Goal: Task Accomplishment & Management: Manage account settings

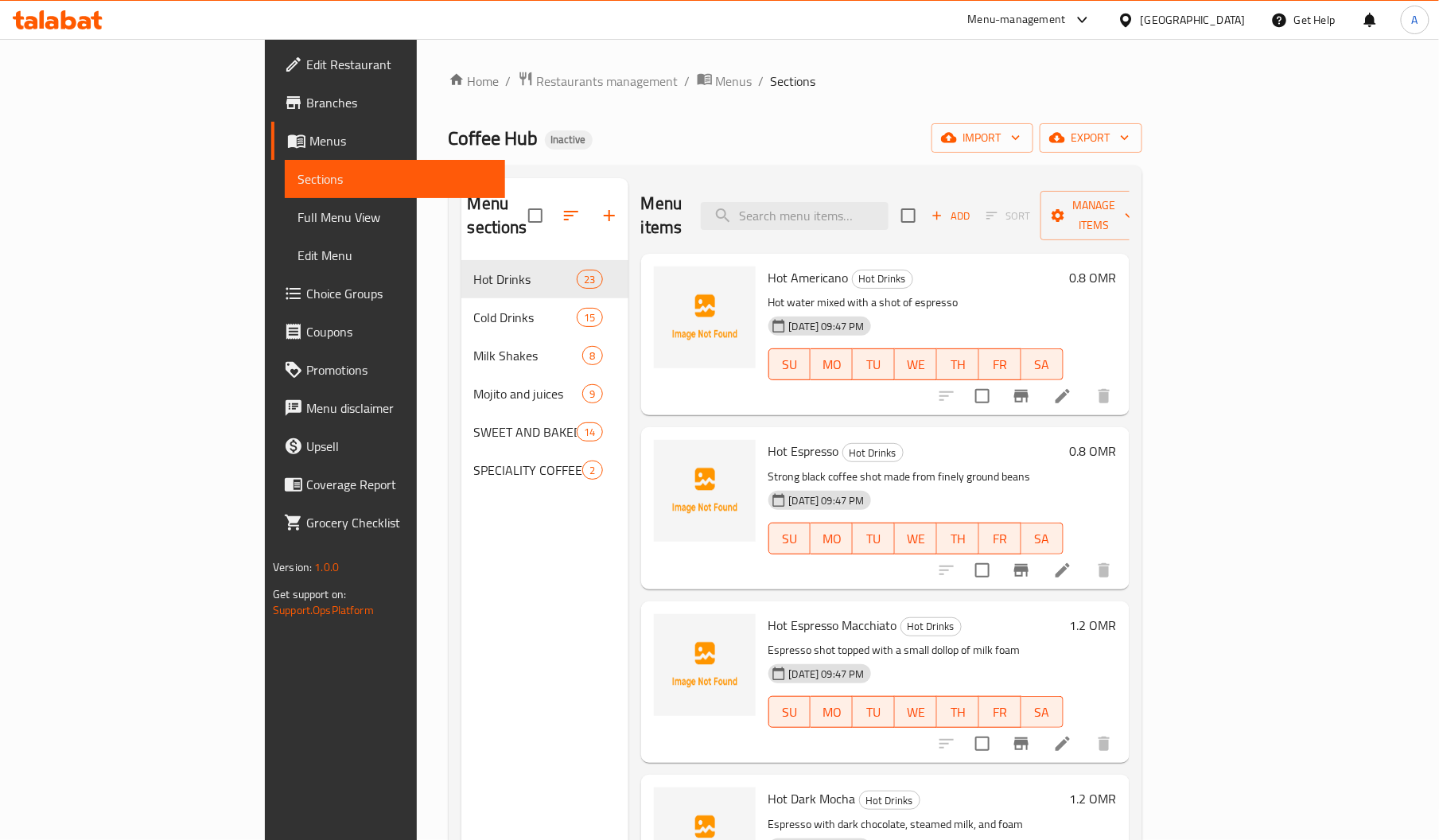
scroll to position [1566, 0]
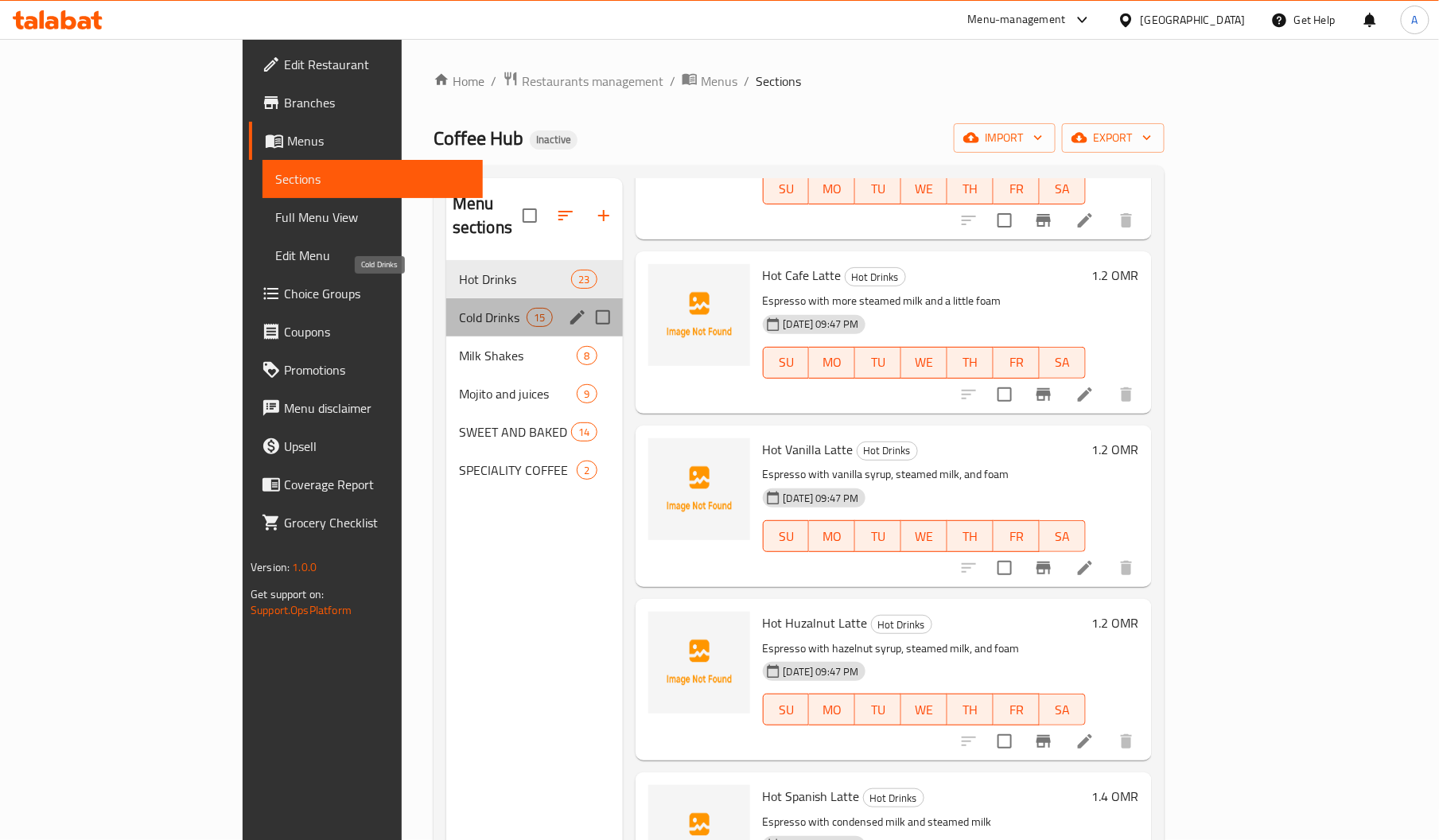
click at [459, 308] on span "Cold Drinks" at bounding box center [493, 317] width 67 height 19
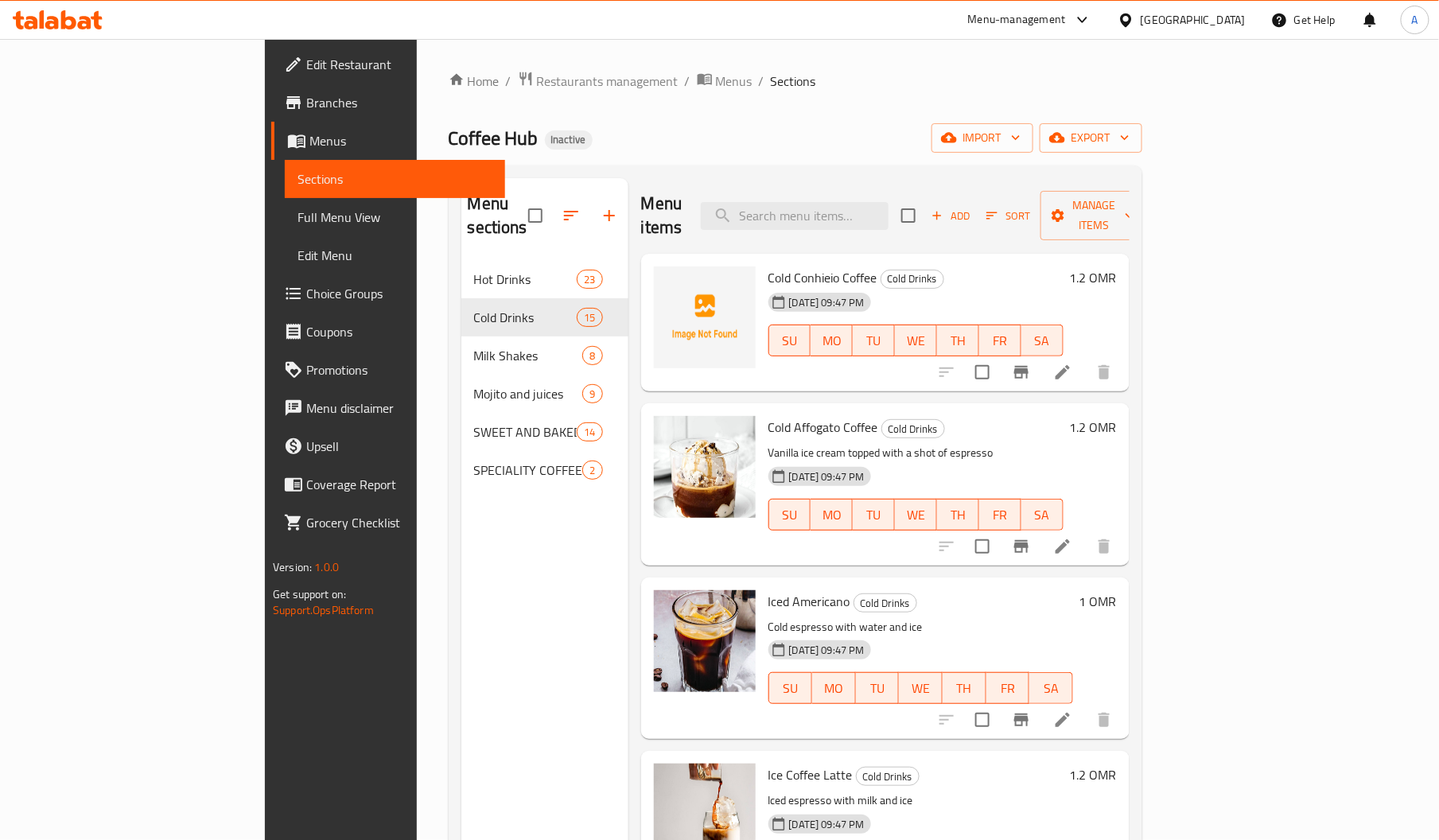
click at [768, 266] on span "Cold Conhieio Coffee" at bounding box center [823, 277] width 109 height 24
copy span "Conhieio"
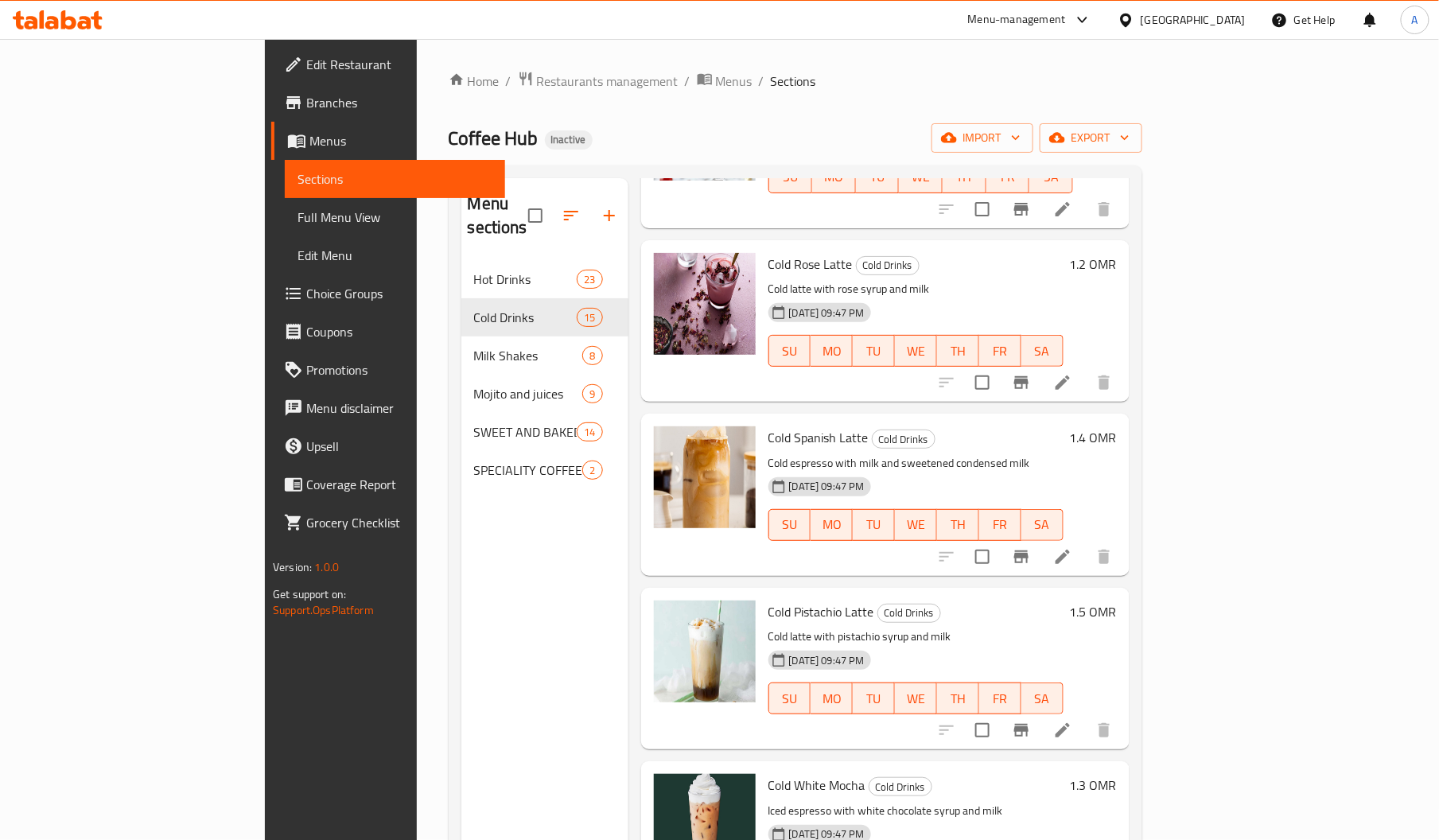
scroll to position [1780, 0]
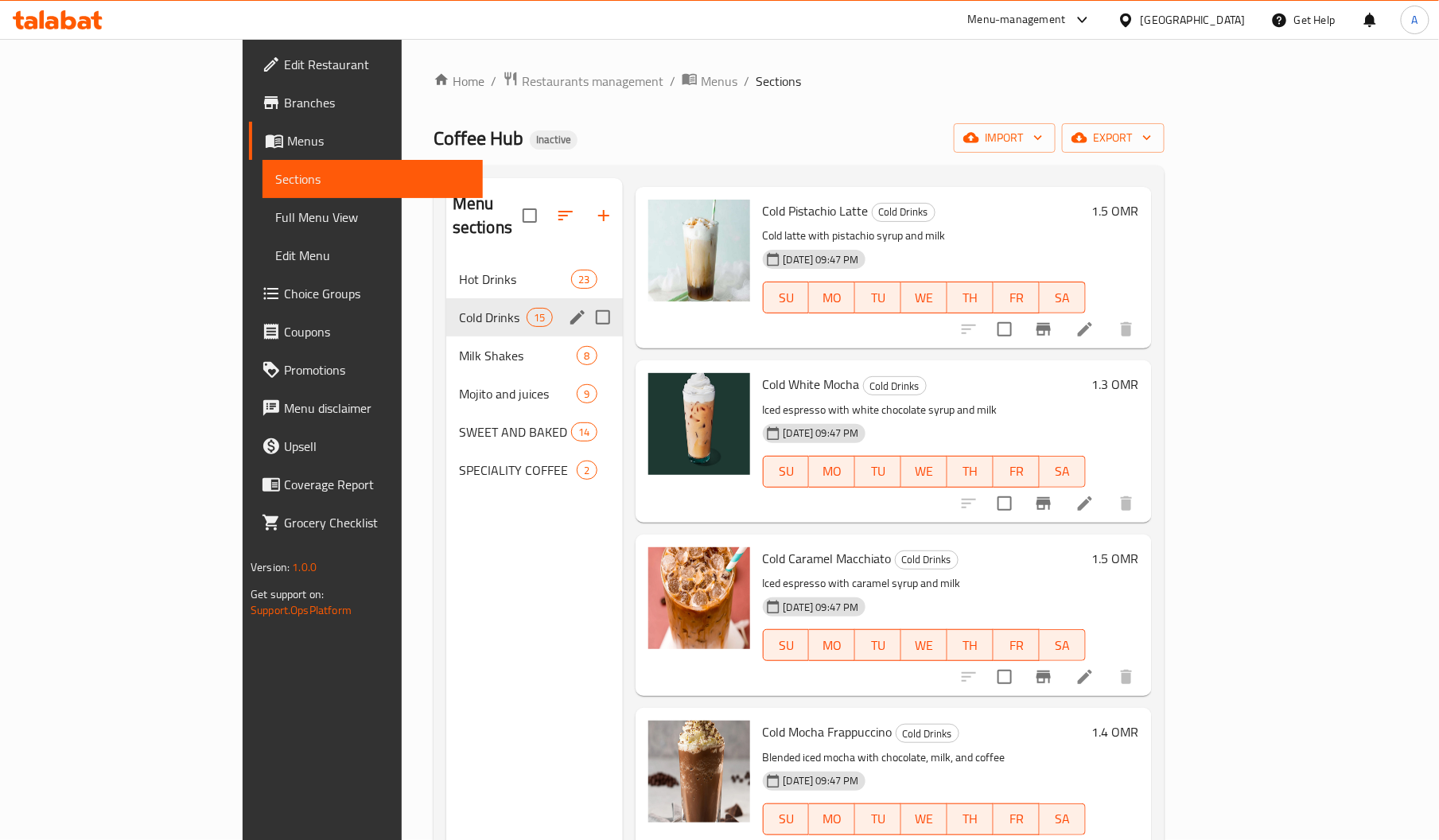
click at [446, 298] on div "Cold Drinks 15" at bounding box center [534, 317] width 177 height 38
click at [459, 270] on span "Hot Drinks" at bounding box center [493, 279] width 67 height 19
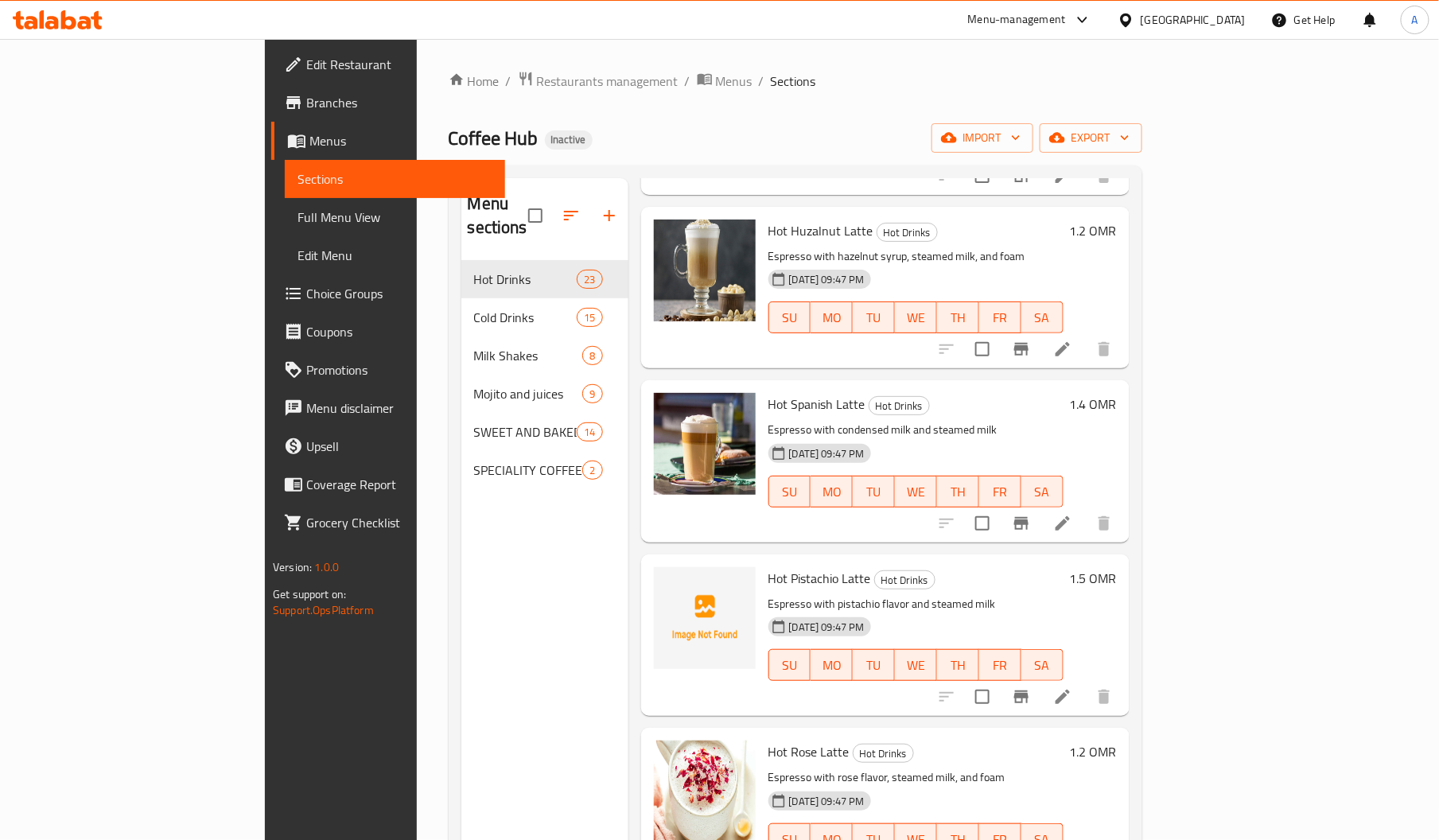
scroll to position [1962, 0]
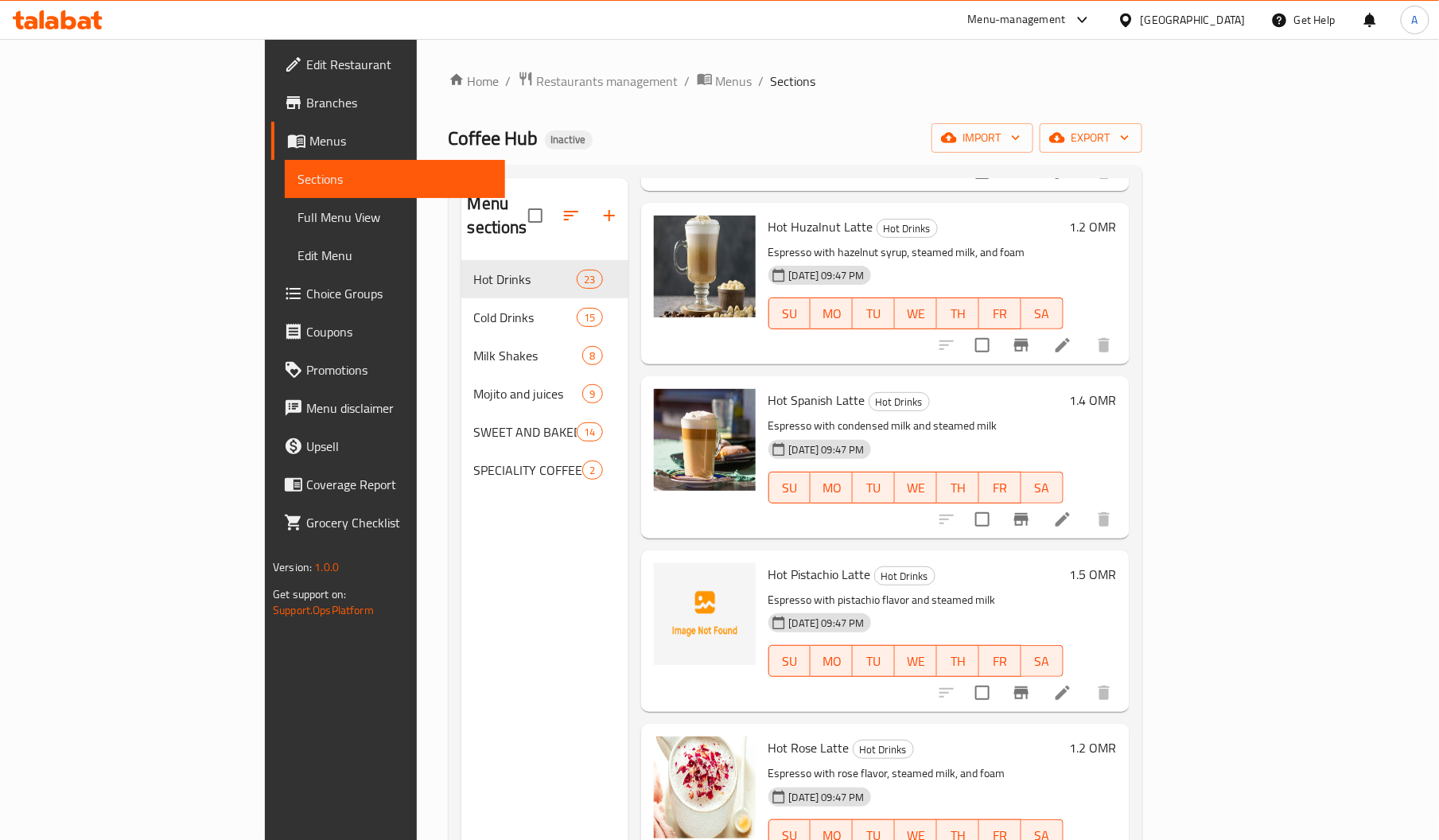
click at [768, 563] on span "Hot Pistachio Latte" at bounding box center [819, 574] width 103 height 24
copy span "Pistachio"
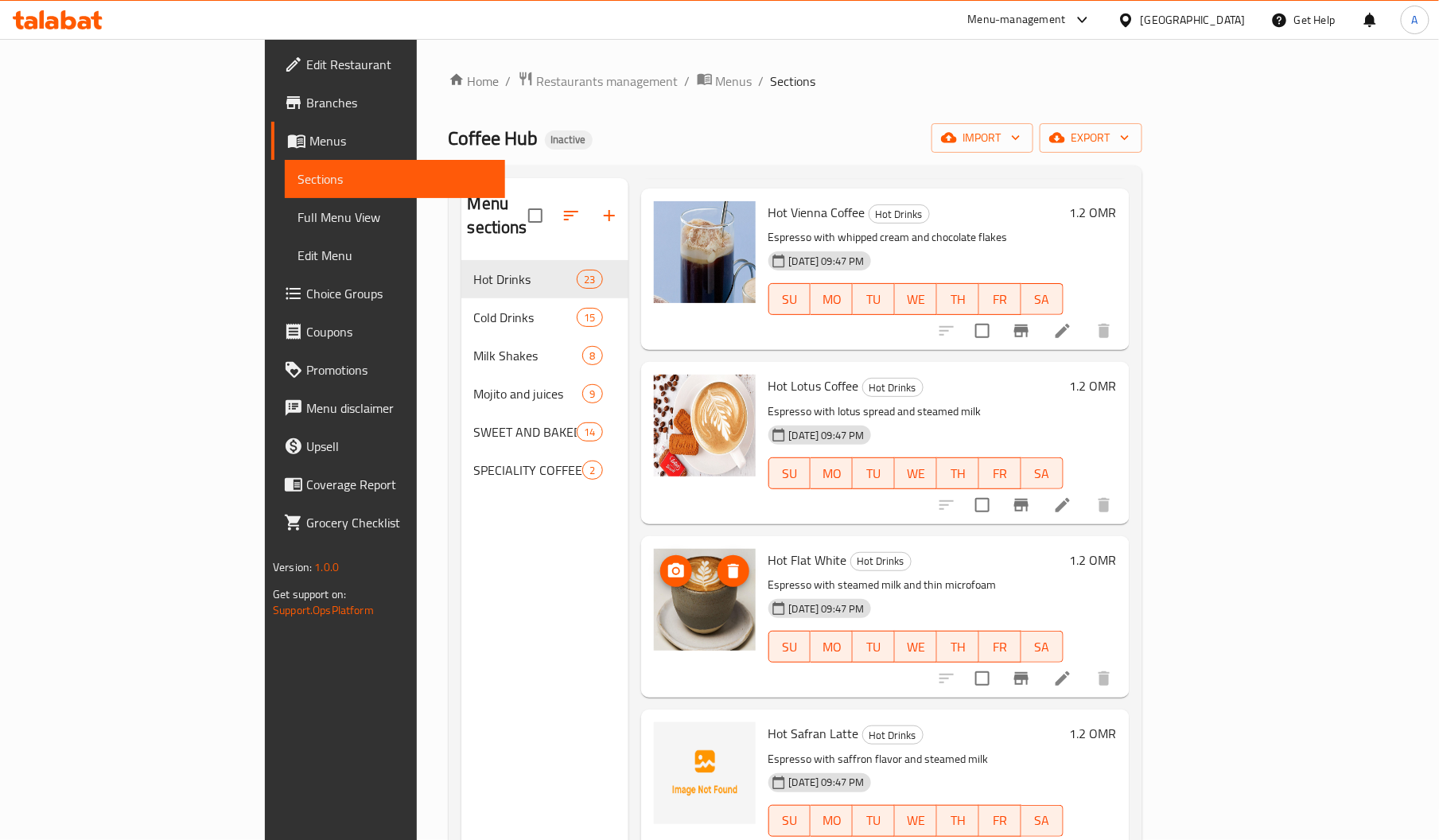
scroll to position [2816, 0]
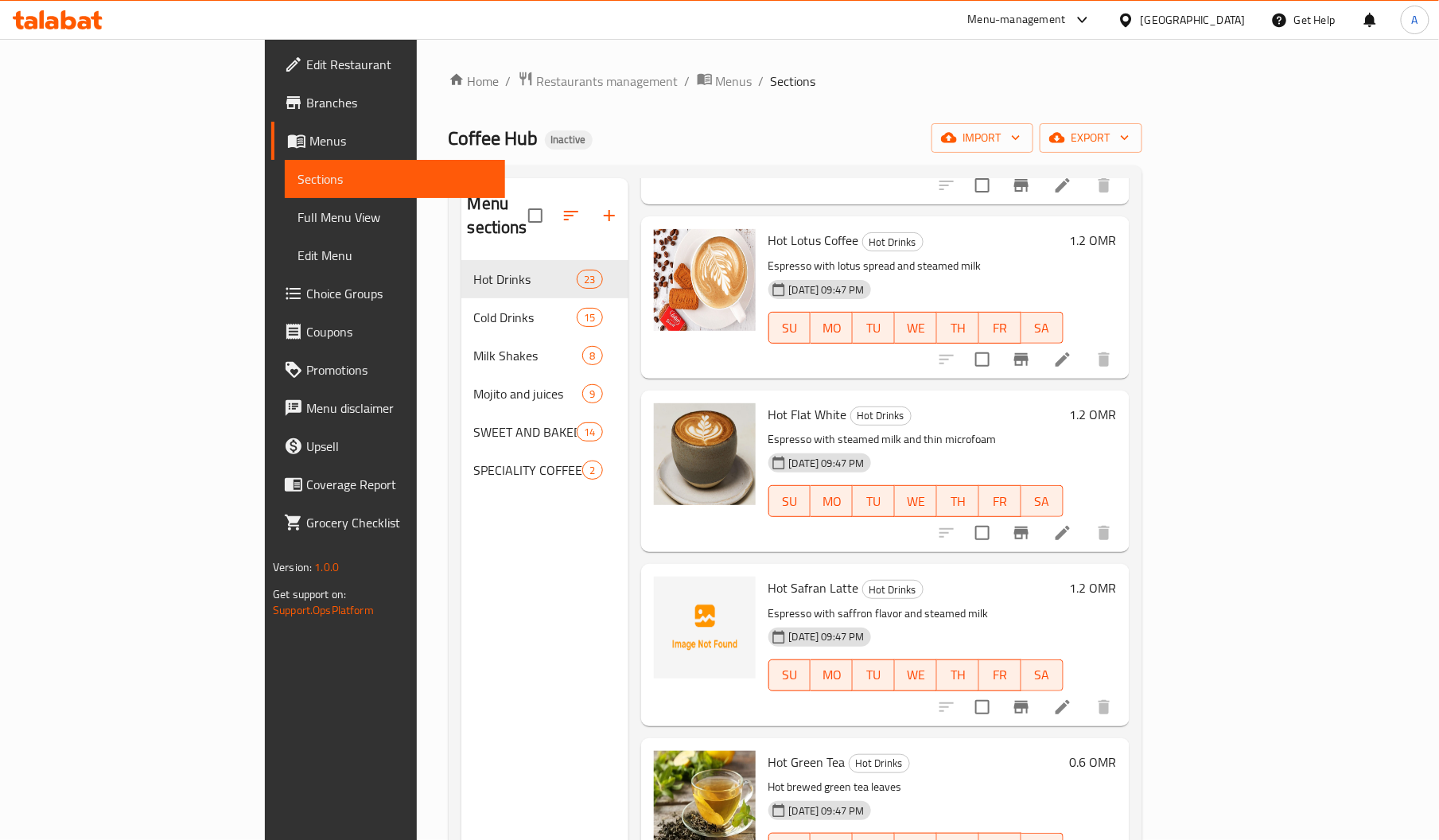
click at [762, 570] on div "Hot Safran Latte Hot Drinks Espresso with saffron flavor and steamed milk 19-08…" at bounding box center [916, 644] width 308 height 149
click at [768, 576] on span "Hot Safran Latte" at bounding box center [813, 588] width 91 height 24
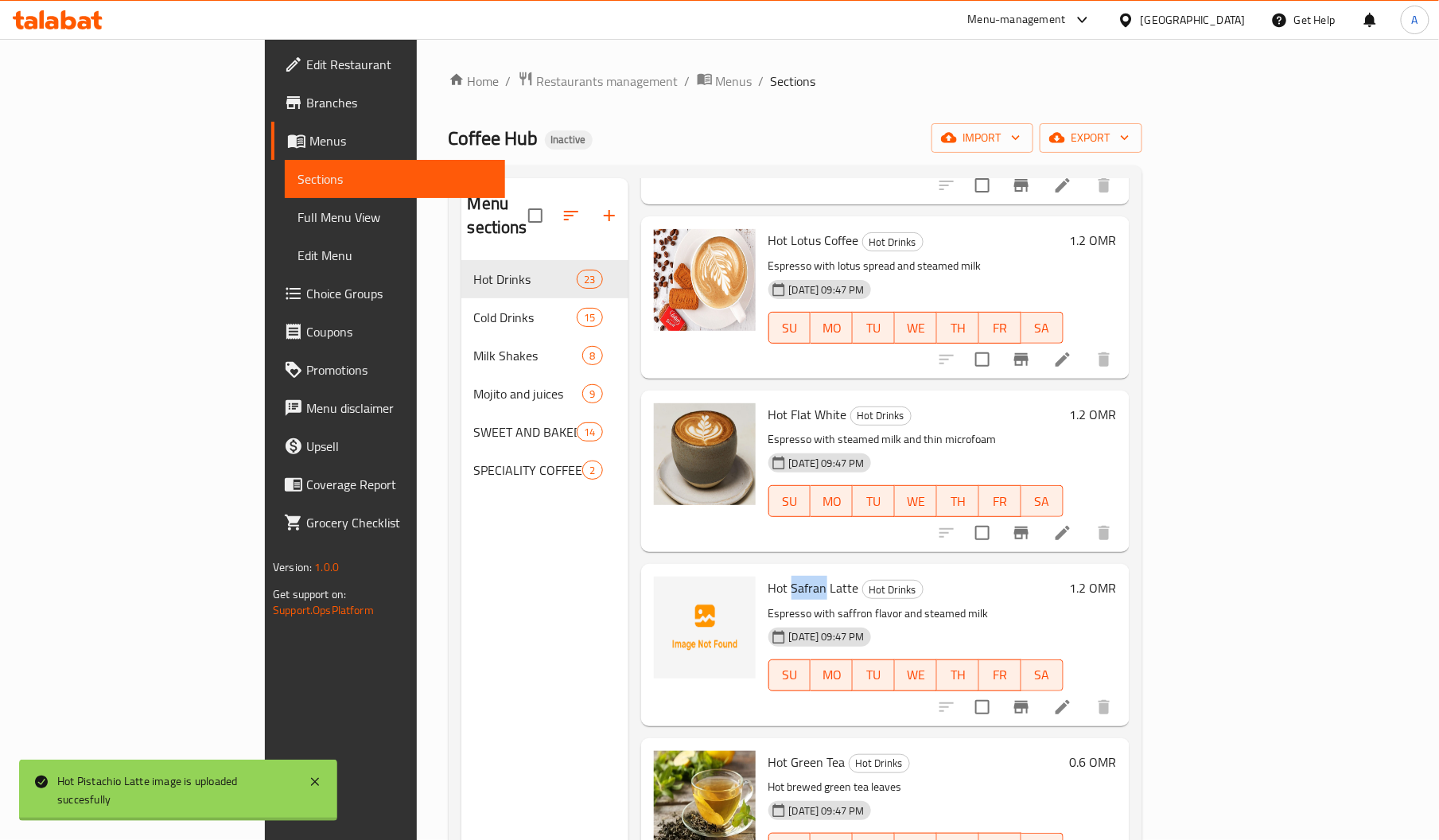
click at [768, 576] on span "Hot Safran Latte" at bounding box center [813, 588] width 91 height 24
copy span "Safran"
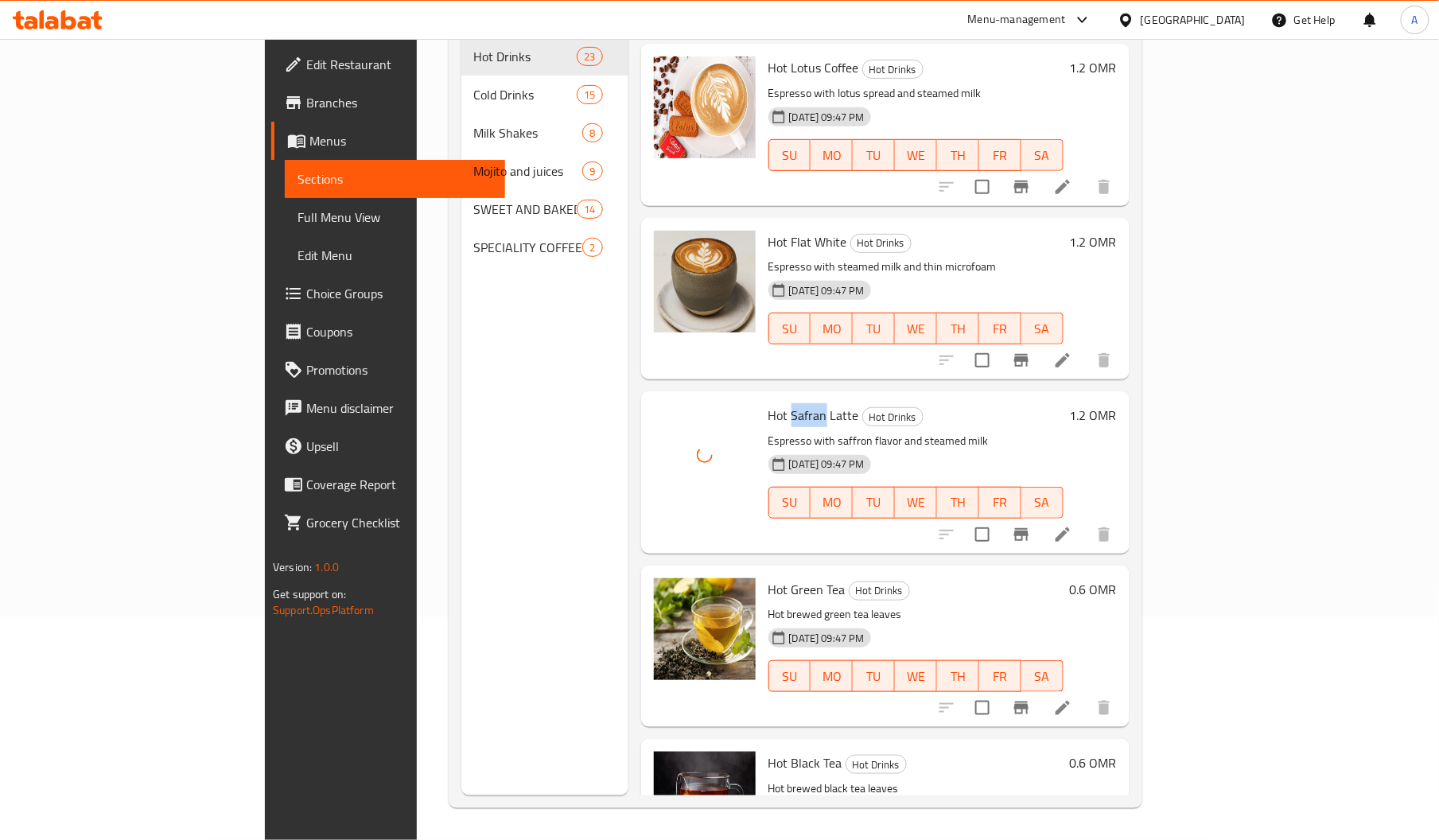
scroll to position [2718, 0]
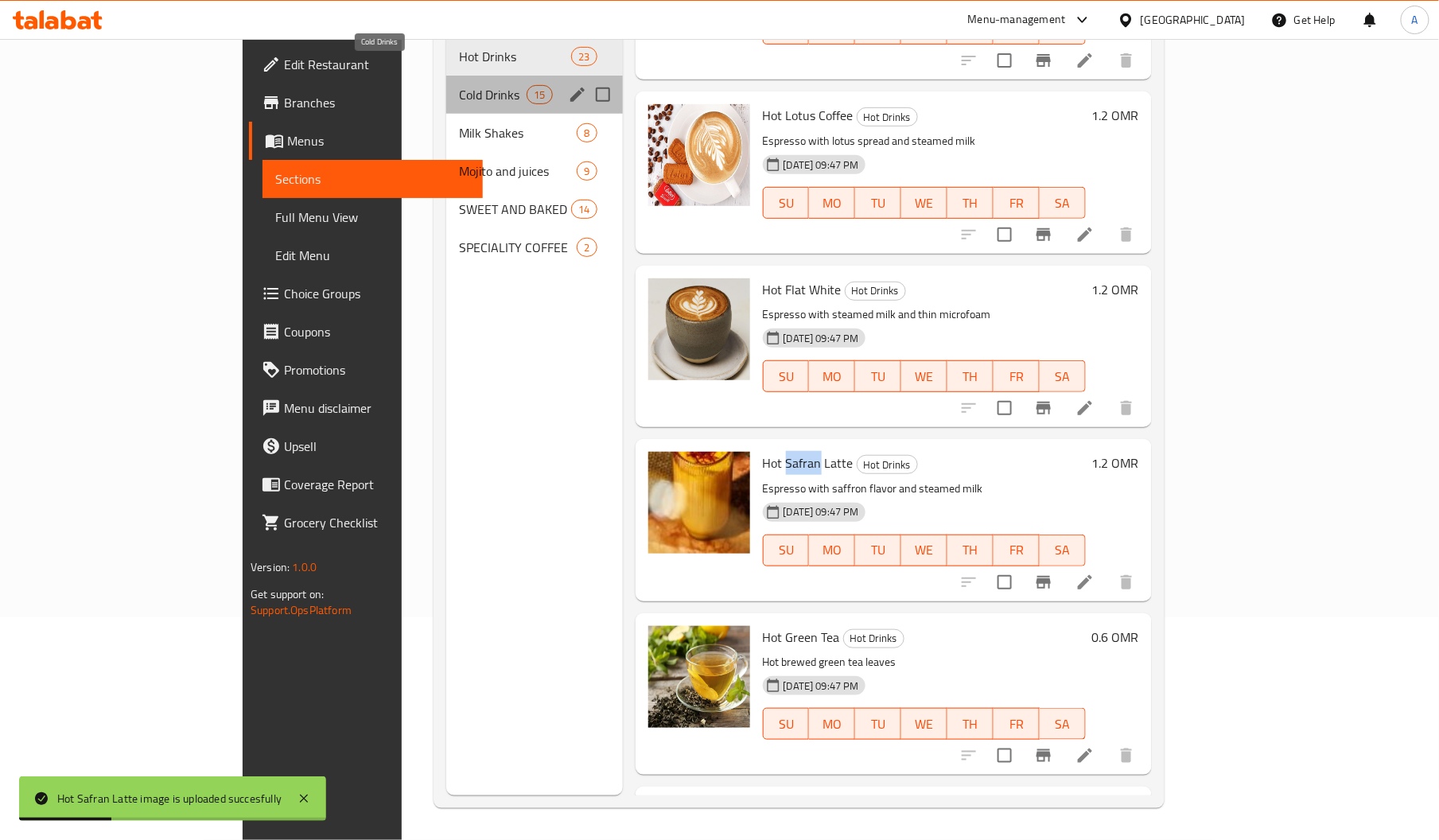
click at [459, 85] on span "Cold Drinks" at bounding box center [493, 94] width 67 height 19
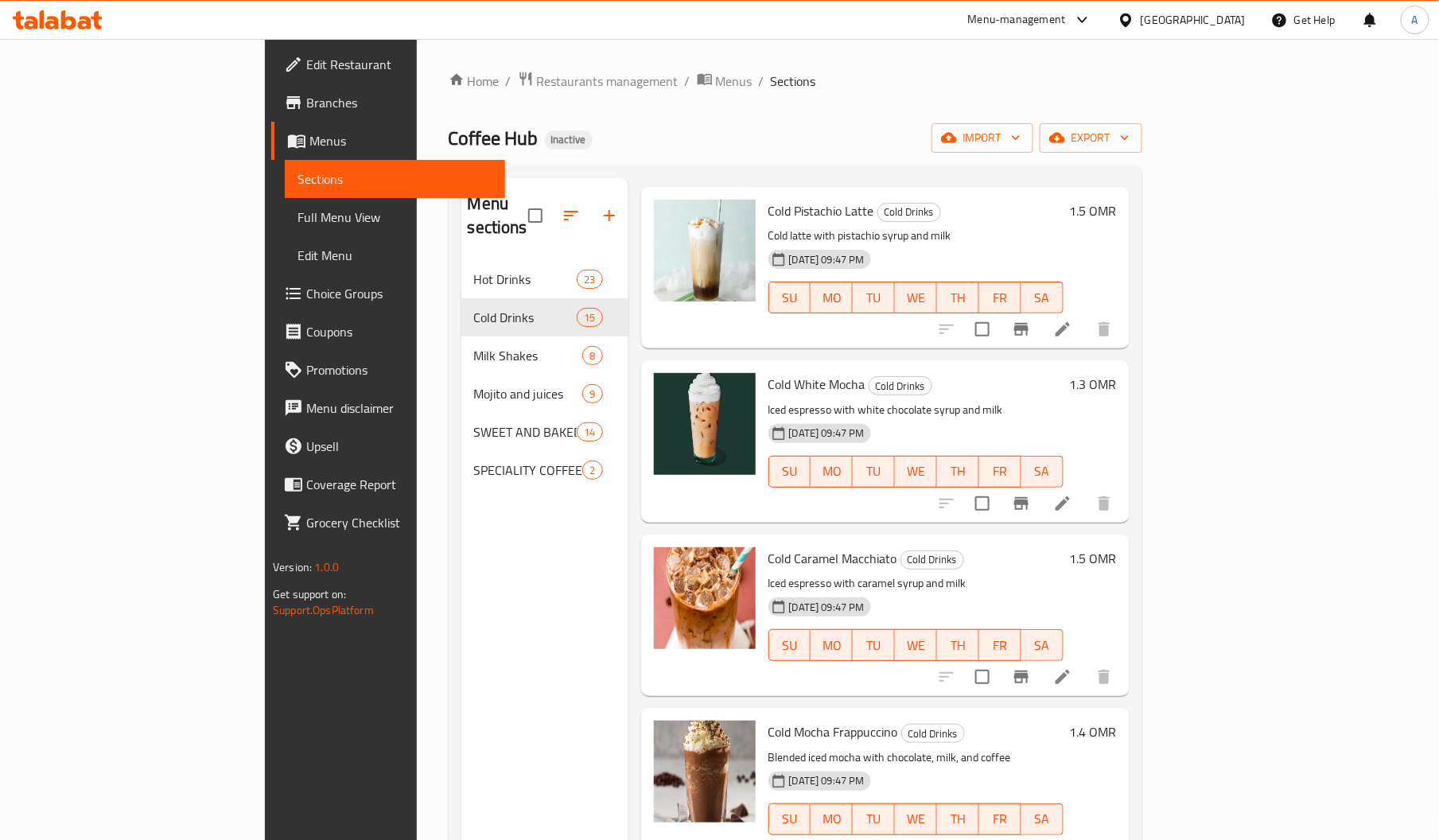
scroll to position [225, 0]
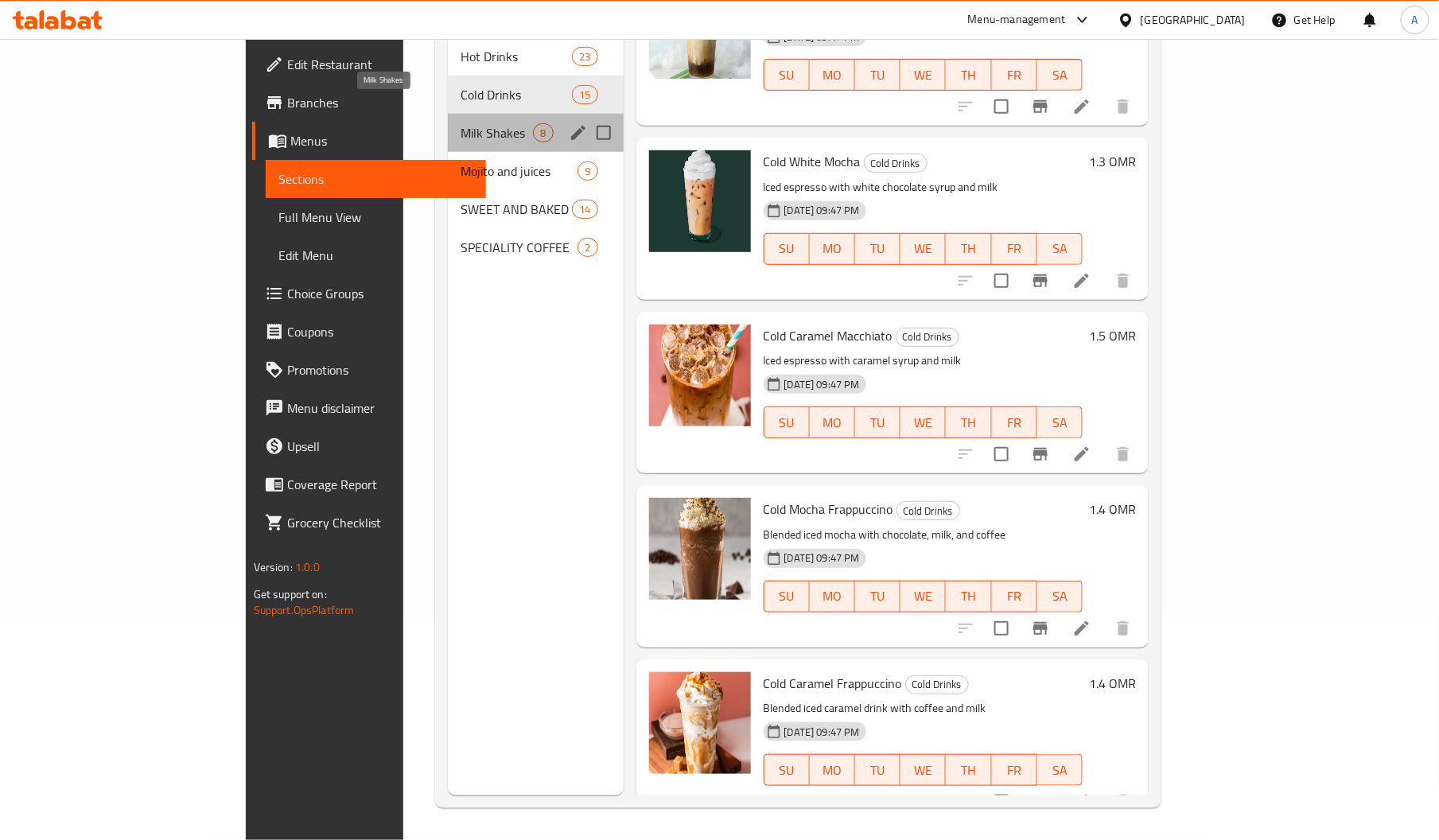
click at [460, 124] on span "Milk Shakes" at bounding box center [496, 133] width 72 height 19
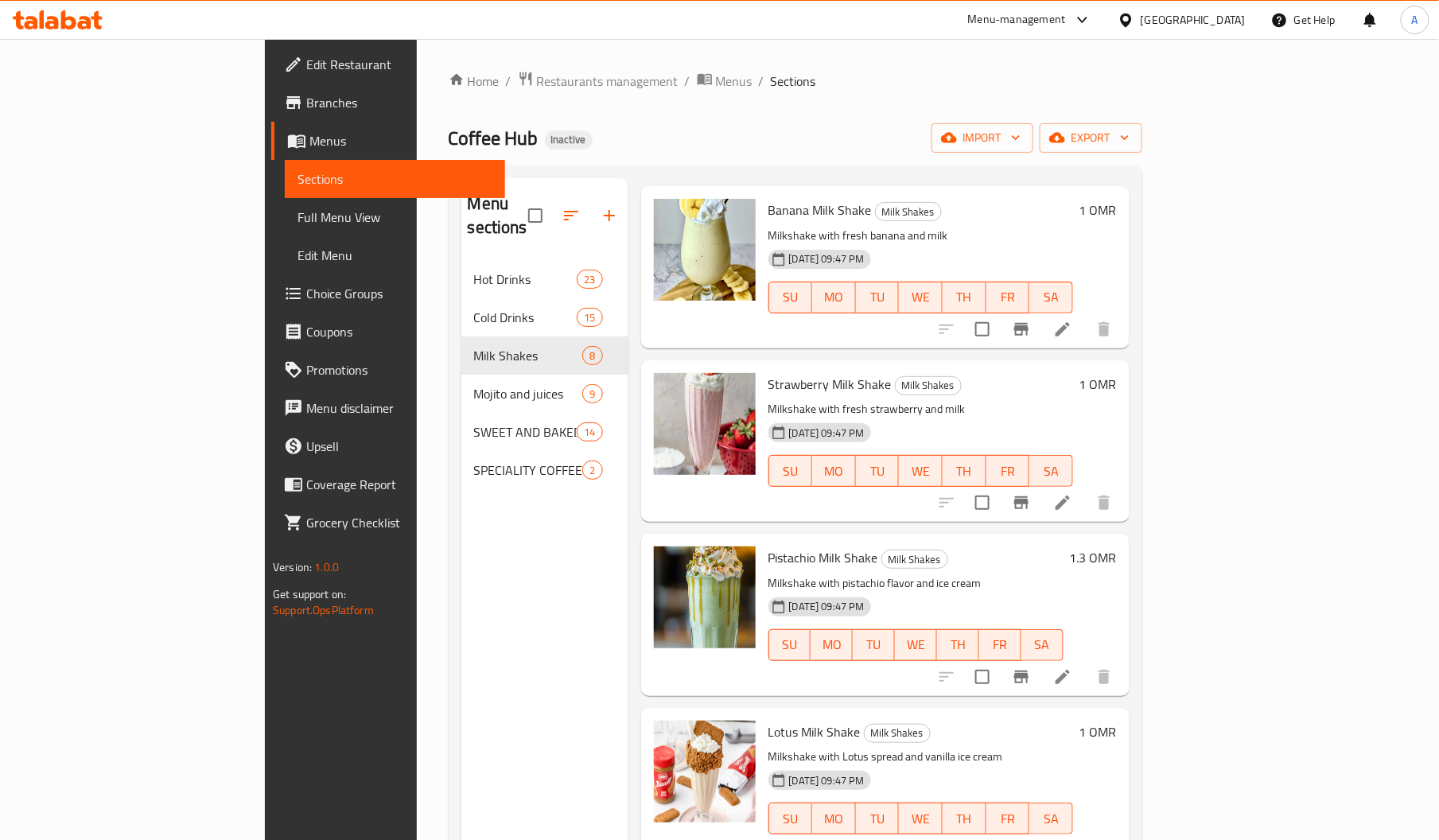
scroll to position [225, 0]
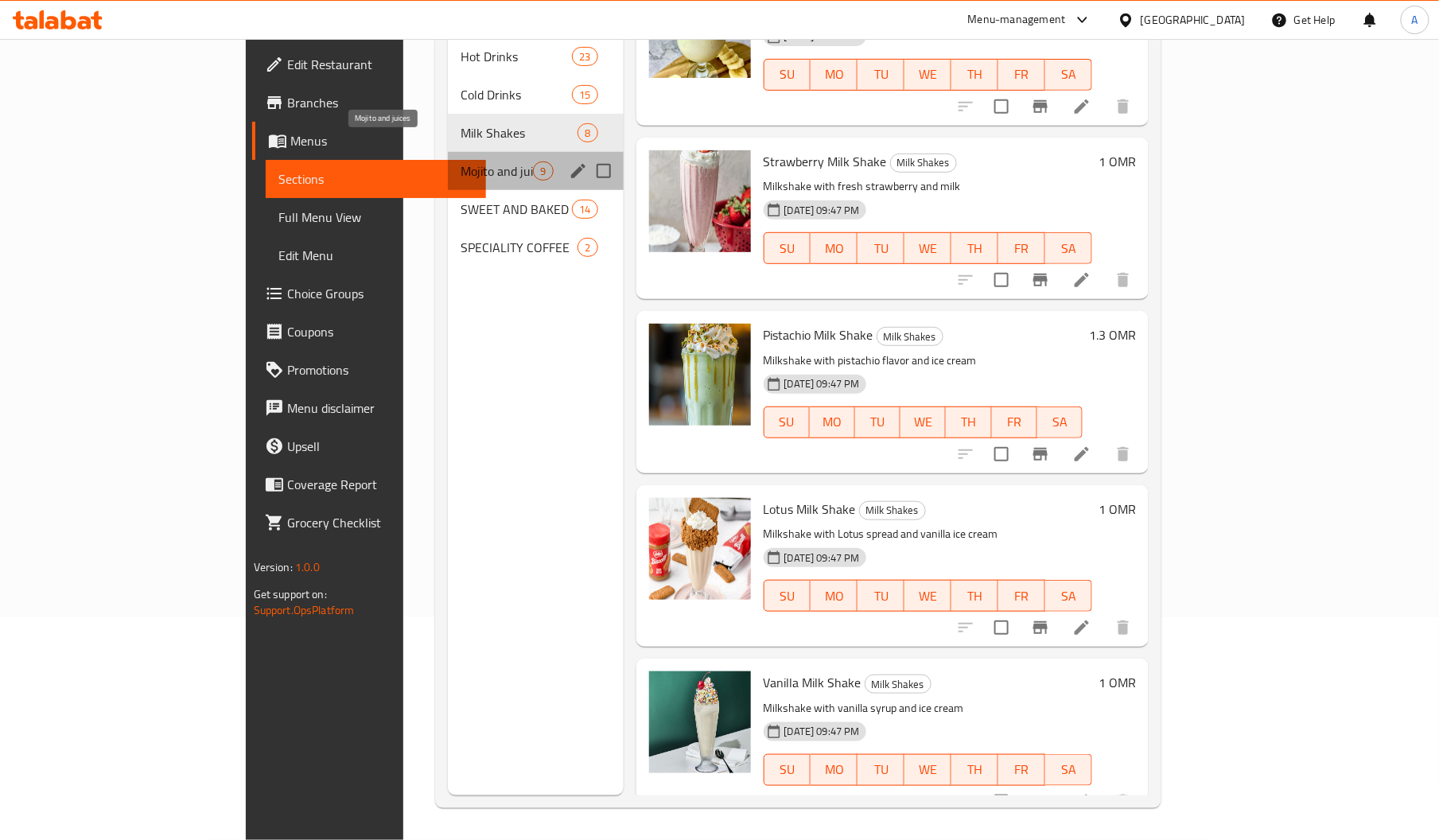
click at [460, 161] on span "Mojito and juices" at bounding box center [496, 171] width 72 height 19
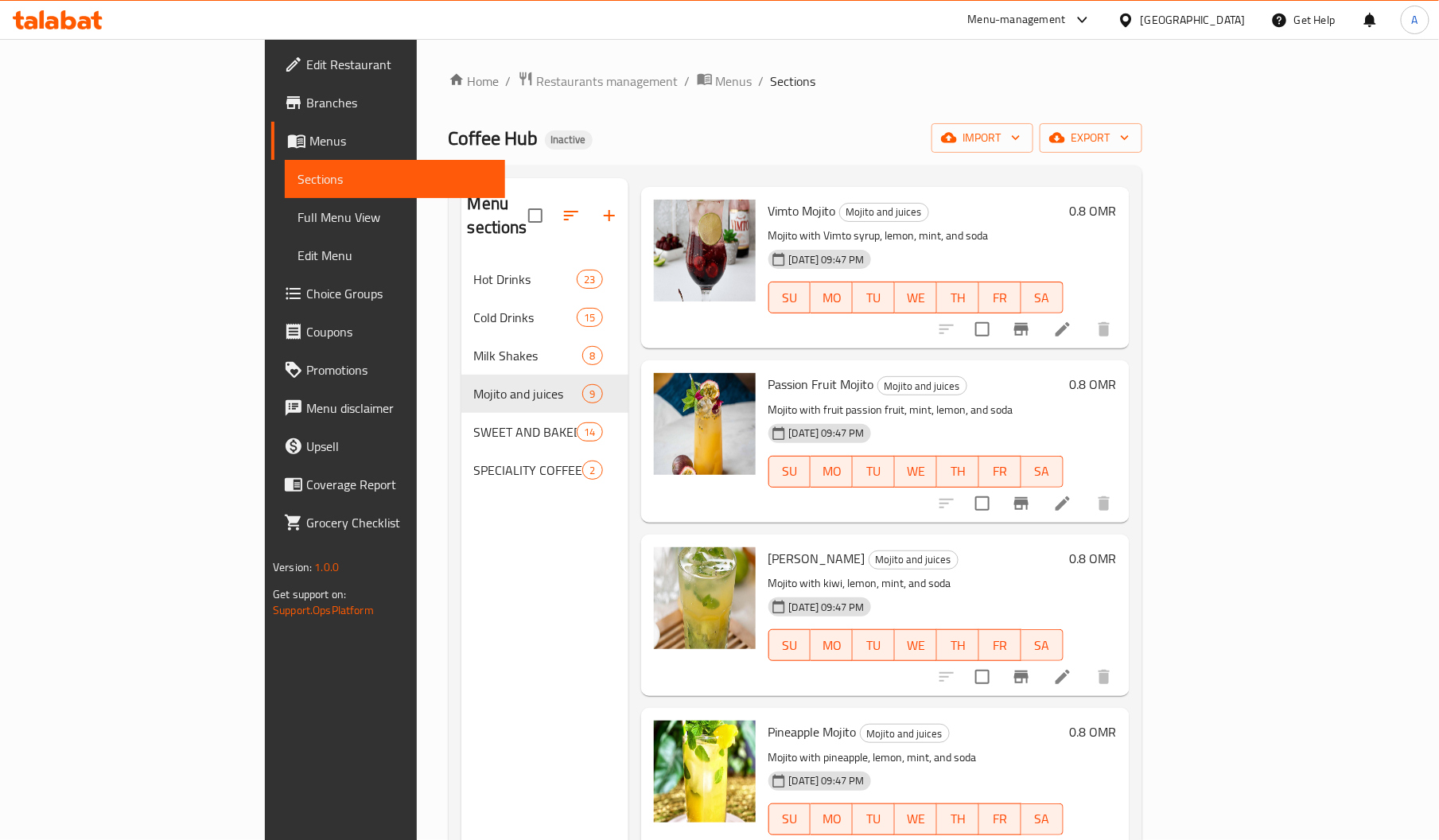
scroll to position [225, 0]
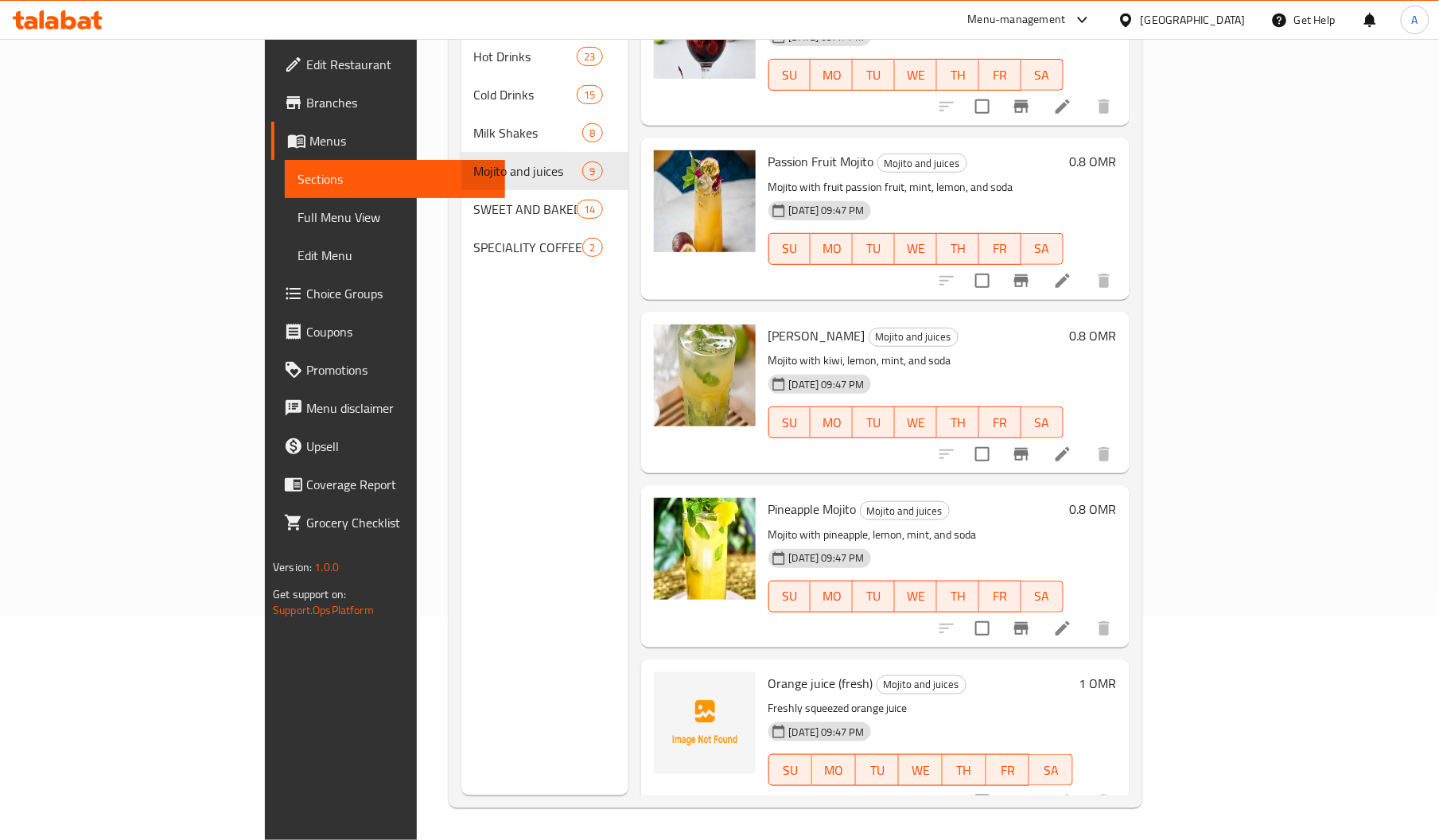
click at [768, 671] on span "Orange juice (fresh)" at bounding box center [820, 683] width 105 height 24
copy span "Orange"
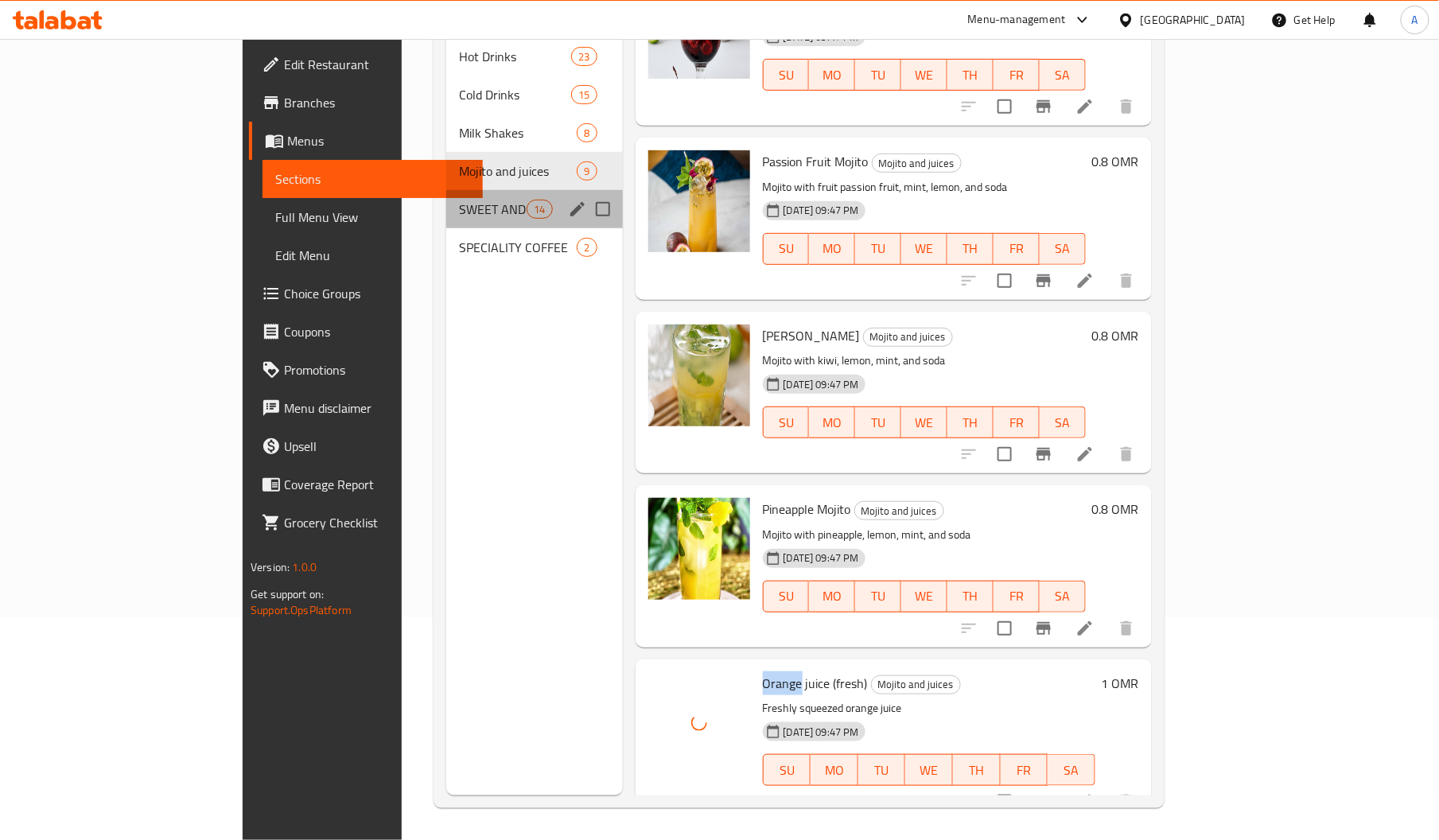
click at [446, 196] on div "SWEET AND BAKED ITEMS 14" at bounding box center [534, 209] width 177 height 38
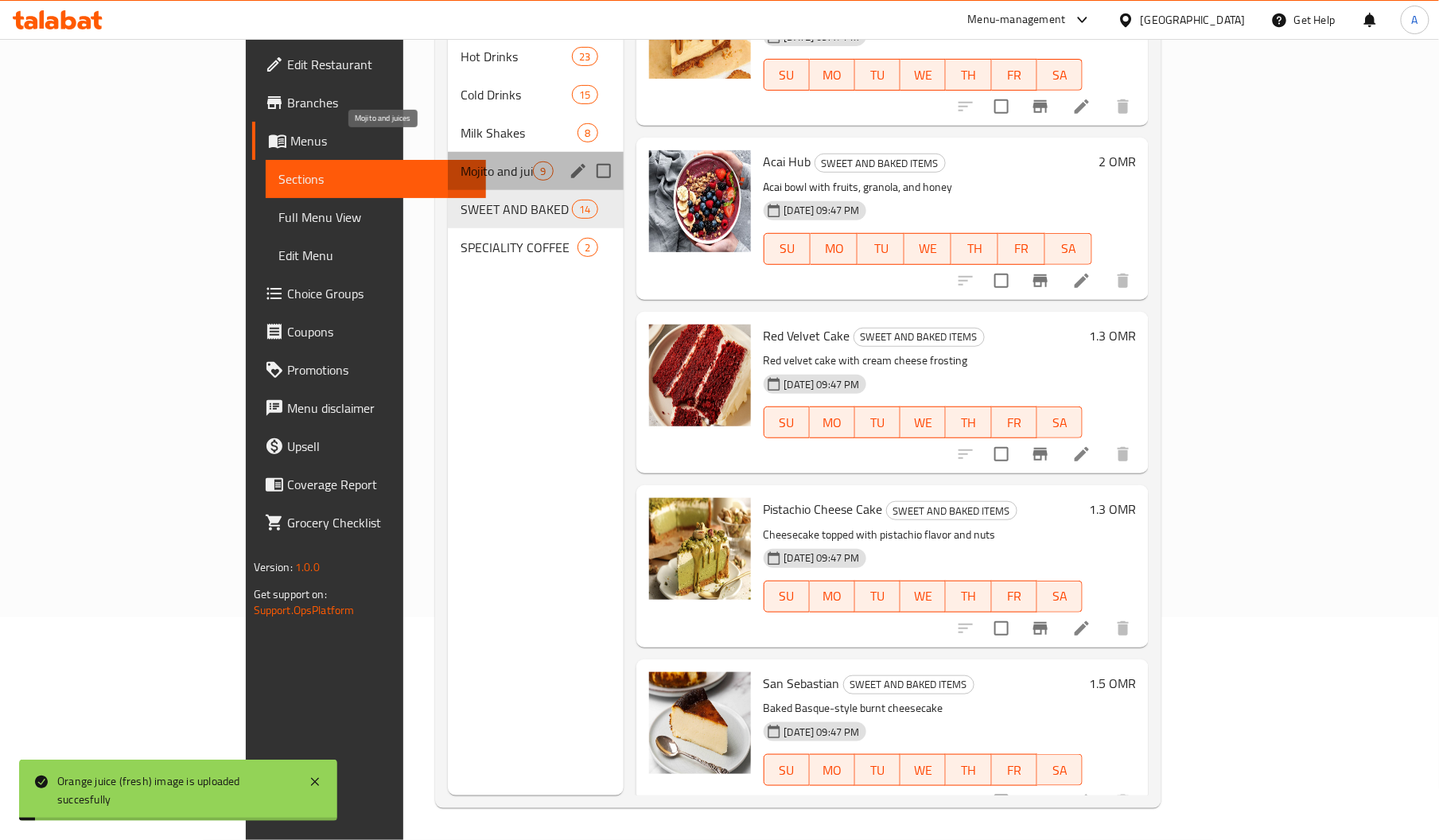
click at [460, 161] on span "Mojito and juices" at bounding box center [496, 171] width 72 height 19
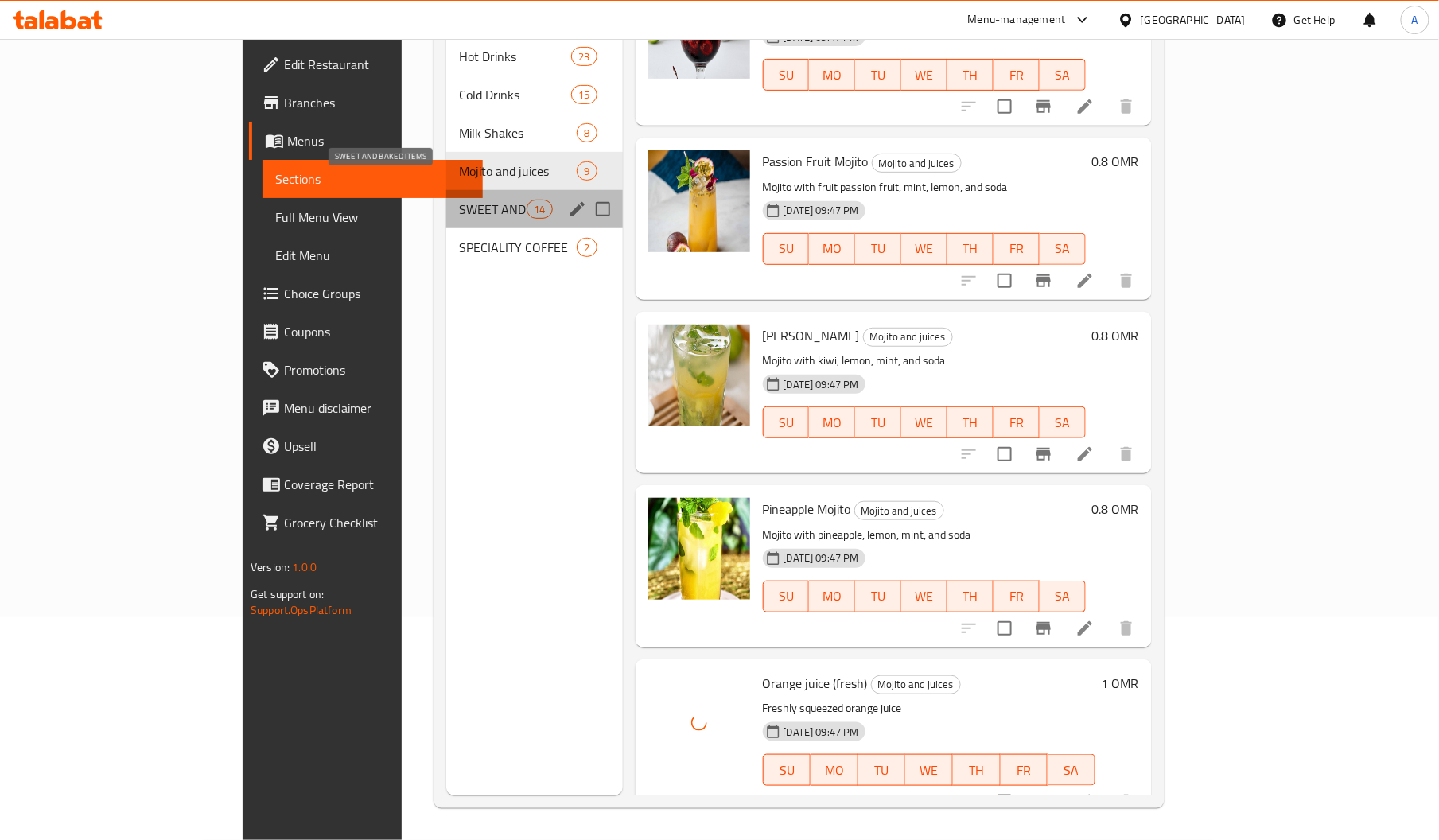
click at [459, 199] on span "SWEET AND BAKED ITEMS" at bounding box center [493, 209] width 67 height 19
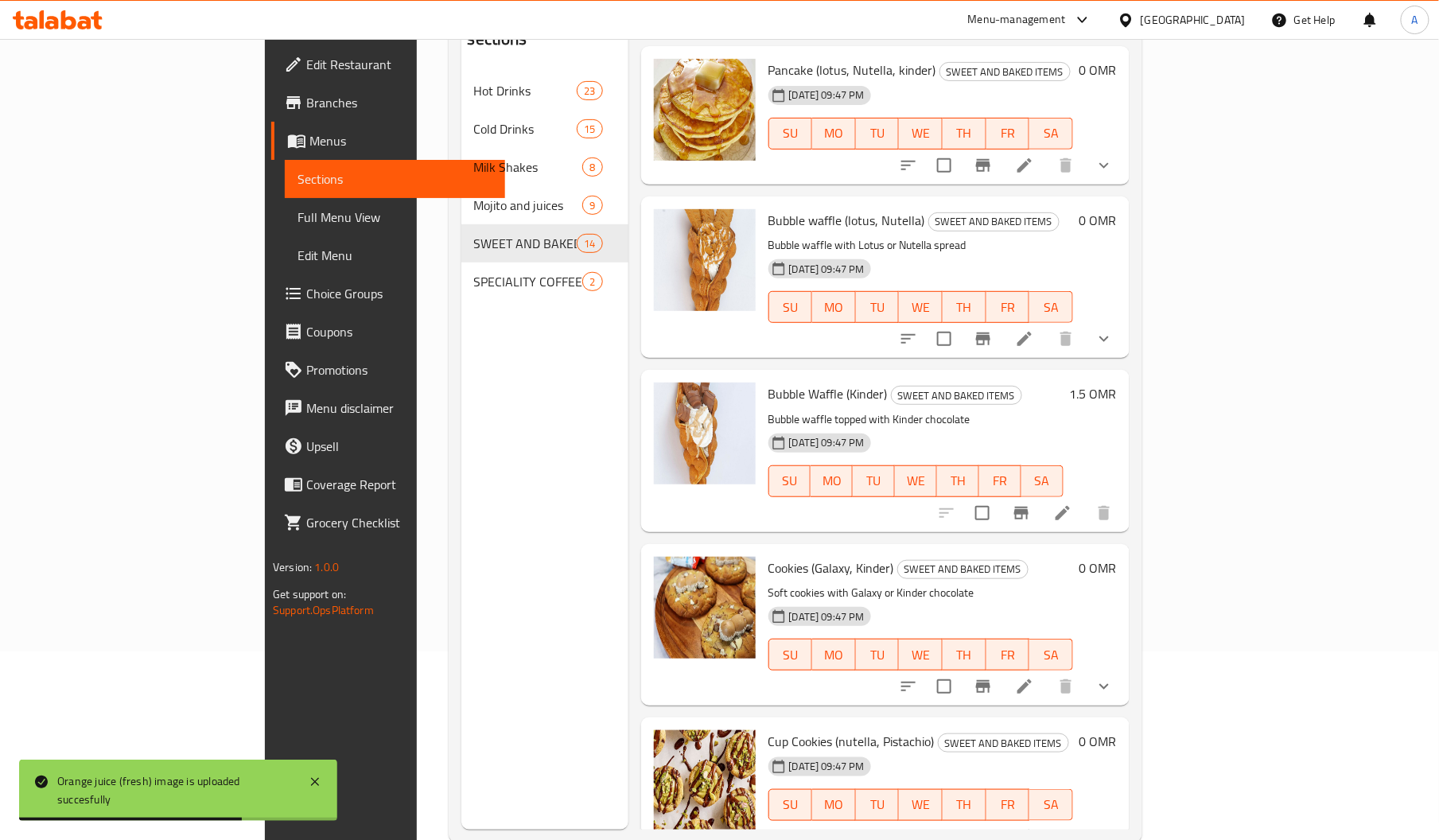
scroll to position [225, 0]
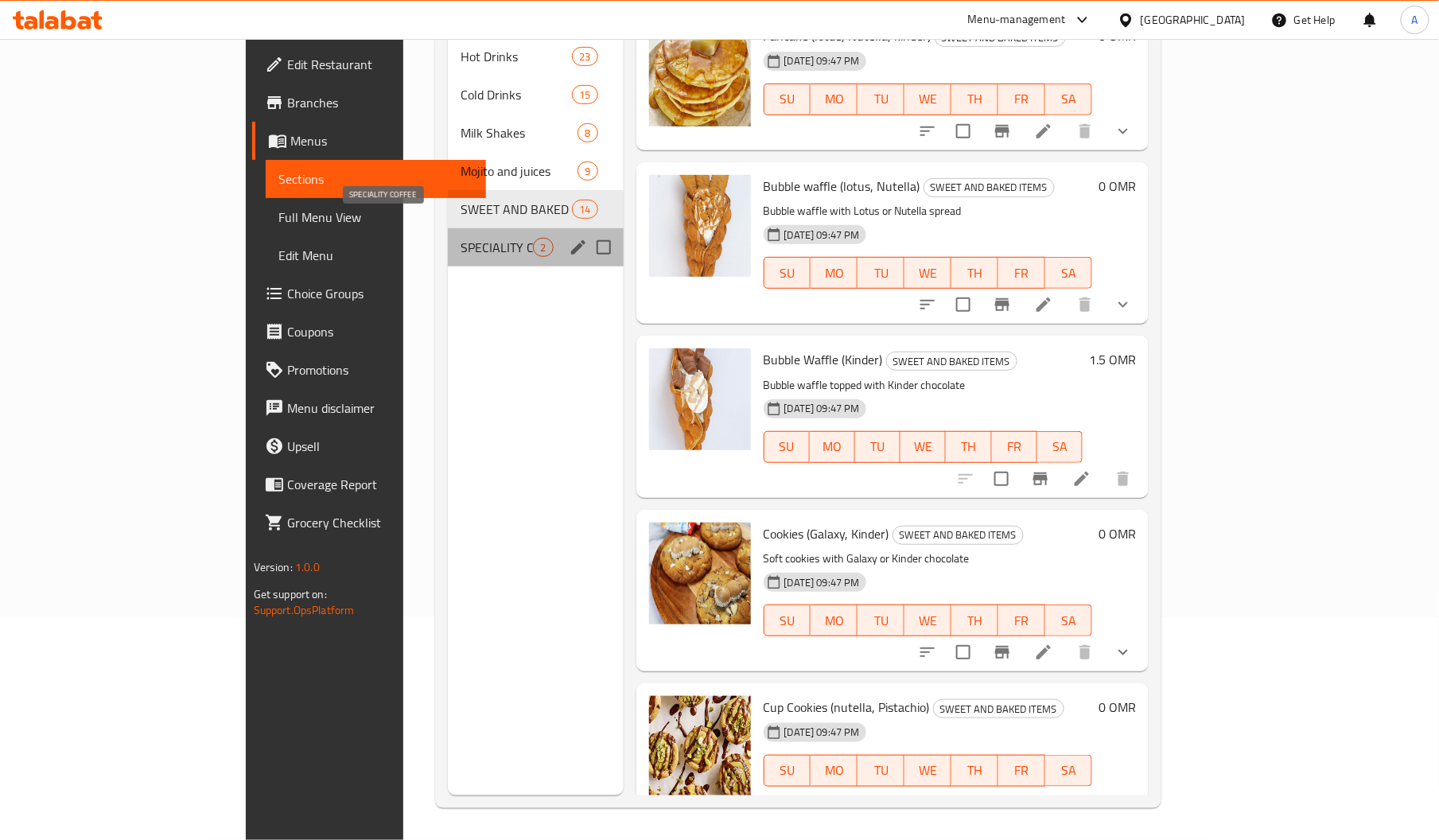
click at [460, 238] on span "SPECIALITY COFFEE" at bounding box center [496, 247] width 72 height 19
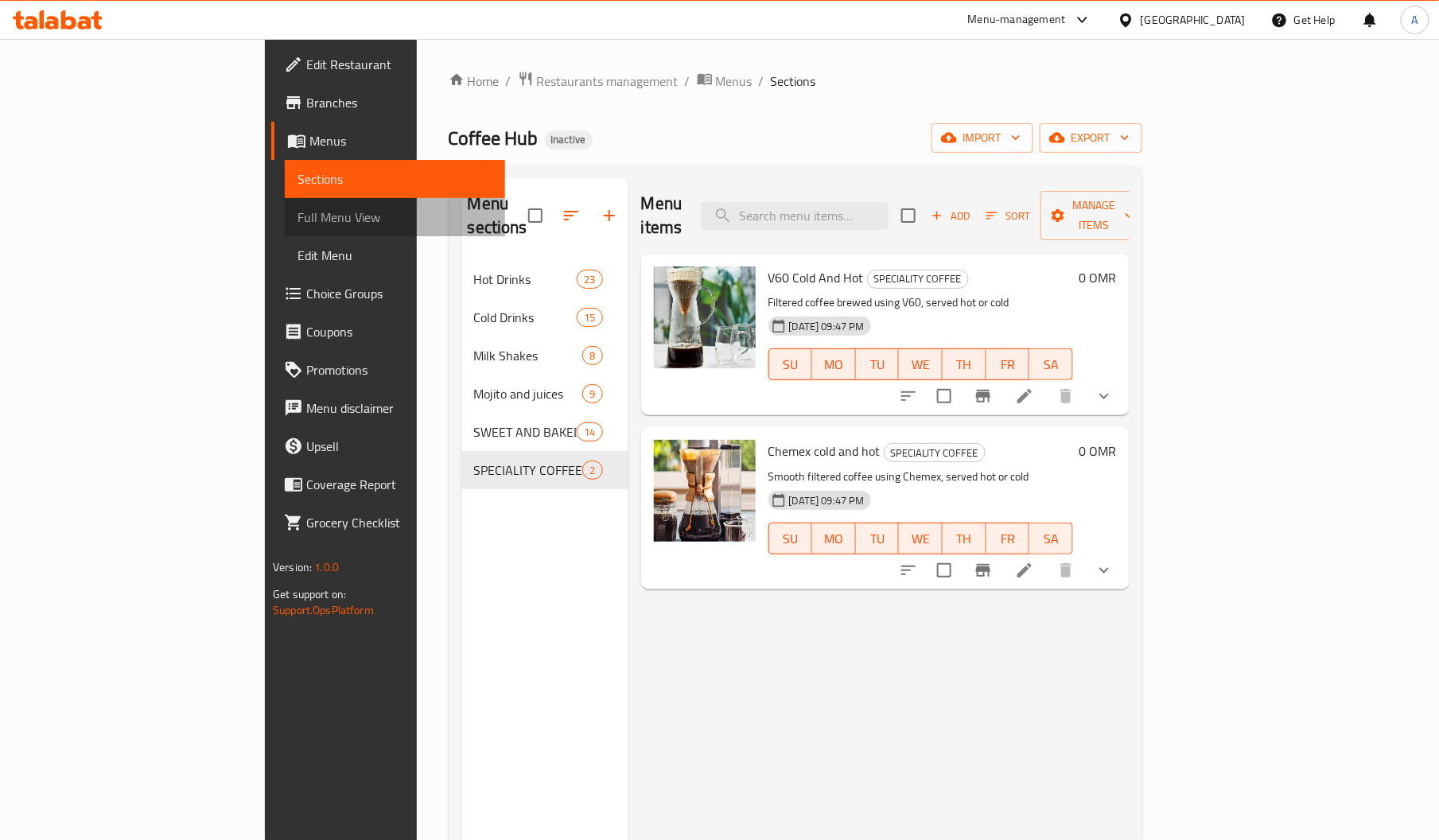
click at [285, 208] on link "Full Menu View" at bounding box center [395, 216] width 220 height 38
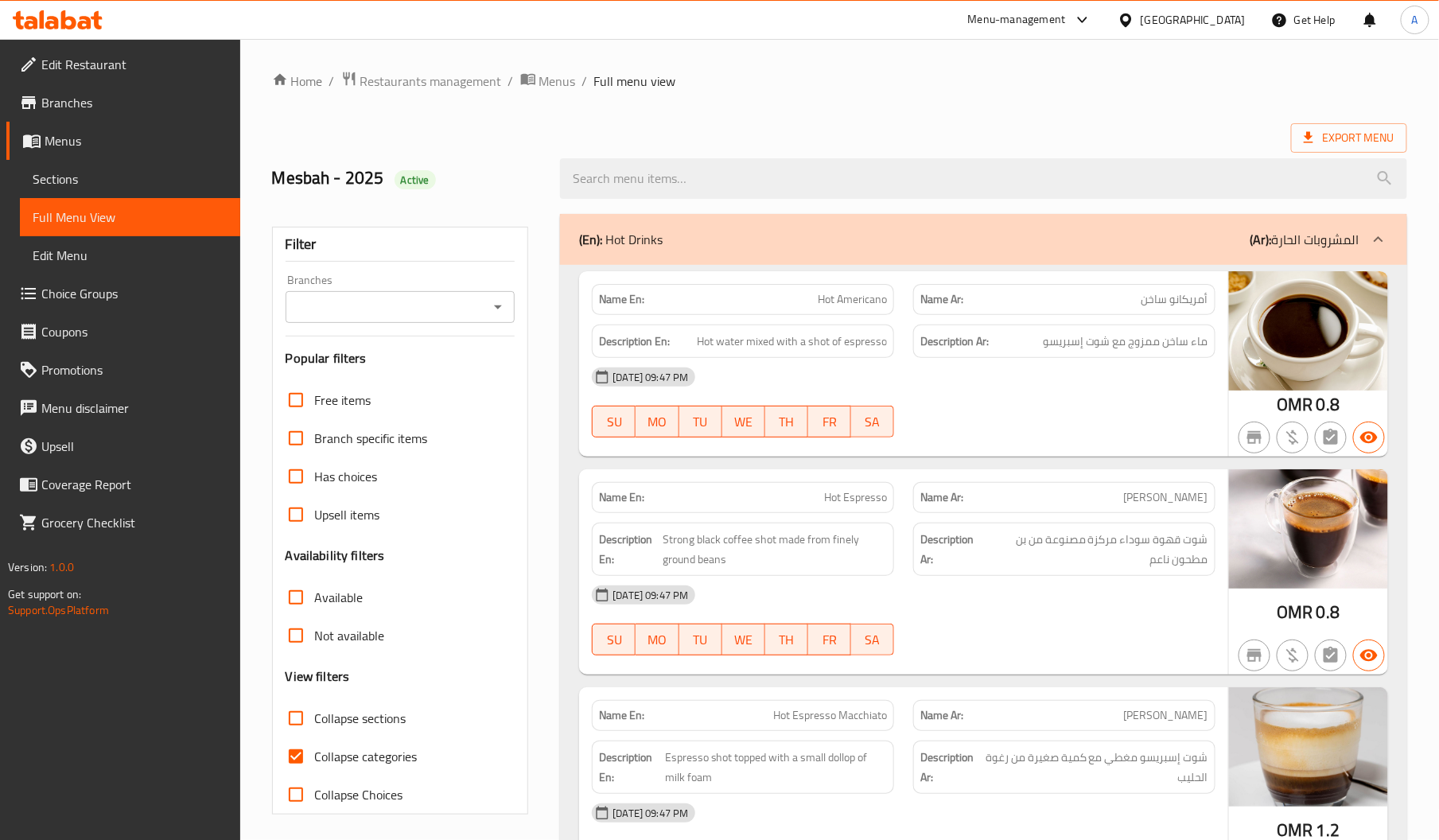
click at [1131, 19] on icon at bounding box center [1124, 19] width 11 height 13
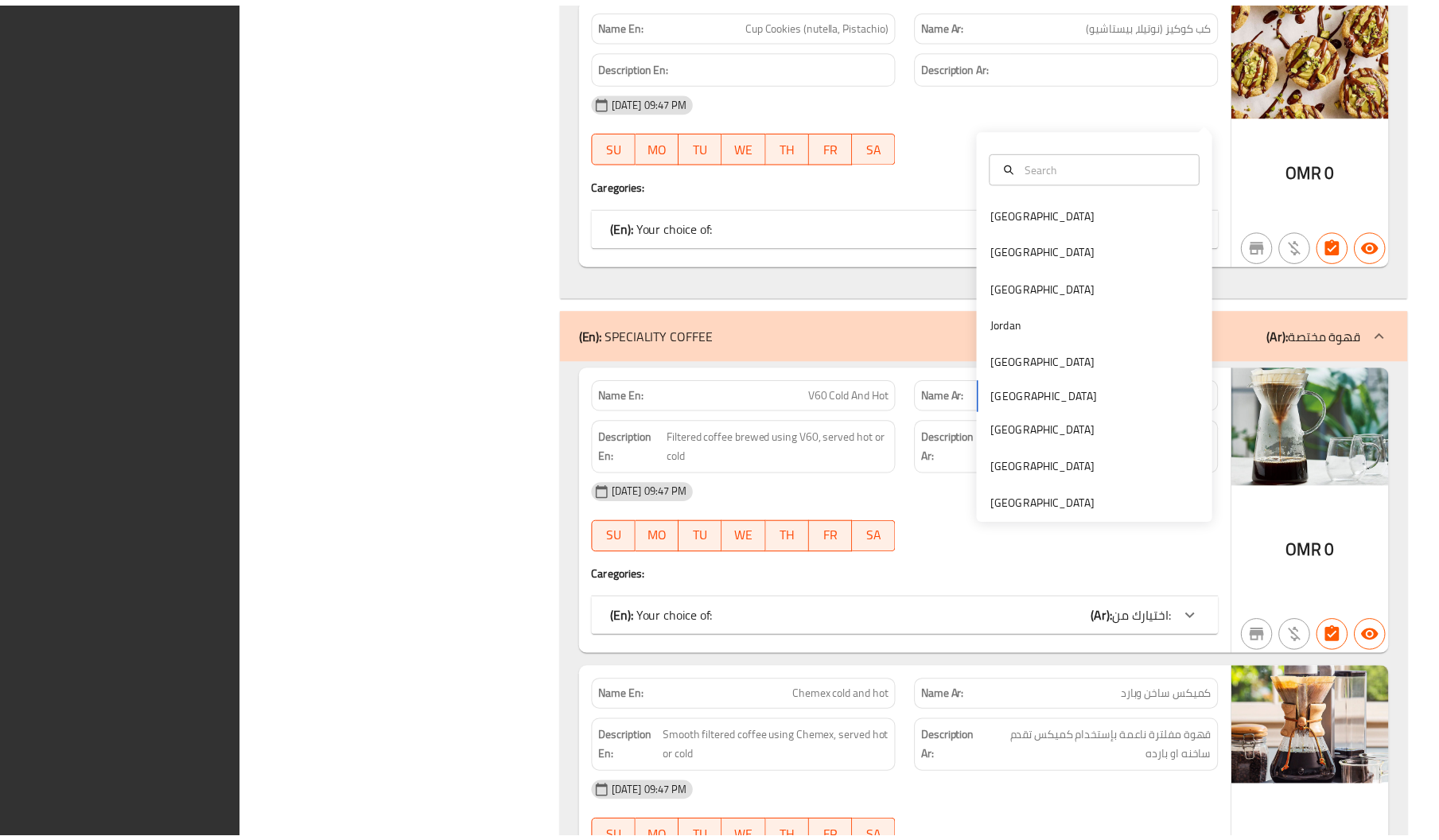
scroll to position [15063, 0]
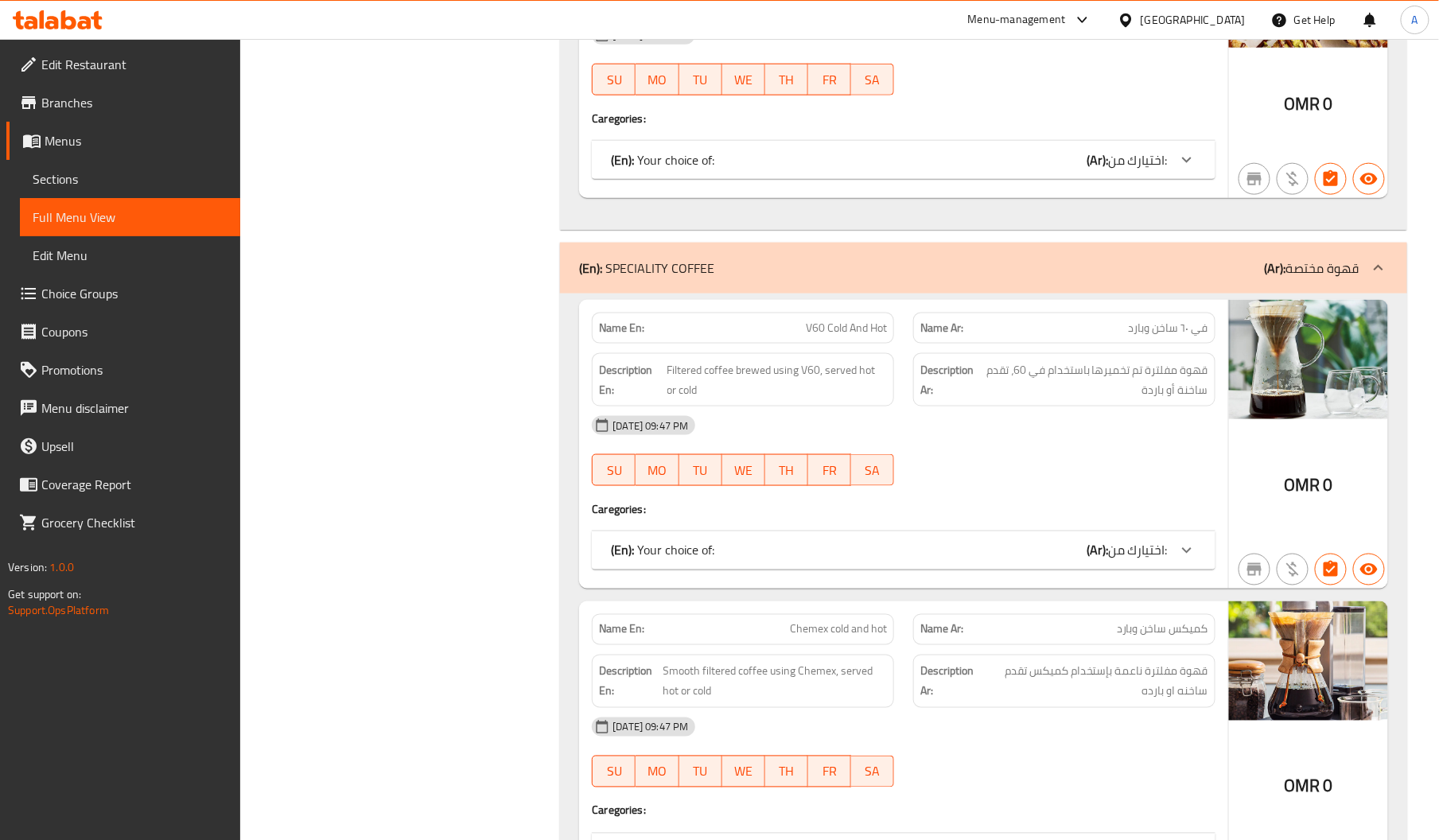
click at [123, 78] on link "Edit Restaurant" at bounding box center [124, 64] width 234 height 38
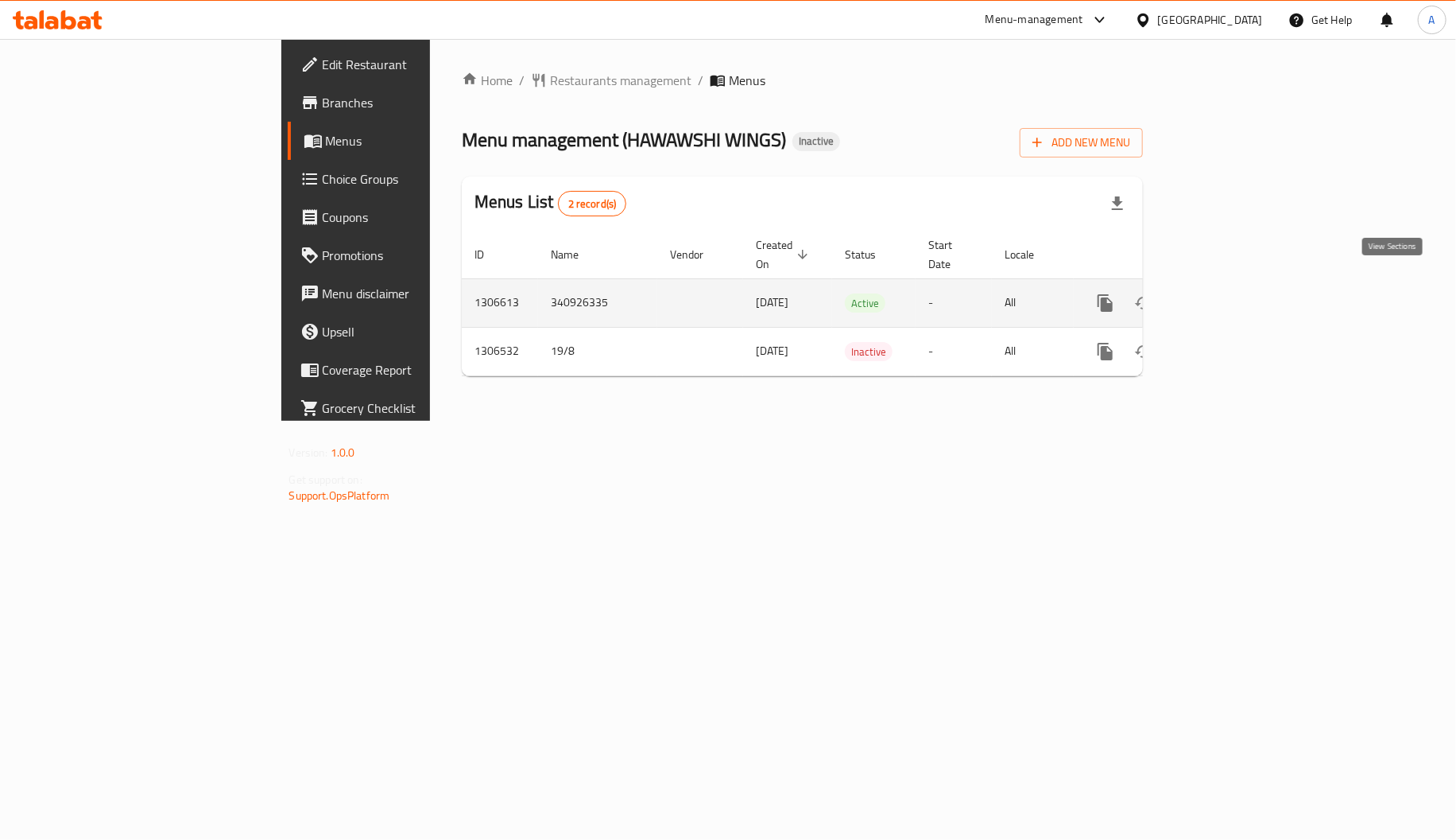
click at [1227, 296] on icon "enhanced table" at bounding box center [1220, 303] width 14 height 14
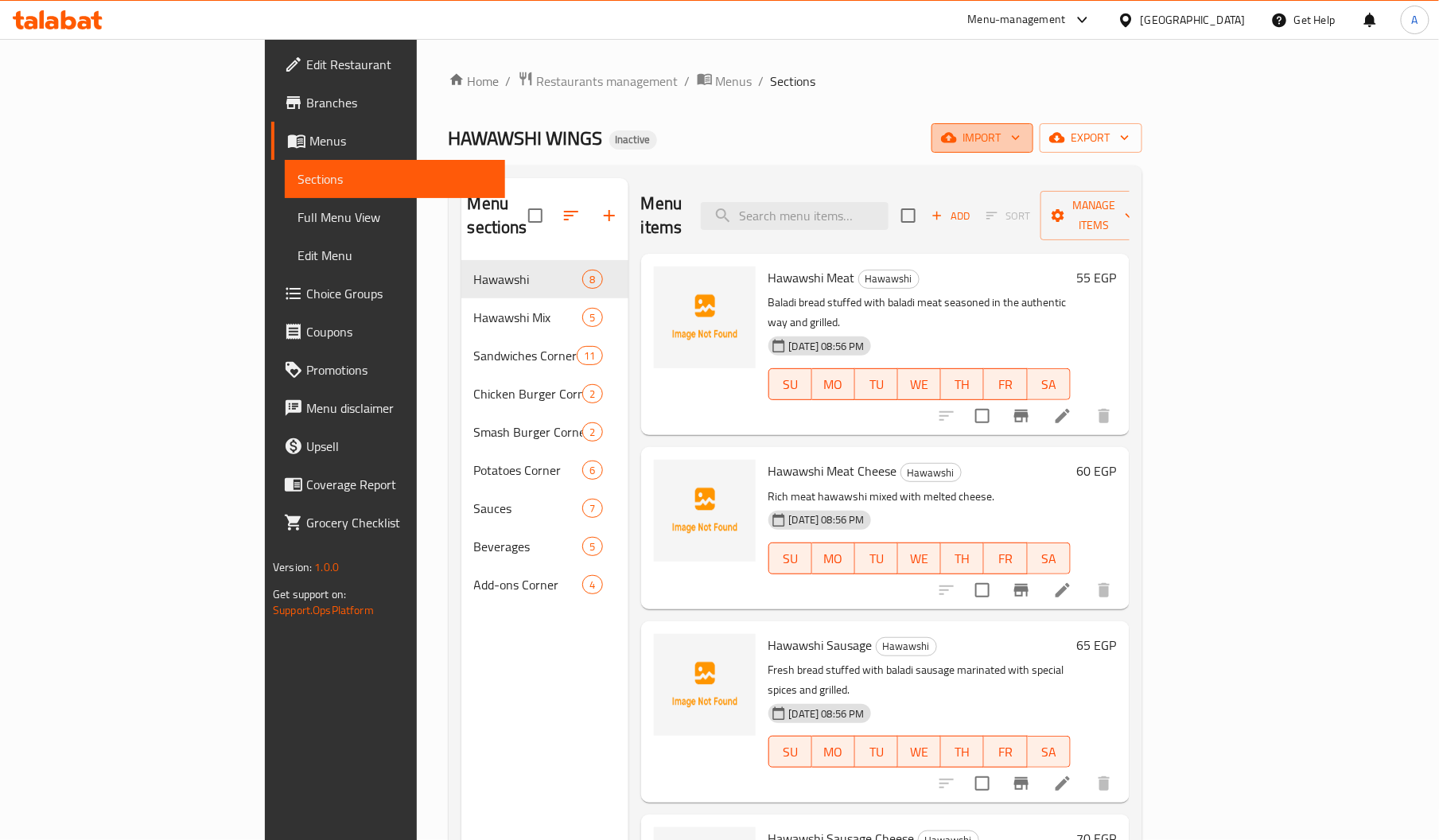
click at [1020, 148] on span "import" at bounding box center [981, 138] width 77 height 20
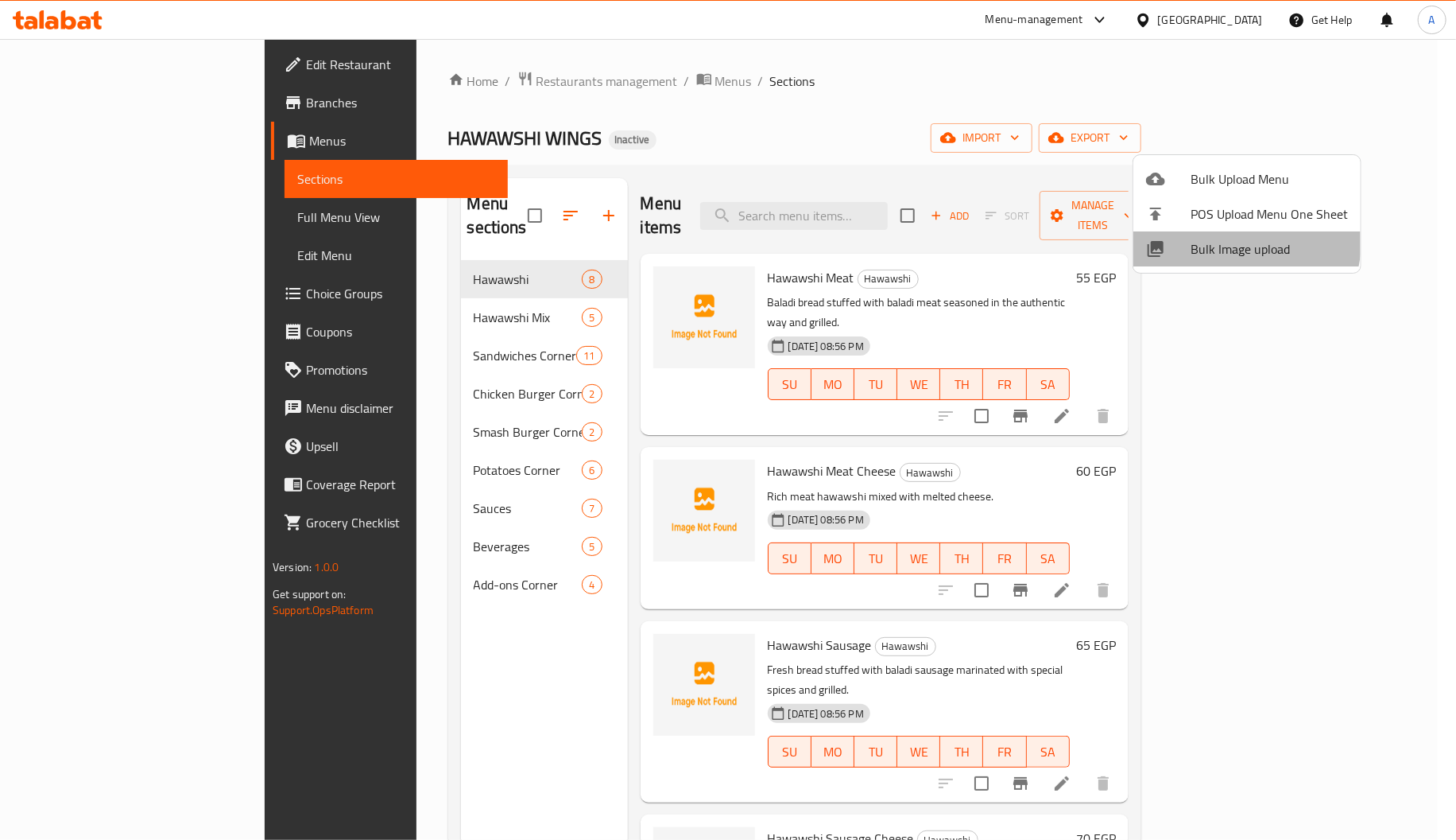
click at [1181, 232] on li "Bulk Image upload" at bounding box center [1247, 249] width 227 height 35
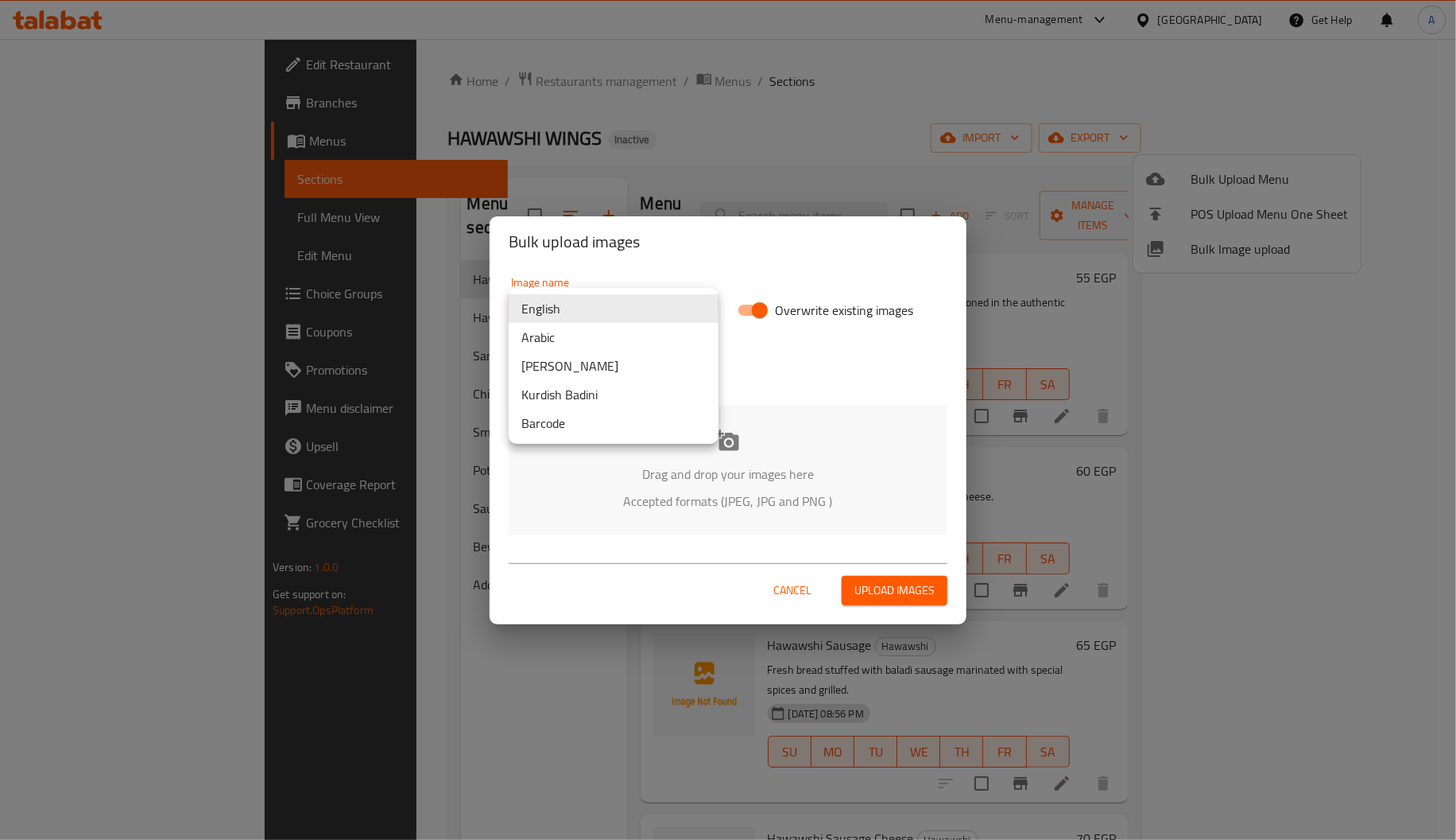
click at [623, 304] on body "​ Menu-management Egypt Get Help A Edit Restaurant Branches Menus Sections Full…" at bounding box center [728, 439] width 1456 height 800
click at [604, 330] on li "Arabic" at bounding box center [614, 337] width 210 height 29
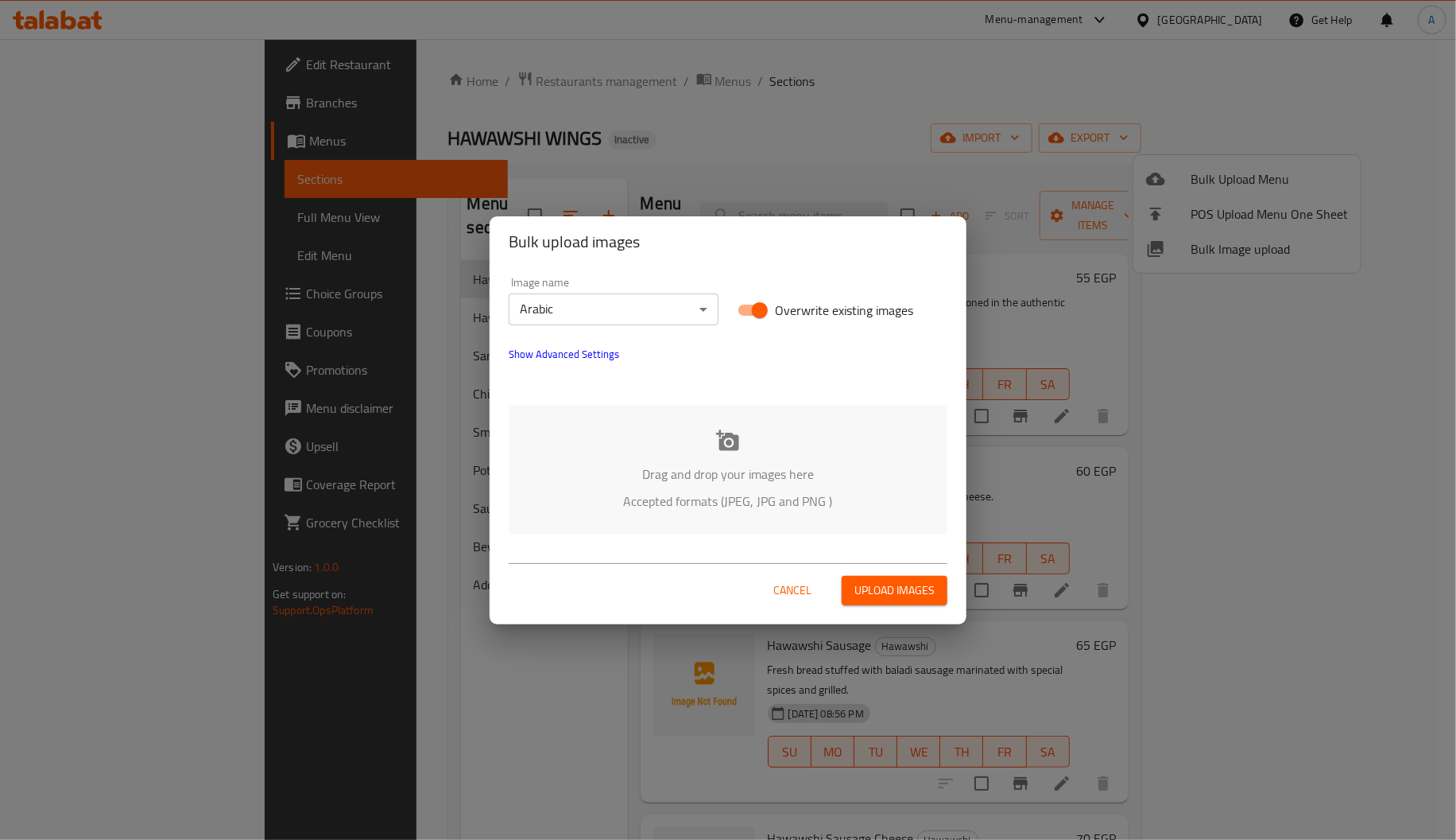
click at [677, 433] on div "Drag and drop your images here Accepted formats (JPEG, JPG and PNG )" at bounding box center [728, 469] width 439 height 129
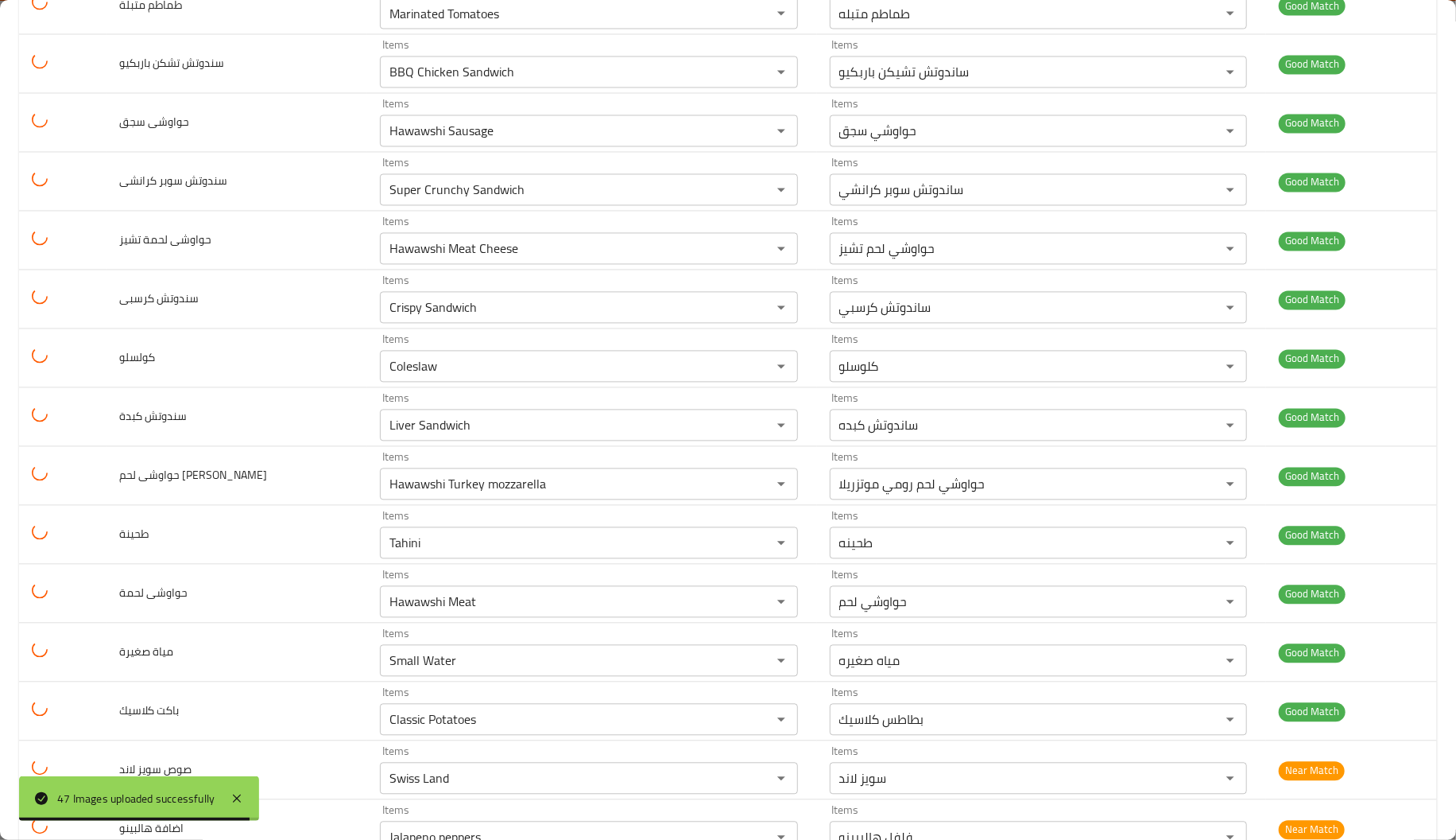
scroll to position [2208, 0]
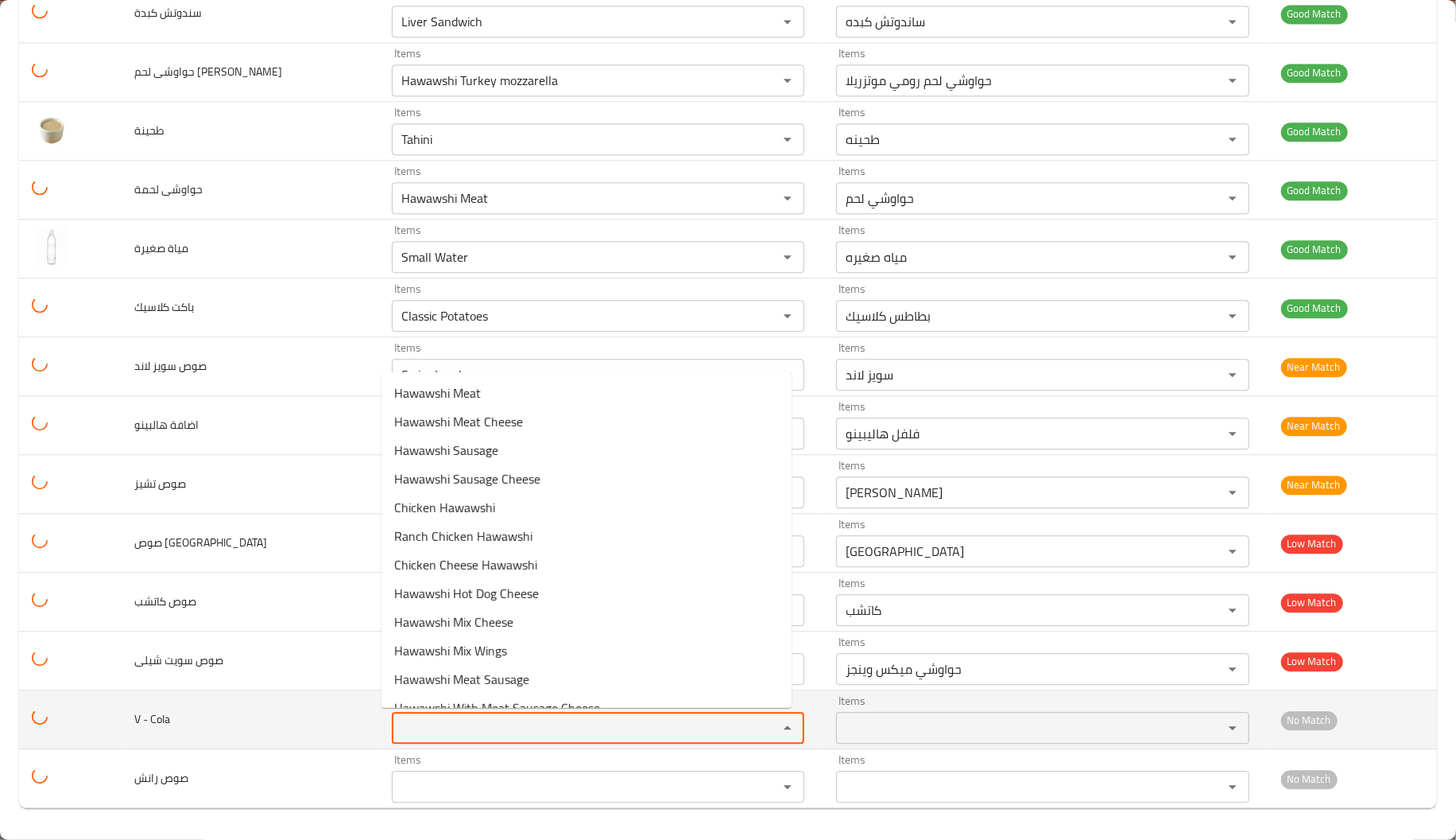
click at [418, 726] on Cola "Items" at bounding box center [575, 727] width 356 height 22
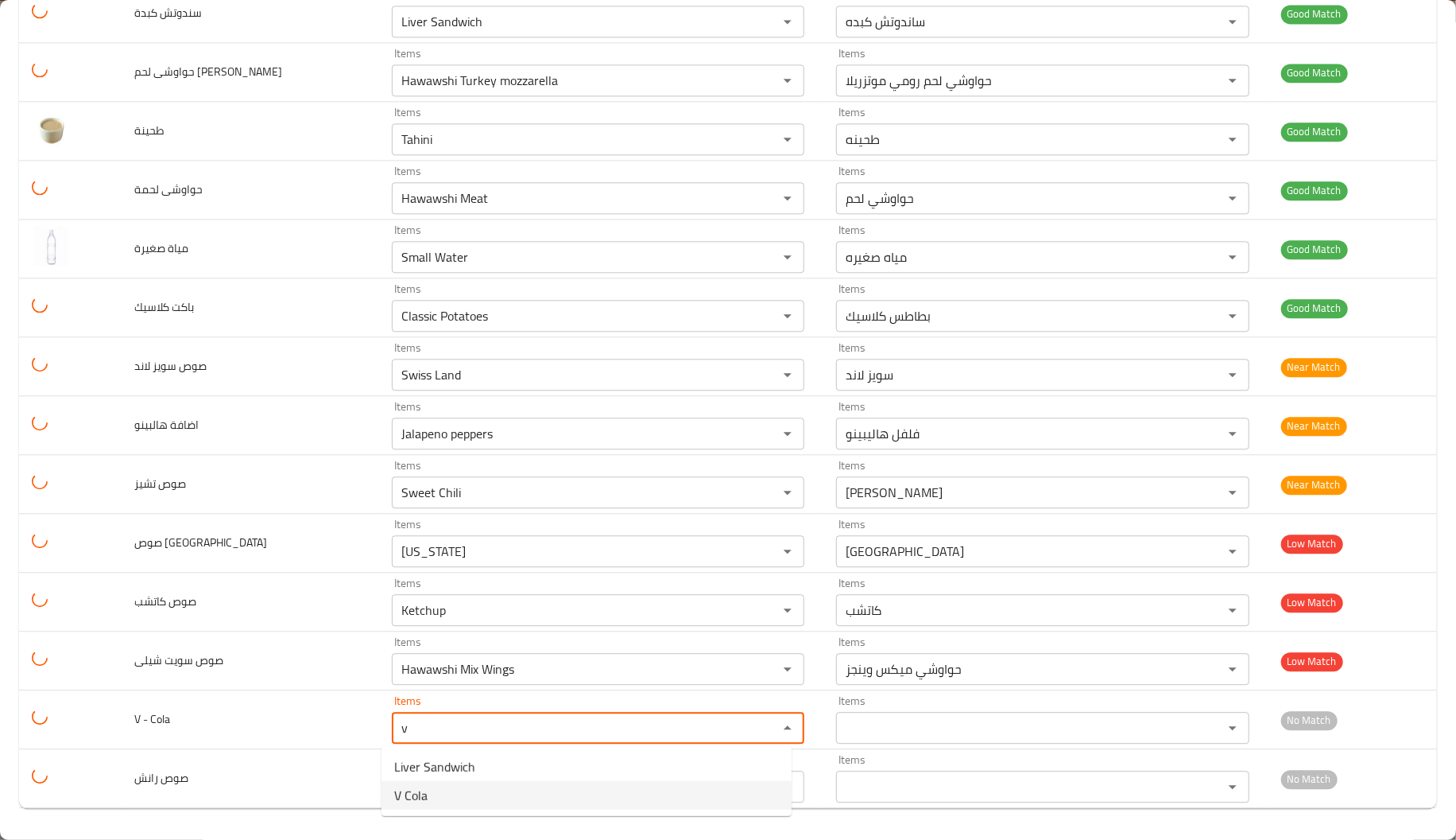
click at [413, 790] on span "V Cola" at bounding box center [411, 795] width 34 height 19
type Cola "V Cola"
type Cola-ar "في كولا"
type Cola "V Cola"
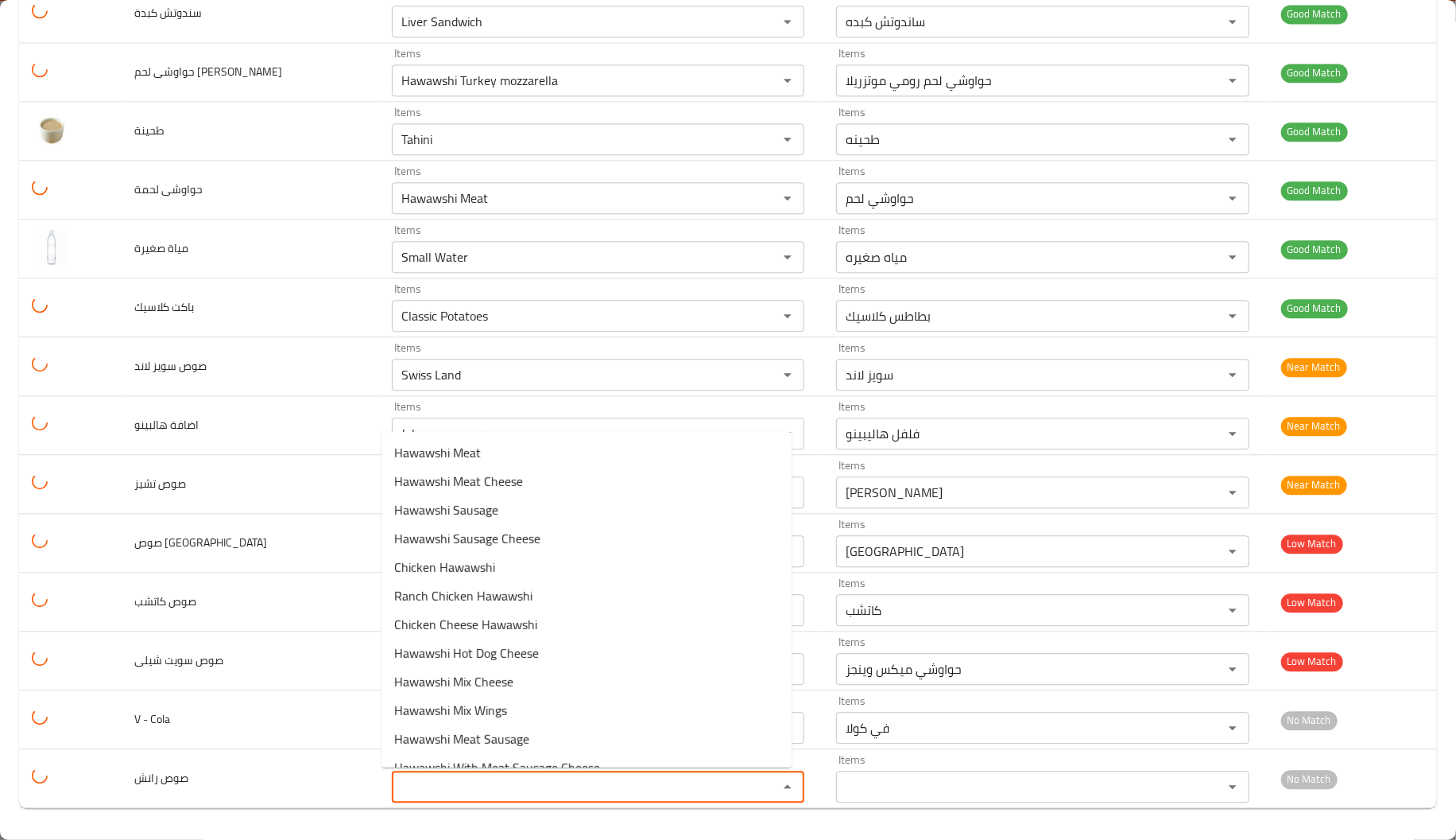
click at [413, 790] on رانش "Items" at bounding box center [575, 786] width 356 height 22
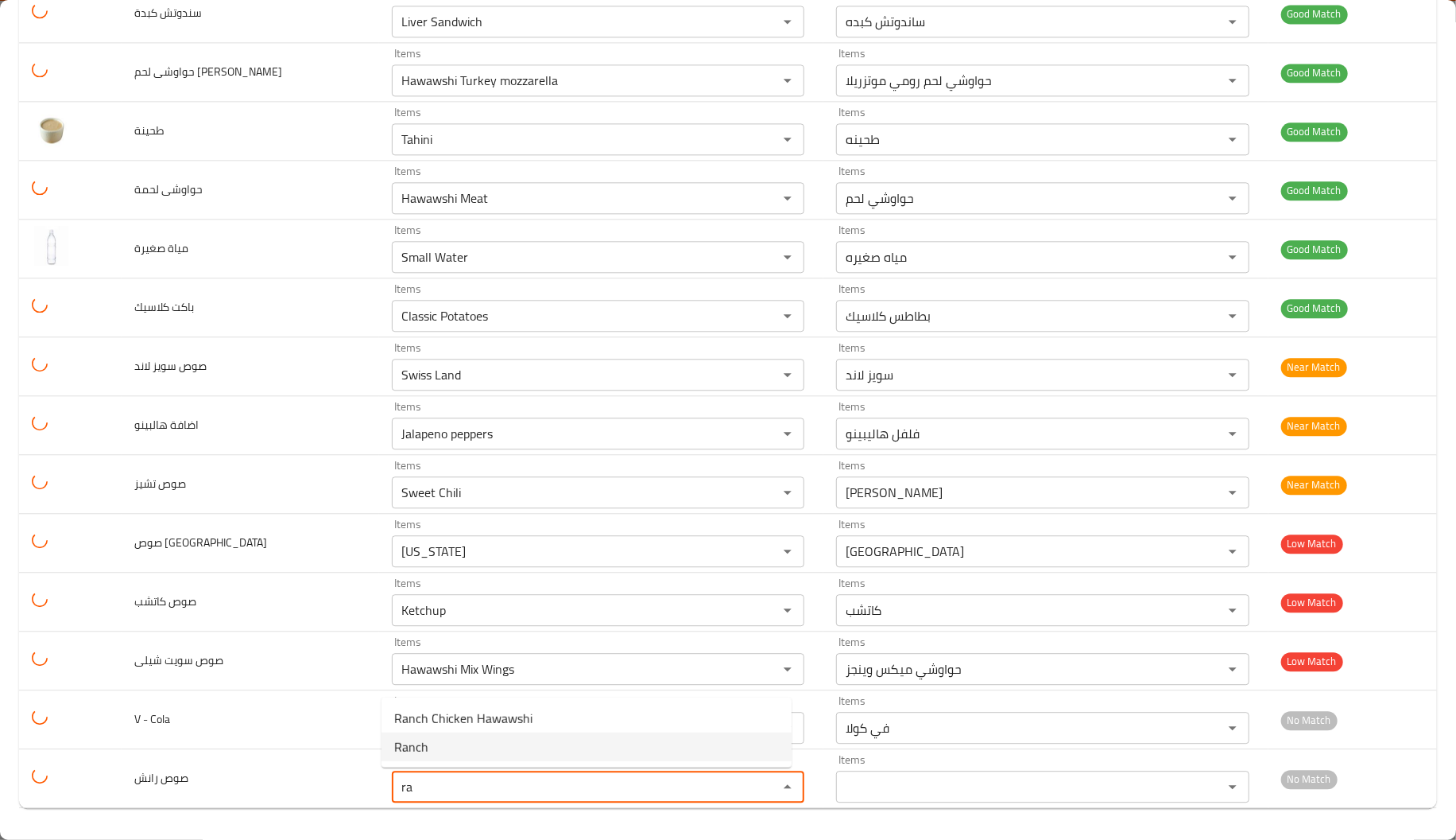
click at [430, 744] on رانش-option-1 "Ranch" at bounding box center [587, 747] width 410 height 29
type رانش "Ranch"
type رانش-ar "رانش"
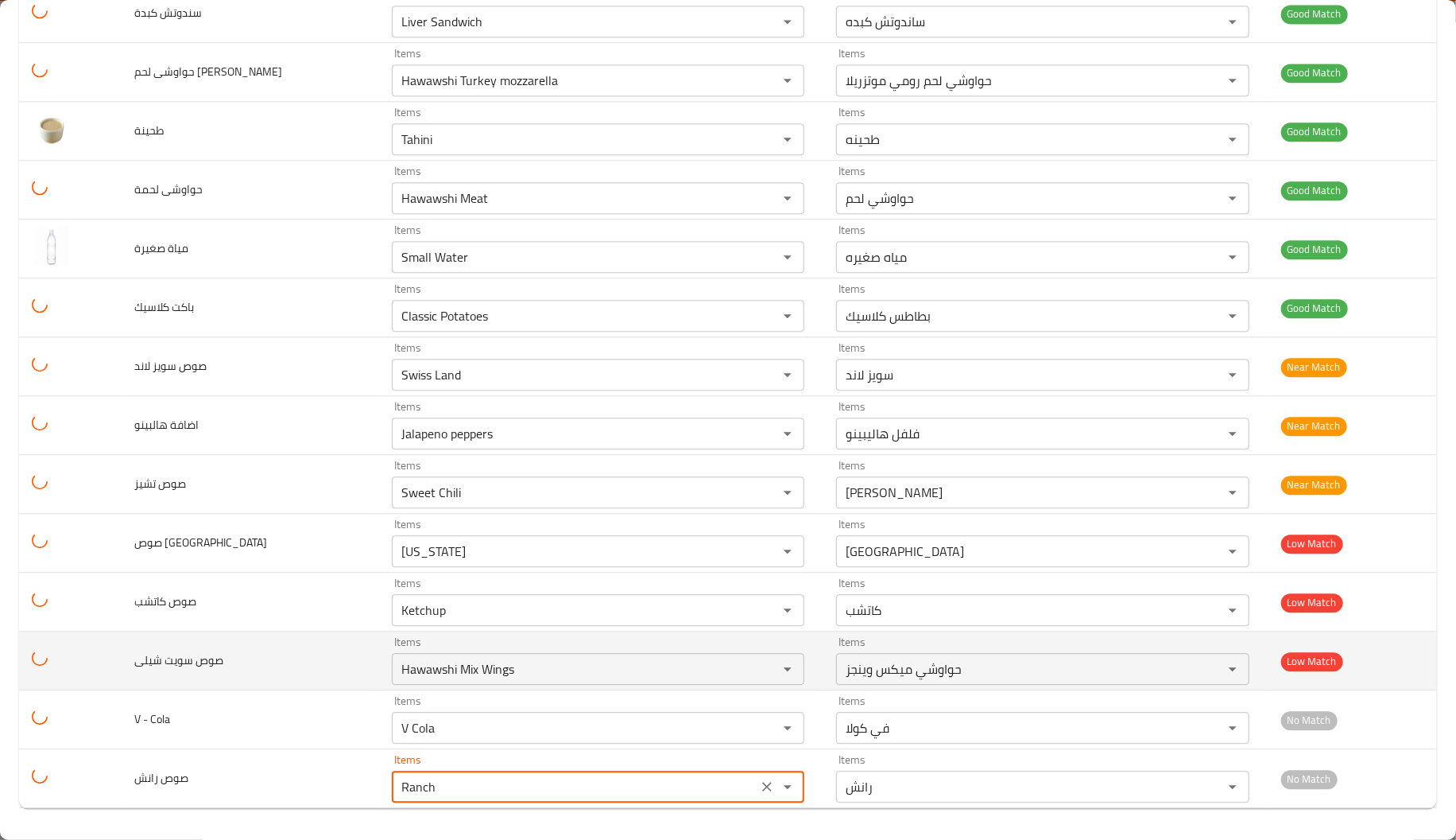
type رانش "Ranch"
click at [258, 684] on td "صوص سويت شيلى" at bounding box center [251, 661] width 257 height 59
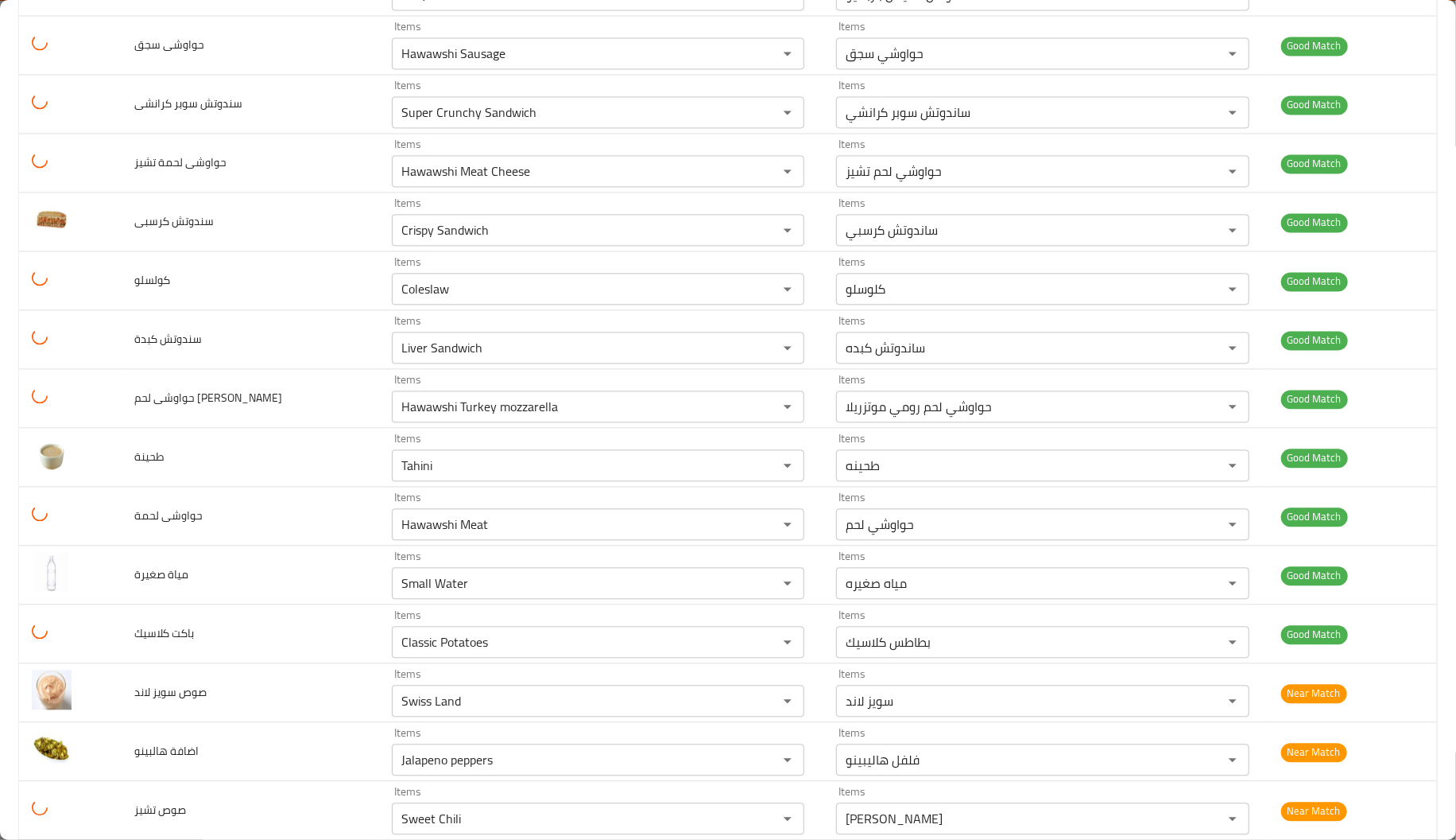
scroll to position [1863, 0]
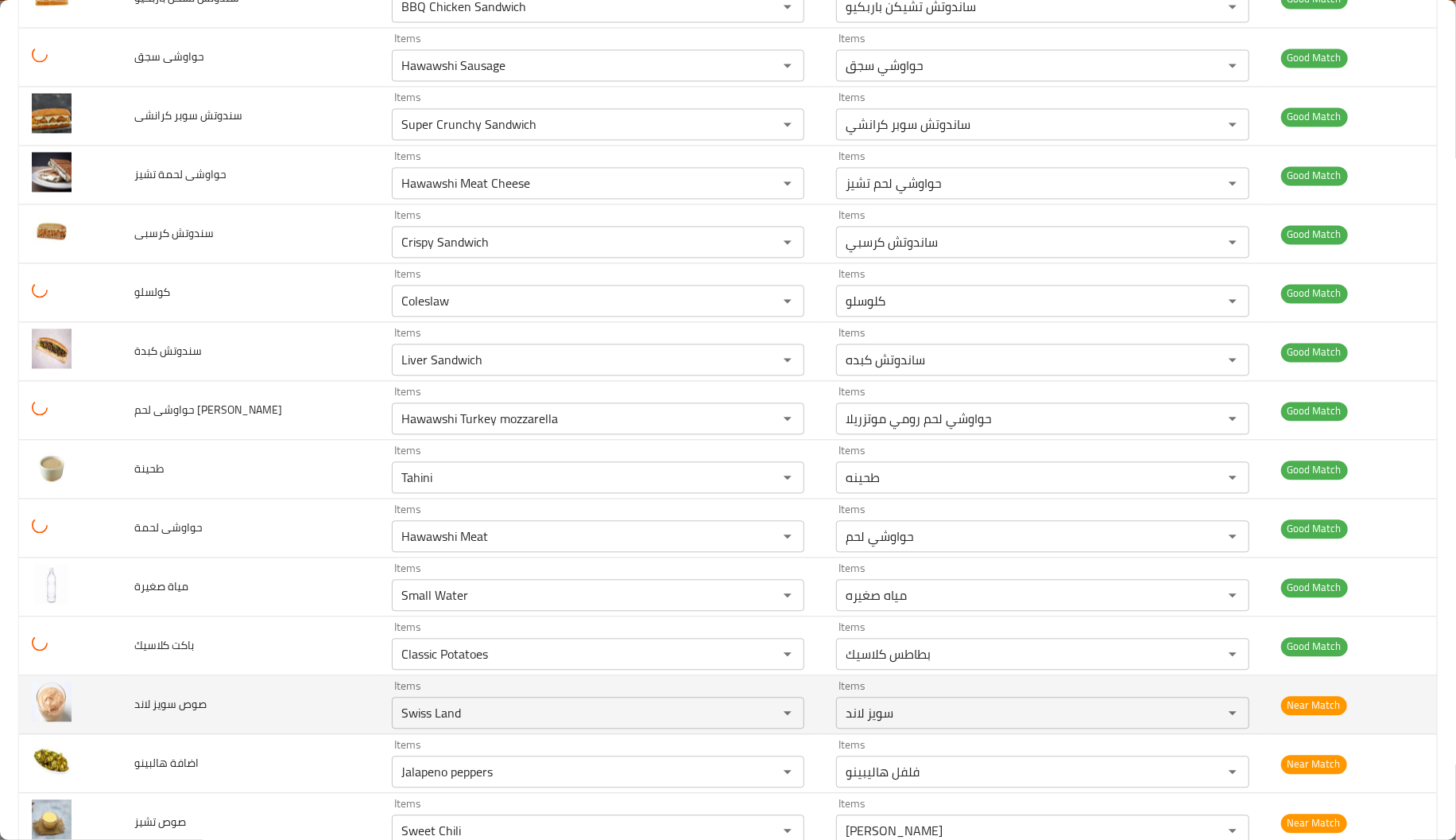
click at [252, 705] on td "صوص سويز لاند" at bounding box center [251, 705] width 257 height 59
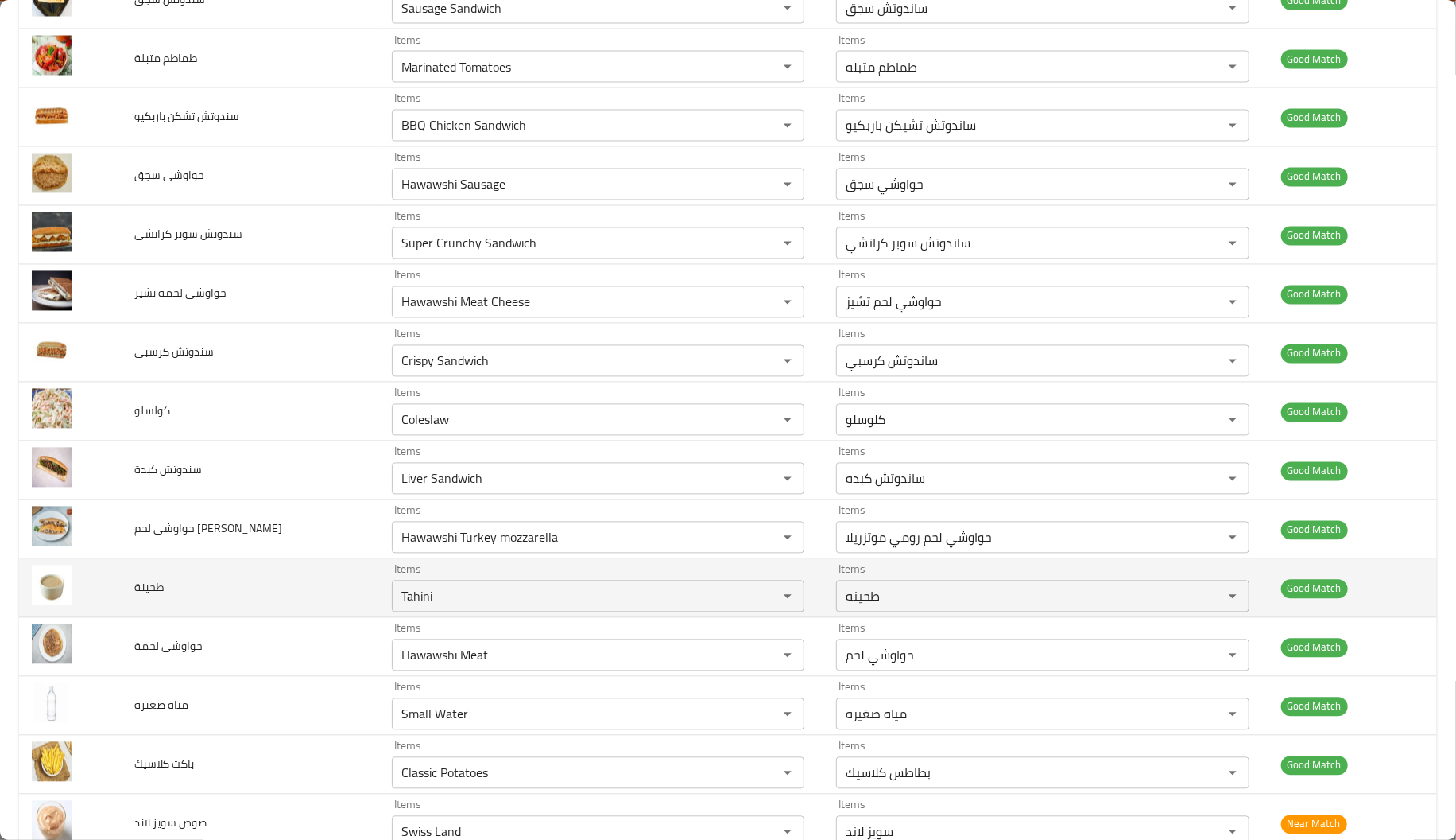
scroll to position [1742, 0]
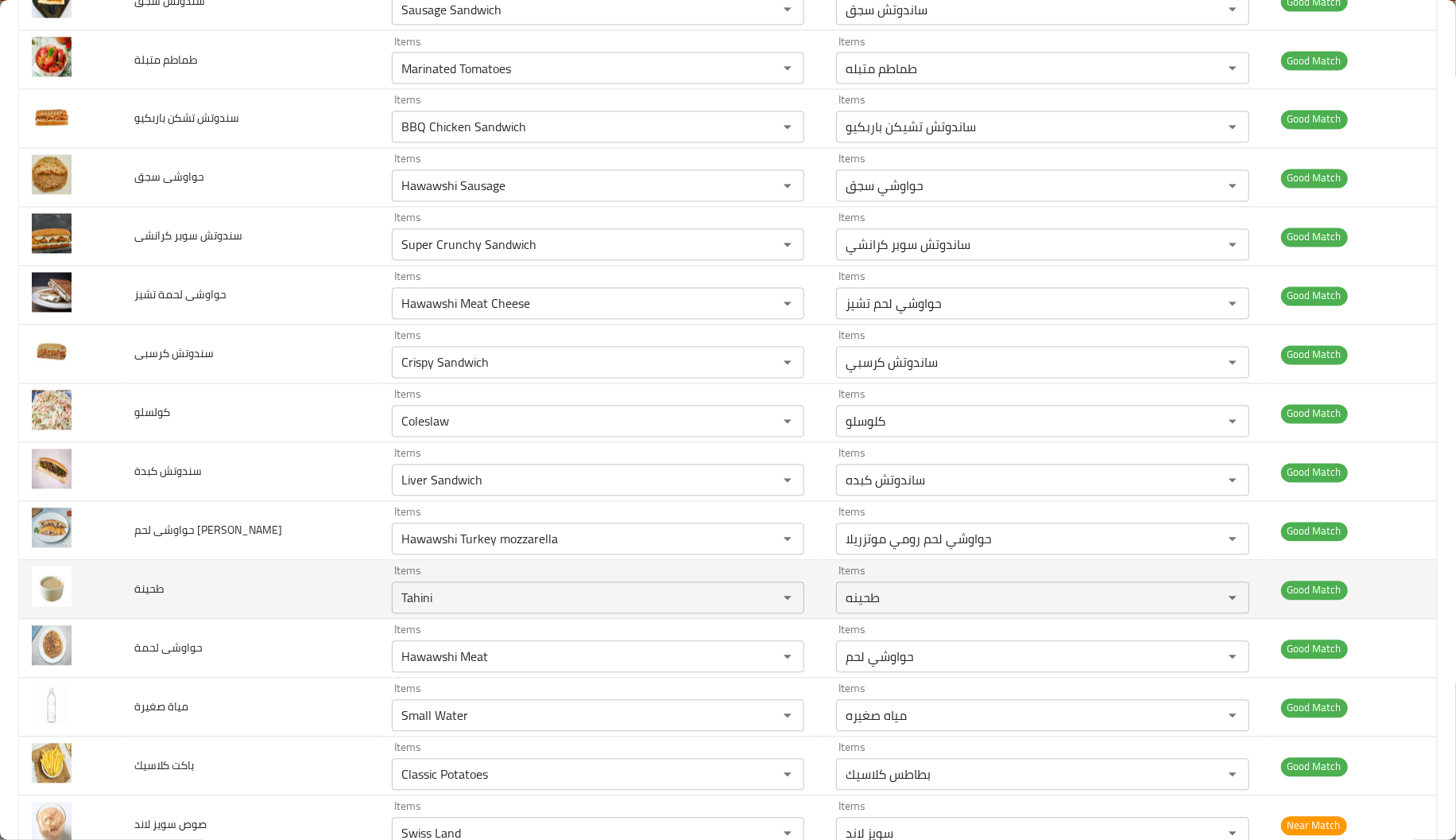
click at [298, 547] on td "حواوشى لحم رمى موتزاريلا" at bounding box center [251, 531] width 257 height 59
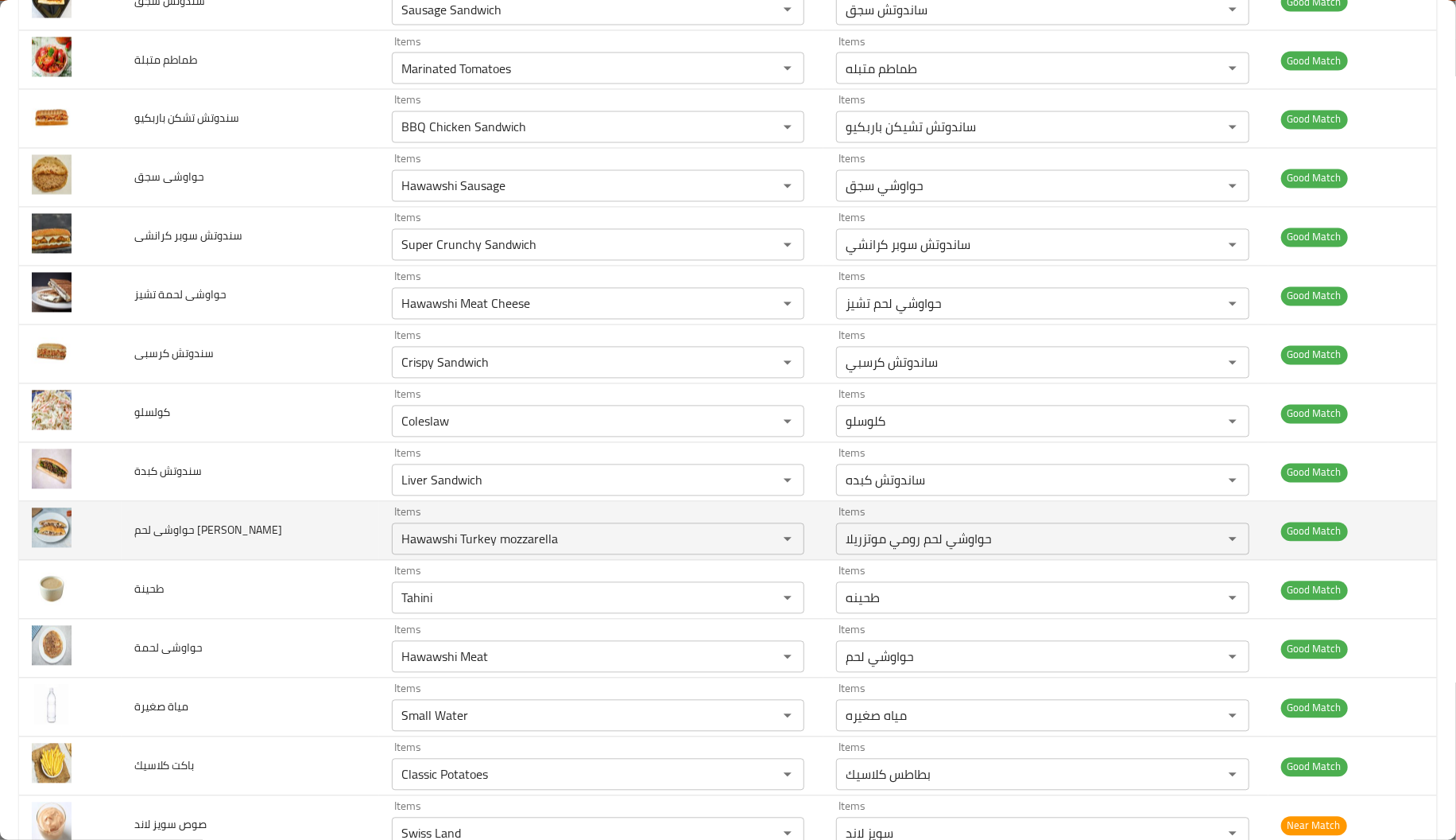
click at [298, 547] on td "حواوشى لحم رمى موتزاريلا" at bounding box center [251, 531] width 257 height 59
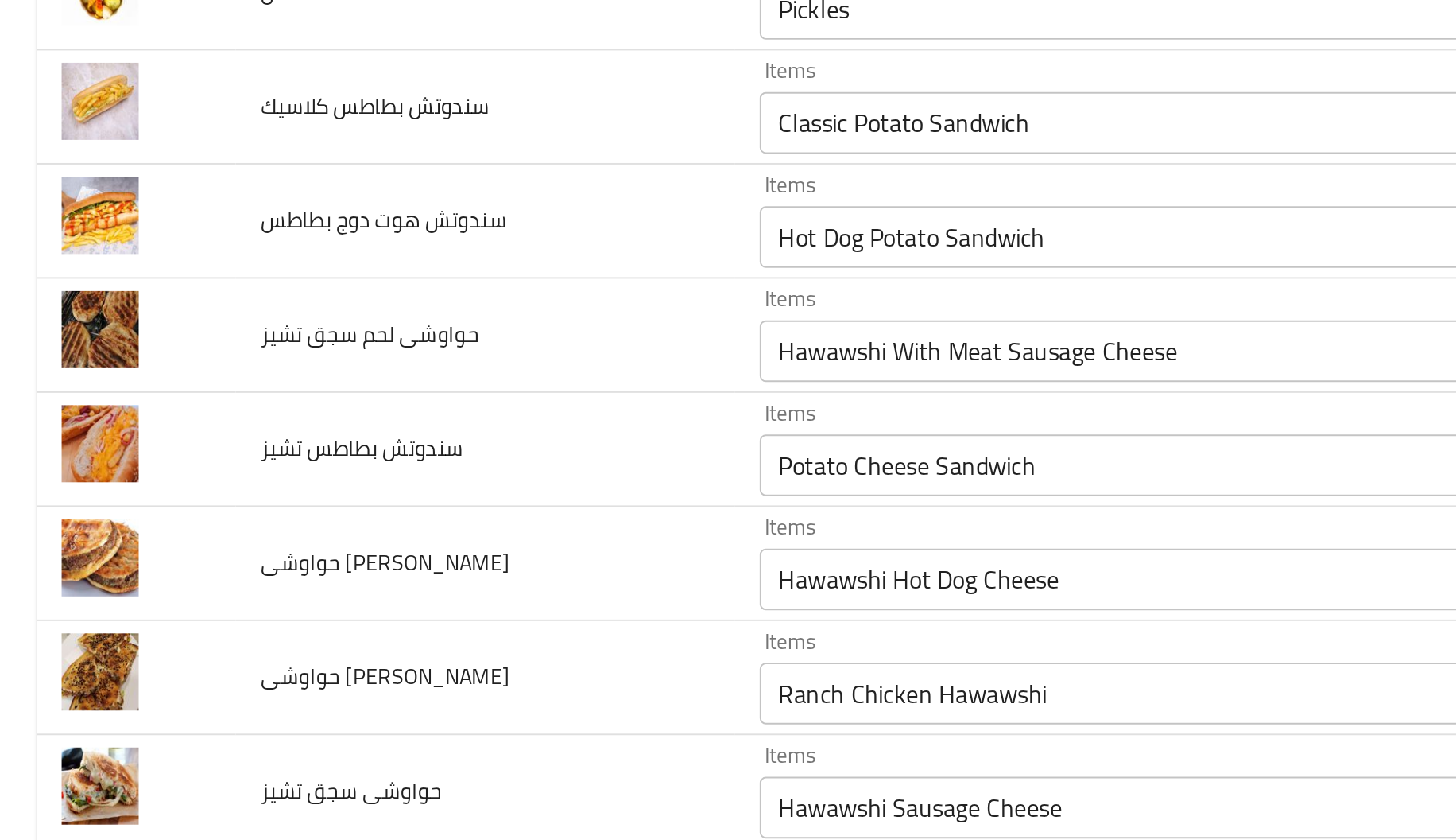
scroll to position [767, 0]
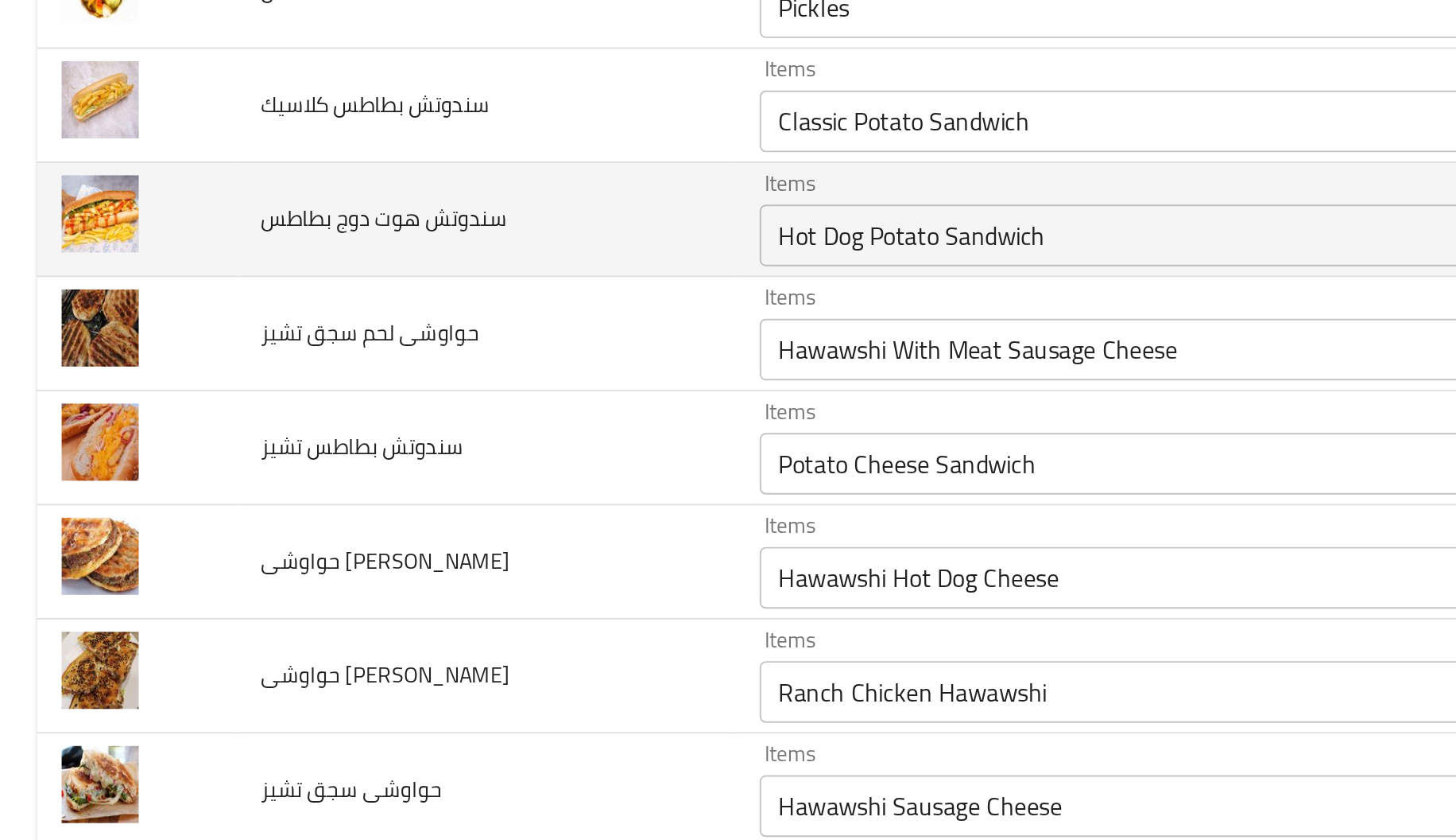
click at [223, 335] on span "سندوتش هوت دوج بطاطس" at bounding box center [198, 329] width 127 height 21
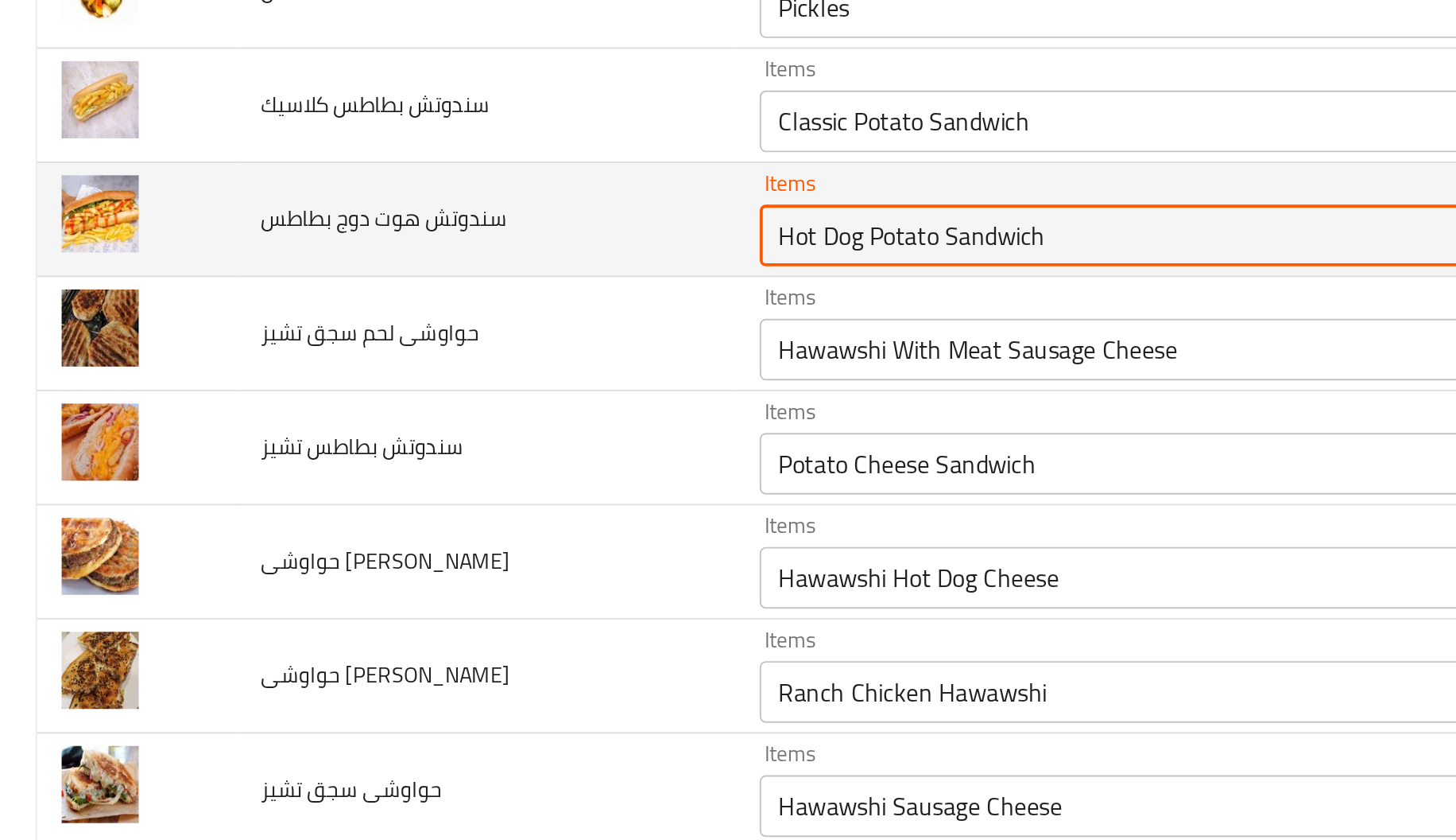
click at [451, 341] on بطاطس "Hot Dog Potato Sandwich" at bounding box center [575, 338] width 356 height 22
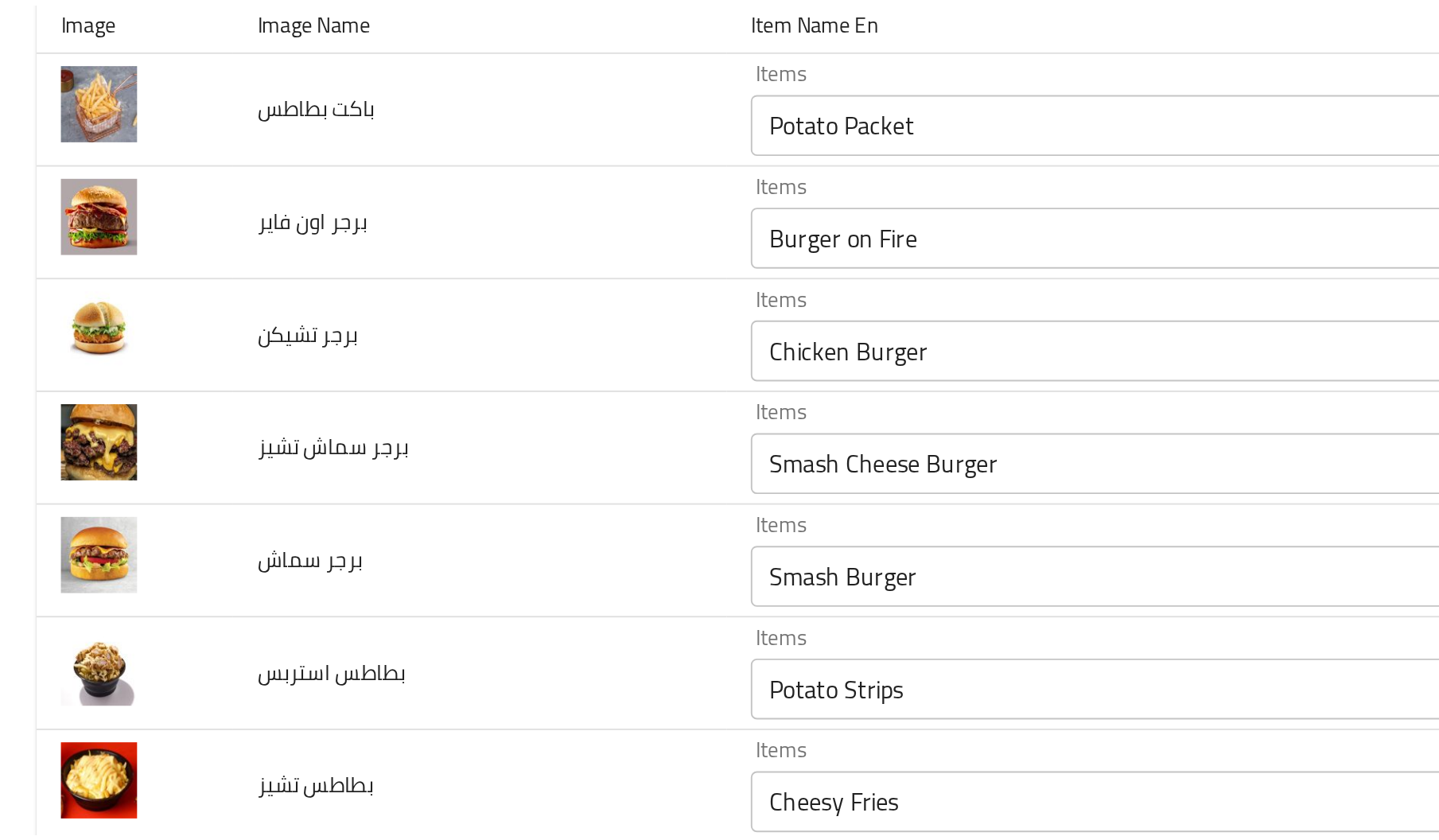
scroll to position [0, 0]
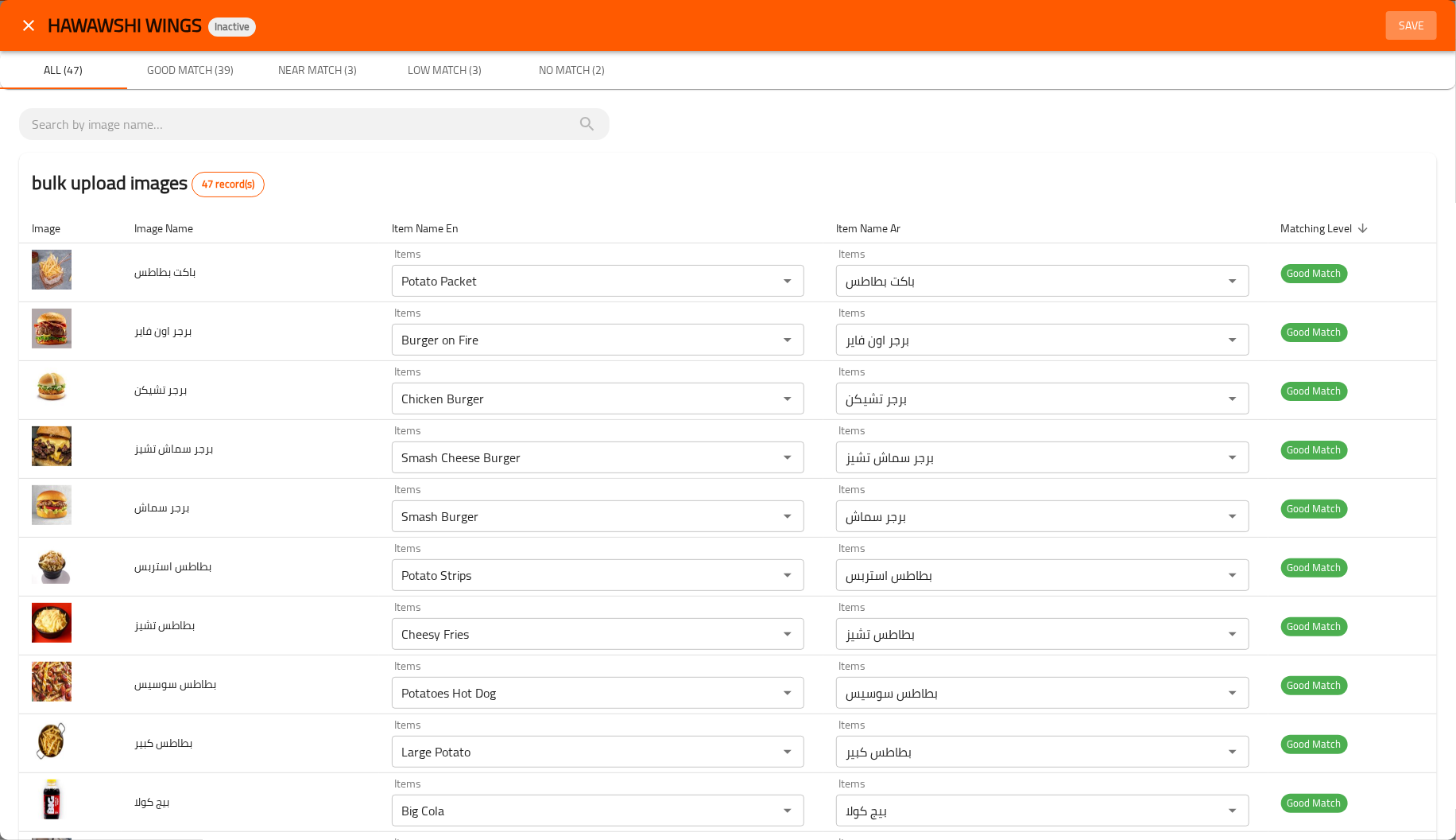
click at [1393, 23] on span "Save" at bounding box center [1411, 26] width 38 height 20
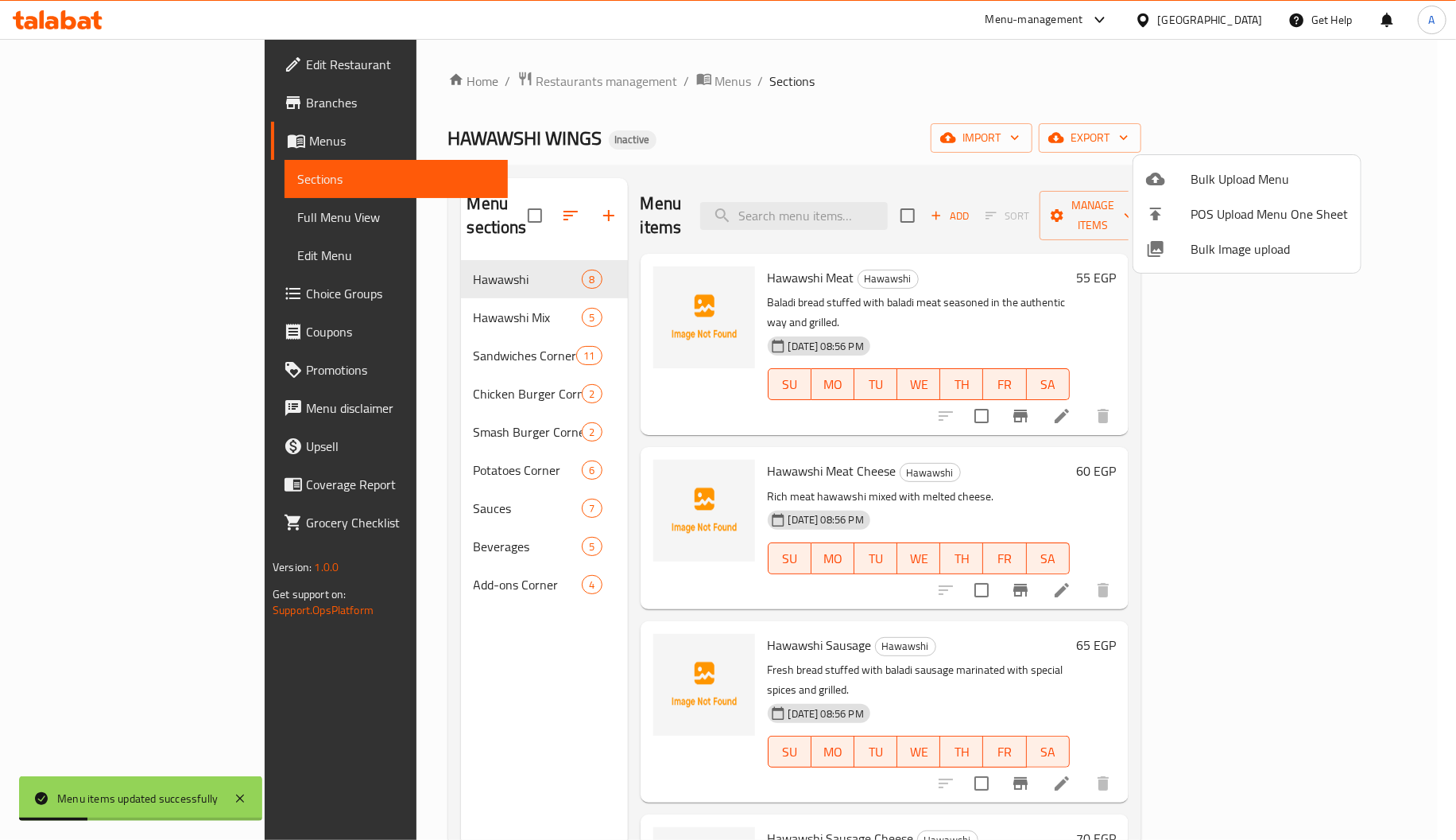
click at [423, 399] on div at bounding box center [728, 420] width 1456 height 840
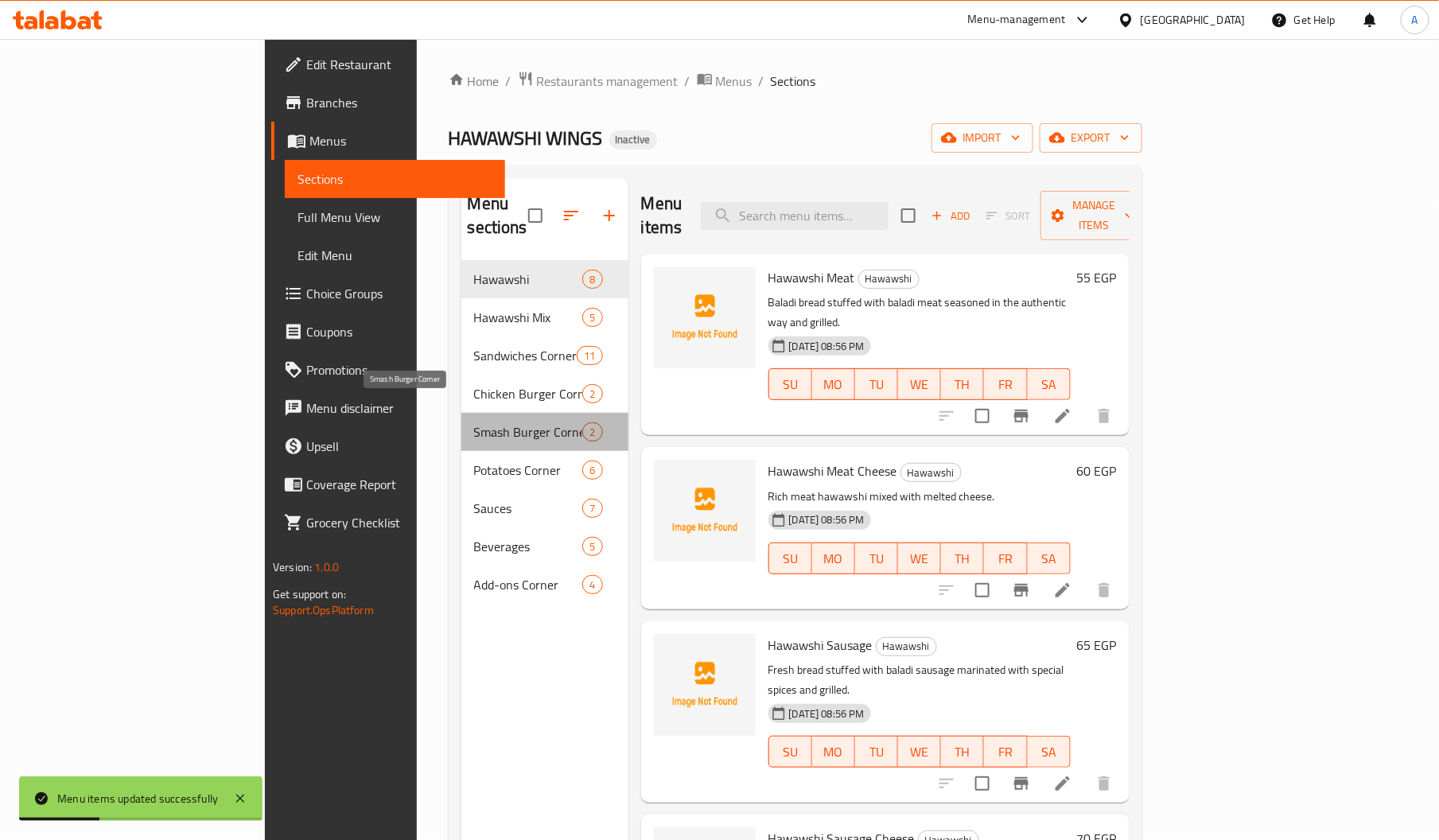
click at [474, 422] on span "Smash Burger Corner" at bounding box center [529, 431] width 109 height 19
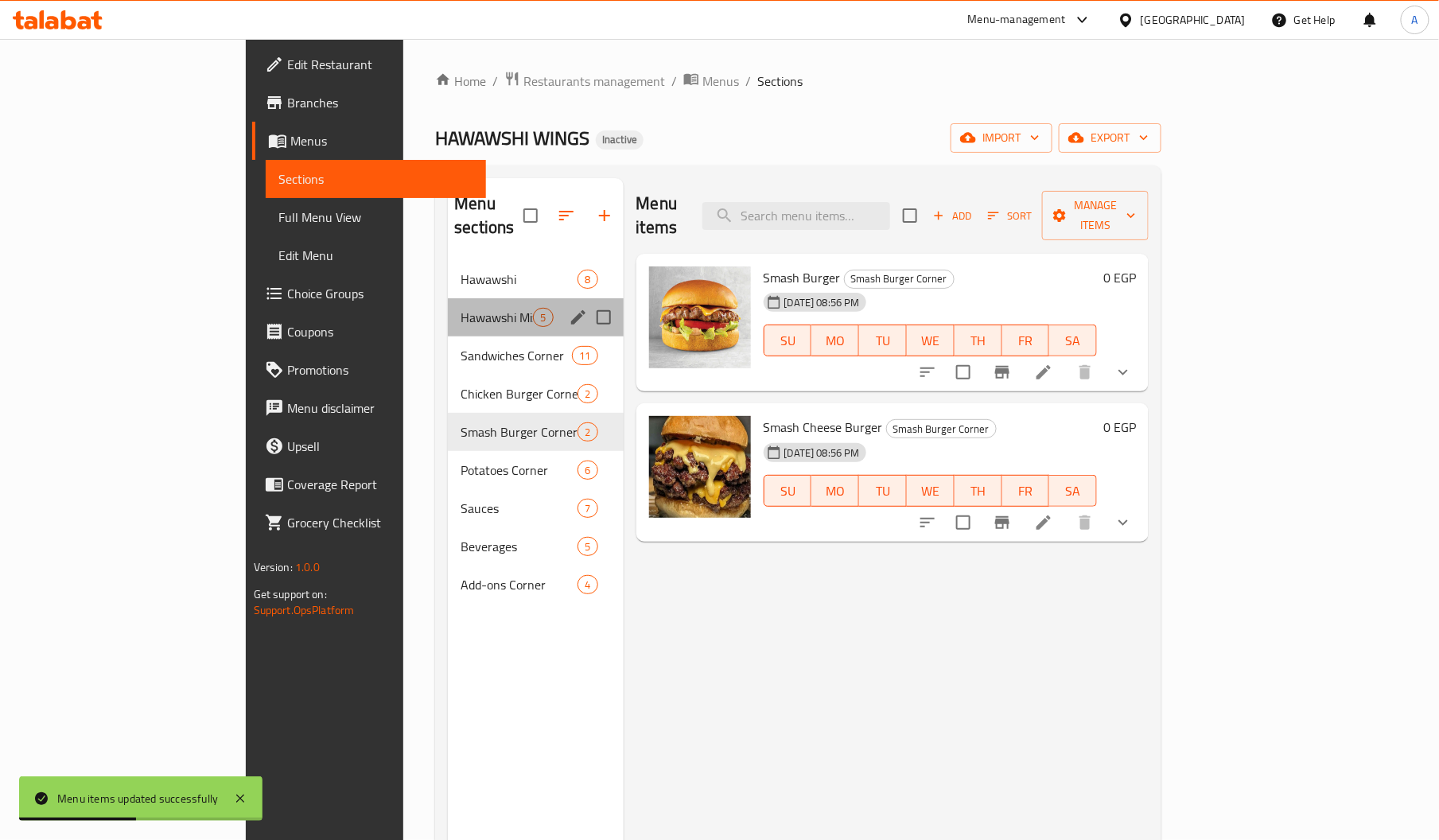
click at [447, 312] on div "Hawawshi Mix 5" at bounding box center [535, 317] width 175 height 38
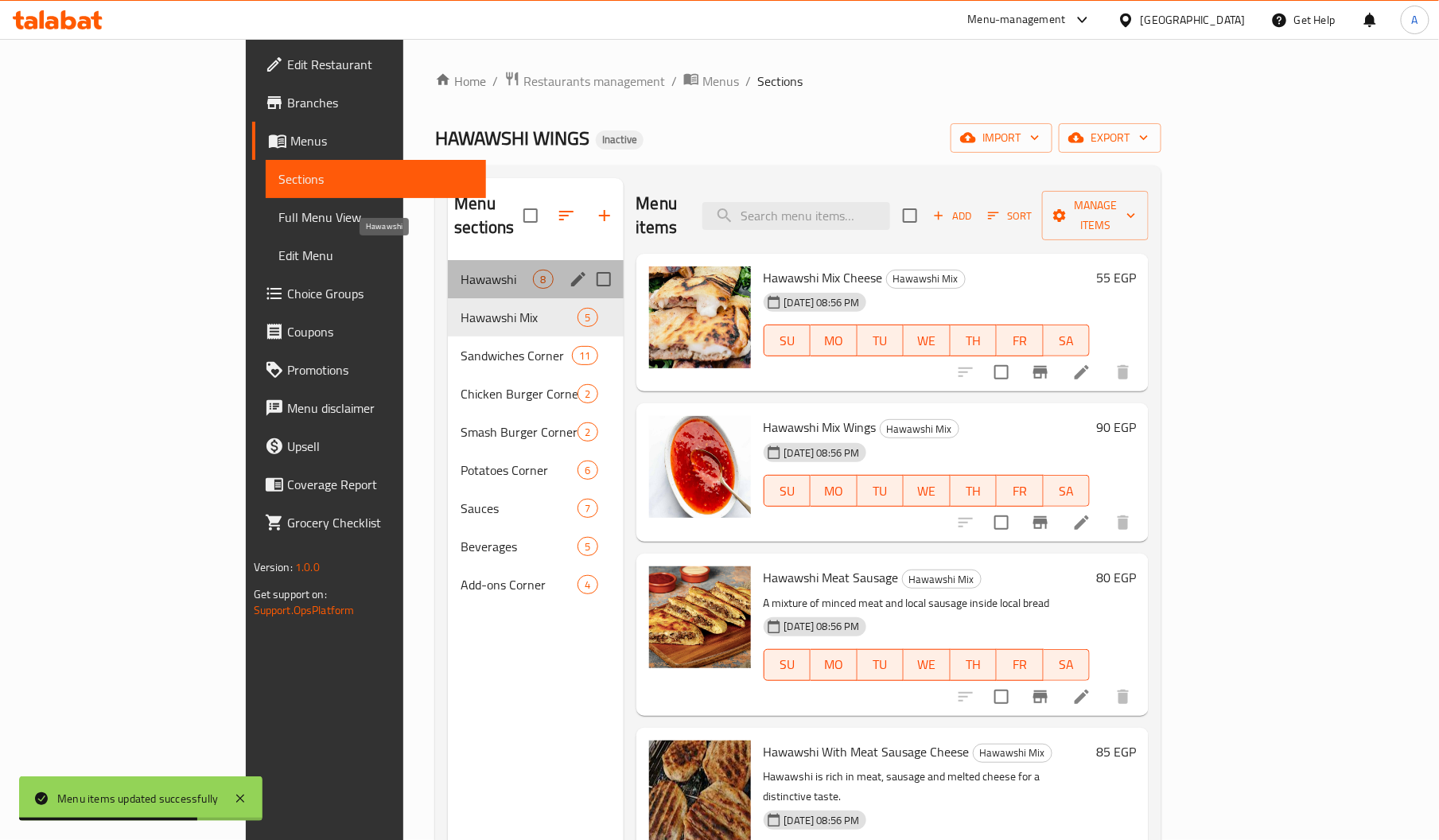
click at [460, 270] on span "Hawawshi" at bounding box center [496, 279] width 72 height 19
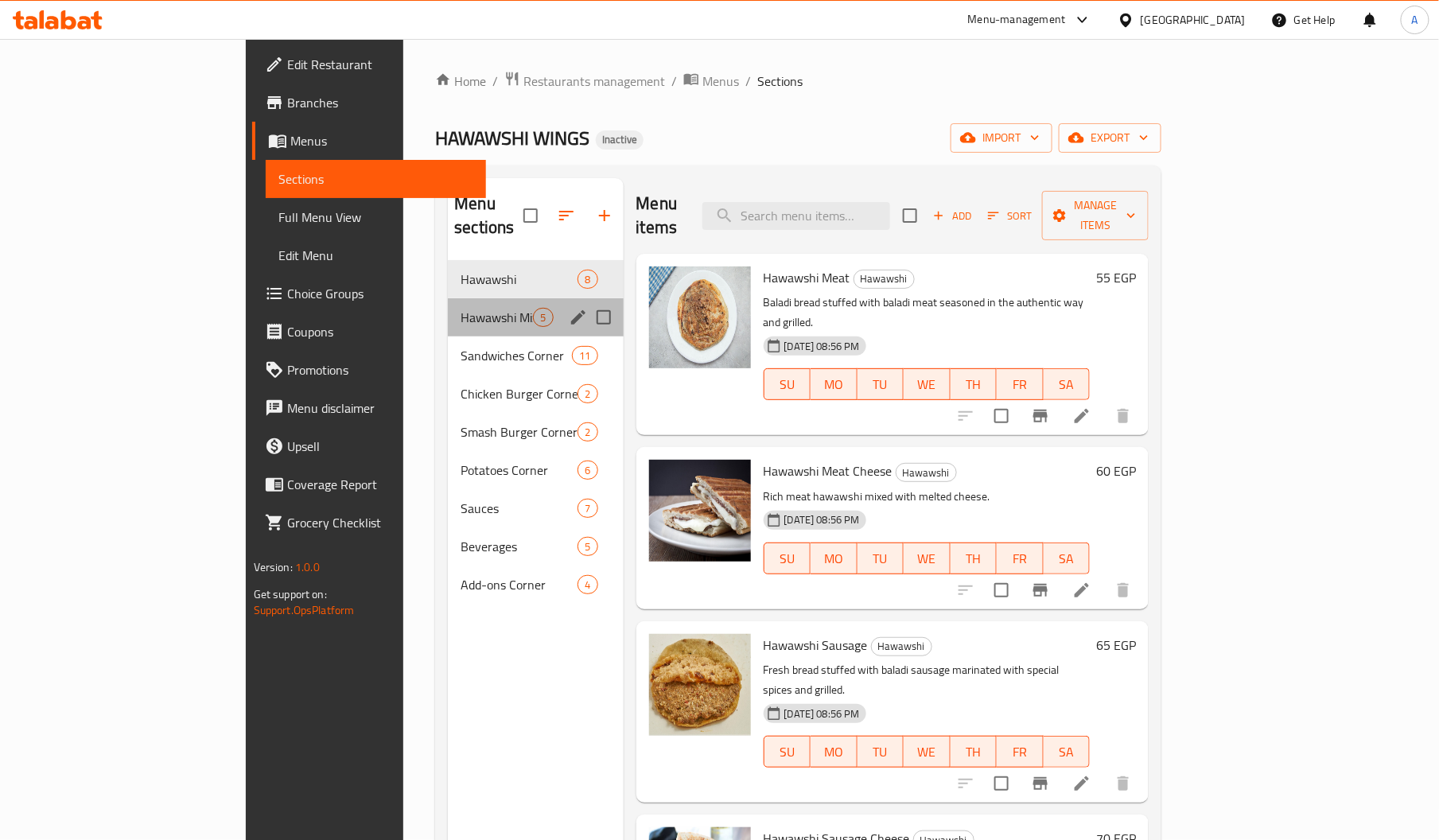
click at [447, 305] on div "Hawawshi Mix 5" at bounding box center [535, 317] width 175 height 38
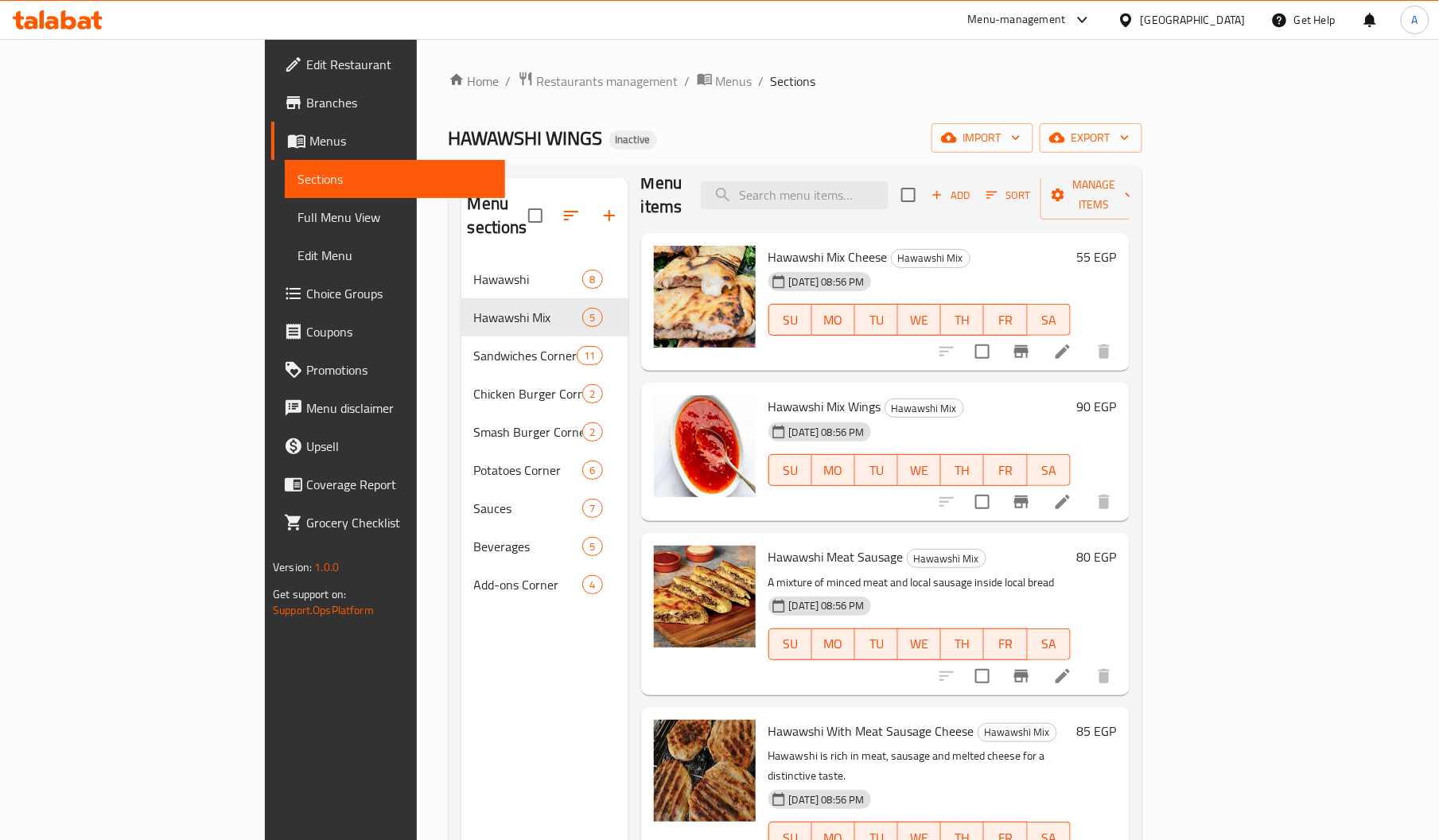
scroll to position [225, 0]
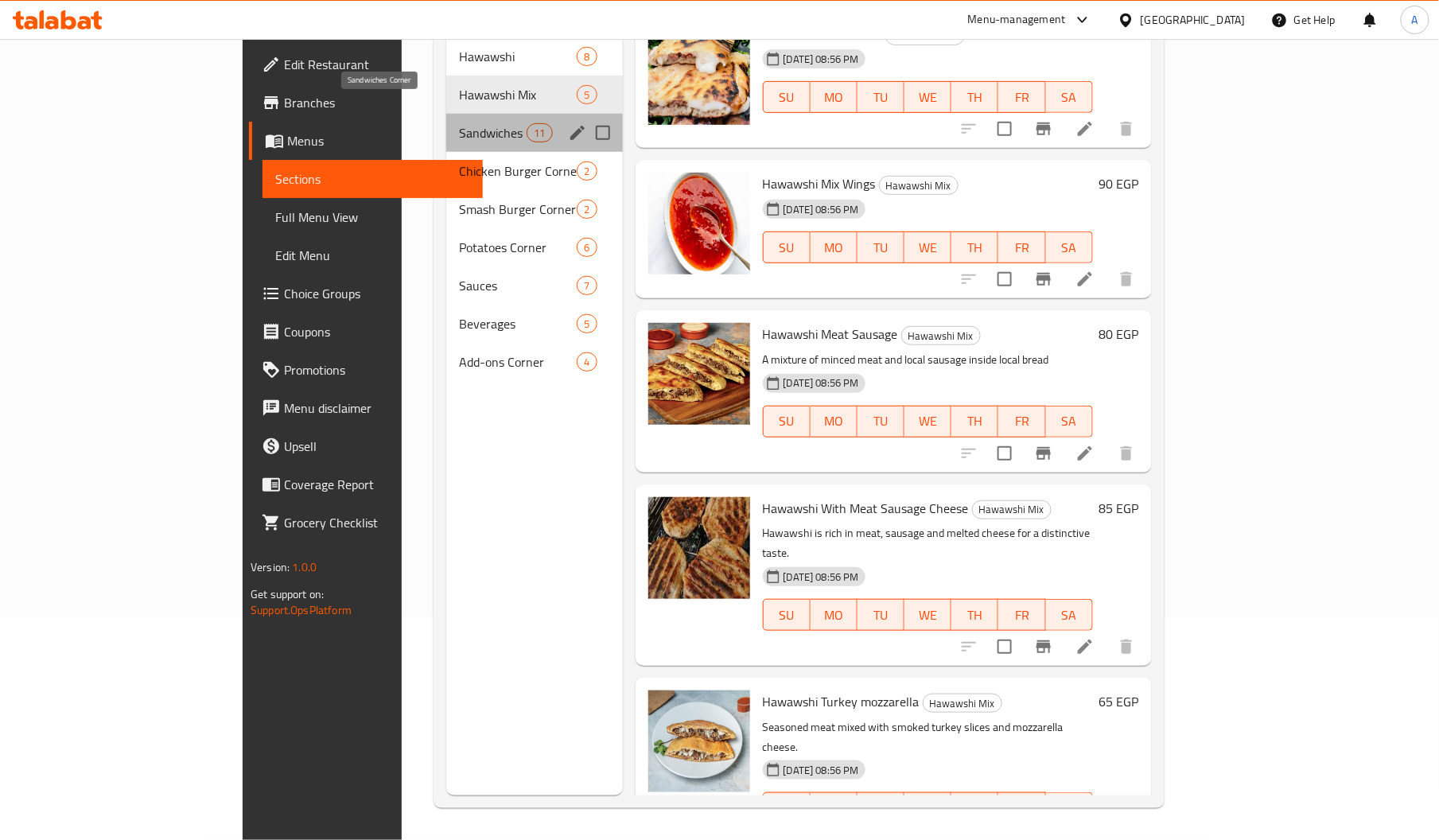
click at [459, 124] on span "Sandwiches Corner" at bounding box center [493, 133] width 67 height 19
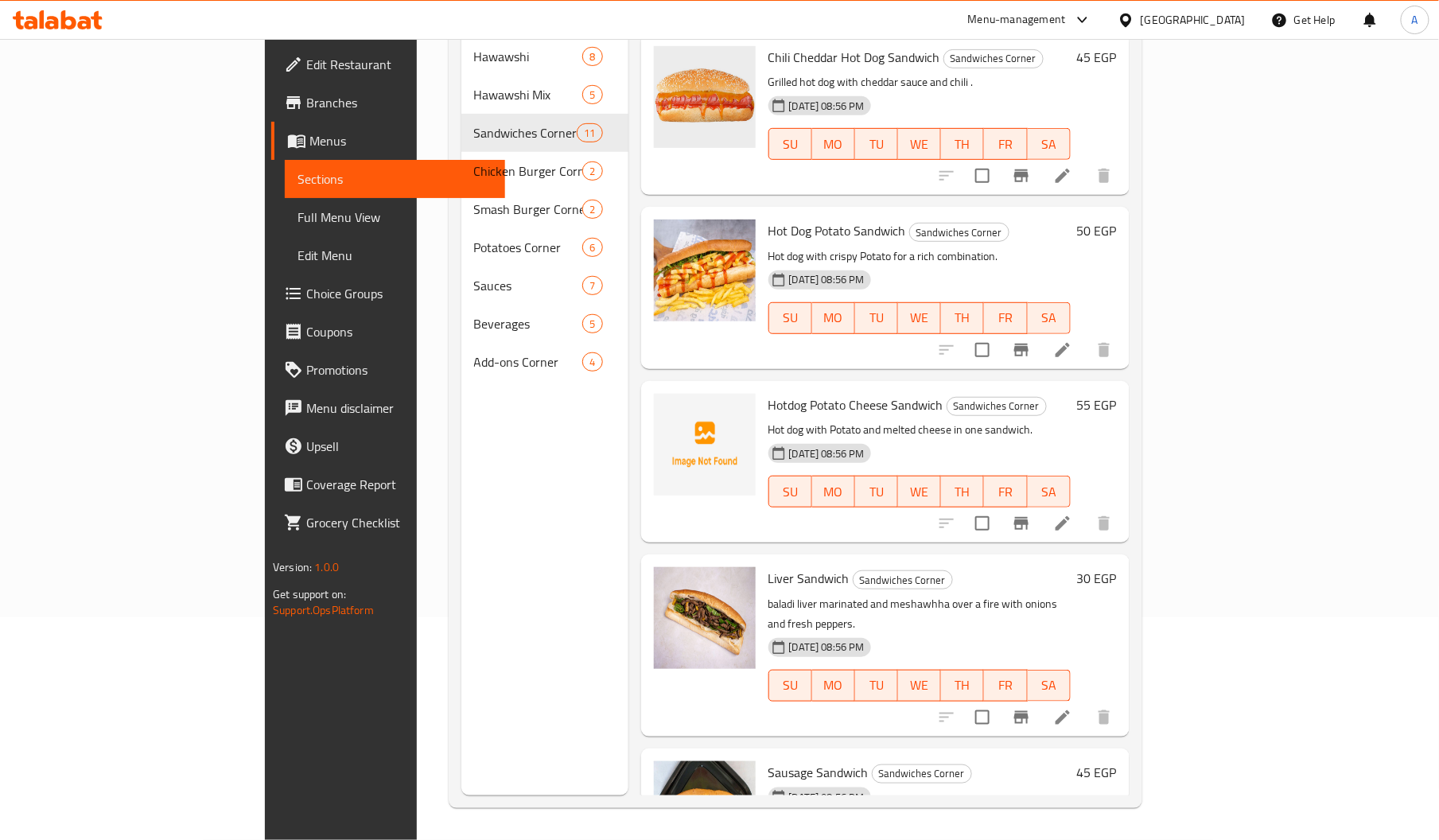
scroll to position [1061, 0]
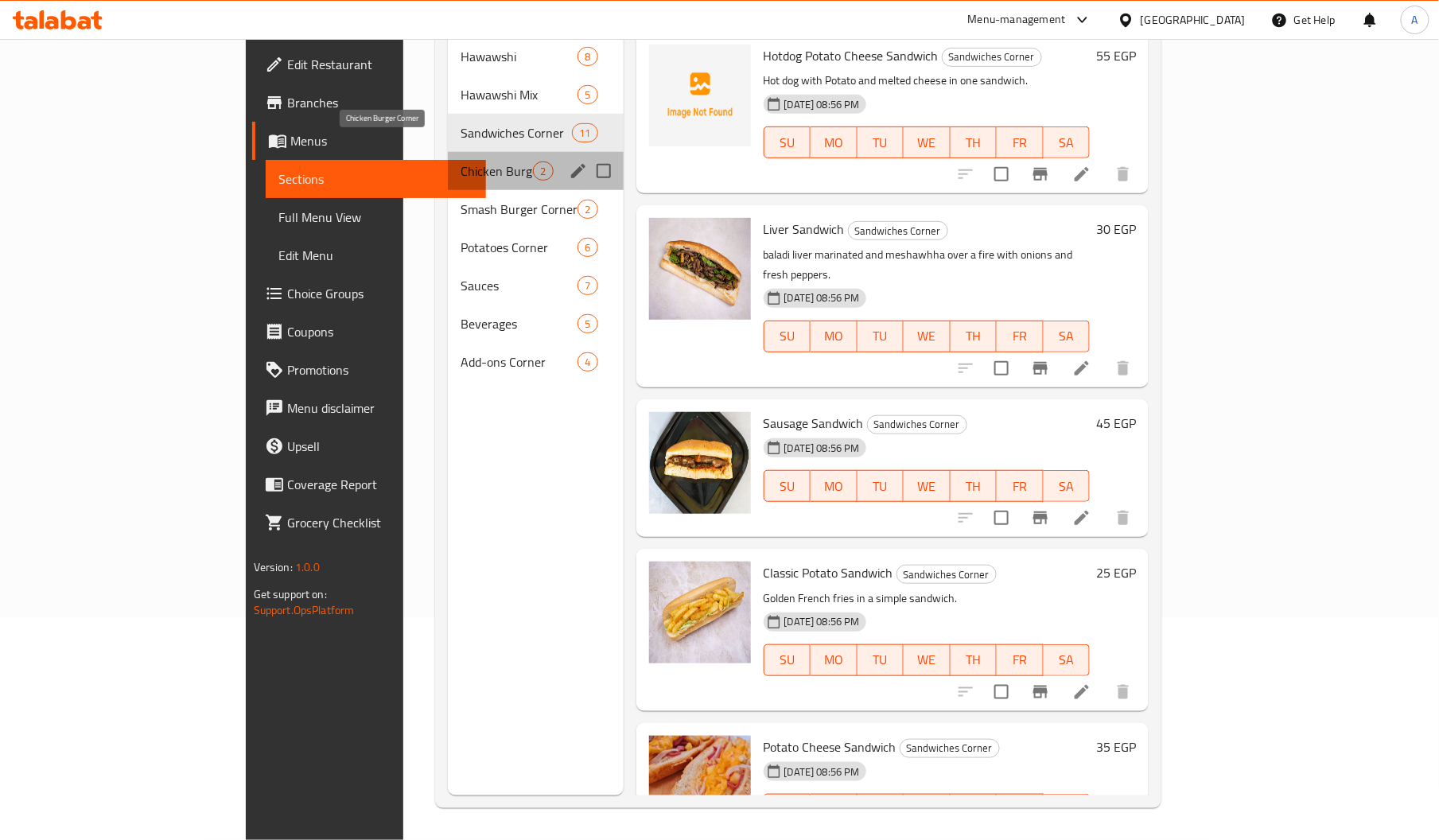
click at [460, 161] on span "Chicken Burger Corner" at bounding box center [496, 171] width 72 height 19
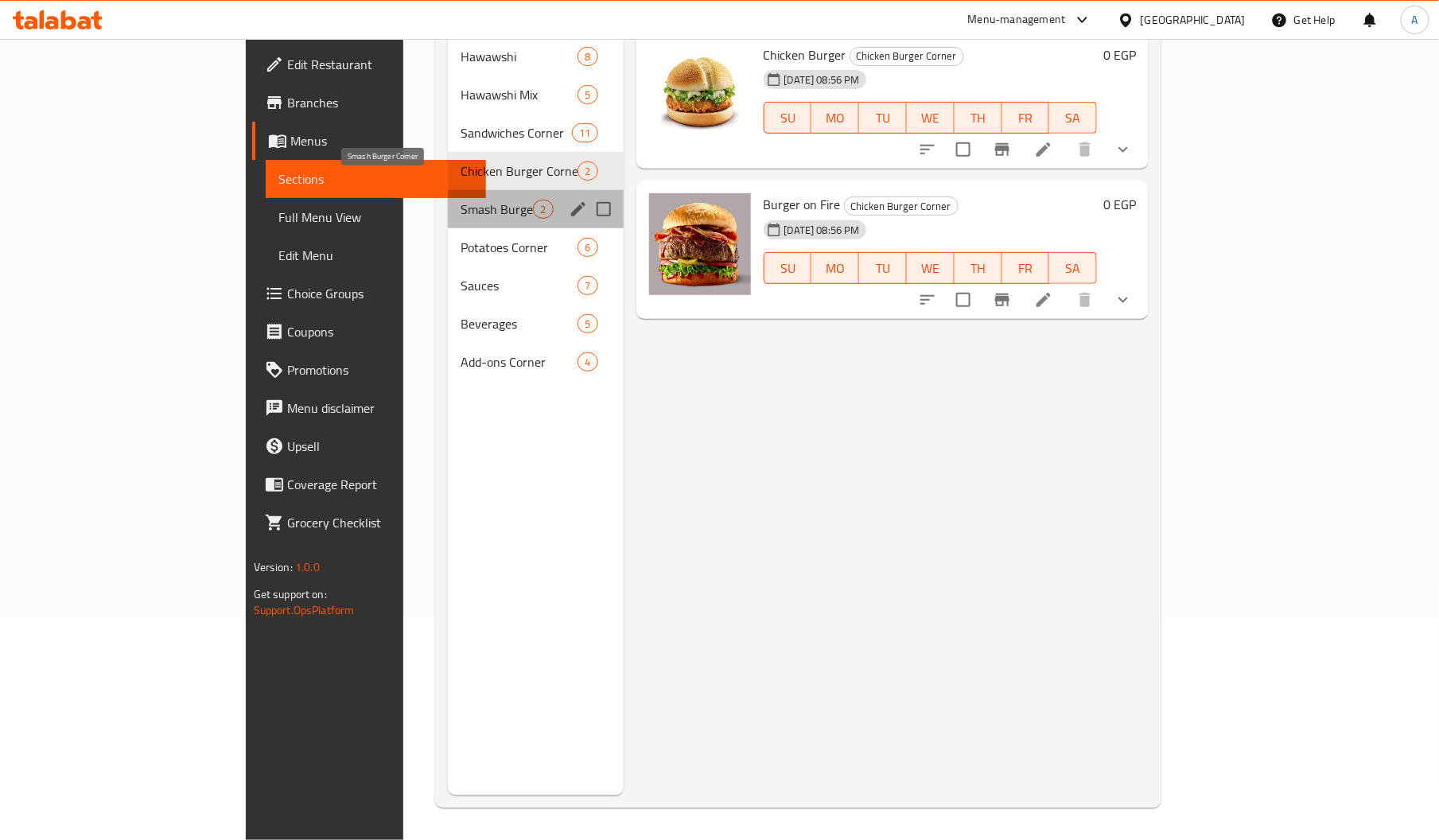
click at [460, 199] on span "Smash Burger Corner" at bounding box center [496, 209] width 72 height 19
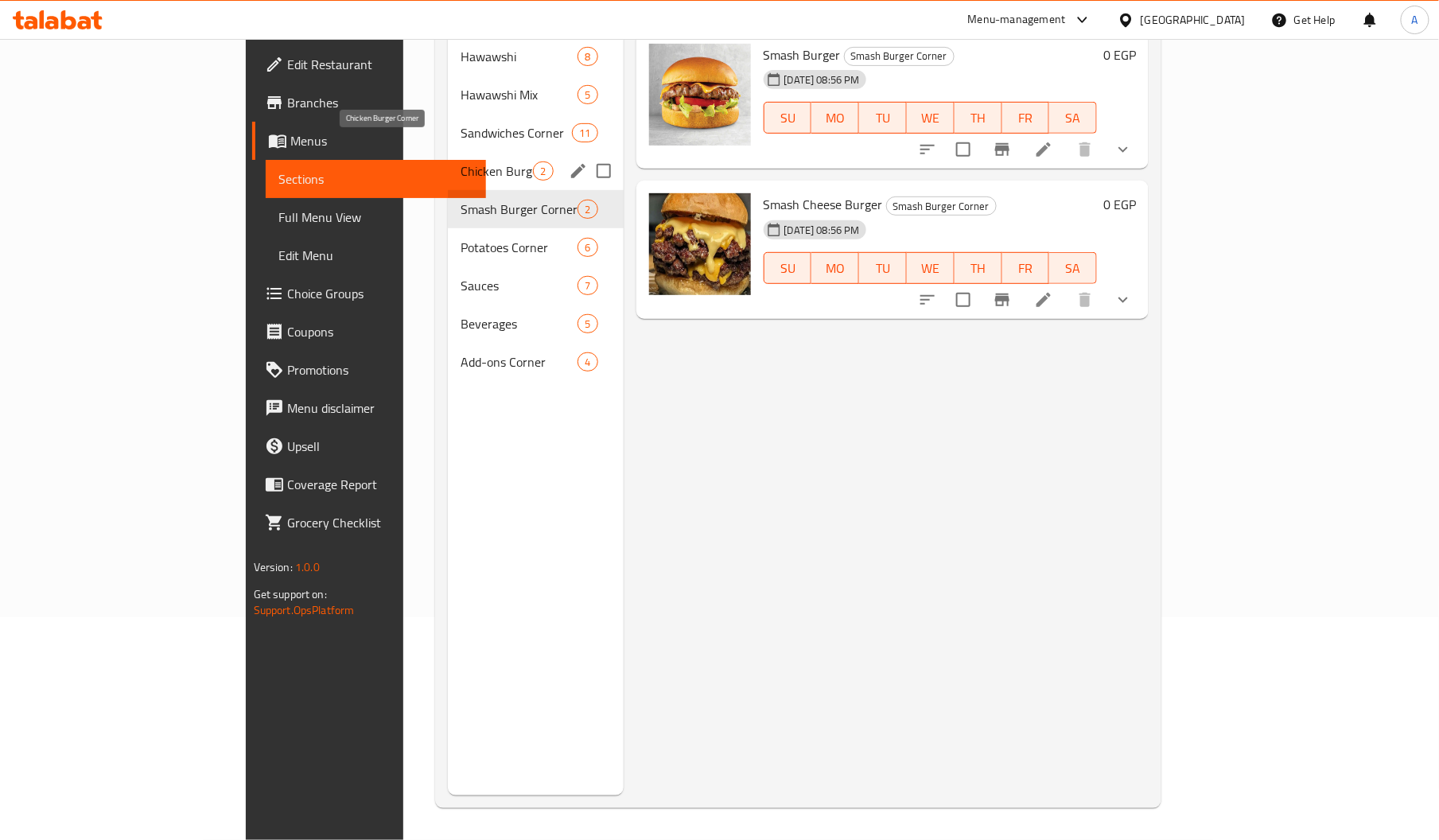
scroll to position [181, 0]
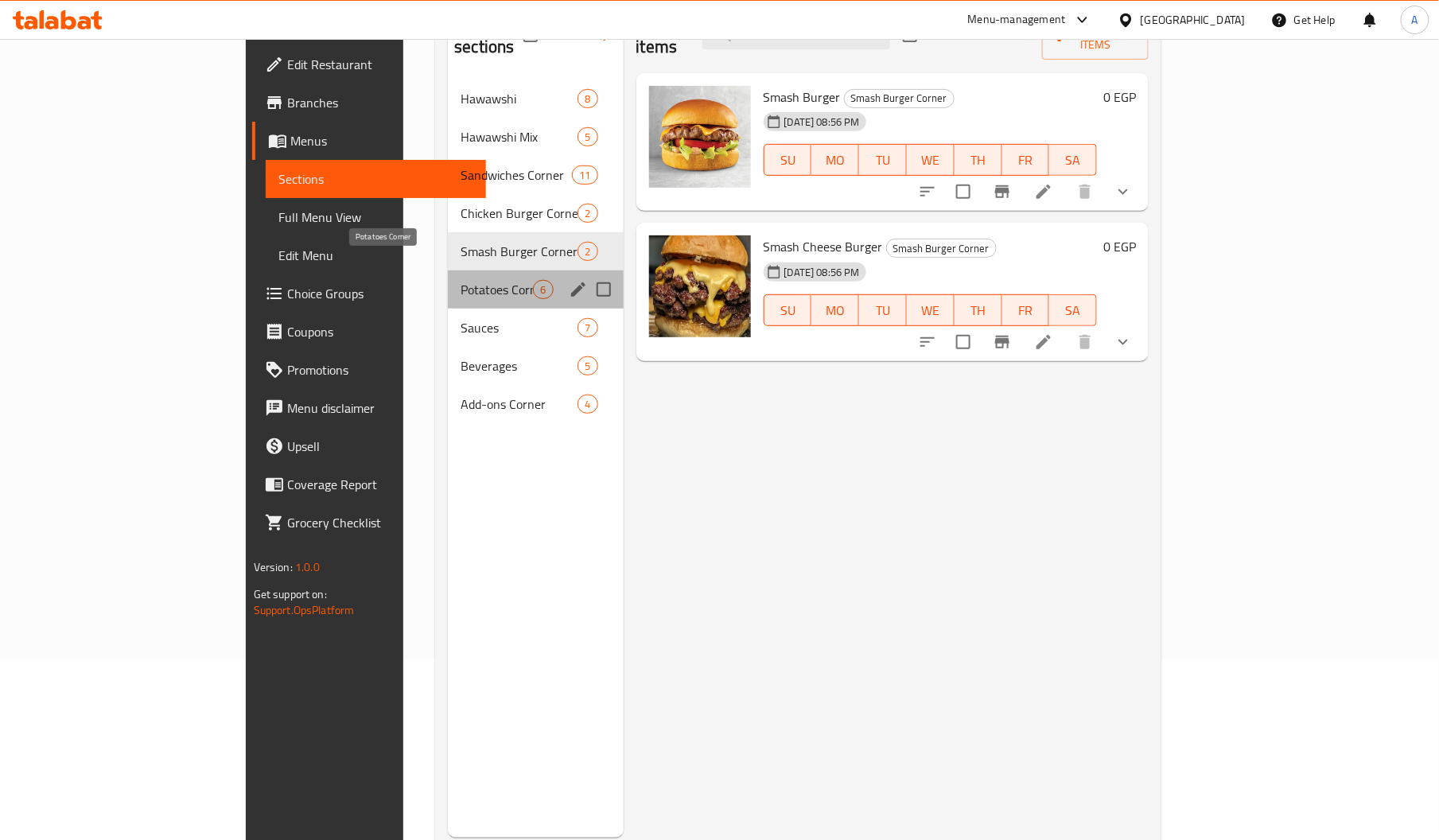
click at [460, 280] on span "Potatoes Corner" at bounding box center [496, 289] width 72 height 19
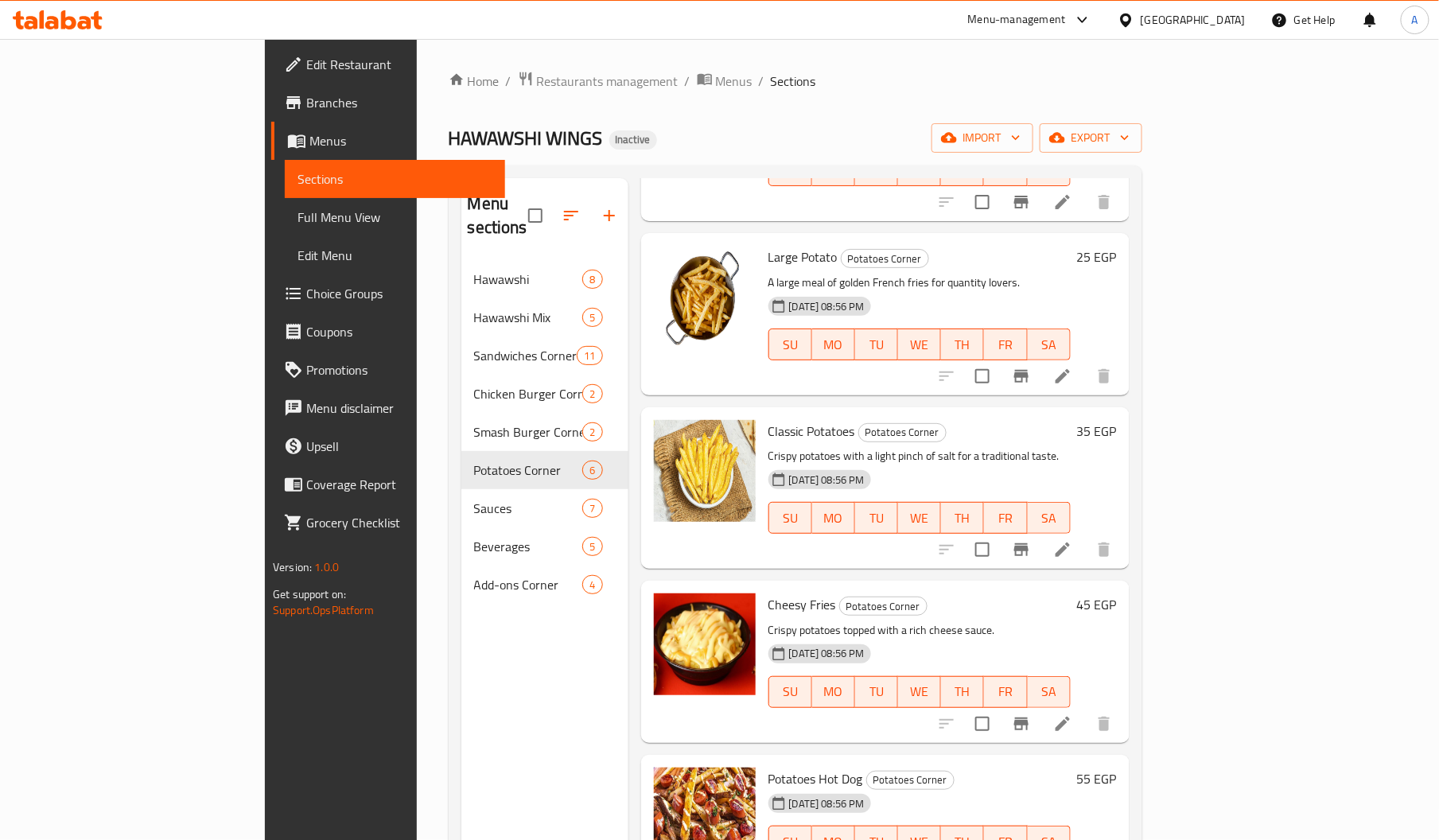
scroll to position [225, 0]
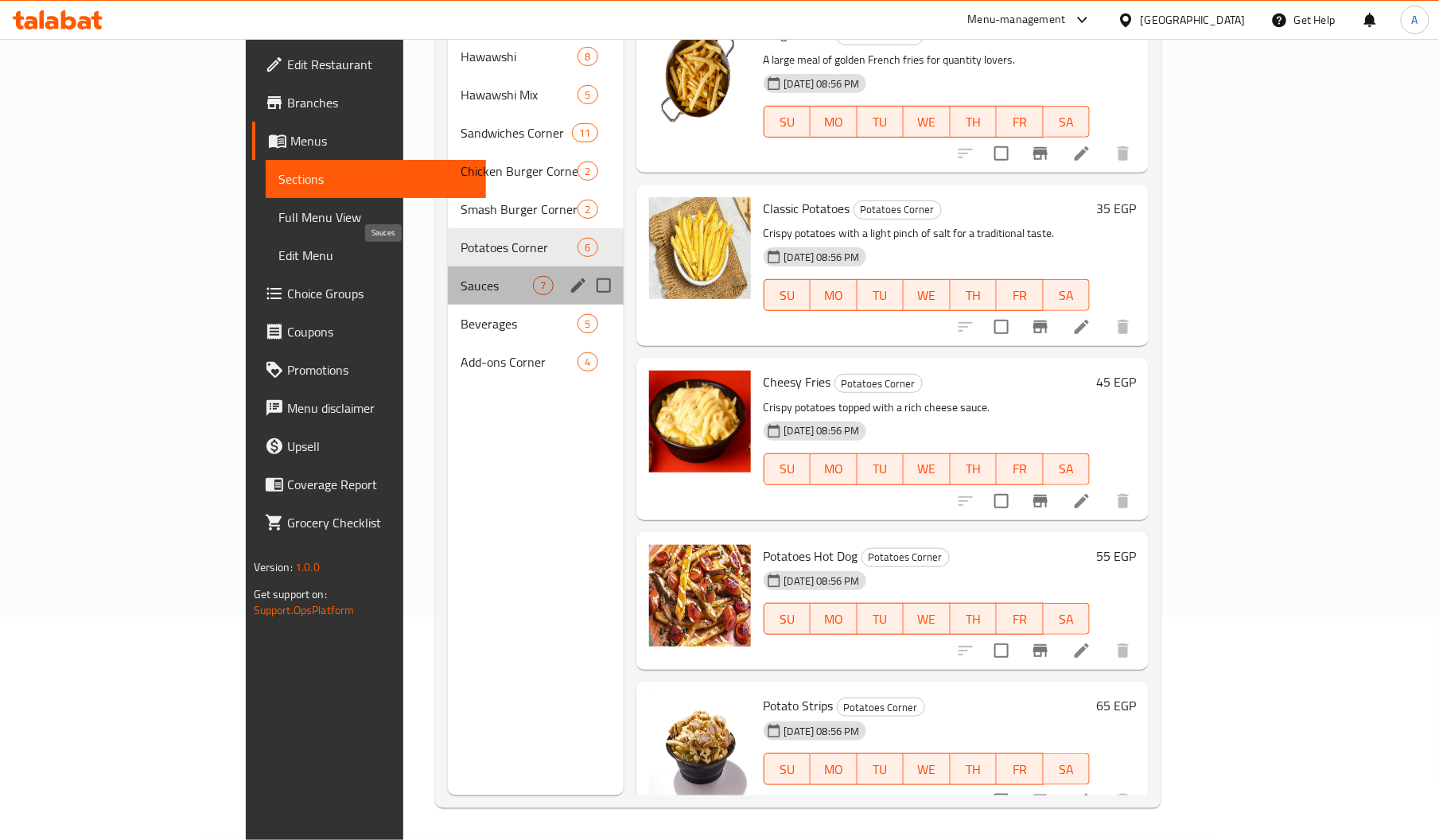
click at [460, 276] on span "Sauces" at bounding box center [496, 285] width 72 height 19
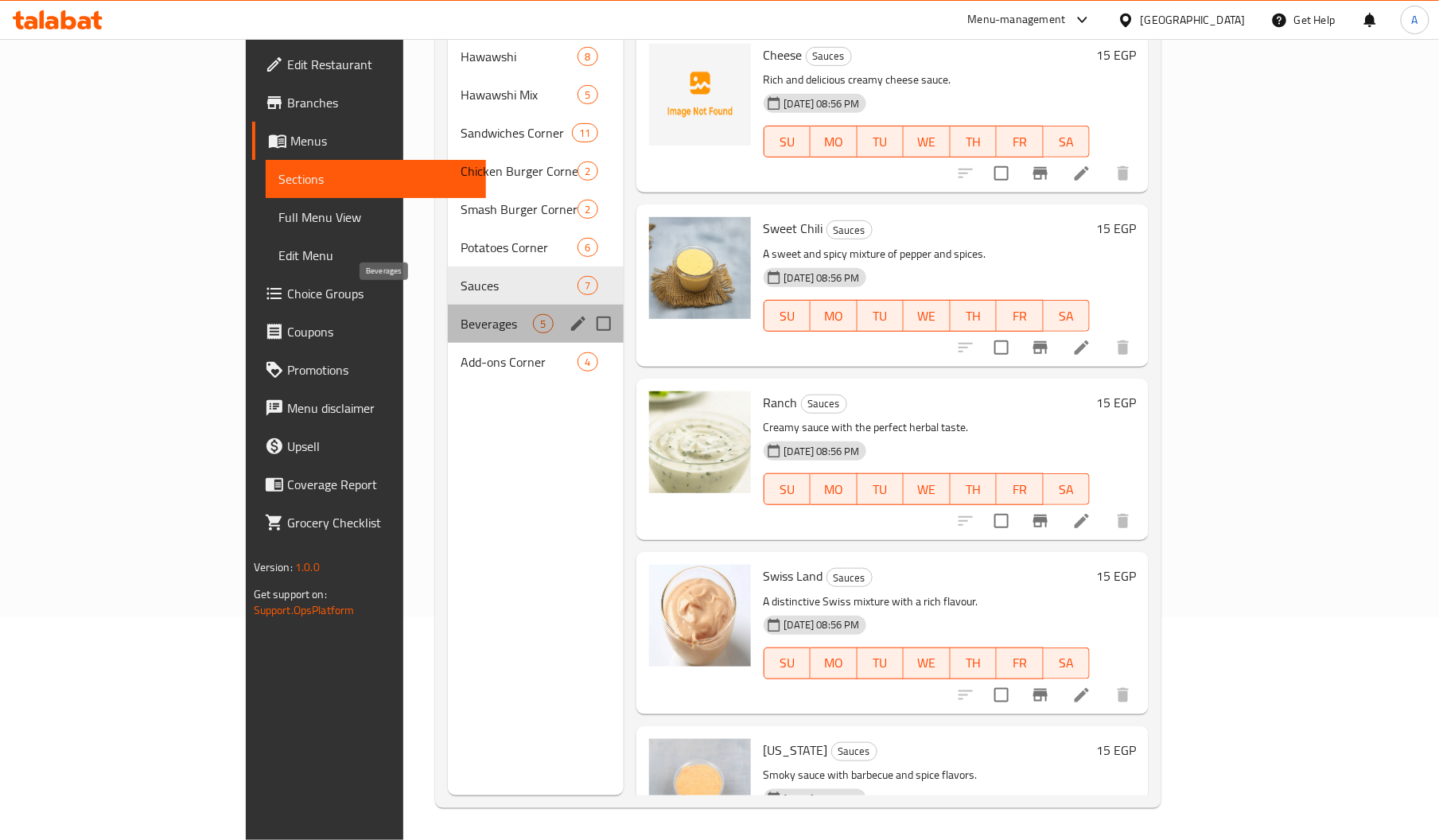
click at [460, 314] on span "Beverages" at bounding box center [496, 324] width 72 height 19
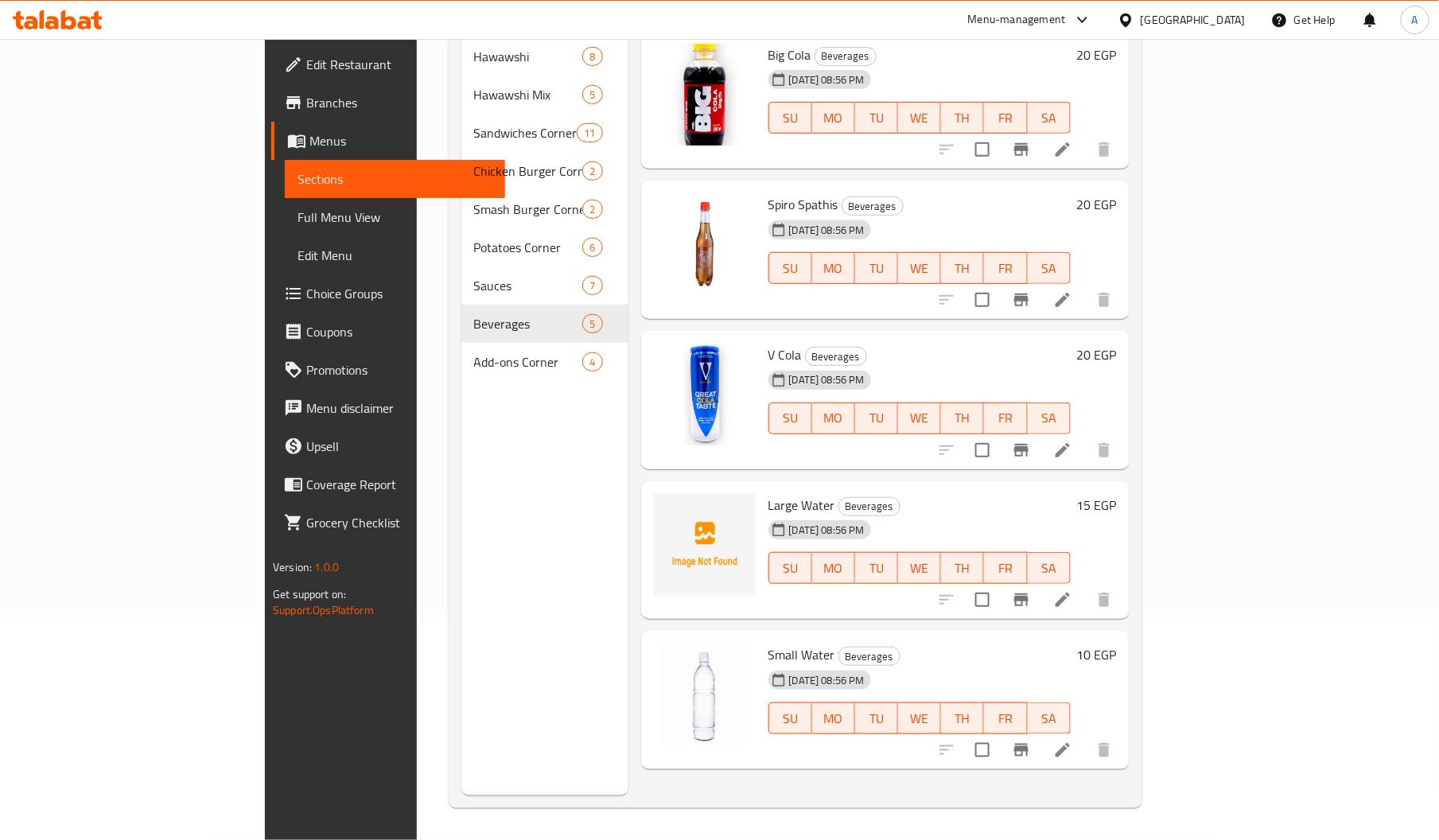
click at [762, 514] on div "19-08-2025 08:56 PM" at bounding box center [802, 530] width 79 height 32
click at [768, 493] on span "Large Water" at bounding box center [801, 505] width 66 height 24
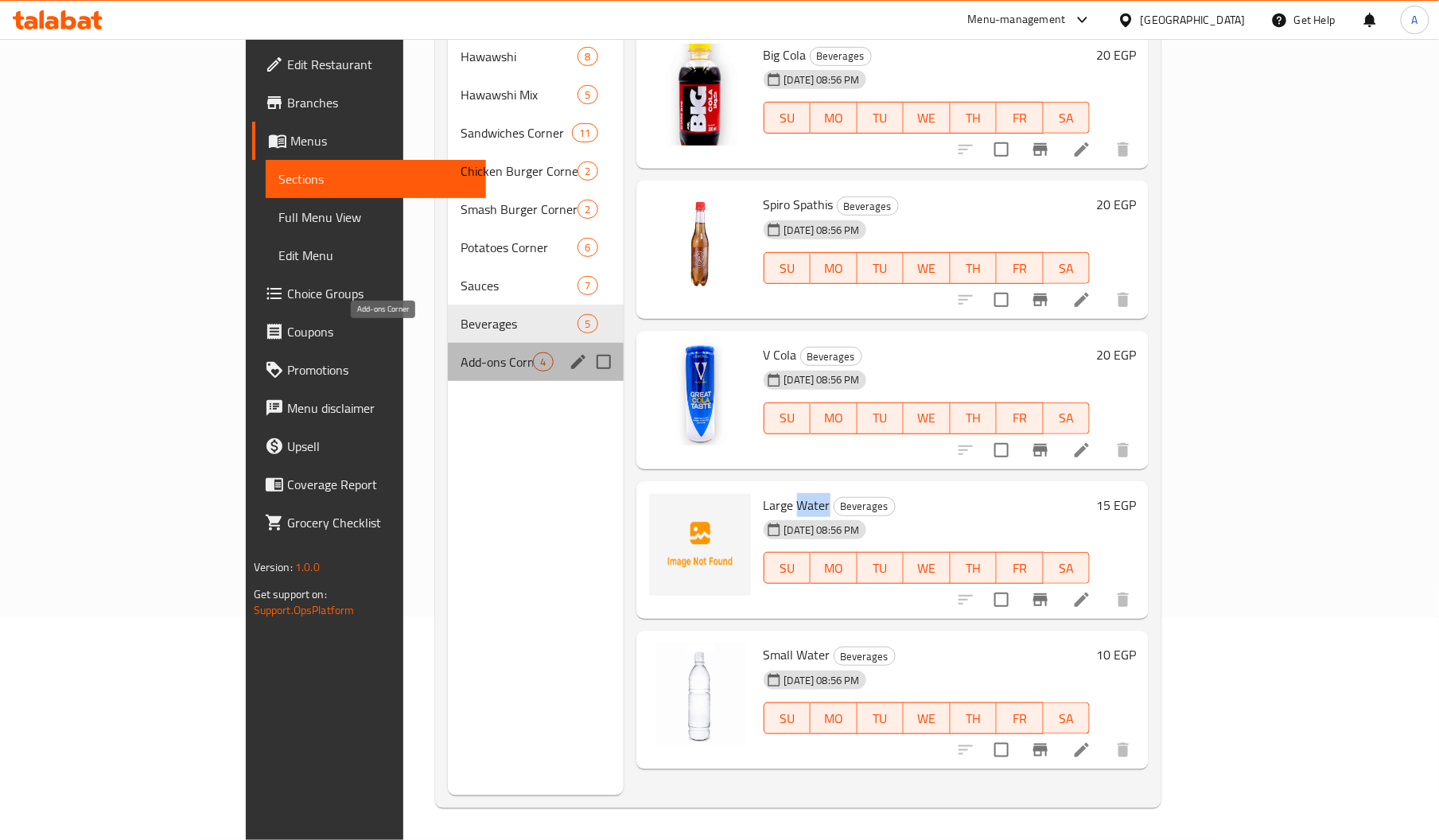
click at [460, 352] on span "Add-ons Corner" at bounding box center [496, 362] width 72 height 19
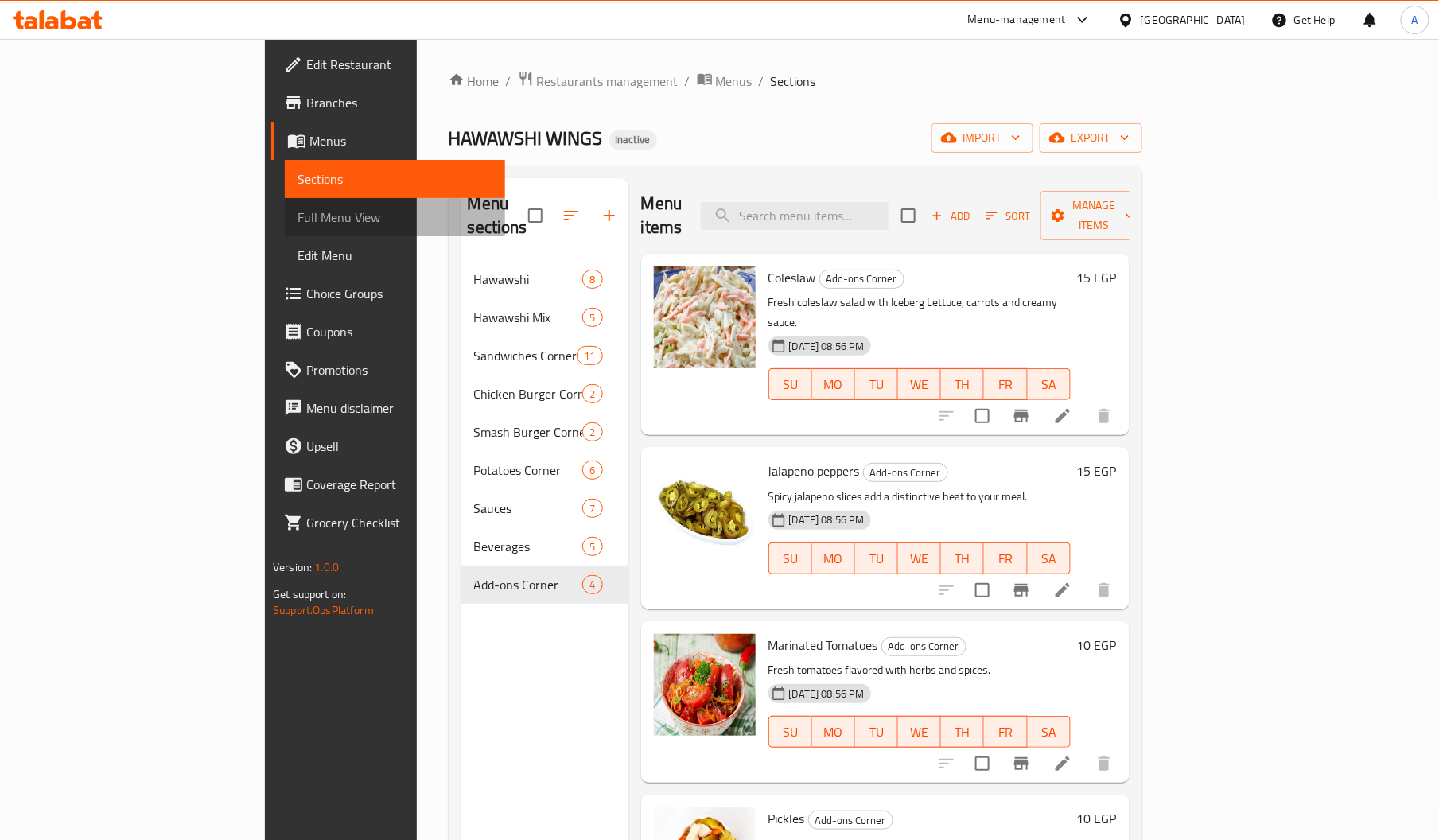
click at [285, 204] on link "Full Menu View" at bounding box center [395, 216] width 220 height 38
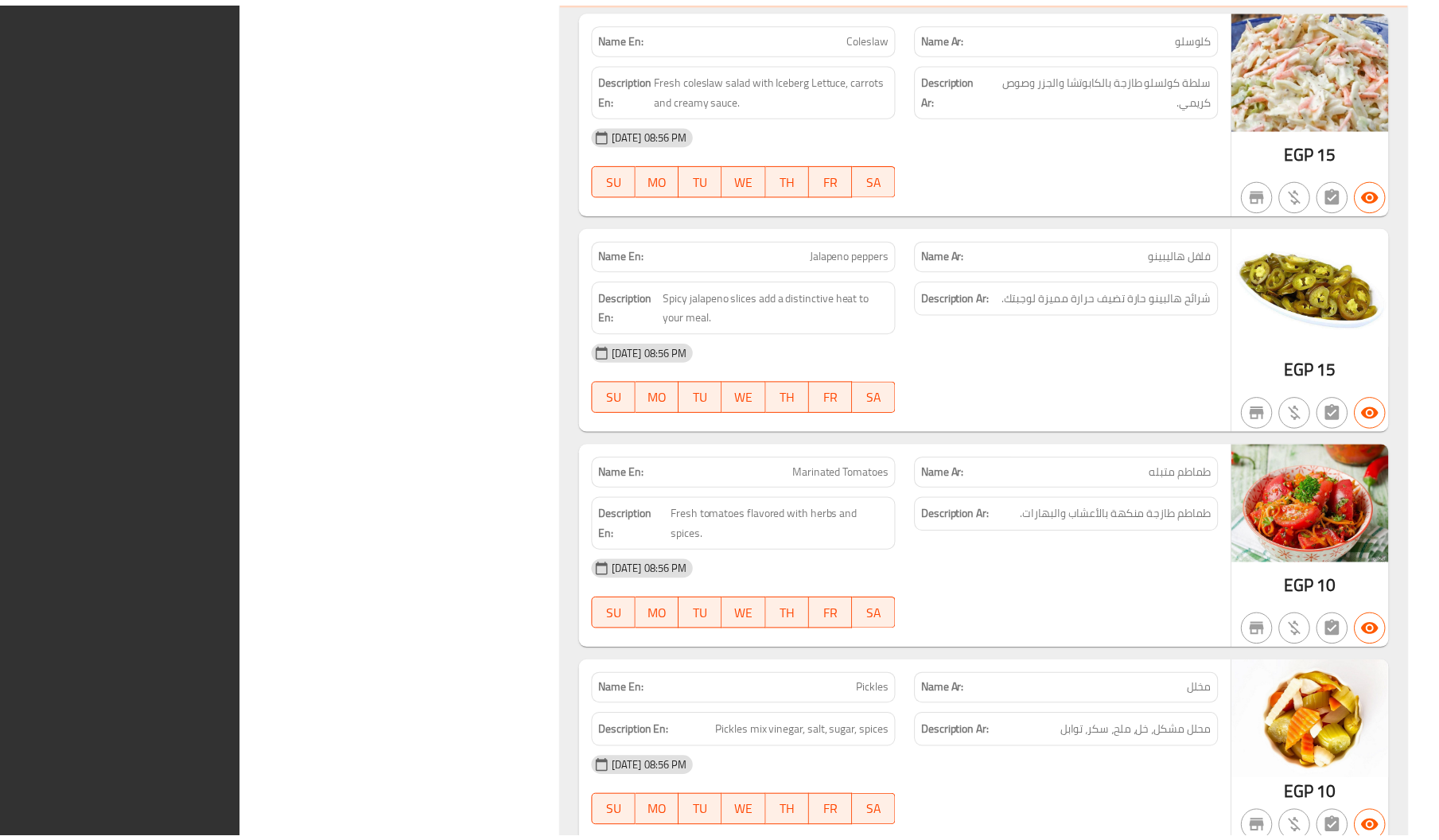
scroll to position [10946, 0]
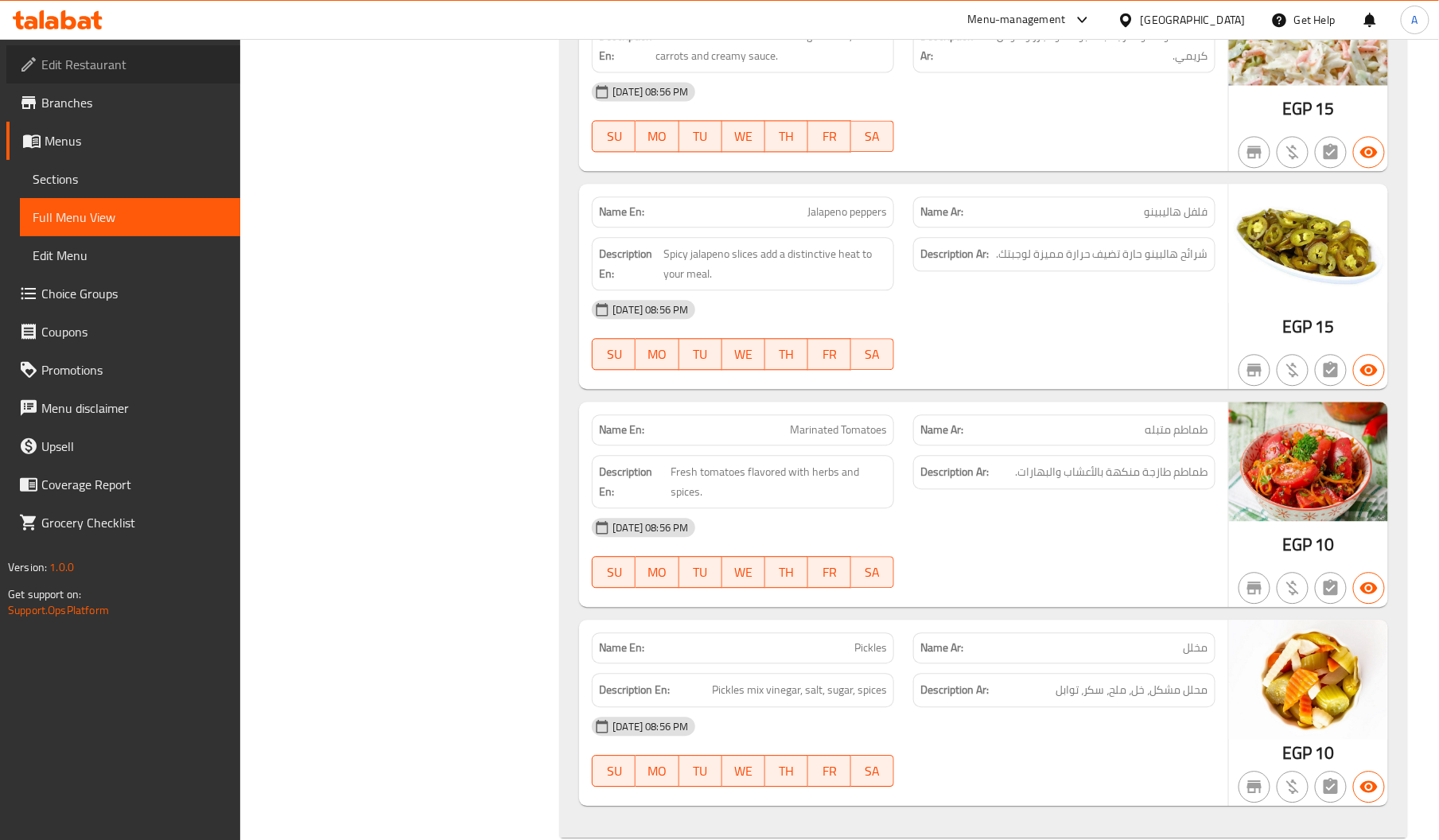
click at [130, 48] on link "Edit Restaurant" at bounding box center [124, 64] width 234 height 38
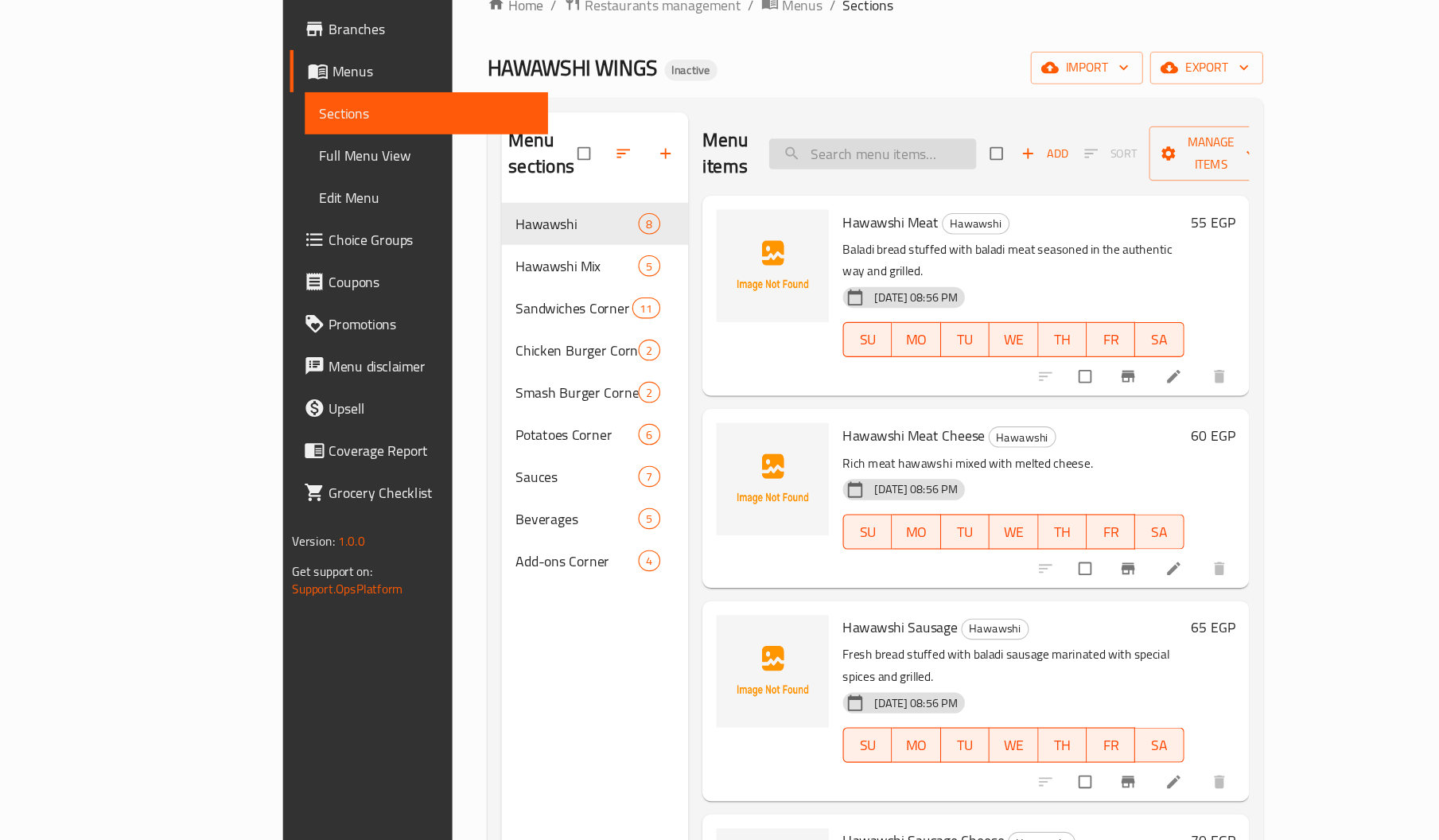
click at [840, 202] on input "search" at bounding box center [793, 215] width 188 height 28
paste input "Hot Dog Potato Sandwich"
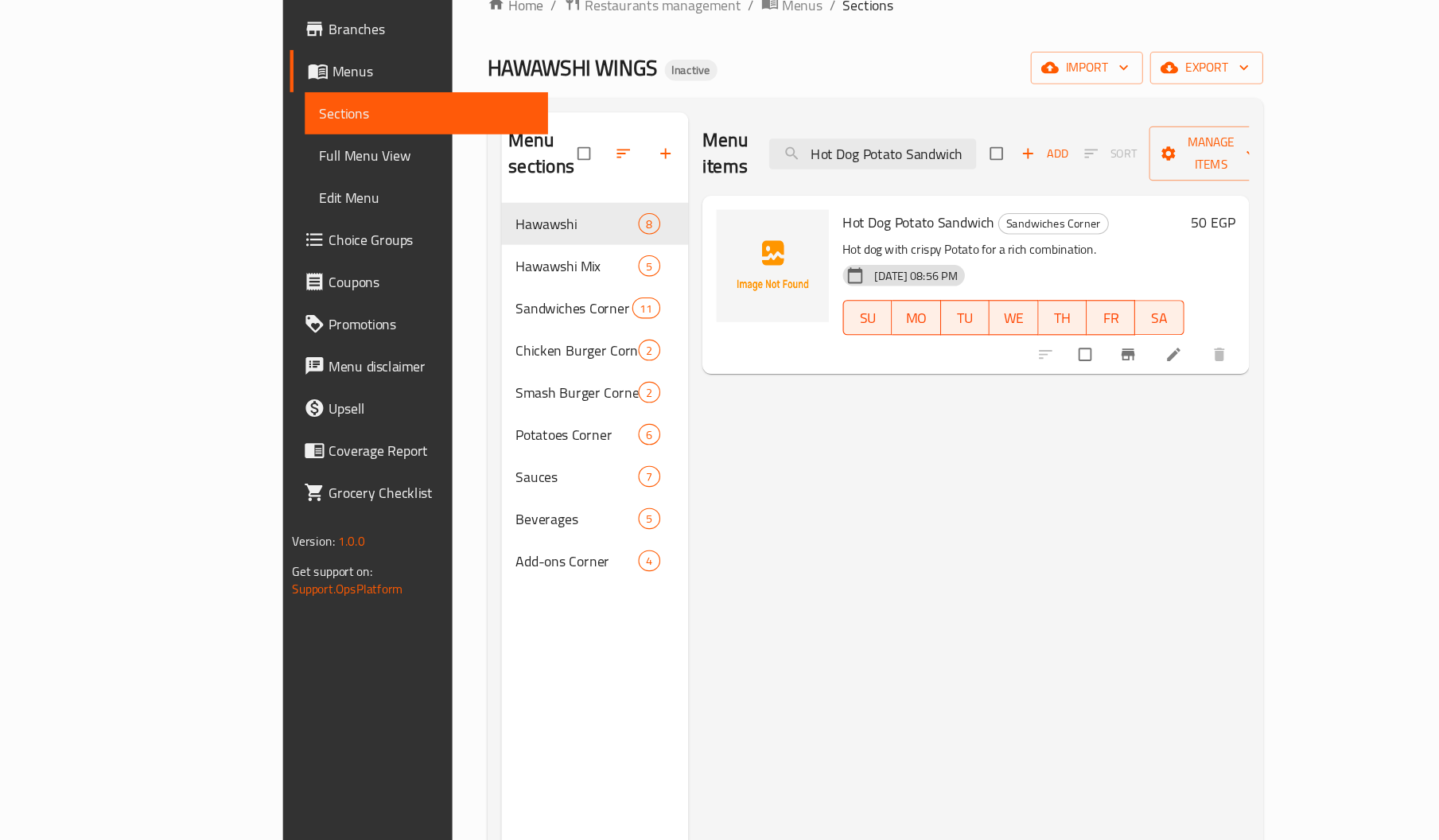
type input "Hot Dog Potato Sandwich"
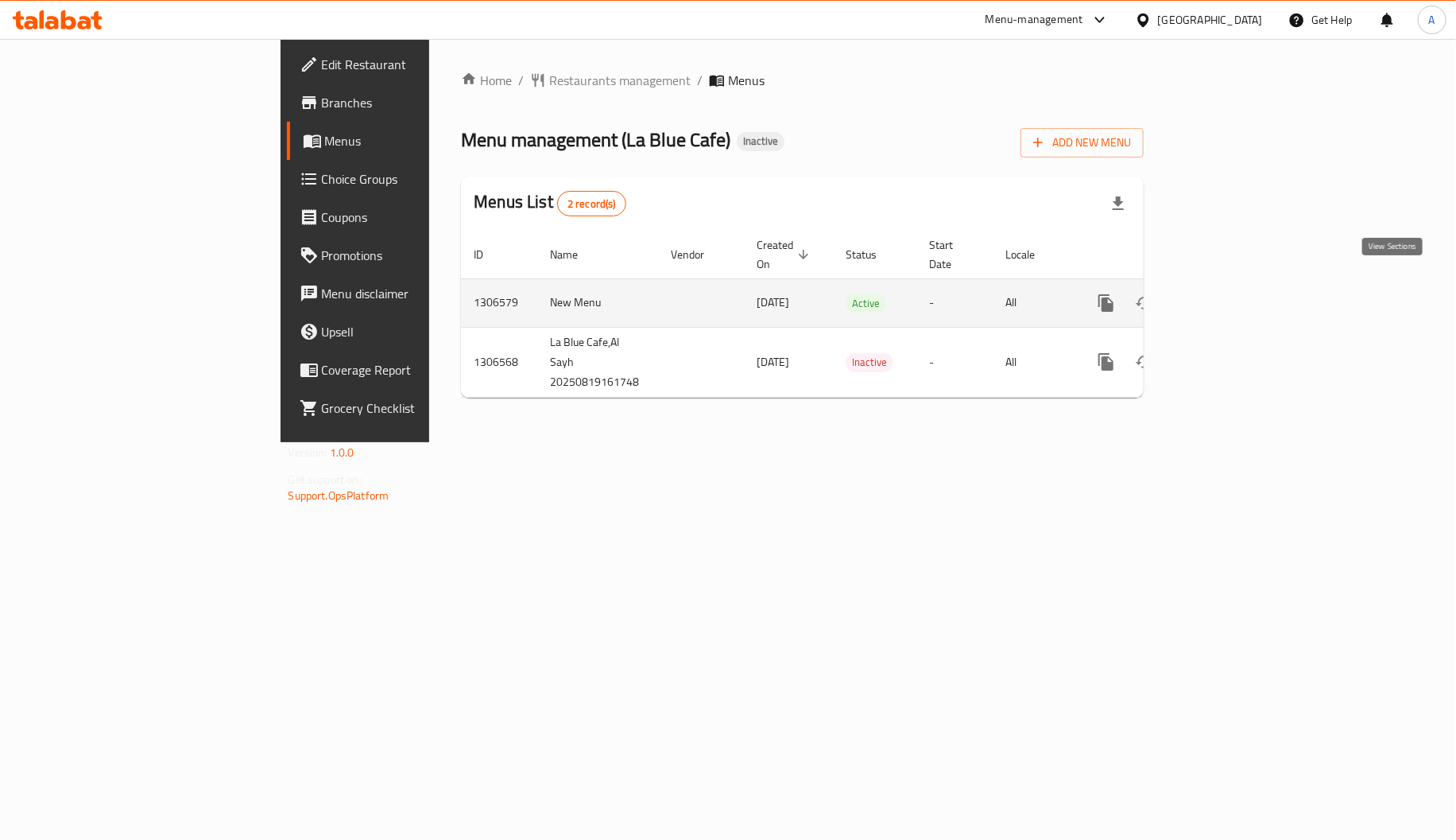
click at [1240, 298] on link "enhanced table" at bounding box center [1221, 303] width 38 height 38
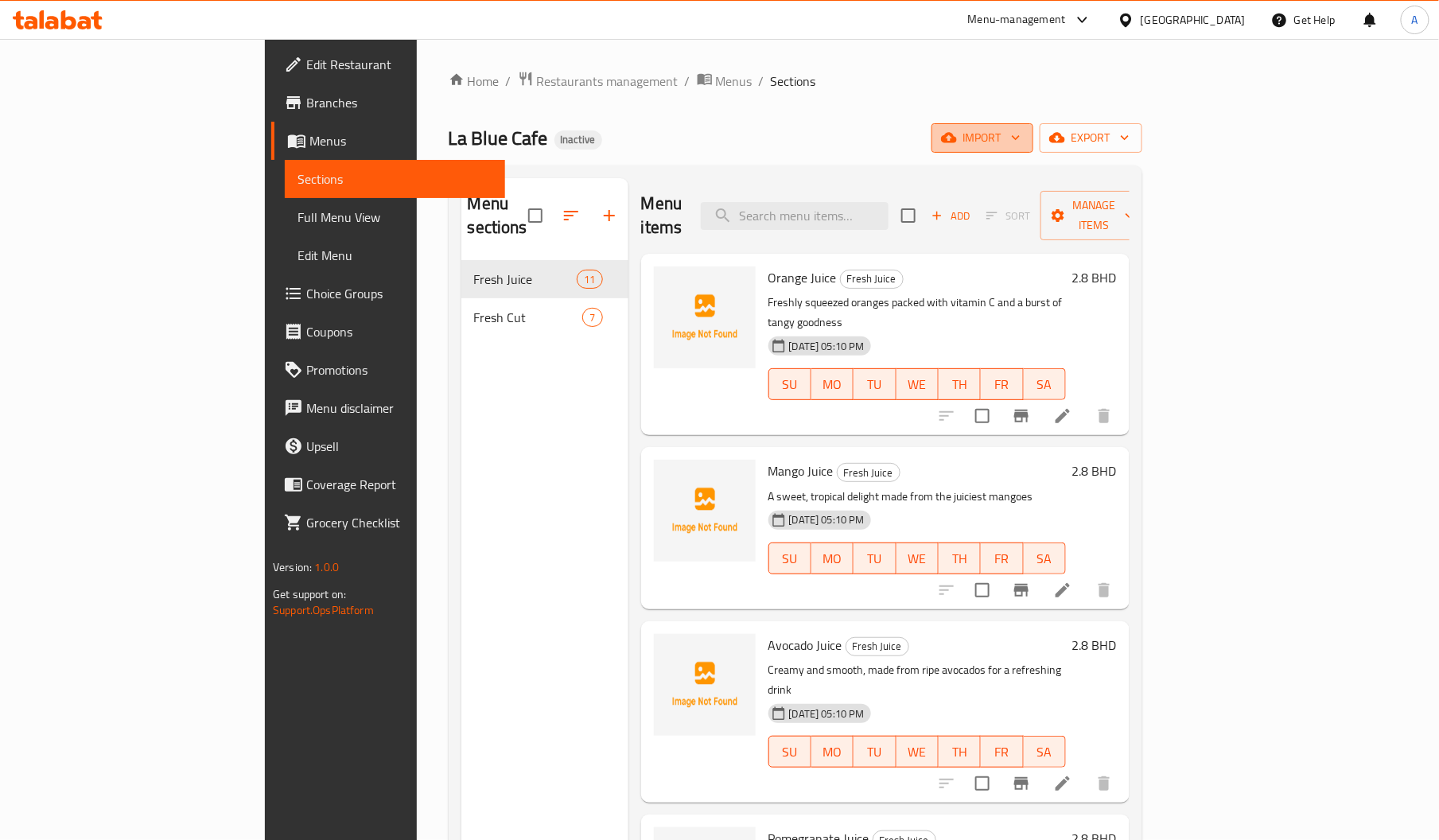
click at [1020, 143] on span "import" at bounding box center [981, 138] width 77 height 20
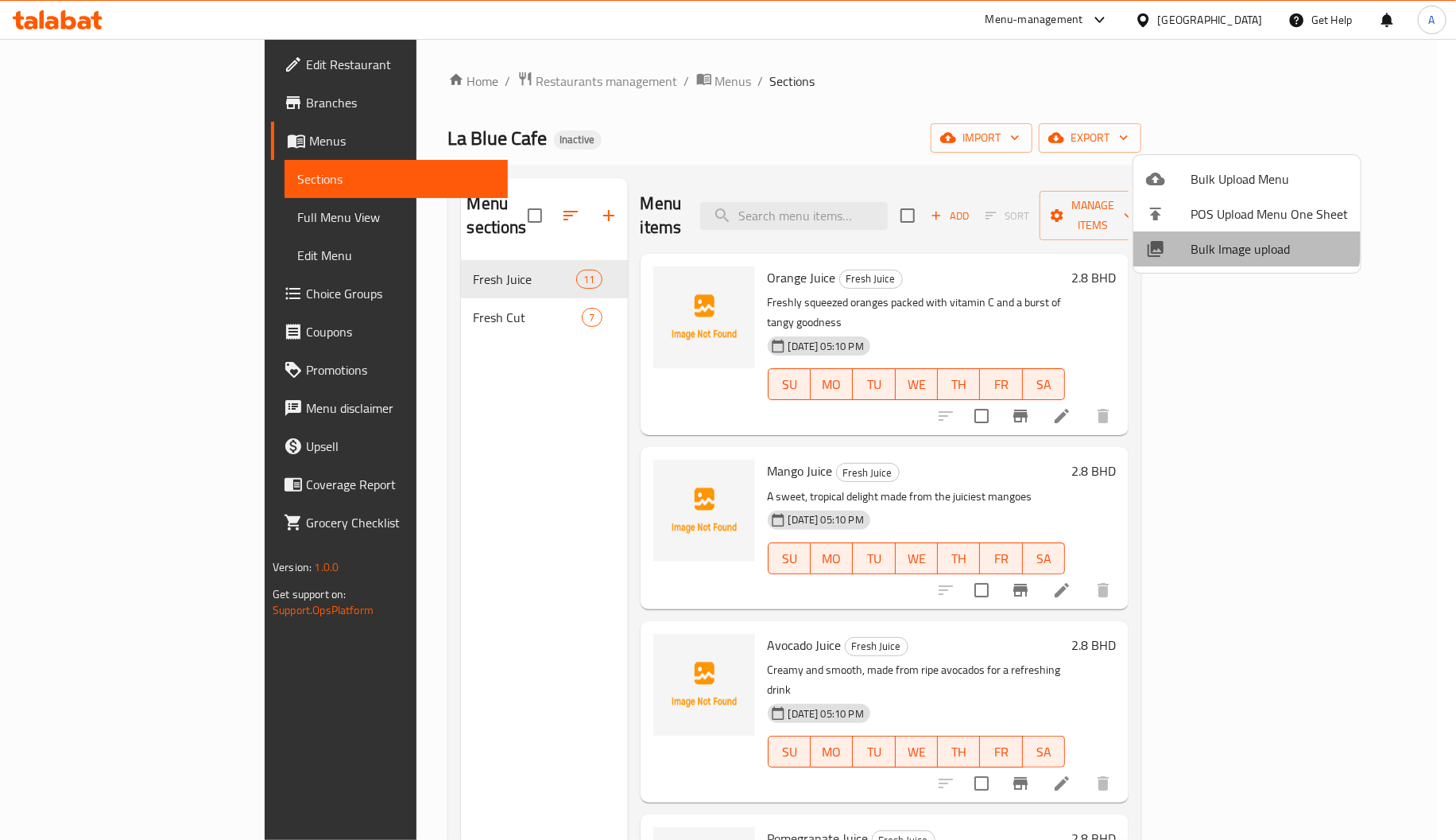
click at [1227, 240] on span "Bulk Image upload" at bounding box center [1269, 249] width 157 height 19
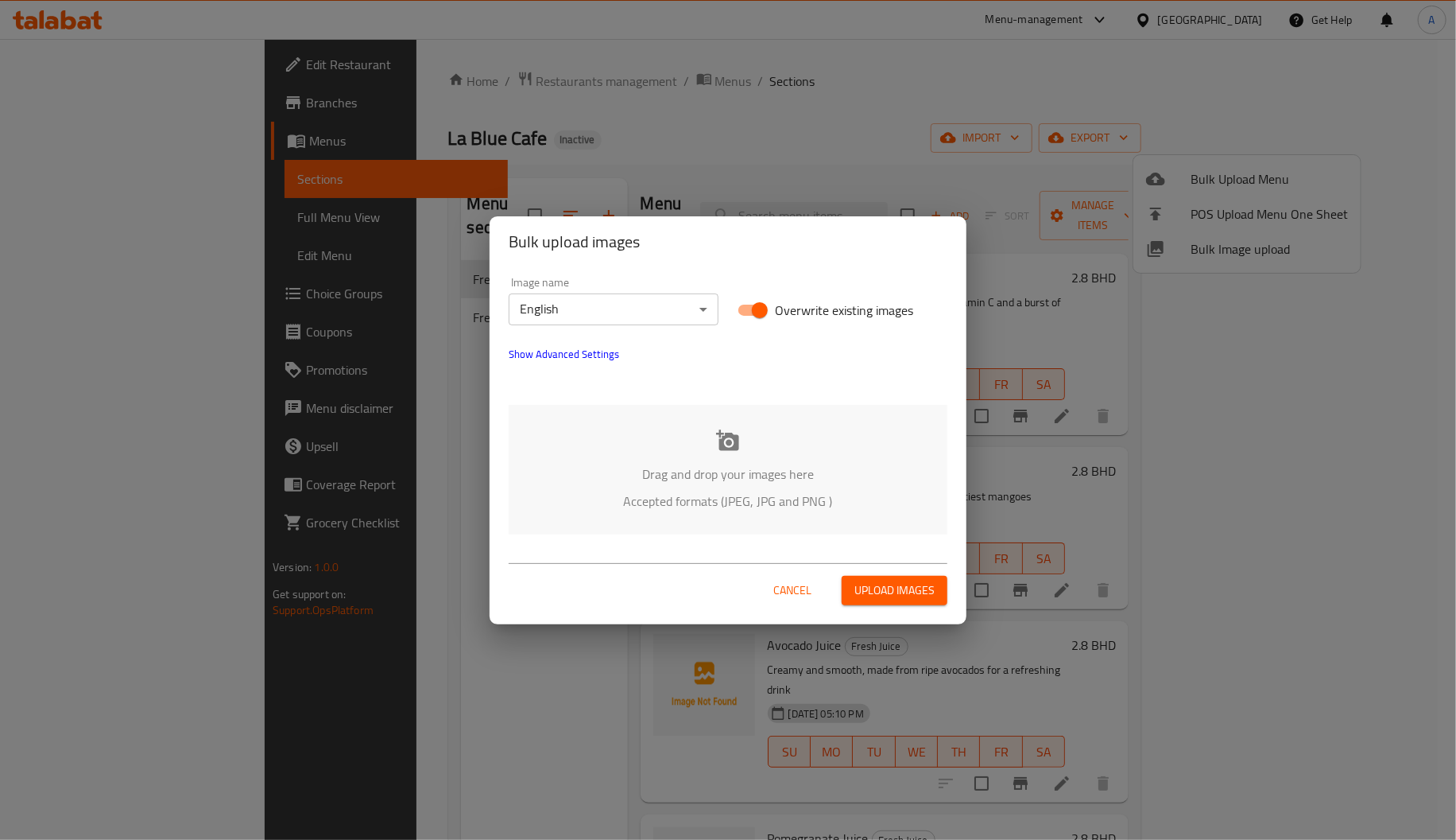
click at [652, 496] on p "Accepted formats (JPEG, JPG and PNG )" at bounding box center [728, 500] width 391 height 19
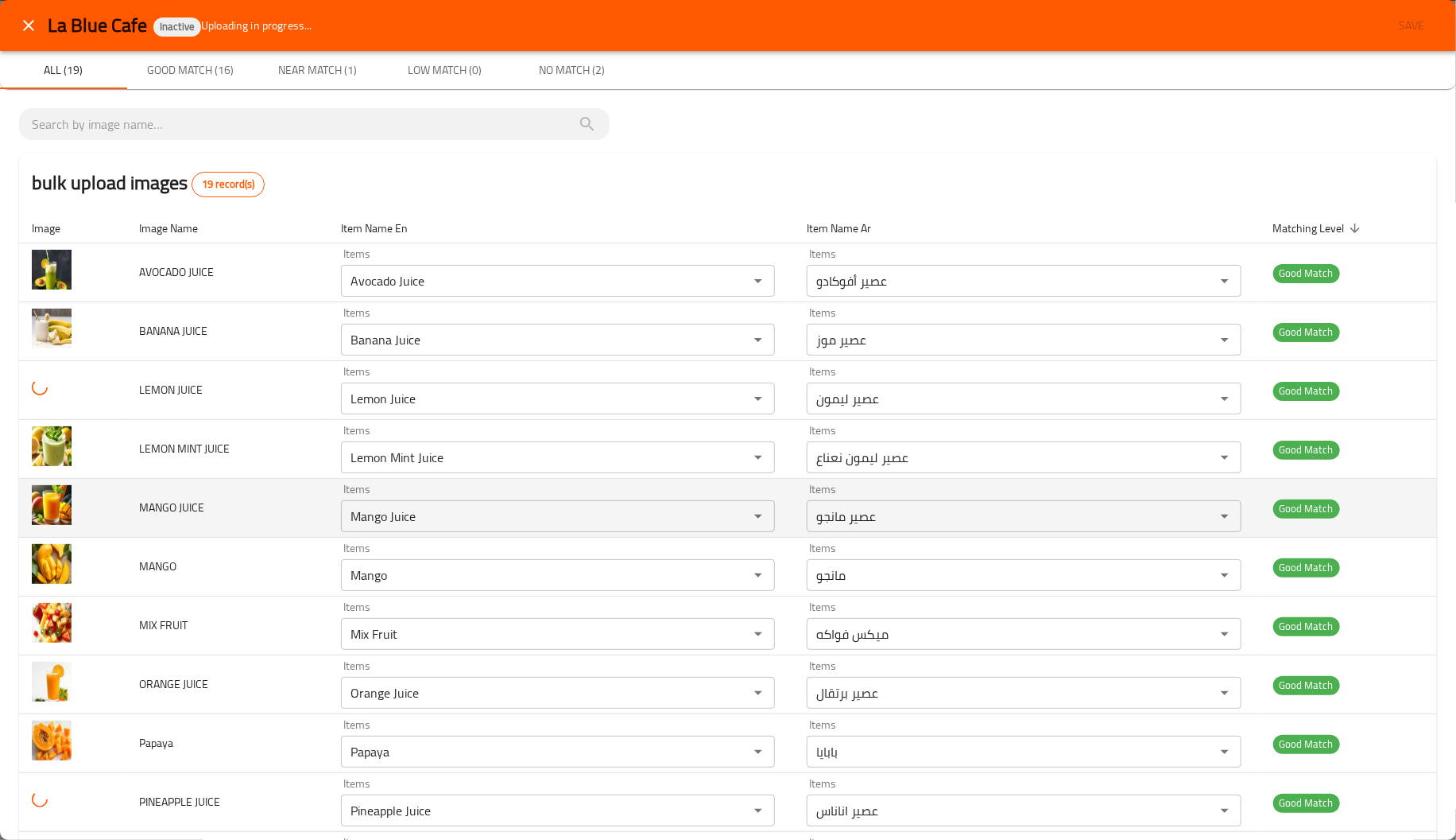
click at [276, 500] on td "MANGO JUICE" at bounding box center [227, 508] width 202 height 59
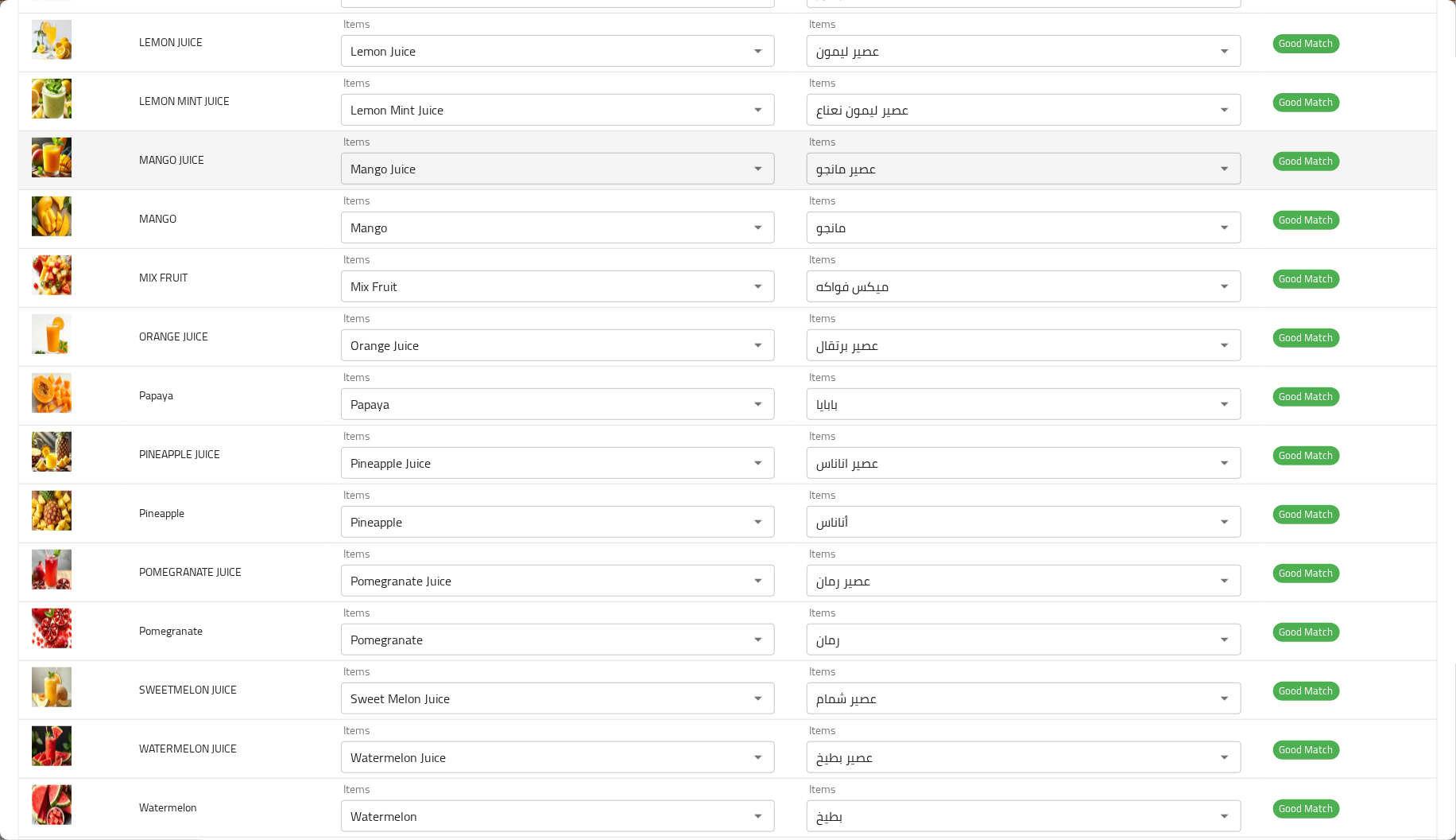
scroll to position [557, 0]
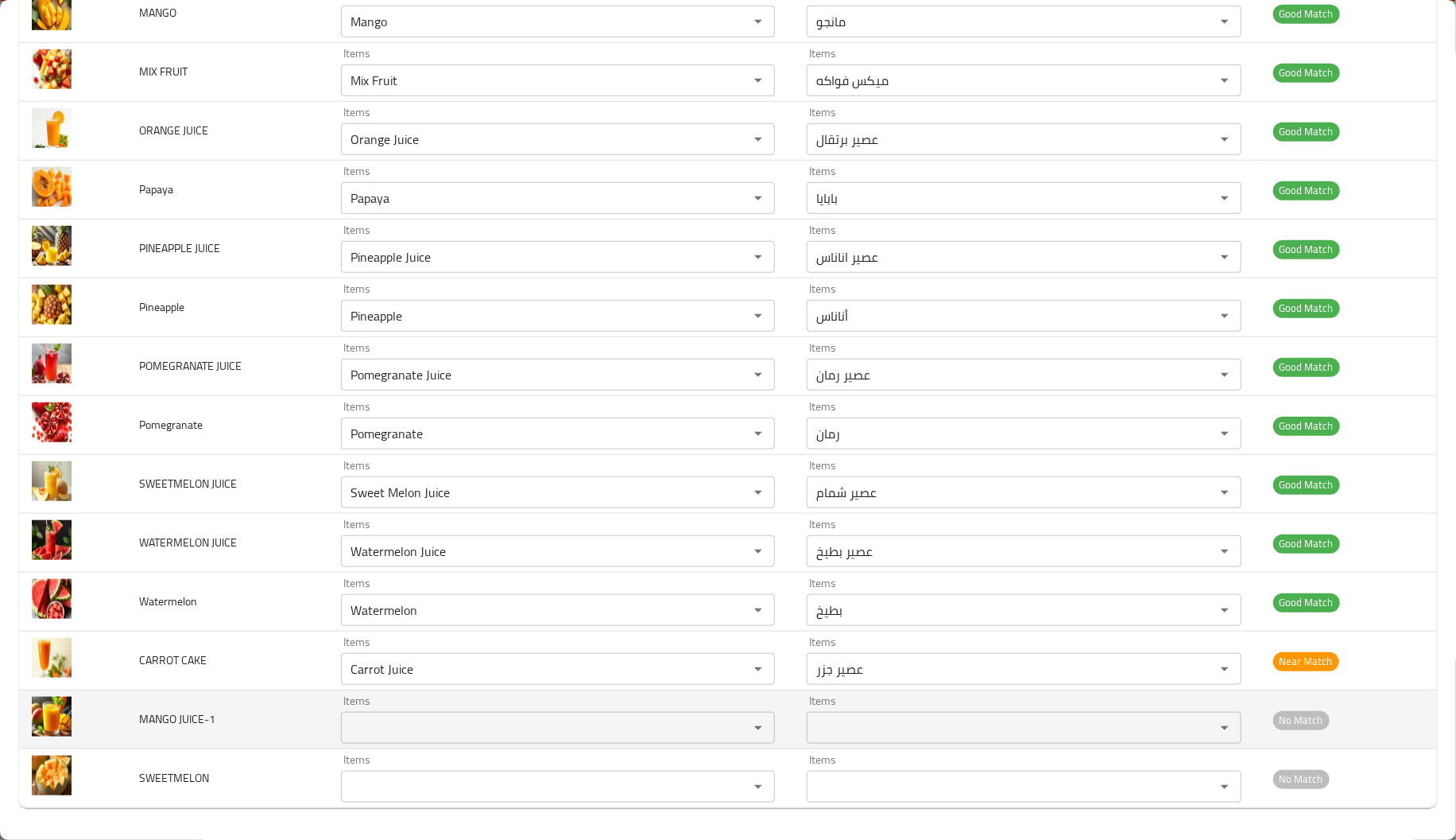
click at [156, 717] on span "MANGO JUICE-1" at bounding box center [177, 719] width 76 height 21
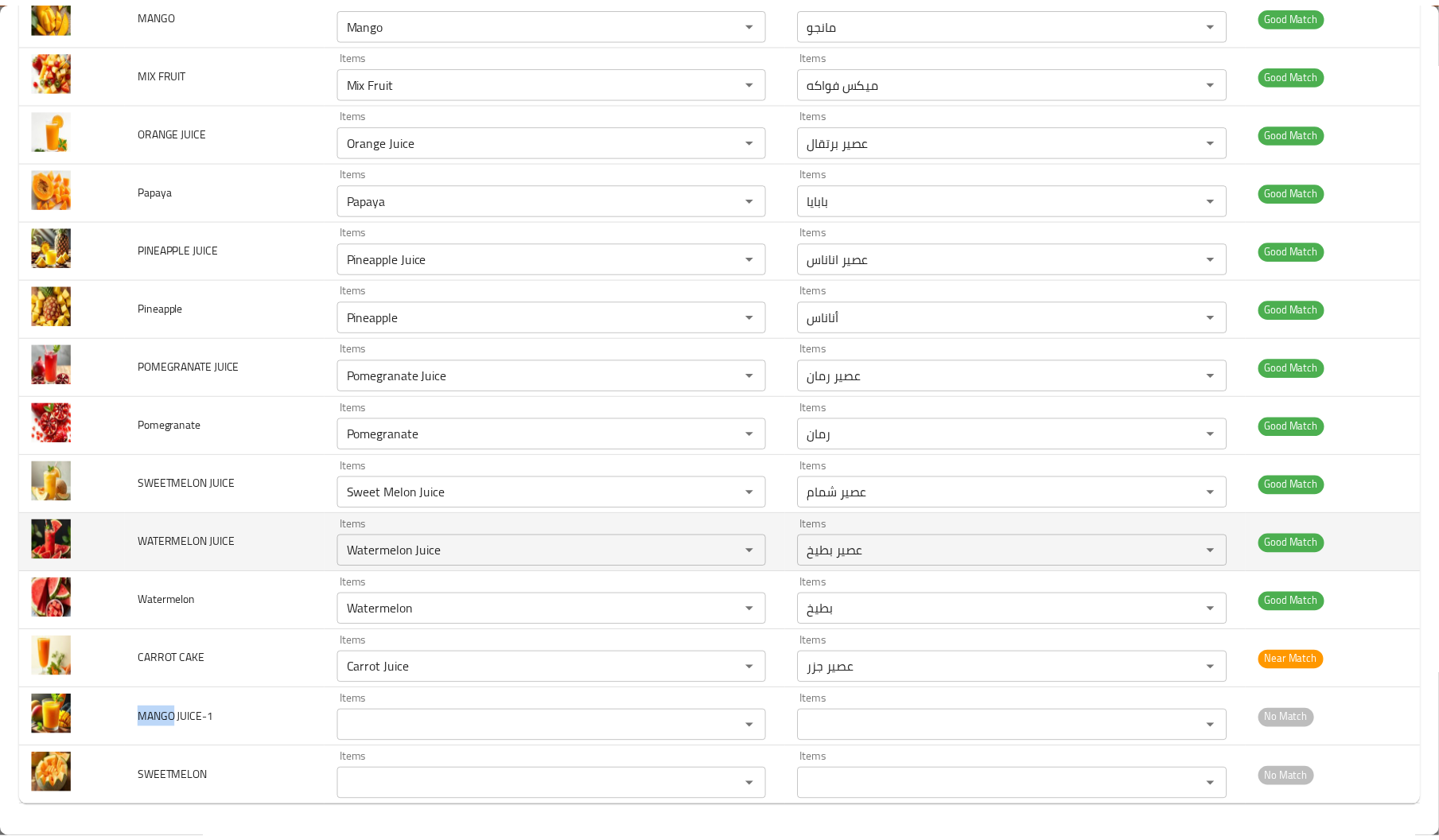
scroll to position [0, 0]
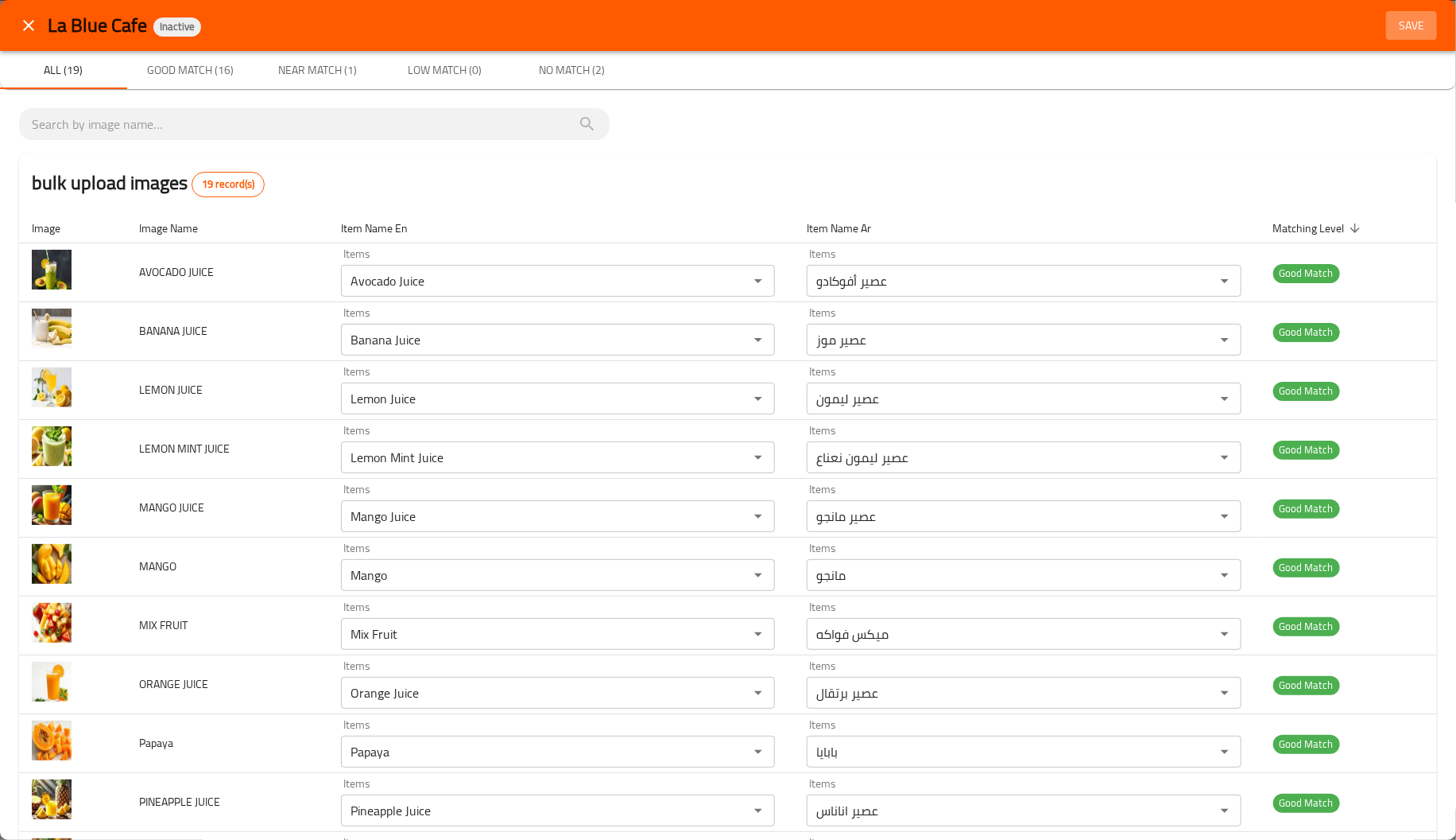
click at [1401, 33] on span "Save" at bounding box center [1411, 26] width 38 height 20
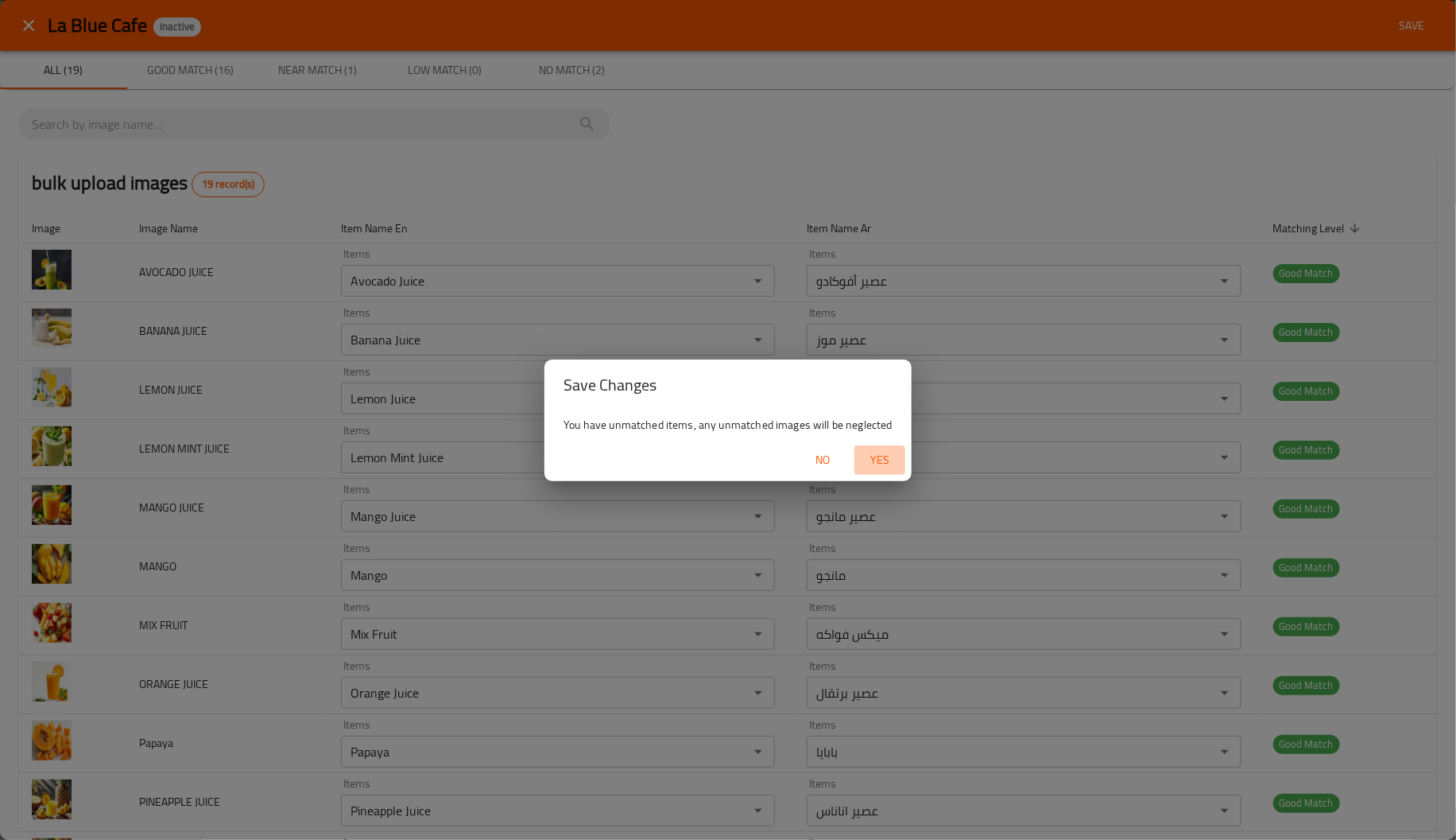
click at [879, 457] on span "Yes" at bounding box center [879, 460] width 38 height 20
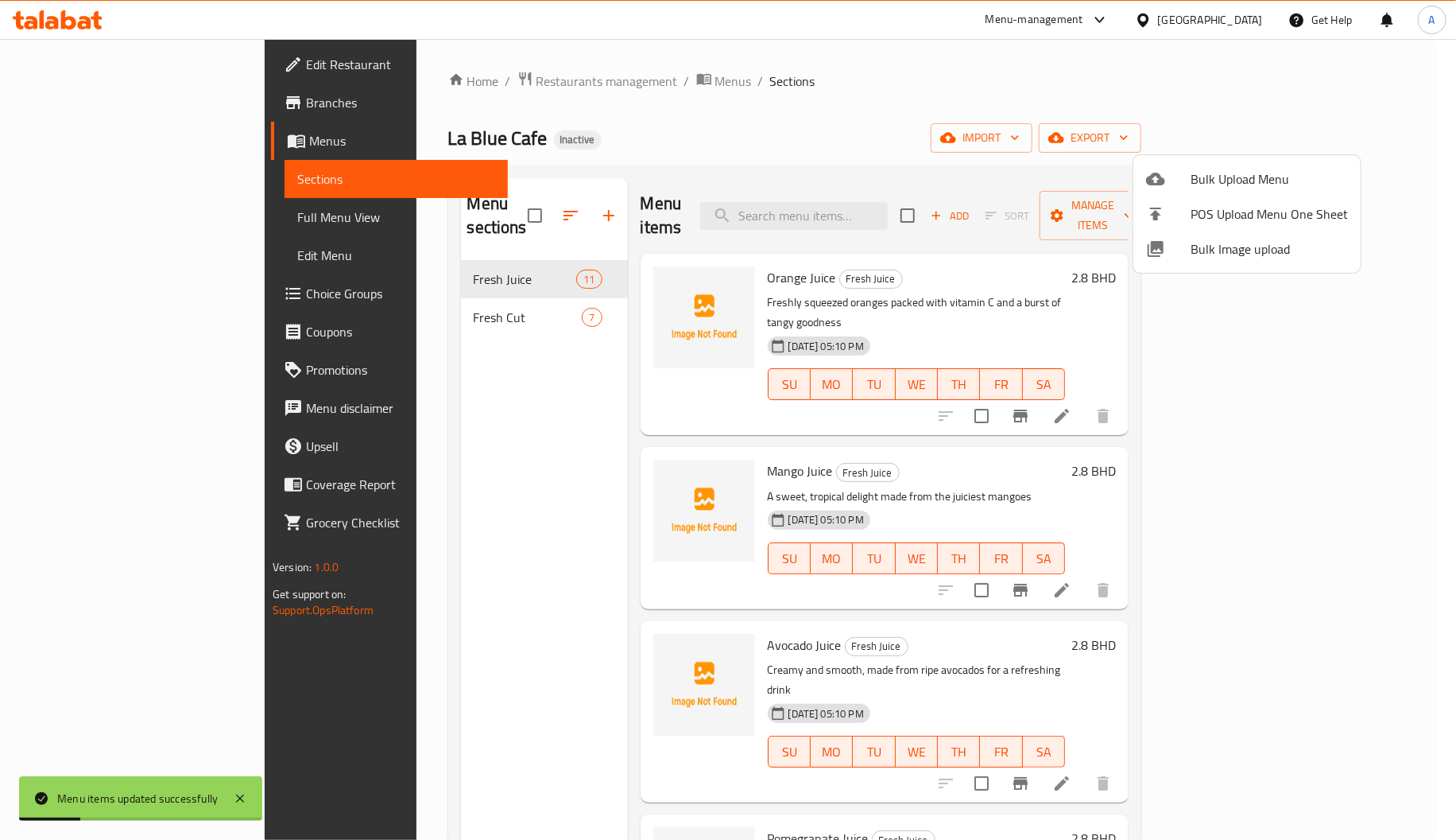
click at [380, 283] on div at bounding box center [728, 420] width 1456 height 840
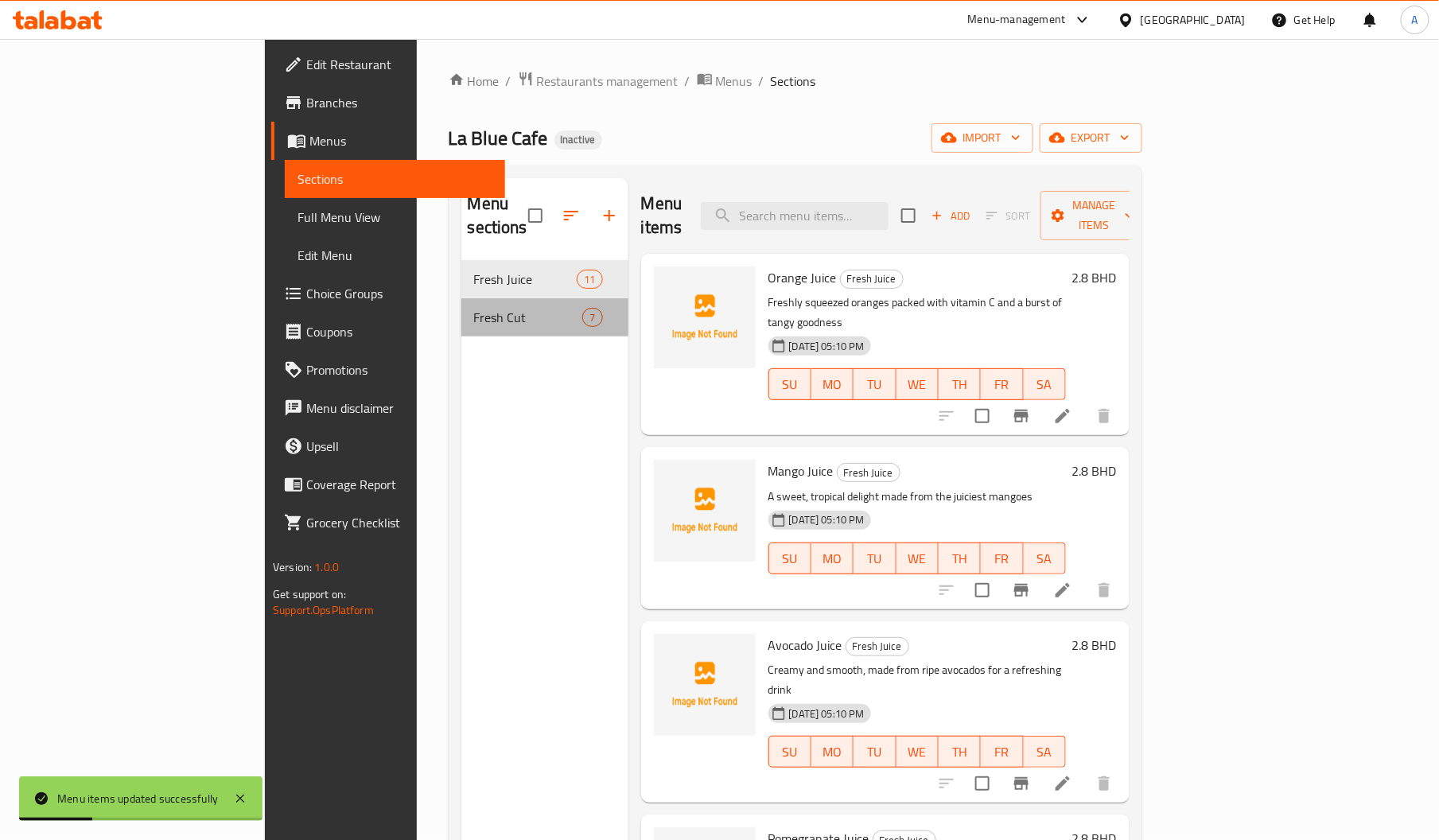
click at [461, 298] on div "Fresh Cut 7" at bounding box center [544, 317] width 167 height 38
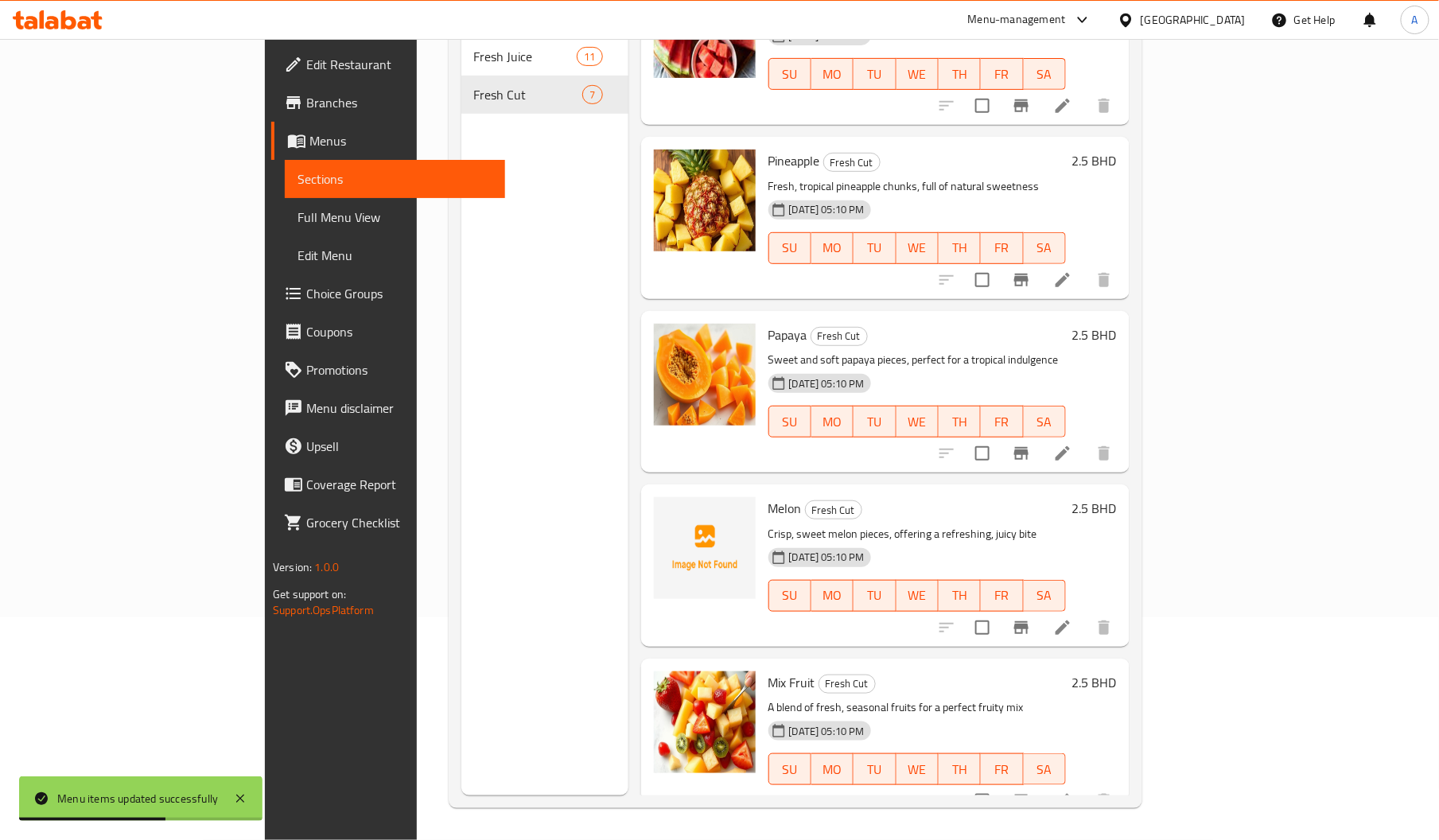
scroll to position [225, 0]
click at [762, 495] on div "Melon Fresh Cut Crisp, sweet melon pieces, offering a refreshing, juicy bite 19…" at bounding box center [917, 564] width 310 height 149
click at [768, 496] on span "Melon" at bounding box center [785, 508] width 34 height 24
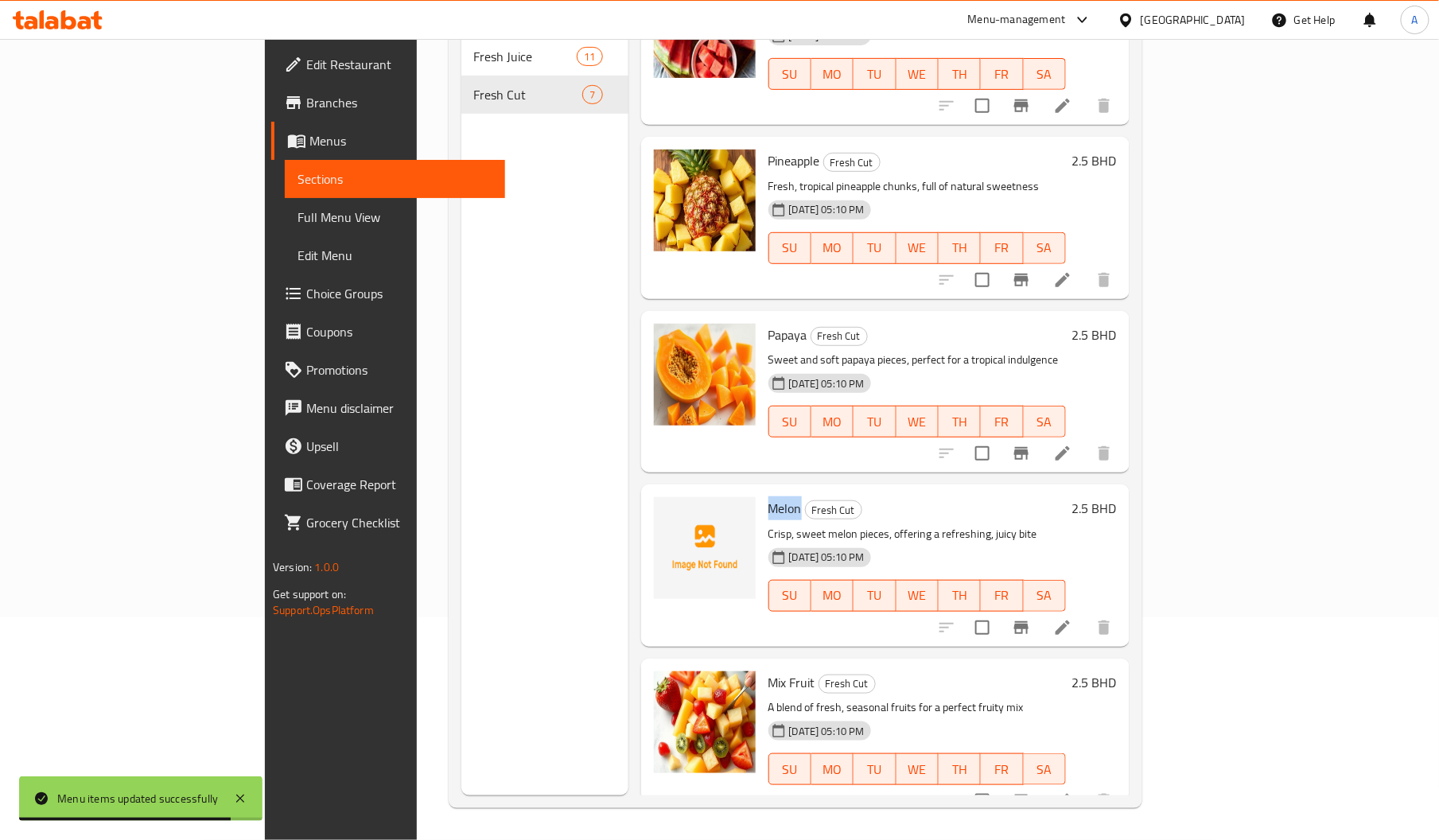
copy span "Melon"
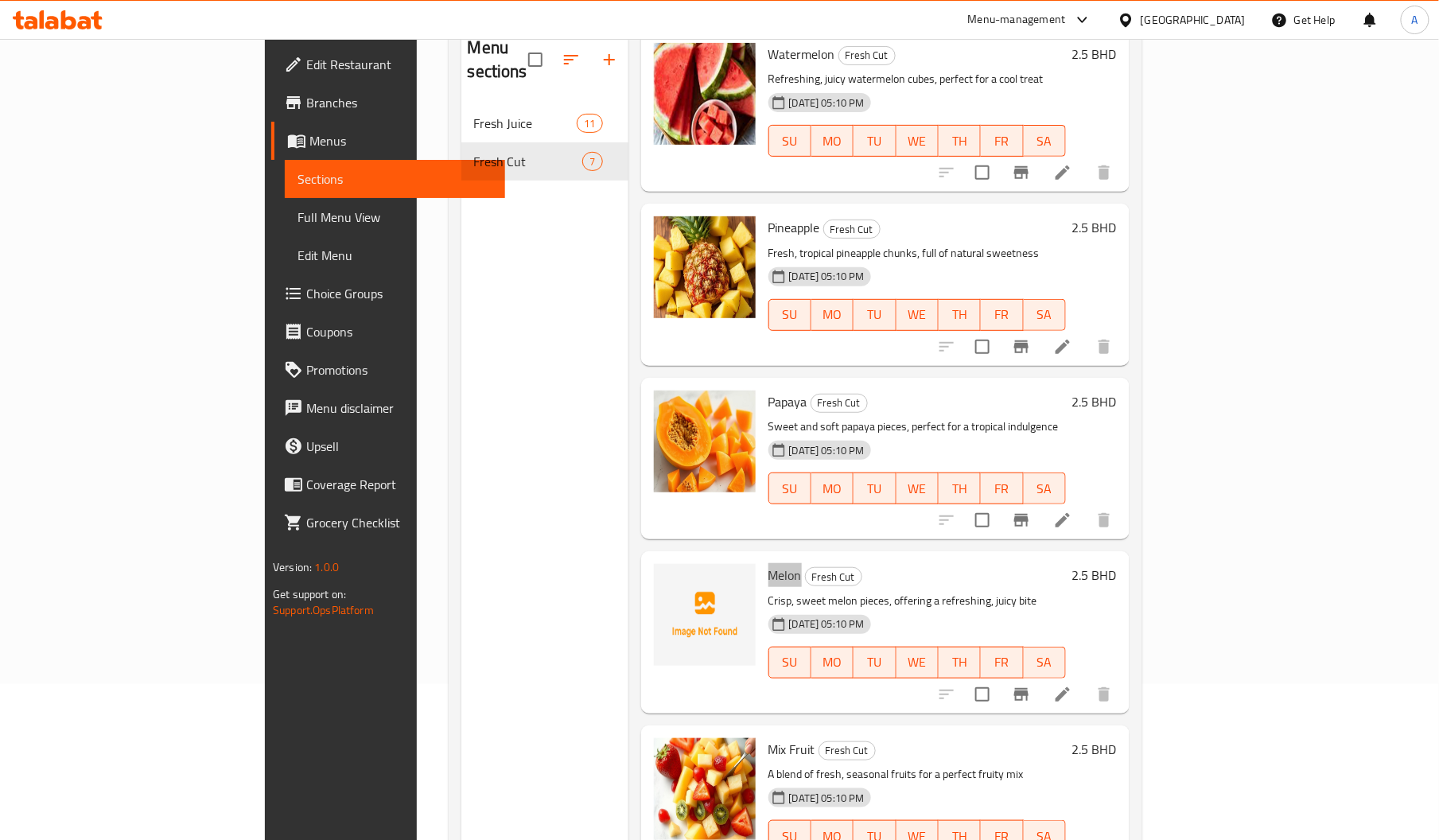
scroll to position [149, 0]
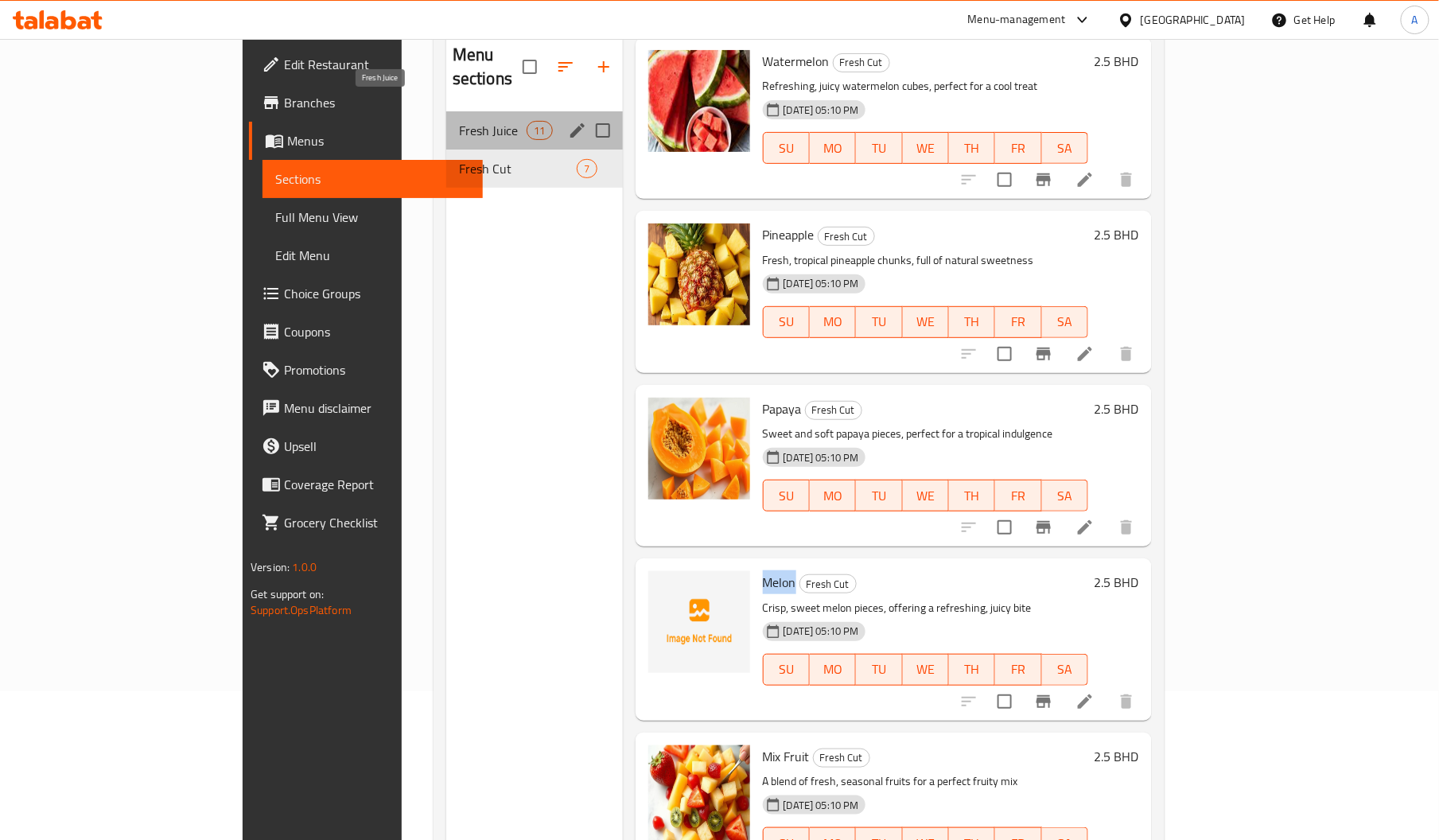
click at [459, 121] on span "Fresh Juice" at bounding box center [493, 130] width 67 height 19
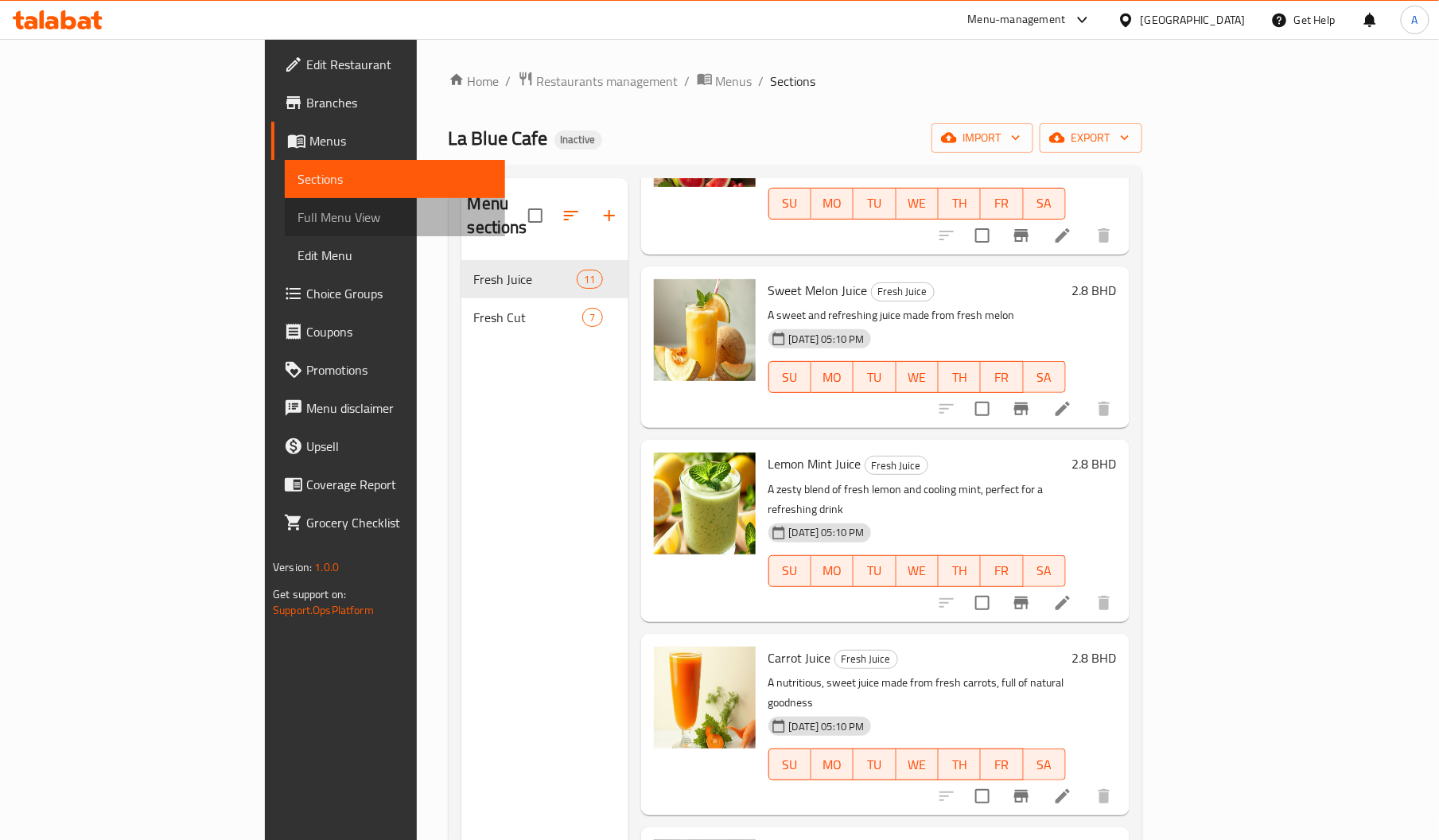
click at [298, 218] on span "Full Menu View" at bounding box center [395, 217] width 195 height 19
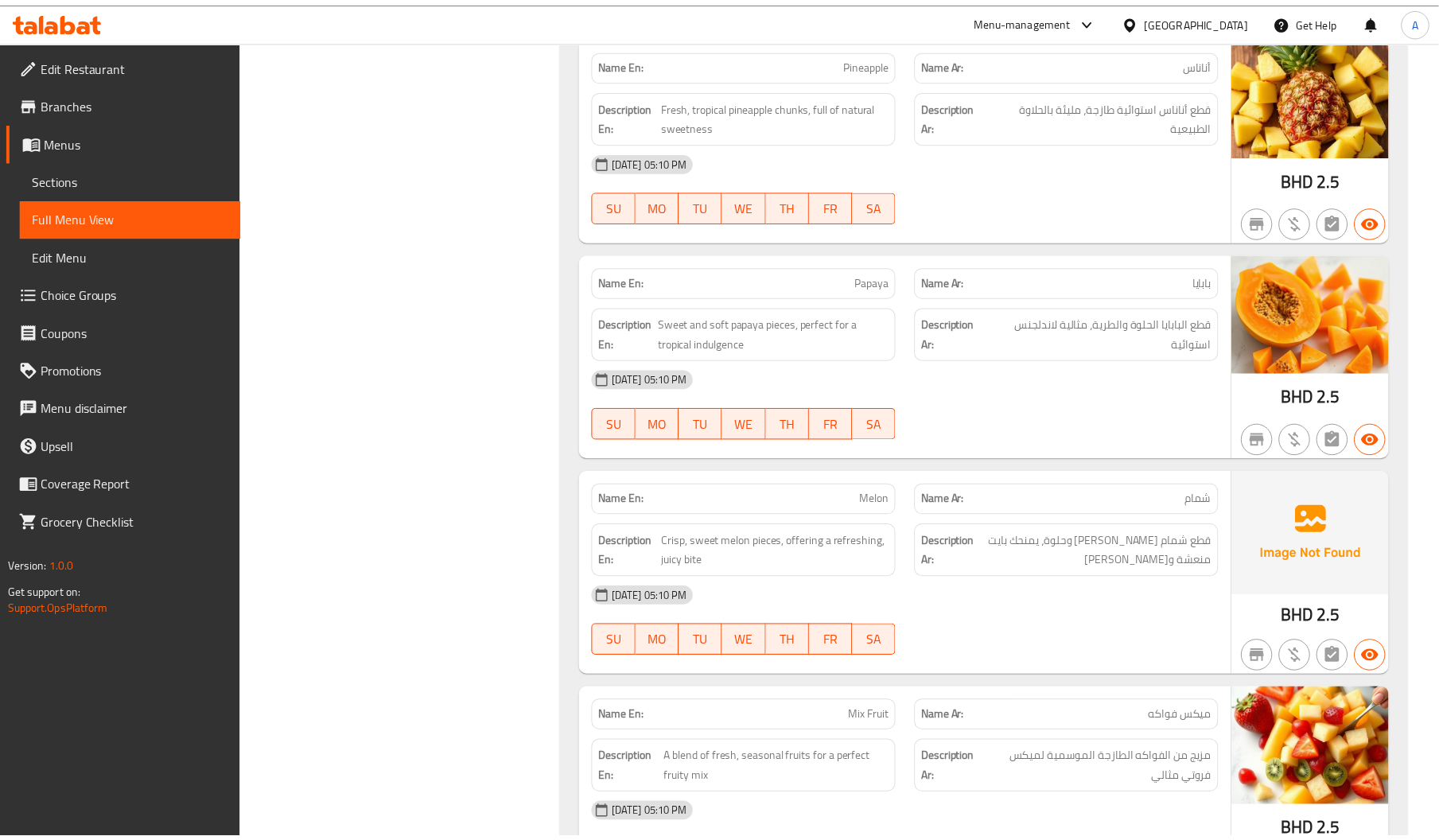
scroll to position [3504, 0]
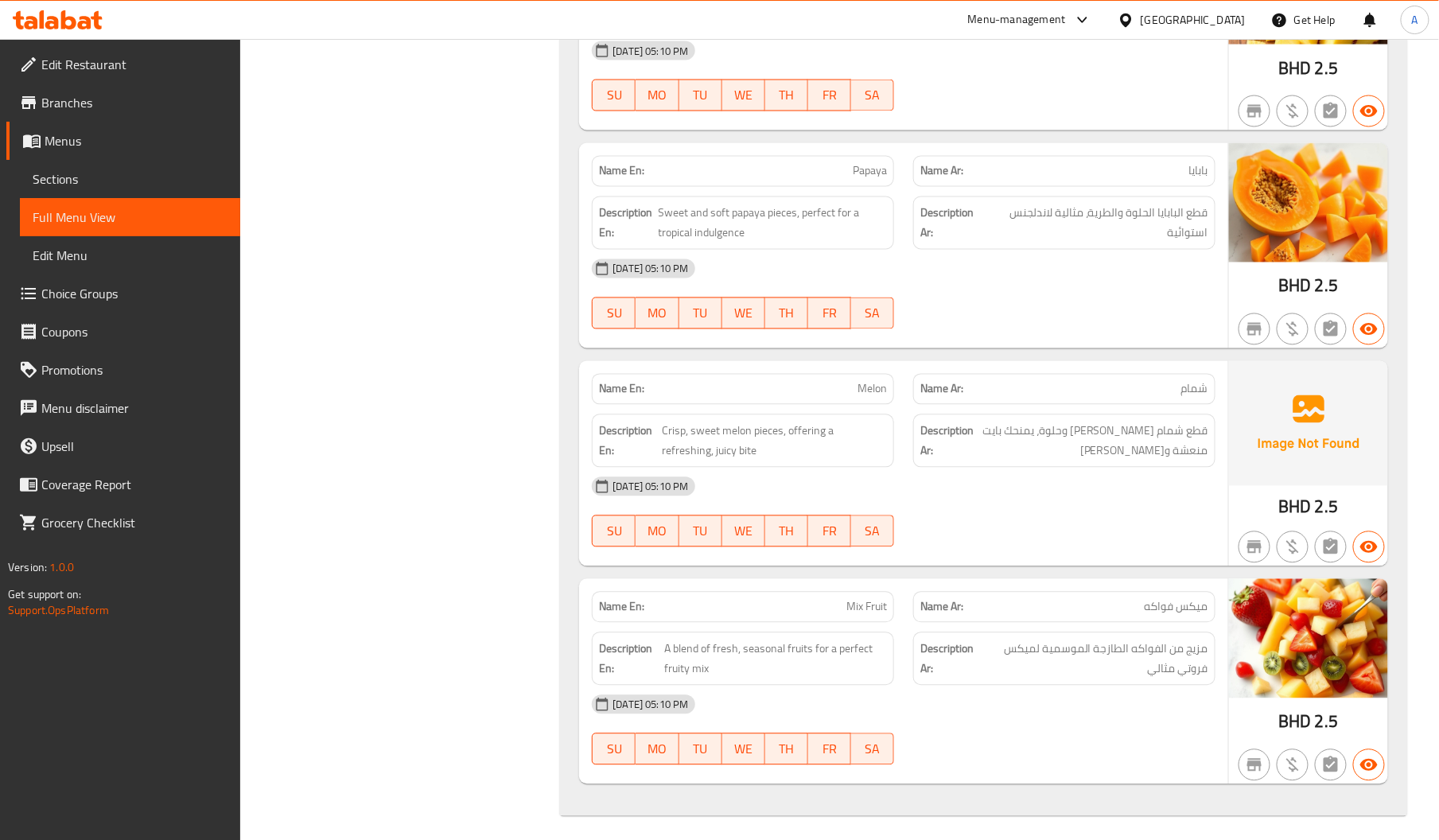
click at [99, 69] on span "Edit Restaurant" at bounding box center [134, 64] width 186 height 19
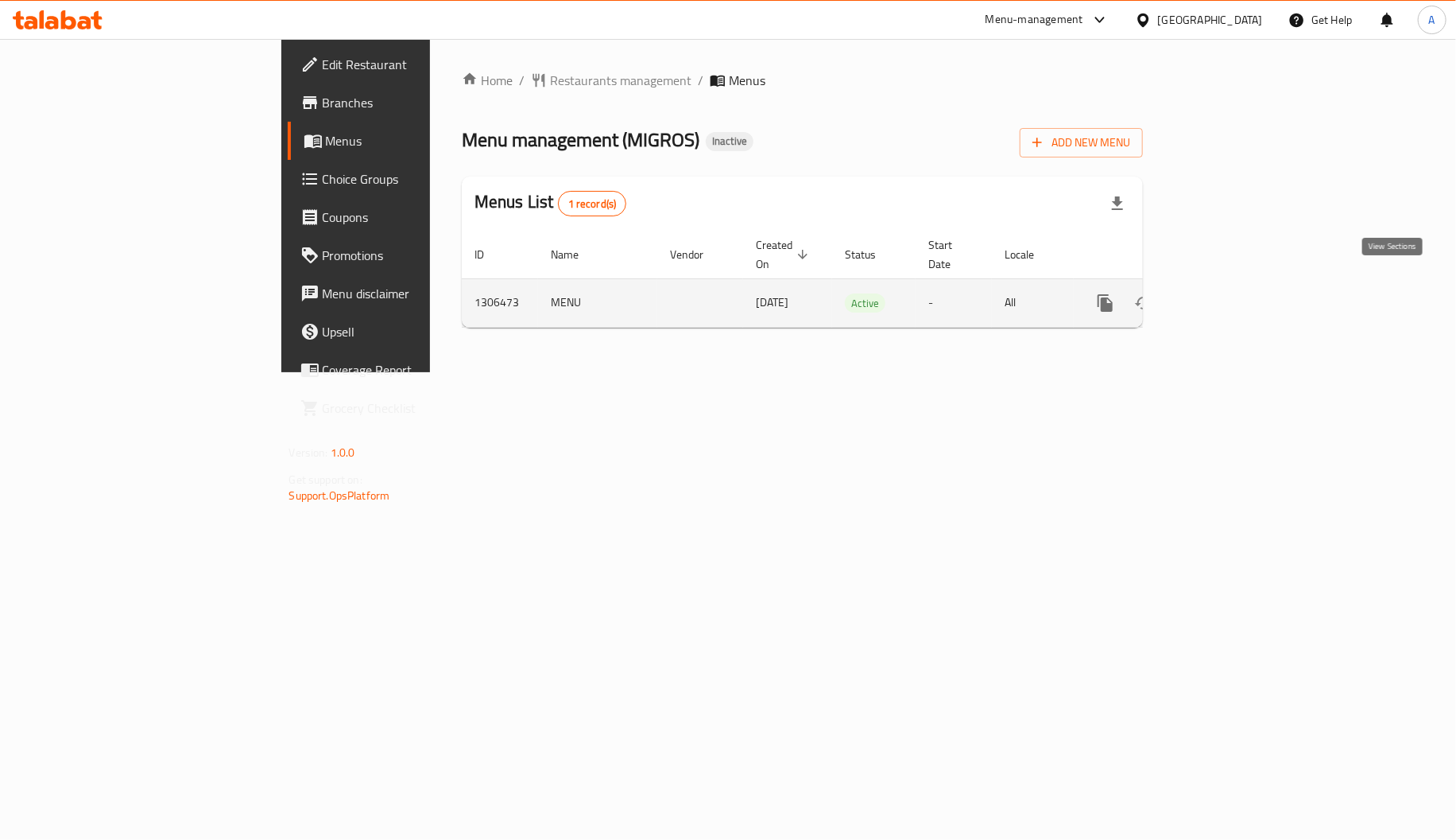
click at [1230, 293] on icon "enhanced table" at bounding box center [1220, 303] width 19 height 19
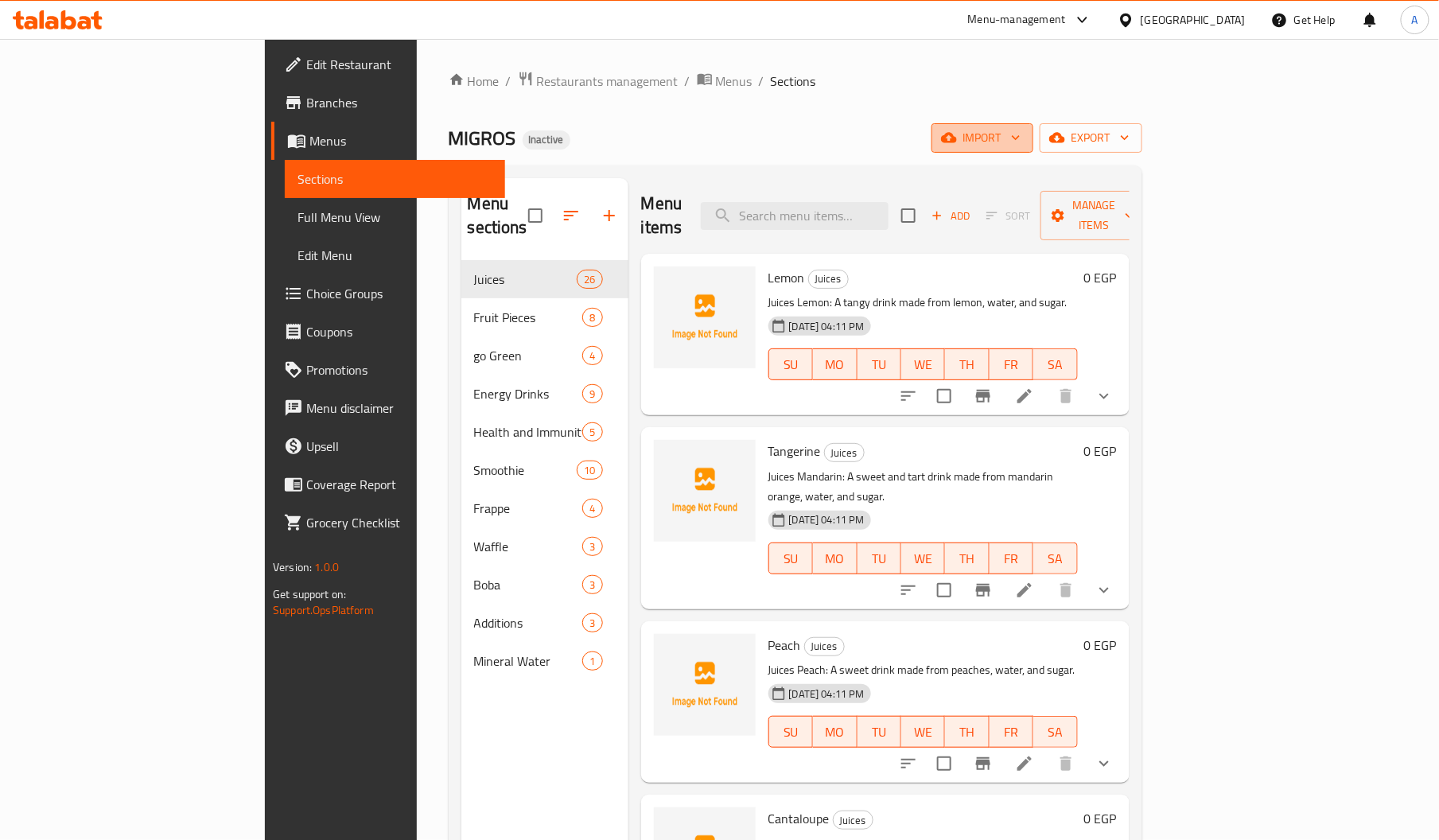
click at [1020, 135] on span "import" at bounding box center [981, 138] width 77 height 20
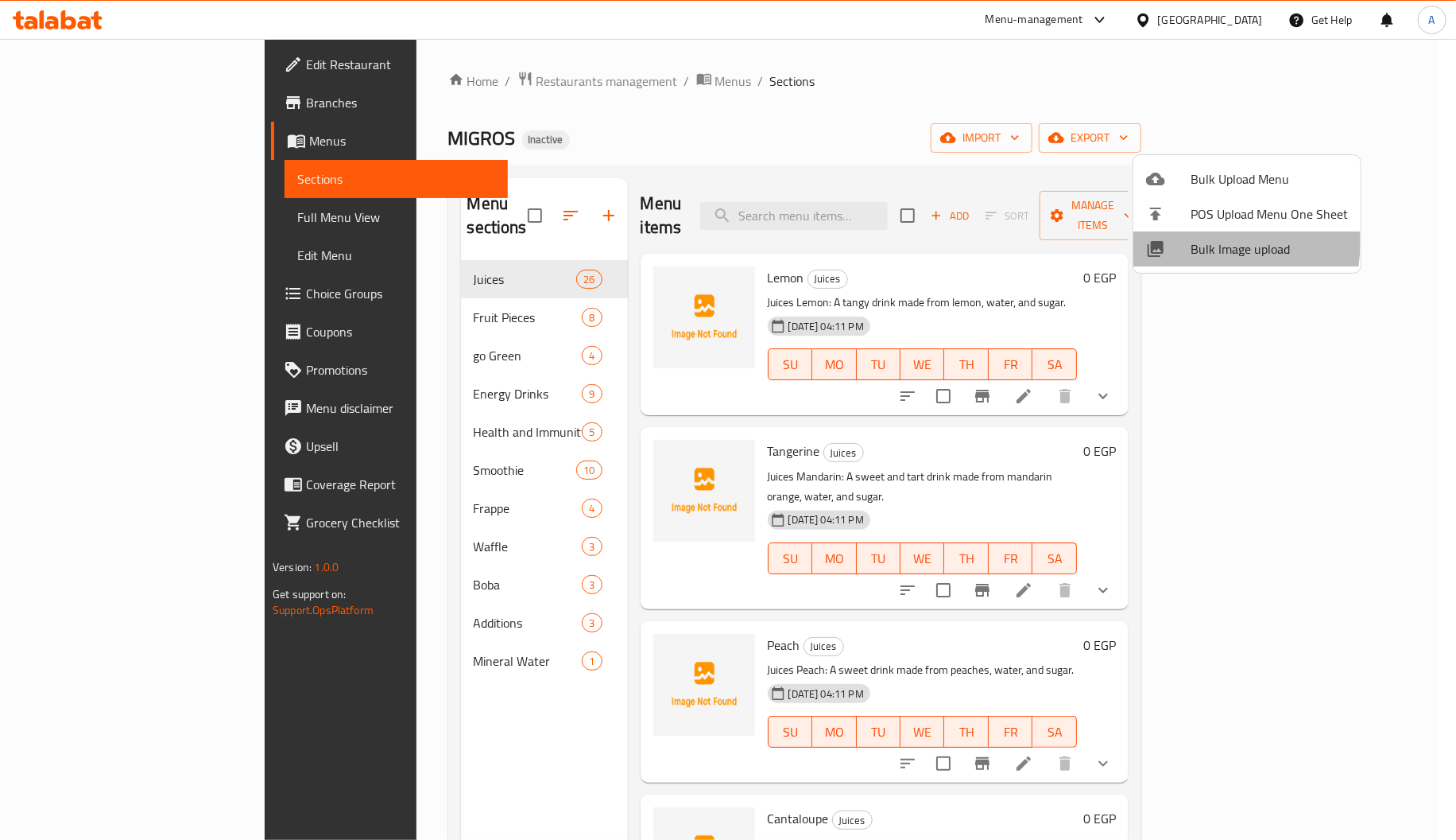
click at [1203, 242] on span "Bulk Image upload" at bounding box center [1269, 249] width 157 height 19
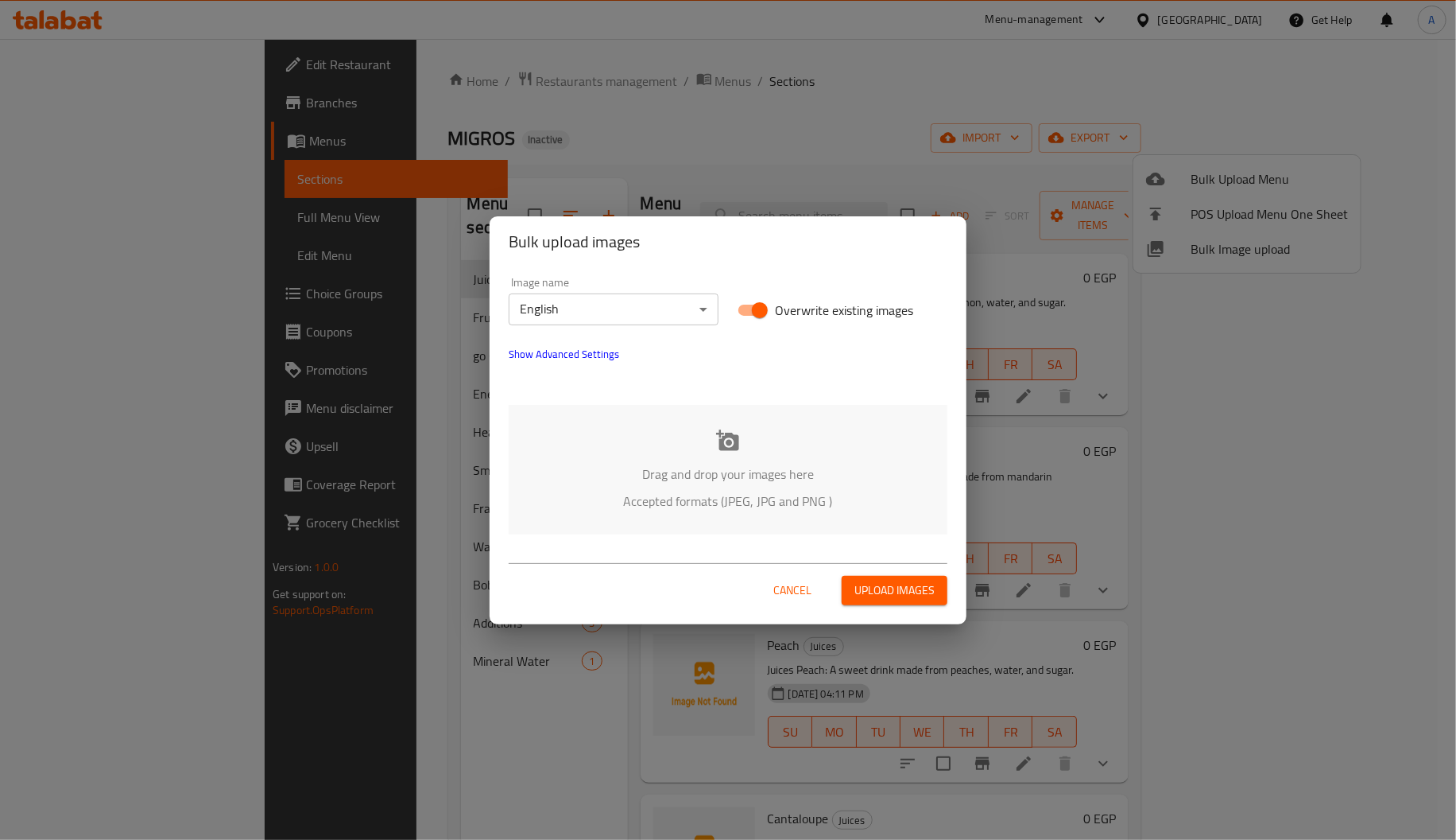
click at [705, 464] on p "Drag and drop your images here" at bounding box center [728, 473] width 391 height 19
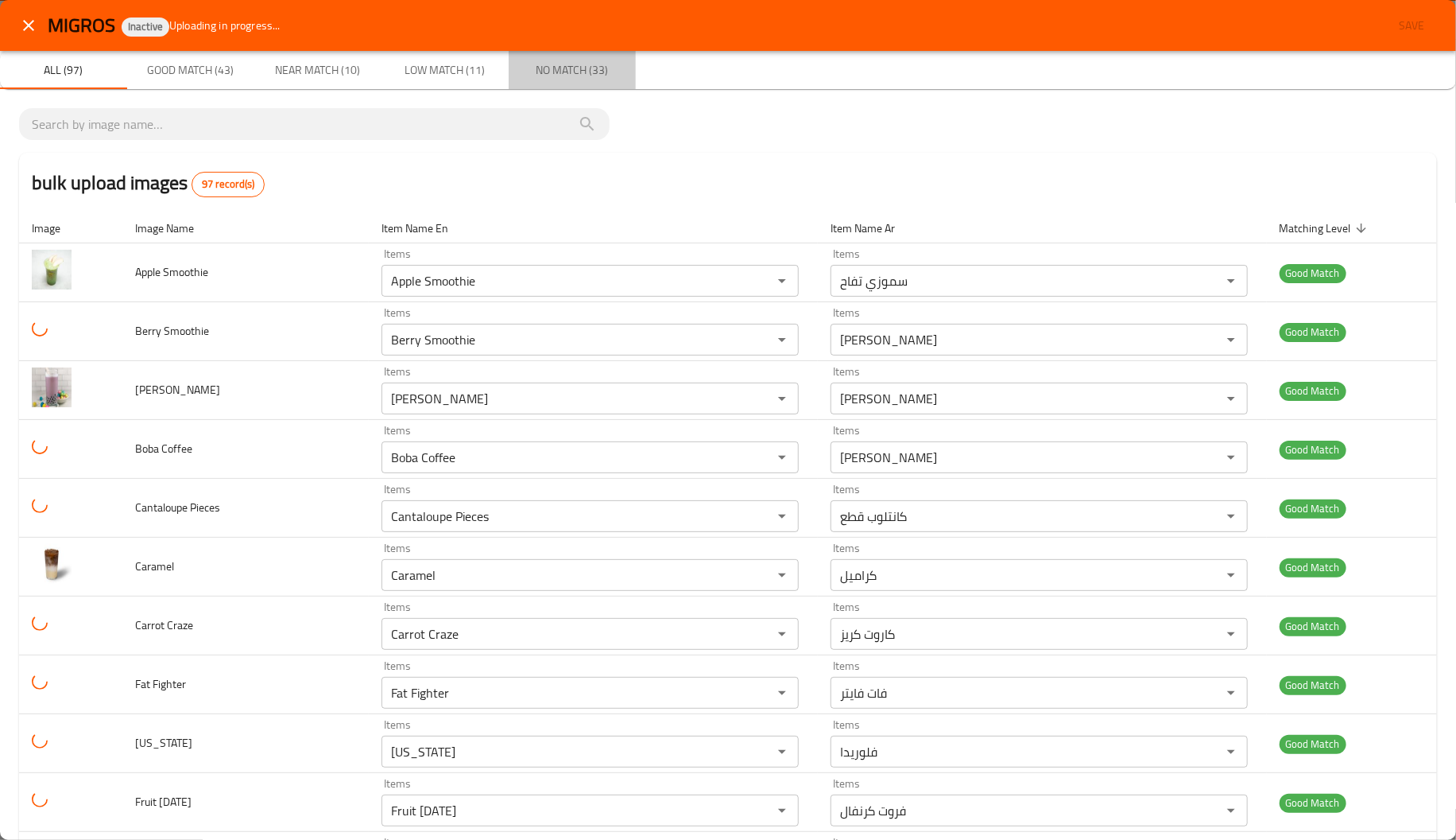
click at [532, 57] on button "No Match (33)" at bounding box center [572, 70] width 127 height 38
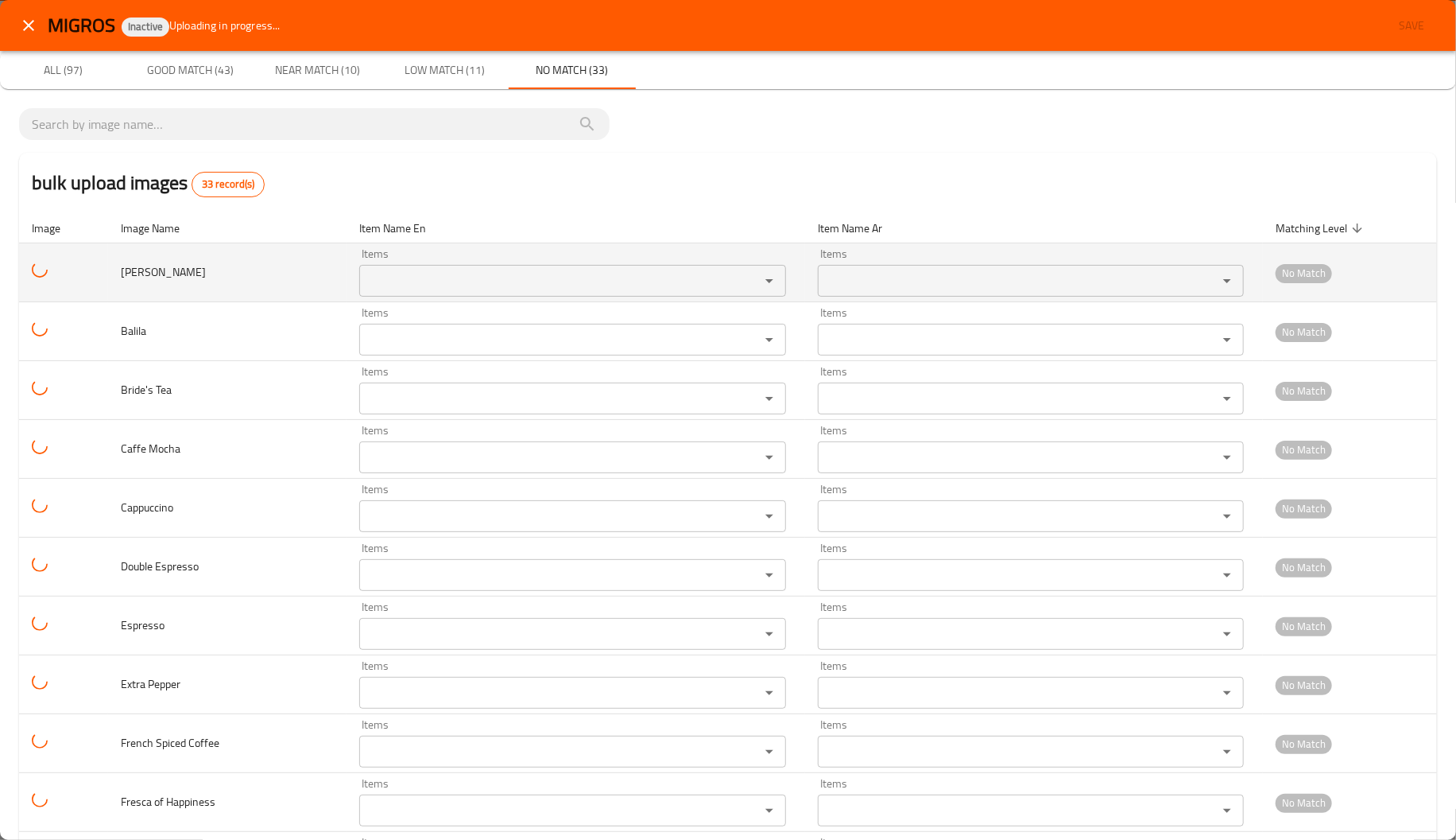
click at [165, 264] on span "Ahmad Tea" at bounding box center [163, 272] width 85 height 21
click at [165, 264] on span "Ahmad Tea" at bounding box center [178, 272] width 85 height 21
click at [176, 279] on span "Ahmad Tea" at bounding box center [178, 272] width 85 height 21
copy span "Tea"
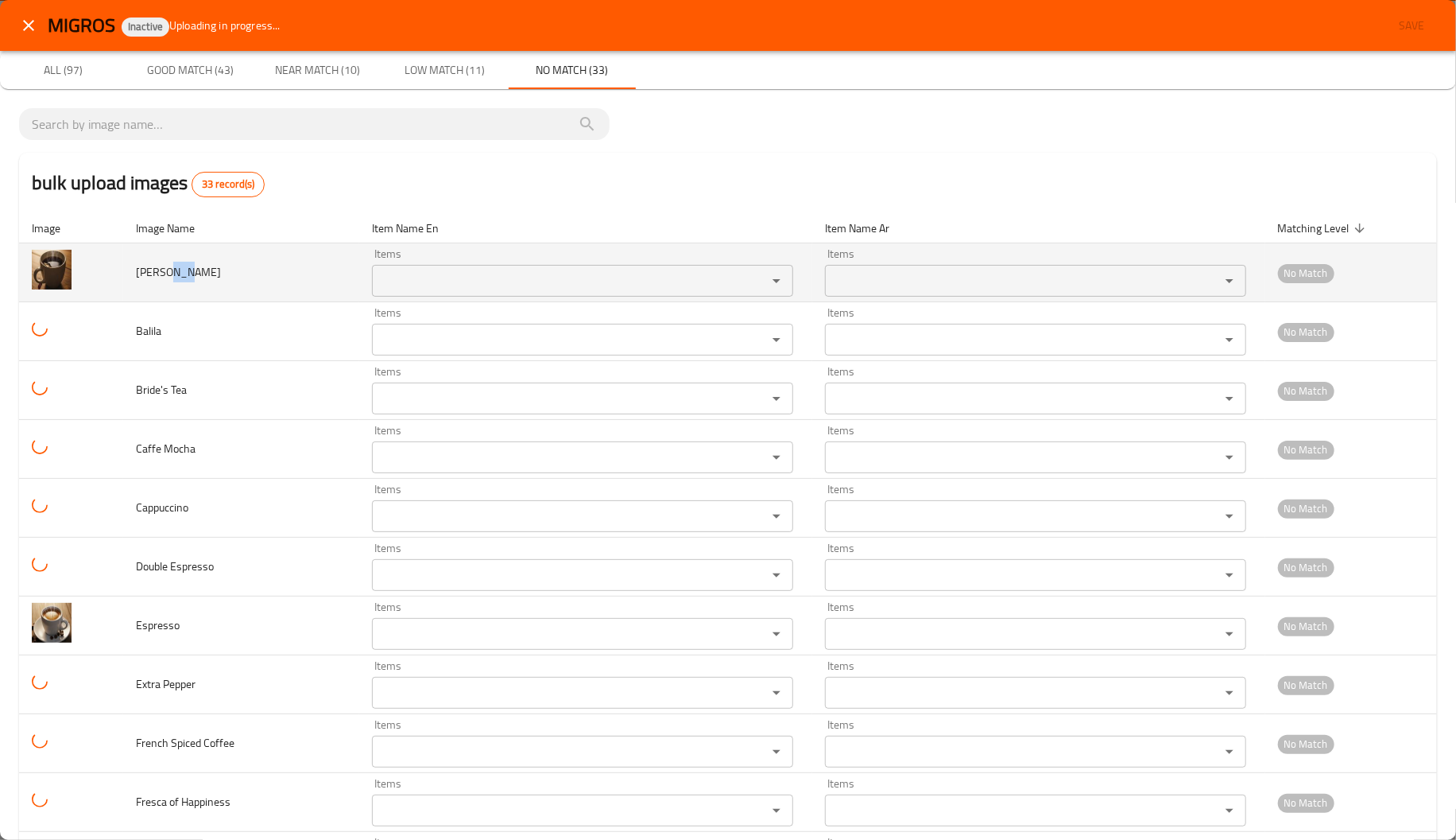
drag, startPoint x: 441, startPoint y: 261, endPoint x: 466, endPoint y: 290, distance: 38.3
click at [466, 290] on div "Items Items" at bounding box center [583, 272] width 421 height 49
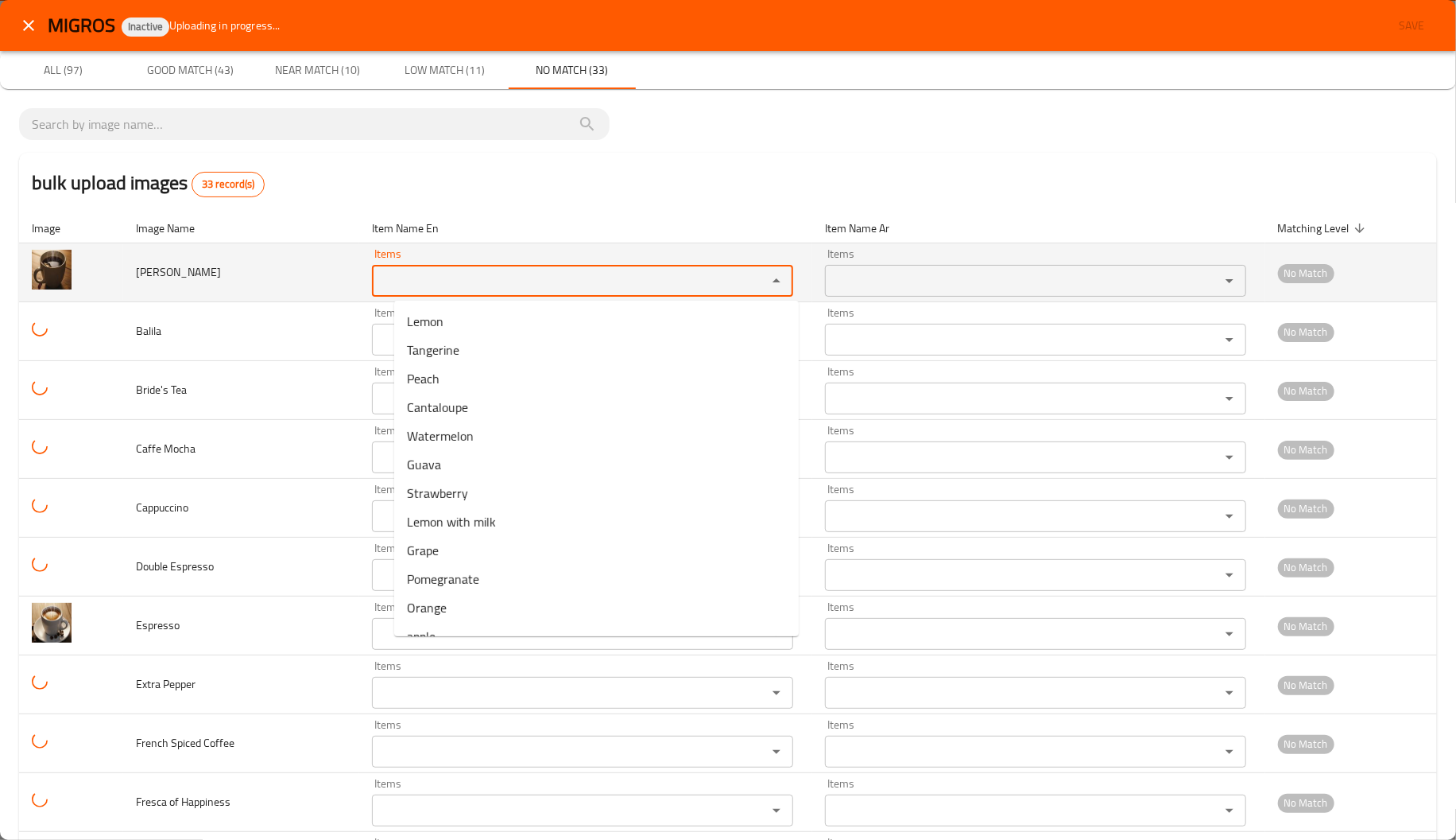
paste Tea "Tea"
click at [466, 290] on Tea "Items" at bounding box center [559, 281] width 365 height 22
type Tea "T"
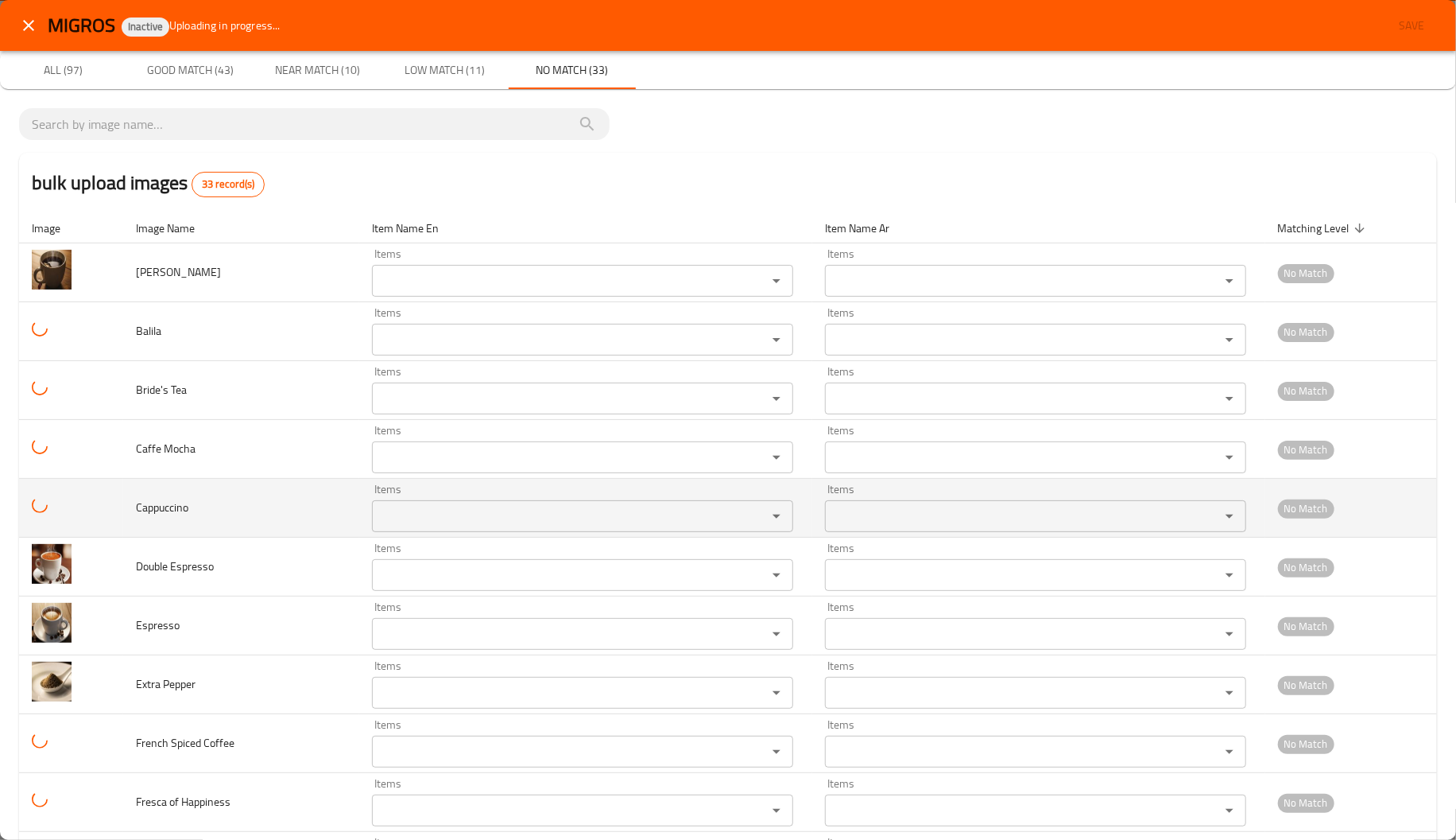
click at [176, 533] on td "Cappuccino" at bounding box center [241, 508] width 236 height 59
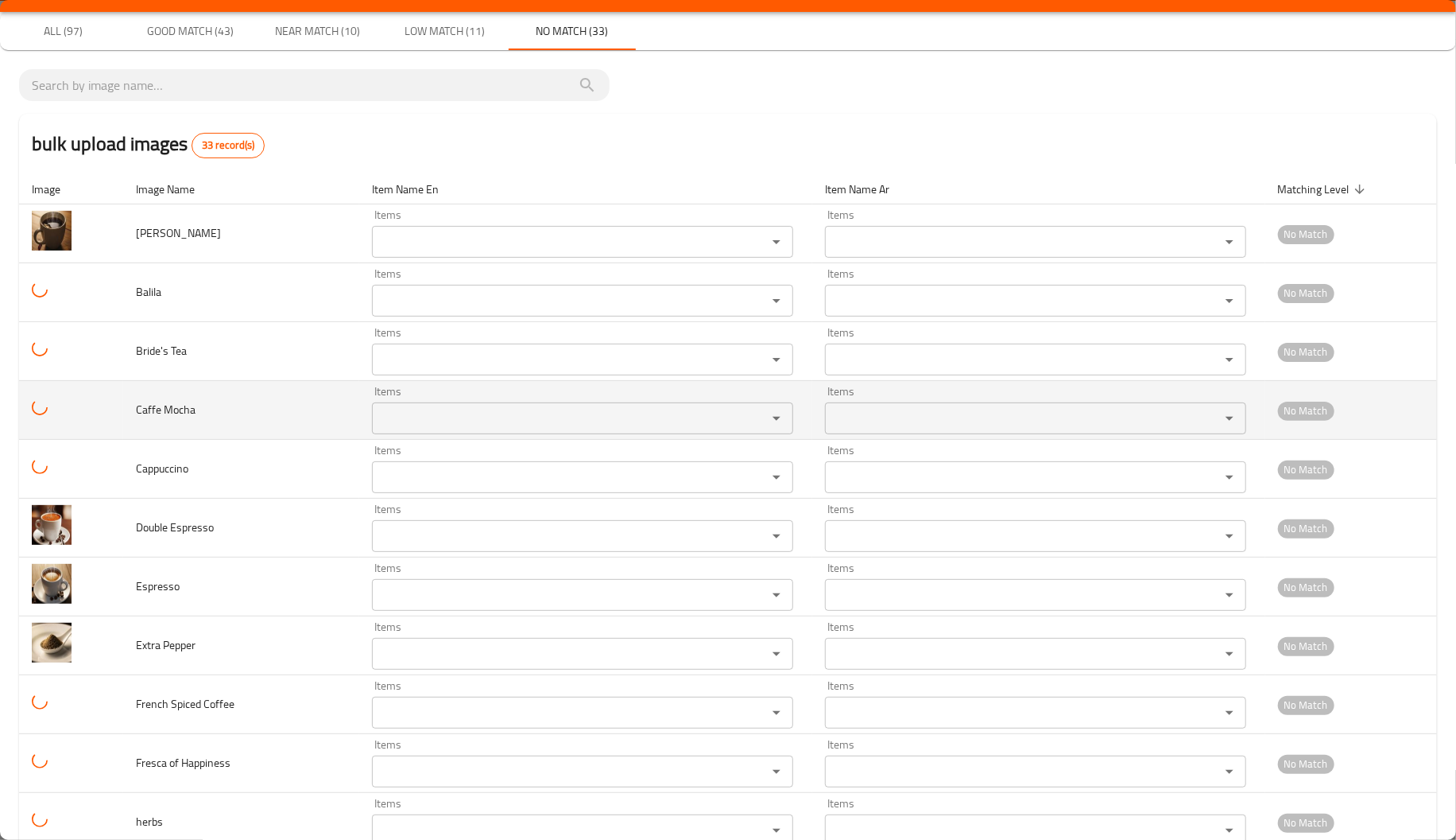
click at [175, 408] on span "Caffe Mocha" at bounding box center [166, 409] width 60 height 21
copy span "Mocha"
paste Mocha "Mocha"
type Mocha "Mocha"
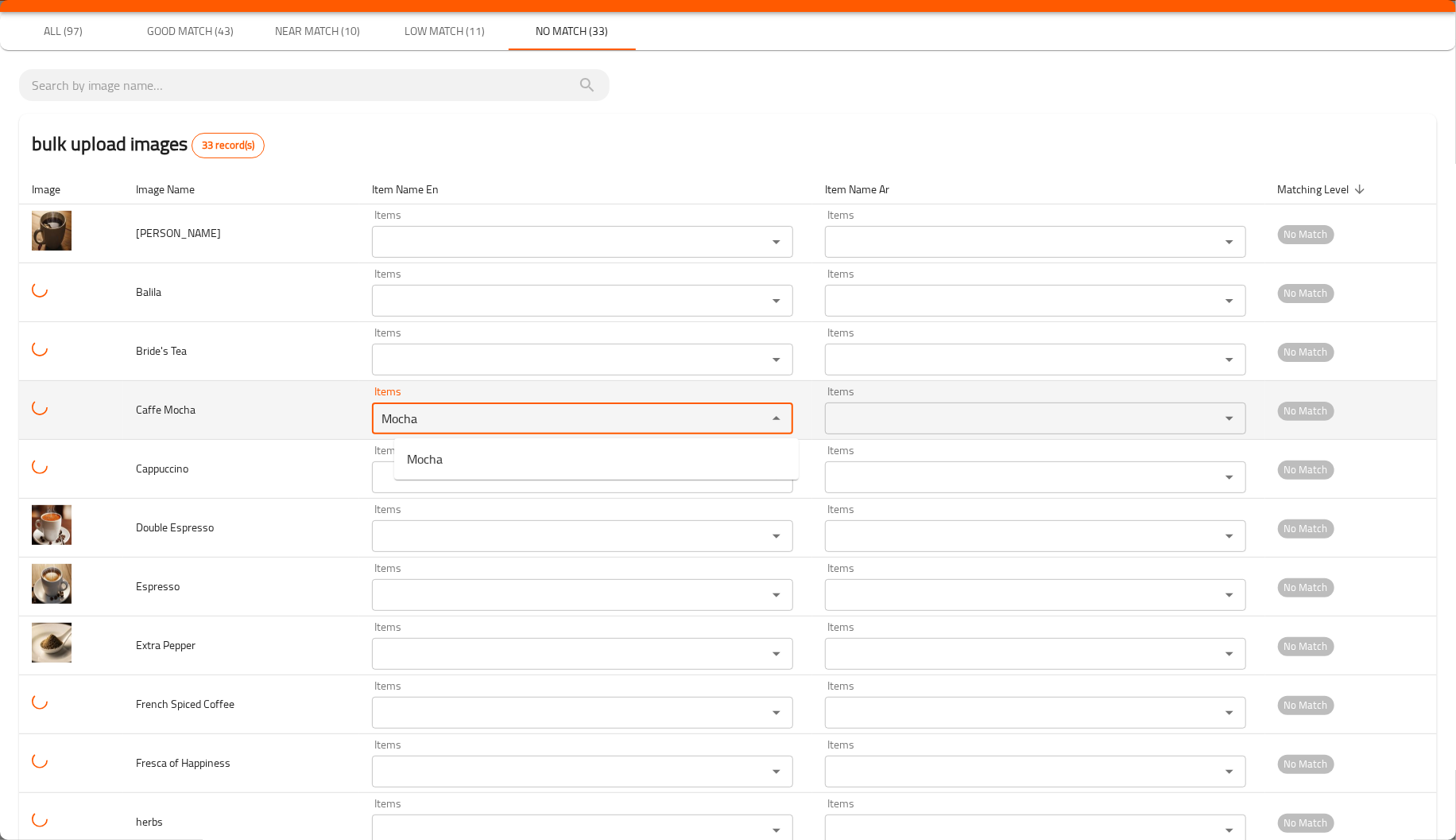
click at [445, 419] on Mocha "Mocha" at bounding box center [559, 418] width 365 height 22
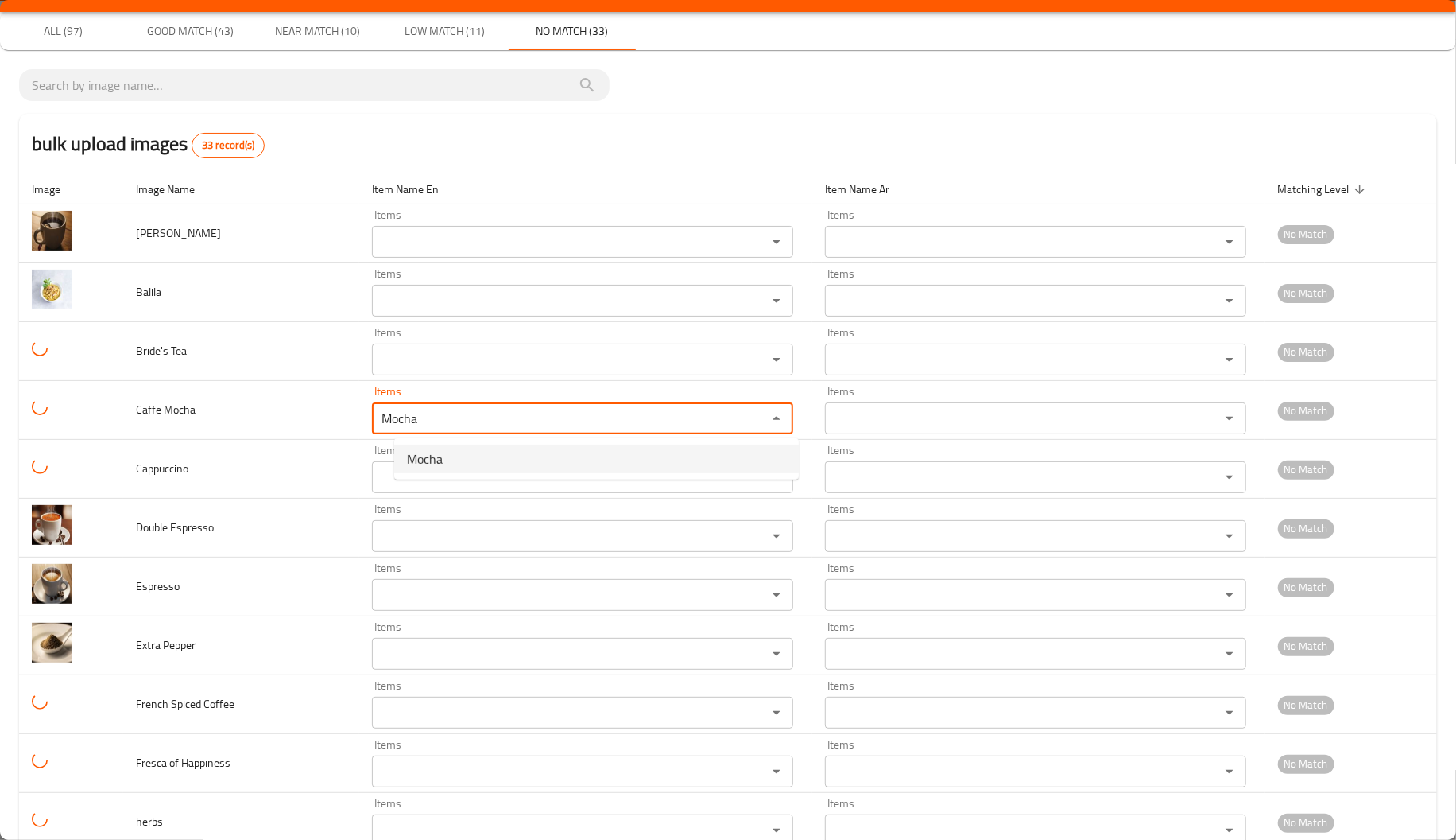
click at [438, 460] on span "Mocha" at bounding box center [425, 458] width 36 height 19
type Mocha-ar "موكا"
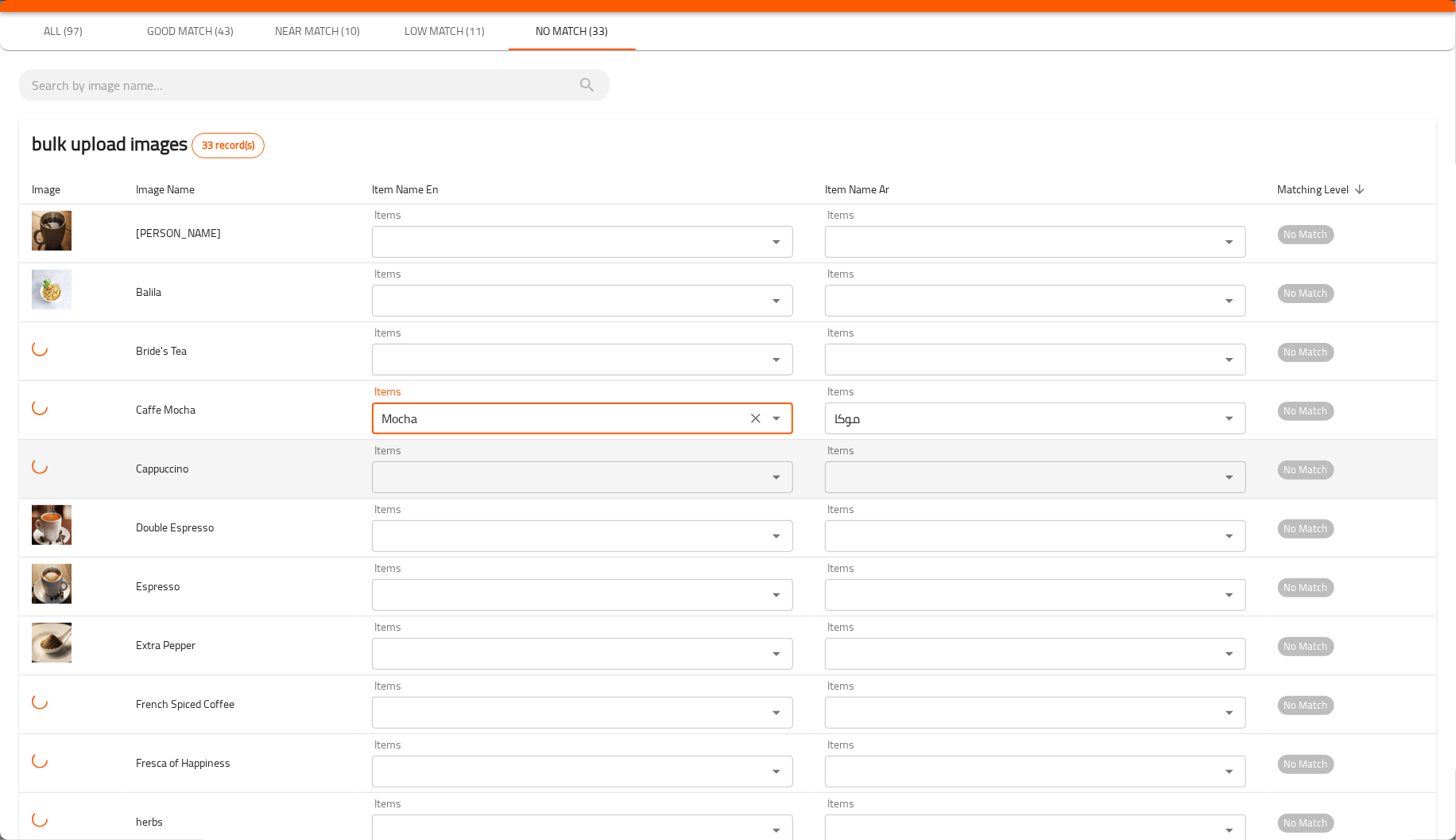
type Mocha "Mocha"
click at [151, 473] on span "Cappuccino" at bounding box center [162, 468] width 52 height 21
copy span "Cappuccino"
click at [151, 473] on span "Cappuccino" at bounding box center [162, 468] width 52 height 21
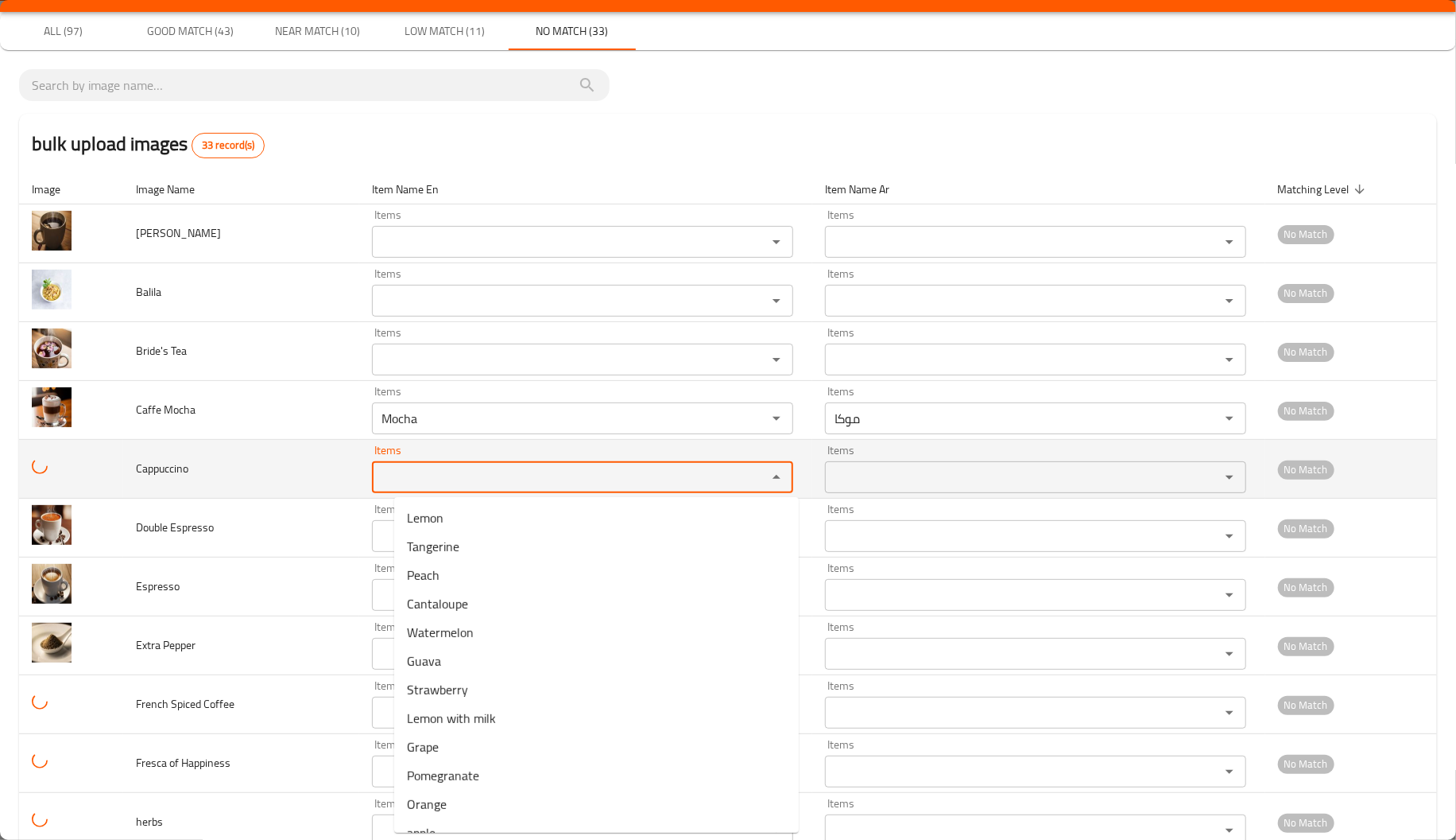
click at [488, 470] on input "Items" at bounding box center [559, 477] width 365 height 22
paste input "Cappuccino"
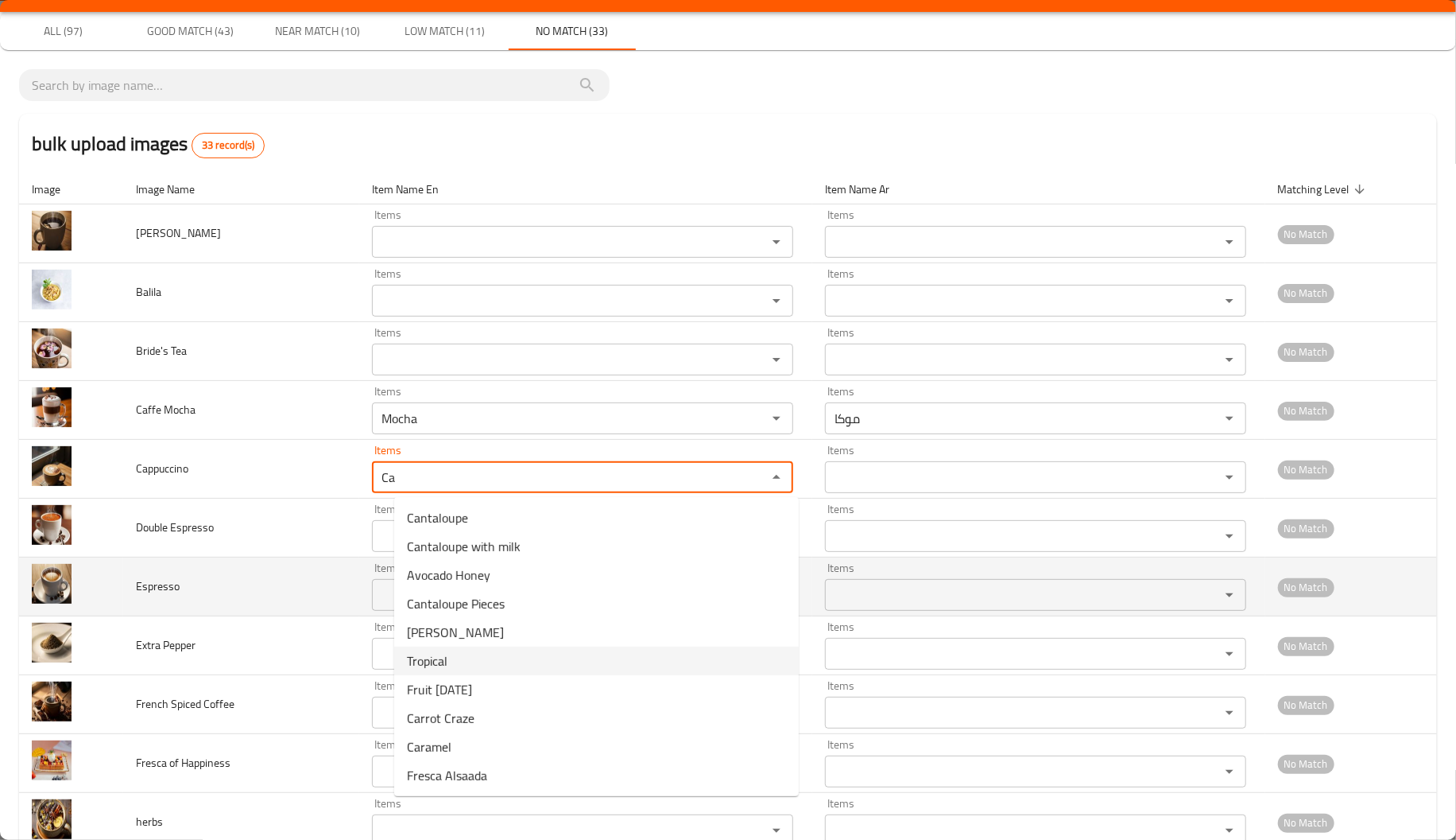
type input "Ca"
click at [326, 610] on td "Espresso" at bounding box center [241, 587] width 236 height 59
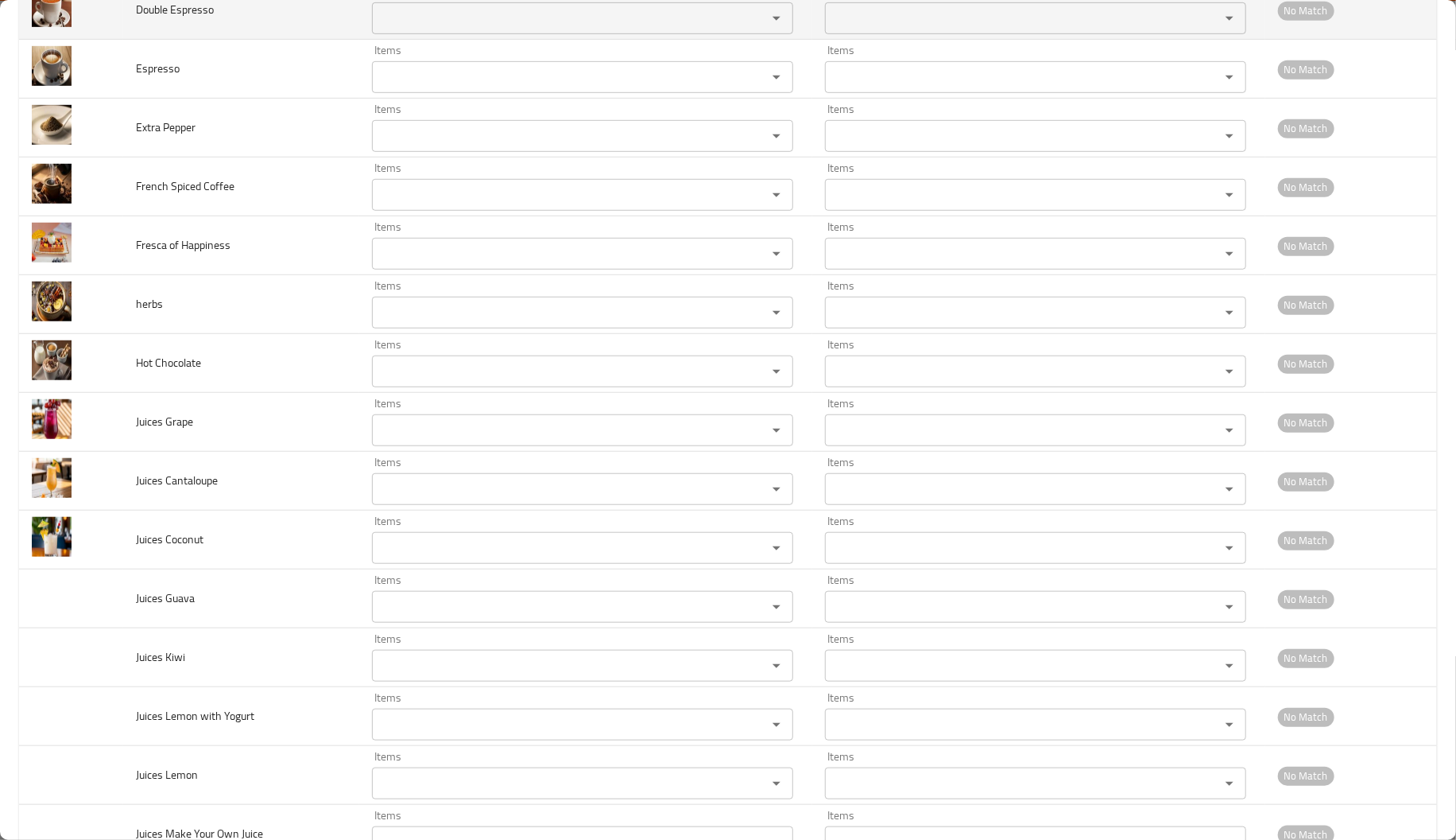
scroll to position [608, 0]
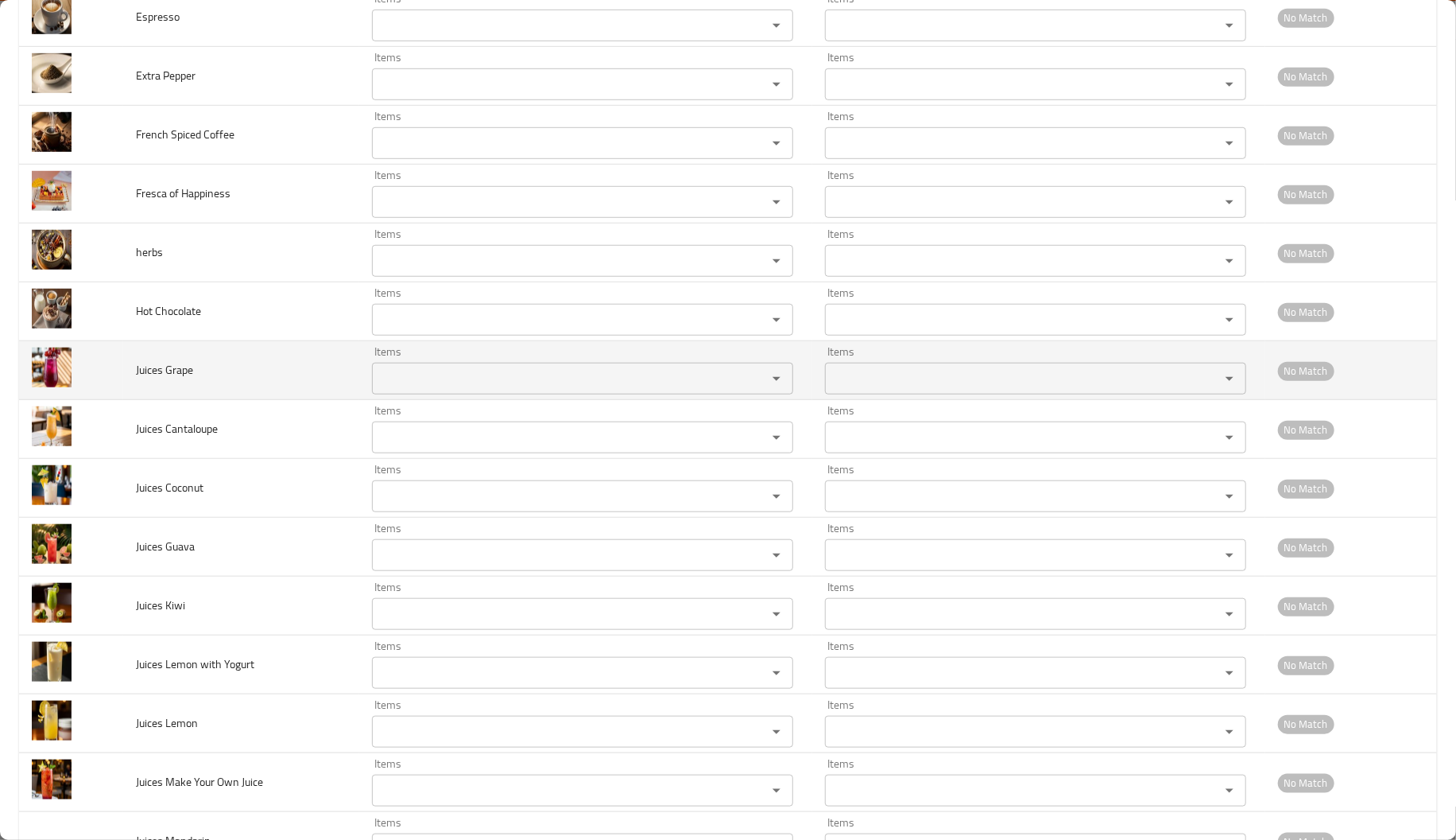
click at [168, 364] on span "Juices Grape" at bounding box center [165, 369] width 57 height 21
copy span "Grape"
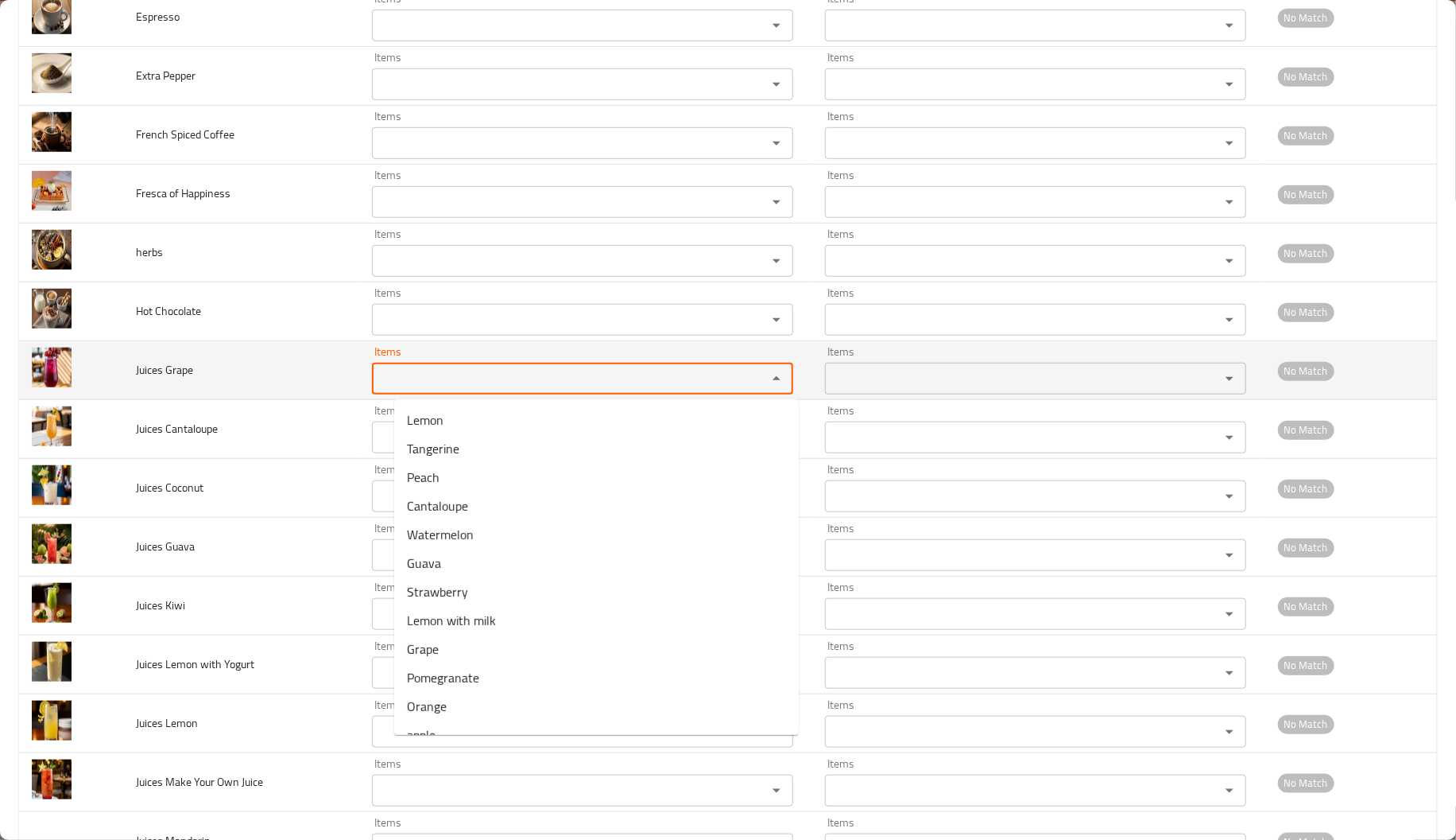
click at [406, 372] on Grape "Items" at bounding box center [559, 378] width 365 height 22
paste Grape "Grape"
type Grape "Grape"
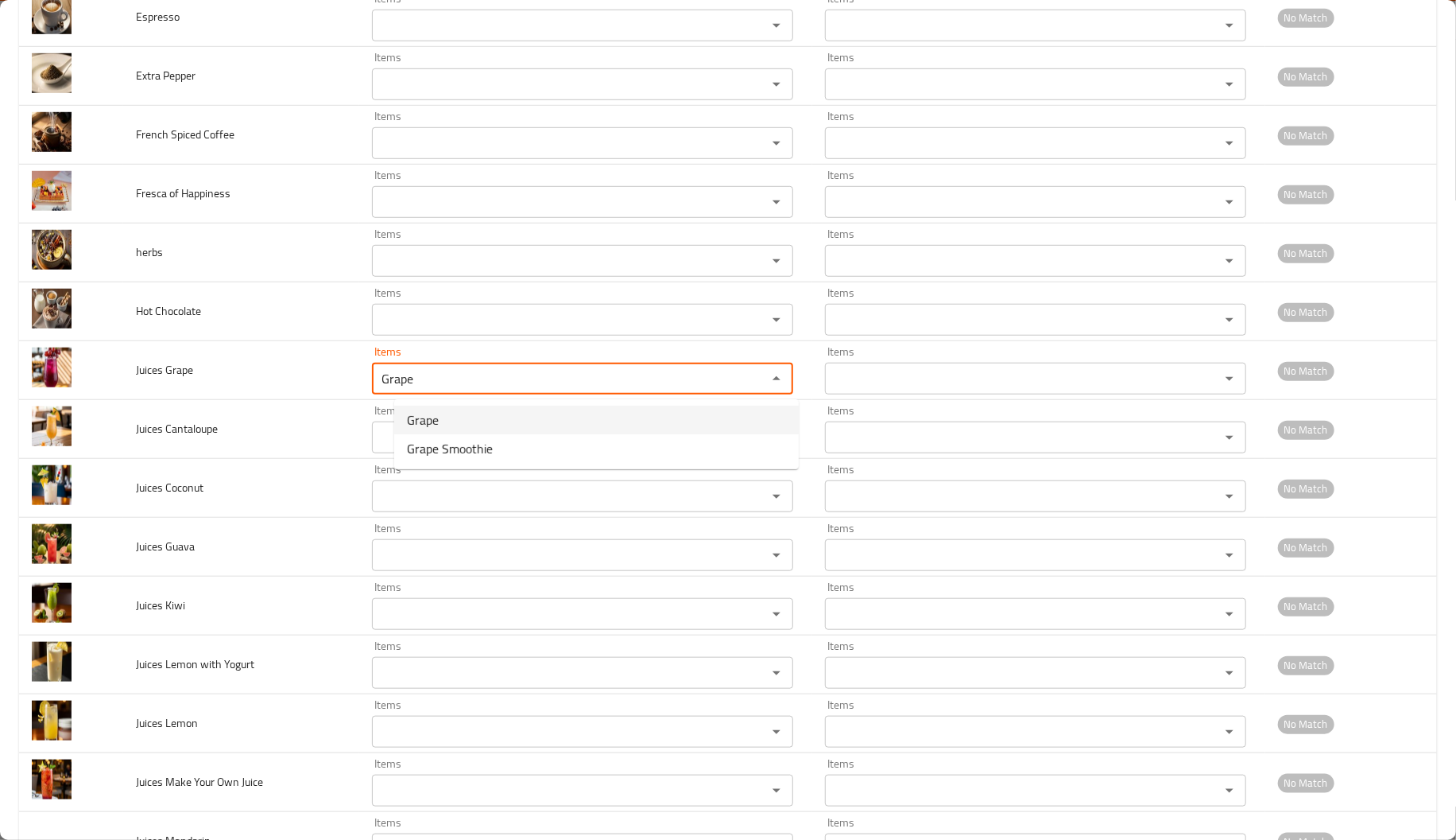
click at [424, 410] on span "Grape" at bounding box center [423, 420] width 32 height 19
type Grape-ar "عنب"
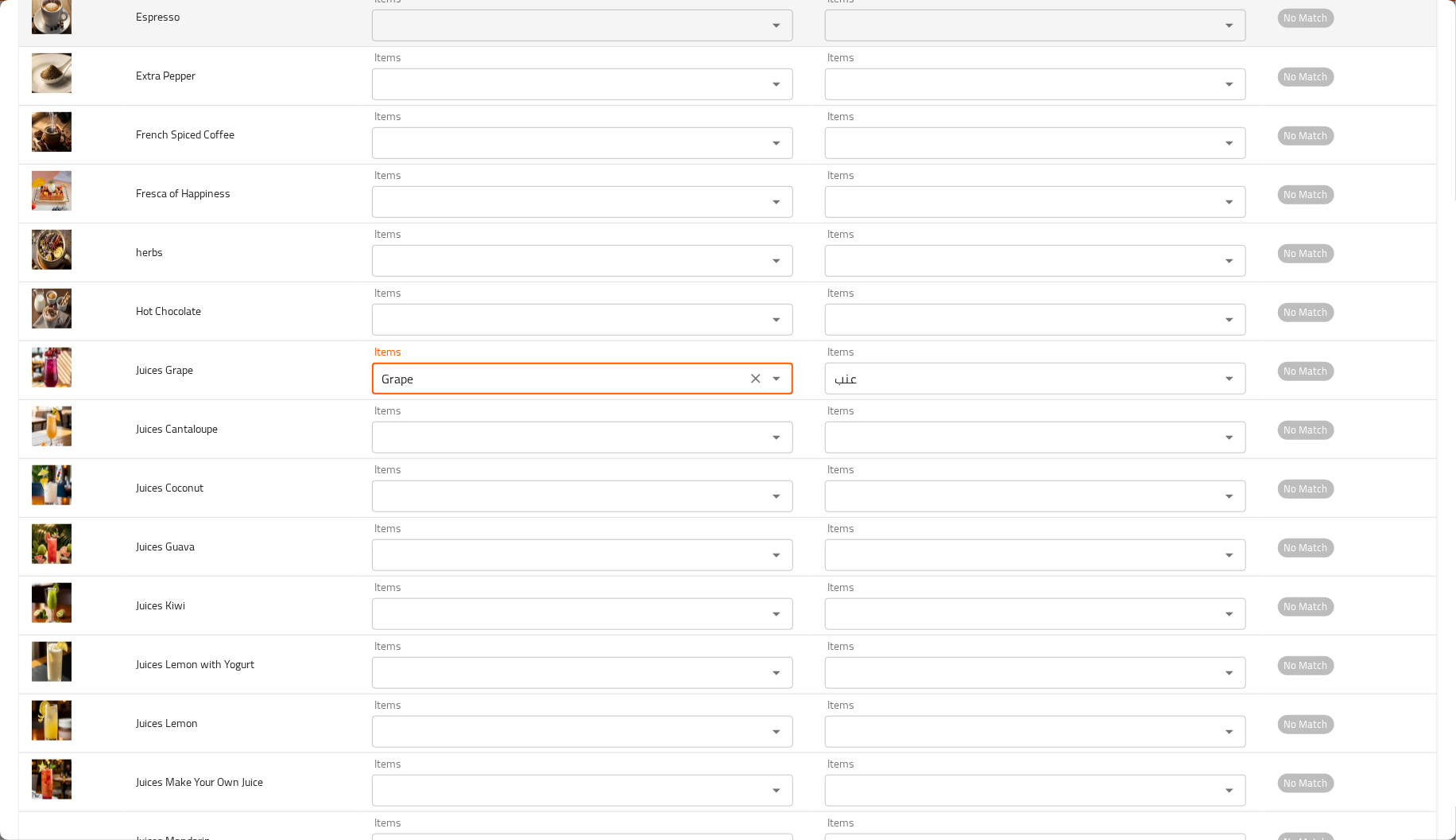
type Grape "Grape"
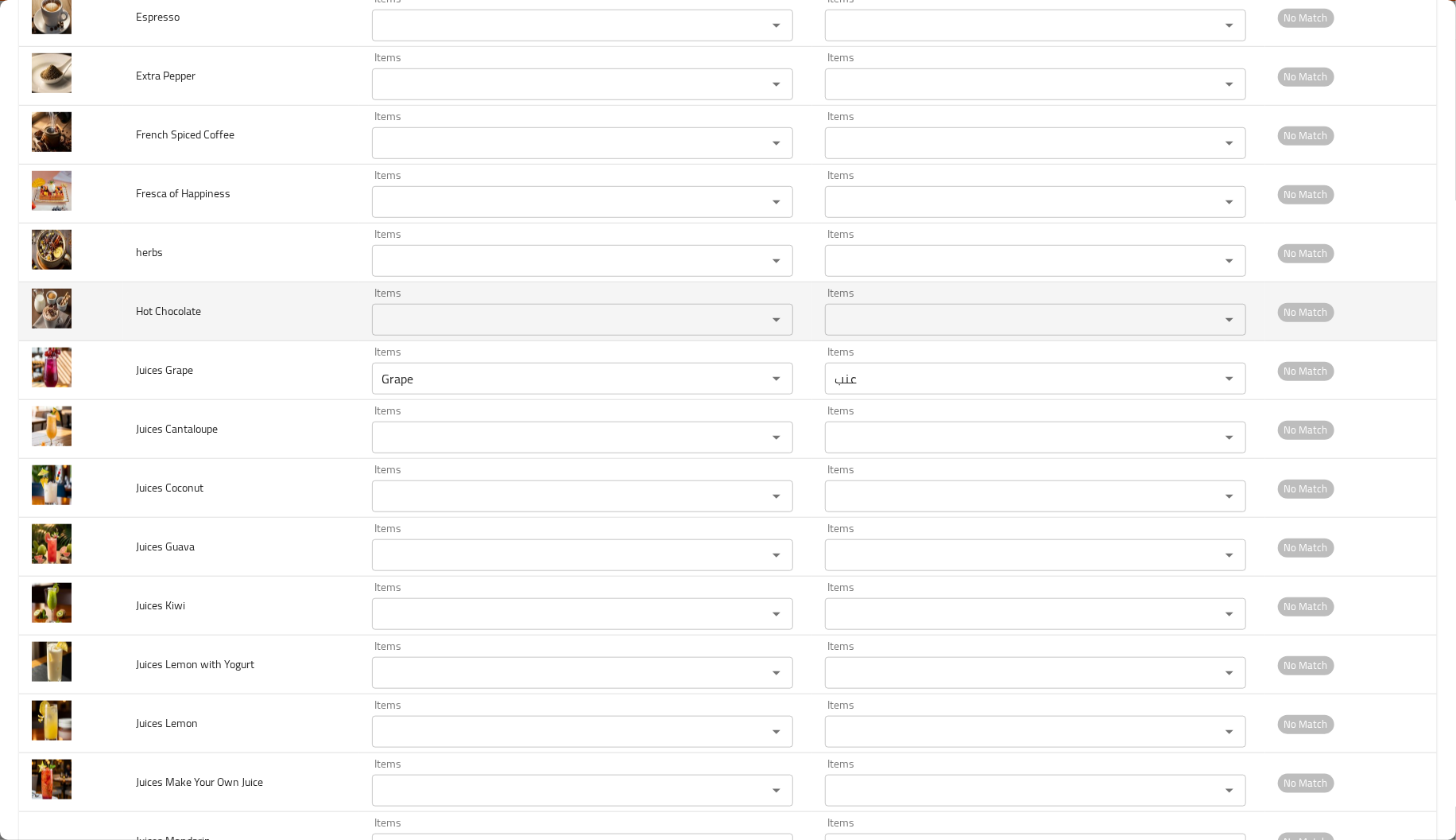
click at [168, 318] on span "Hot Chocolate" at bounding box center [169, 310] width 66 height 21
copy span "Chocolate"
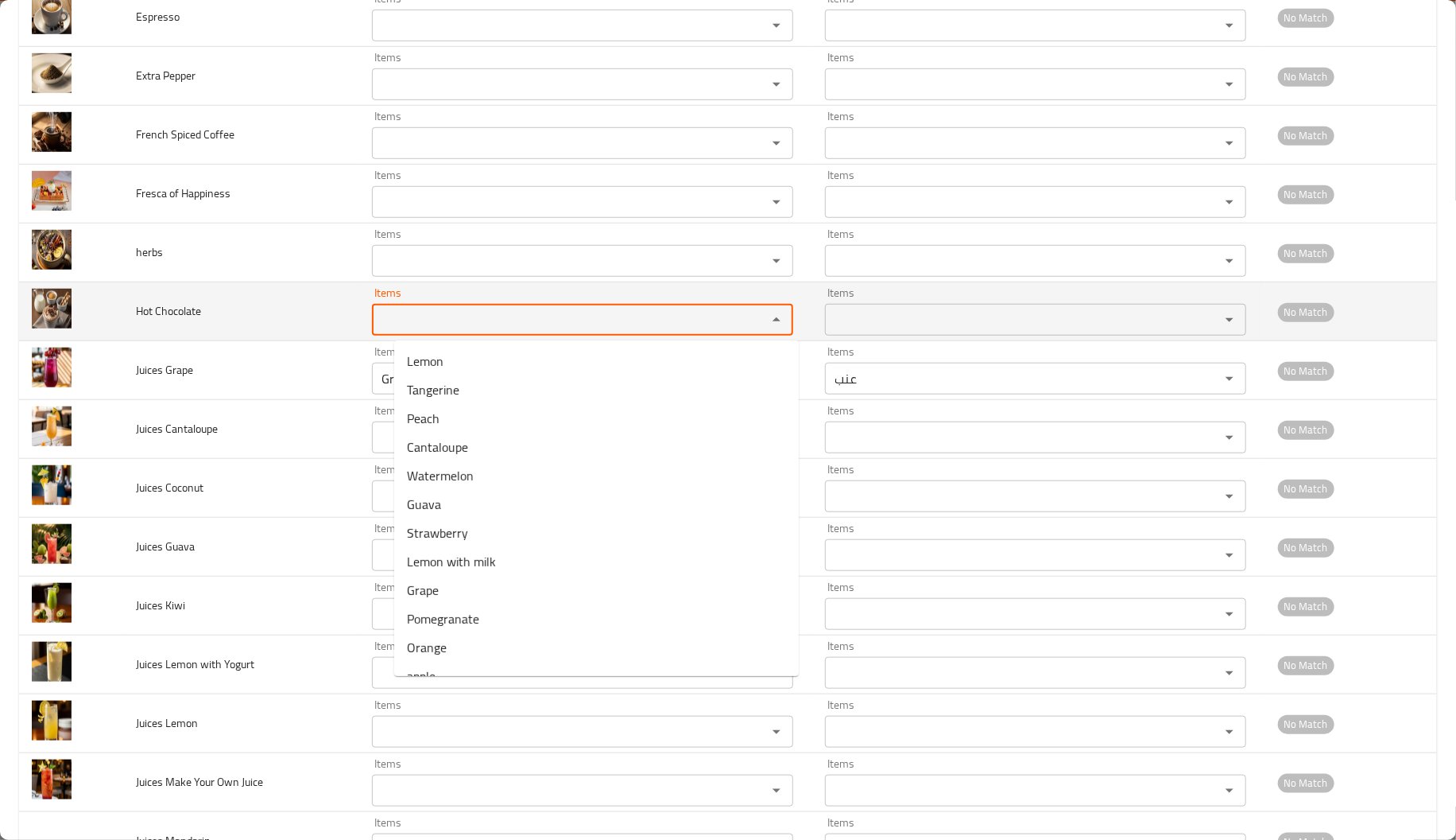
click at [451, 313] on Chocolate "Items" at bounding box center [559, 320] width 365 height 22
paste Chocolate "Chocolate"
type Chocolate "C"
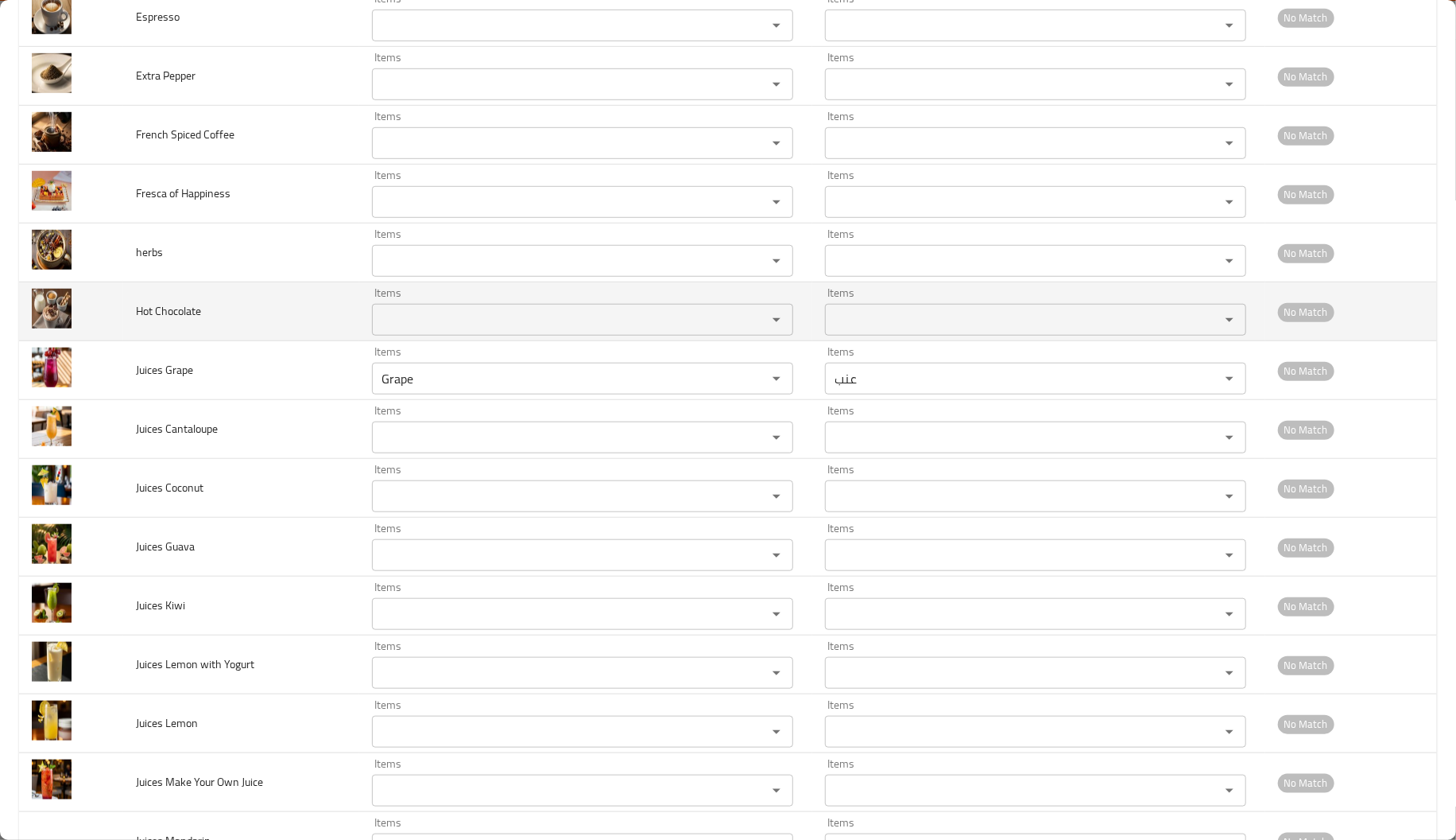
click at [315, 331] on td "Hot Chocolate" at bounding box center [241, 312] width 236 height 59
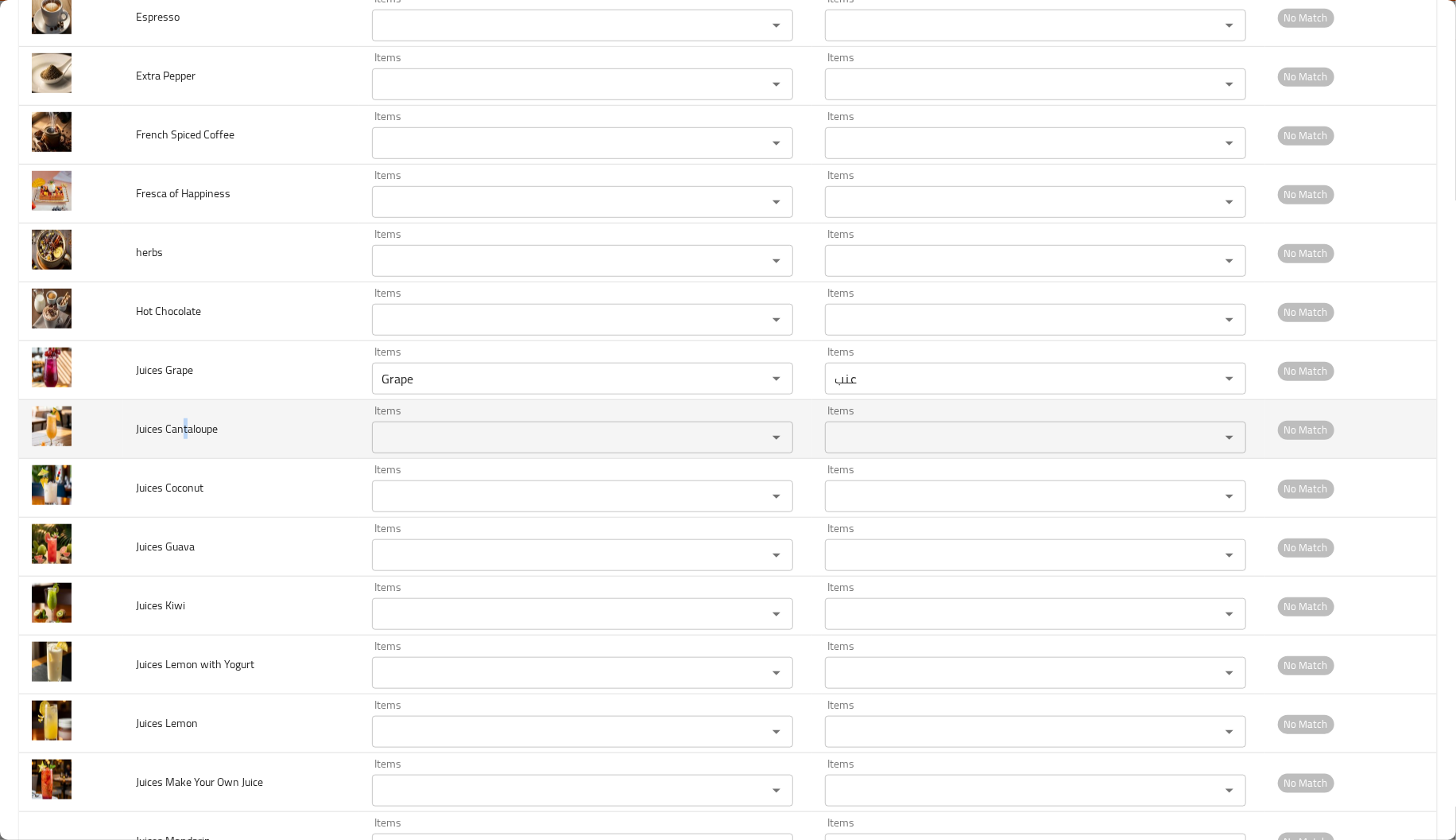
click at [184, 439] on td "Juices Cantaloupe" at bounding box center [241, 430] width 236 height 59
click at [184, 439] on span "Juices Cantaloupe" at bounding box center [177, 428] width 82 height 21
copy span "Cantaloupe"
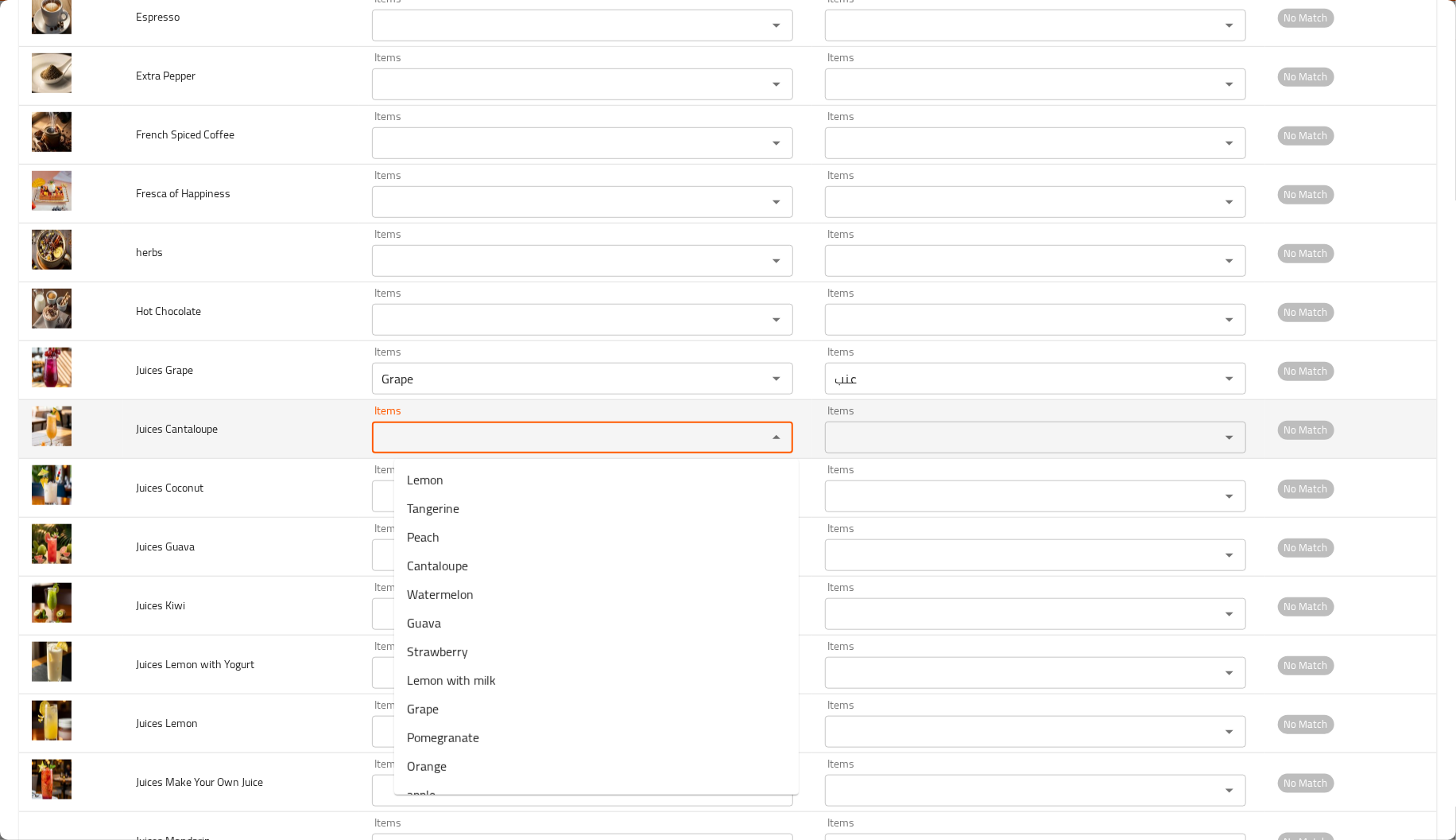
click at [447, 439] on Cantaloupe "Items" at bounding box center [559, 437] width 365 height 22
paste Cantaloupe "Cantaloupe"
type Cantaloupe "Cantaloupe"
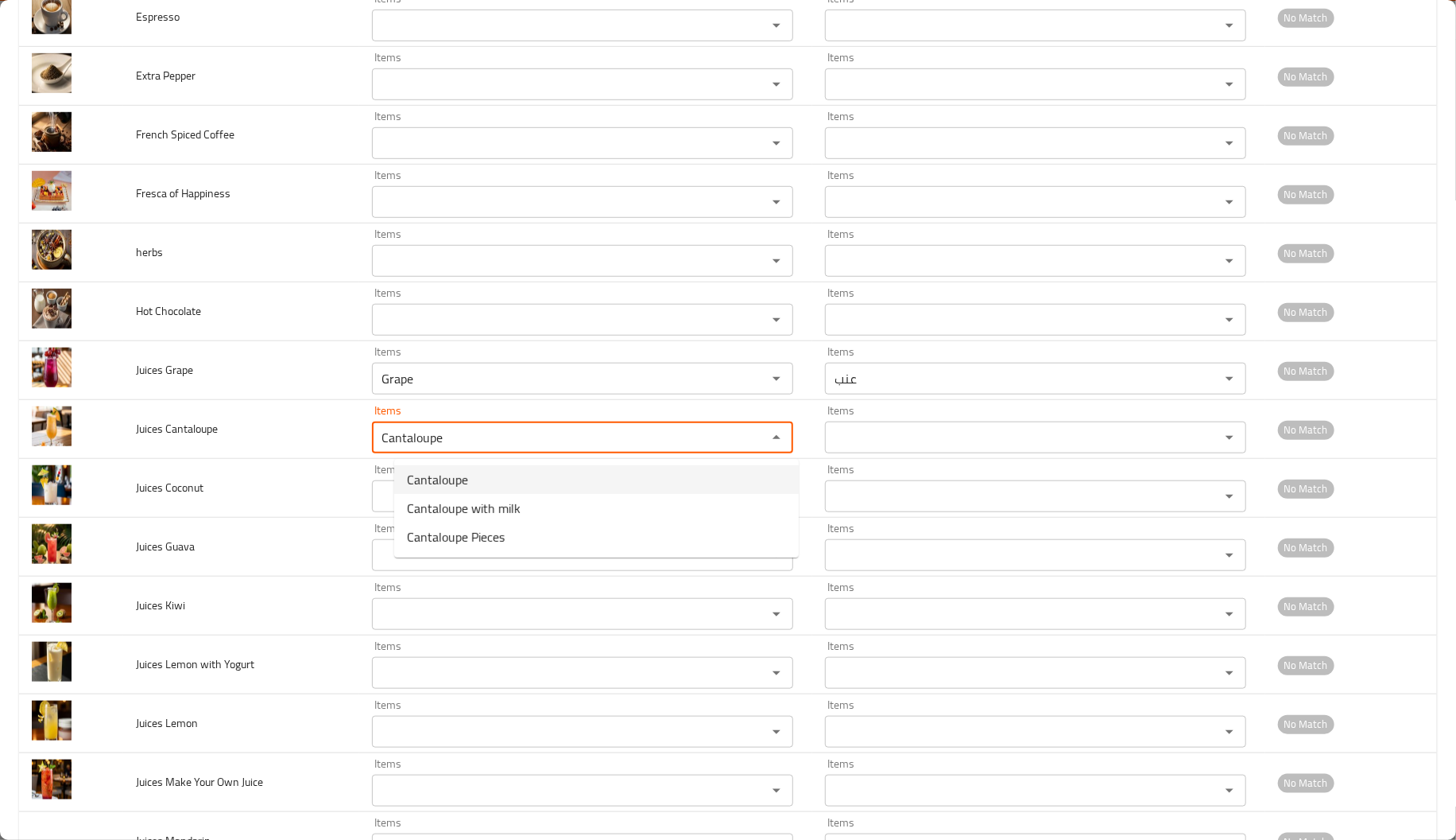
click at [446, 472] on span "Cantaloupe" at bounding box center [437, 479] width 61 height 19
type Cantaloupe-ar "كانتلوب"
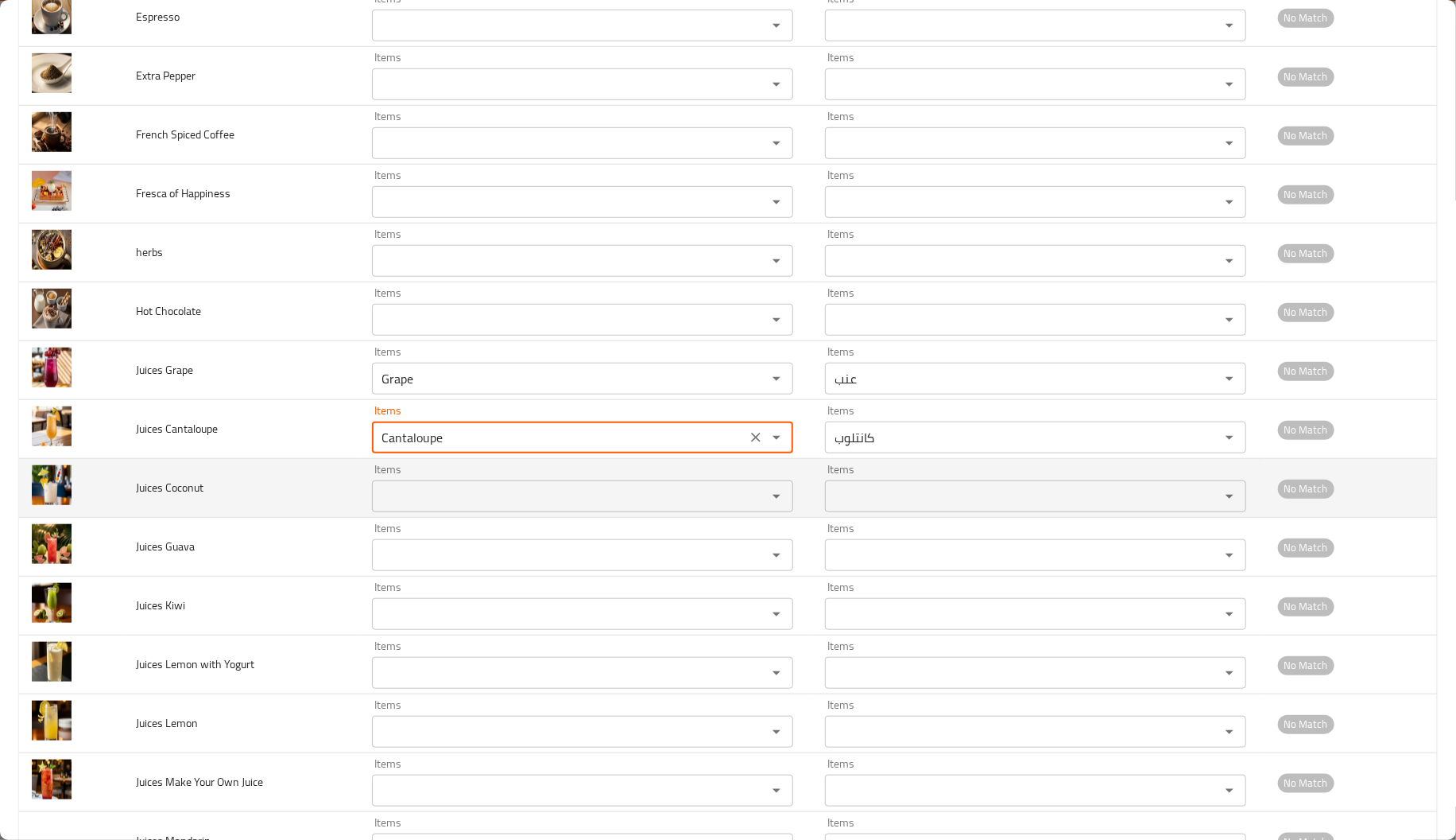
type Cantaloupe "Cantaloupe"
click at [166, 484] on span "Juices Coconut" at bounding box center [170, 487] width 67 height 21
copy span "Coconut"
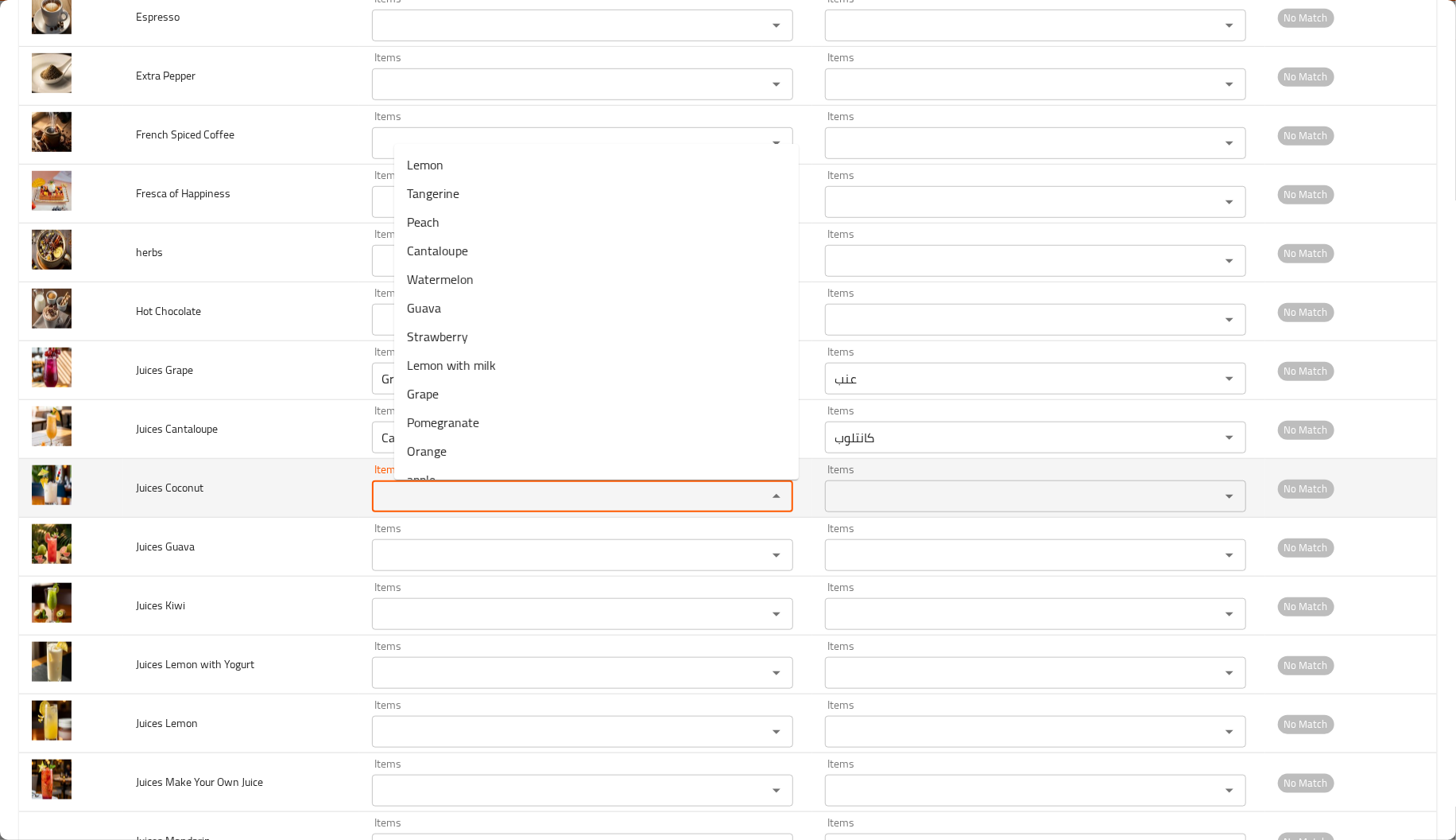
paste Coconut "Coconut"
type Coconut "Coconut"
click at [441, 505] on Coconut "Coconut" at bounding box center [559, 496] width 365 height 22
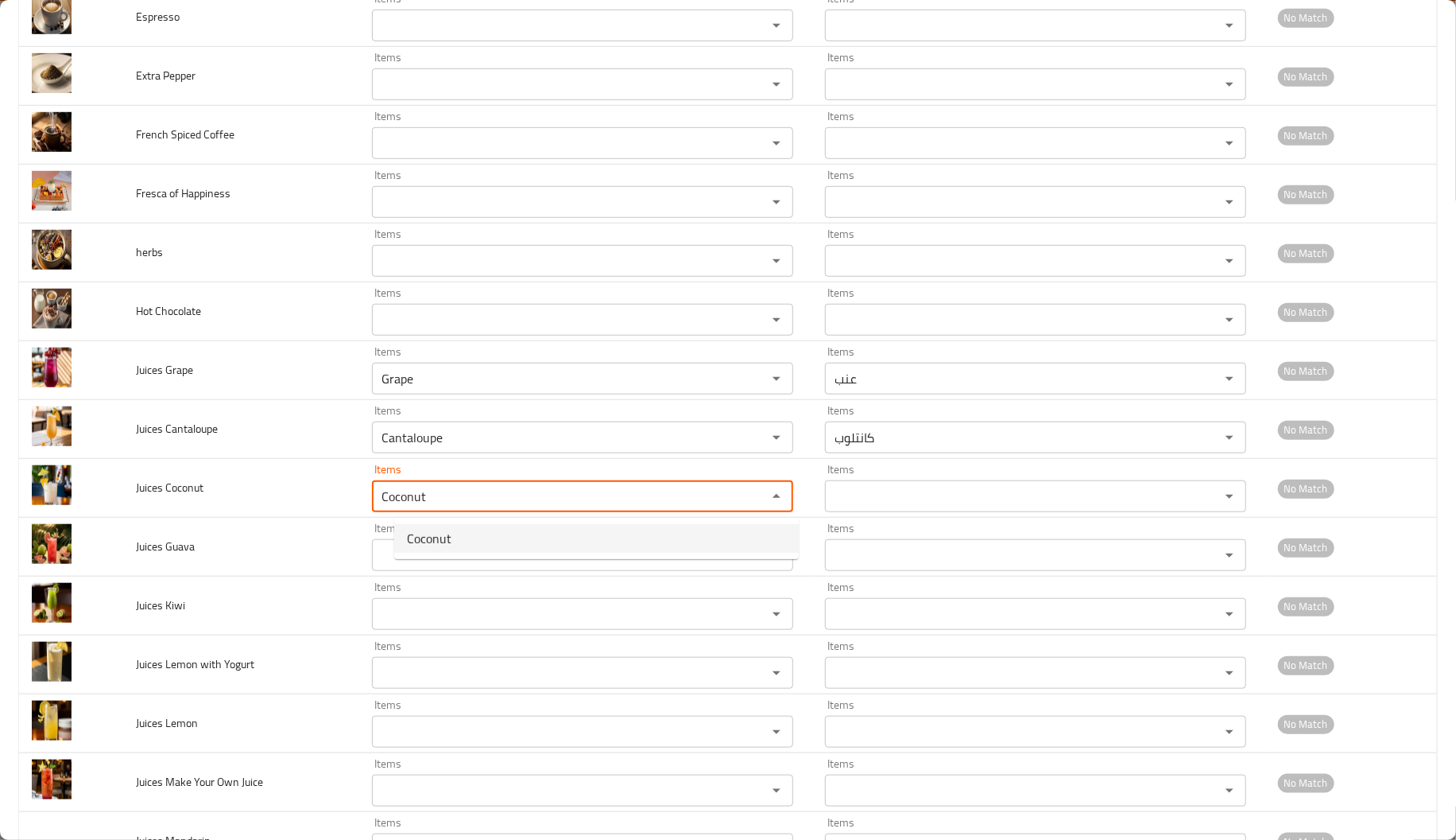
click at [436, 541] on span "Coconut" at bounding box center [429, 538] width 45 height 19
type Coconut-ar "جوز هند"
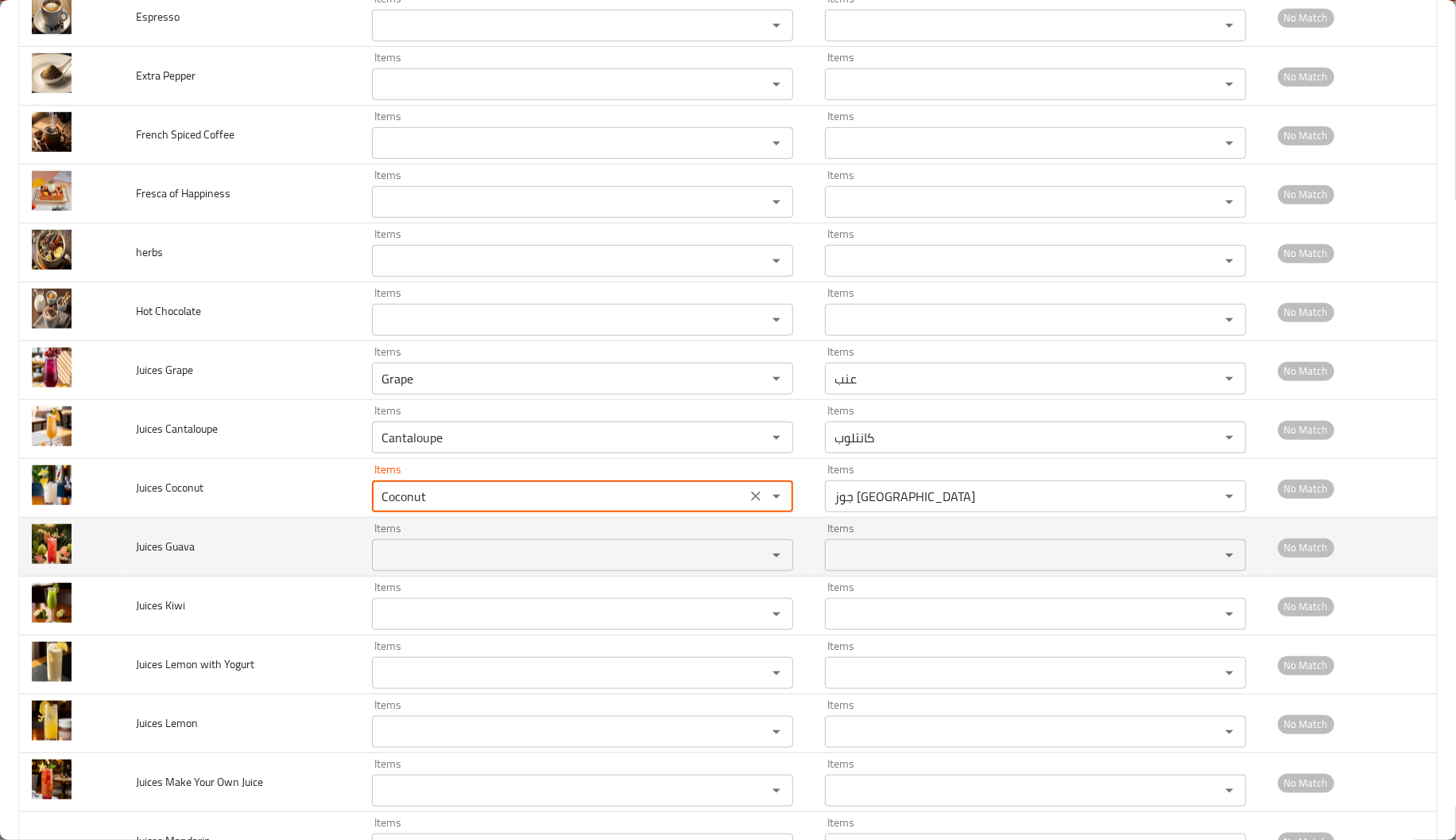
type Coconut "Coconut"
click at [177, 538] on span "Juices Guava" at bounding box center [166, 546] width 59 height 21
copy span "Guava"
click at [460, 539] on div "Items Items" at bounding box center [583, 547] width 421 height 49
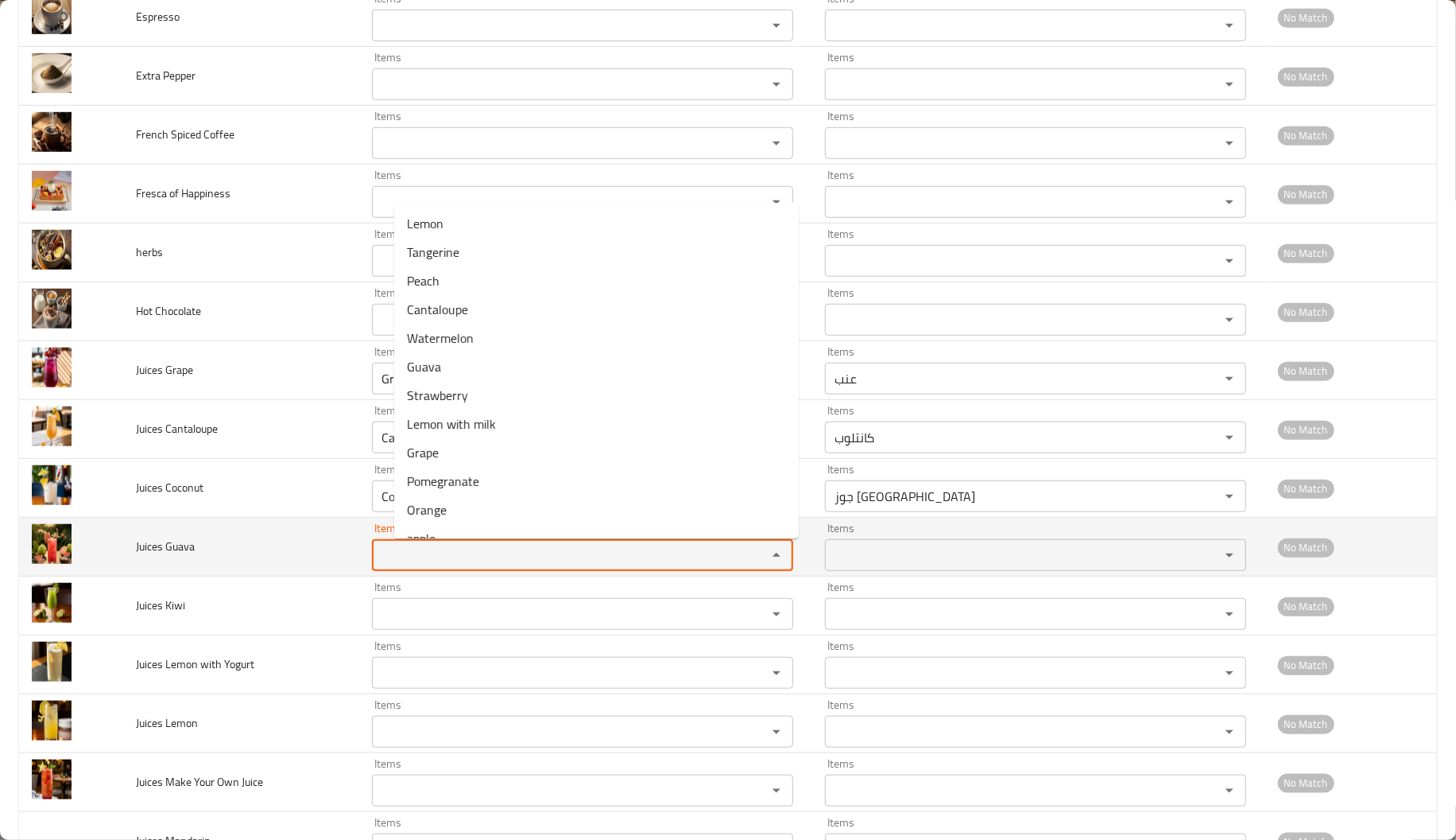
paste Guava "Guava"
type Guava "Guava"
click at [463, 547] on Guava "Guava" at bounding box center [559, 555] width 365 height 22
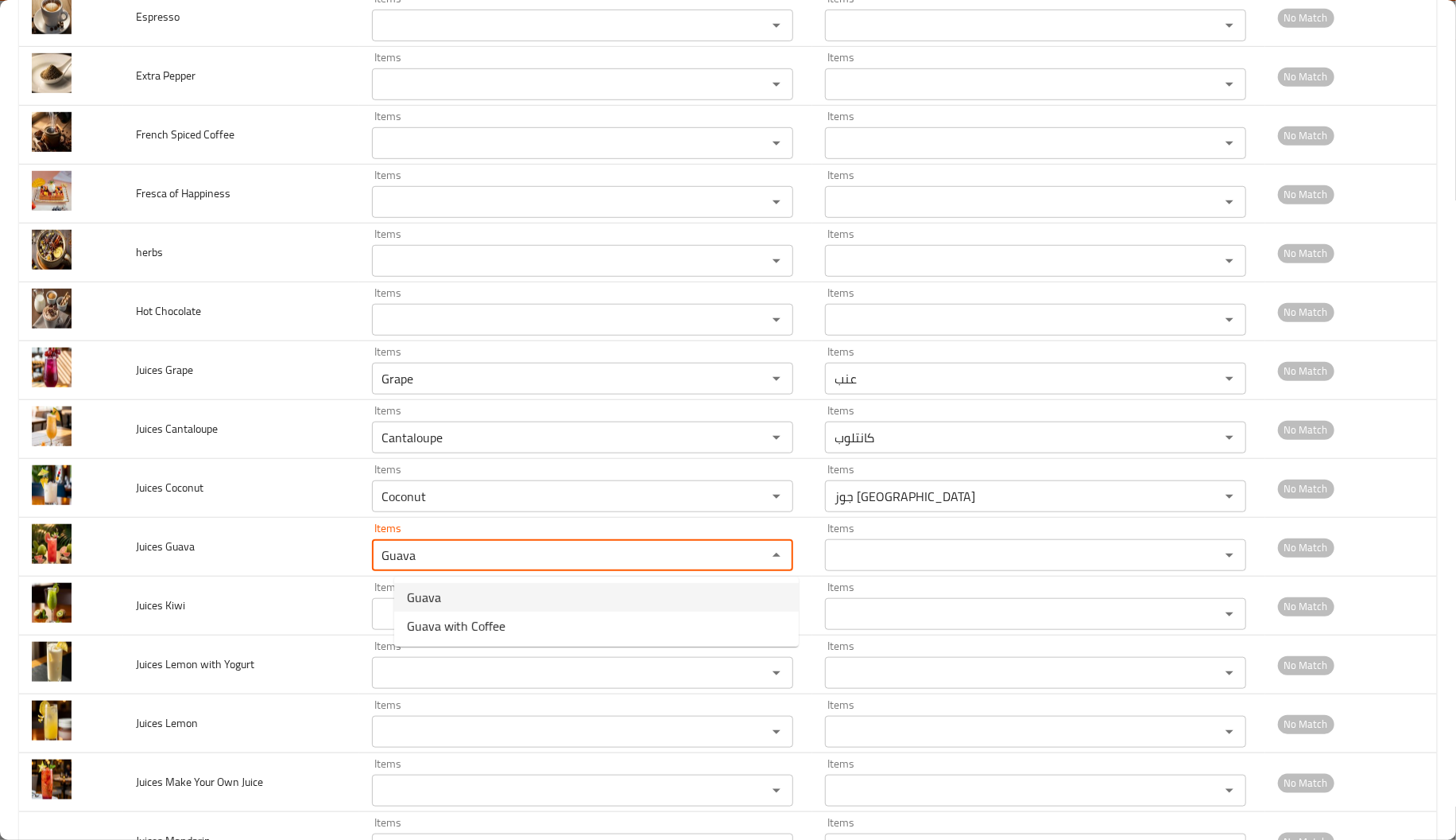
click at [440, 591] on span "Guava" at bounding box center [424, 597] width 34 height 19
type Guava-ar "جوافة"
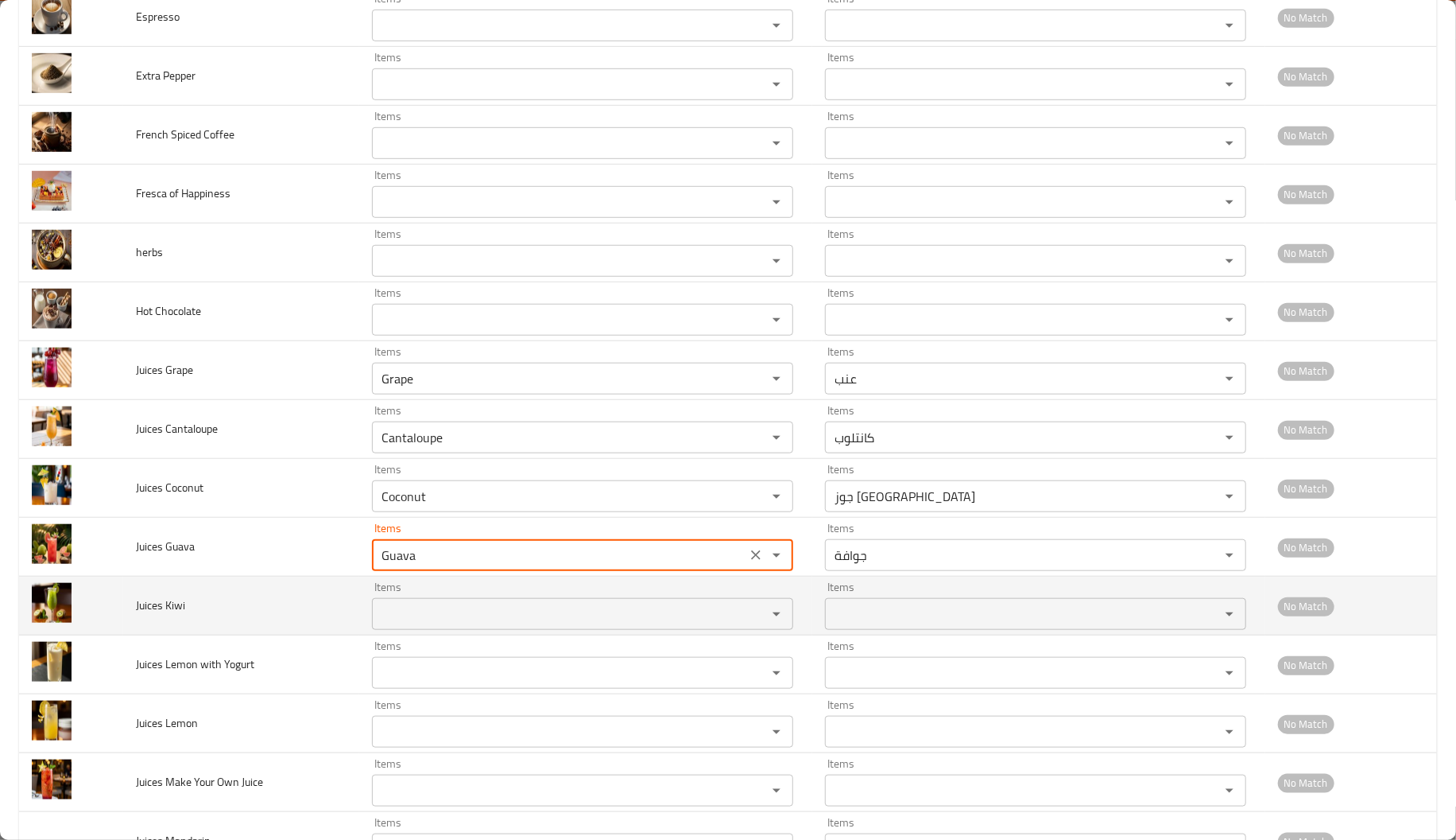
type Guava "Guava"
click at [165, 605] on span "Juices Kiwi" at bounding box center [161, 605] width 50 height 21
copy span "Kiwi"
click at [429, 628] on div "Items" at bounding box center [583, 614] width 421 height 32
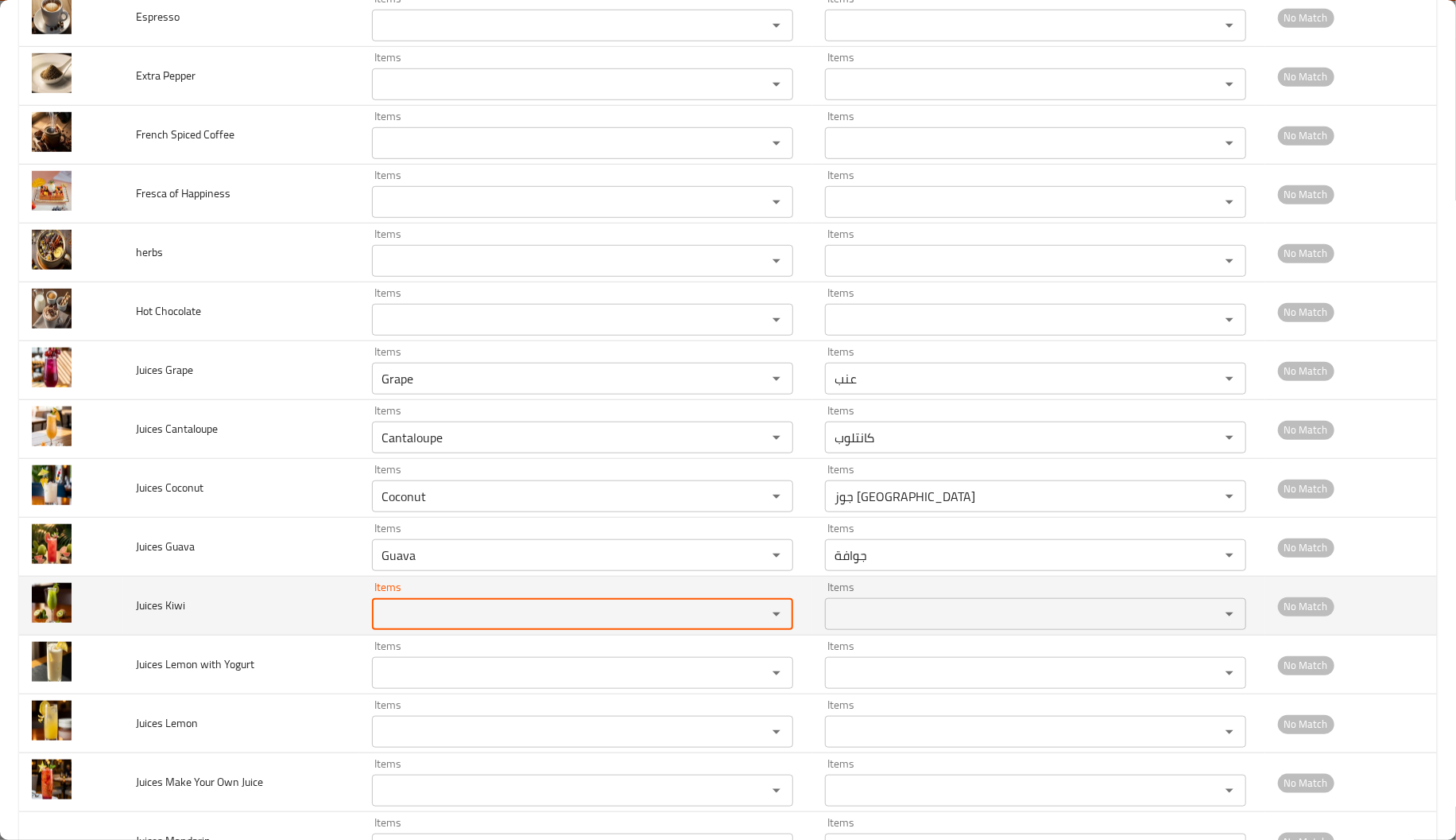
paste Kiwi "Kiwi"
type Kiwi "Kiwi"
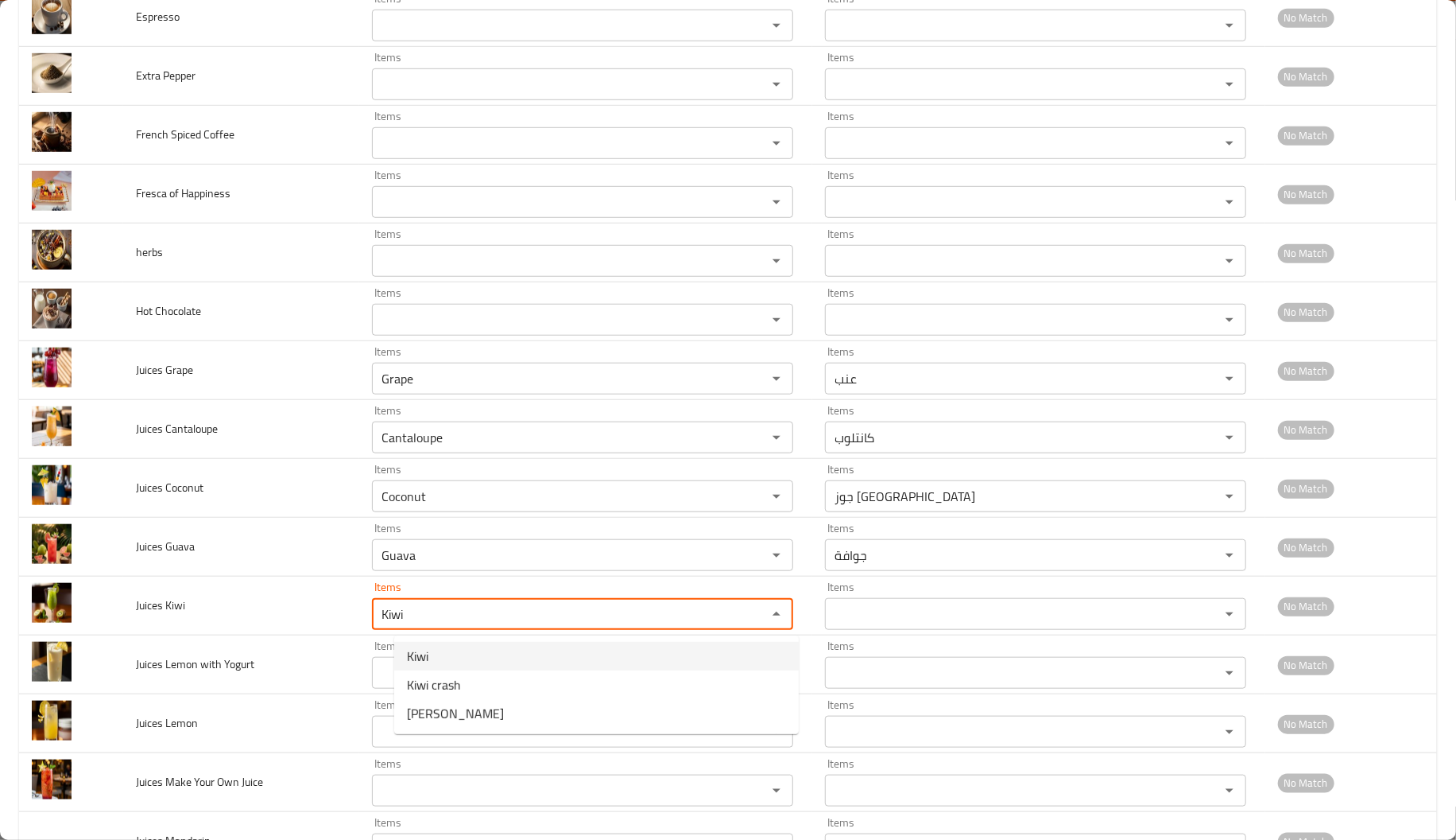
click at [428, 653] on span "Kiwi" at bounding box center [418, 656] width 22 height 19
type Kiwi-ar "كيوي"
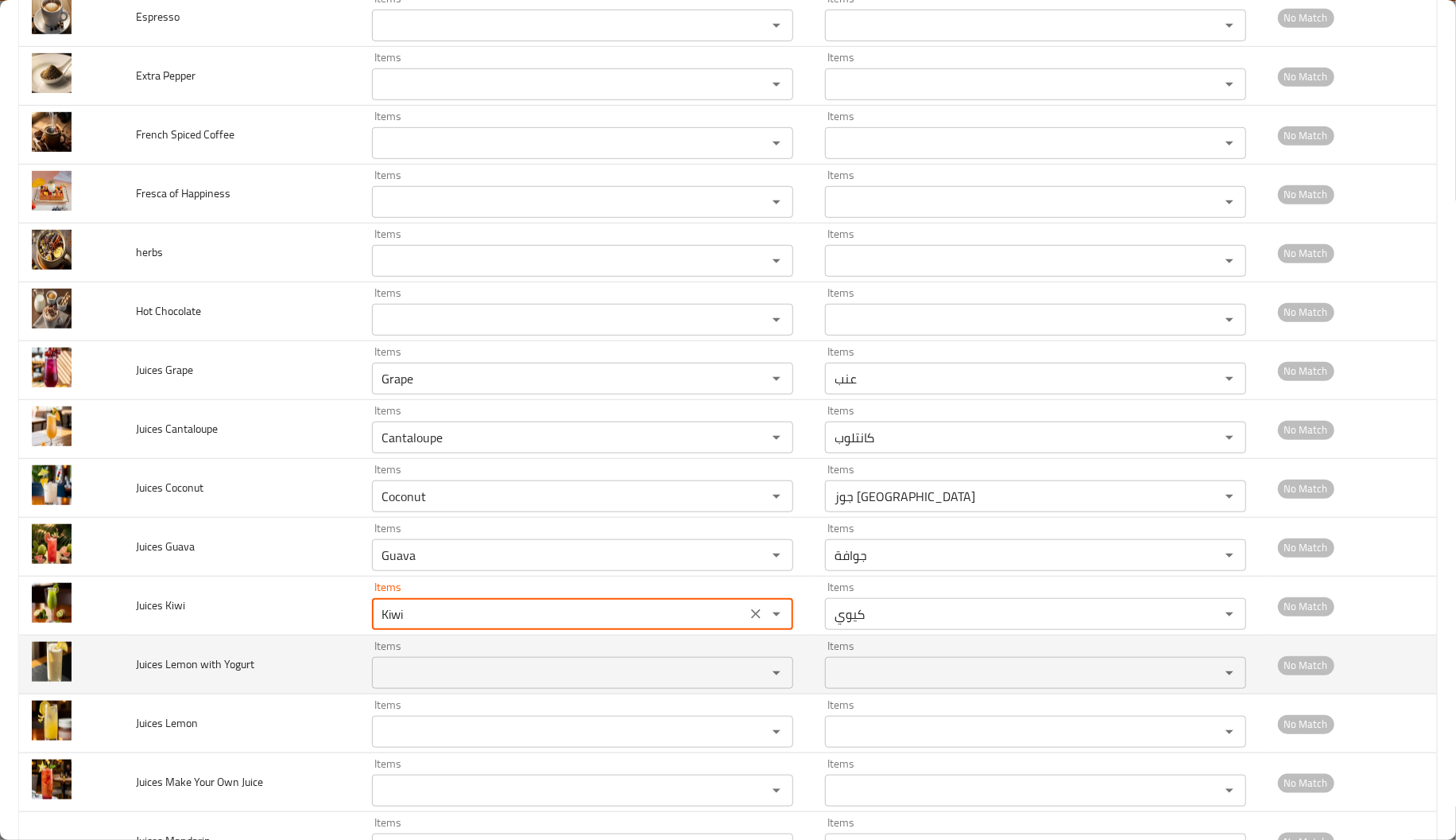
type Kiwi "Kiwi"
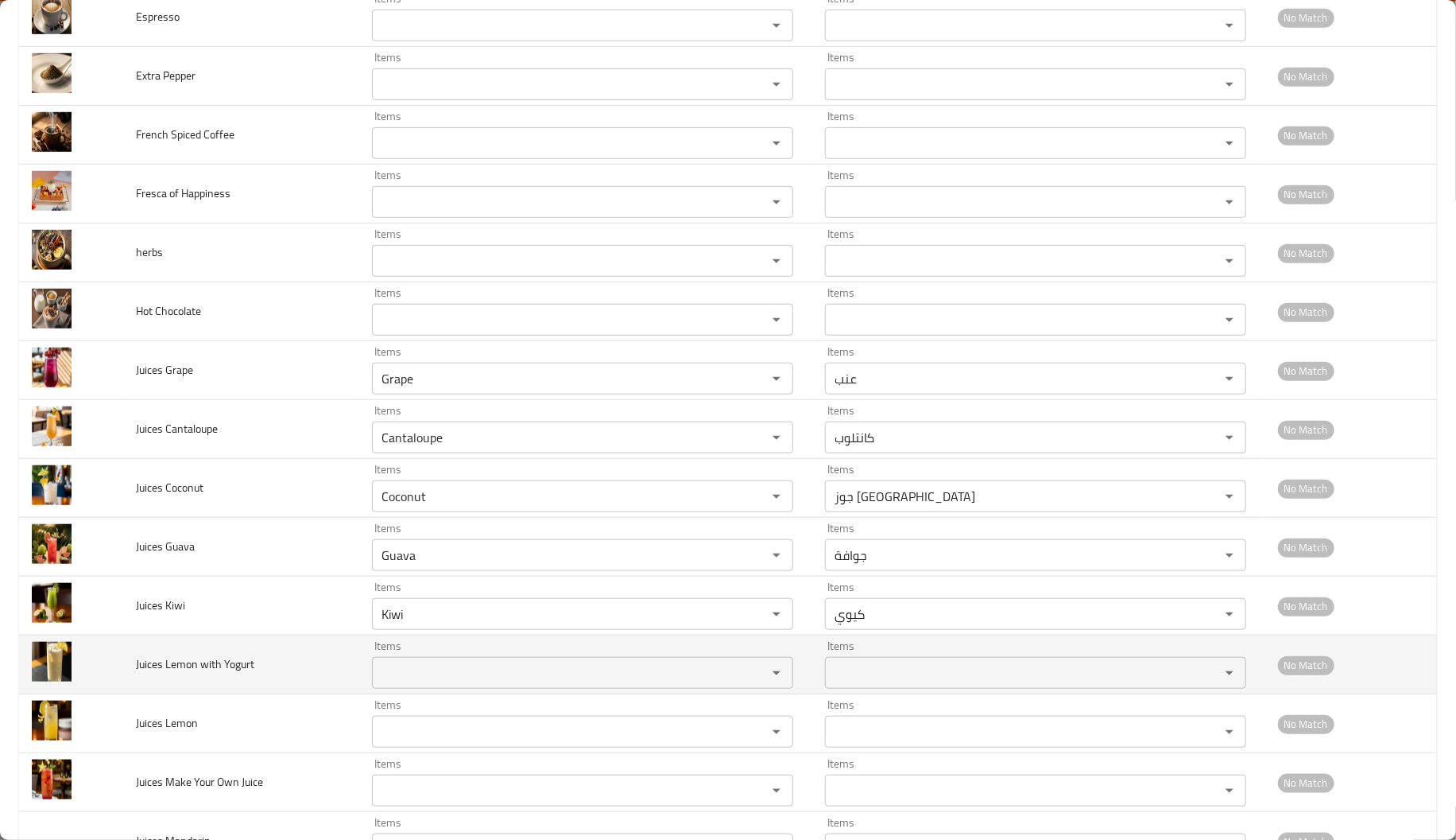
click at [182, 669] on span "Juices Lemon with Yogurt" at bounding box center [195, 663] width 119 height 21
copy span "Lemon"
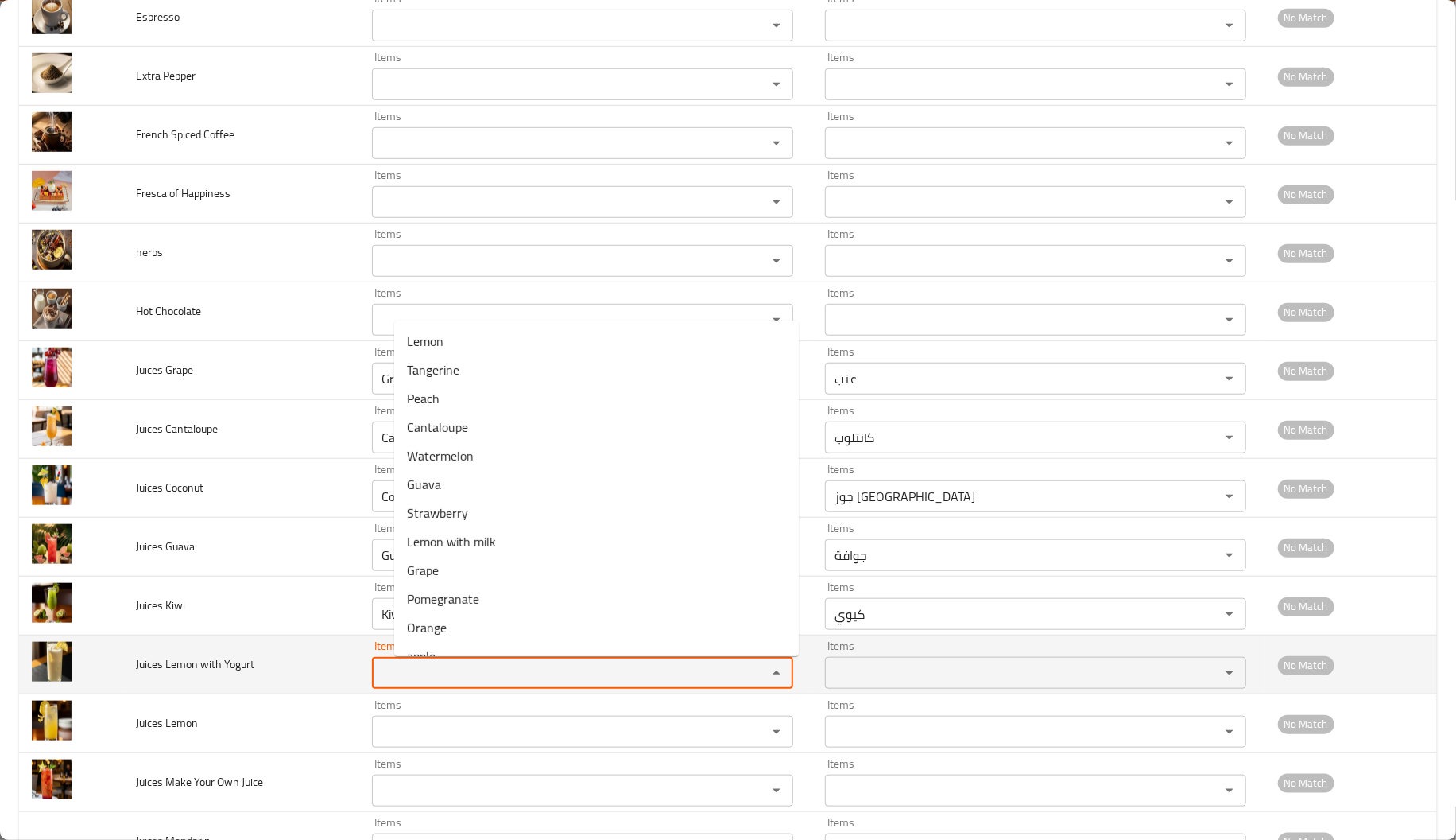
click at [465, 665] on Yogurt "Items" at bounding box center [559, 673] width 365 height 22
paste Yogurt "Lemon"
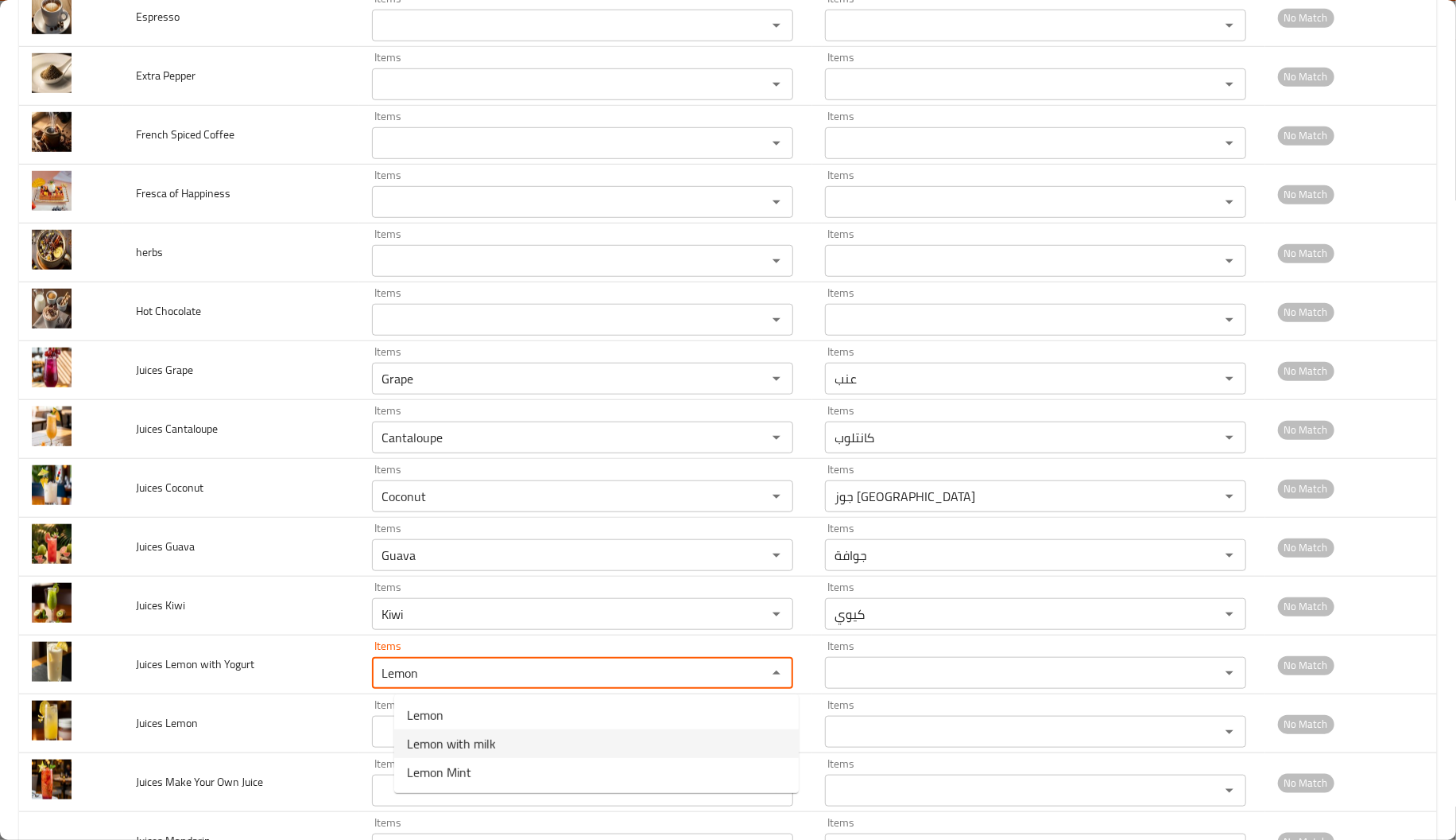
click at [498, 737] on Yogurt-option-1 "Lemon with milk" at bounding box center [596, 743] width 404 height 29
type Yogurt "Lemon with milk"
type Yogurt-ar "ليمون بلبن"
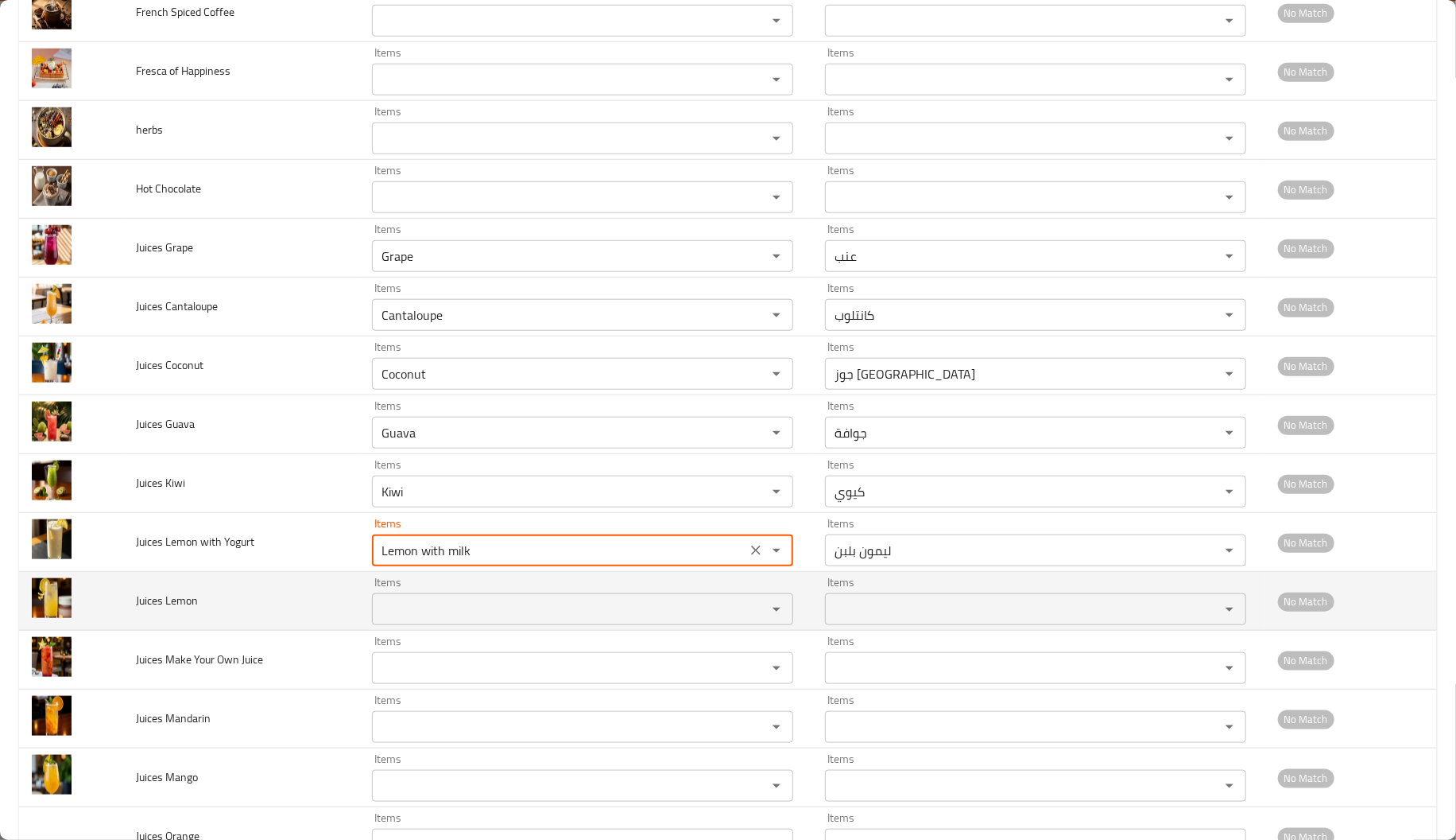
scroll to position [732, 0]
type Yogurt "Lemon with milk"
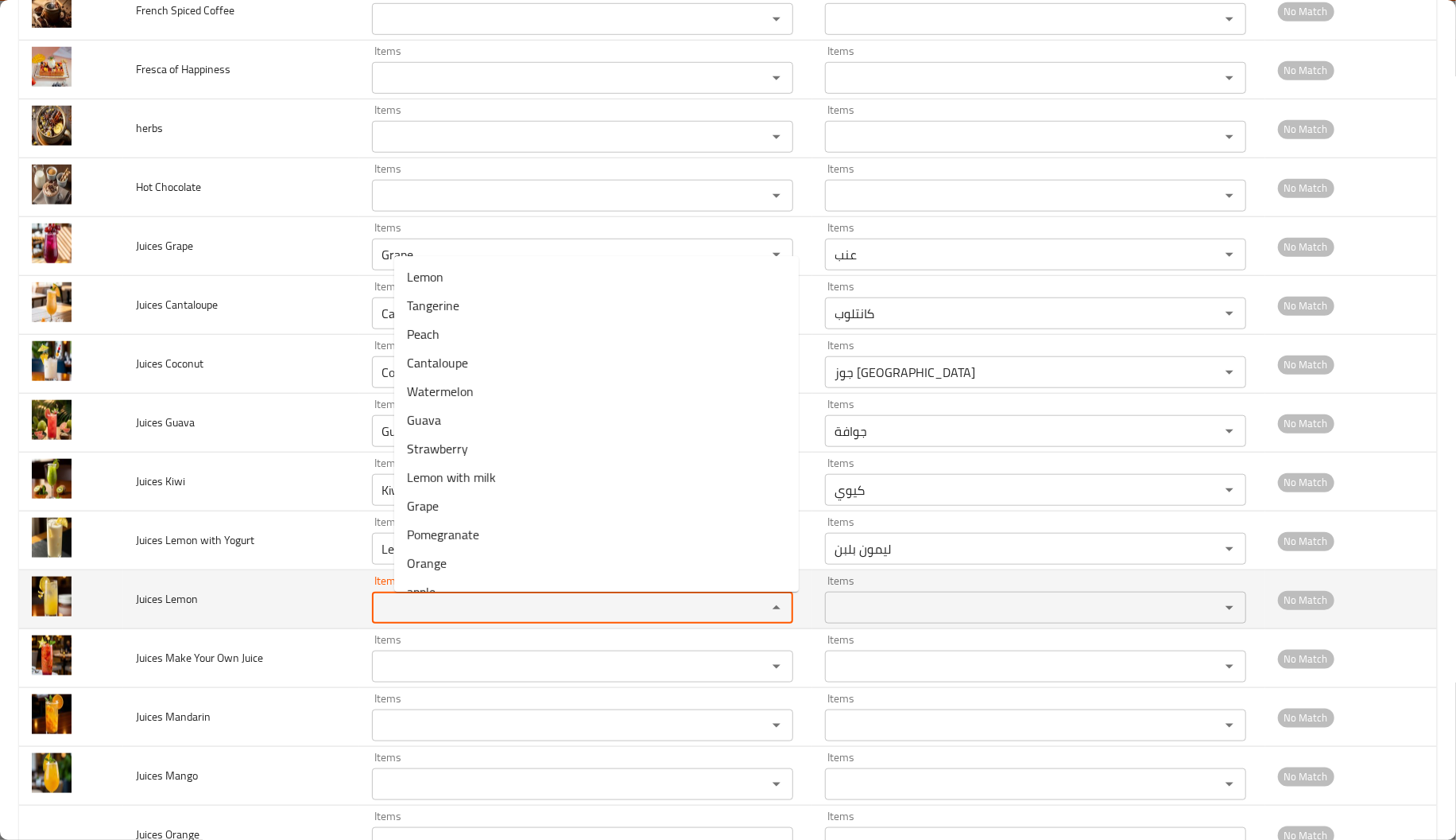
click at [424, 618] on Lemon "Items" at bounding box center [559, 607] width 365 height 22
paste Lemon "Lemon"
type Lemon "Lemon"
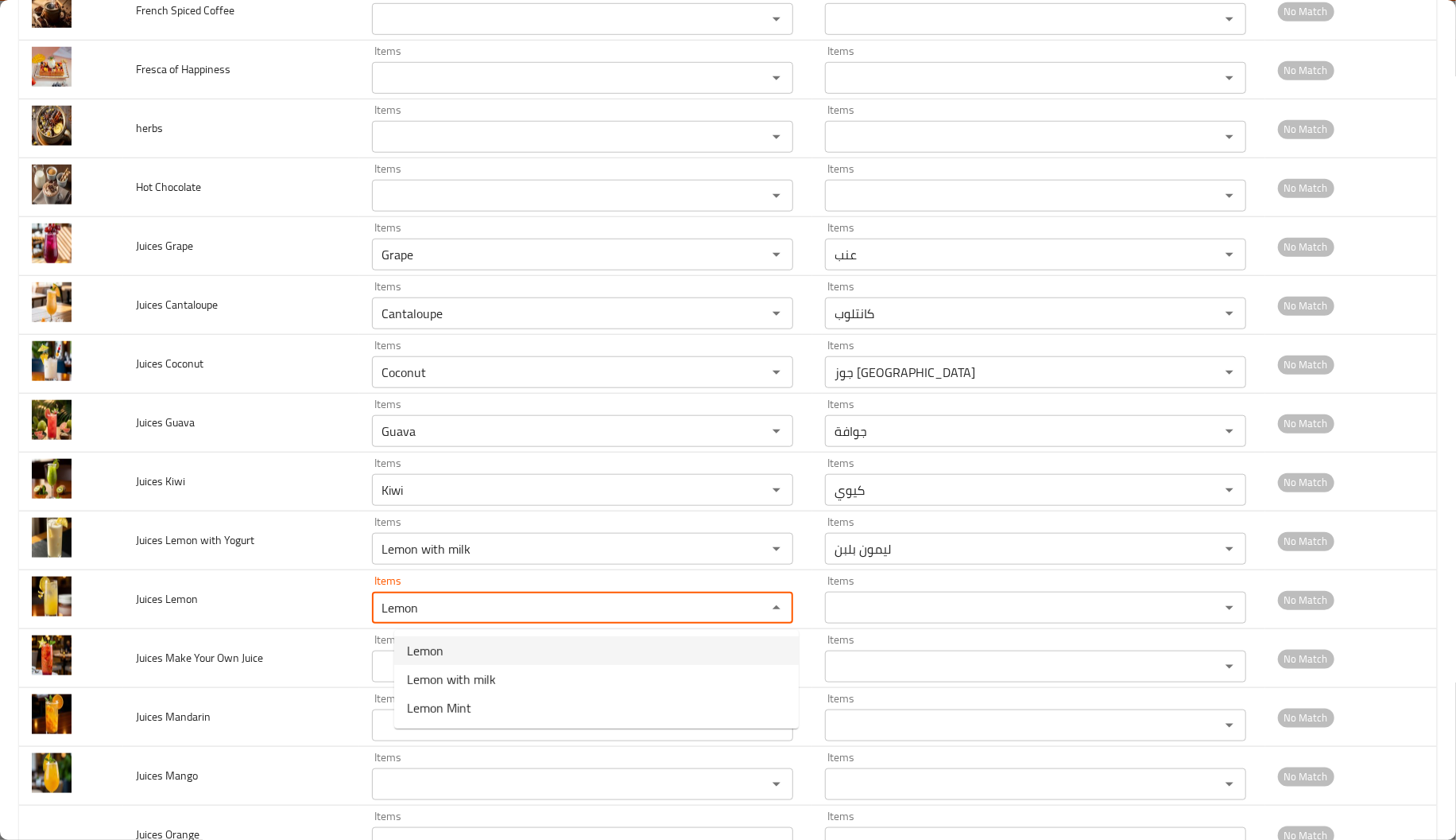
click at [446, 652] on Lemon-option-0 "Lemon" at bounding box center [596, 650] width 404 height 29
type Lemon-ar "ليمون"
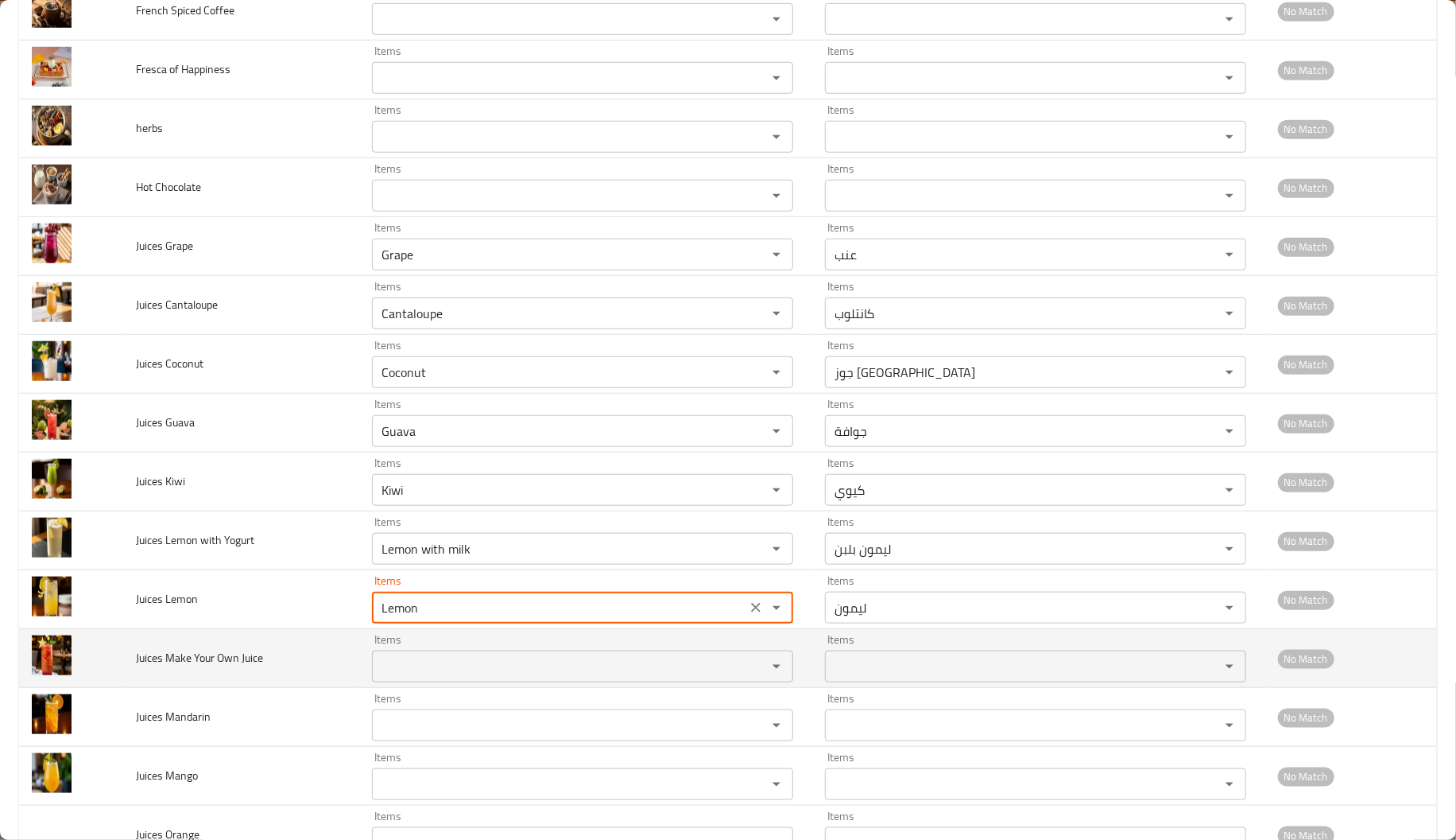
type Lemon "Lemon"
click at [221, 665] on span "Juices Make Your Own Juice" at bounding box center [199, 658] width 127 height 21
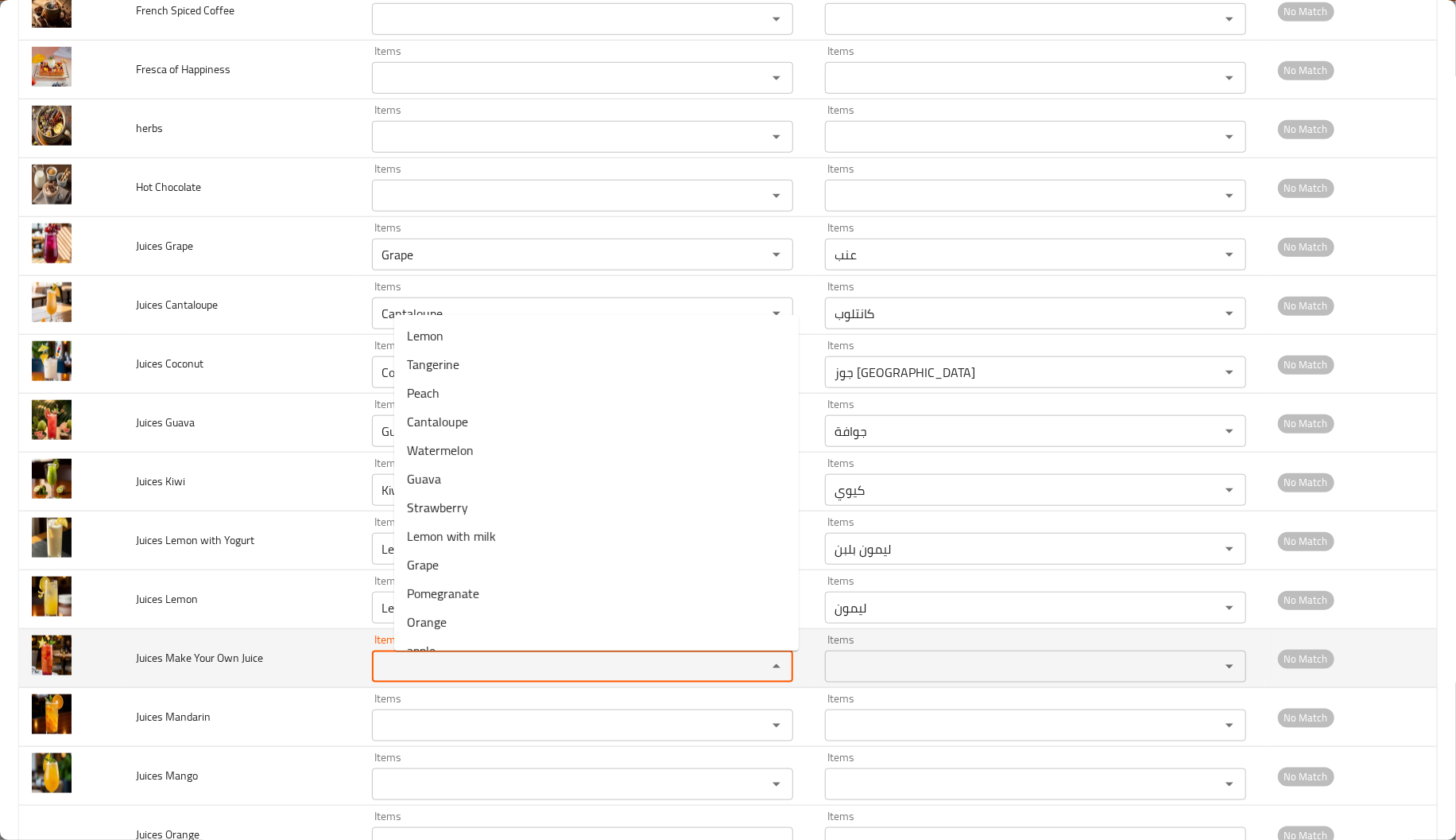
paste Juice "Own"
type Juice "Own"
click at [437, 678] on Juice "Own" at bounding box center [559, 666] width 365 height 22
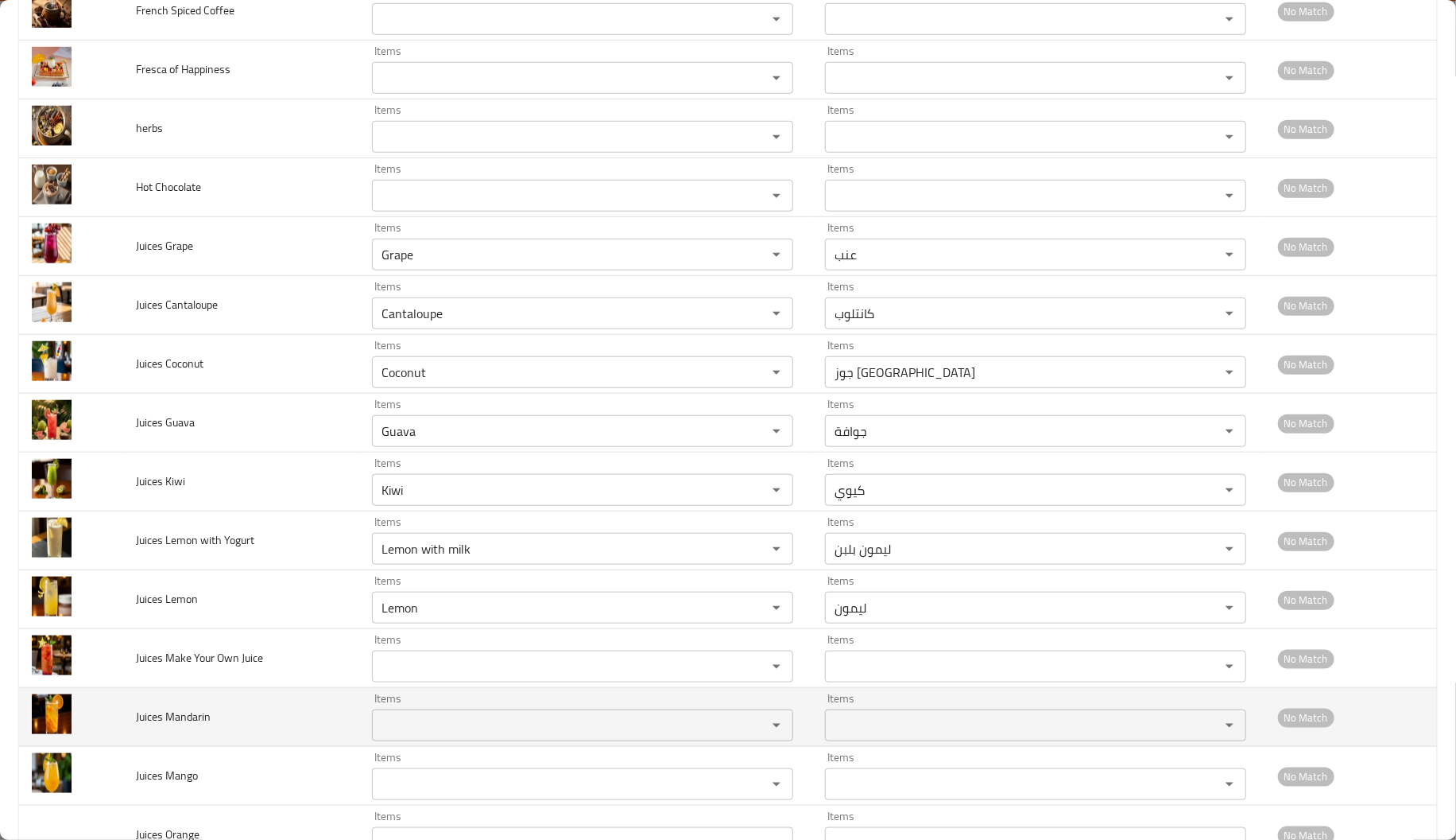
click at [166, 711] on span "Juices Mandarin" at bounding box center [173, 716] width 75 height 21
paste Mandarin "Mandarin"
type Mandarin "Mandarin"
click at [443, 727] on Mandarin "Mandarin" at bounding box center [559, 725] width 365 height 22
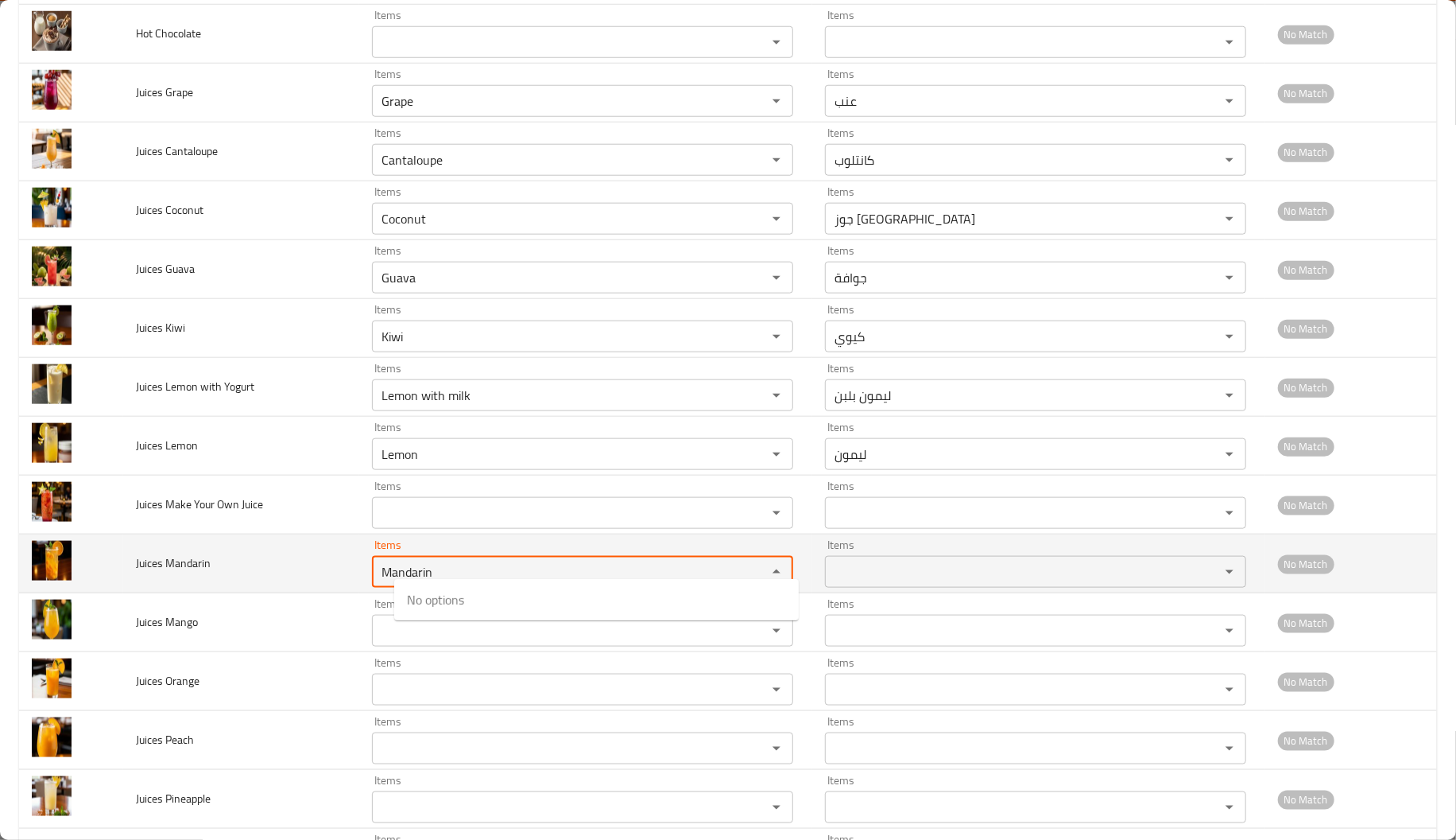
scroll to position [901, 0]
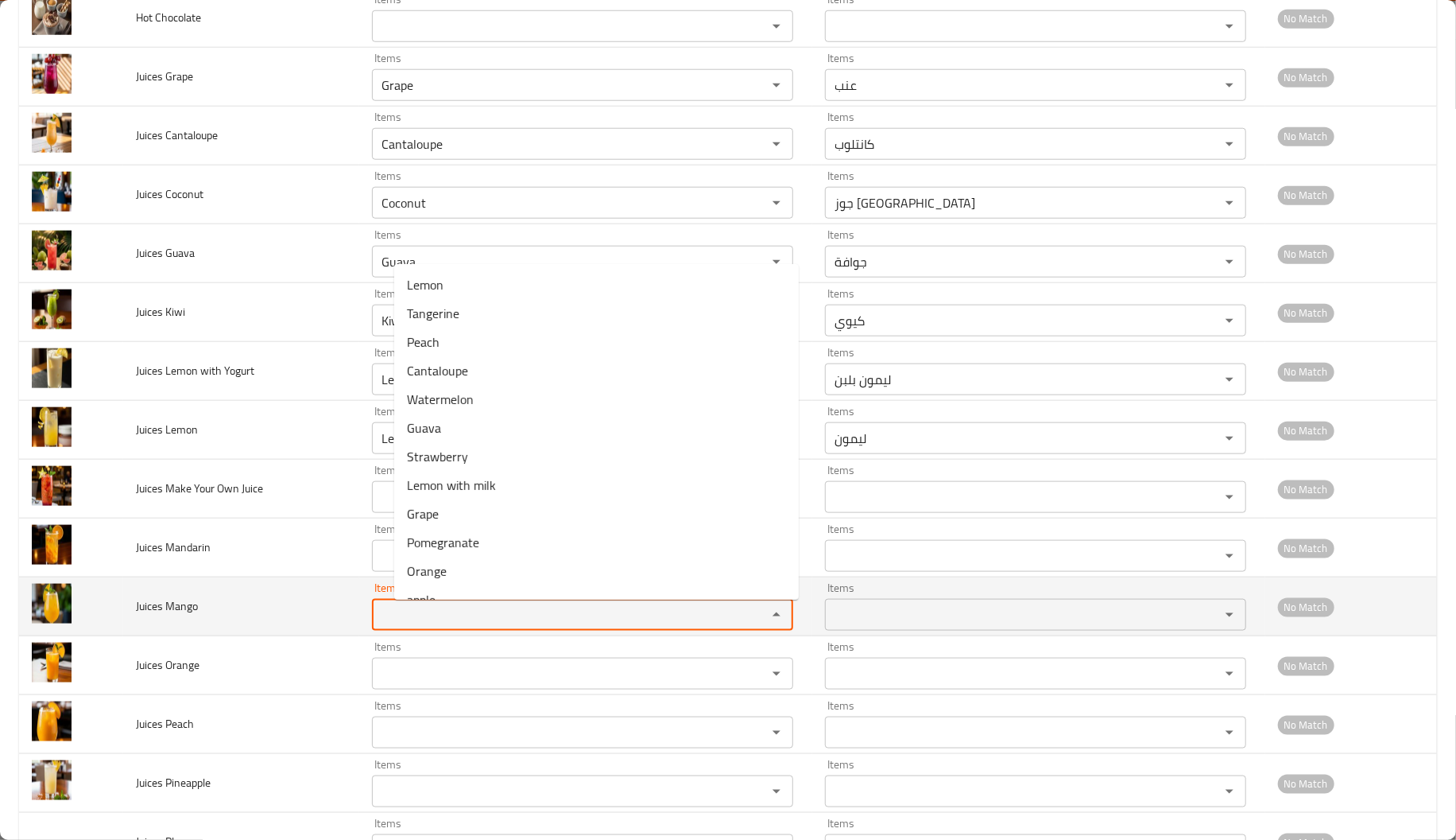
click at [470, 626] on Mango "Items" at bounding box center [559, 615] width 365 height 22
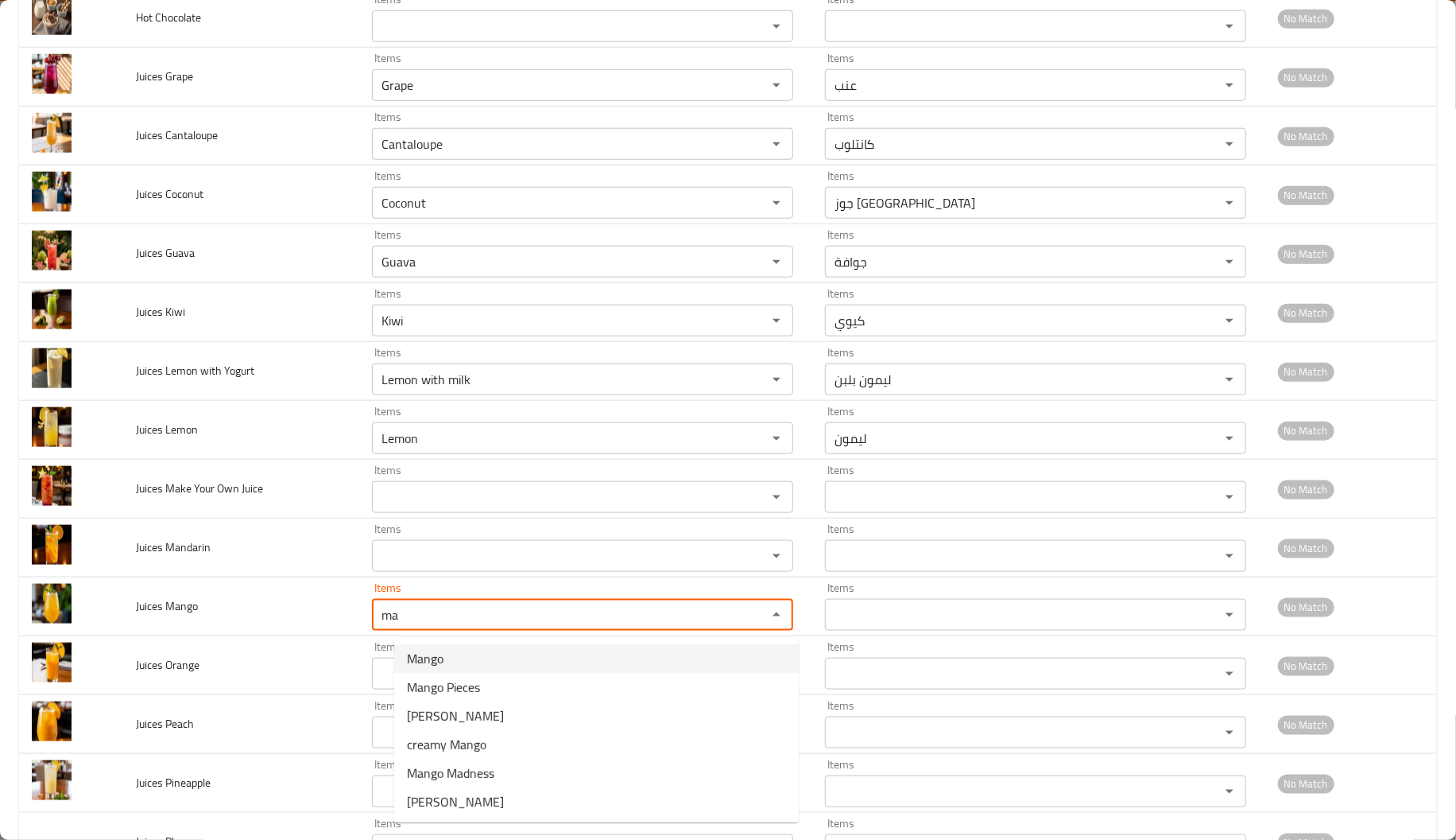
click at [459, 657] on Mango-option-0 "Mango" at bounding box center [596, 658] width 404 height 29
type Mango "Mango"
type Mango-ar "مانجو"
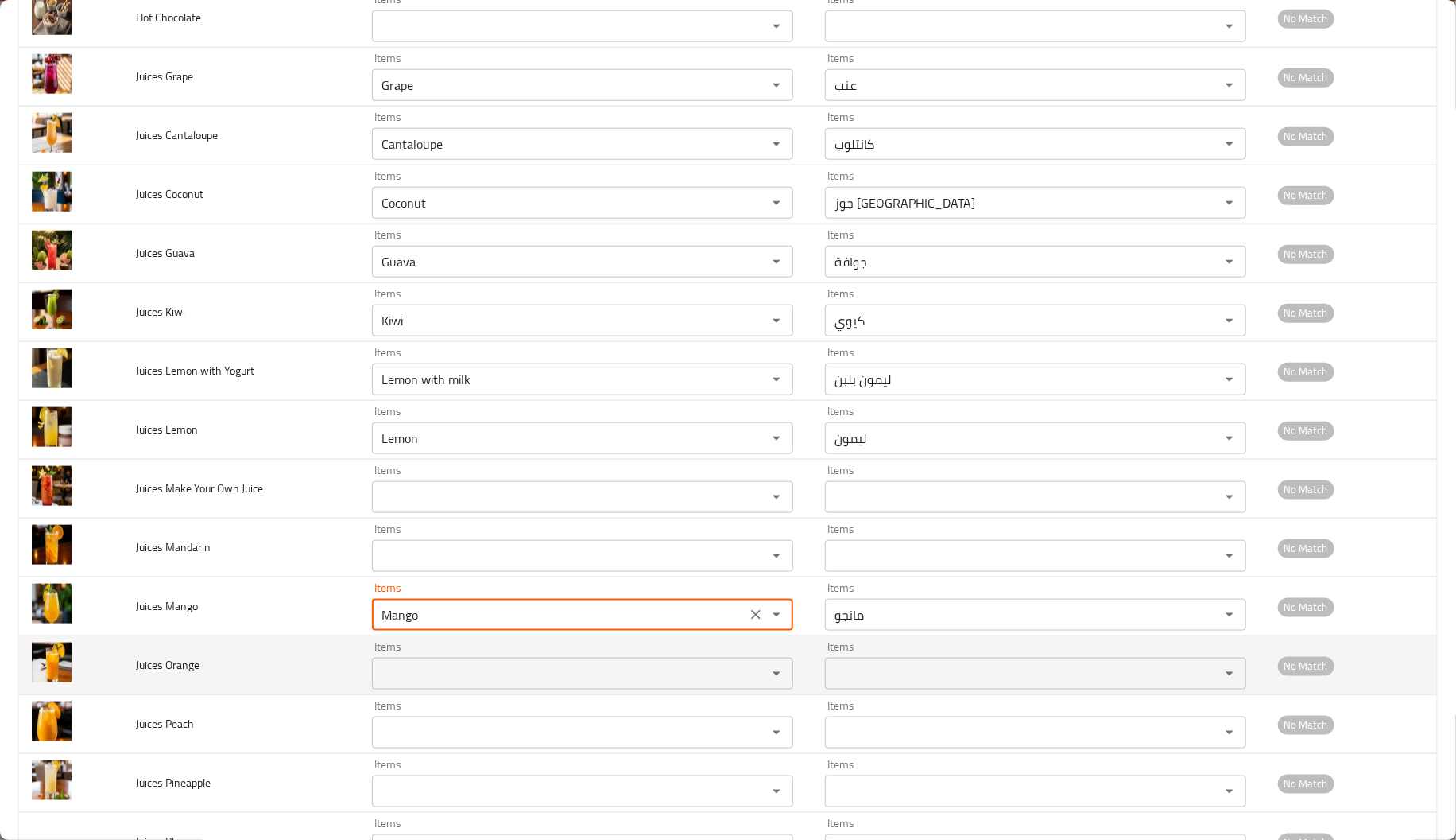
click at [462, 689] on div "Items" at bounding box center [583, 674] width 421 height 32
type Mango "Mango"
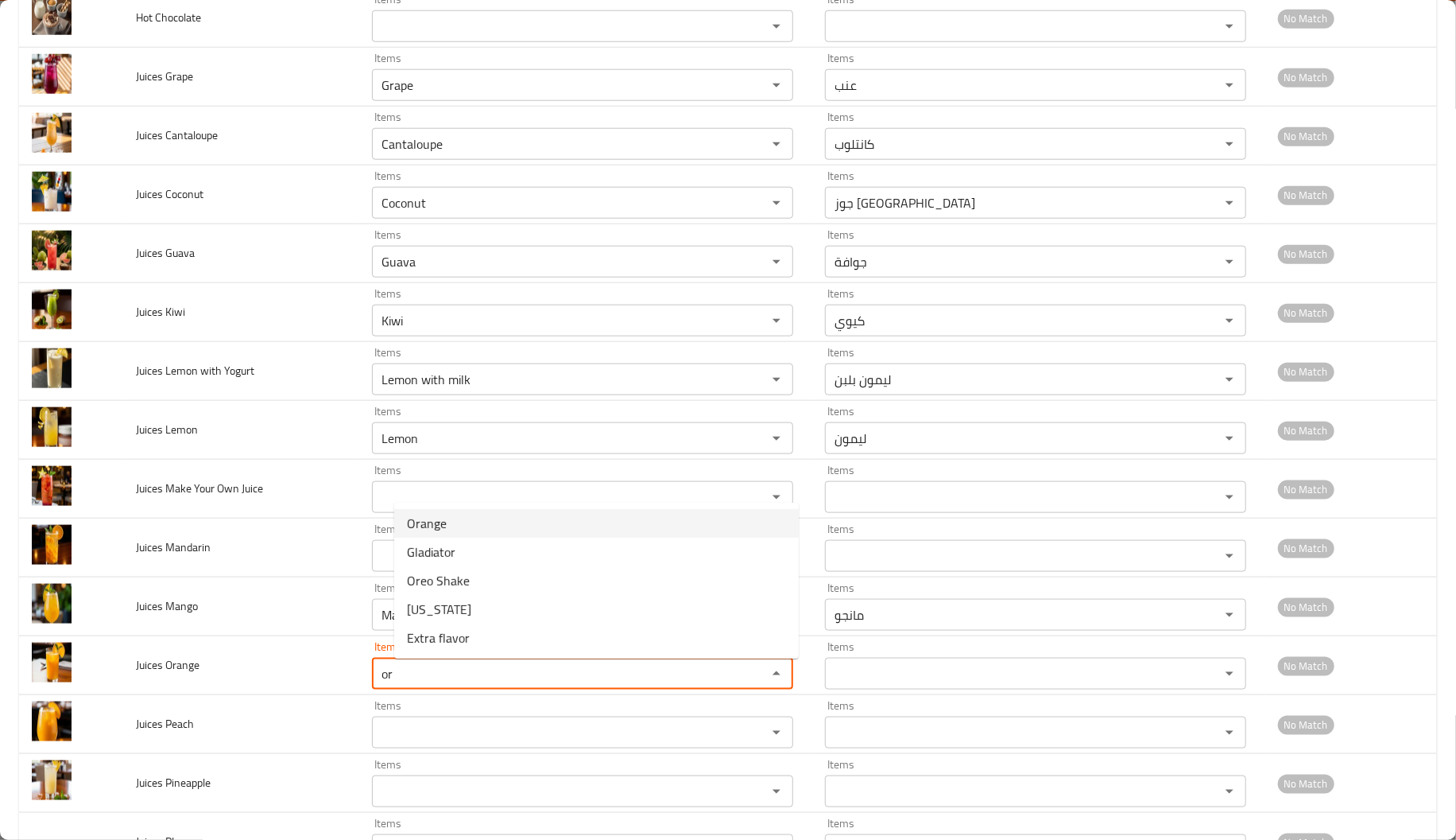
click at [457, 528] on Orange-option-0 "Orange" at bounding box center [596, 523] width 404 height 29
type Orange "Orange"
type Orange-ar "برتقال"
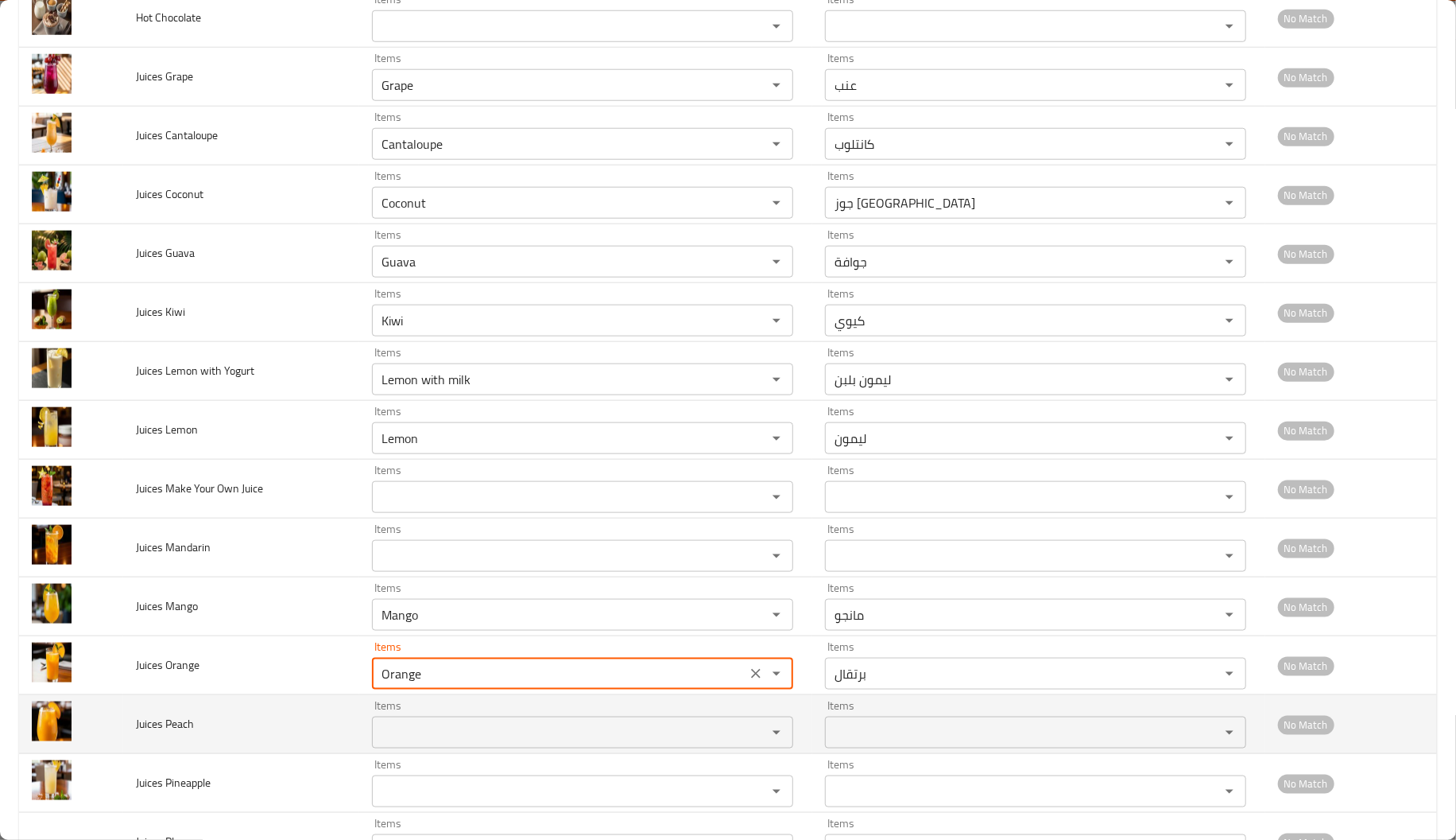
click at [449, 723] on div "Items" at bounding box center [583, 732] width 421 height 32
type Orange "Orange"
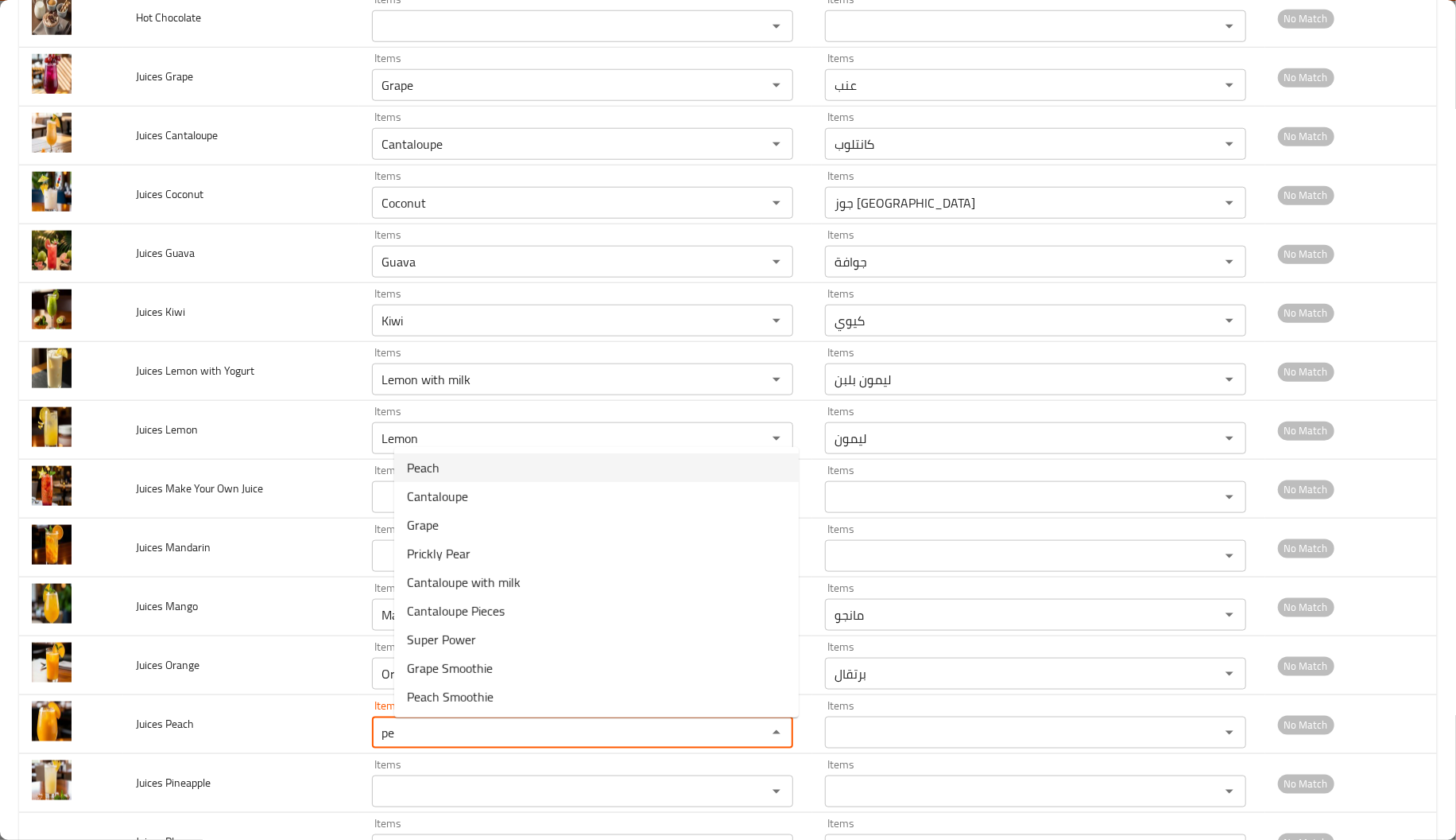
click at [475, 462] on Peach-option-0 "Peach" at bounding box center [596, 468] width 404 height 29
type Peach "Peach"
type Peach-ar "خوخ"
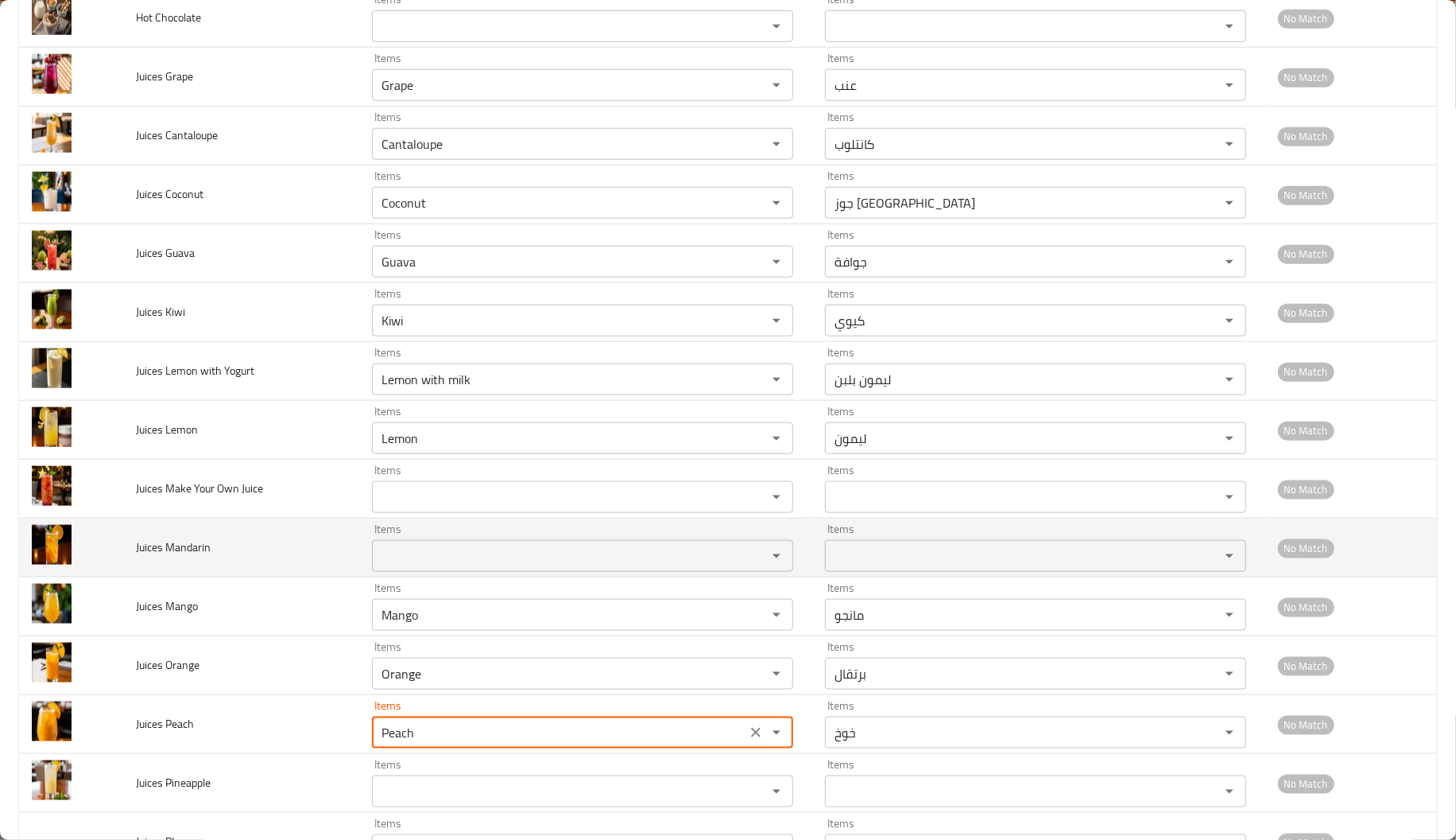
type Peach "Peach"
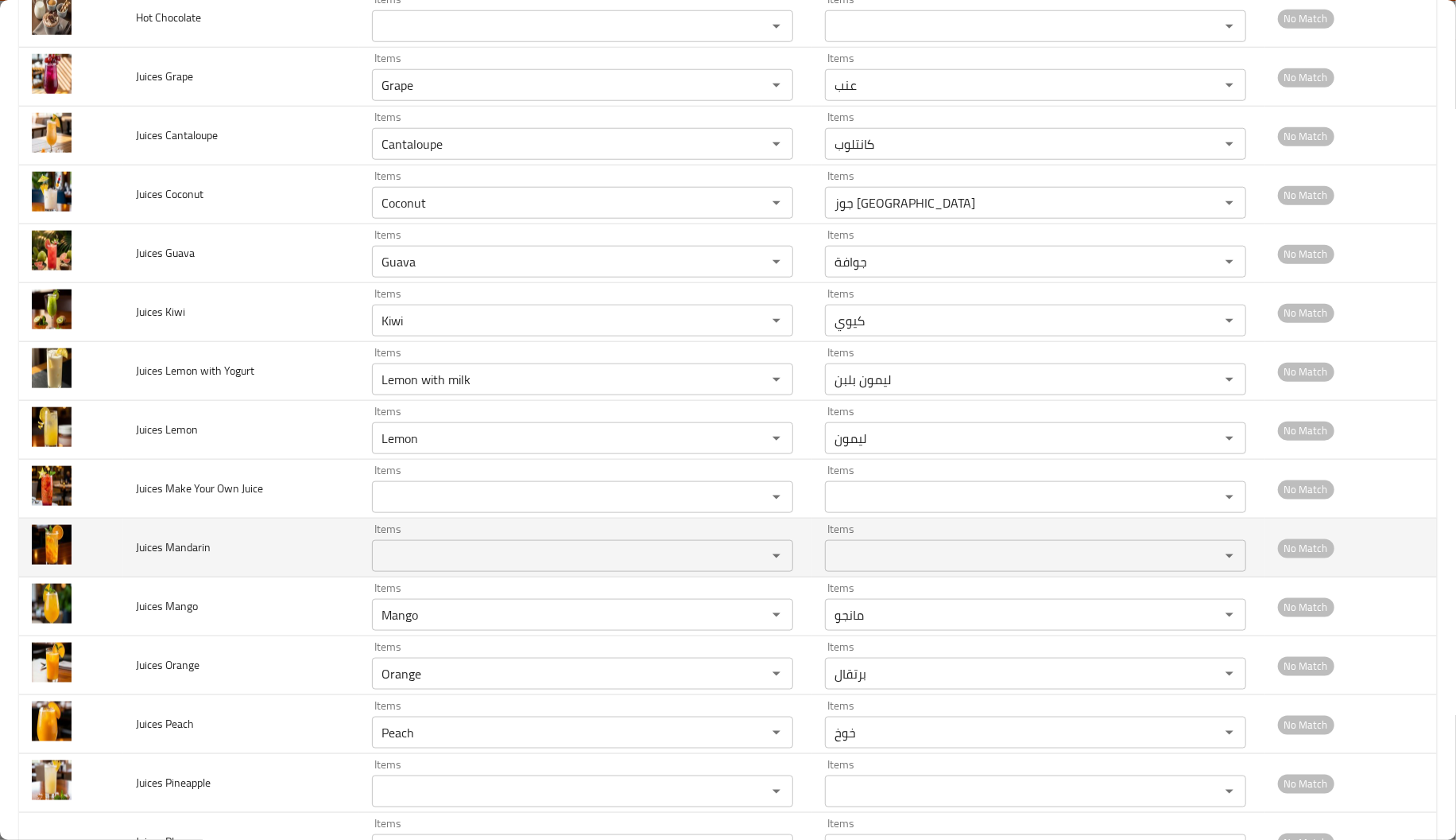
click at [290, 547] on td "Juices Mandarin" at bounding box center [241, 548] width 236 height 59
click at [440, 542] on div "Items Items" at bounding box center [583, 547] width 421 height 49
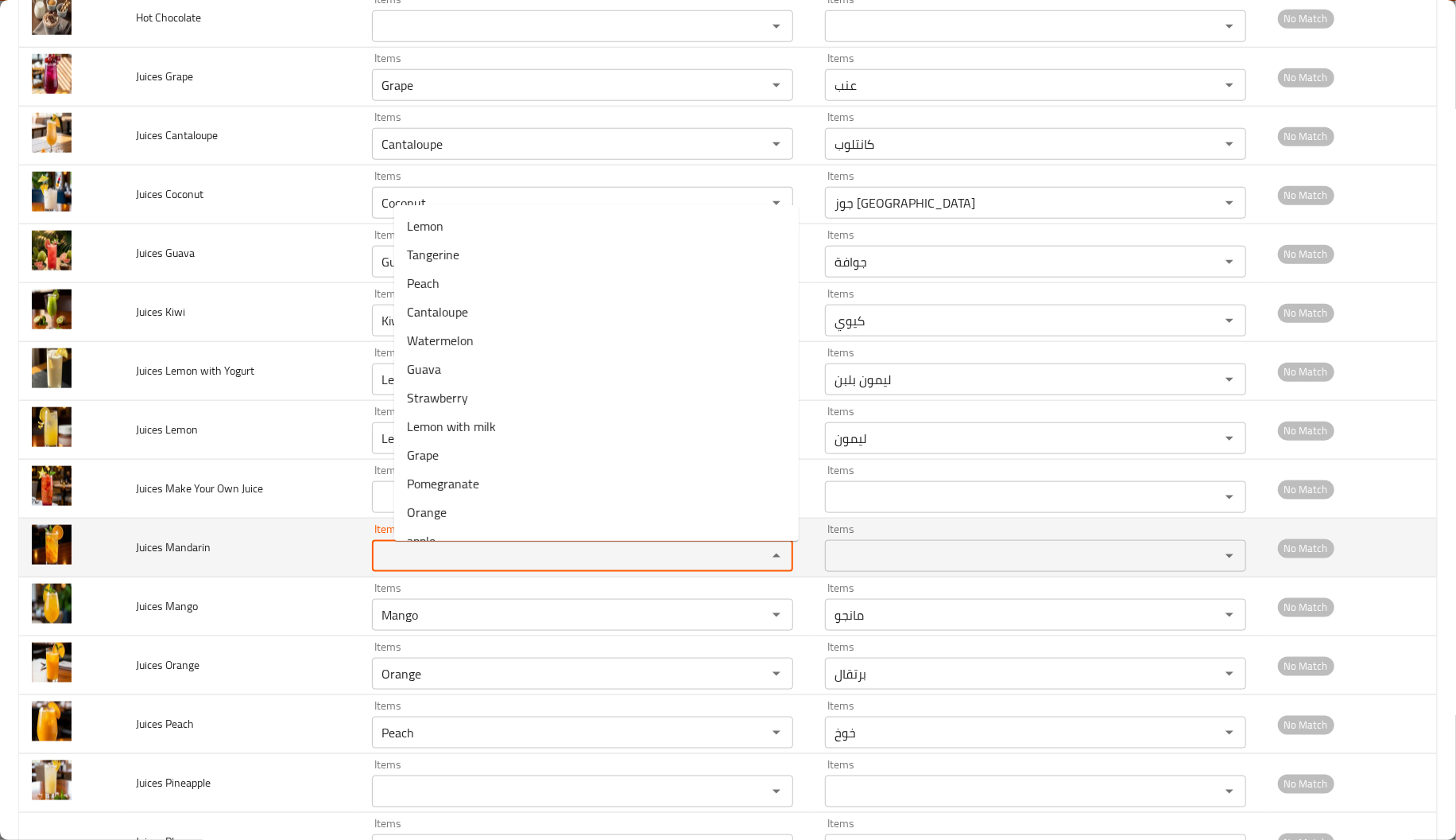
click at [437, 567] on Mandarin "Items" at bounding box center [559, 556] width 365 height 22
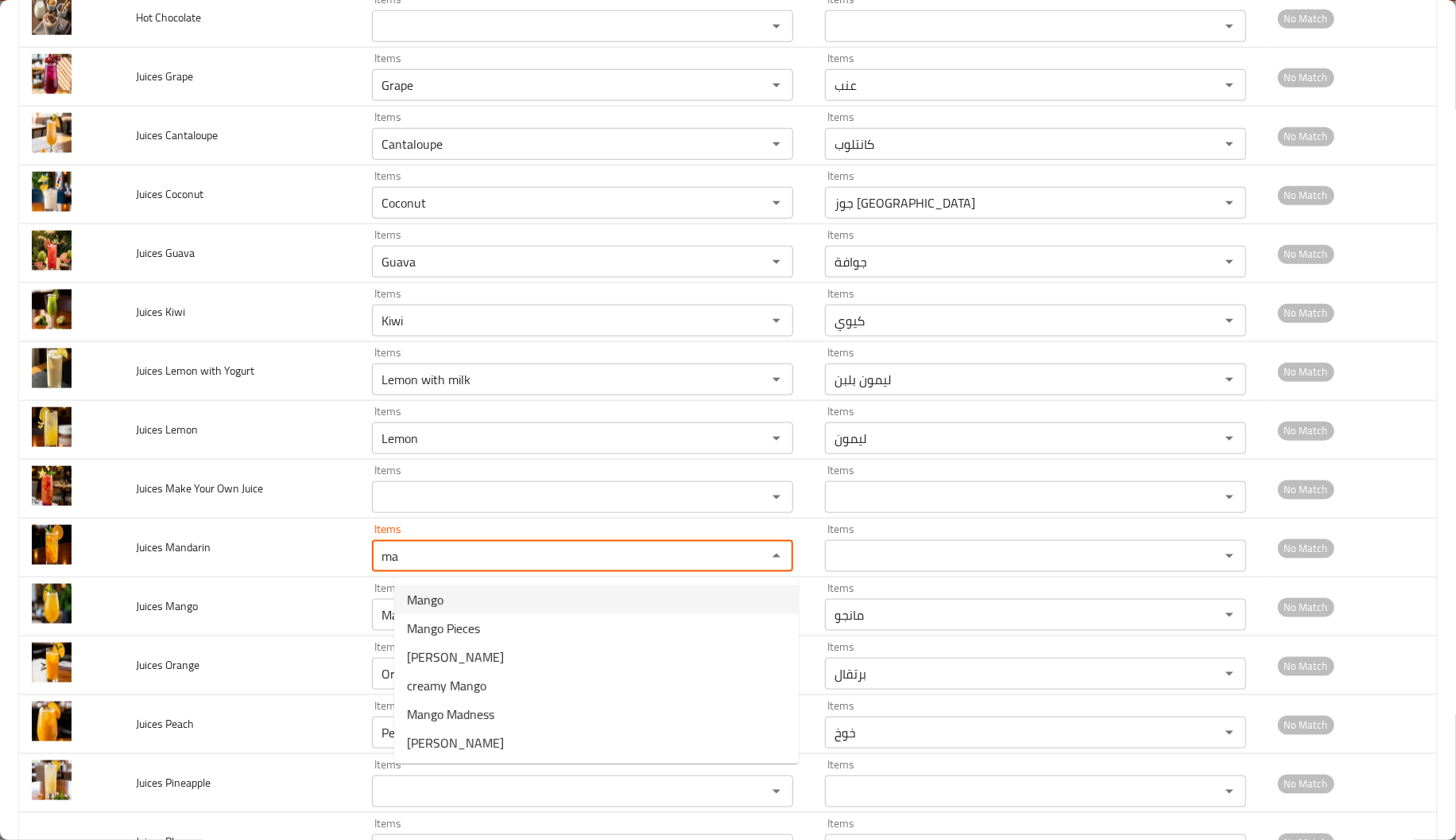
type Mandarin "m"
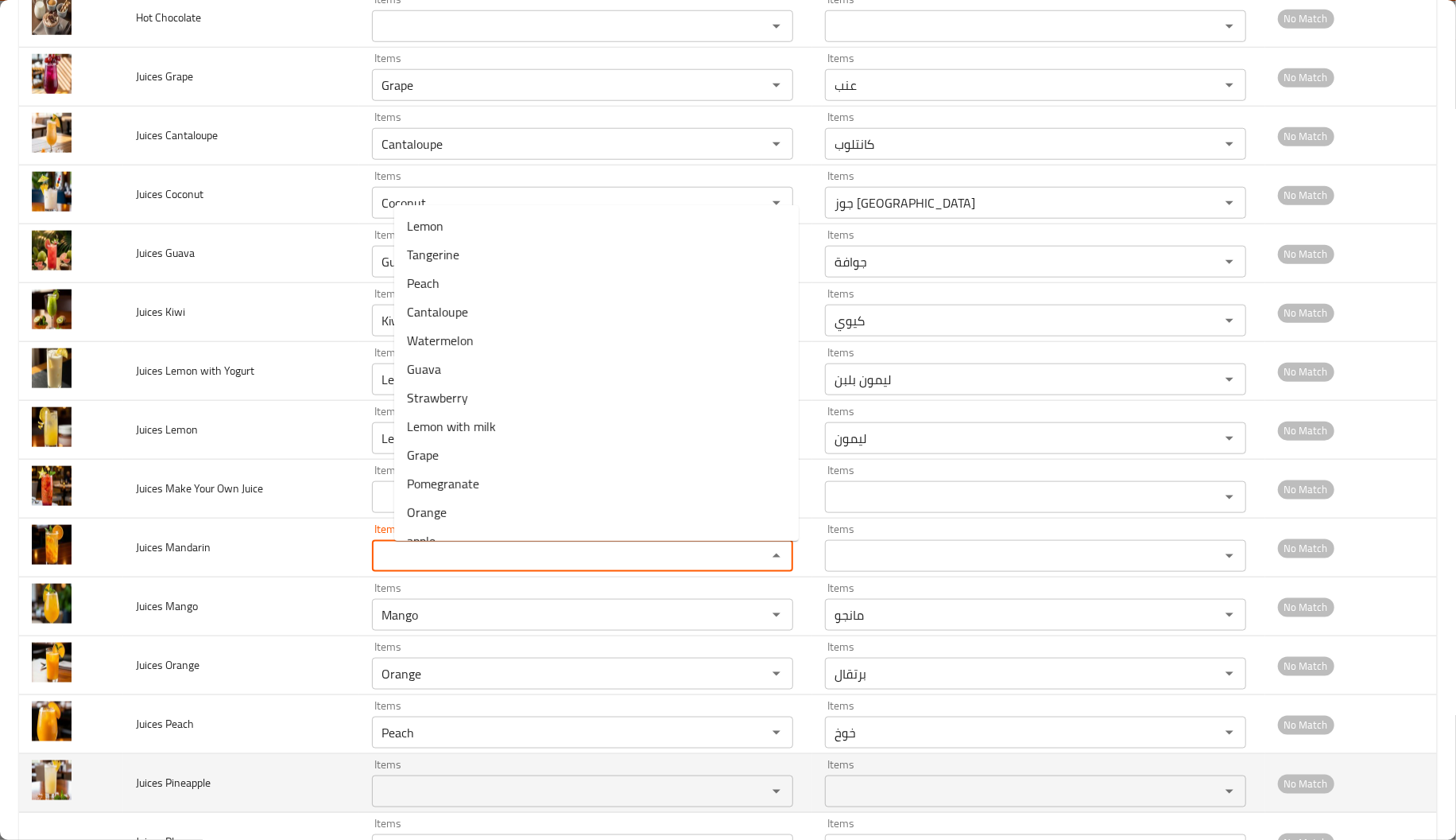
click at [416, 789] on Pineapple "Items" at bounding box center [559, 791] width 365 height 22
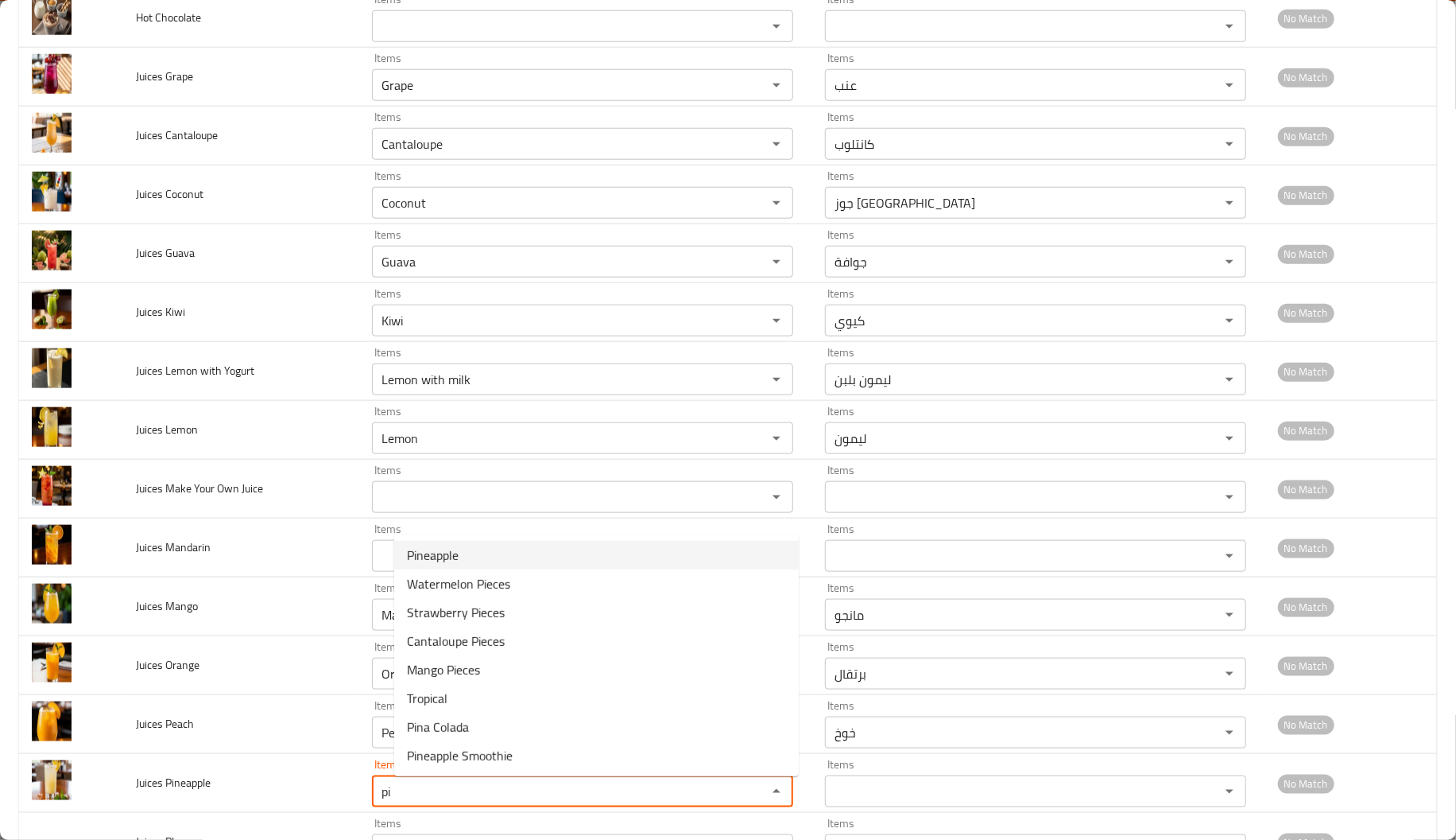
click at [438, 546] on span "Pineapple" at bounding box center [432, 555] width 51 height 19
type Pineapple "Pineapple"
type Pineapple-ar "أناناس"
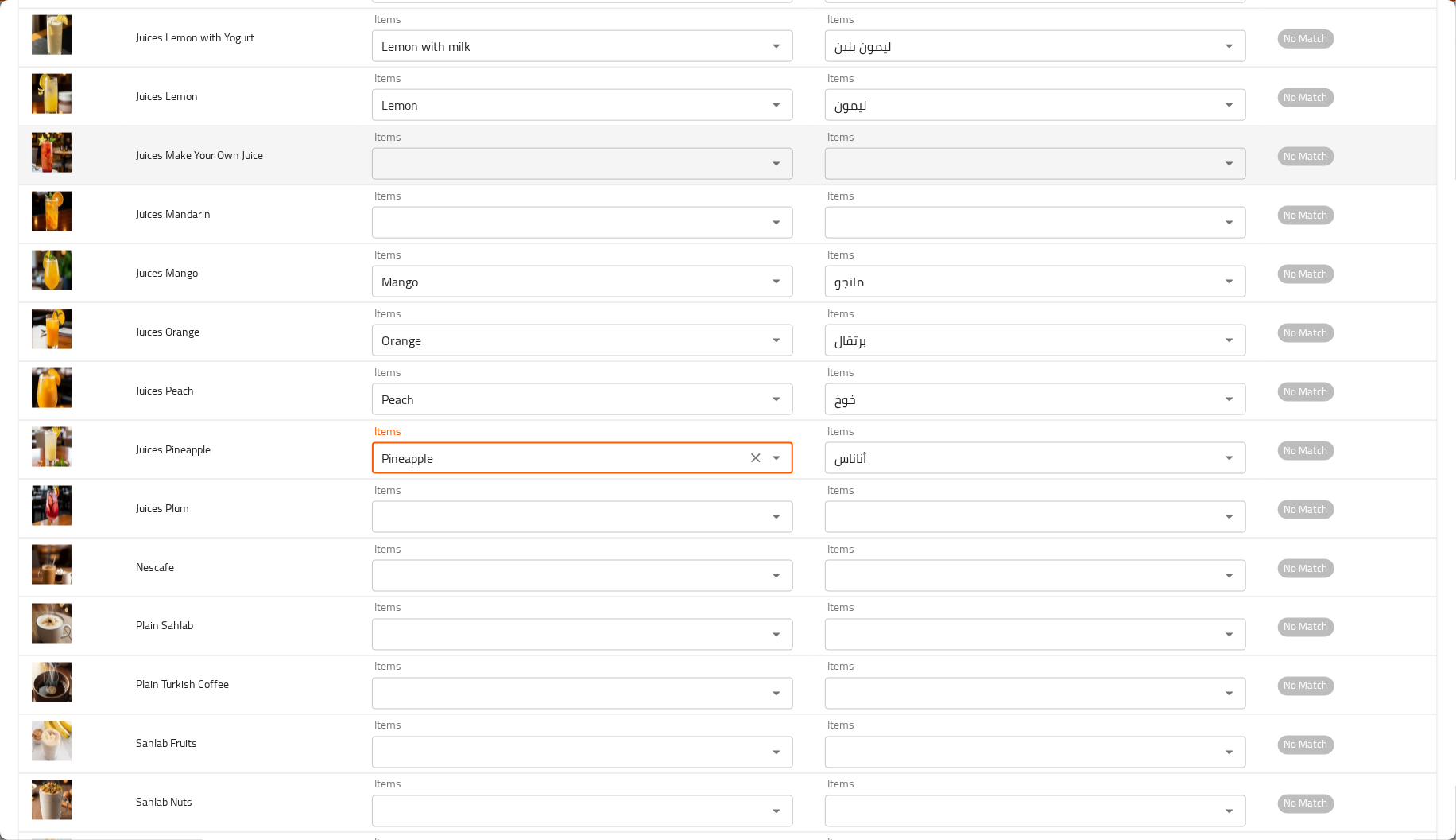
scroll to position [1273, 0]
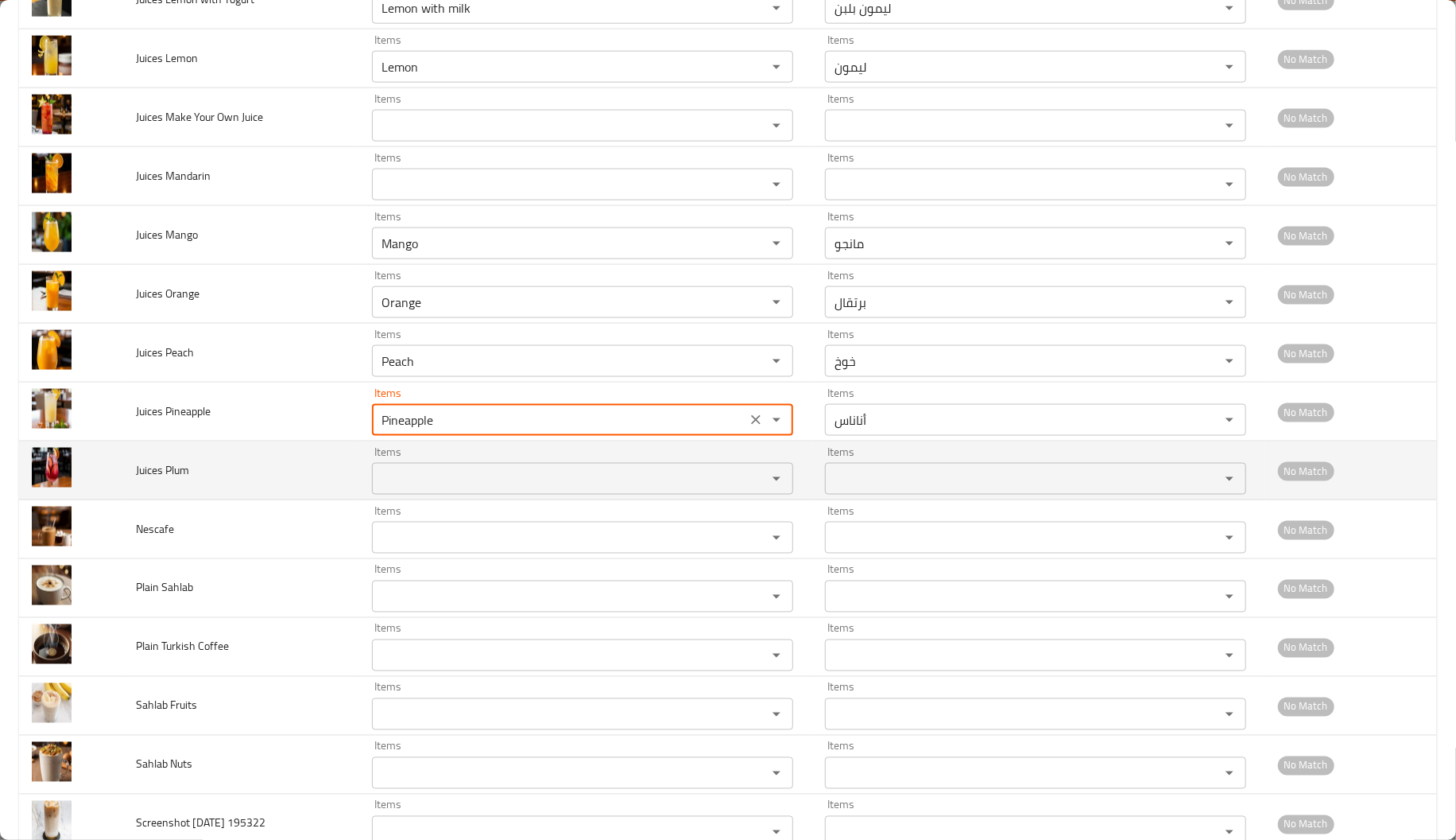
type Pineapple "Pineapple"
click at [176, 471] on span "Juices Plum" at bounding box center [162, 470] width 53 height 21
click at [446, 467] on div "Items" at bounding box center [583, 478] width 421 height 32
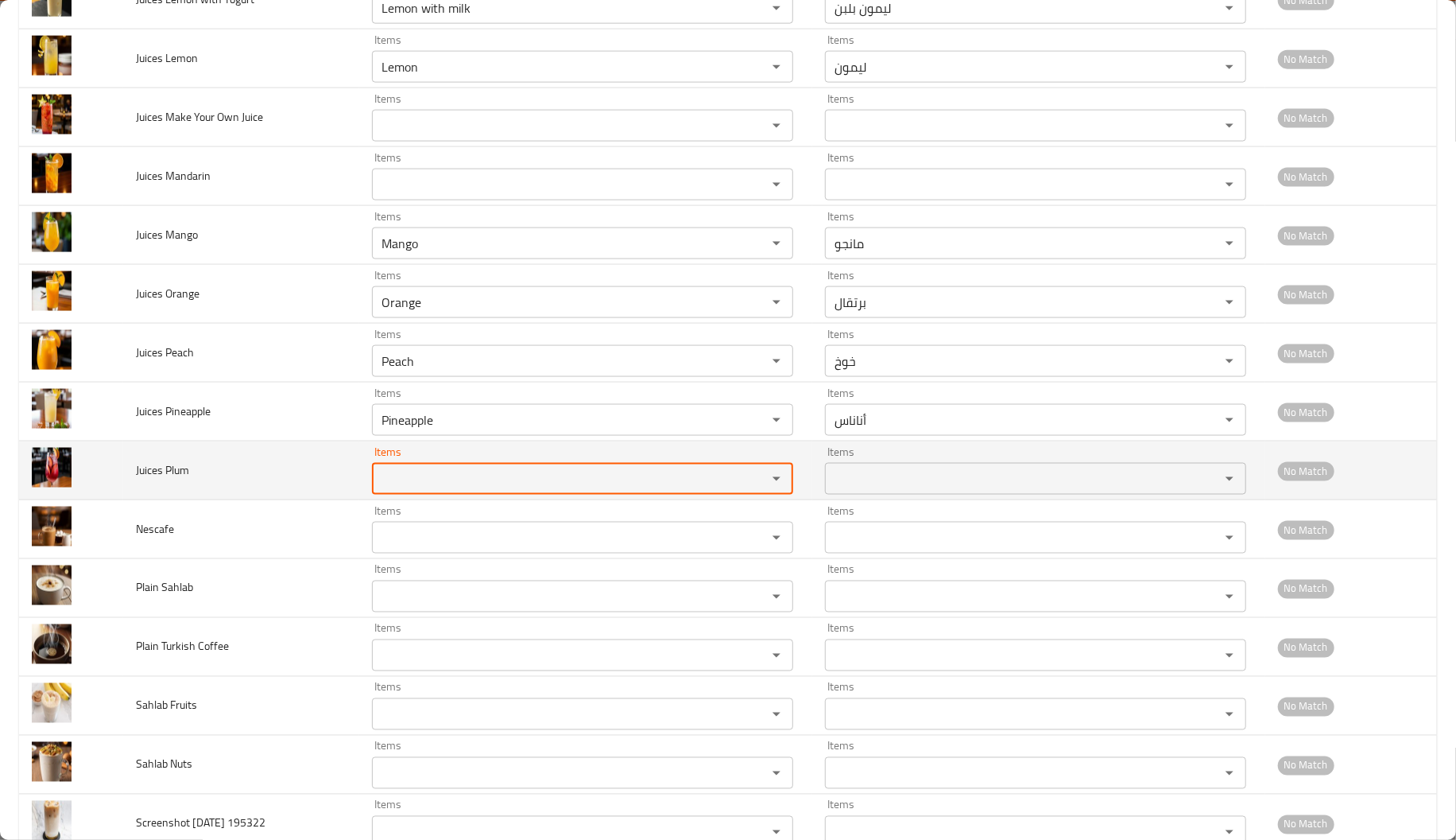
paste Plum "Plum"
type Plum "Plum"
click at [446, 467] on div "Plum Items" at bounding box center [583, 478] width 421 height 32
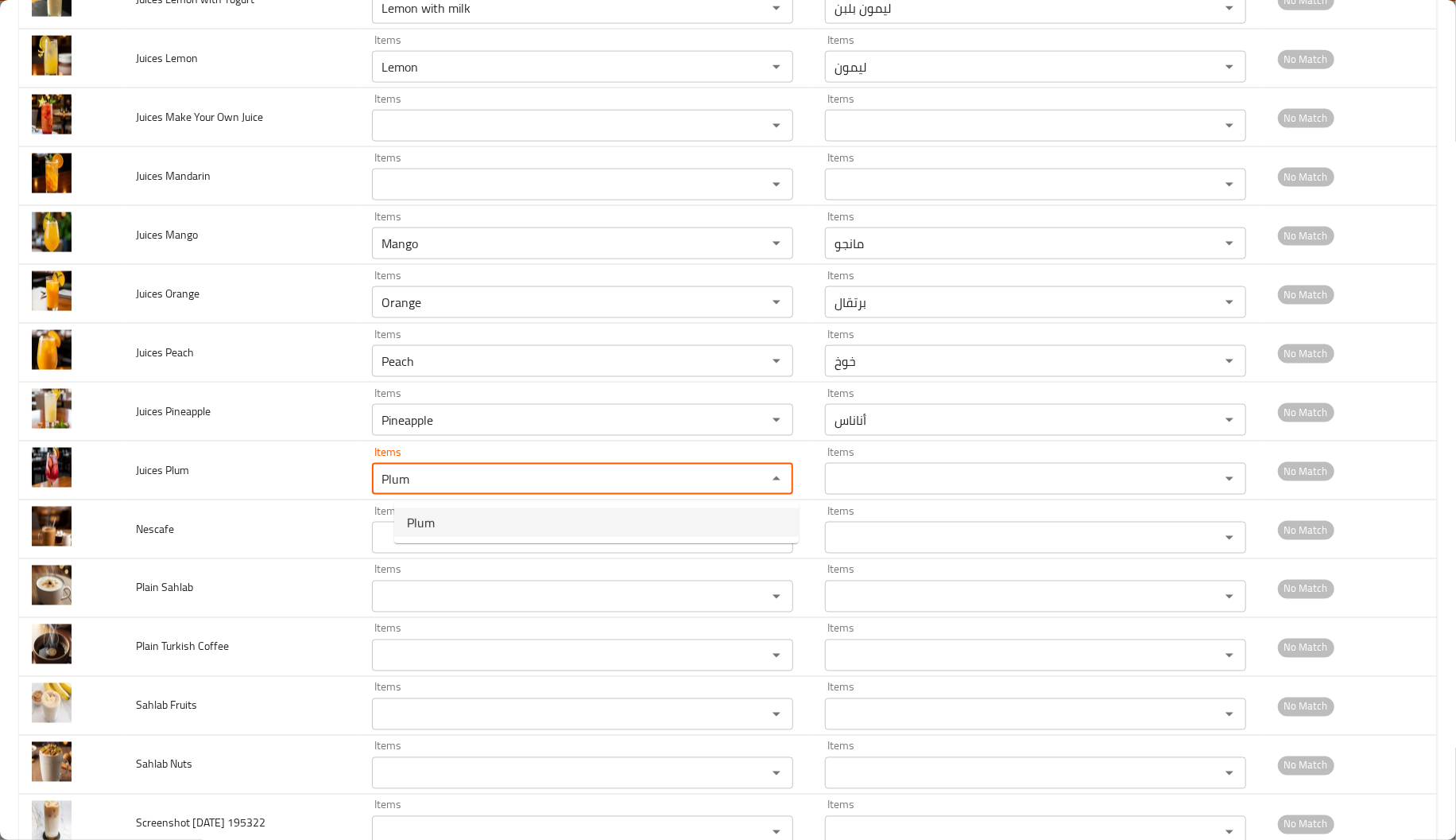
click at [436, 527] on Plum-option-0 "Plum" at bounding box center [596, 522] width 404 height 29
type Plum-ar "برقوق"
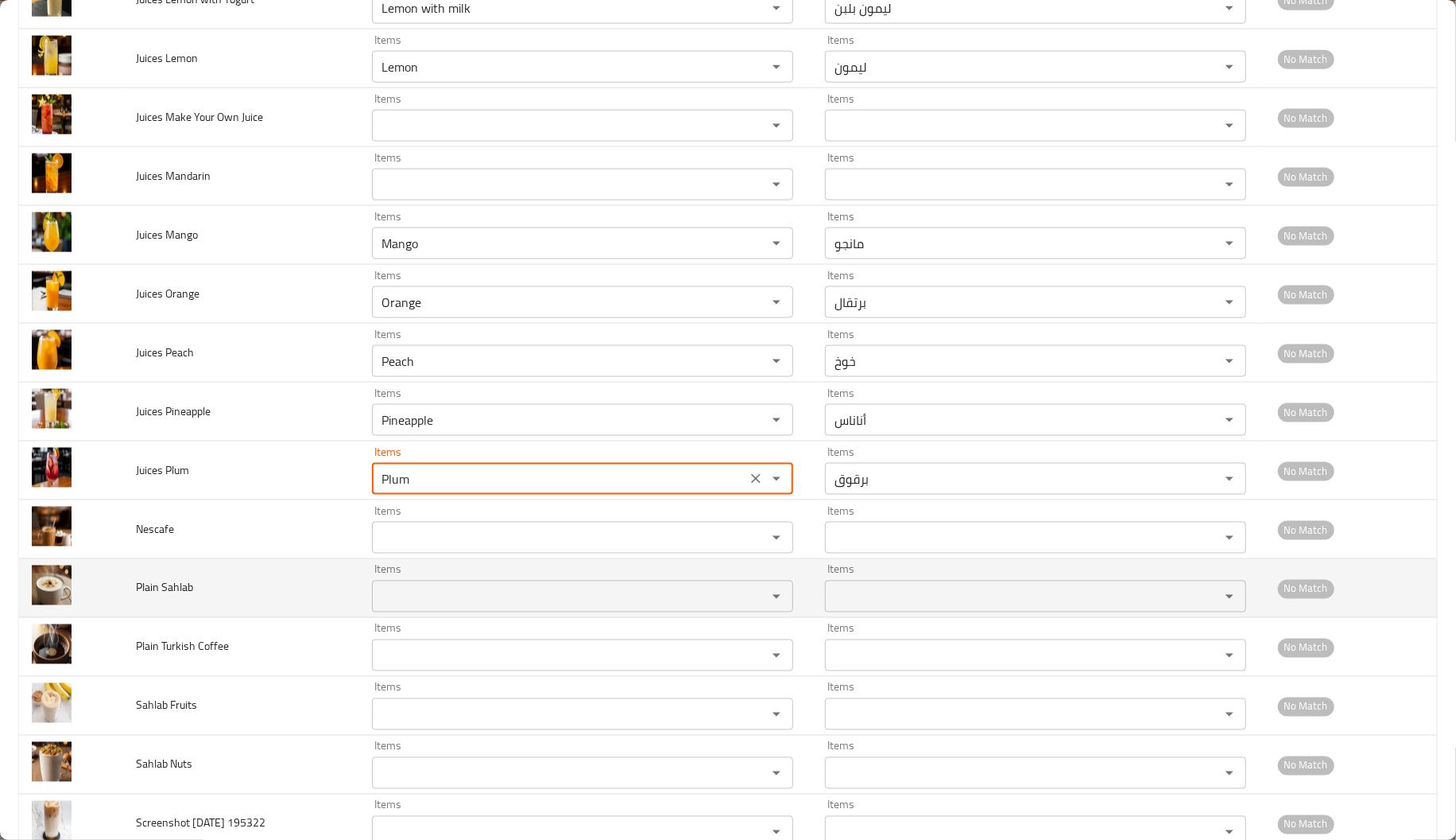
type Plum "Plum"
click at [176, 589] on span "Plain Sahlab" at bounding box center [165, 588] width 57 height 21
click at [440, 612] on div "Items" at bounding box center [583, 596] width 421 height 32
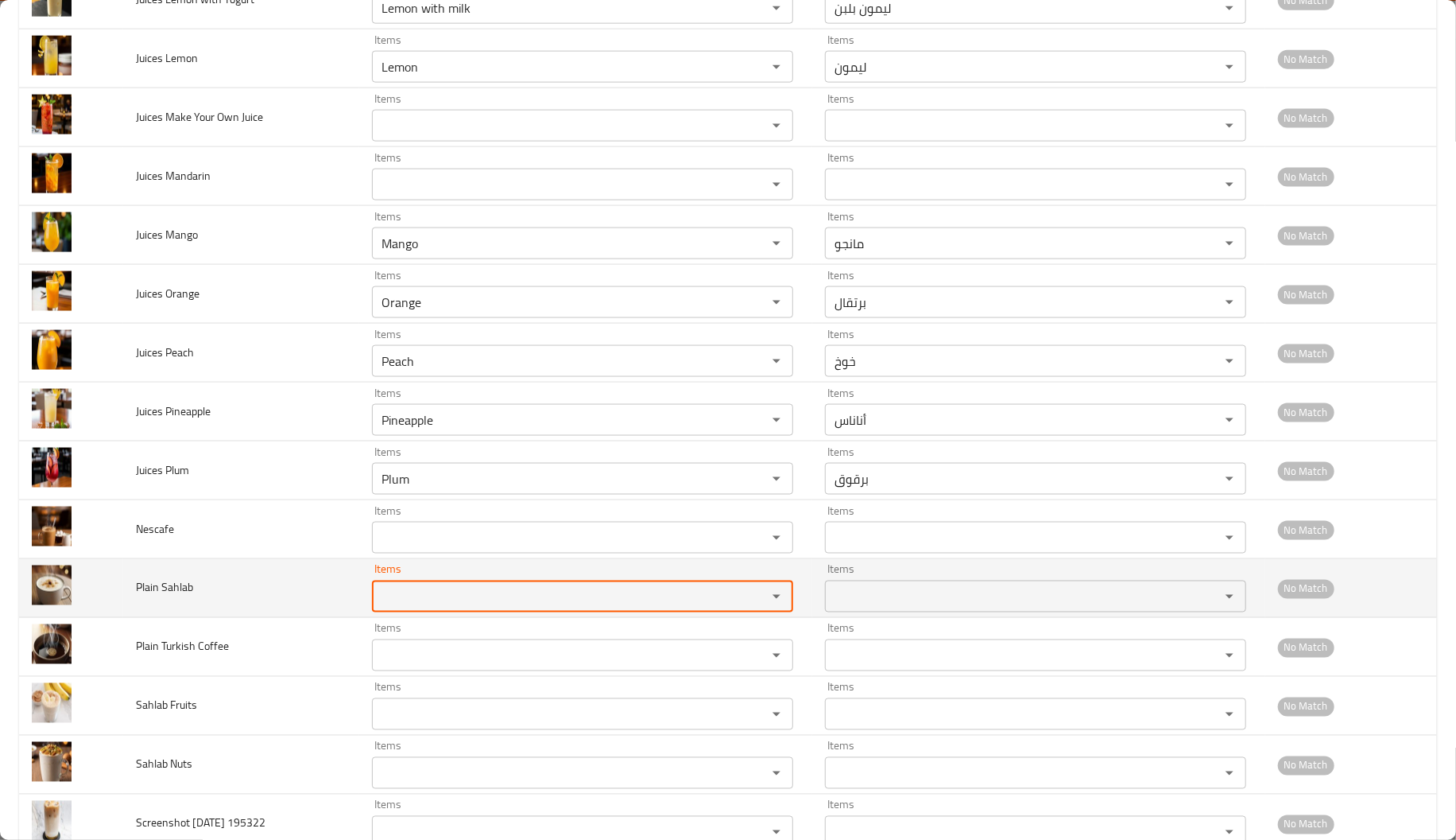
paste Sahlab "Sahlab"
type Sahlab "S"
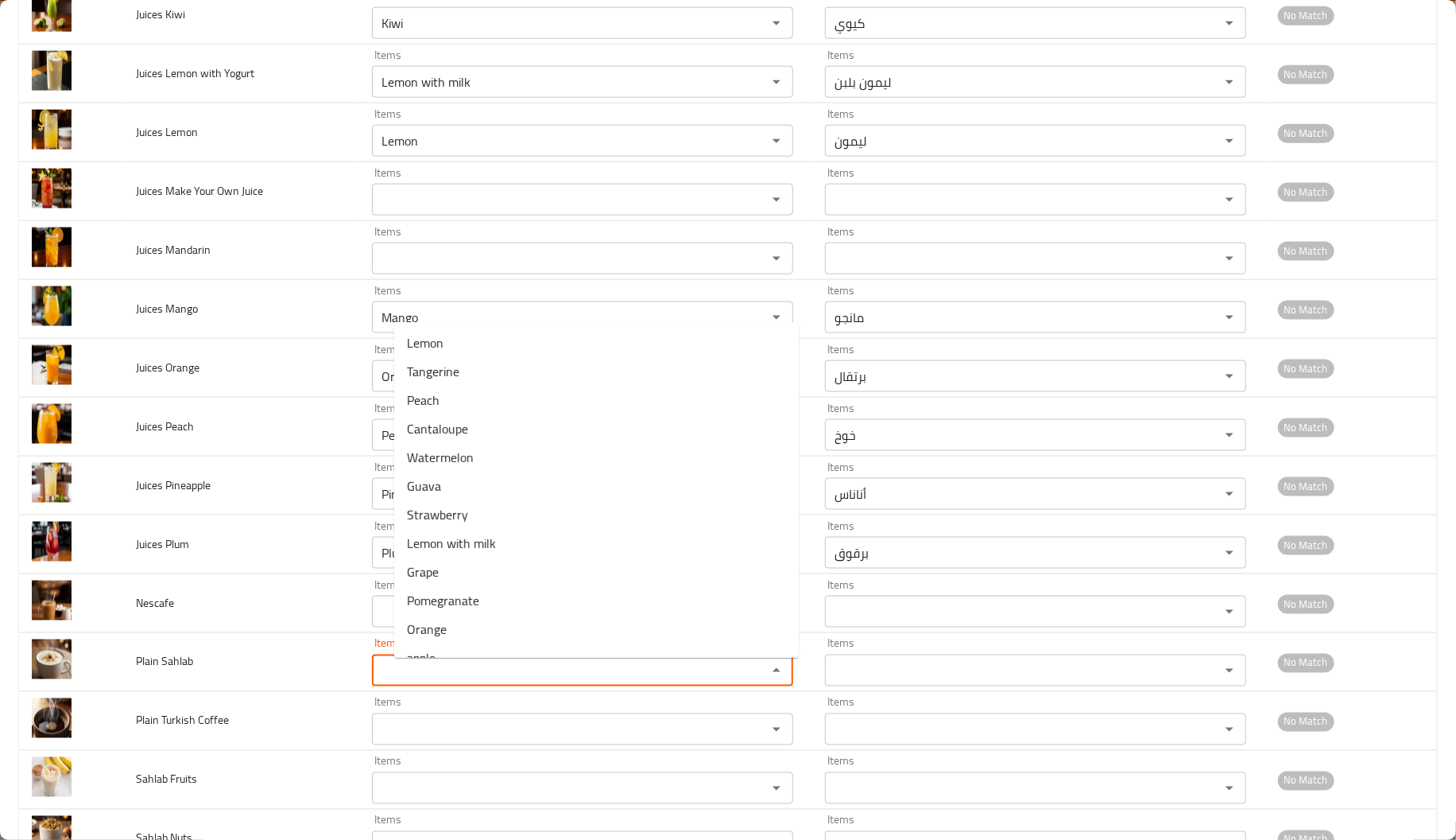
scroll to position [1197, 0]
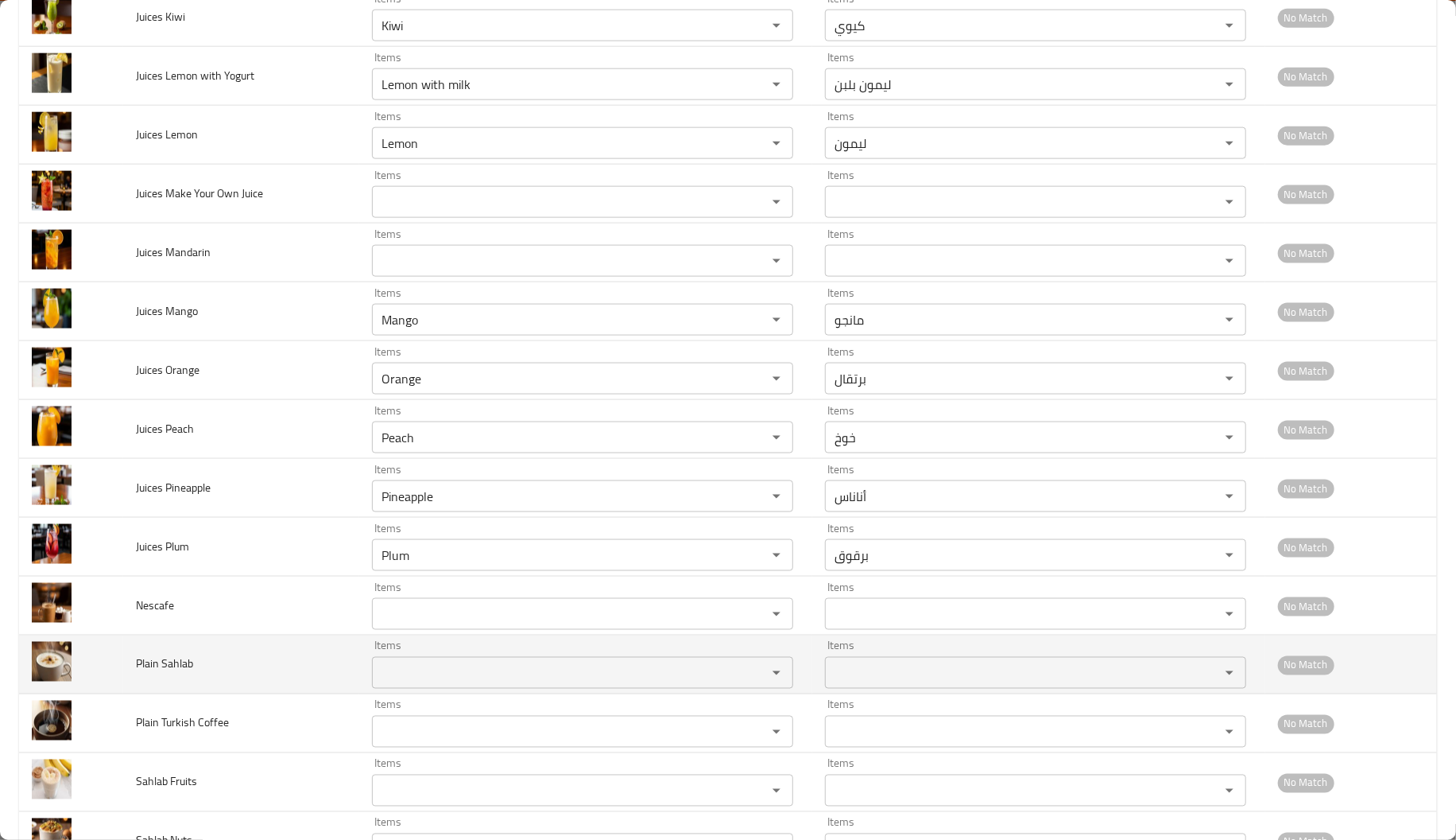
click at [327, 665] on td "Plain Sahlab" at bounding box center [241, 665] width 236 height 59
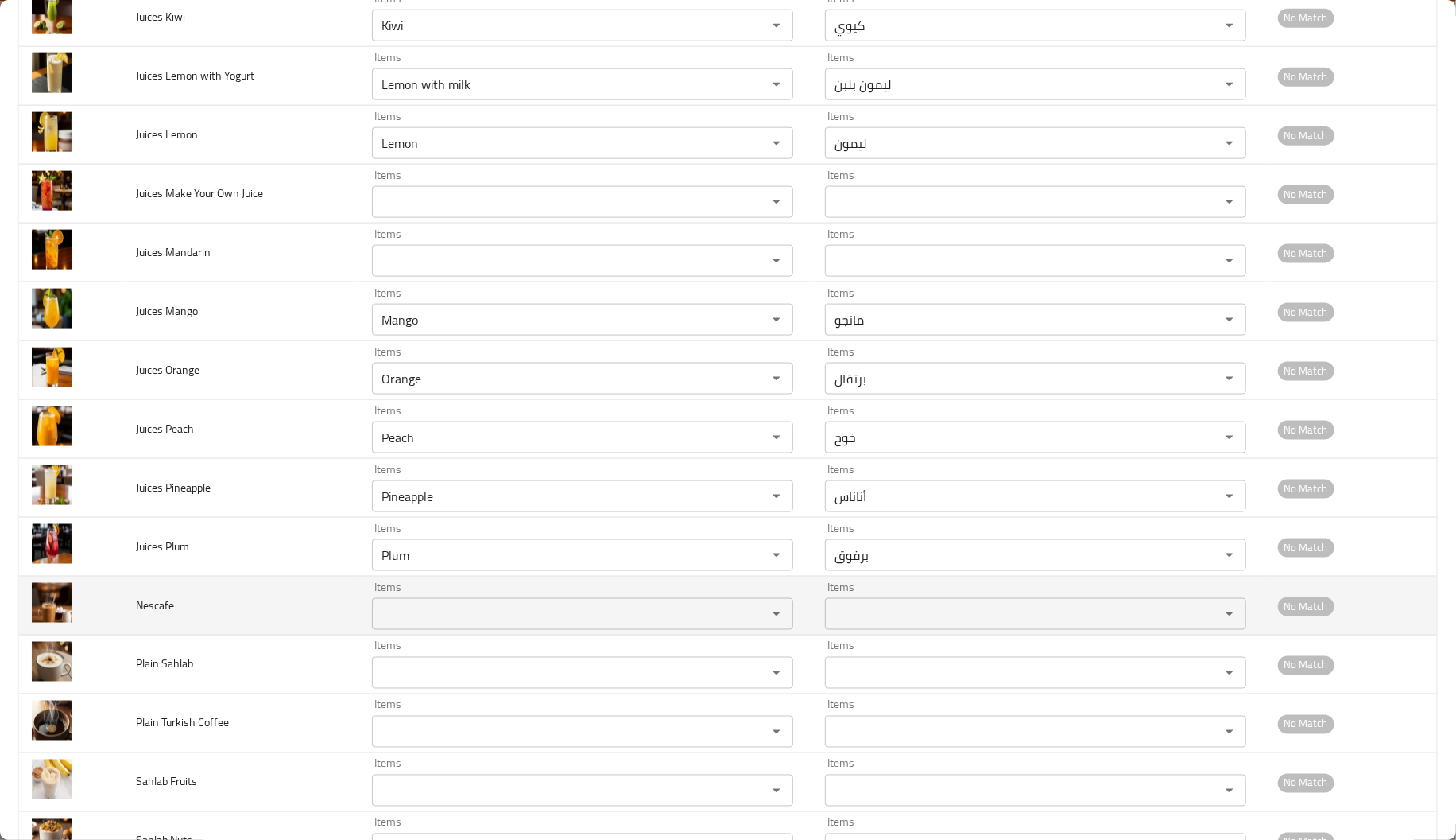
click at [172, 613] on td "Nescafe" at bounding box center [241, 606] width 236 height 59
click at [165, 608] on span "Nescafe" at bounding box center [155, 605] width 38 height 21
paste input "Nescafe"
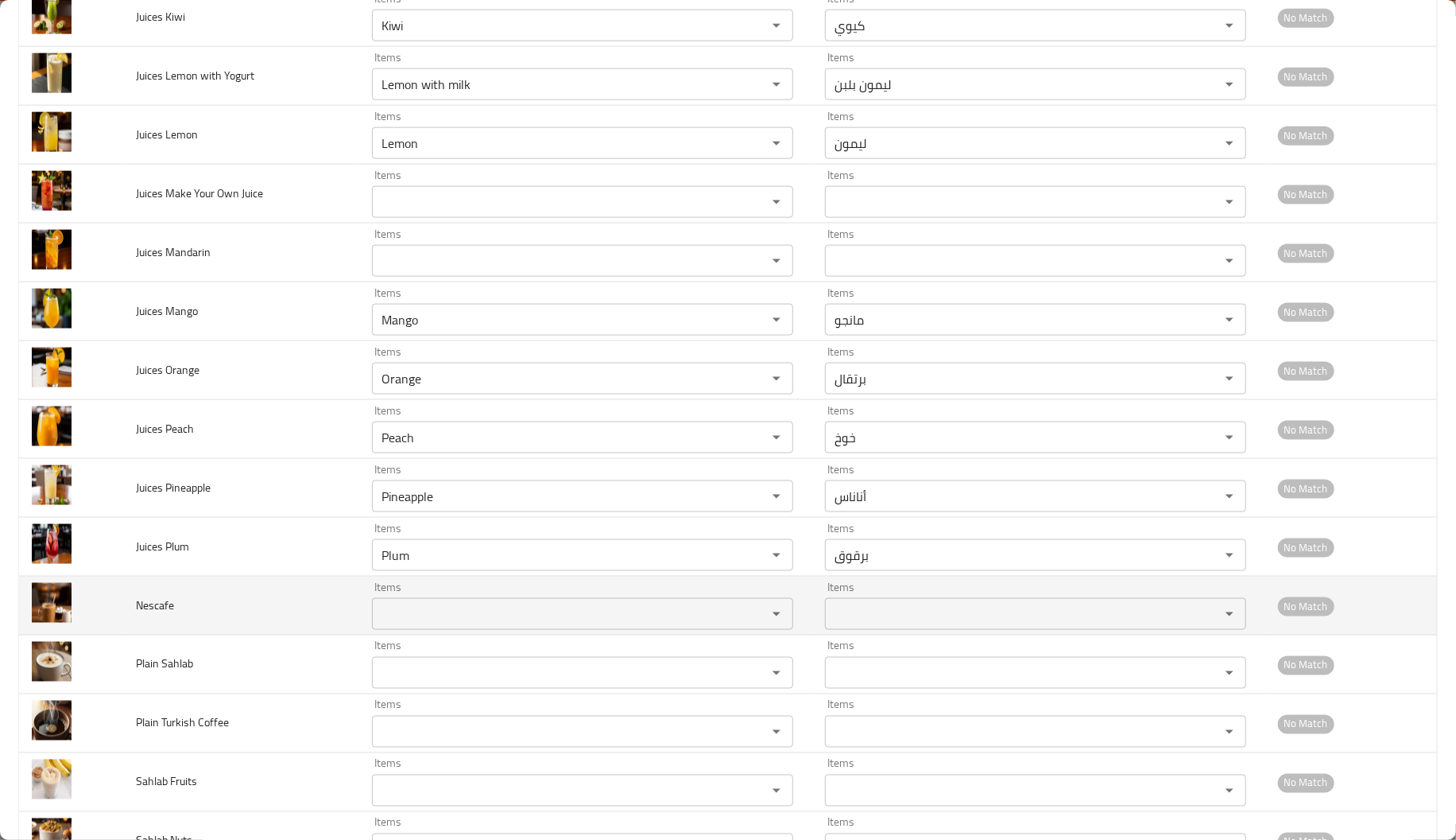
type input "Nescafe"
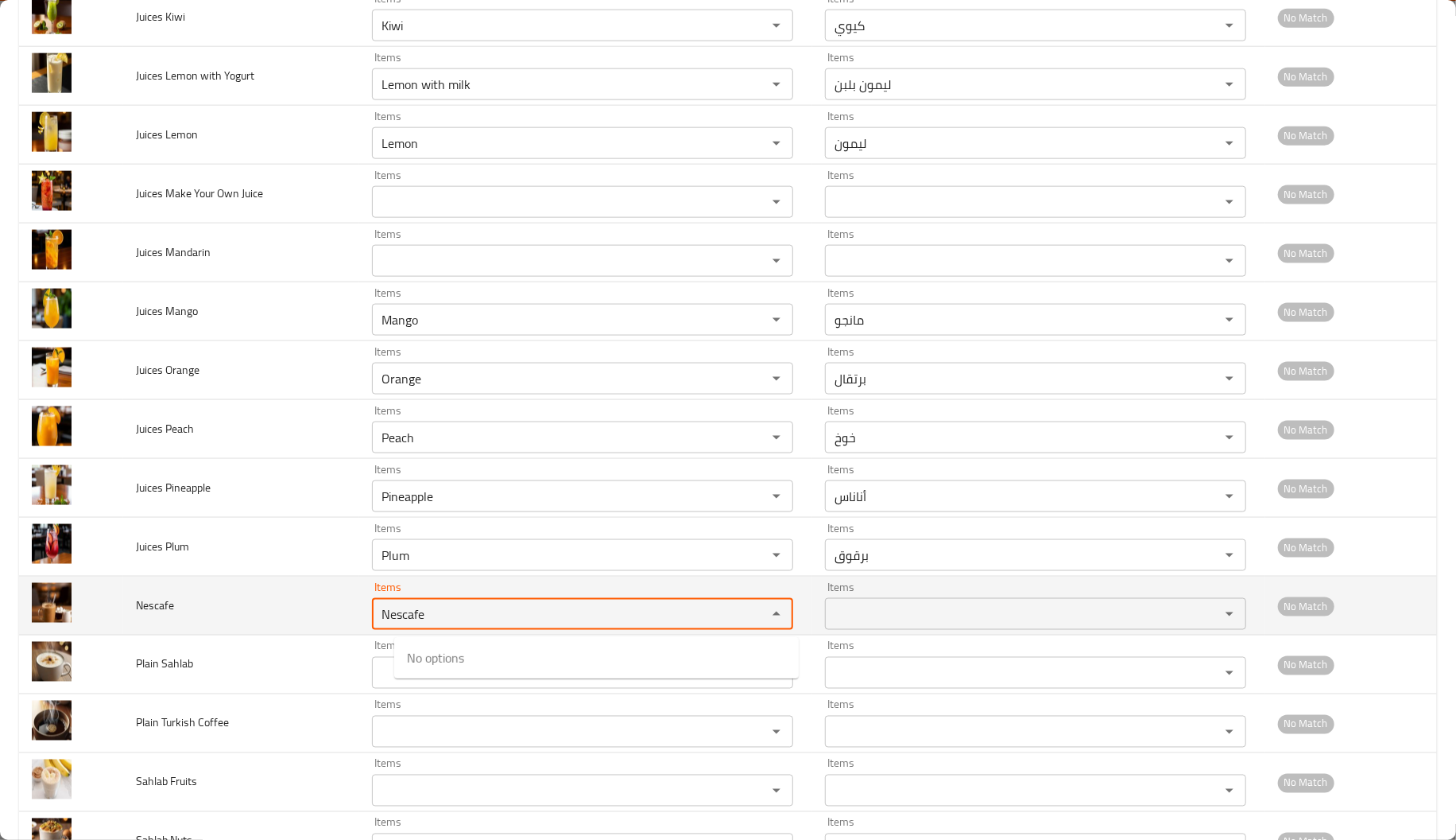
click at [484, 615] on input "Nescafe" at bounding box center [559, 614] width 365 height 22
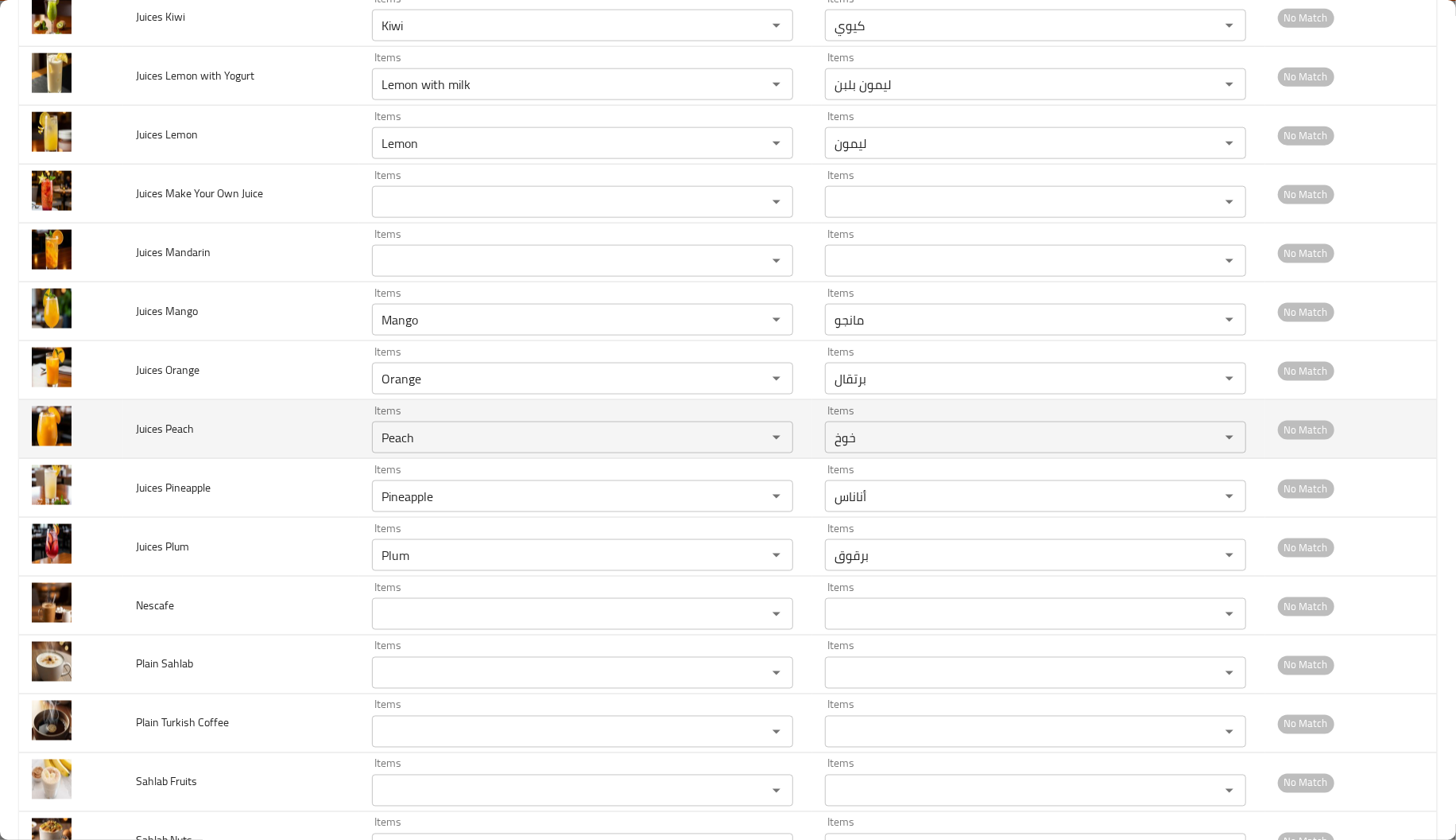
click at [203, 455] on td "Juices Peach" at bounding box center [241, 430] width 236 height 59
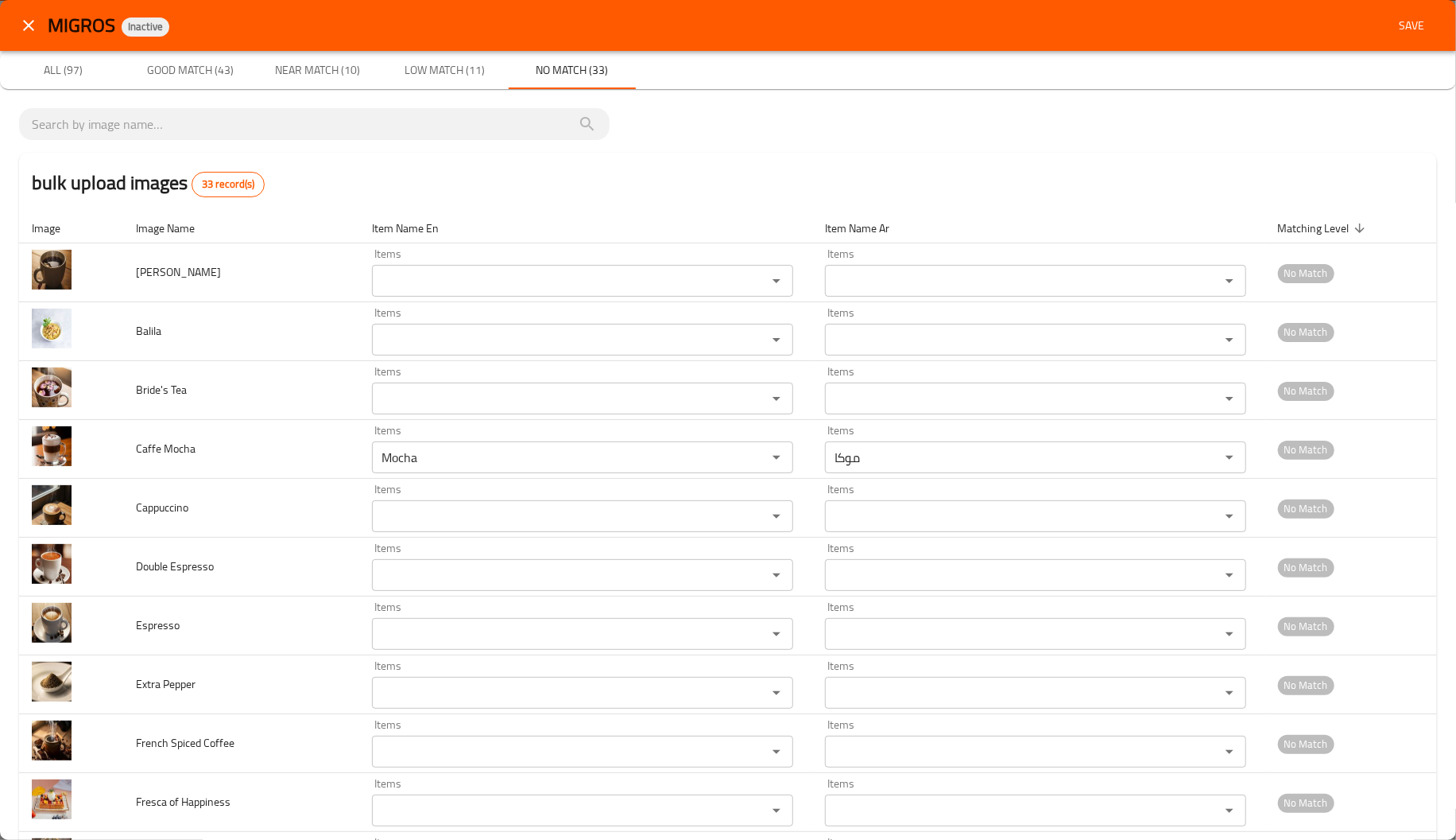
scroll to position [8, 0]
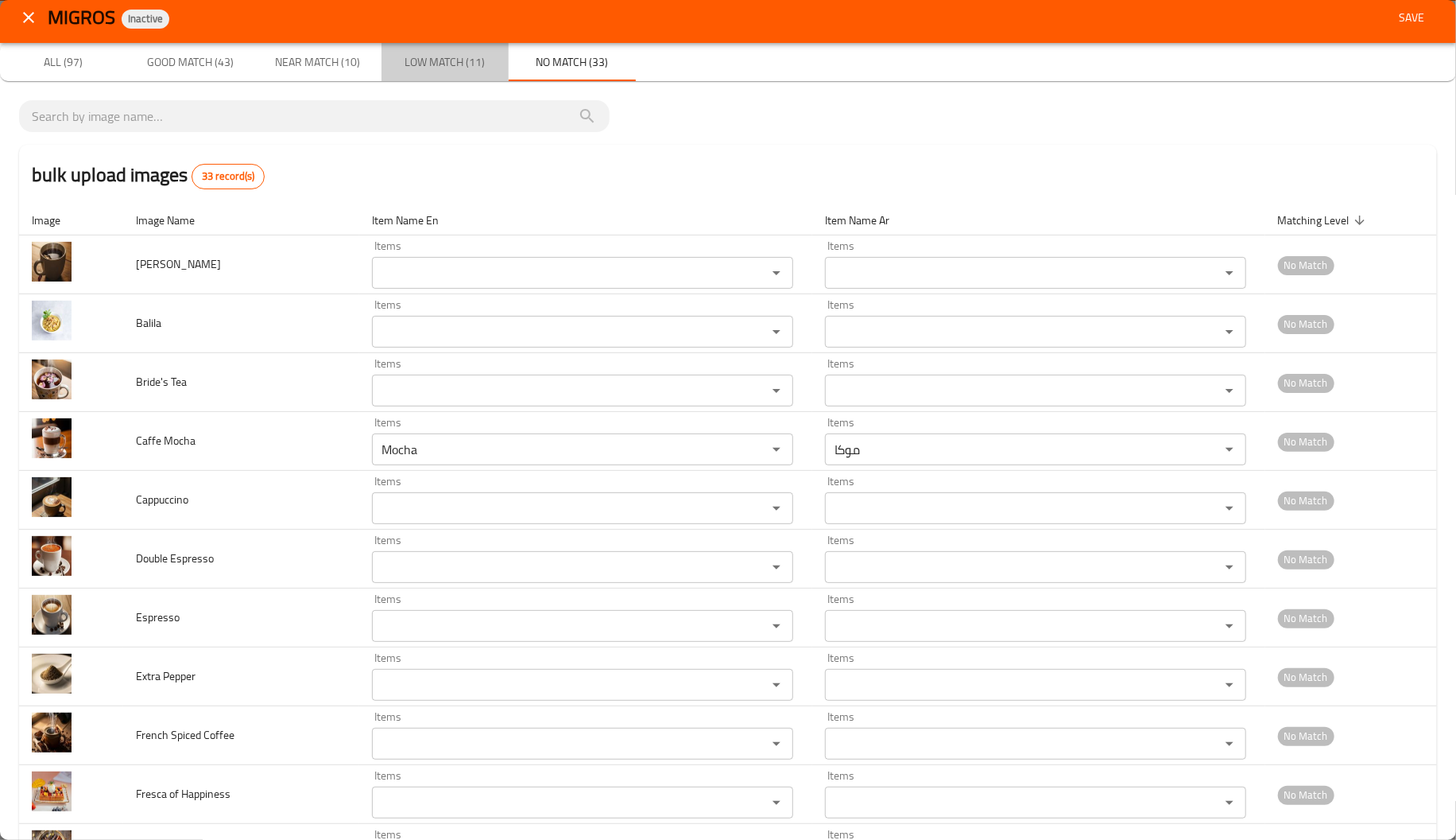
click at [460, 62] on span "Low Match (11)" at bounding box center [445, 62] width 108 height 20
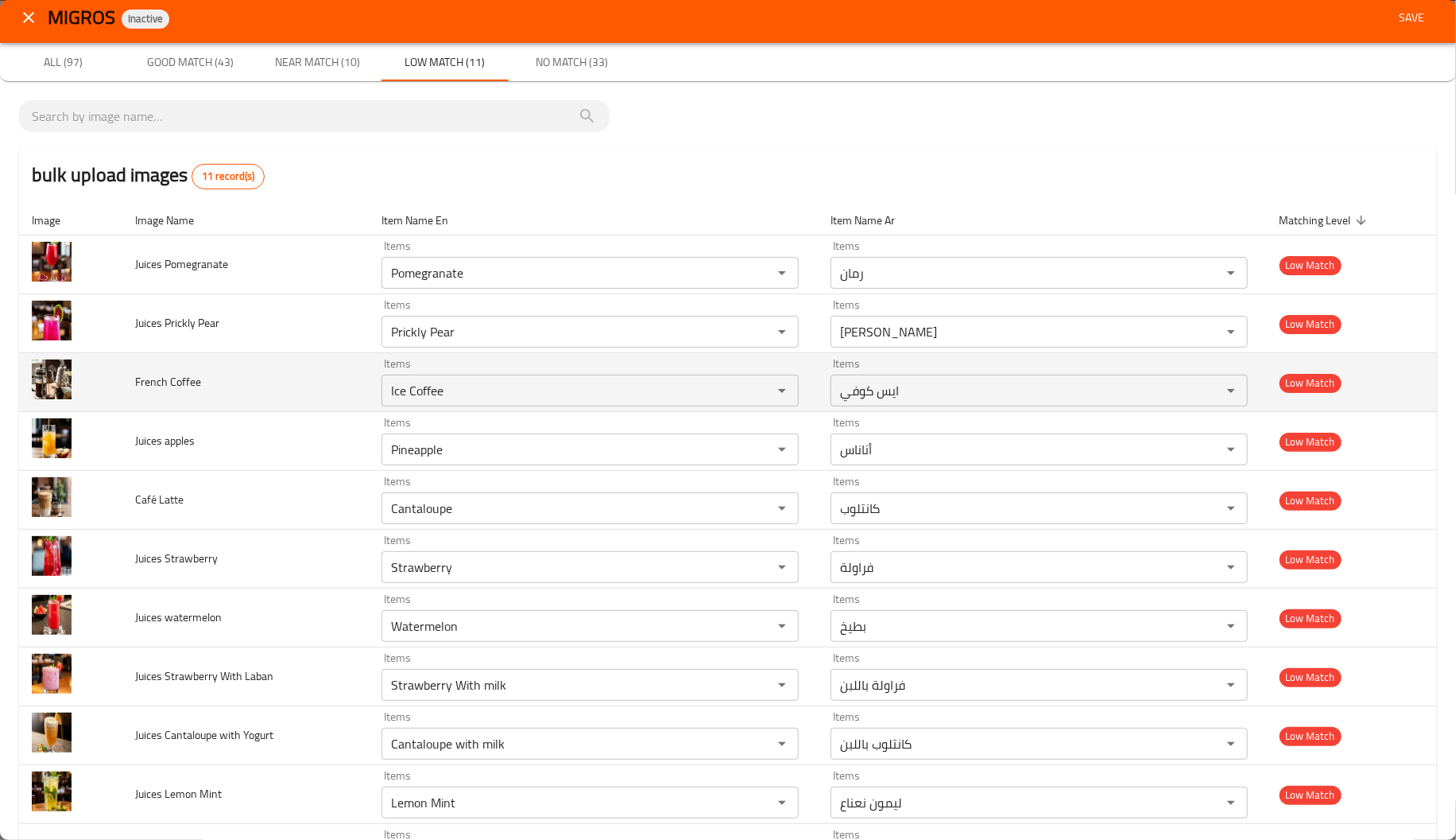
click at [156, 381] on span "French Coffee" at bounding box center [168, 382] width 66 height 21
click at [429, 391] on Coffee "Ice Coffee" at bounding box center [567, 390] width 361 height 22
paste Coffee "French"
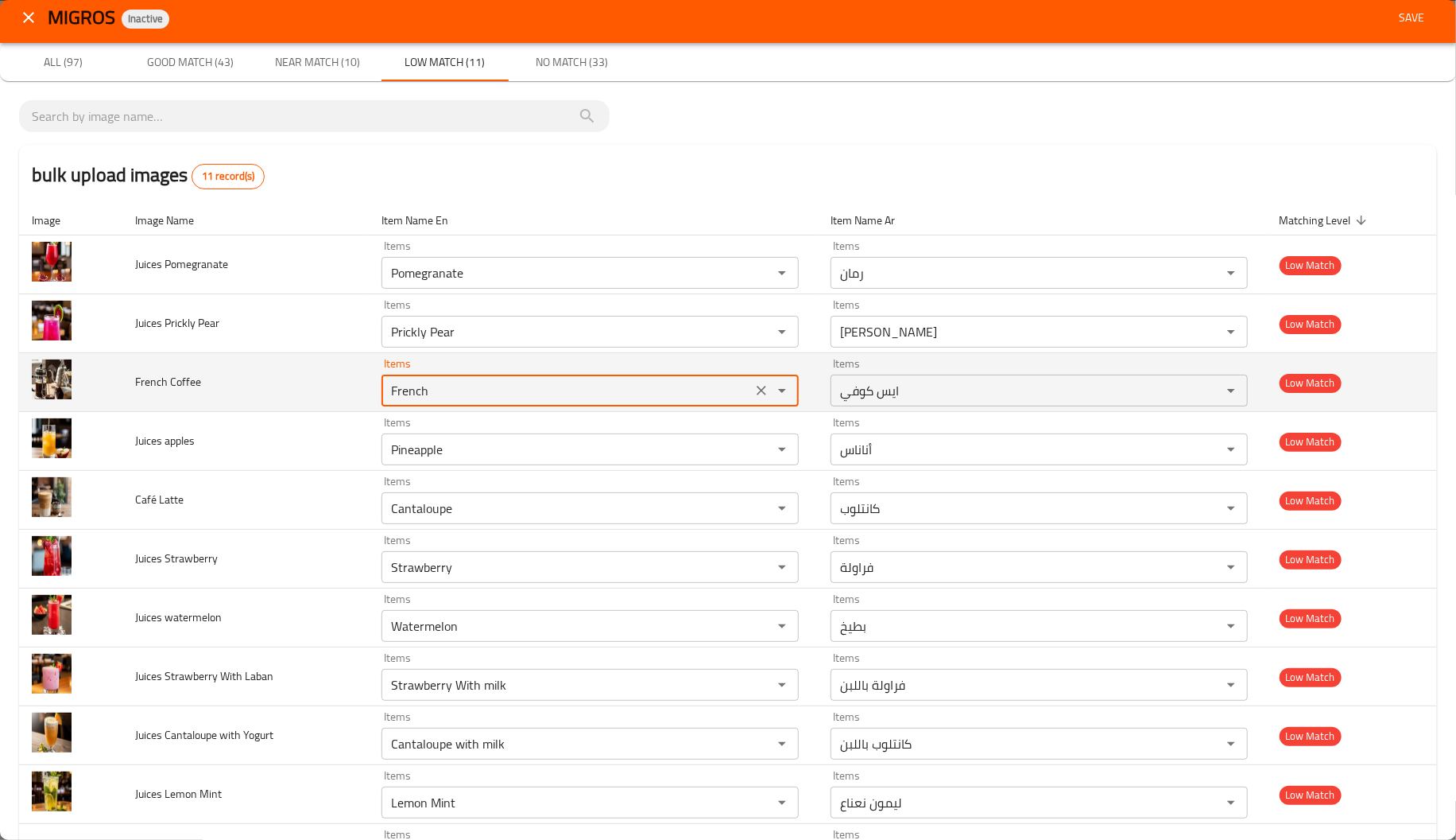
click at [429, 391] on Coffee "French" at bounding box center [567, 390] width 361 height 22
type Coffee "F"
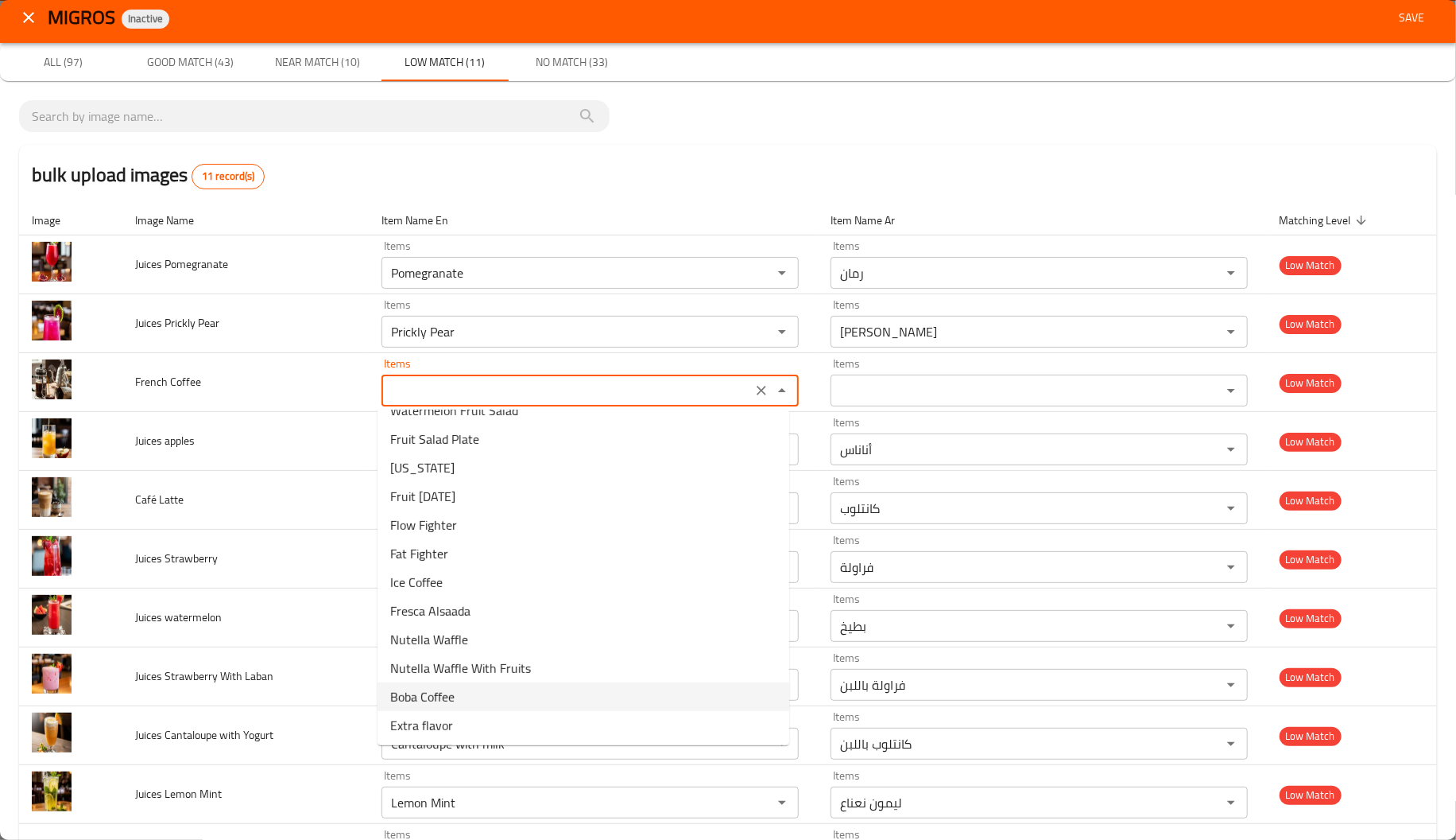
scroll to position [0, 0]
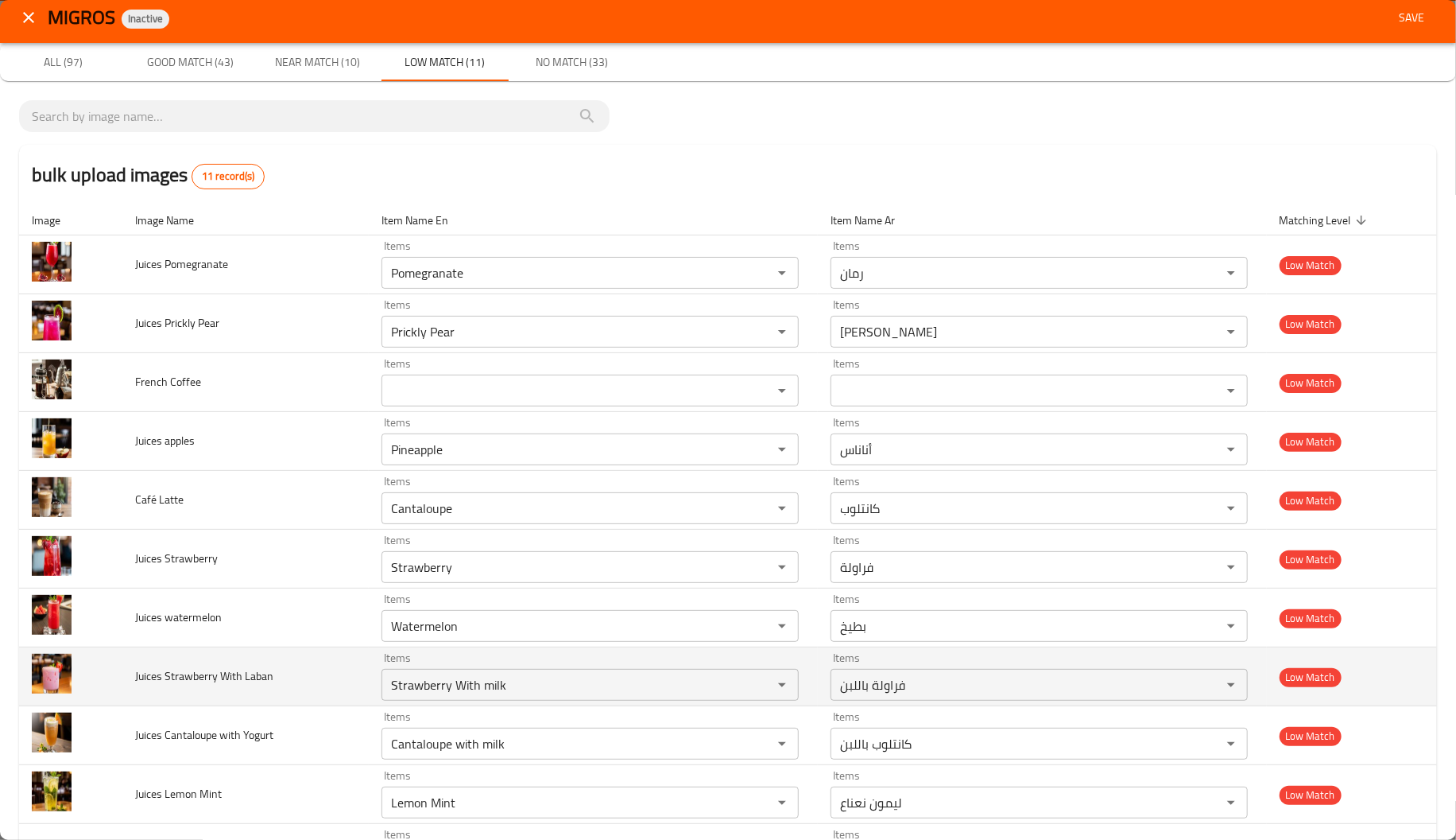
click at [301, 679] on td "Juices Strawberry With Laban" at bounding box center [245, 677] width 246 height 59
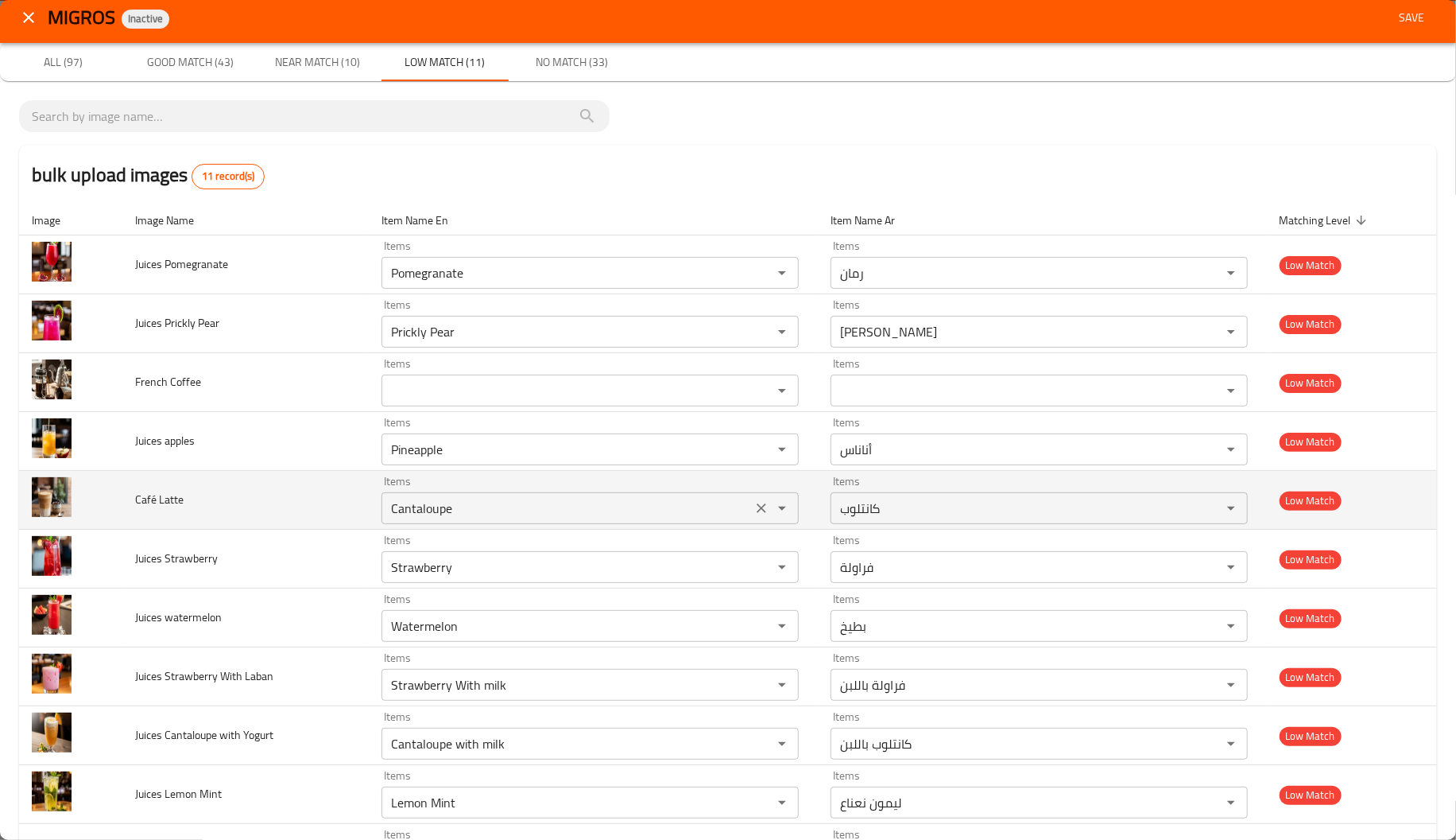
click at [417, 495] on div "Cantaloupe Items" at bounding box center [590, 508] width 417 height 32
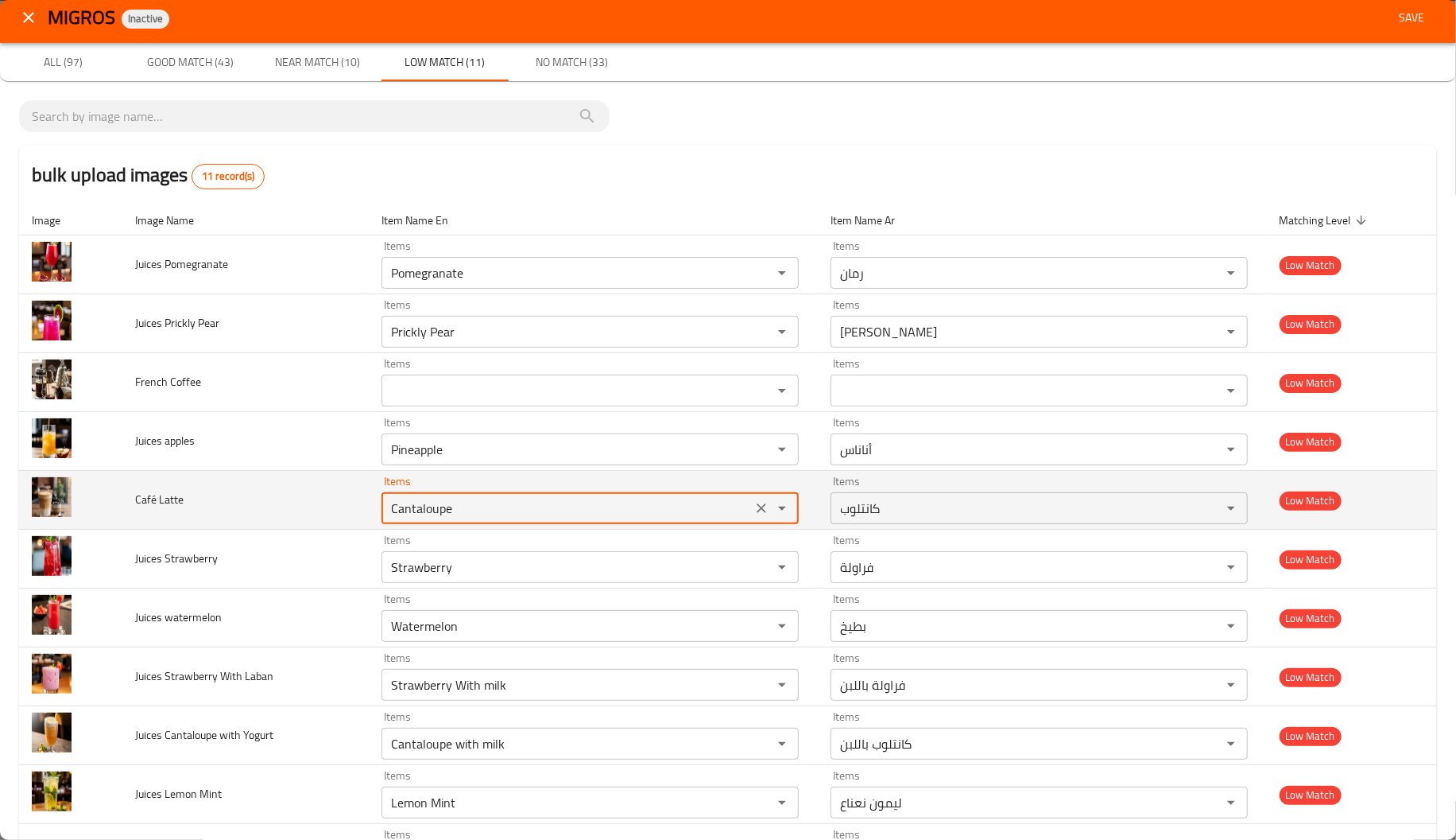
click at [417, 495] on div "Cantaloupe Items" at bounding box center [590, 508] width 417 height 32
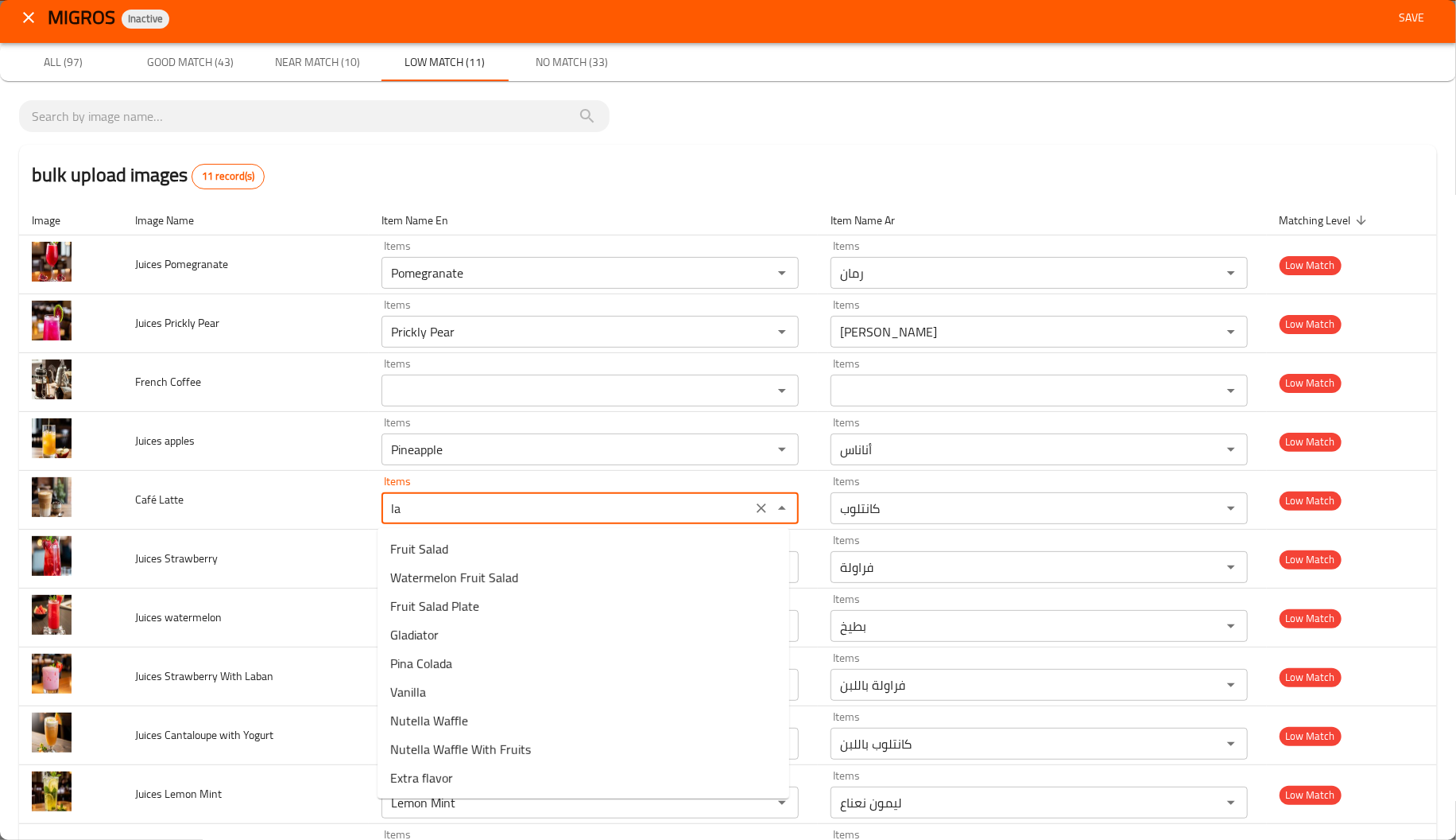
type Latte "l"
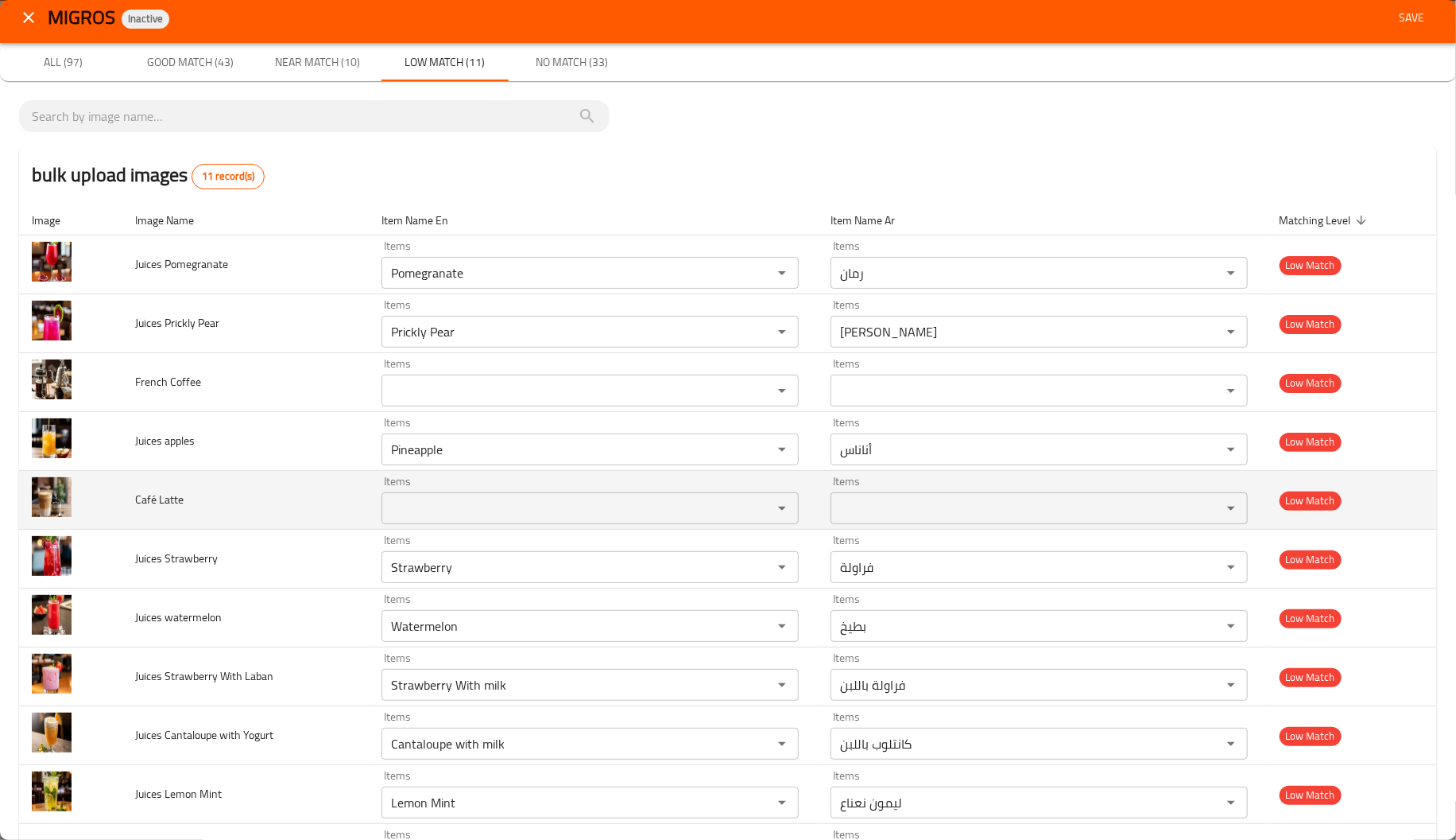
click at [278, 523] on td "Café Latte" at bounding box center [245, 500] width 246 height 59
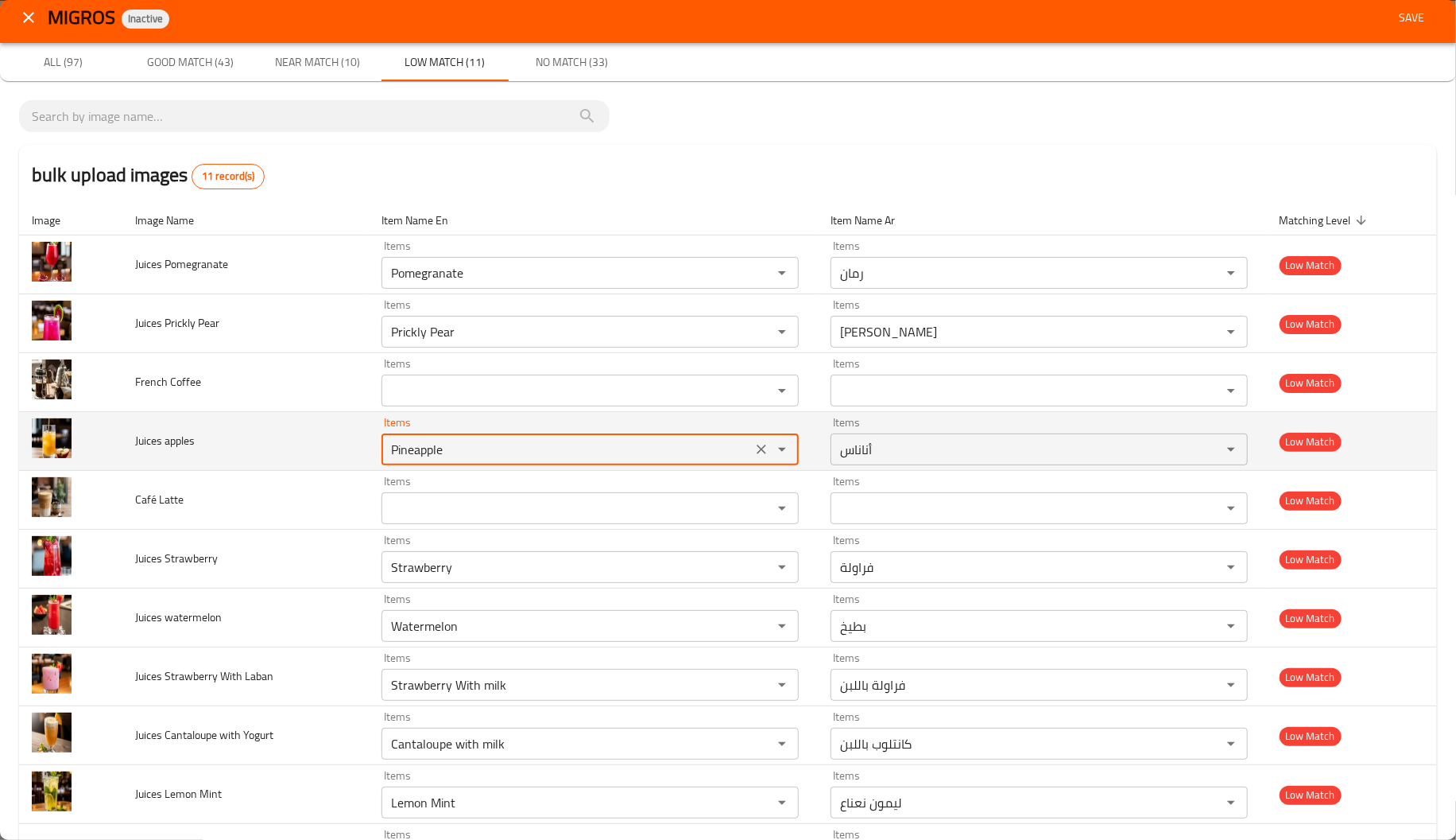
click at [446, 456] on apples "Pineapple" at bounding box center [567, 449] width 361 height 22
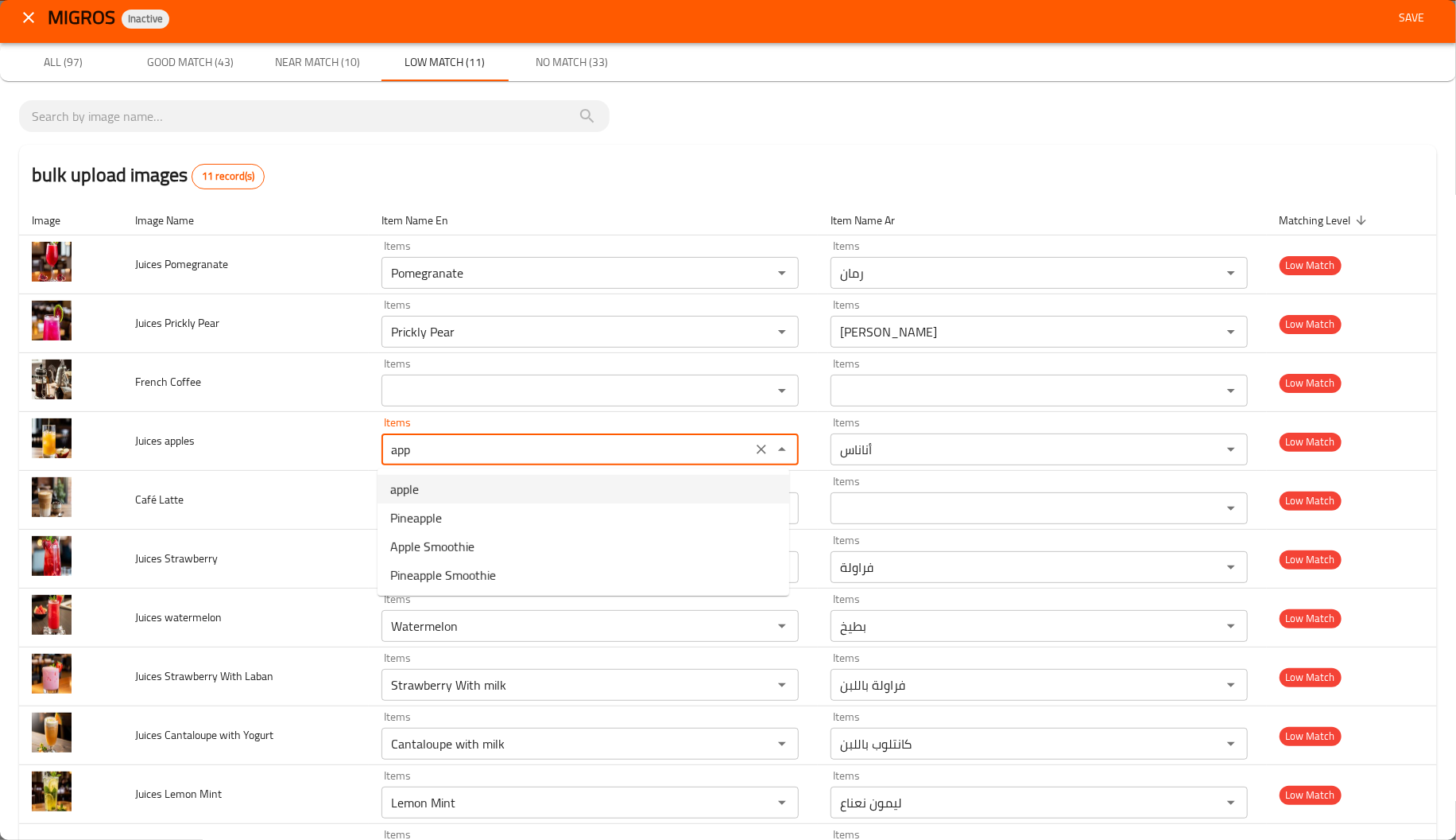
click at [436, 484] on apples-option-0 "apple" at bounding box center [583, 489] width 412 height 29
type apples "apple"
type apples-ar "تفاح"
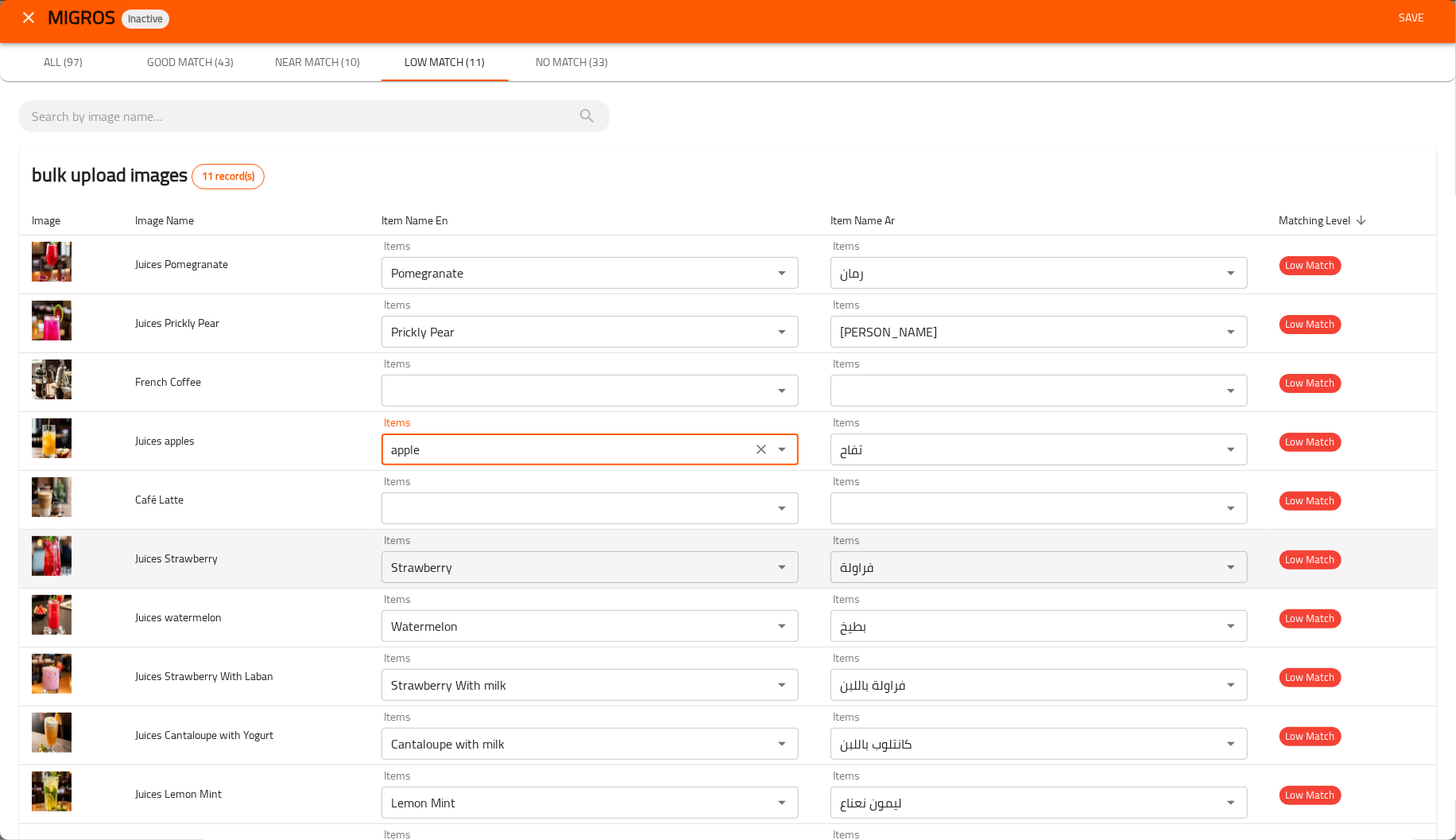
type apples "apple"
click at [287, 570] on td "Juices Strawberry" at bounding box center [245, 559] width 246 height 59
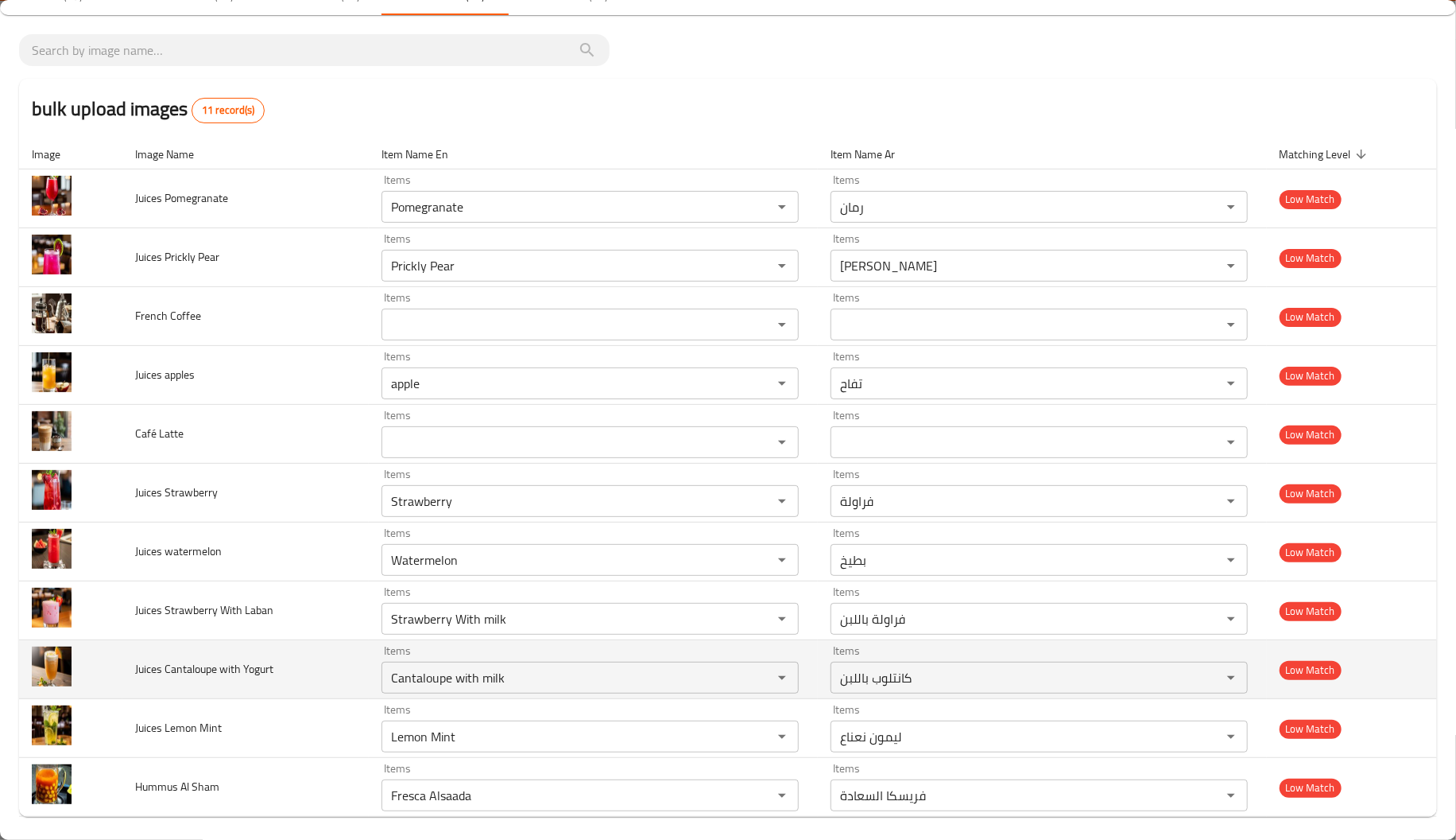
scroll to position [84, 0]
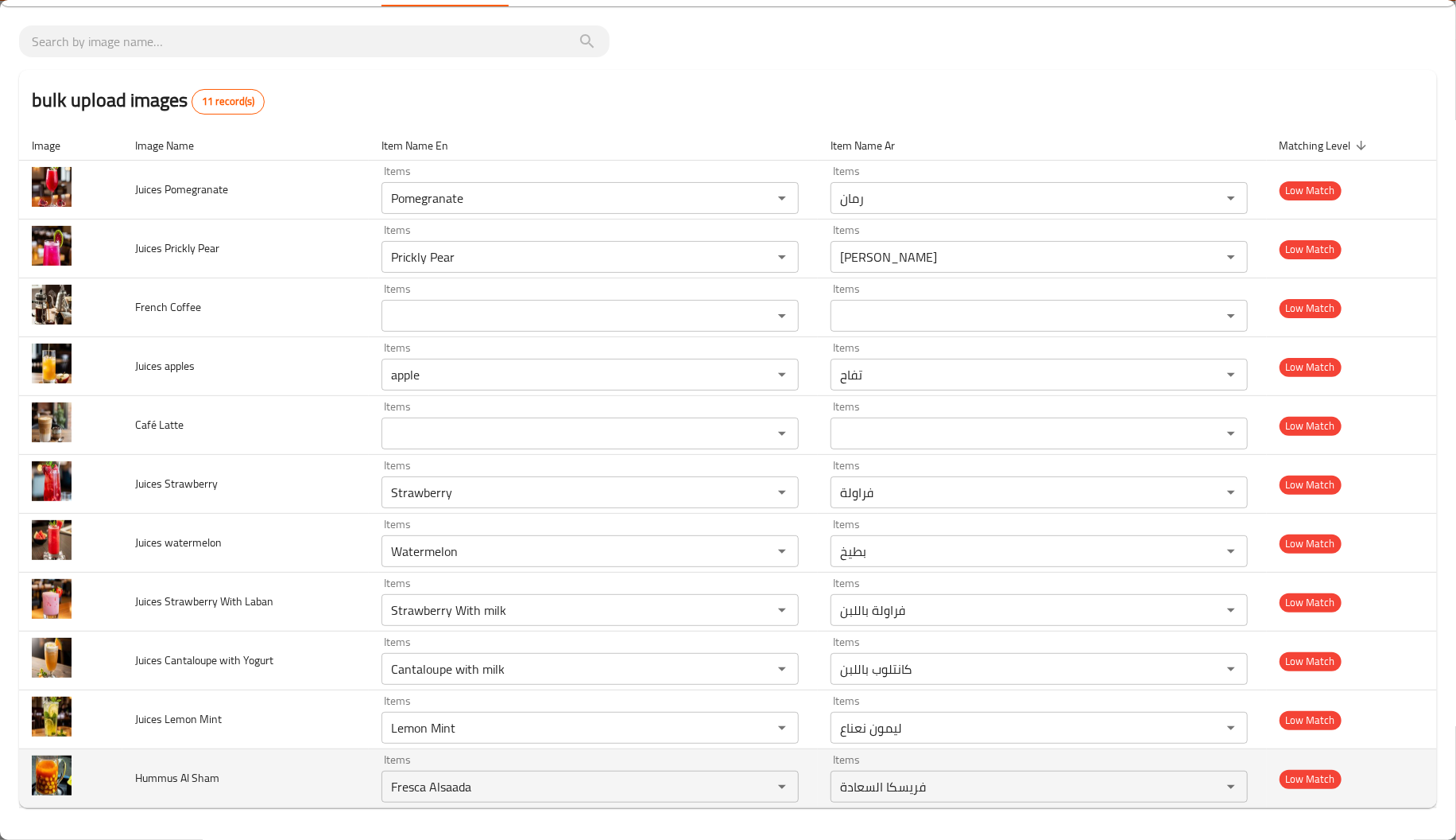
click at [166, 777] on span "Hummus Al Sham" at bounding box center [177, 777] width 84 height 21
click at [484, 795] on Sham "Fresca Alsaada" at bounding box center [567, 786] width 361 height 22
paste Sham "Hummus"
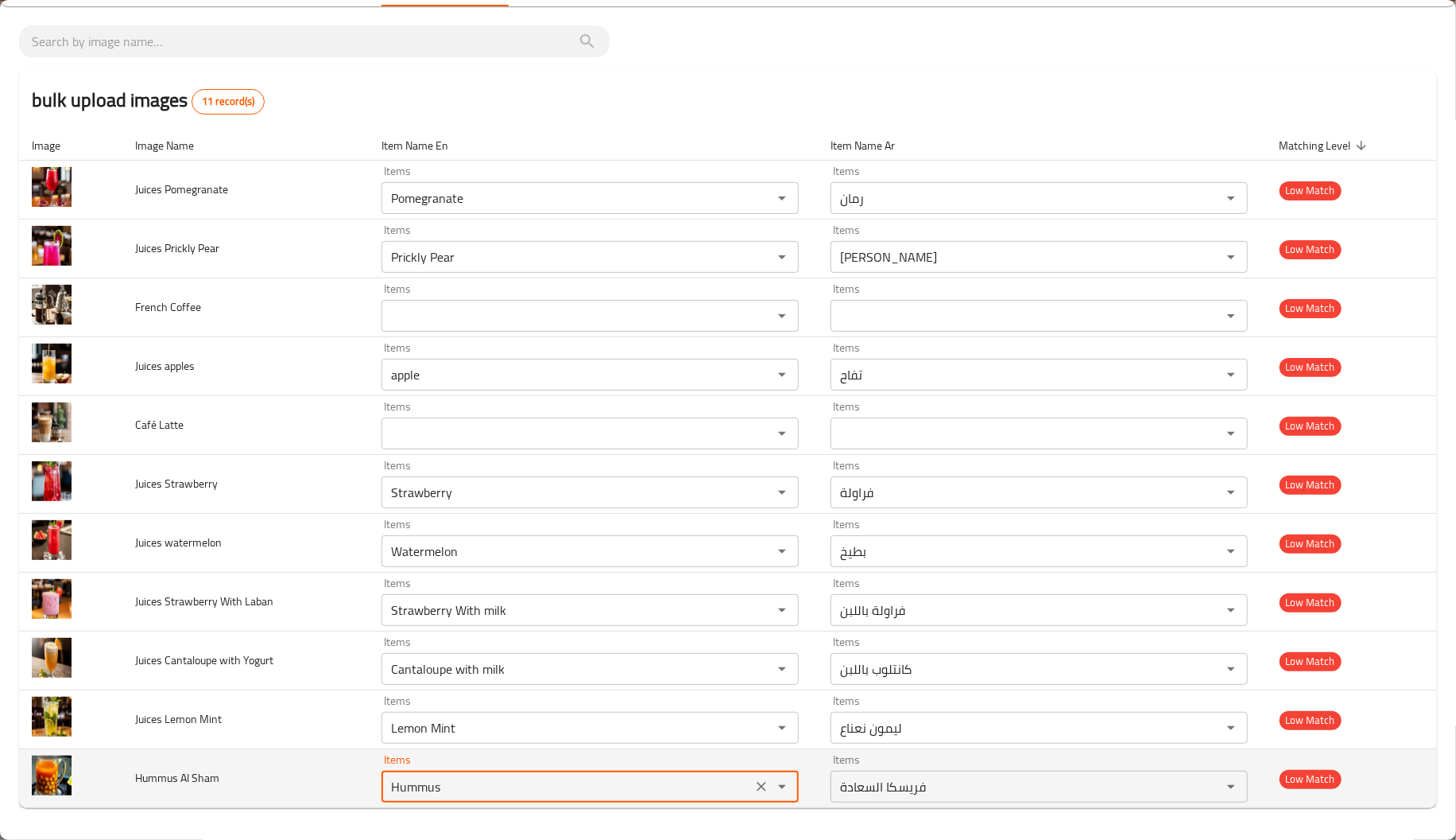
click at [484, 795] on Sham "Hummus" at bounding box center [567, 786] width 361 height 22
type Sham "H"
click at [347, 756] on td "Hummus Al Sham" at bounding box center [245, 779] width 246 height 59
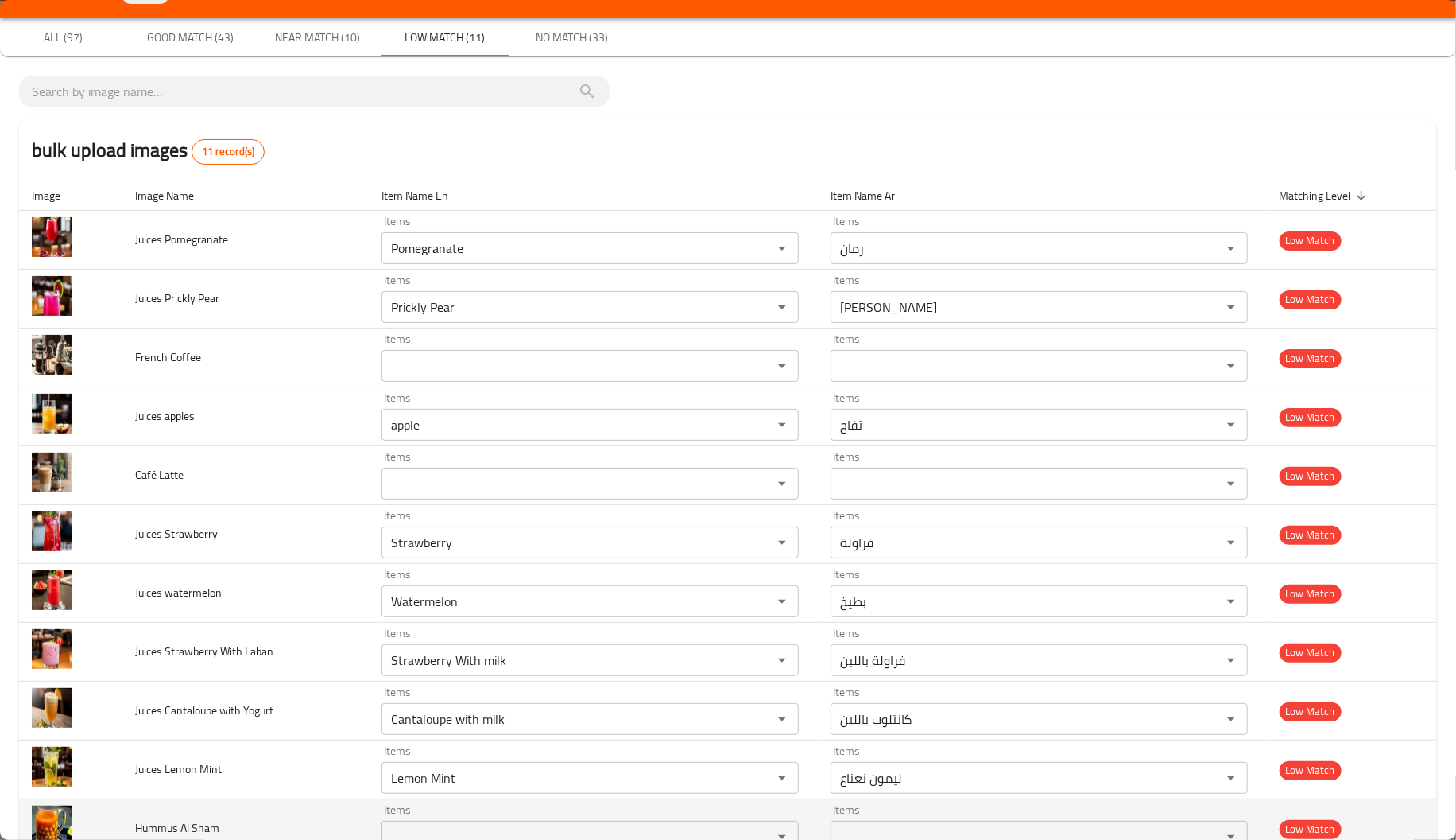
scroll to position [32, 0]
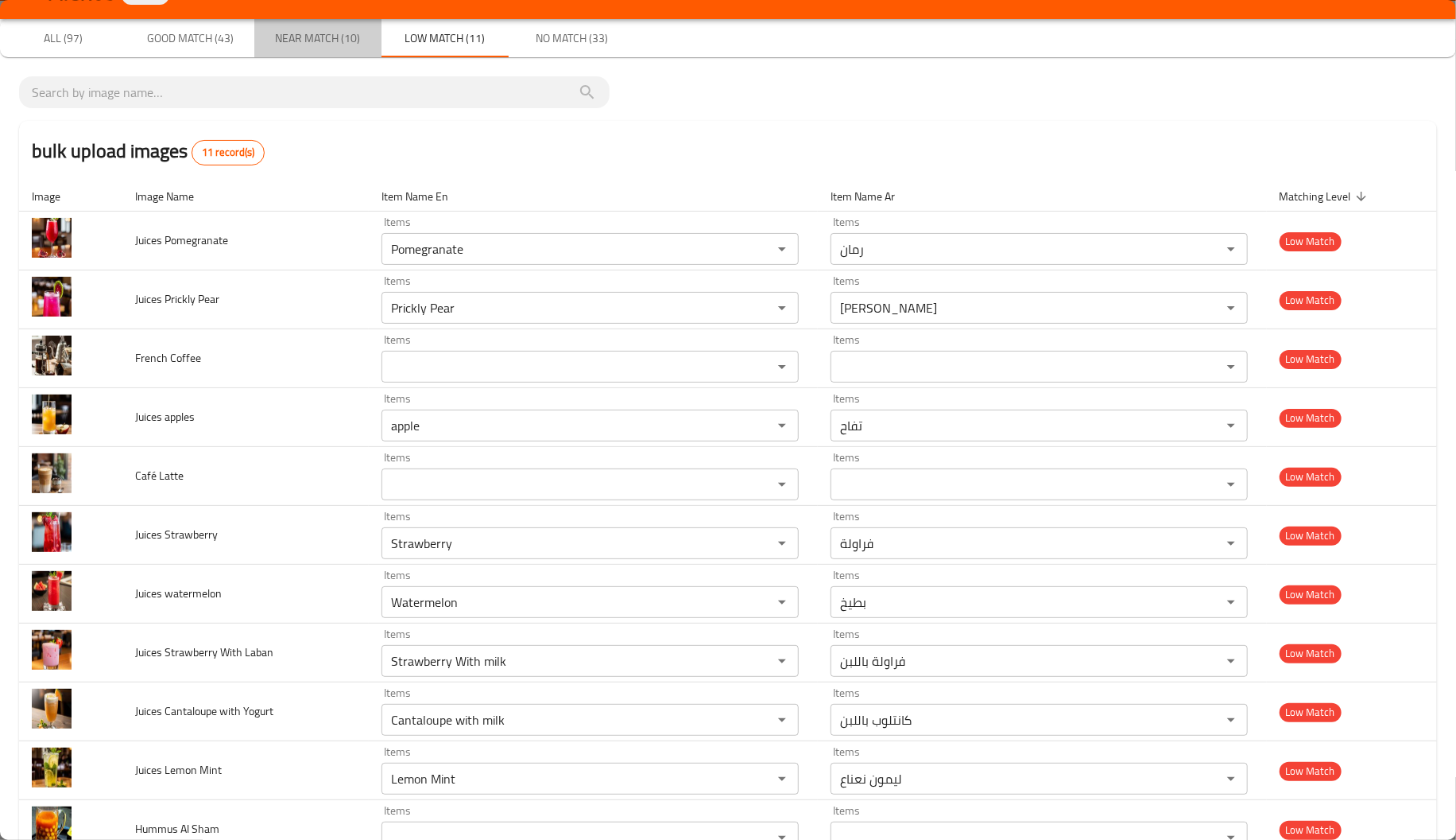
click at [321, 51] on button "Near Match (10)" at bounding box center [318, 38] width 127 height 38
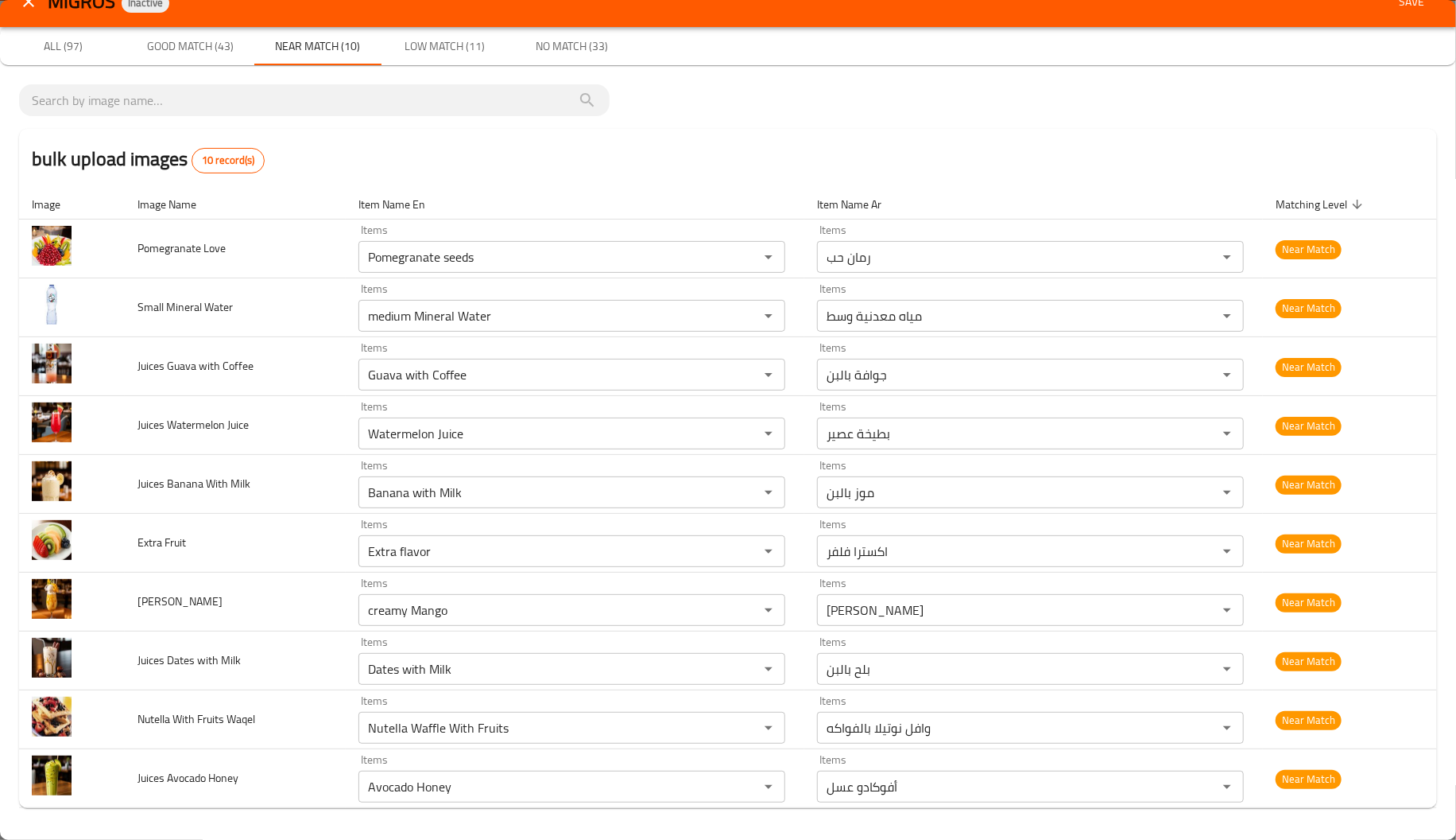
scroll to position [25, 0]
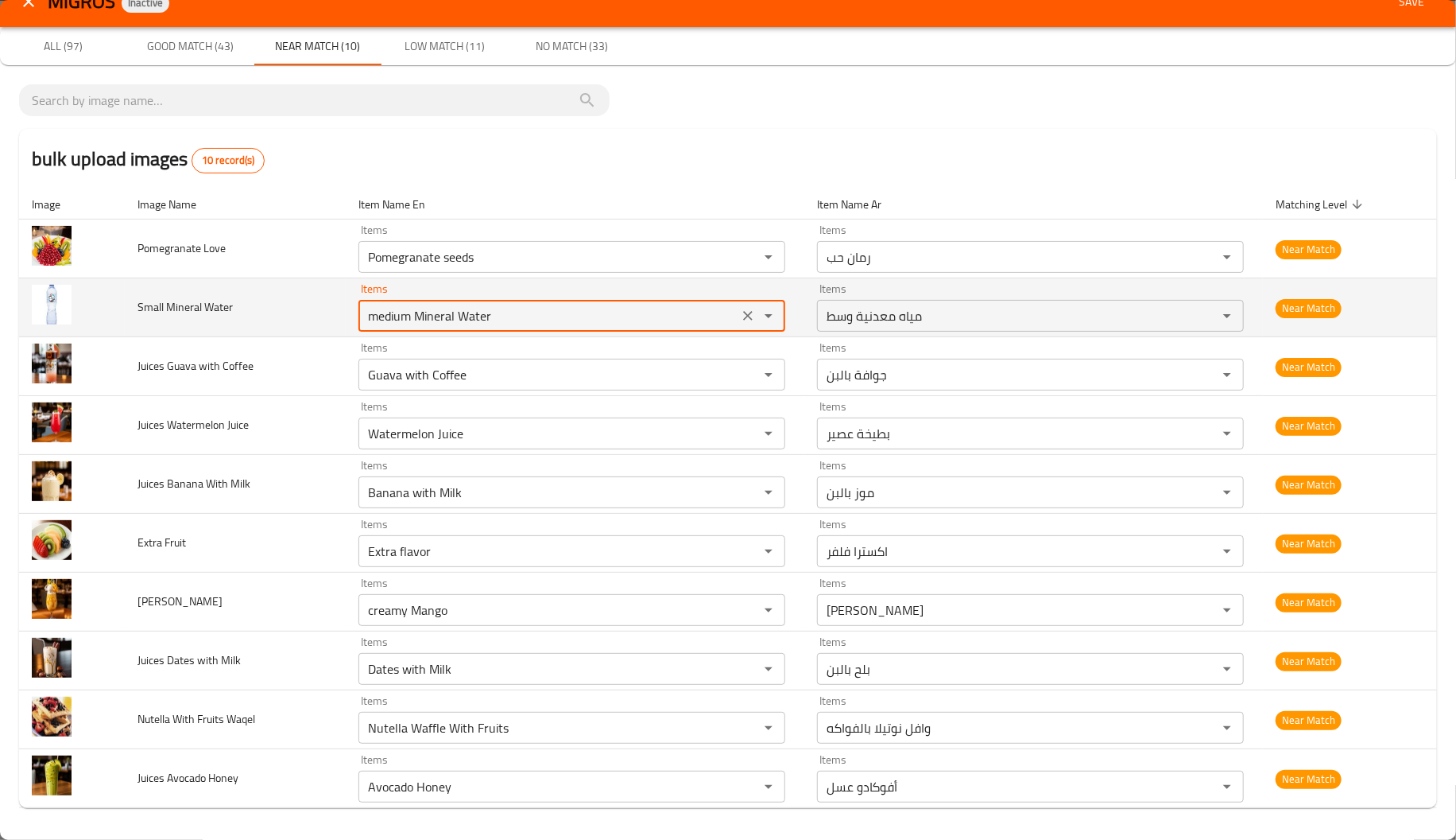
click at [372, 319] on Water "medium Mineral Water" at bounding box center [548, 315] width 371 height 22
drag, startPoint x: 376, startPoint y: 318, endPoint x: 335, endPoint y: 314, distance: 41.2
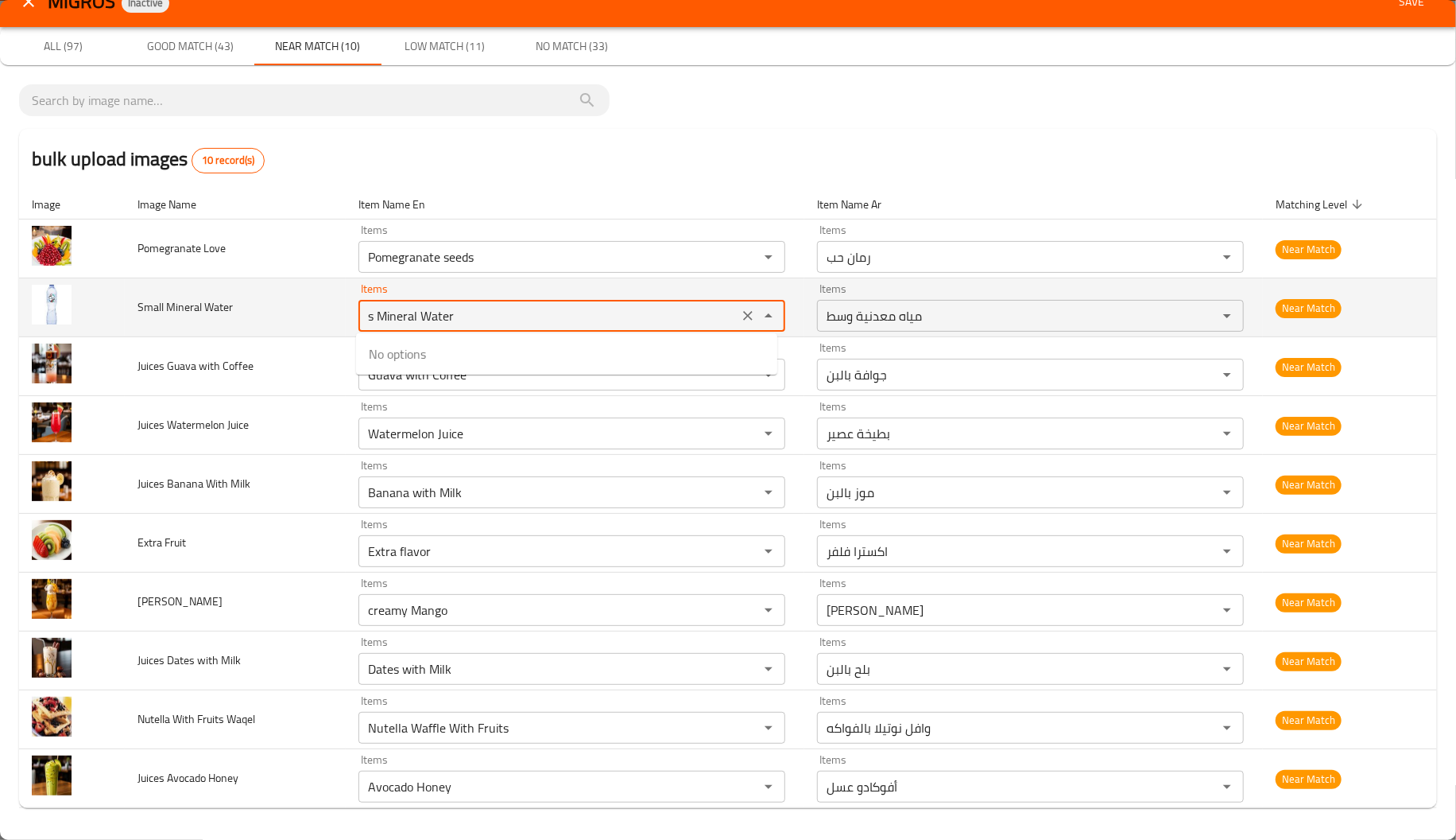
click at [335, 314] on tr "Small Mineral Water Items s Mineral Water Items Items مياه معدنية وسط Items Nea…" at bounding box center [728, 308] width 1418 height 59
click at [459, 319] on Water "Mineral Water" at bounding box center [548, 315] width 371 height 22
click at [399, 316] on Water "Mineral Water" at bounding box center [548, 315] width 371 height 22
type Water "Water"
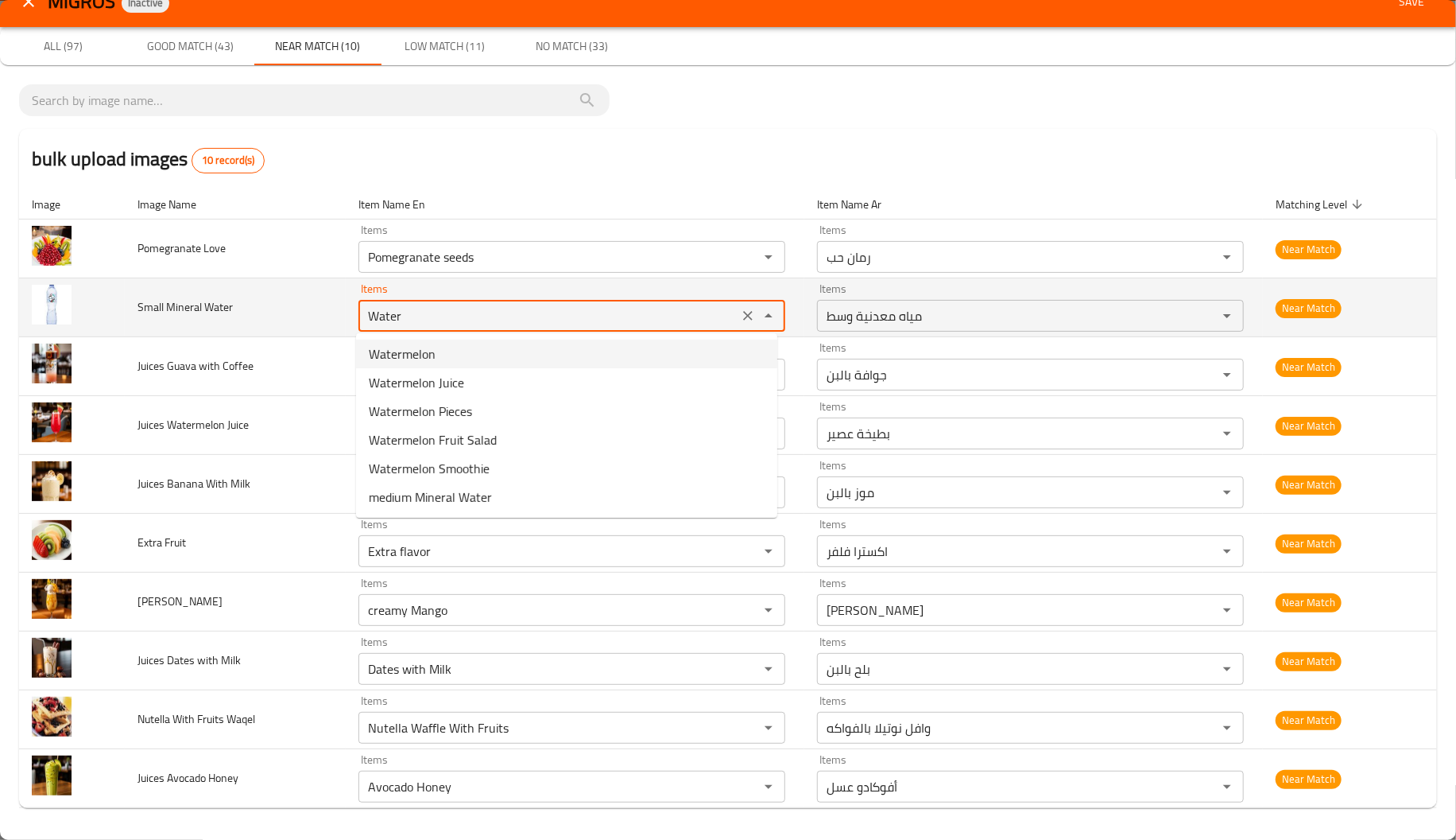
click at [443, 322] on Water "Water" at bounding box center [548, 315] width 371 height 22
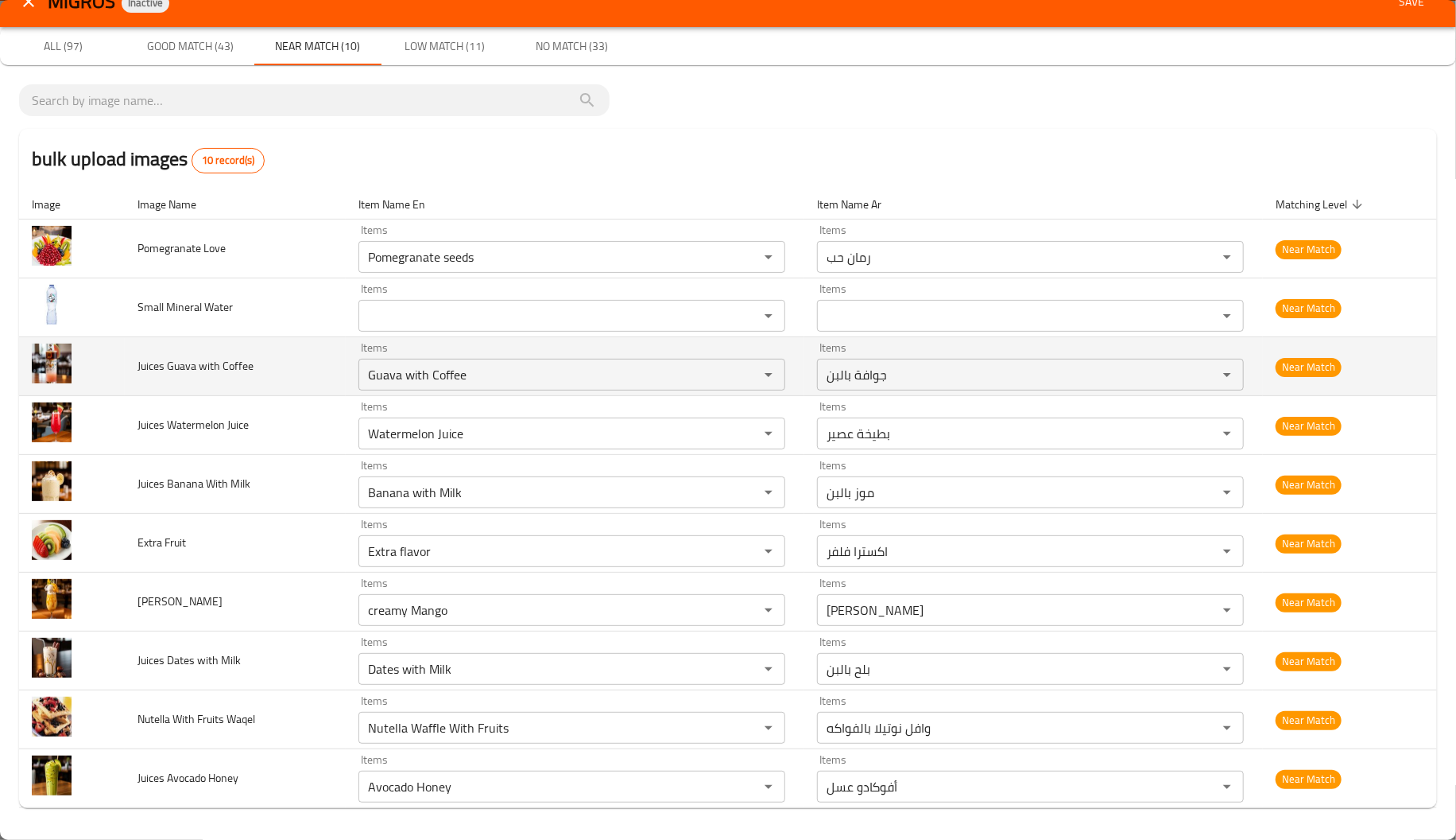
click at [256, 382] on td "Juices Guava with Coffee" at bounding box center [235, 367] width 221 height 59
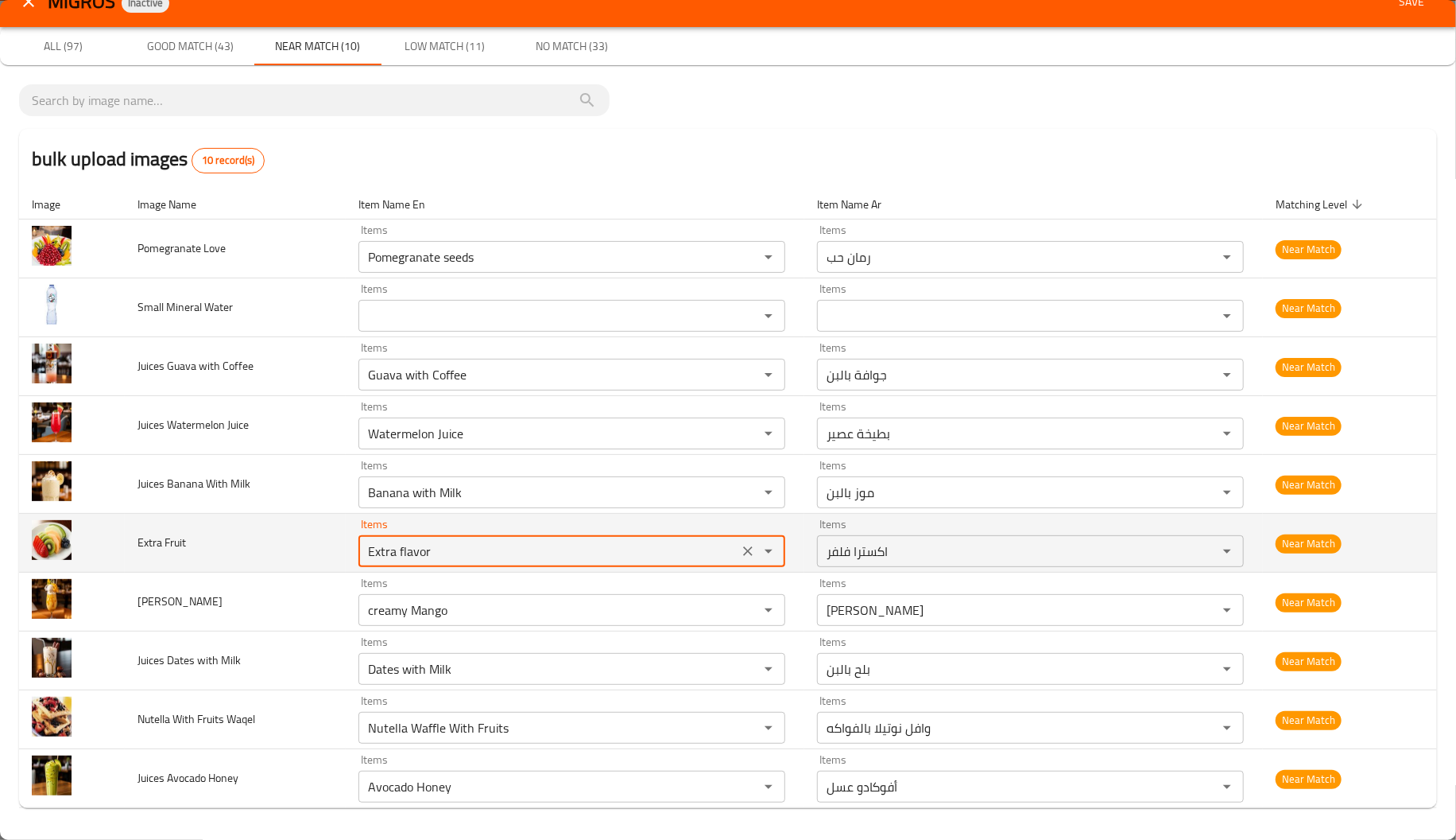
click at [407, 557] on Fruit "Extra flavor" at bounding box center [548, 551] width 371 height 22
type Fruit "E"
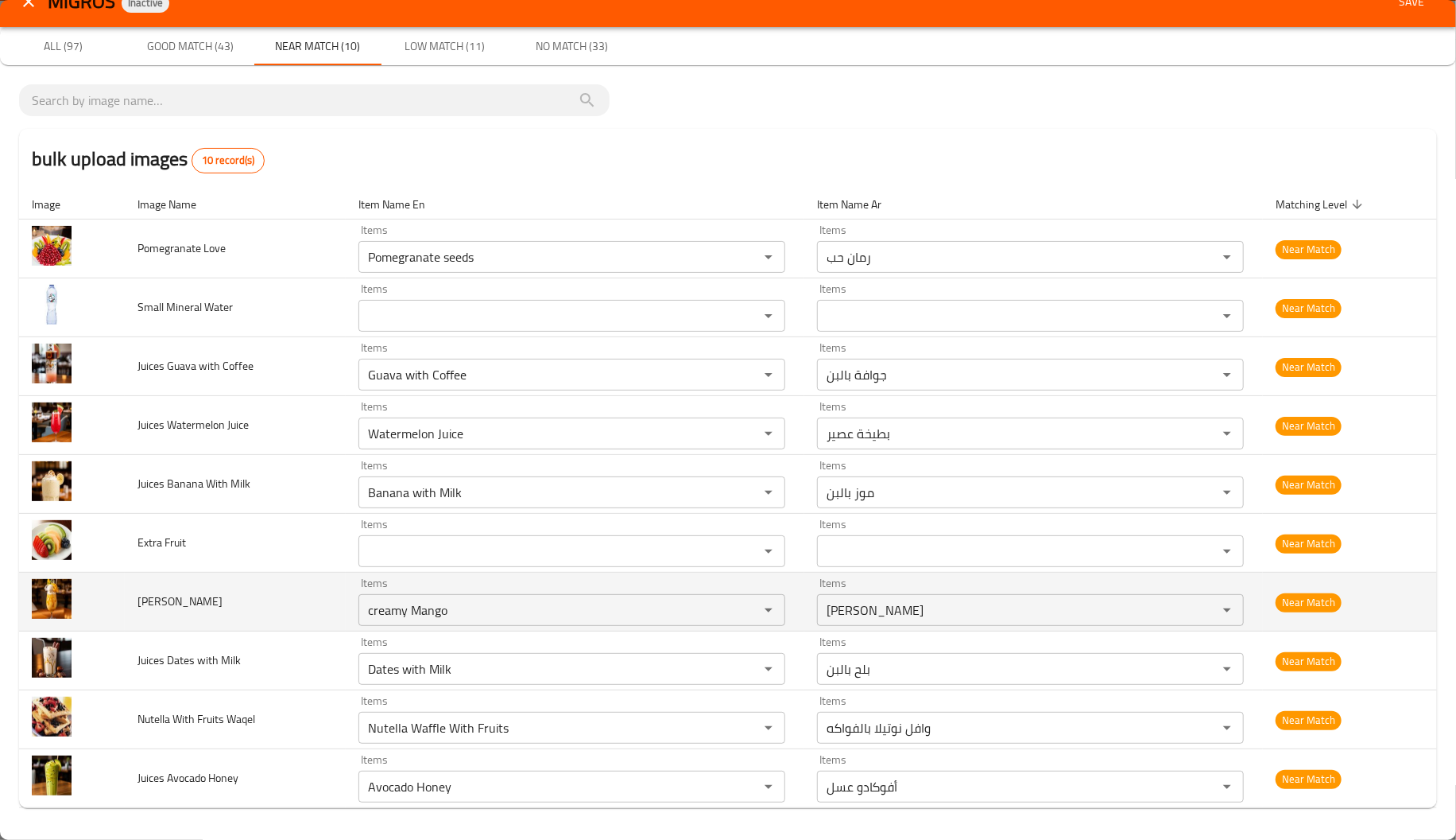
click at [270, 585] on td "Karimi Mango" at bounding box center [235, 602] width 221 height 59
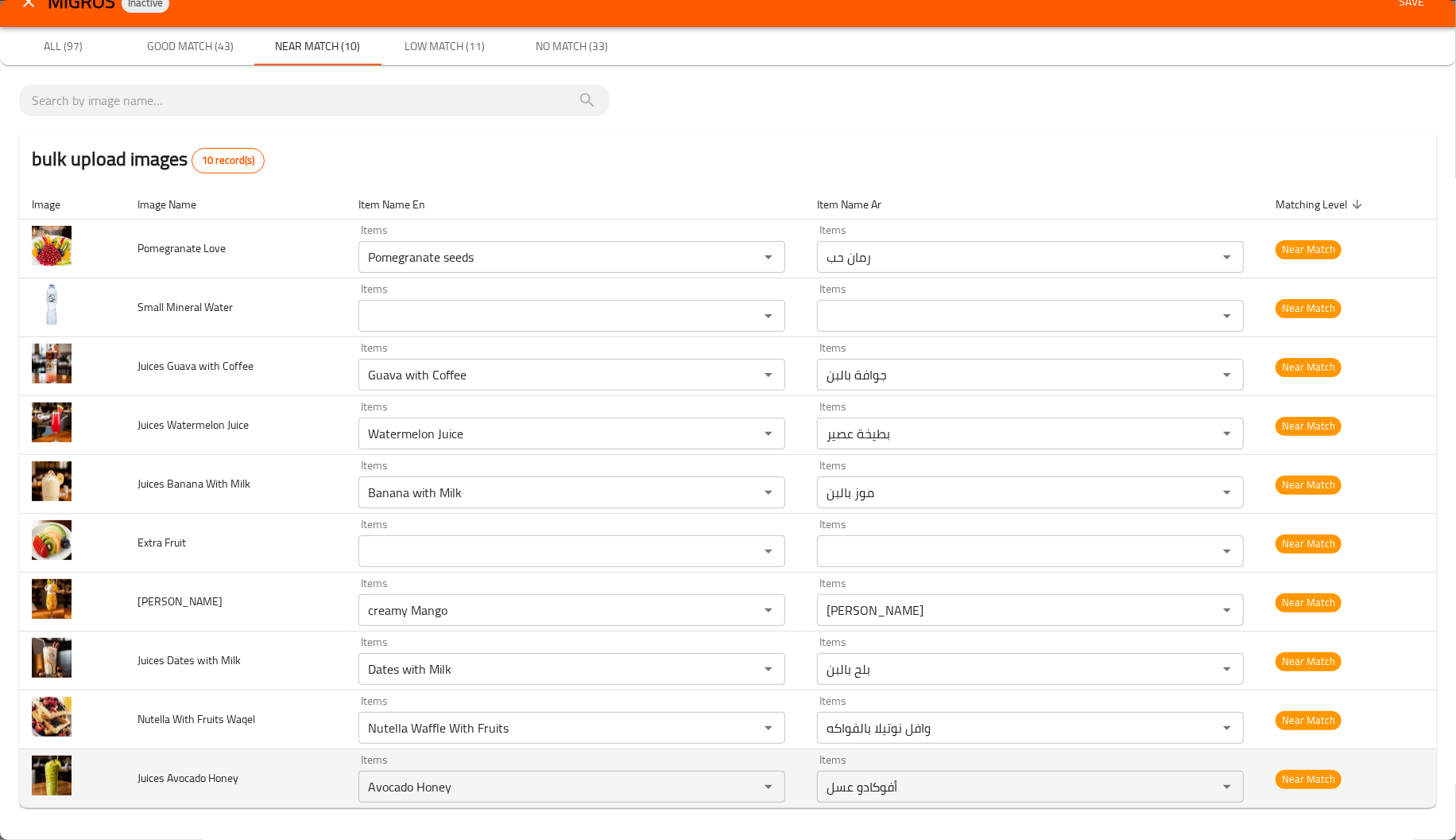
click at [337, 766] on td "Juices Avocado Honey" at bounding box center [235, 779] width 221 height 59
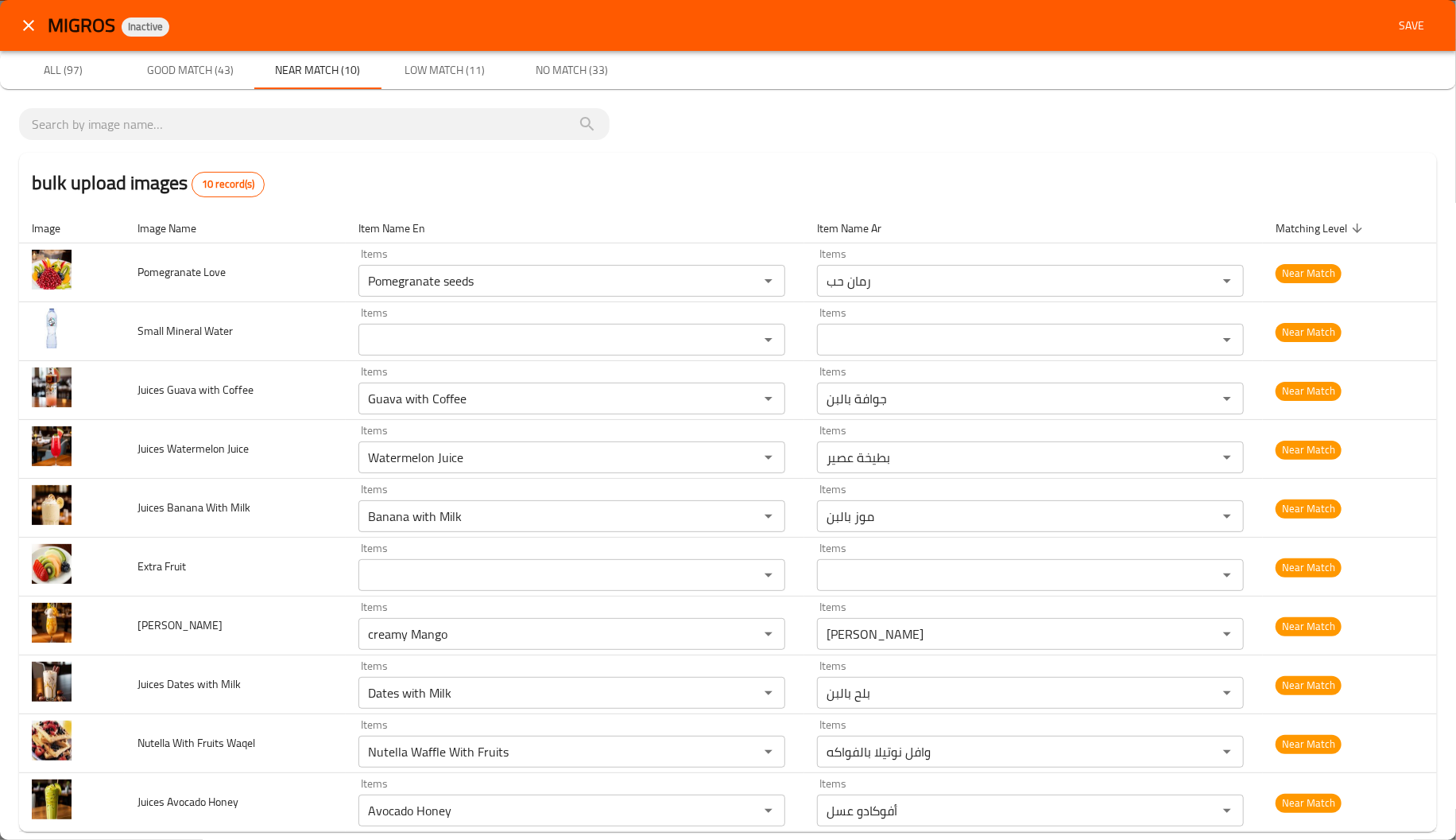
click at [156, 57] on button "Good Match (43)" at bounding box center [190, 70] width 127 height 38
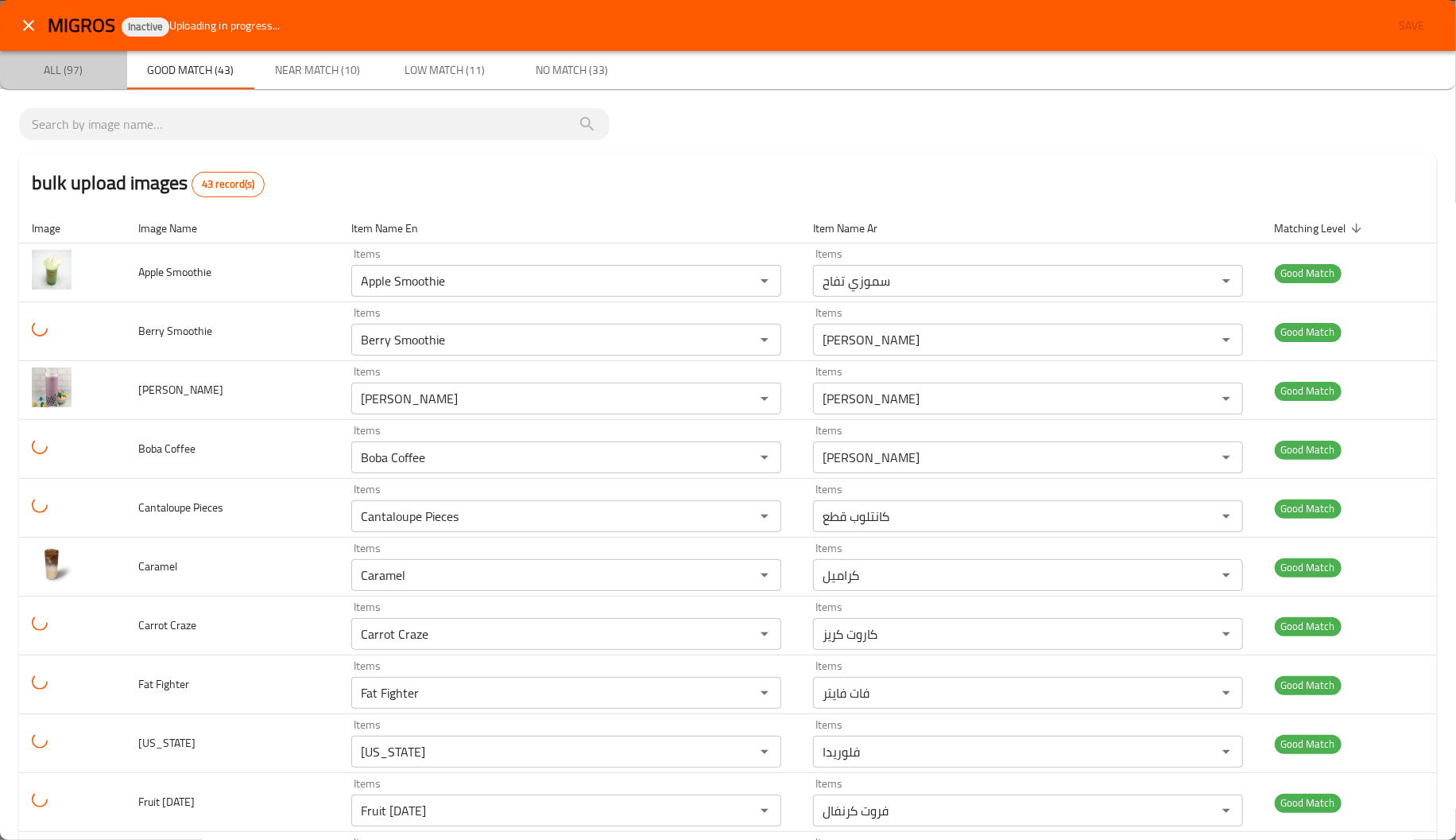
click at [55, 83] on button "All (97)" at bounding box center [63, 70] width 127 height 38
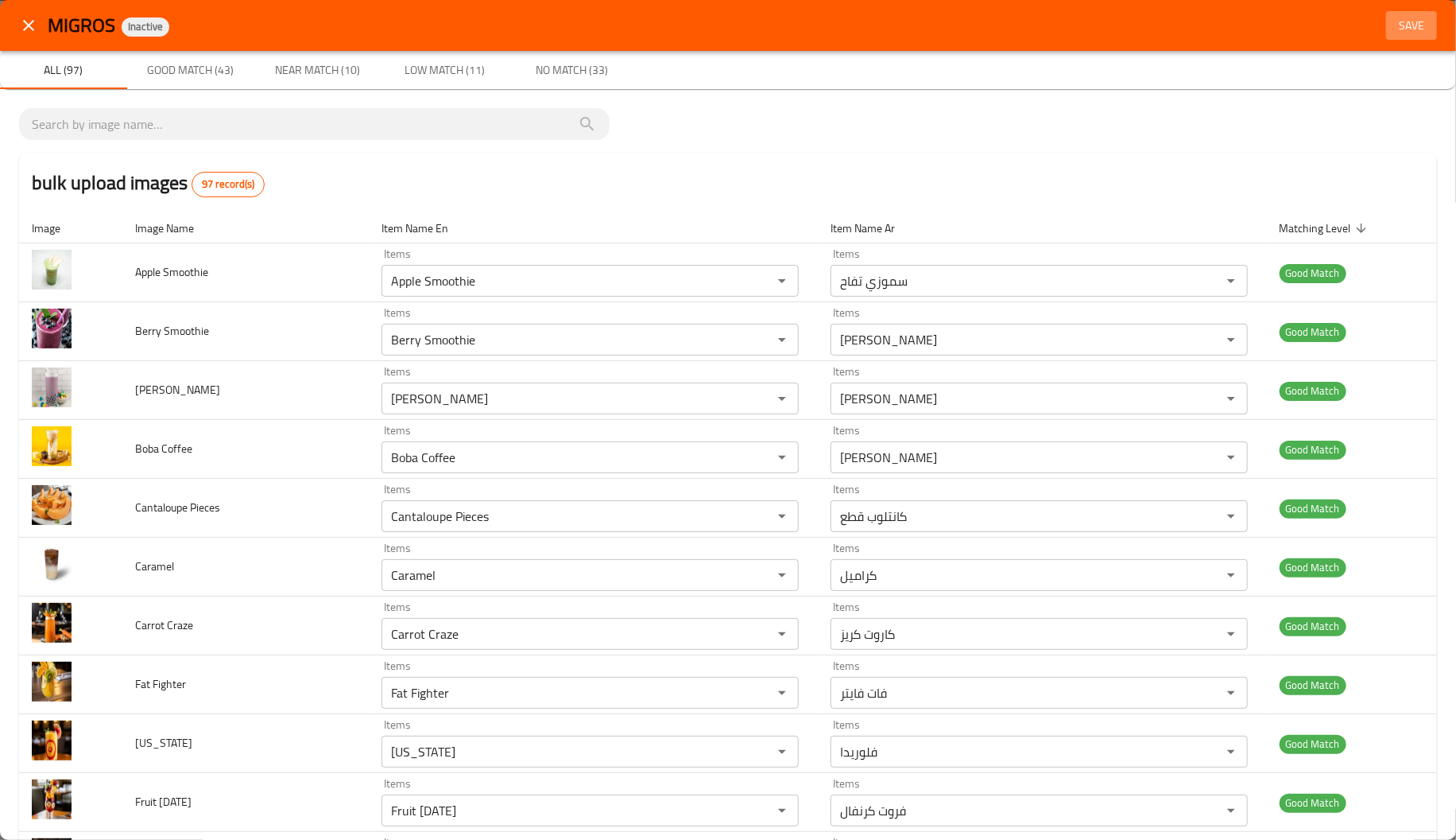
click at [1393, 28] on span "Save" at bounding box center [1411, 26] width 38 height 20
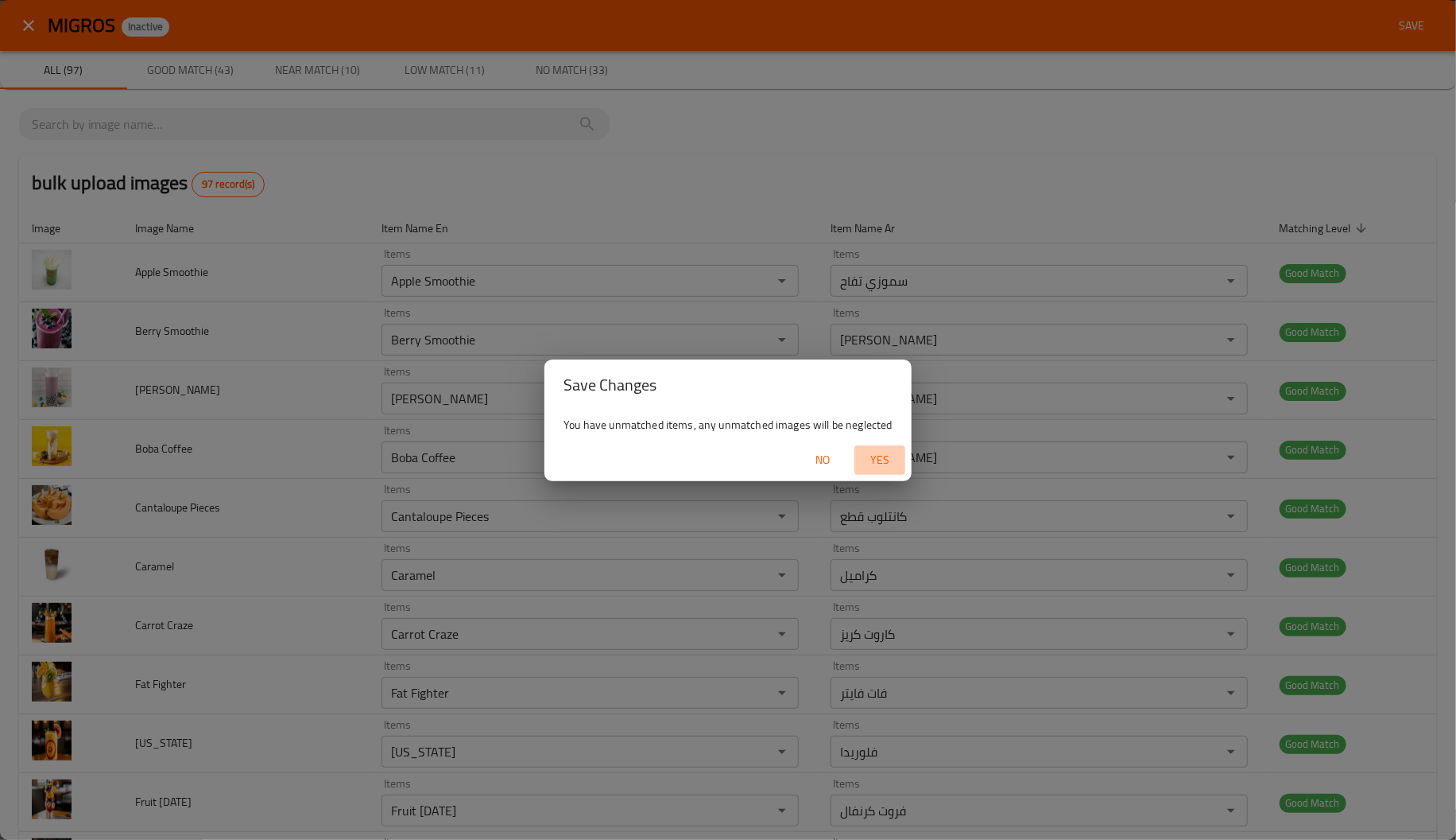
click at [889, 456] on span "Yes" at bounding box center [879, 460] width 38 height 20
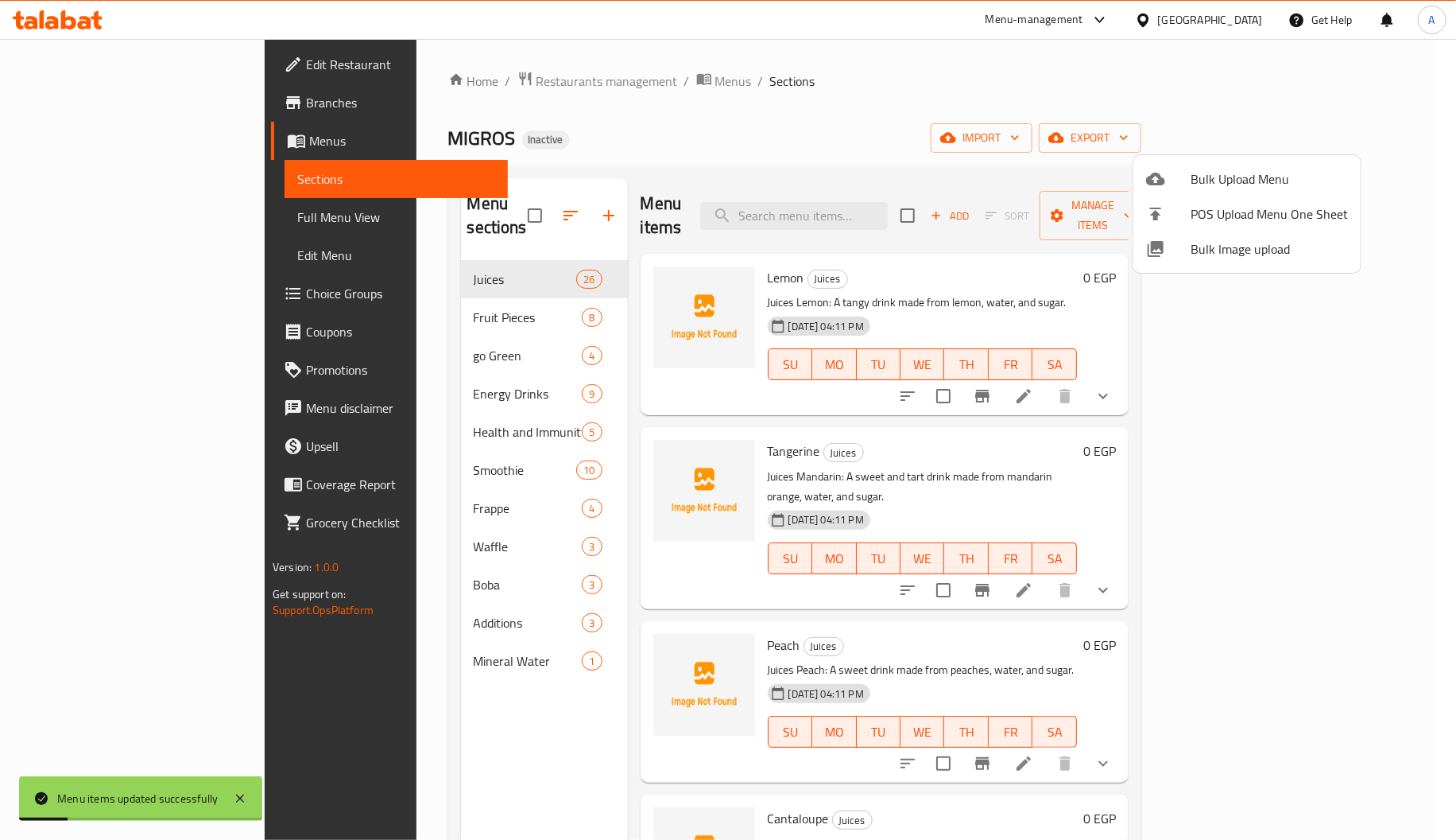
click at [356, 280] on div at bounding box center [728, 420] width 1456 height 840
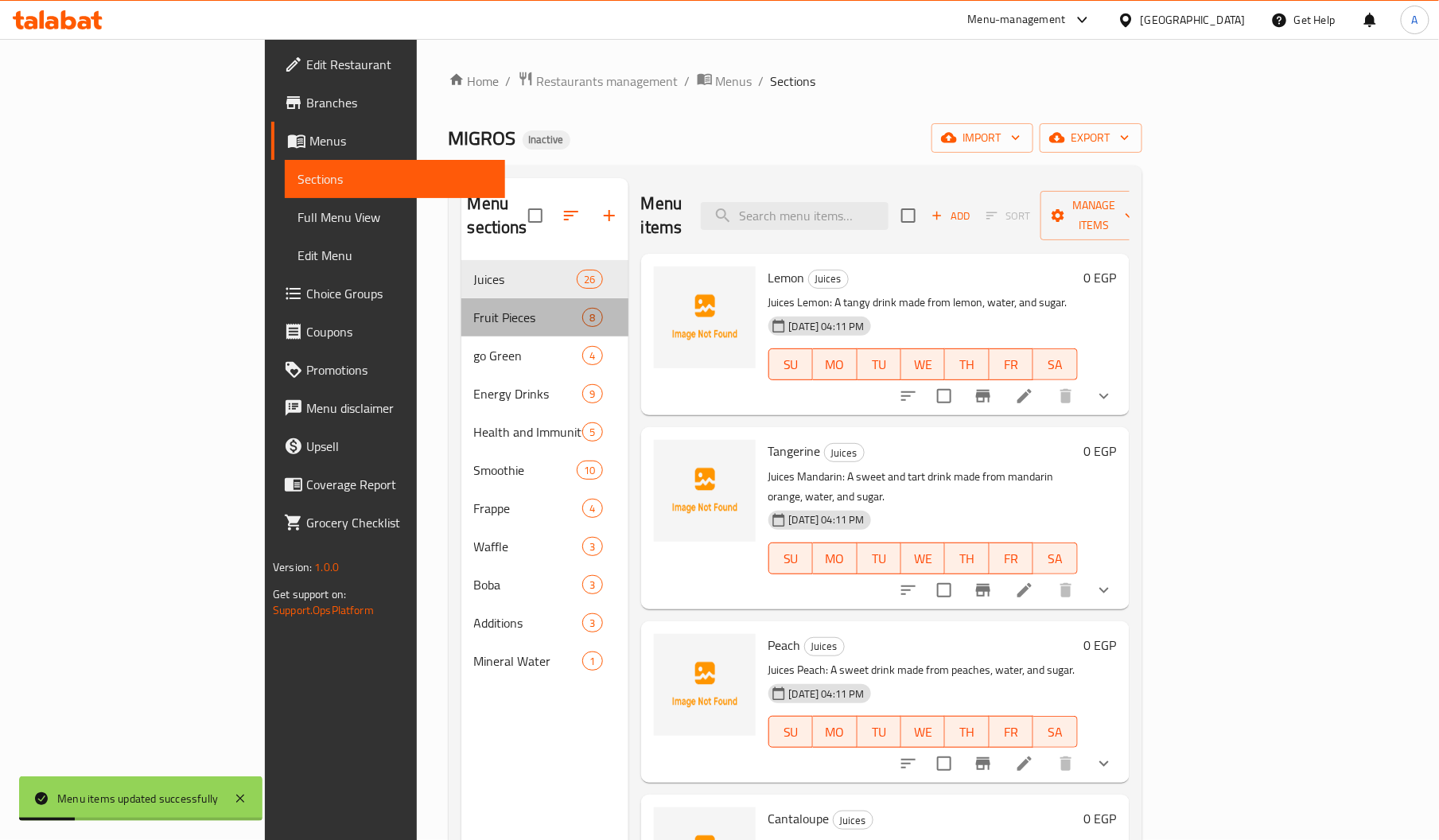
click at [461, 298] on div "Fruit Pieces 8" at bounding box center [544, 317] width 167 height 38
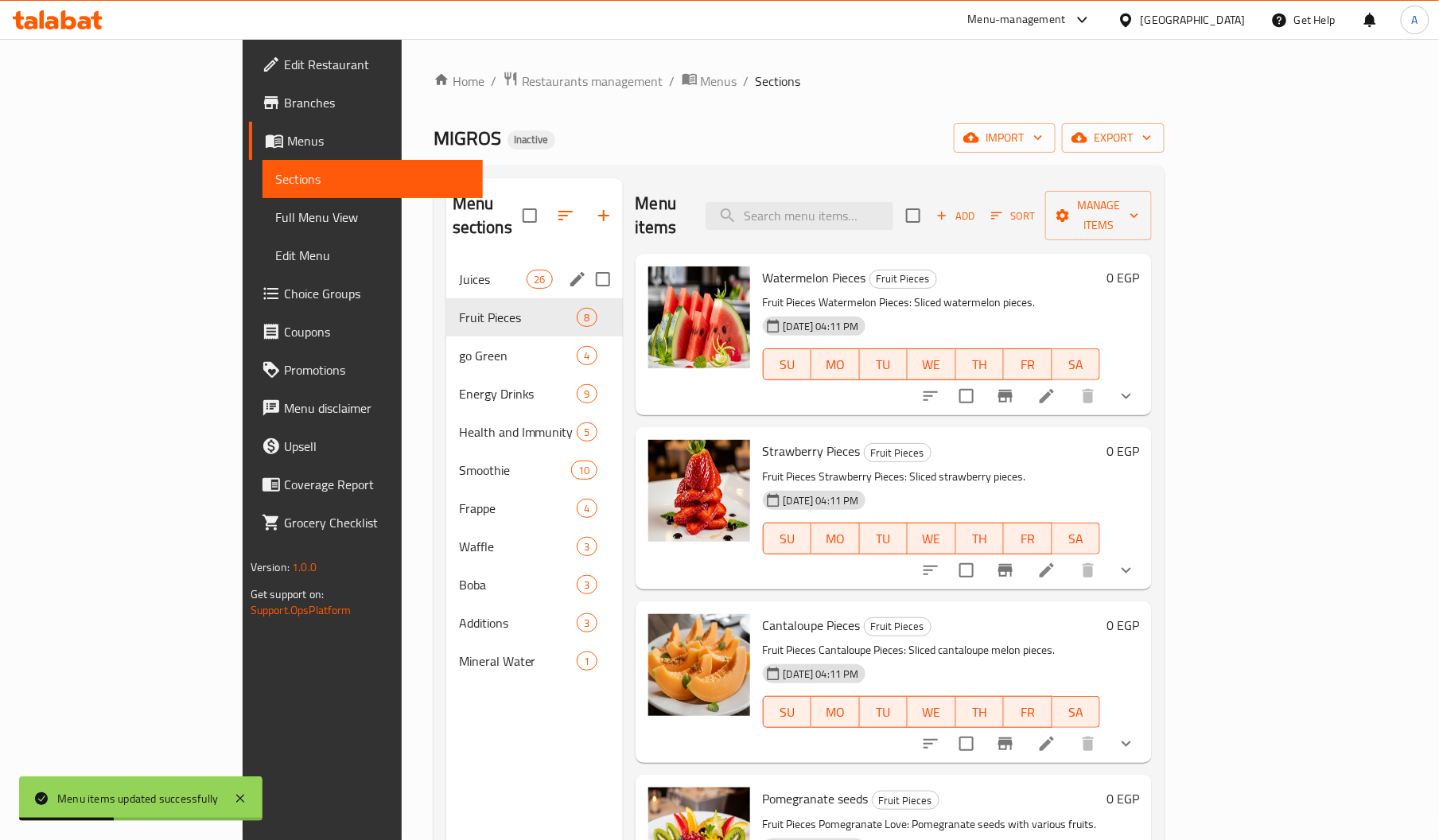
click at [446, 267] on div "Juices 26" at bounding box center [534, 278] width 177 height 38
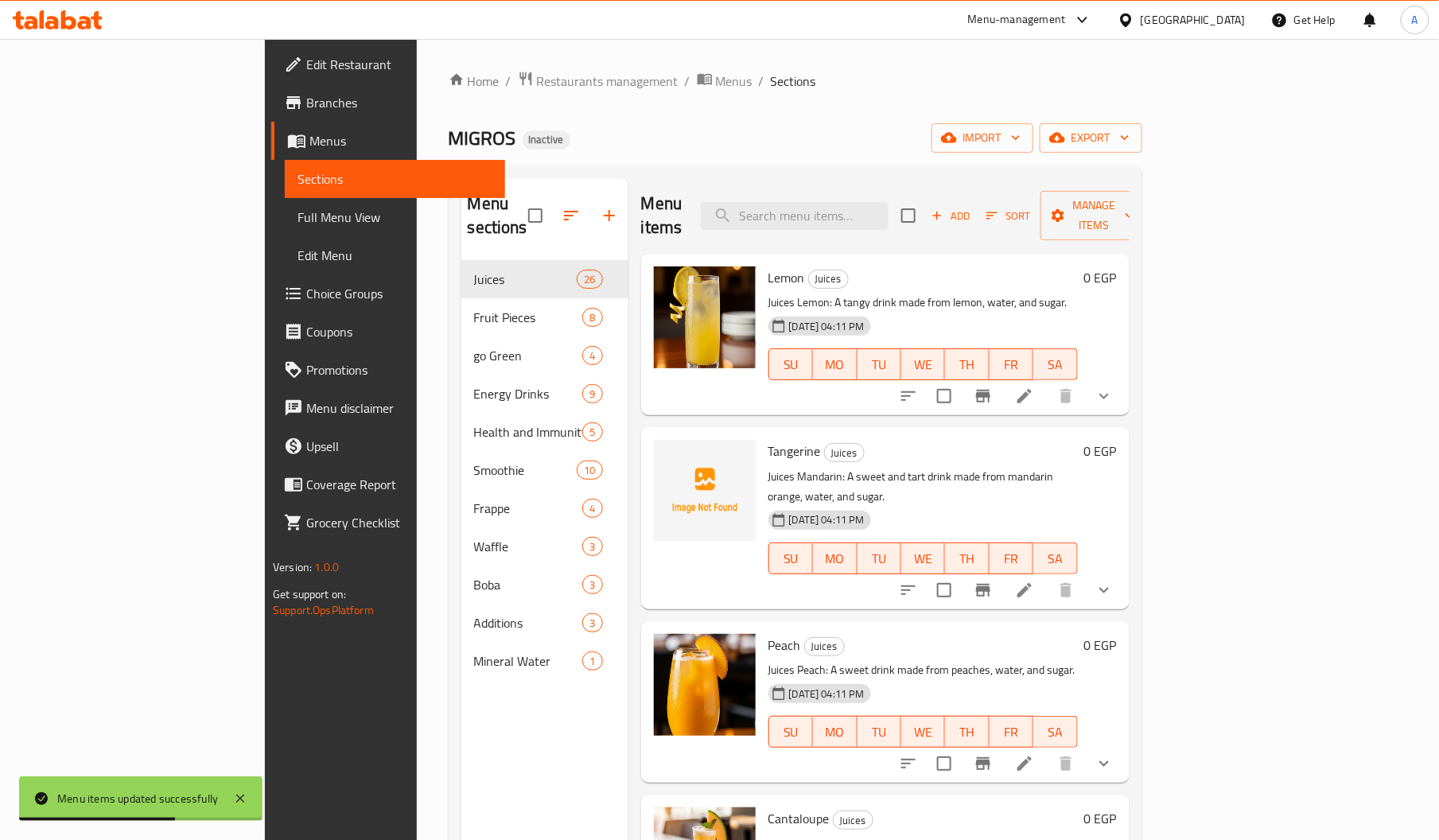
click at [768, 439] on span "Tangerine" at bounding box center [794, 451] width 52 height 24
click at [768, 467] on p "Juices Mandarin: A sweet and tart drink made from mandarin orange, water, and s…" at bounding box center [923, 486] width 309 height 40
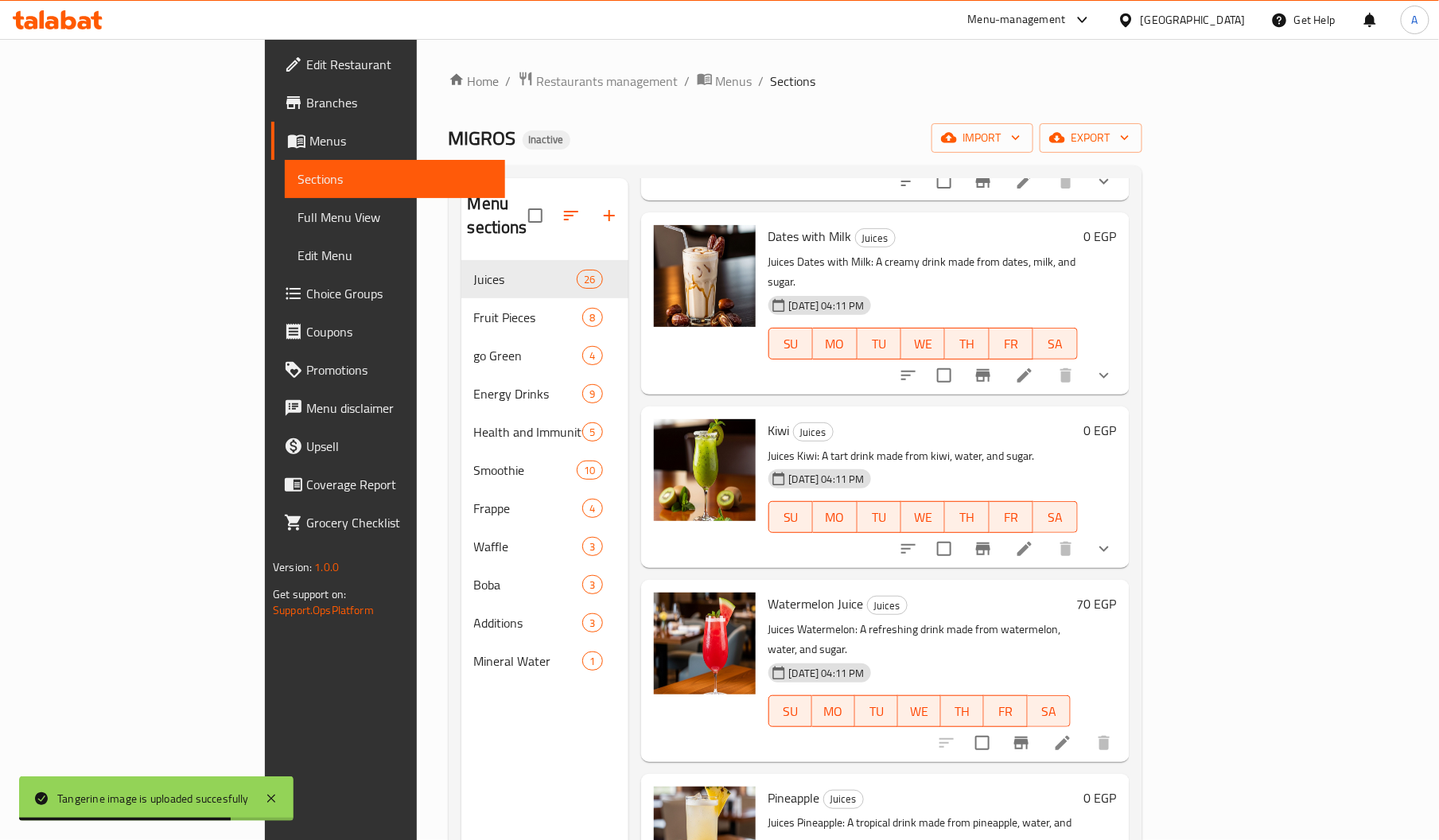
scroll to position [225, 0]
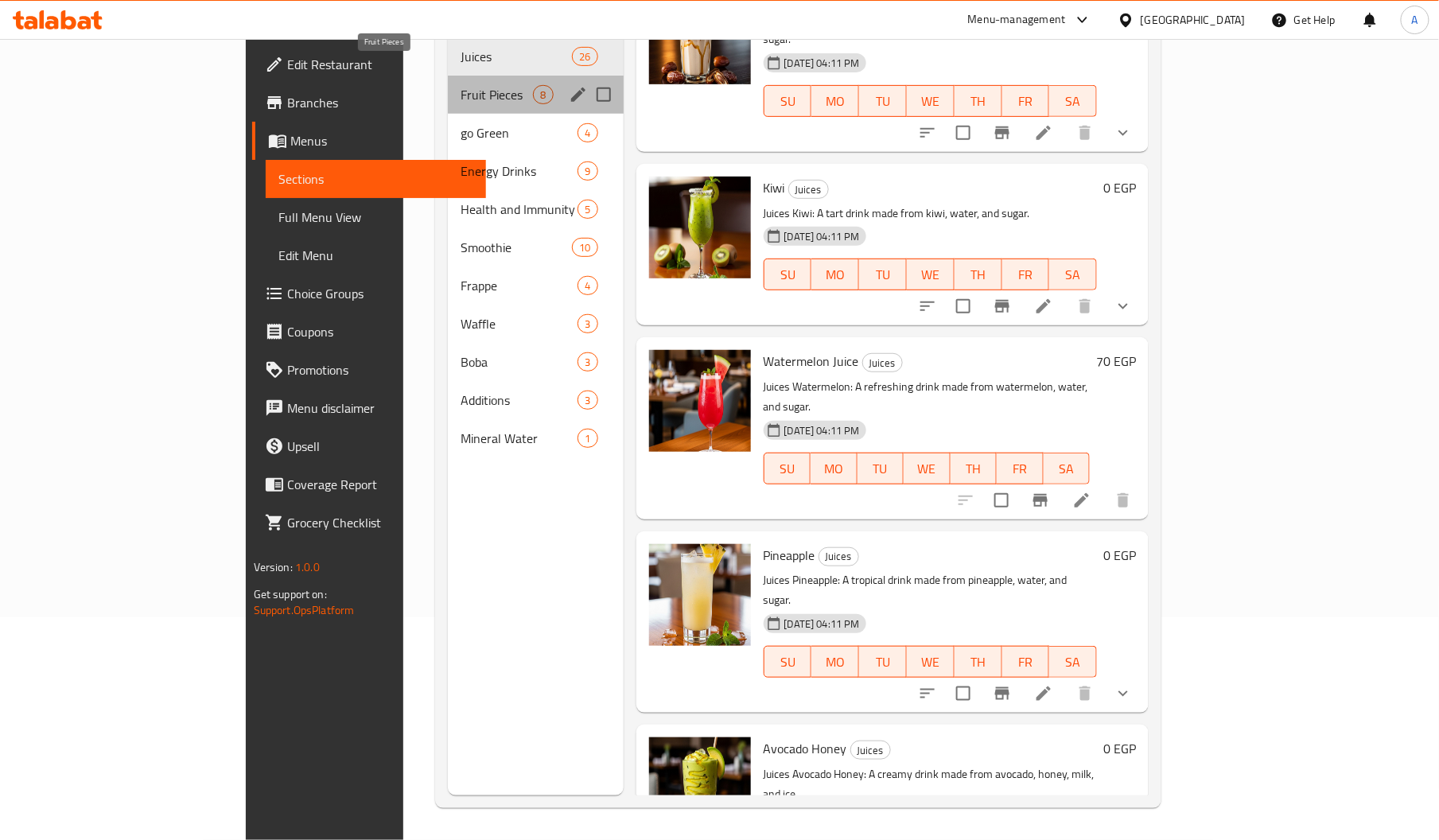
click at [460, 85] on span "Fruit Pieces" at bounding box center [496, 94] width 72 height 19
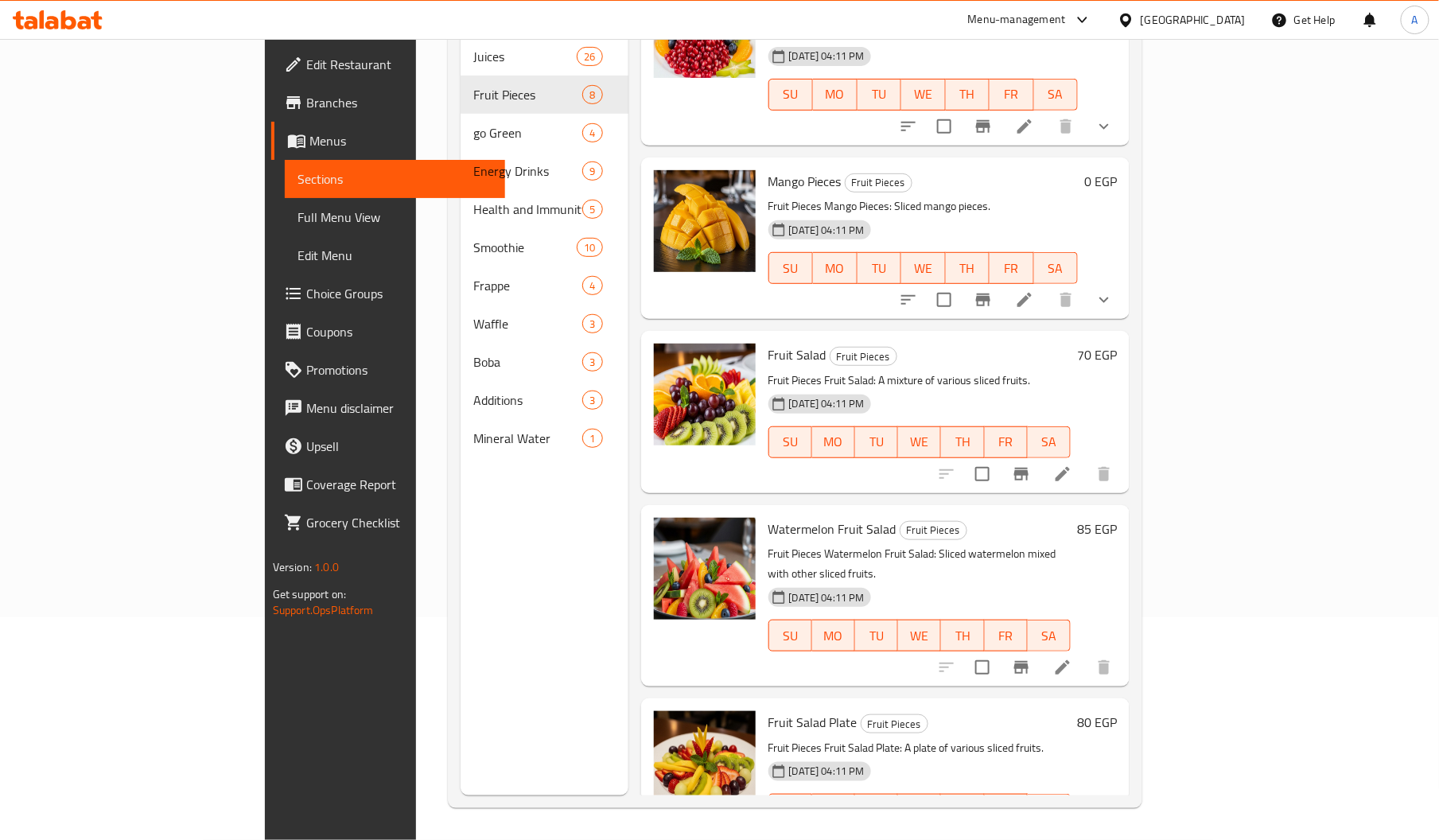
scroll to position [223, 0]
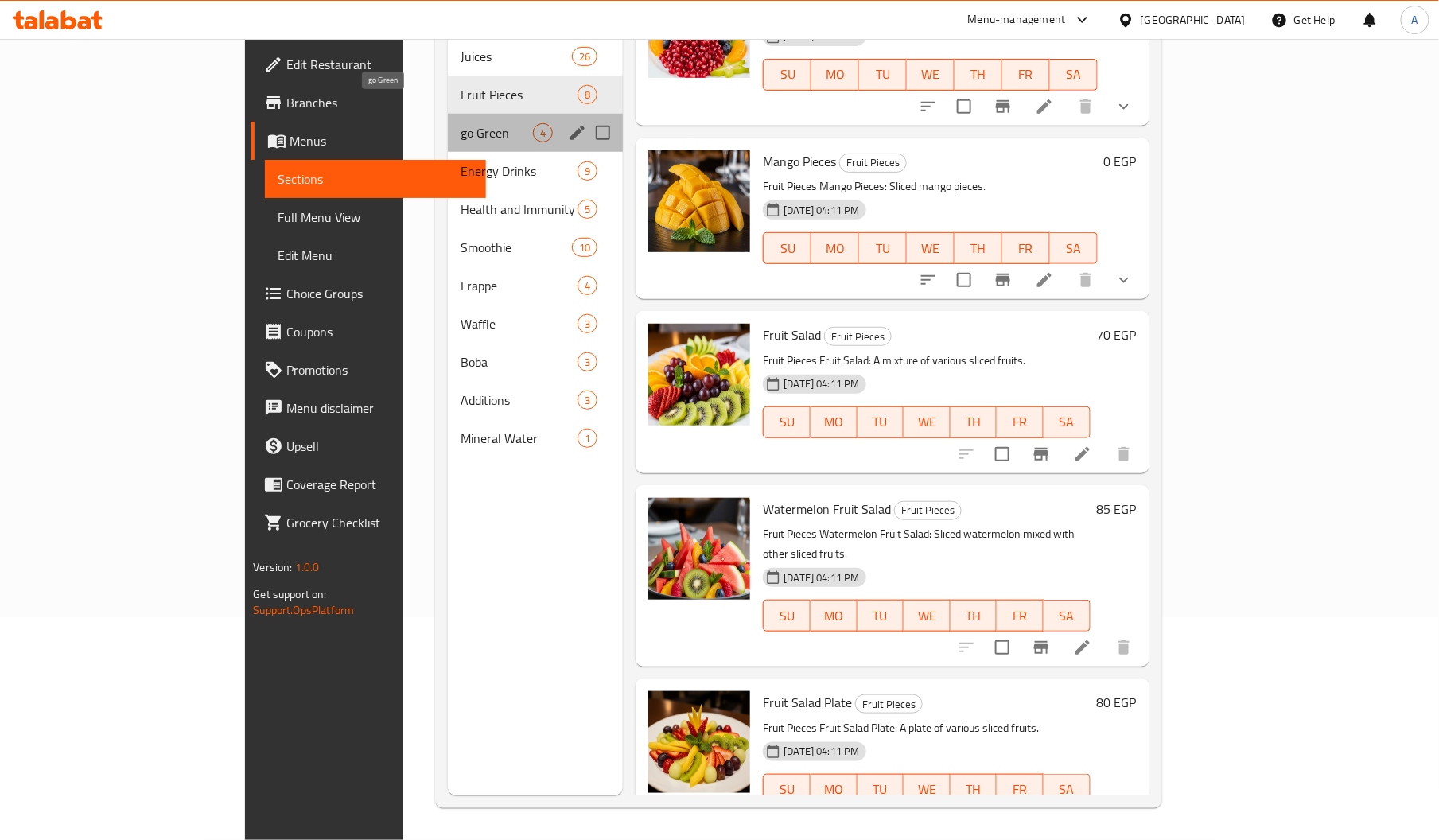
click at [460, 124] on span "go Green" at bounding box center [496, 133] width 72 height 19
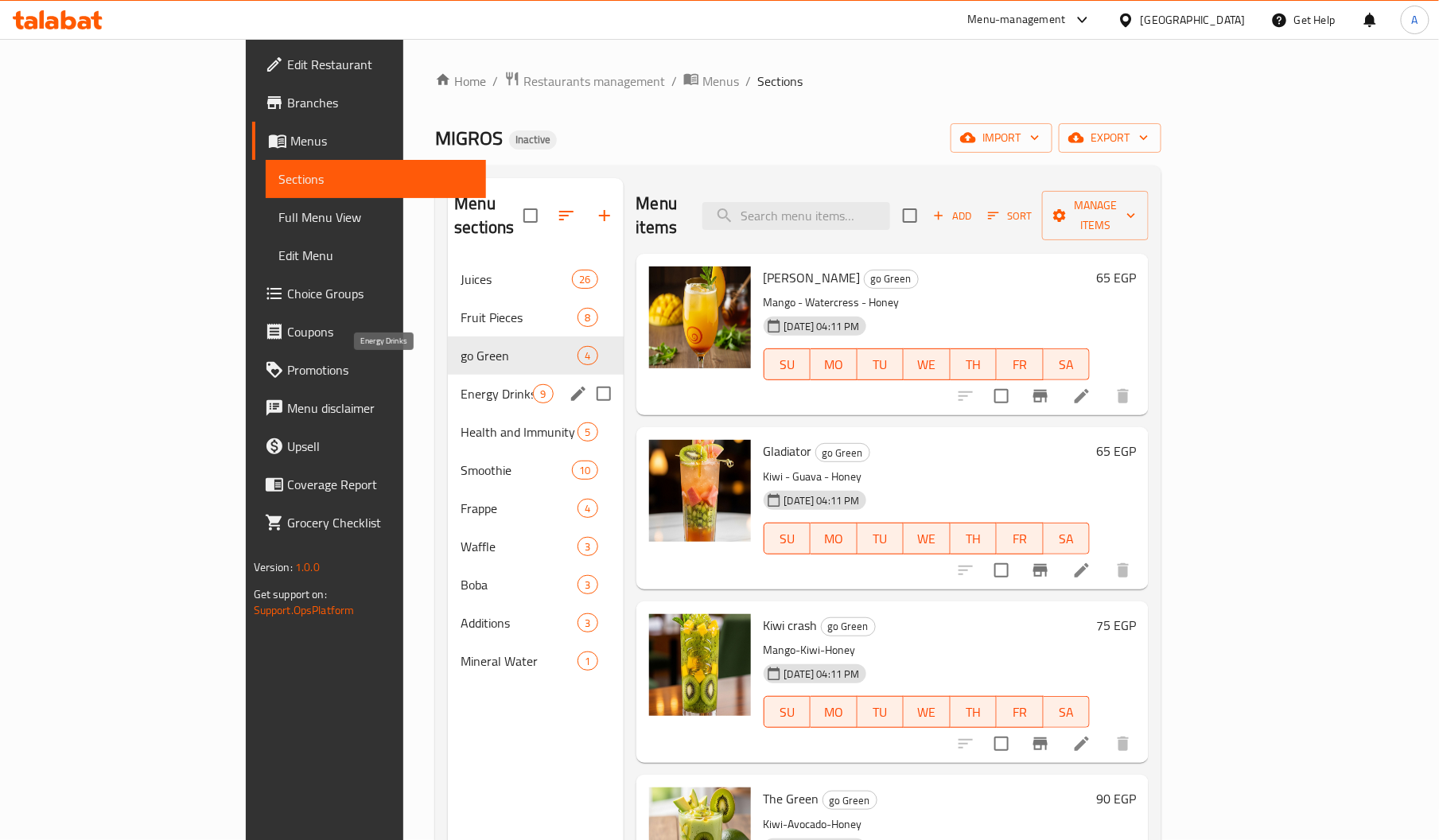
click at [460, 384] on span "Energy Drinks" at bounding box center [496, 394] width 72 height 19
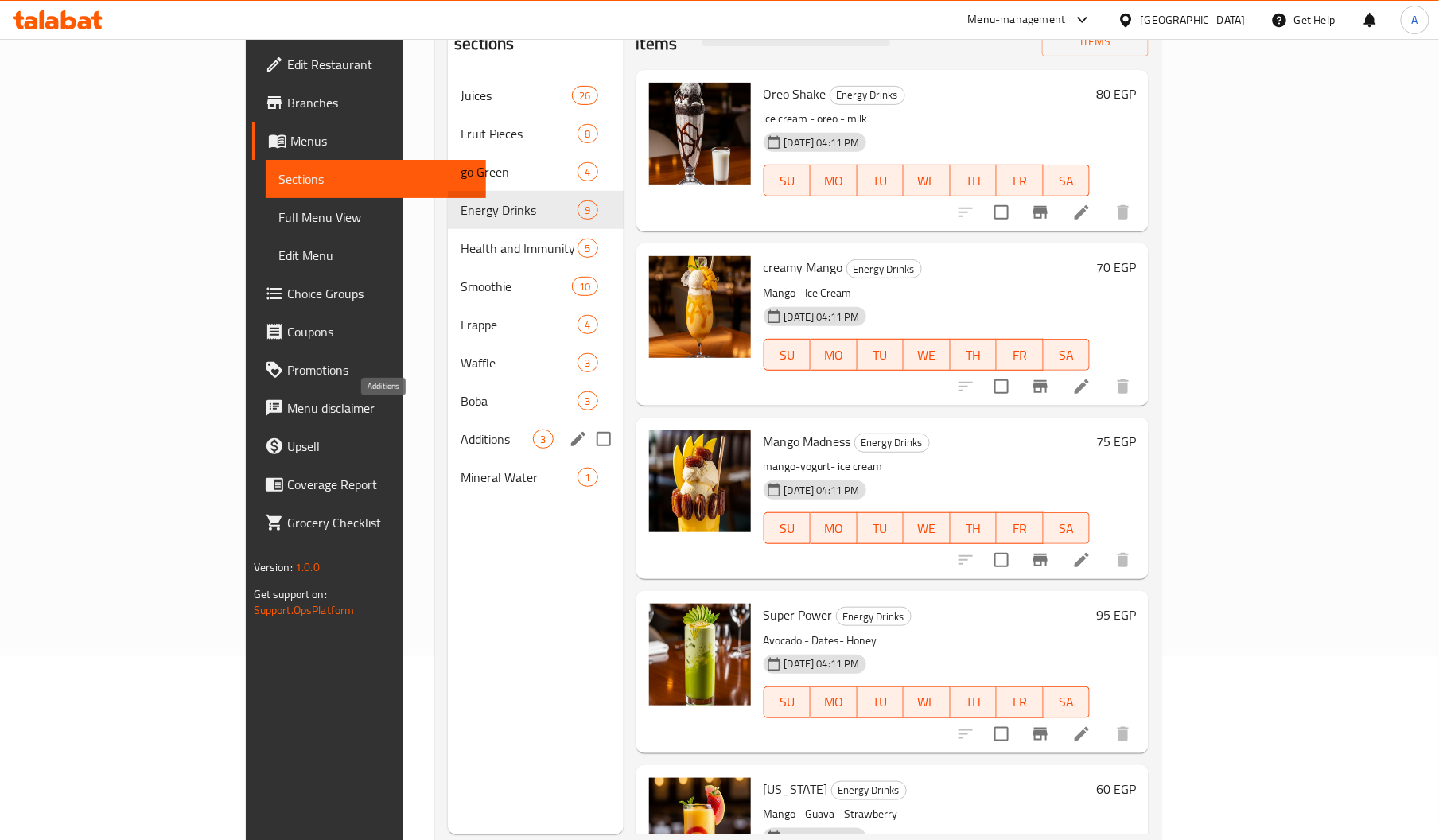
scroll to position [225, 0]
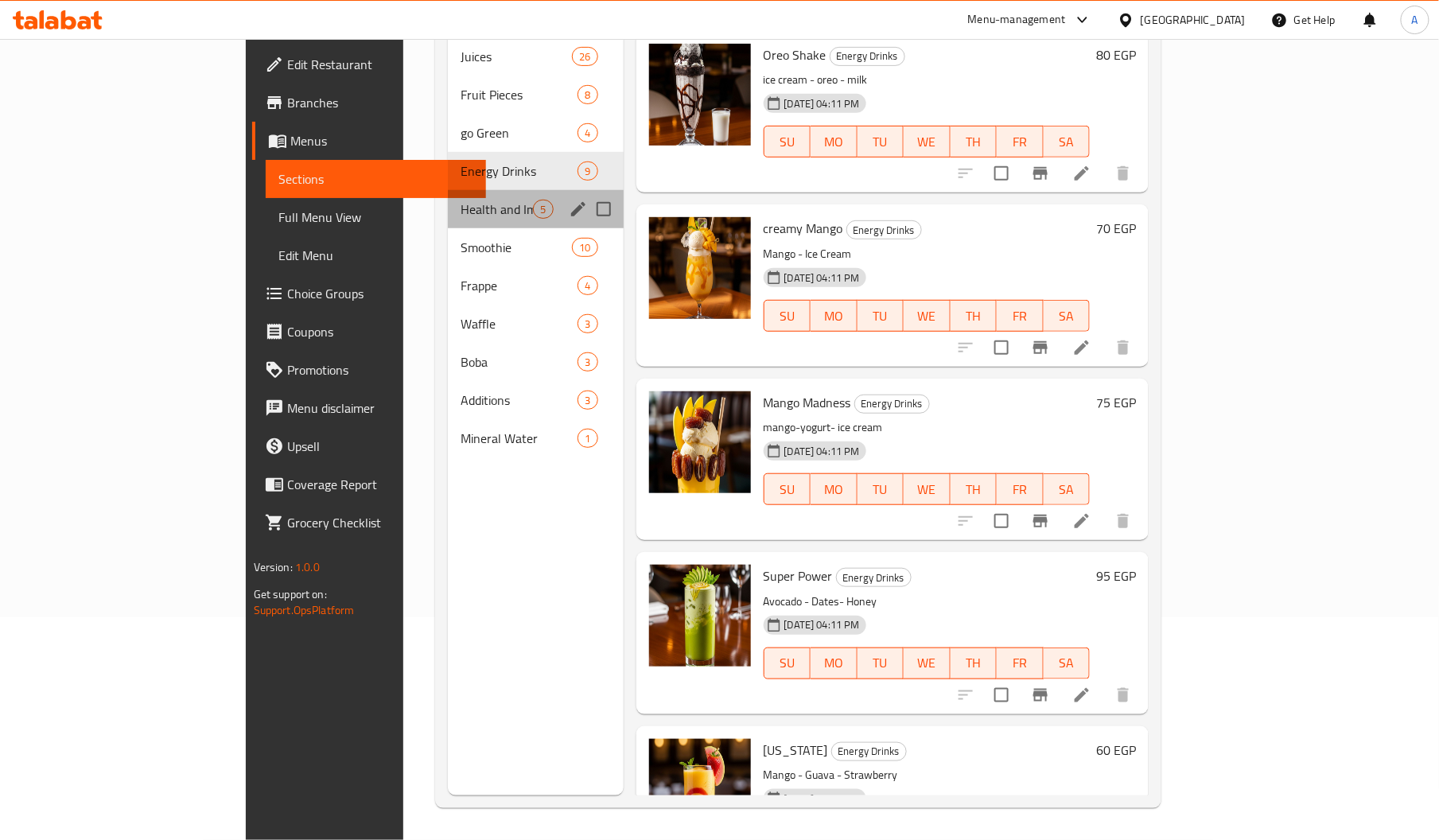
click at [447, 194] on div "Health and Immunity Drinks 5" at bounding box center [535, 209] width 175 height 38
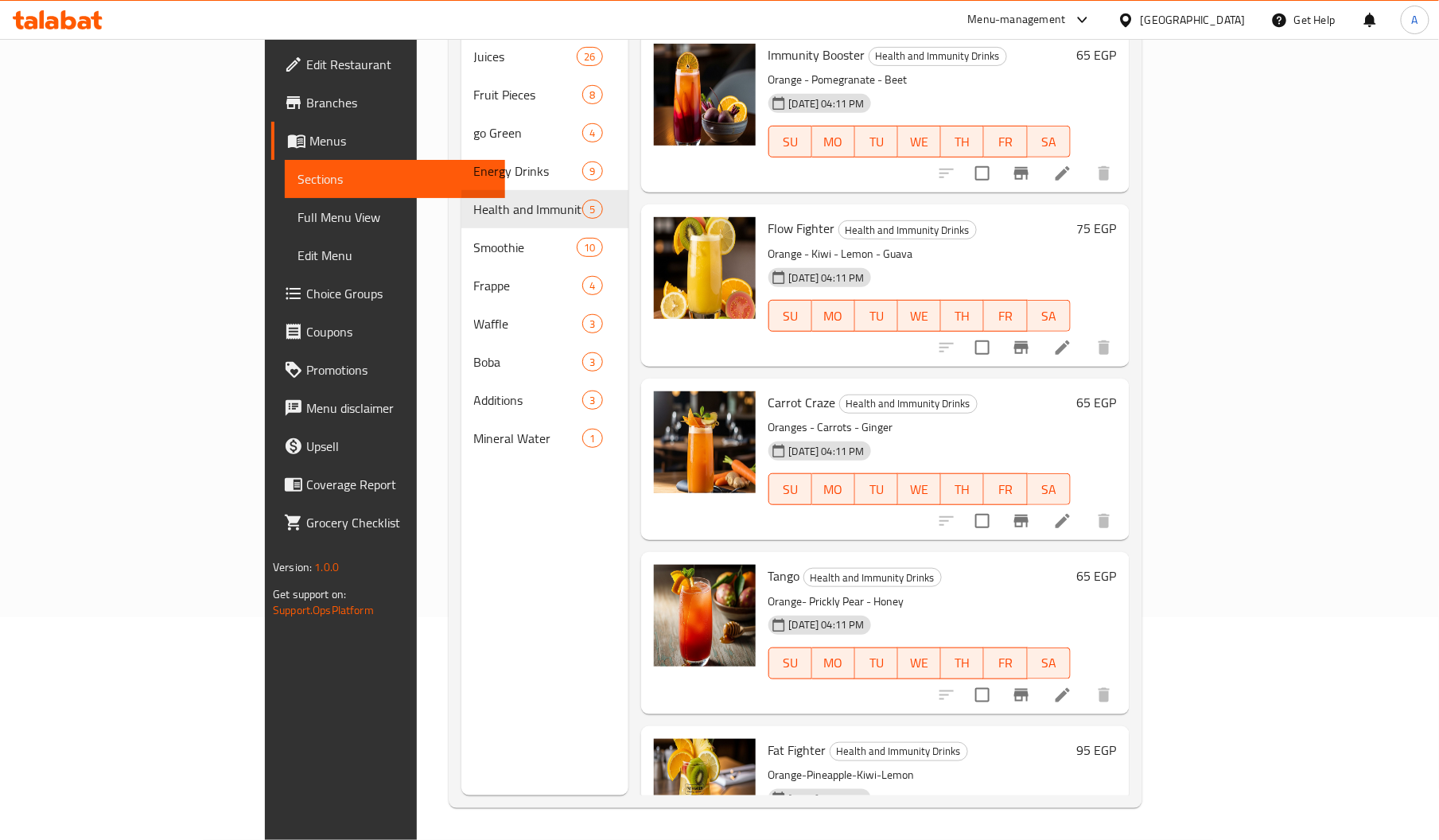
scroll to position [67, 0]
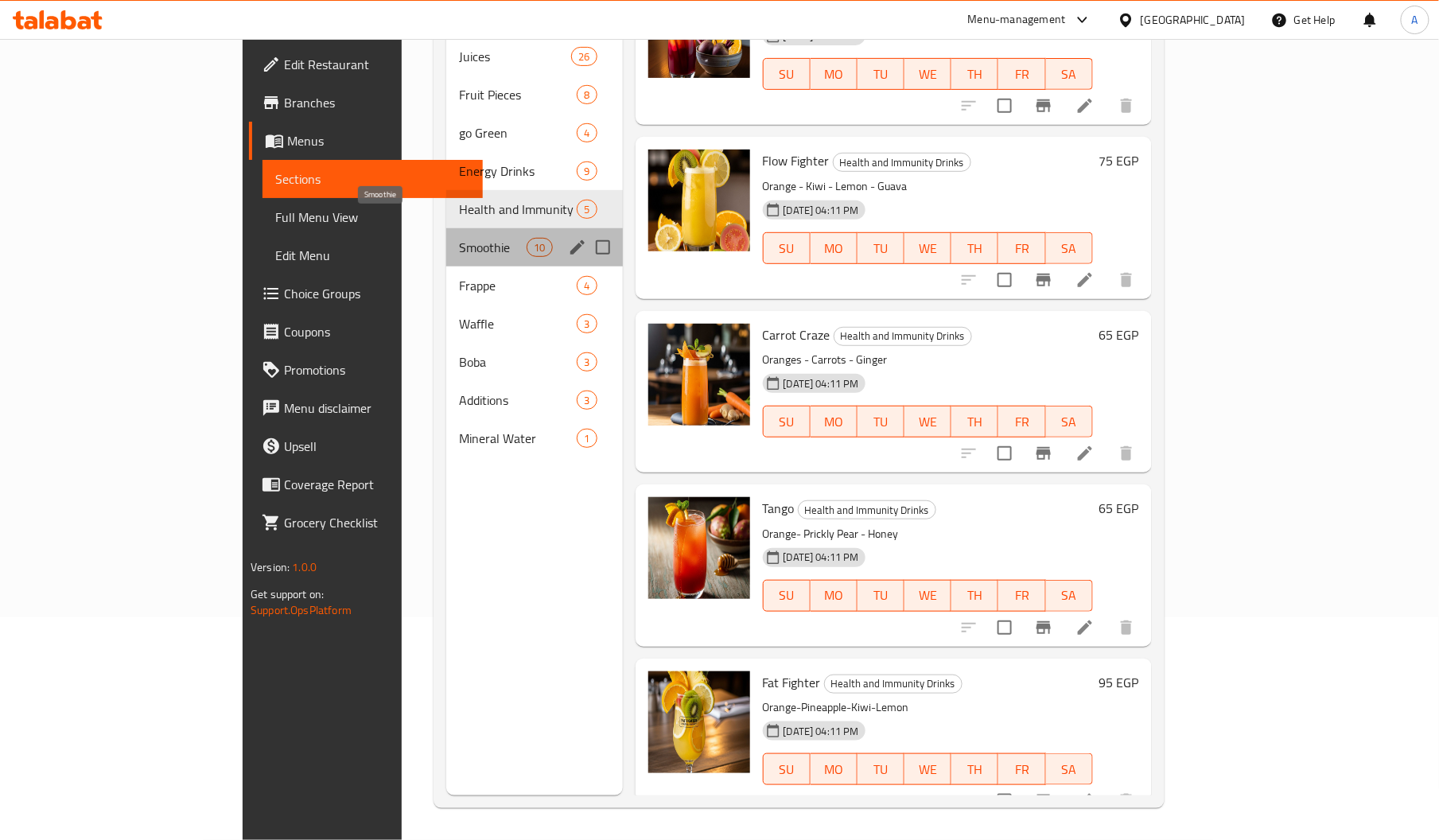
click at [459, 238] on span "Smoothie" at bounding box center [493, 247] width 67 height 19
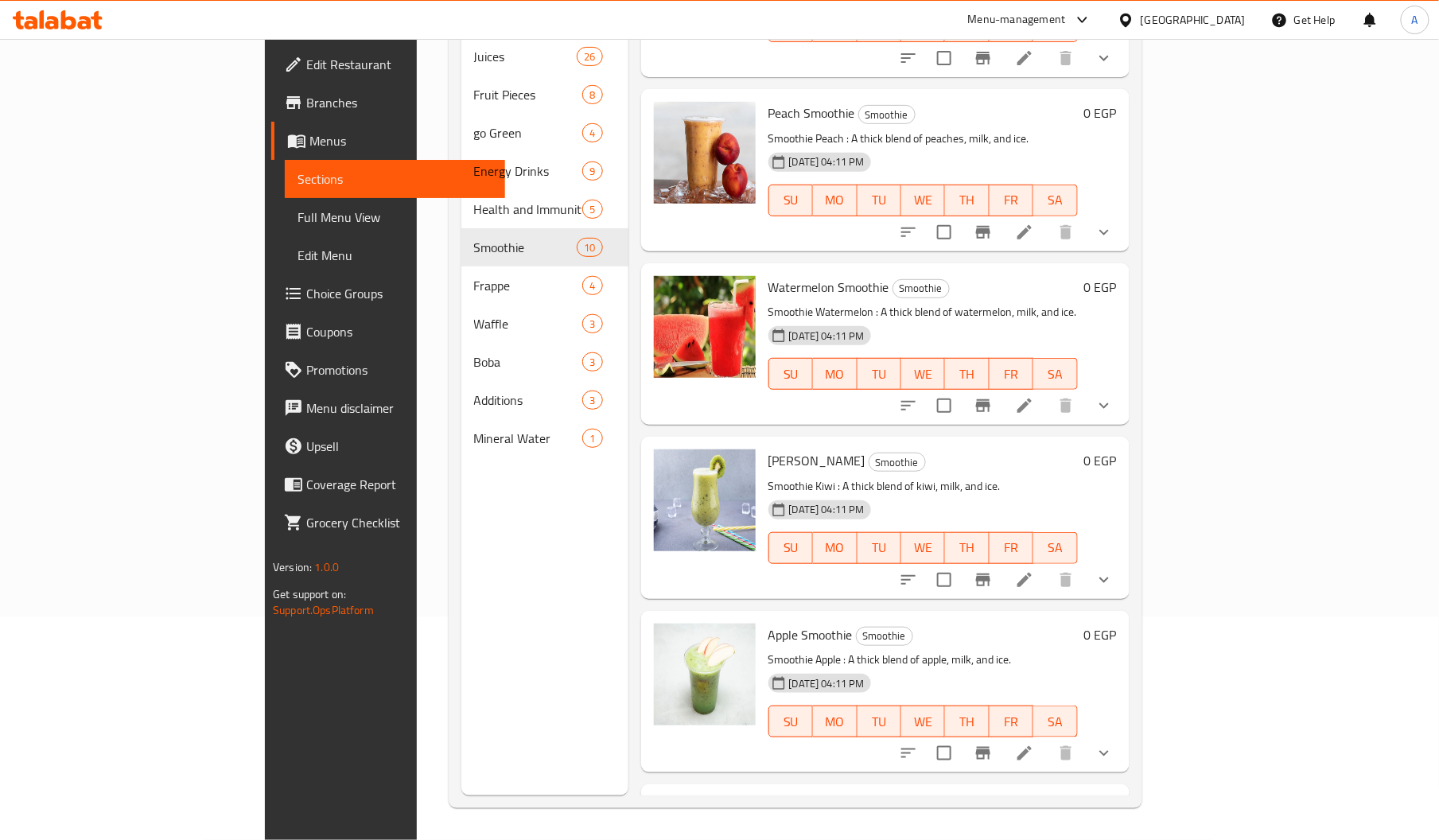
scroll to position [936, 0]
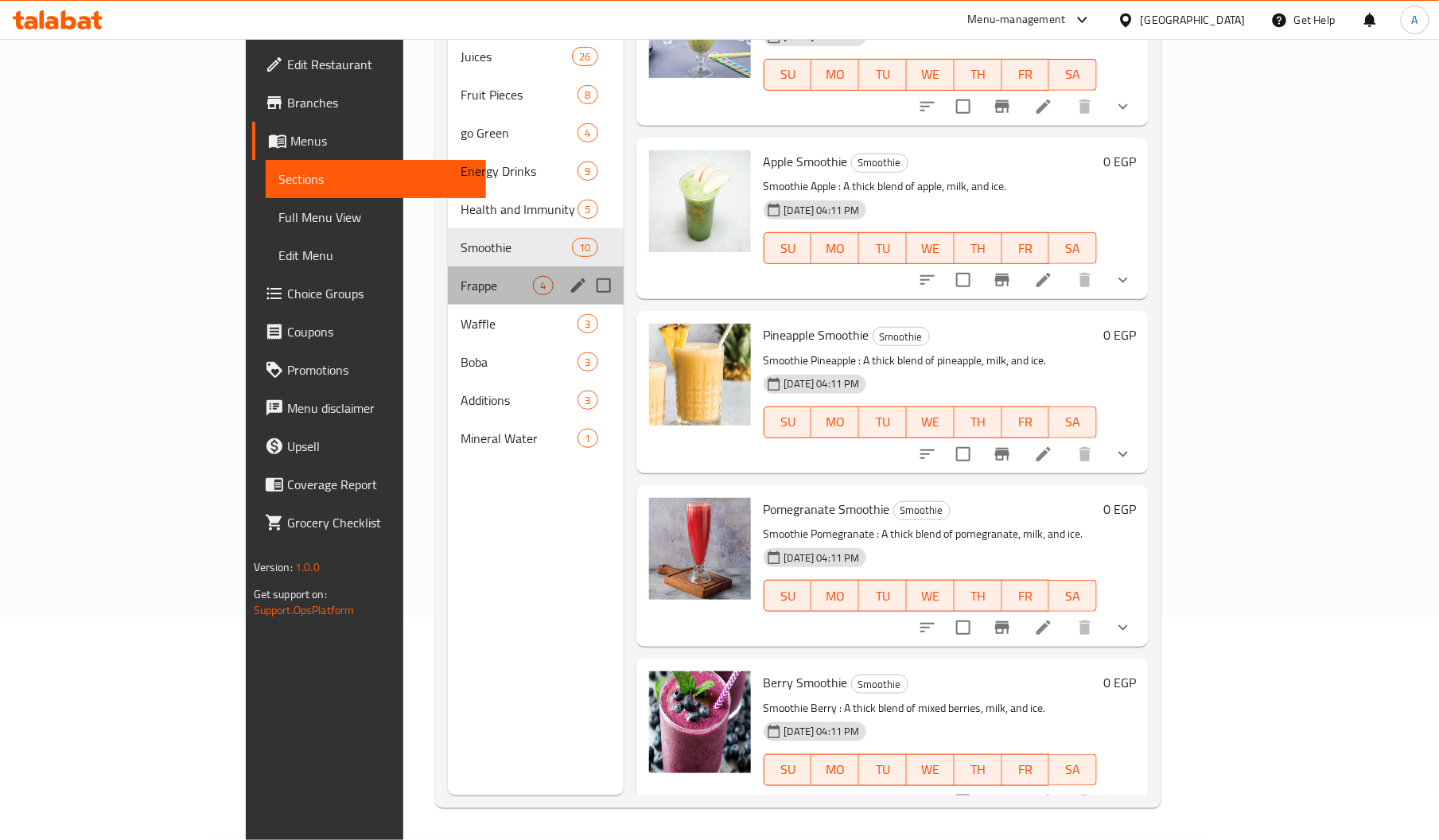
click at [447, 271] on div "Frappe 4" at bounding box center [535, 285] width 175 height 38
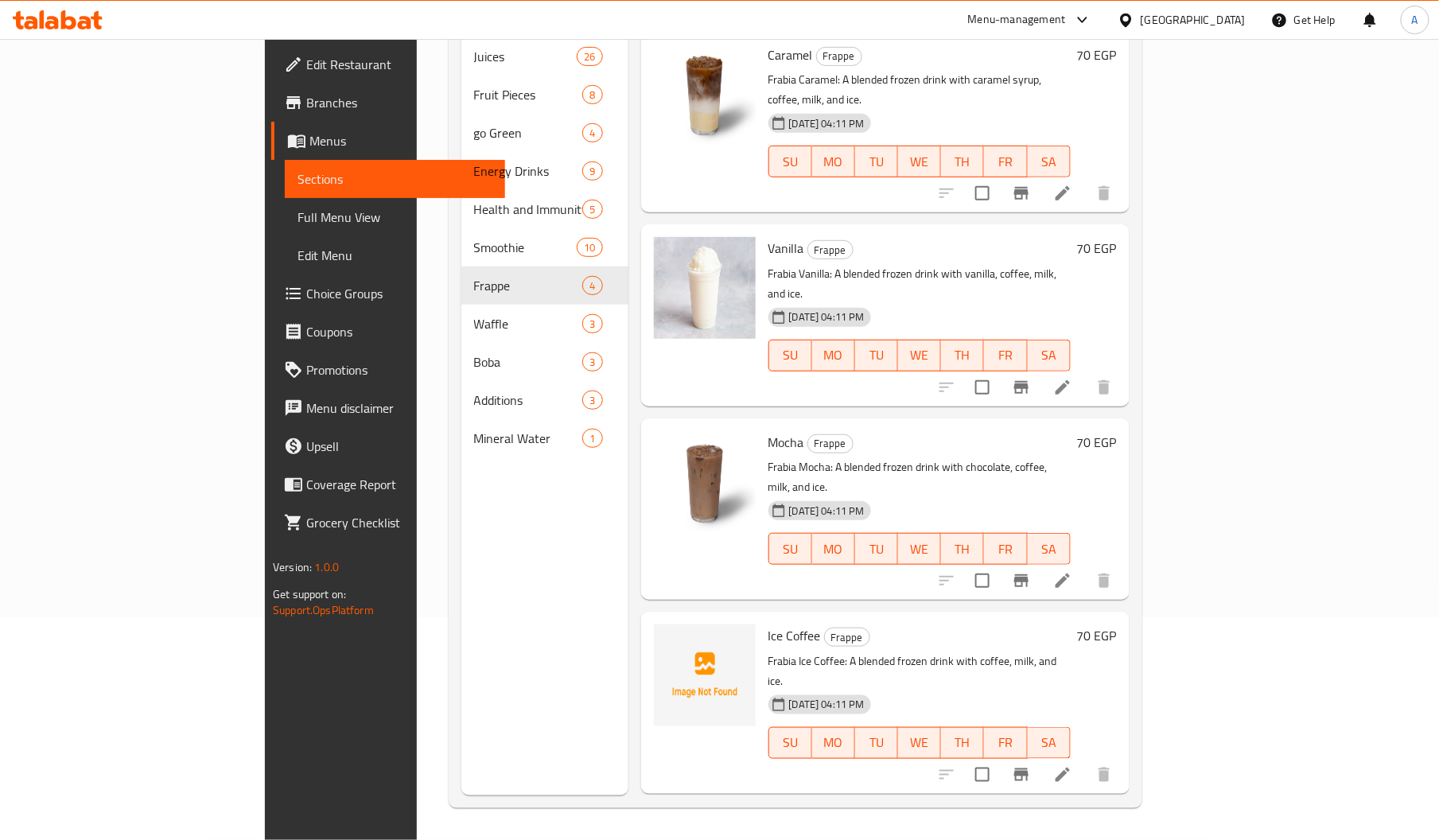
click at [768, 623] on span "Ice Coffee" at bounding box center [794, 635] width 52 height 24
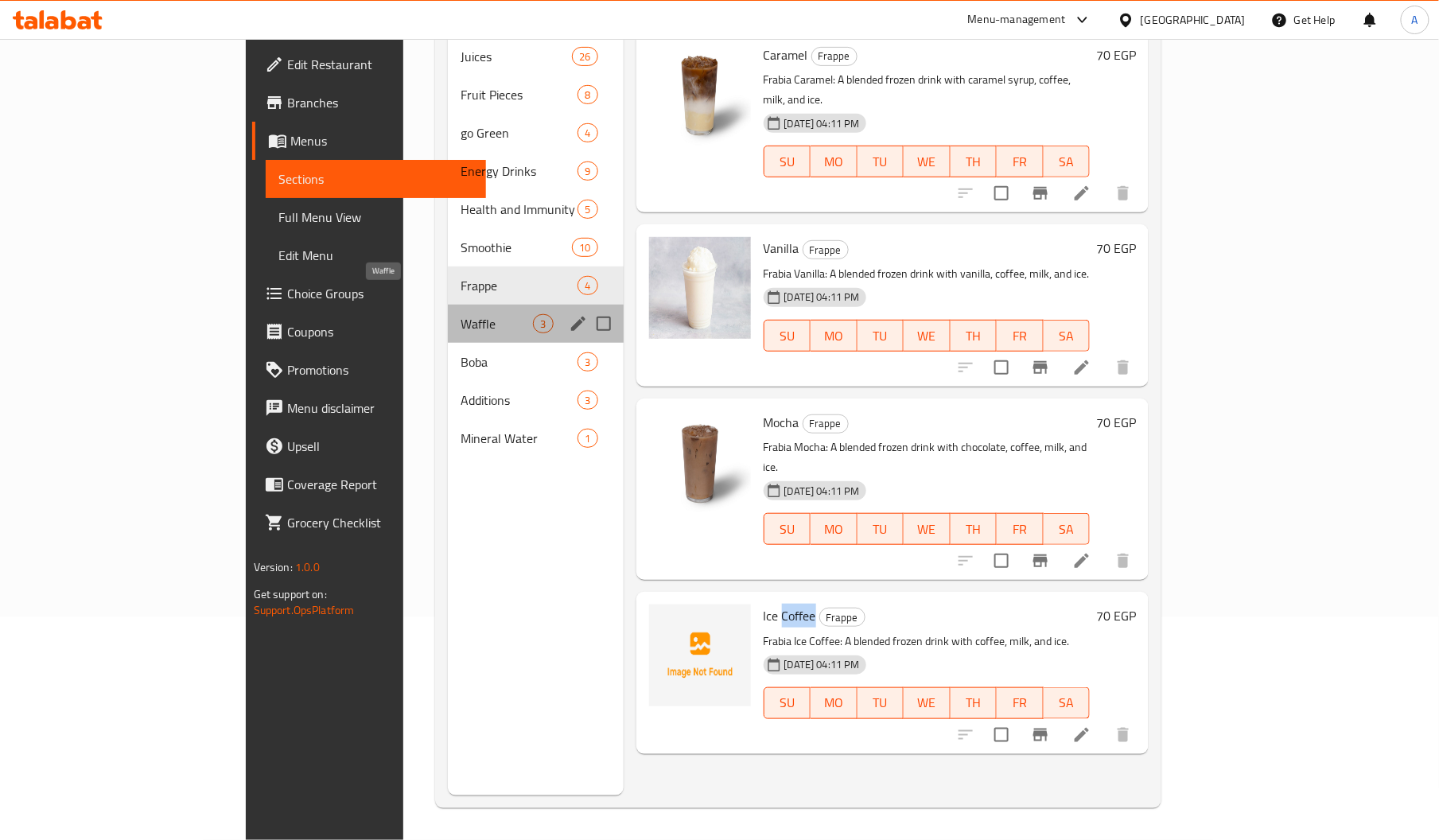
click at [460, 314] on span "Waffle" at bounding box center [496, 324] width 72 height 19
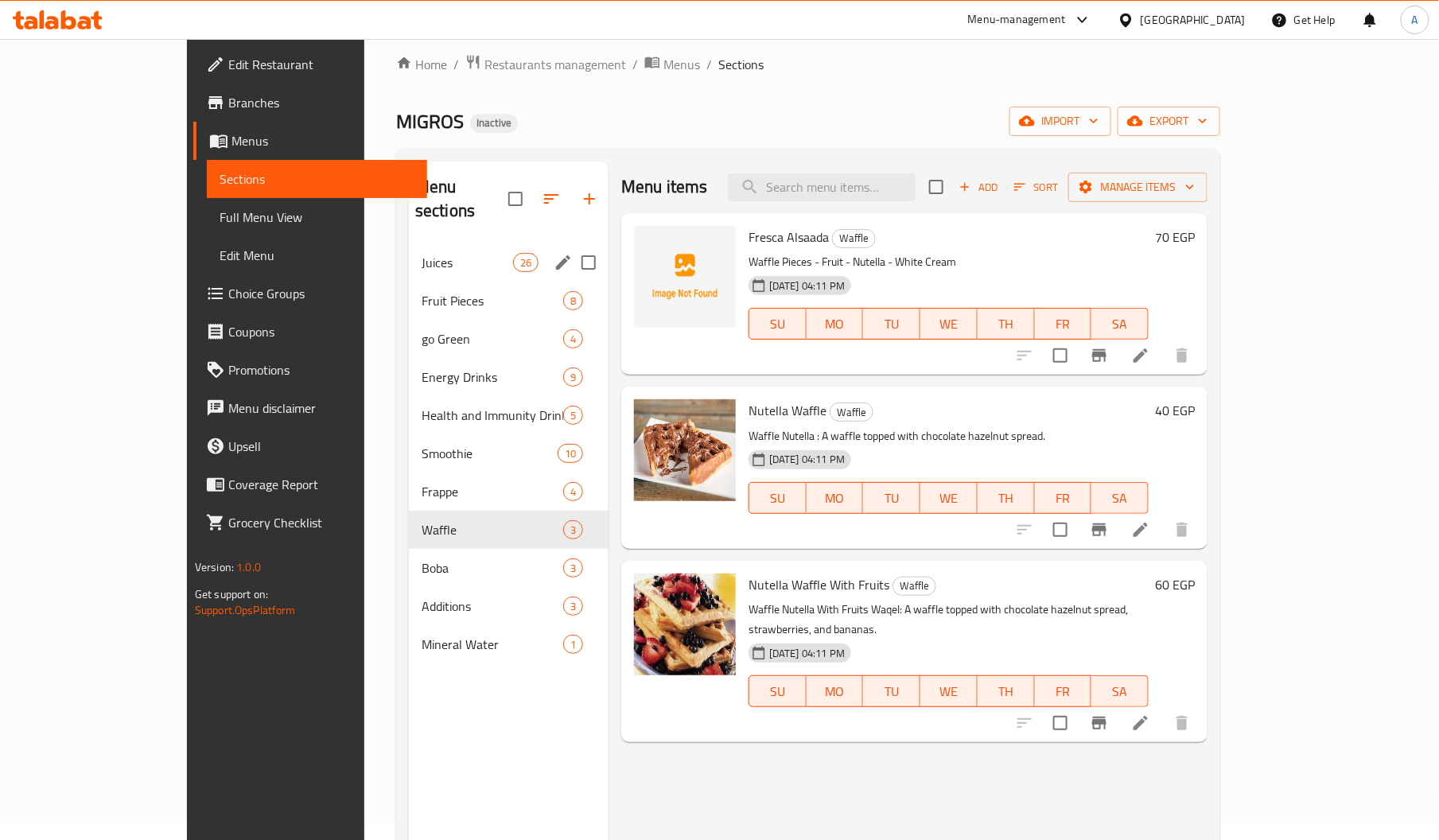
scroll to position [4, 0]
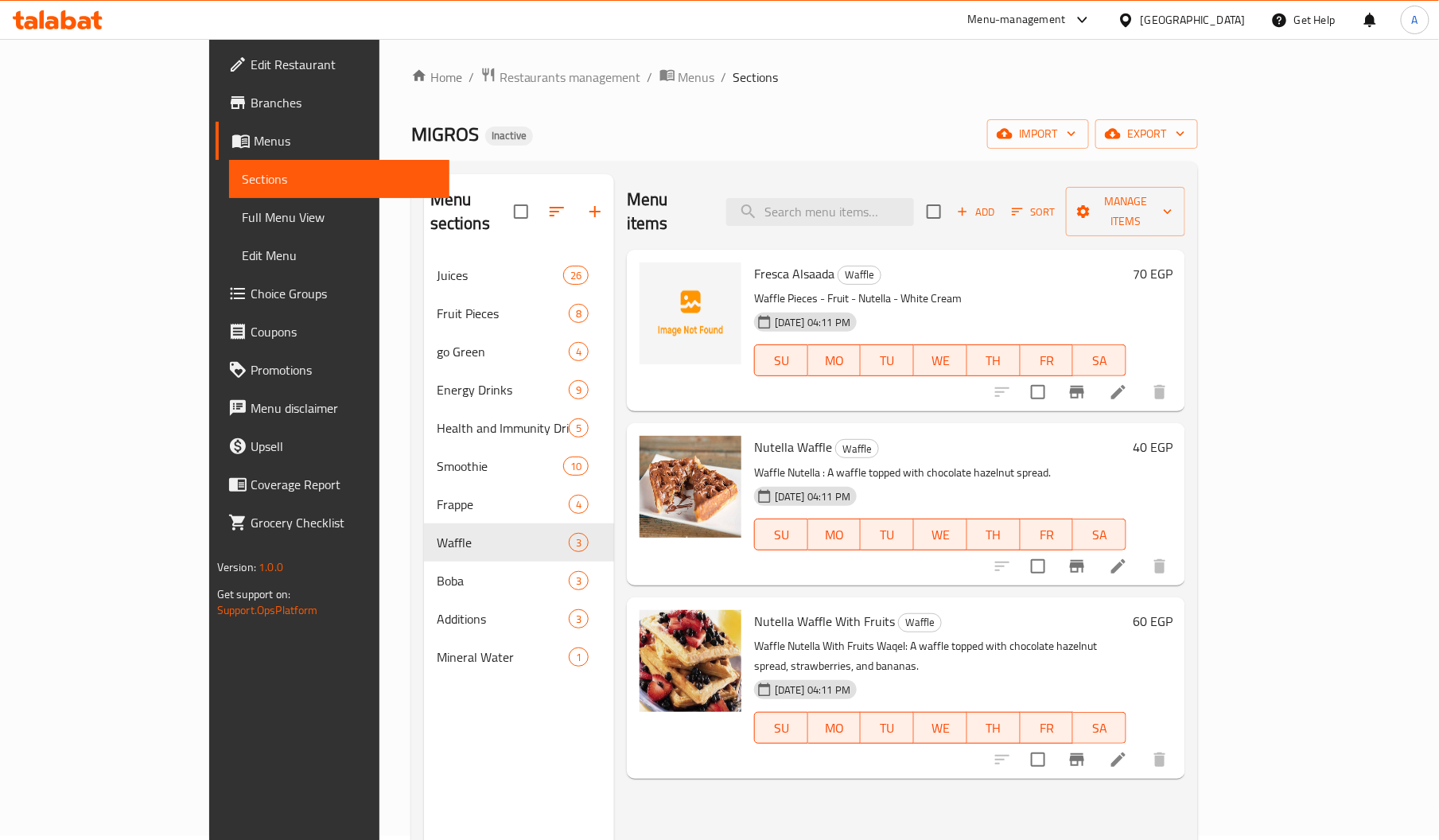
click at [754, 262] on span "Fresca Alsaada" at bounding box center [794, 273] width 81 height 24
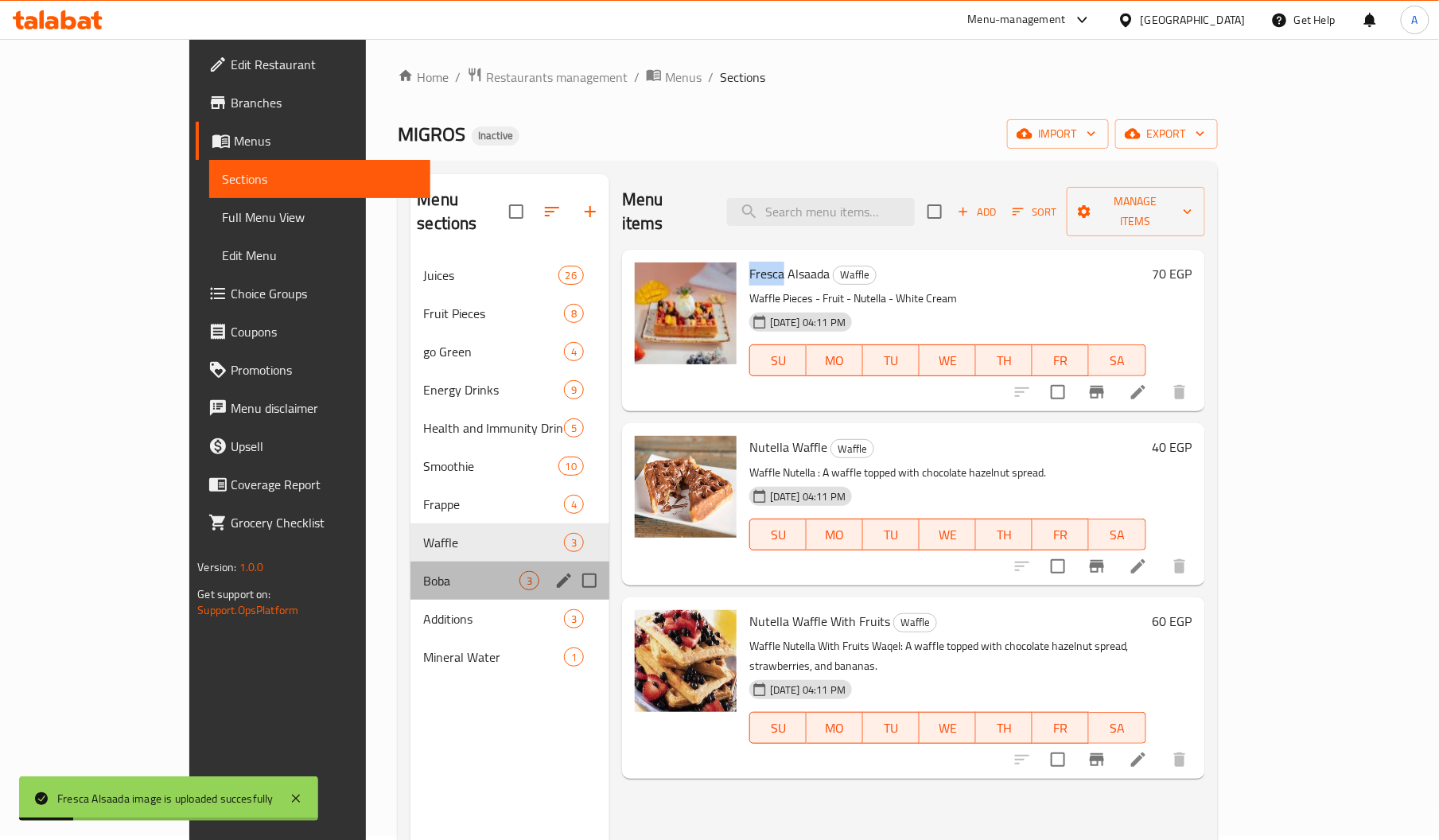
click at [410, 562] on div "Boba 3" at bounding box center [510, 580] width 198 height 38
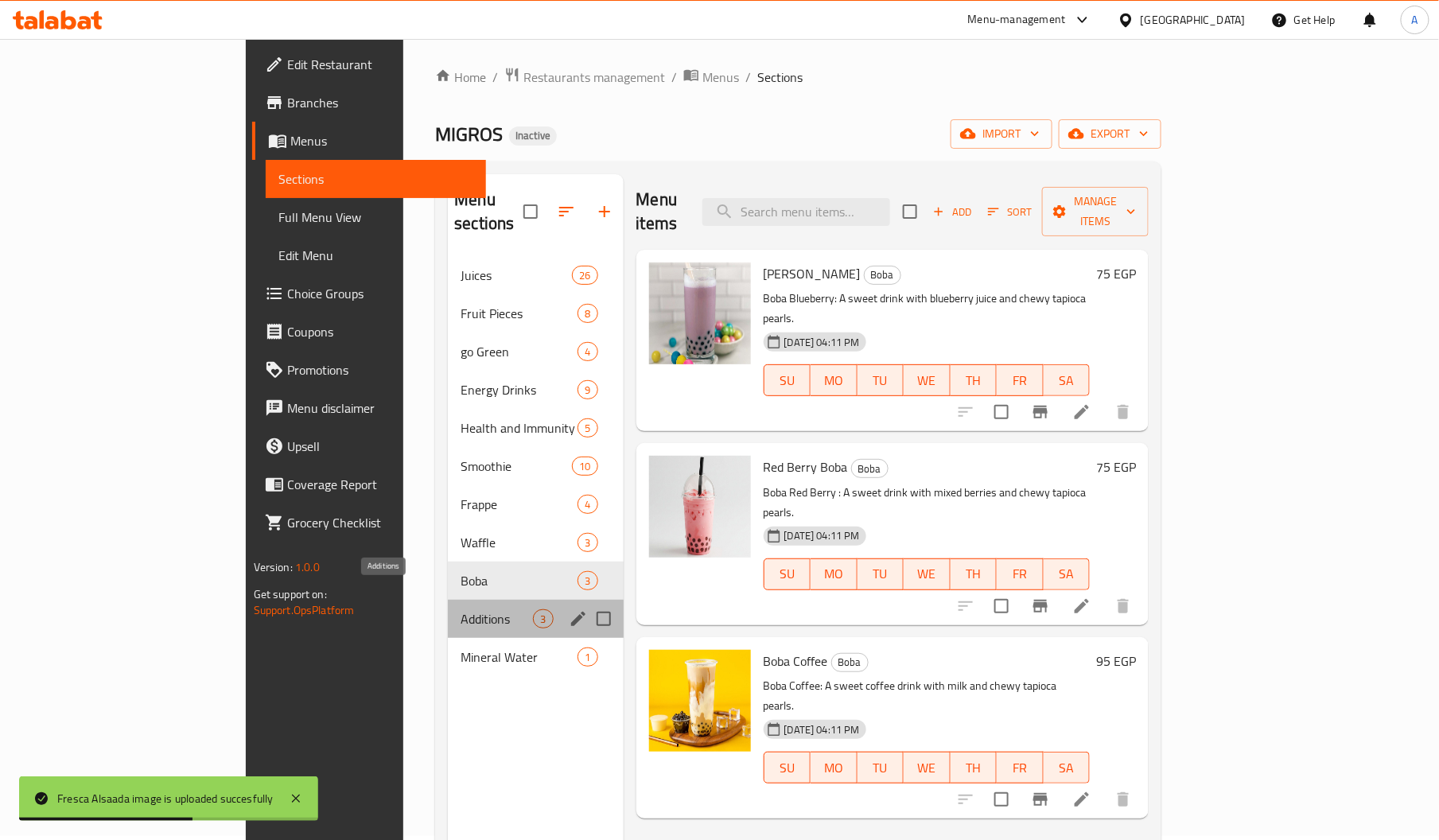
click at [460, 609] on span "Additions" at bounding box center [496, 618] width 72 height 19
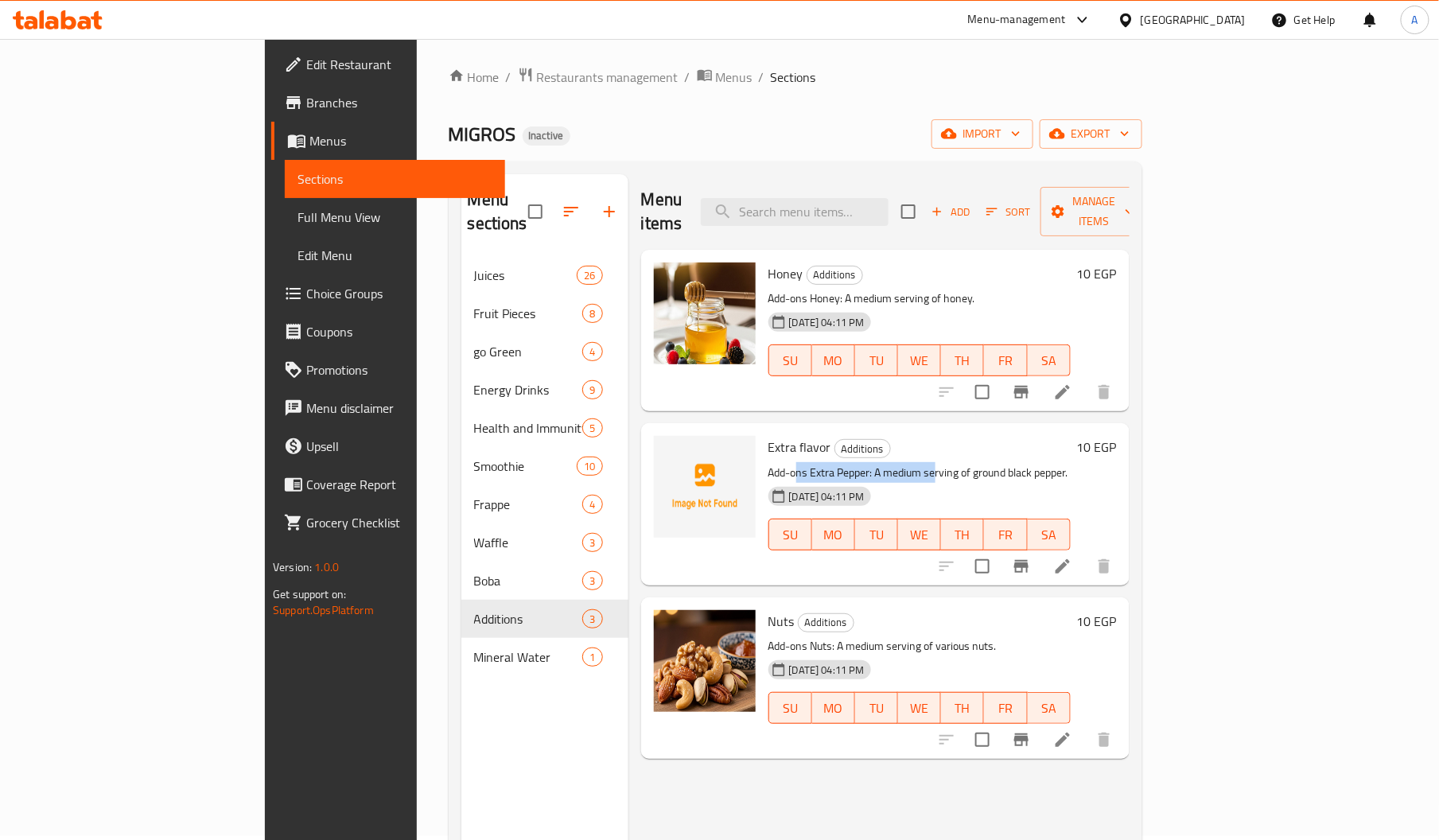
drag, startPoint x: 729, startPoint y: 441, endPoint x: 870, endPoint y: 450, distance: 141.3
click at [870, 462] on p "Add-ons Extra Pepper: A medium serving of ground black pepper." at bounding box center [918, 473] width 302 height 20
click at [768, 436] on h6 "Extra flavor Additions" at bounding box center [918, 446] width 302 height 22
click at [768, 435] on span "Extra flavor" at bounding box center [799, 446] width 63 height 24
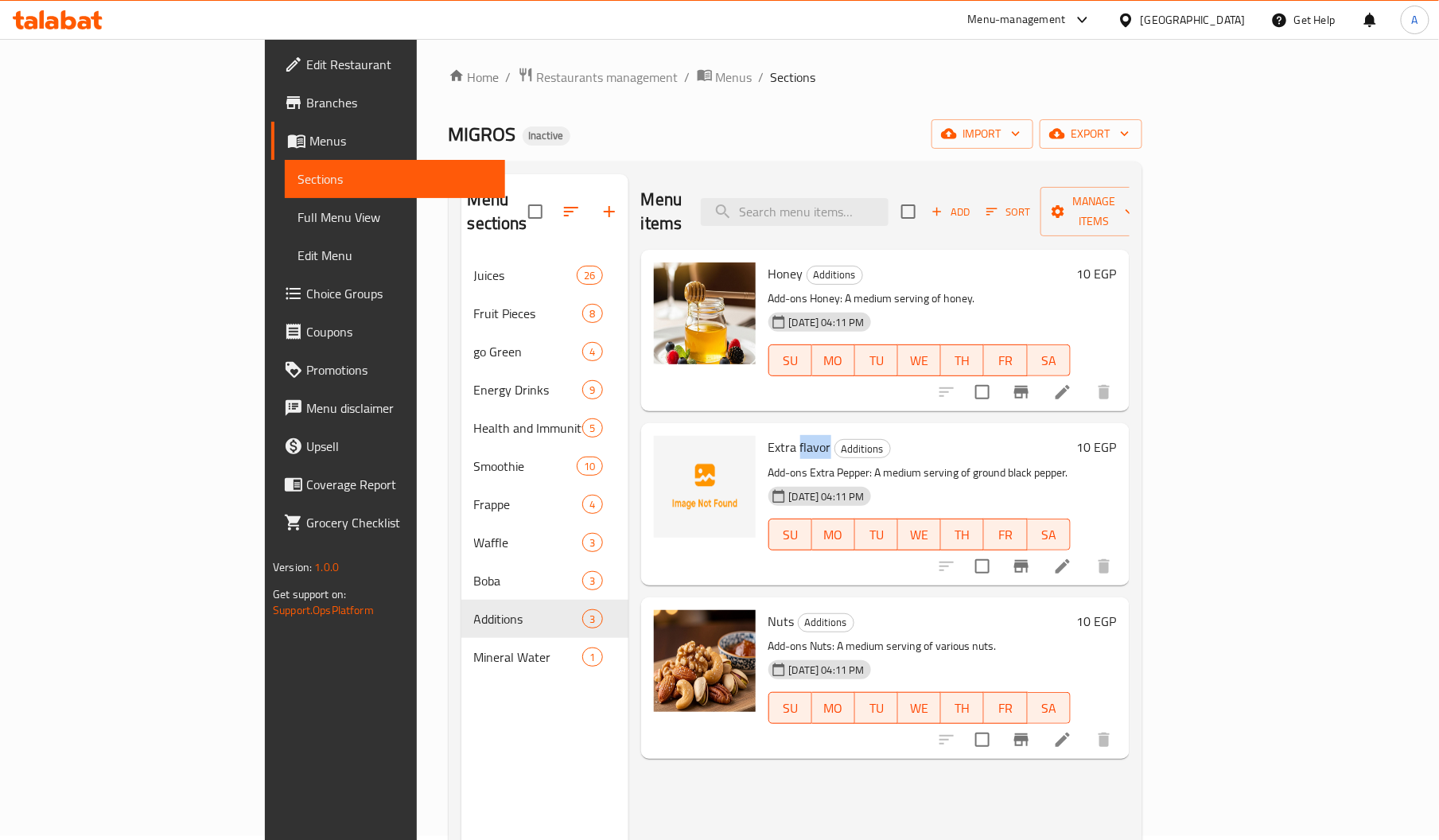
click at [768, 435] on span "Extra flavor" at bounding box center [799, 446] width 63 height 24
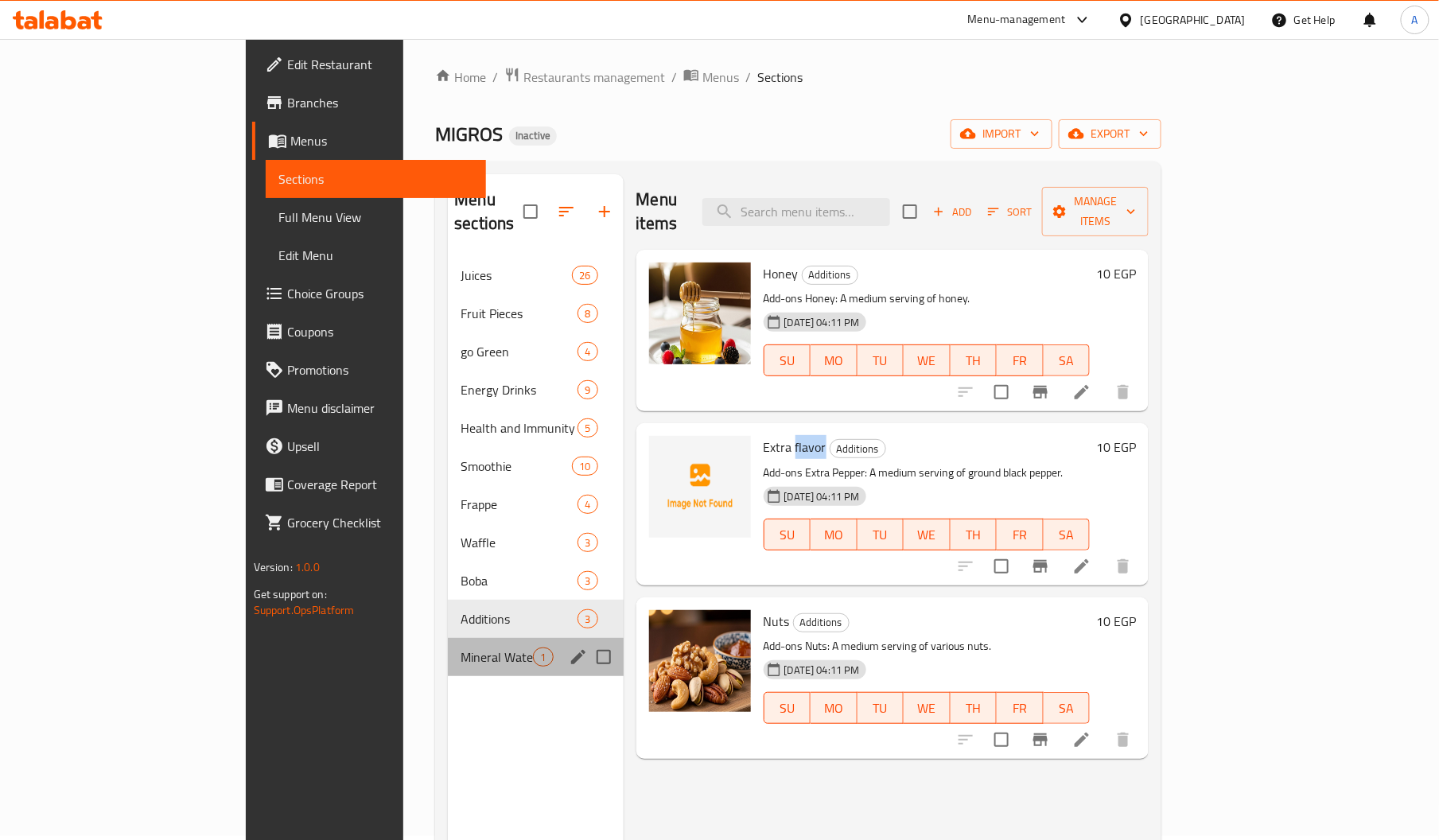
click at [447, 637] on div "Mineral Water 1" at bounding box center [535, 656] width 175 height 38
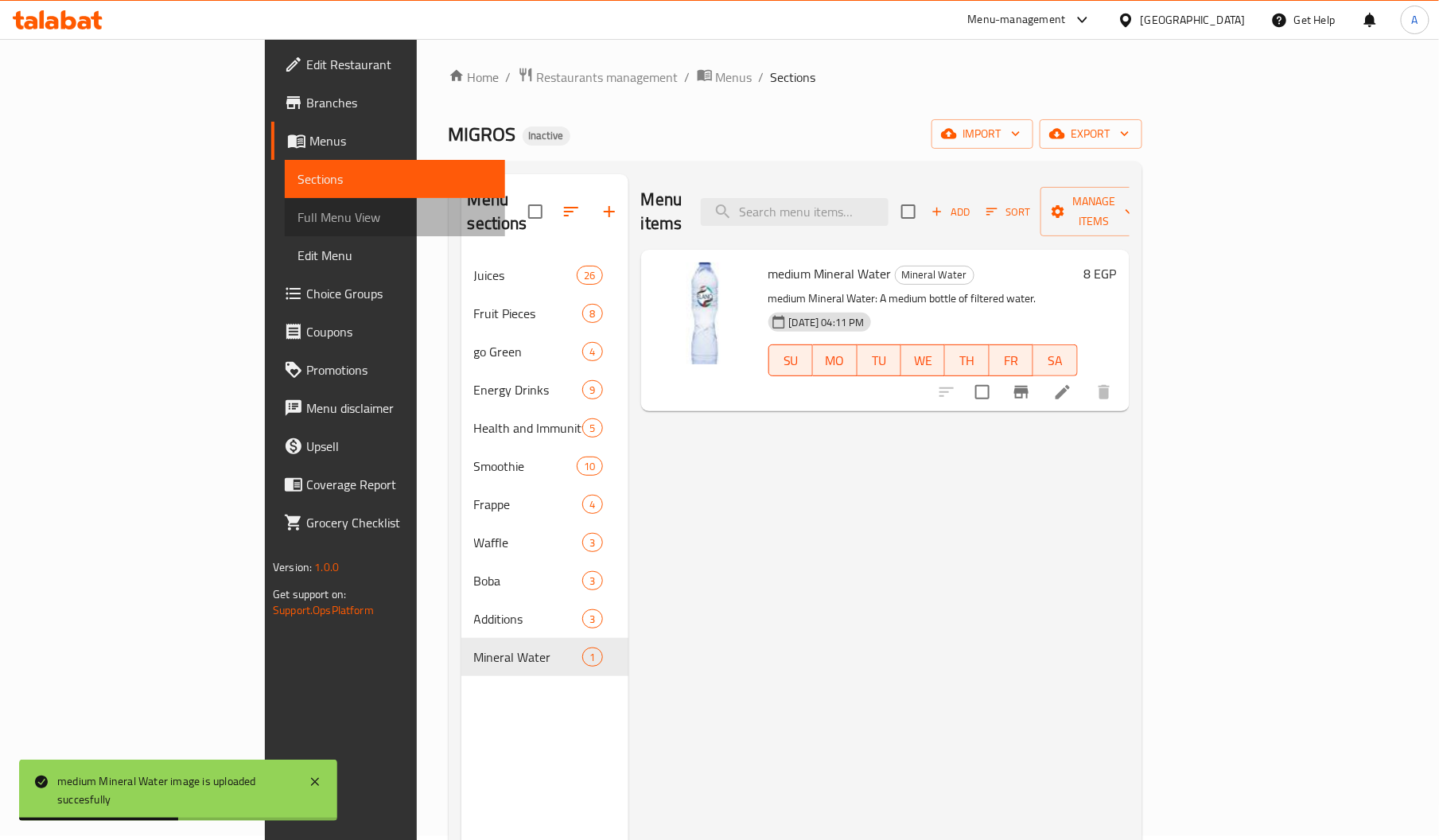
click at [285, 198] on link "Full Menu View" at bounding box center [395, 216] width 220 height 38
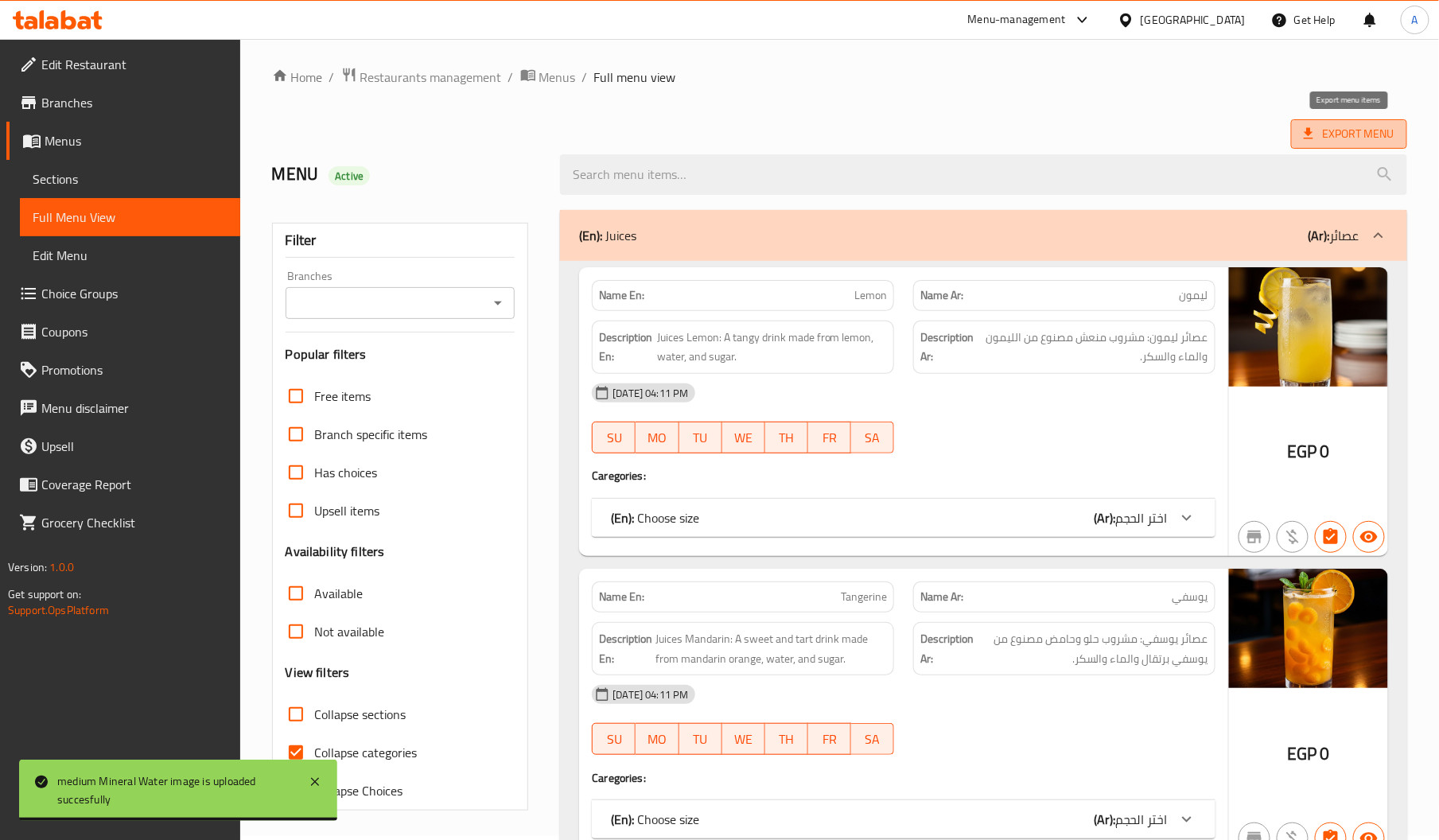
click at [1344, 142] on span "Export Menu" at bounding box center [1349, 135] width 91 height 20
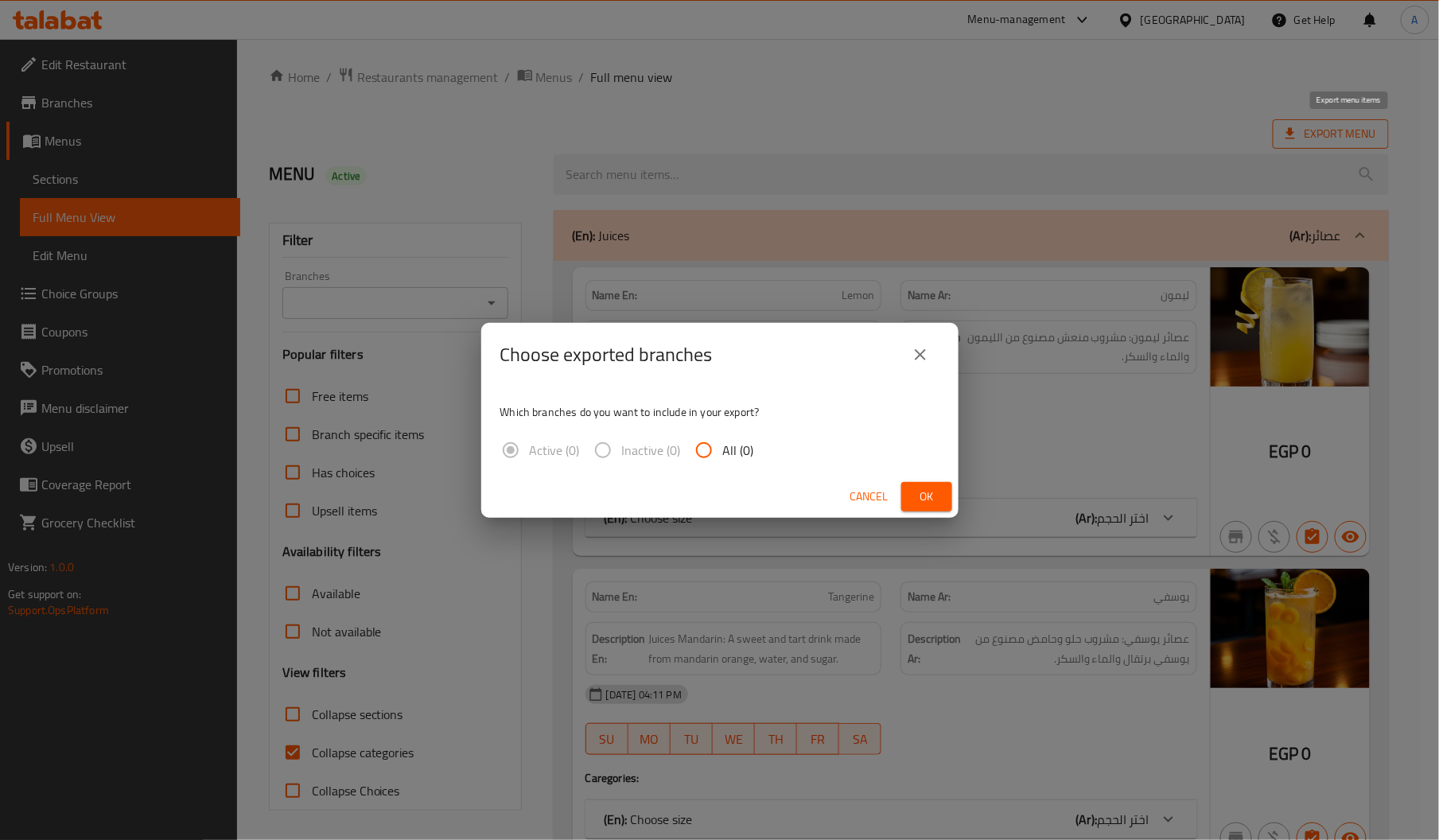
click at [1336, 126] on div "Choose exported branches Which branches do you want to include in your export? …" at bounding box center [719, 420] width 1439 height 840
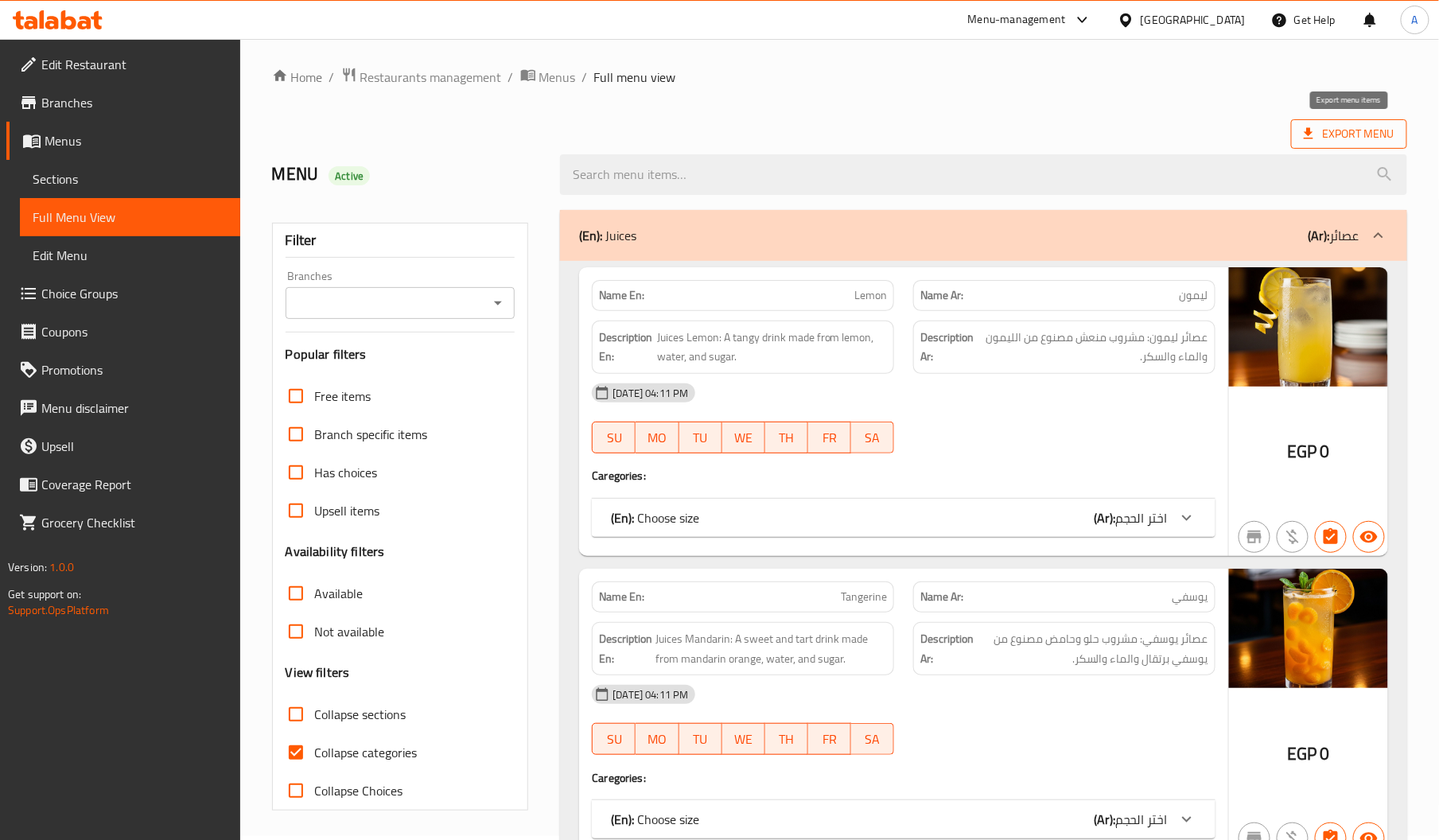
click at [1331, 140] on span "Export Menu" at bounding box center [1349, 135] width 91 height 20
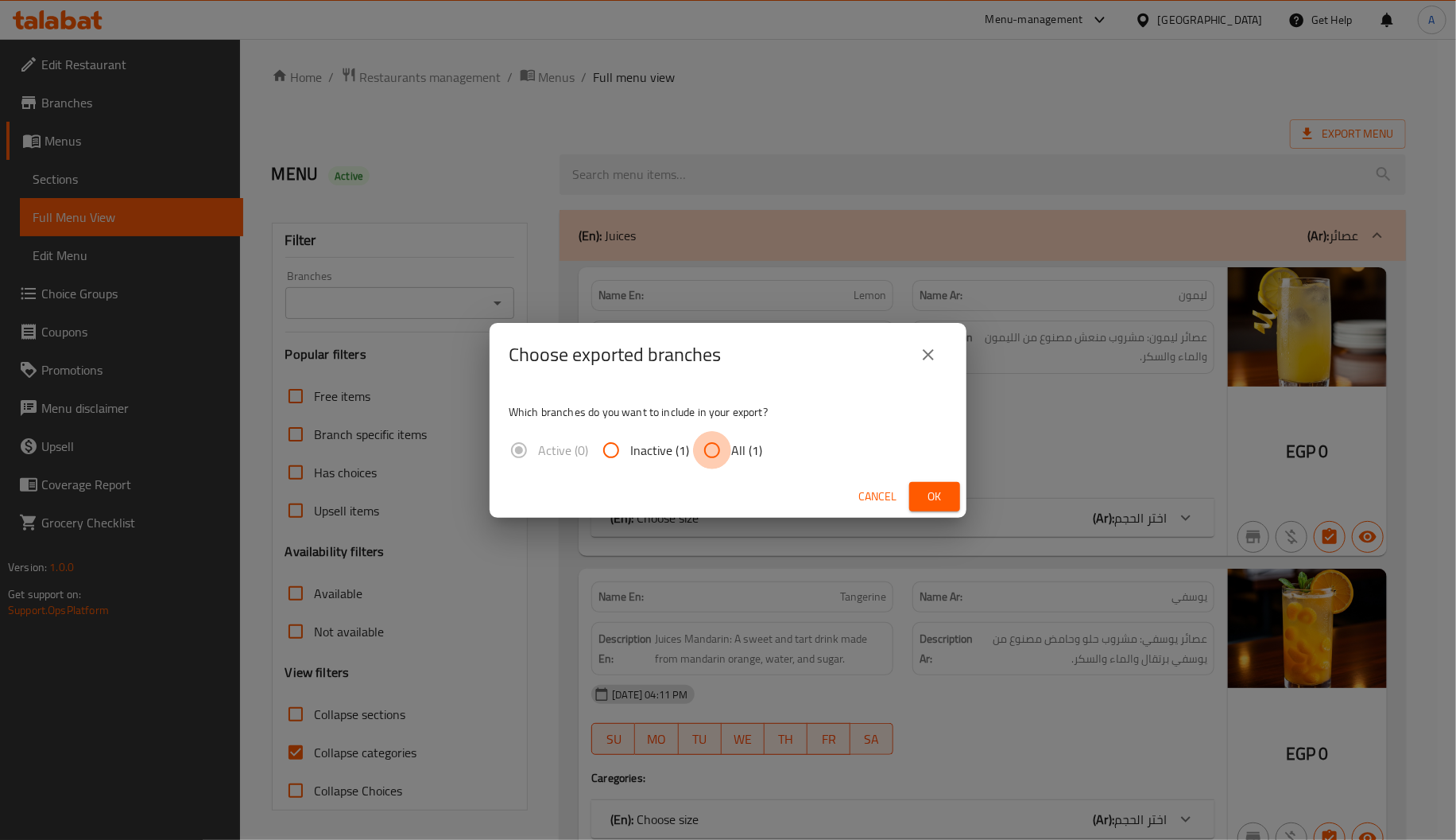
click at [722, 447] on input "All (1)" at bounding box center [712, 450] width 38 height 38
radio input "true"
click at [950, 491] on button "Ok" at bounding box center [935, 496] width 51 height 29
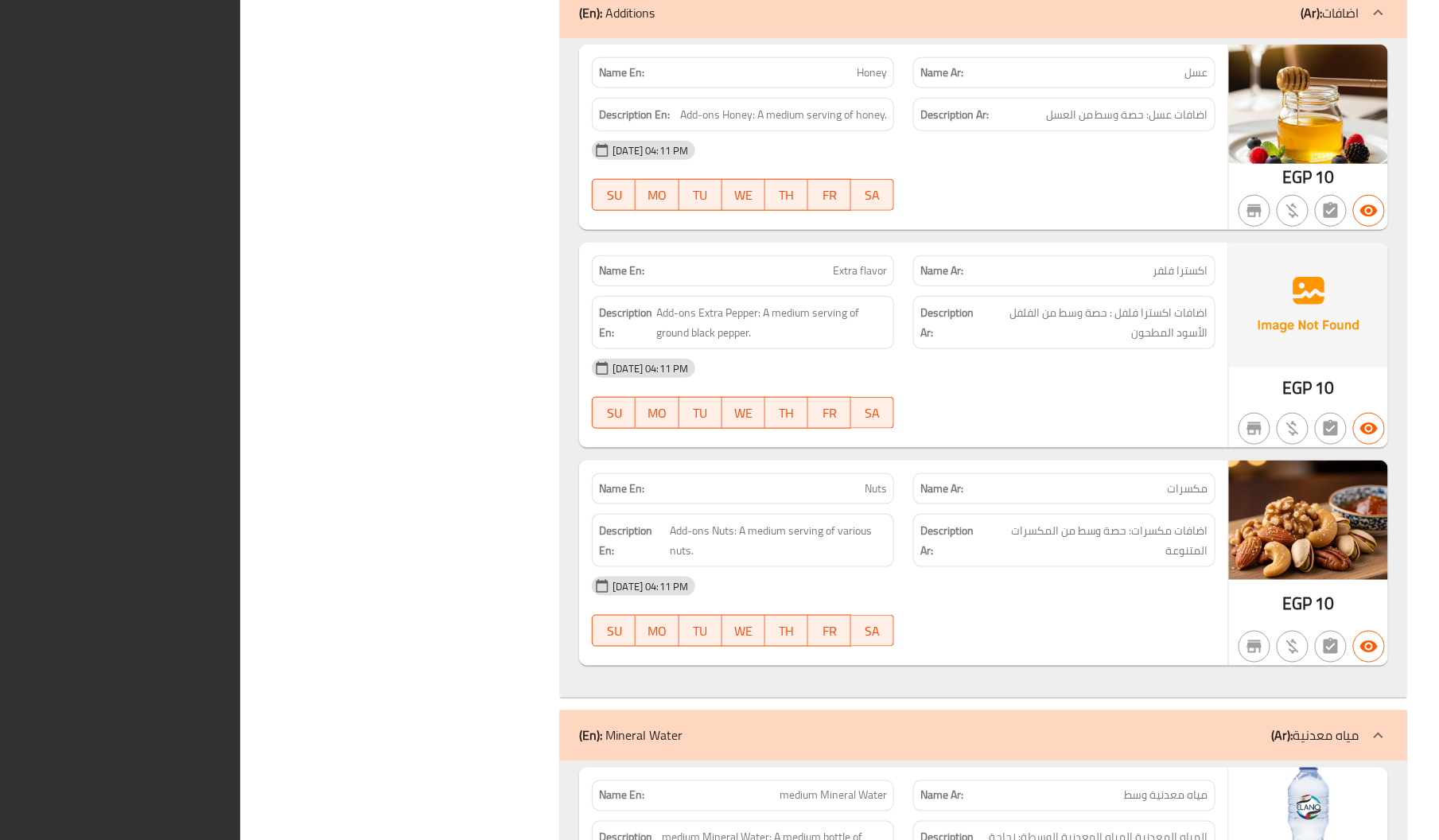
scroll to position [19914, 0]
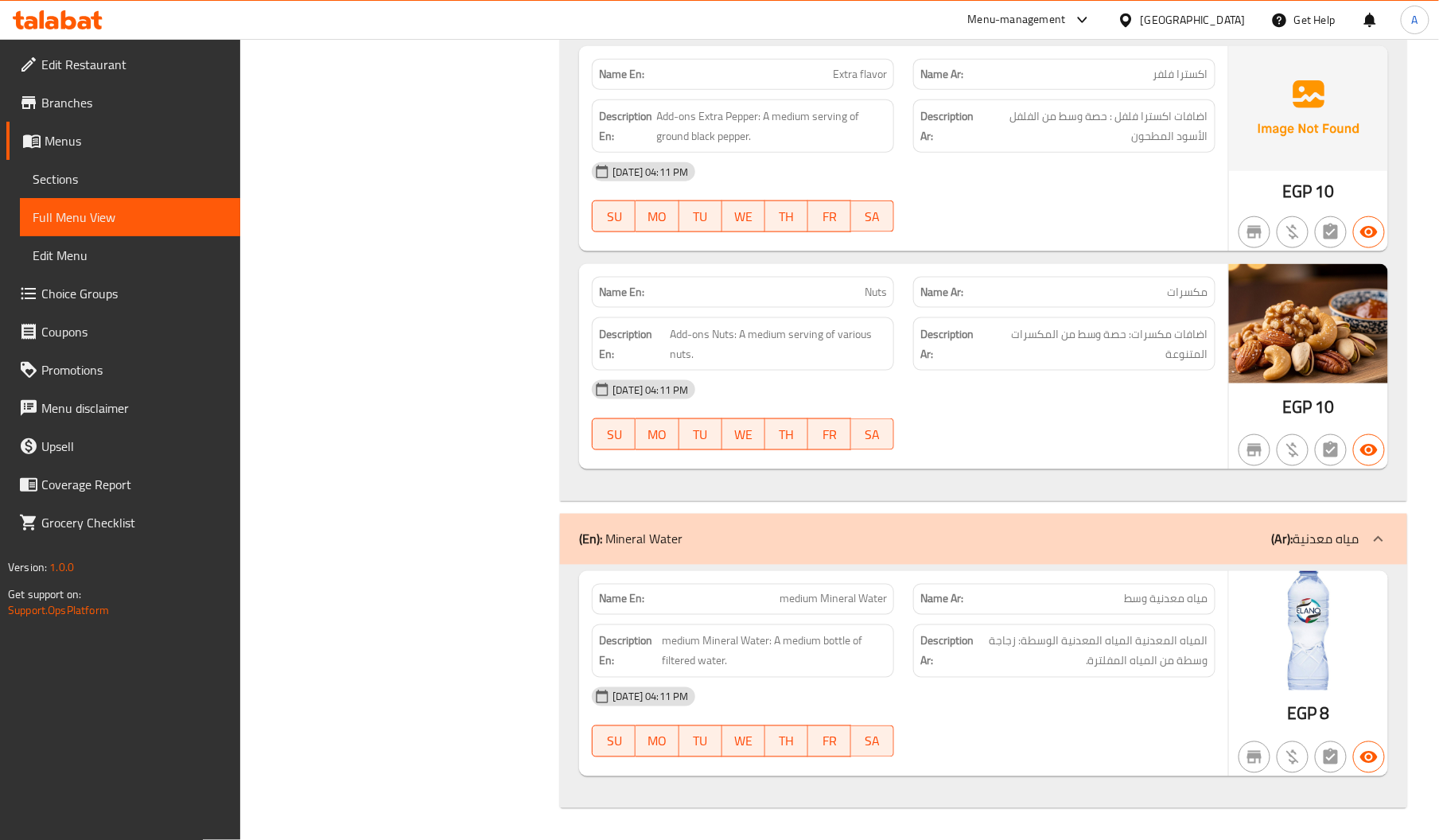
click at [103, 71] on span "Edit Restaurant" at bounding box center [134, 64] width 186 height 19
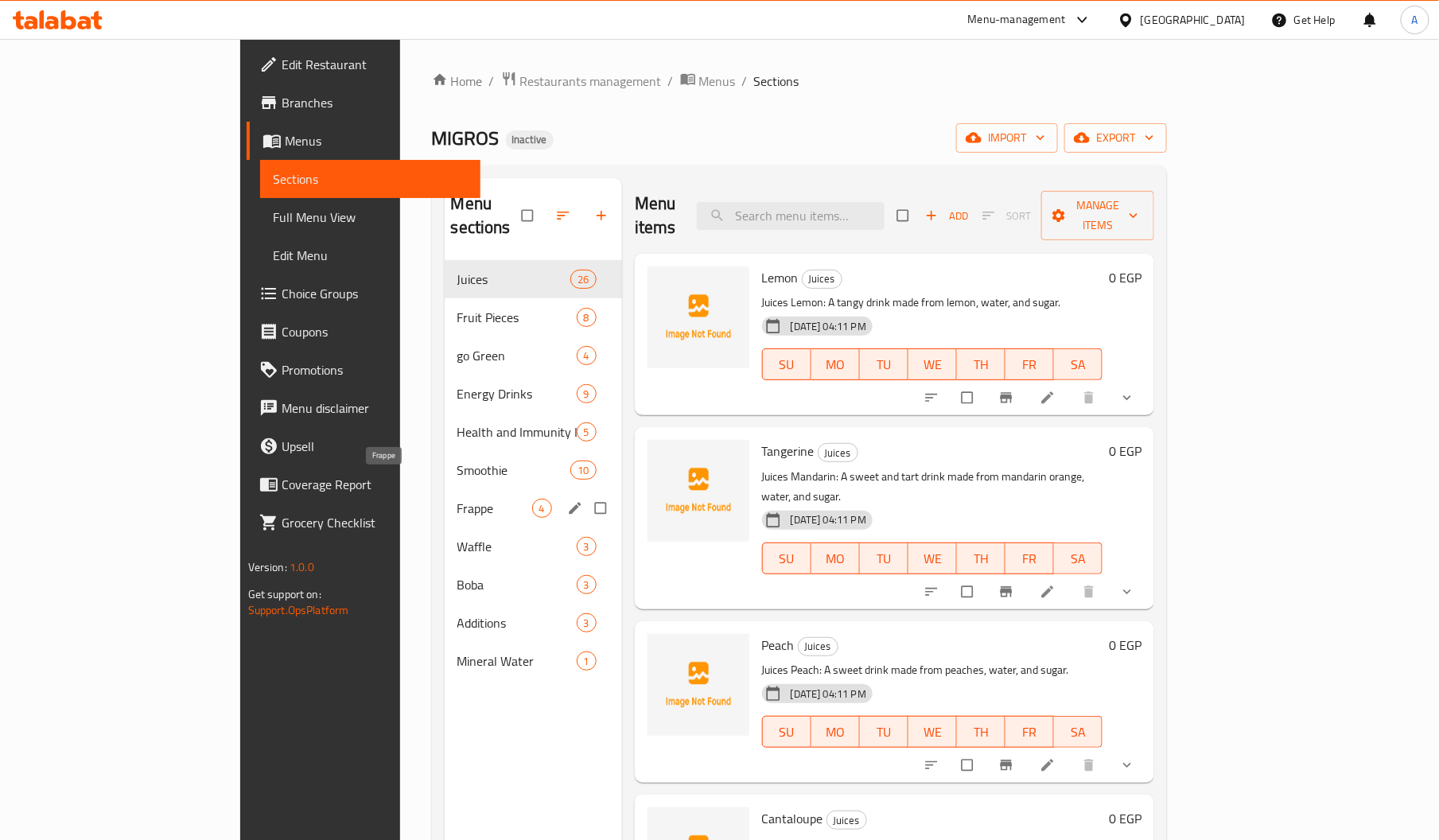
click at [458, 499] on span "Frappe" at bounding box center [495, 508] width 75 height 19
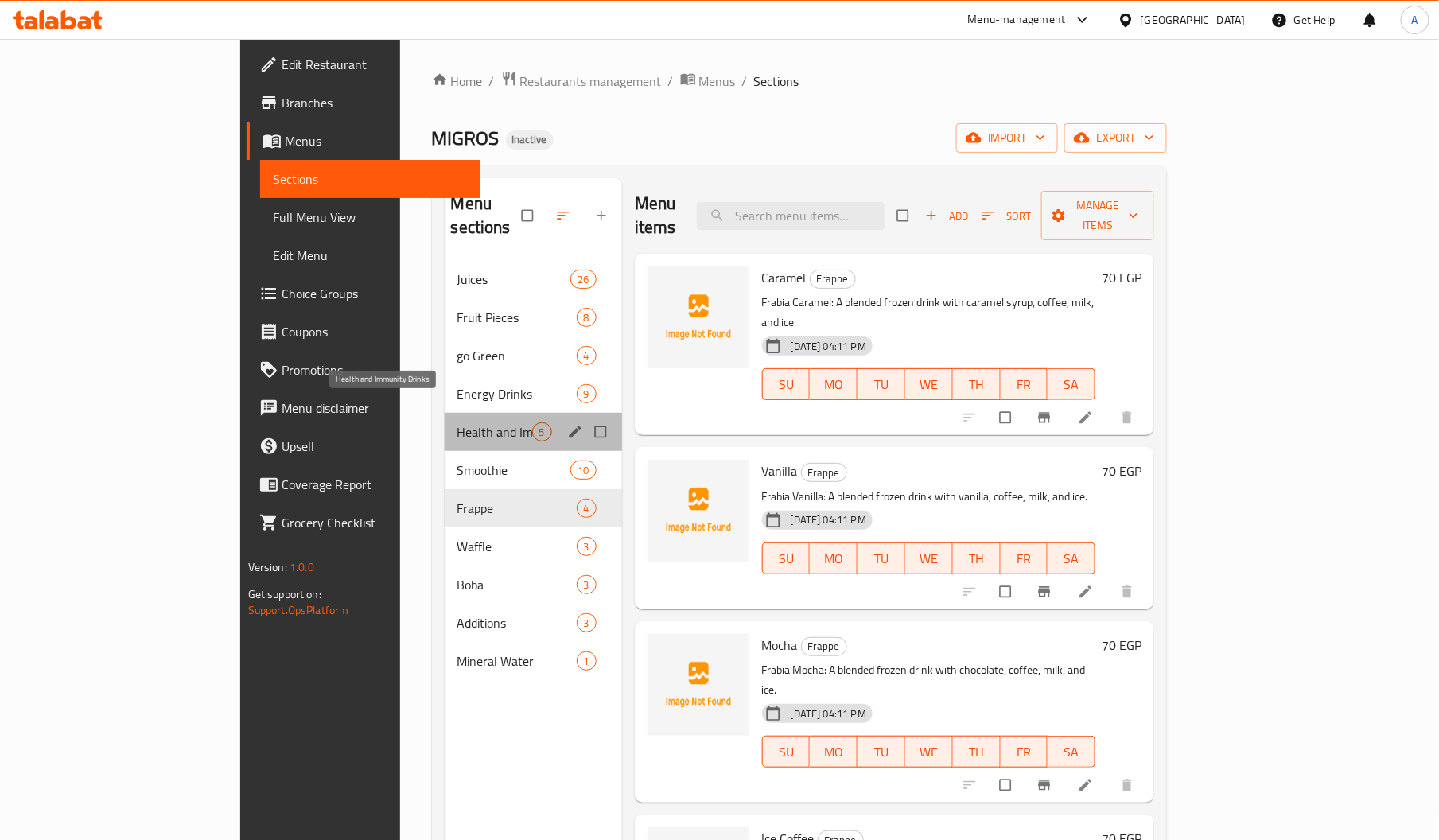
click at [458, 422] on span "Health and Immunity Drinks" at bounding box center [495, 431] width 75 height 19
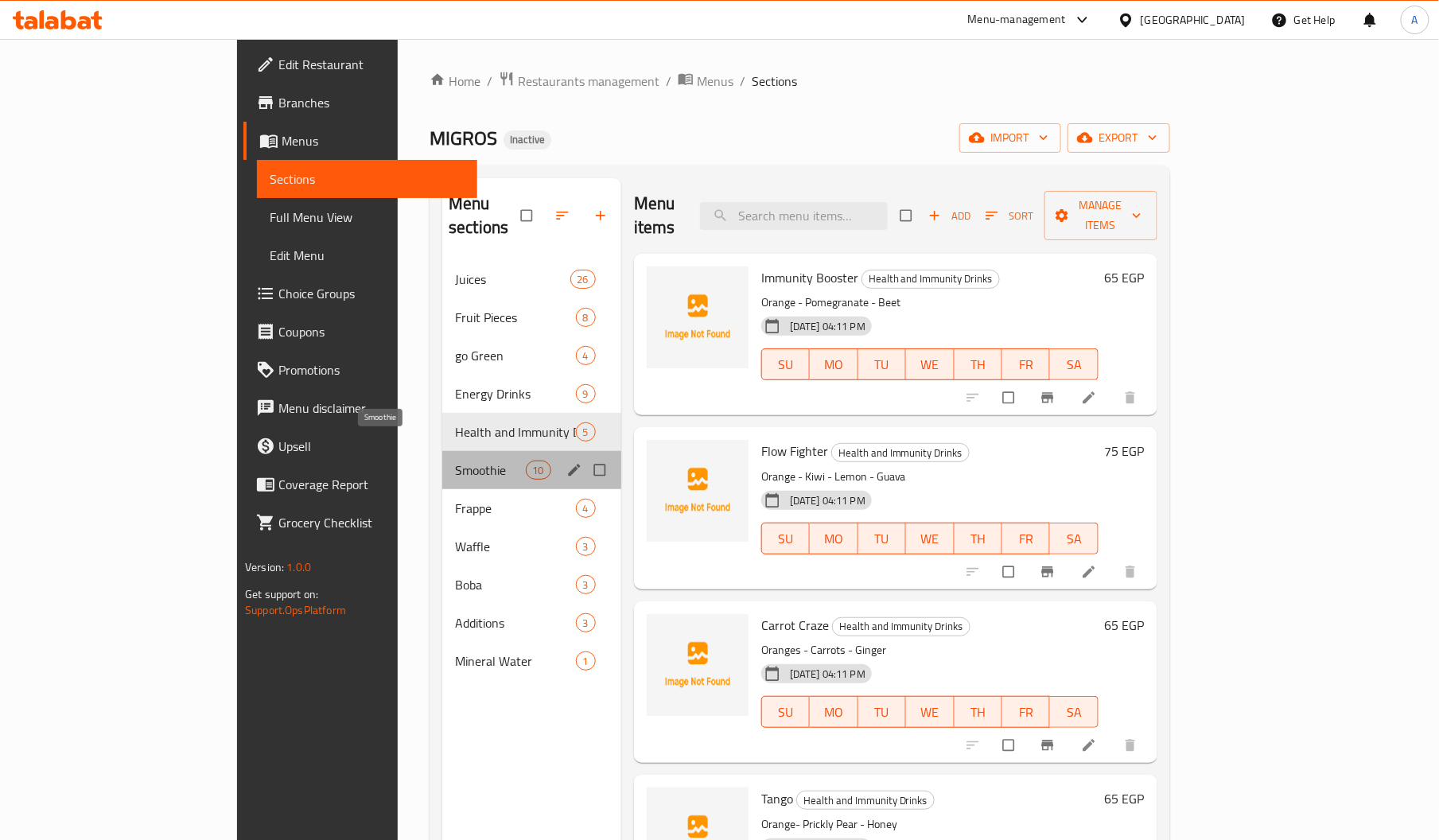
click at [455, 460] on span "Smoothie" at bounding box center [489, 469] width 70 height 19
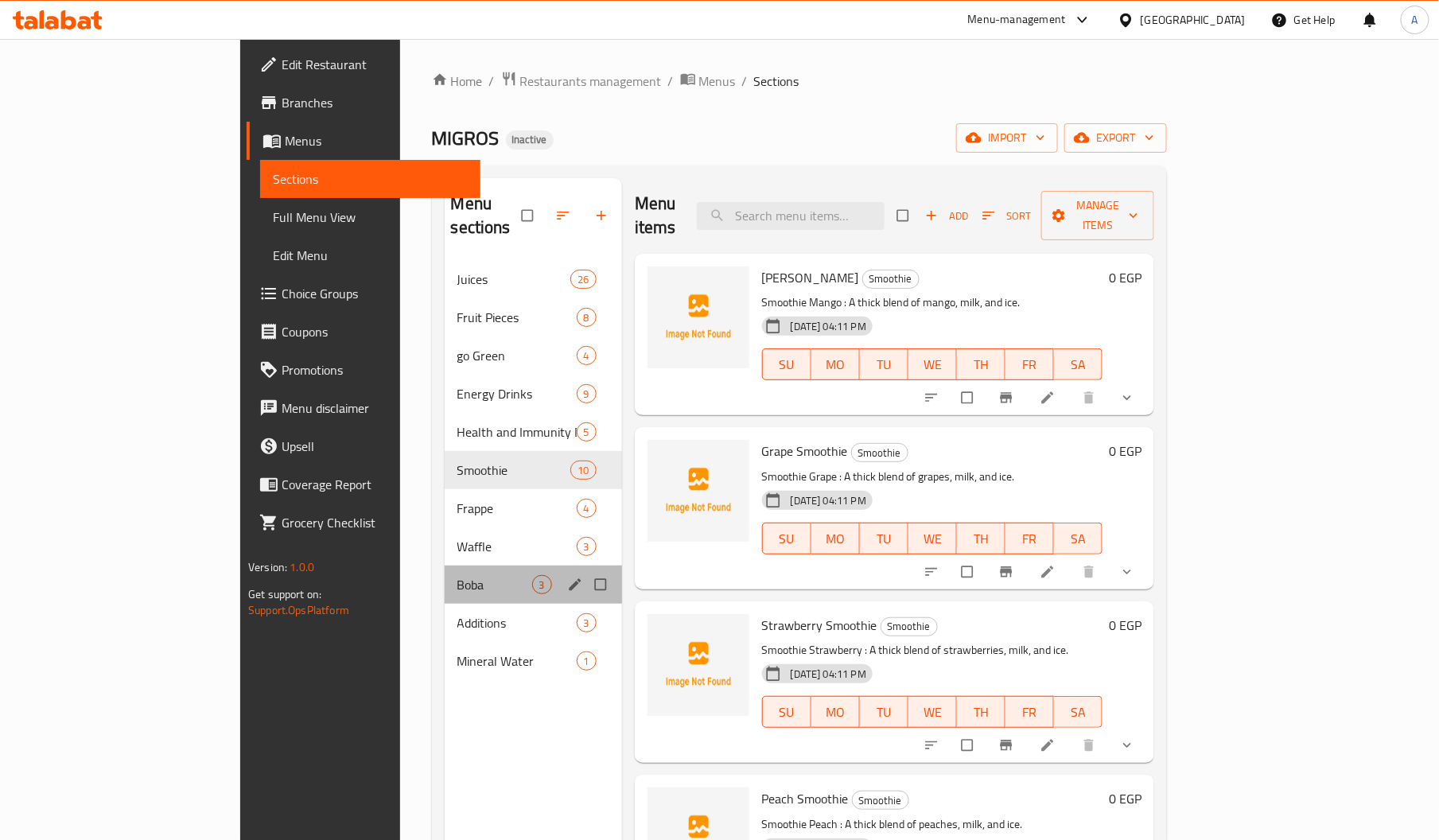
click at [445, 573] on div "Boba 3" at bounding box center [533, 584] width 177 height 38
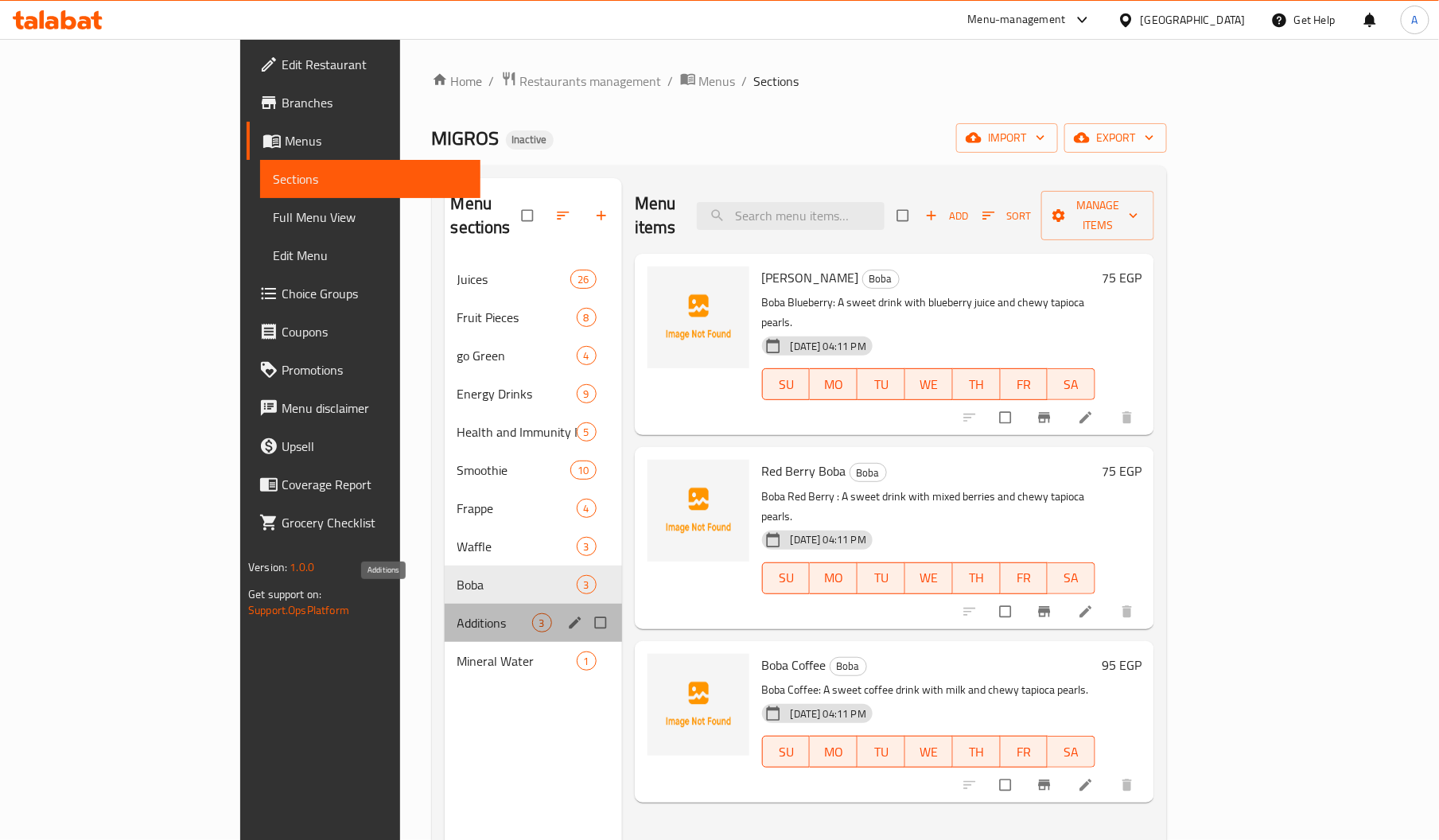
click at [458, 613] on span "Additions" at bounding box center [495, 622] width 75 height 19
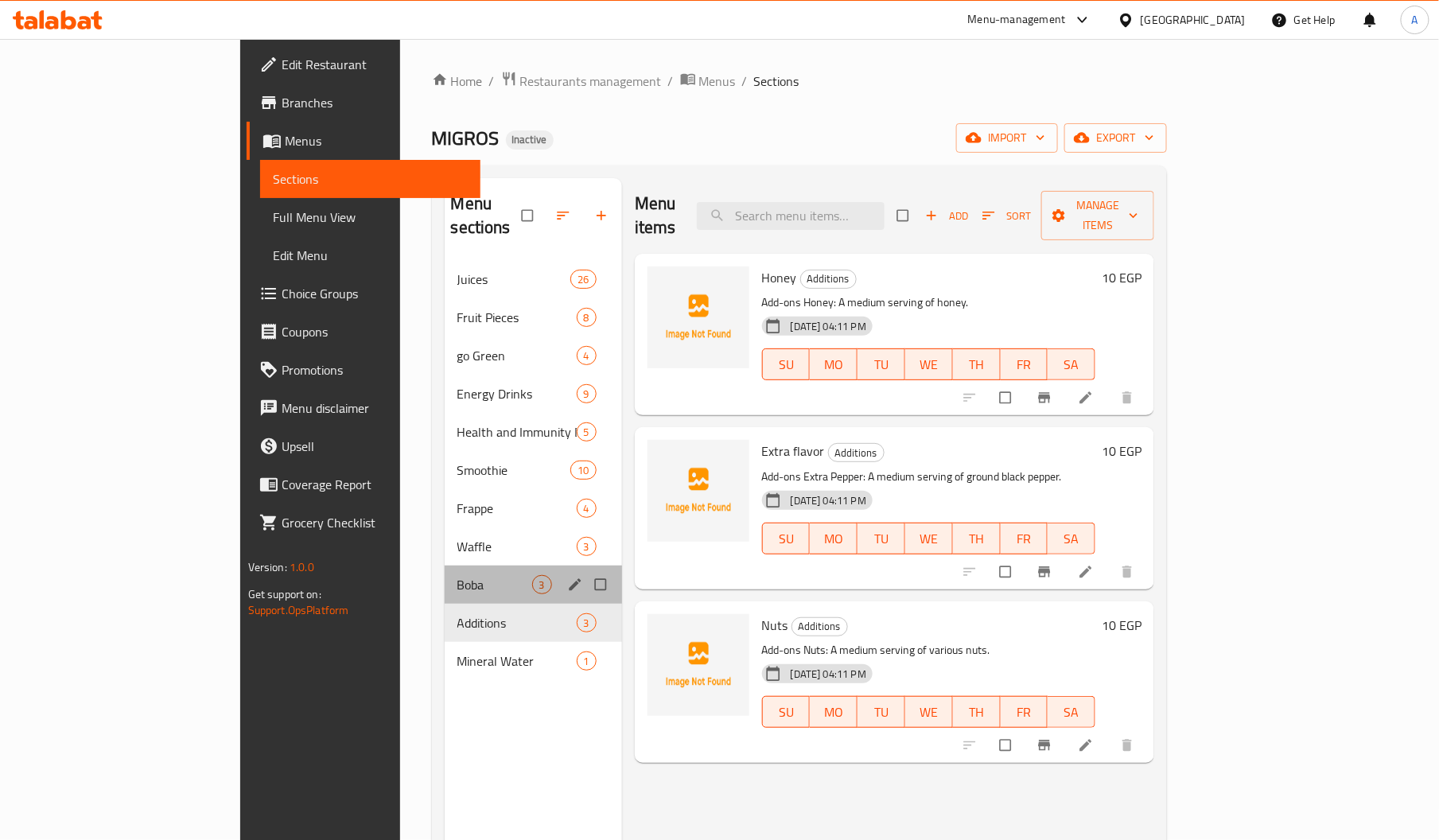
click at [445, 578] on div "Boba 3" at bounding box center [533, 584] width 177 height 38
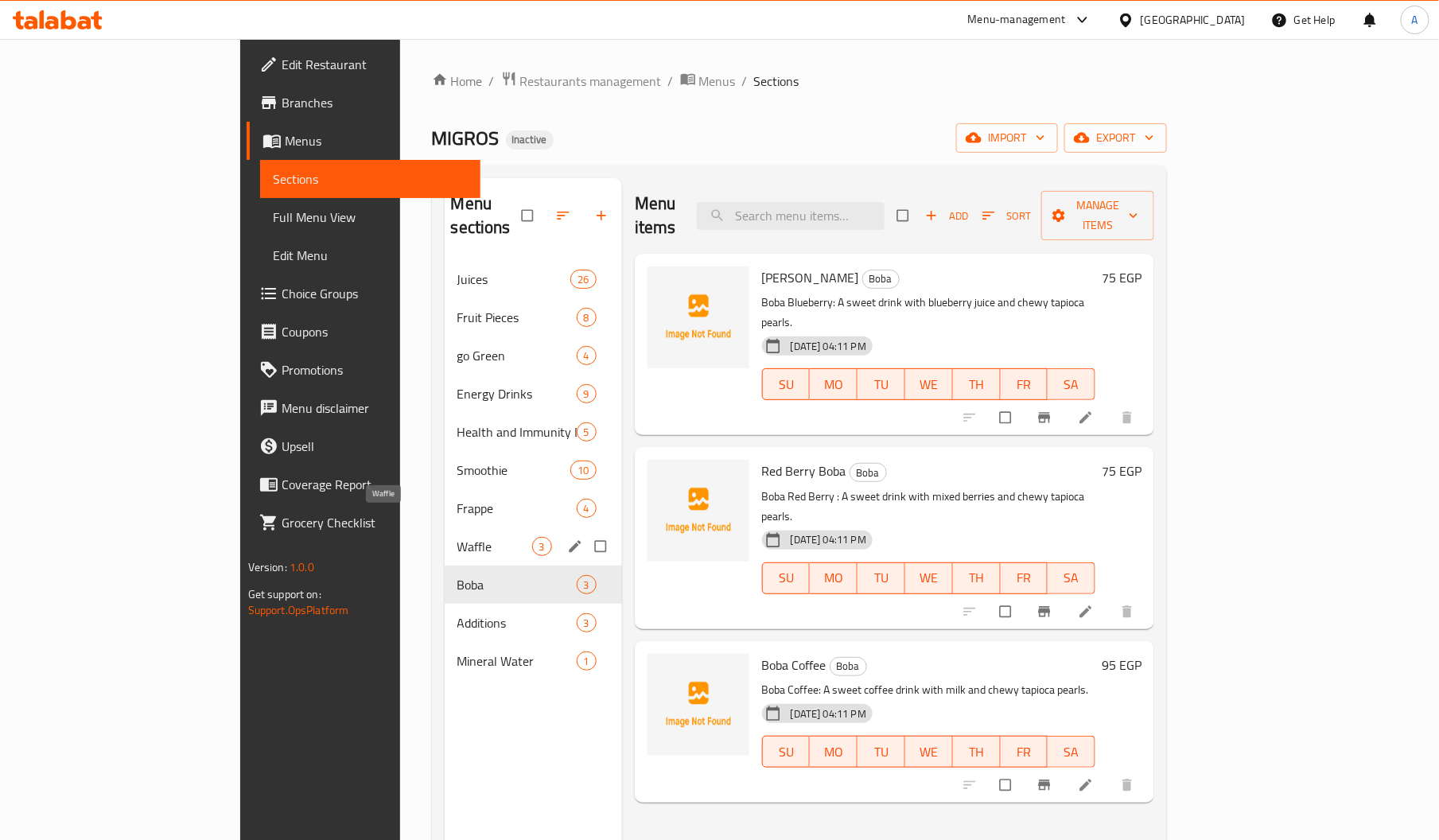
click at [458, 536] on span "Waffle" at bounding box center [495, 546] width 75 height 19
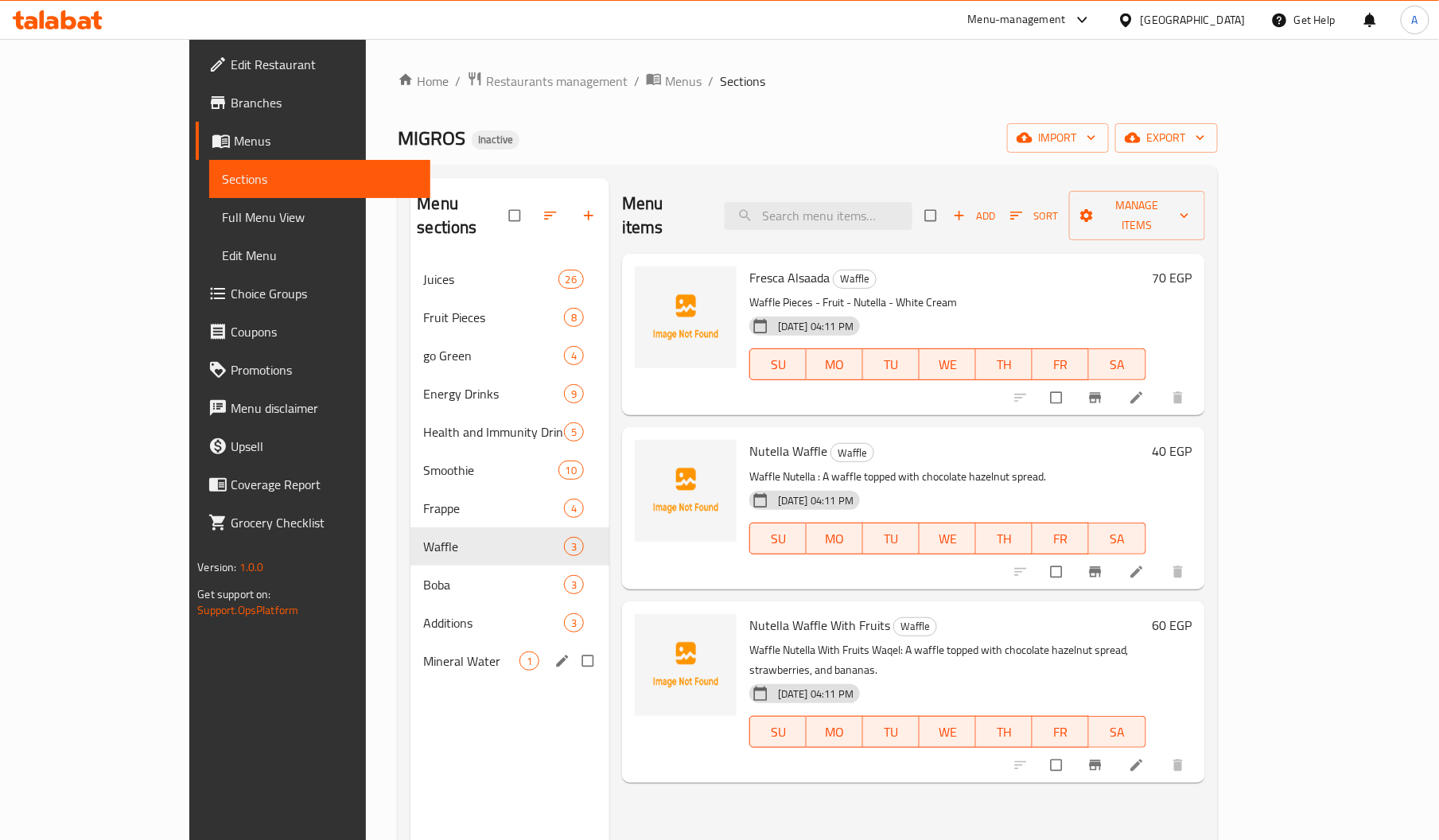
click at [410, 642] on div "Mineral Water 1" at bounding box center [510, 660] width 198 height 38
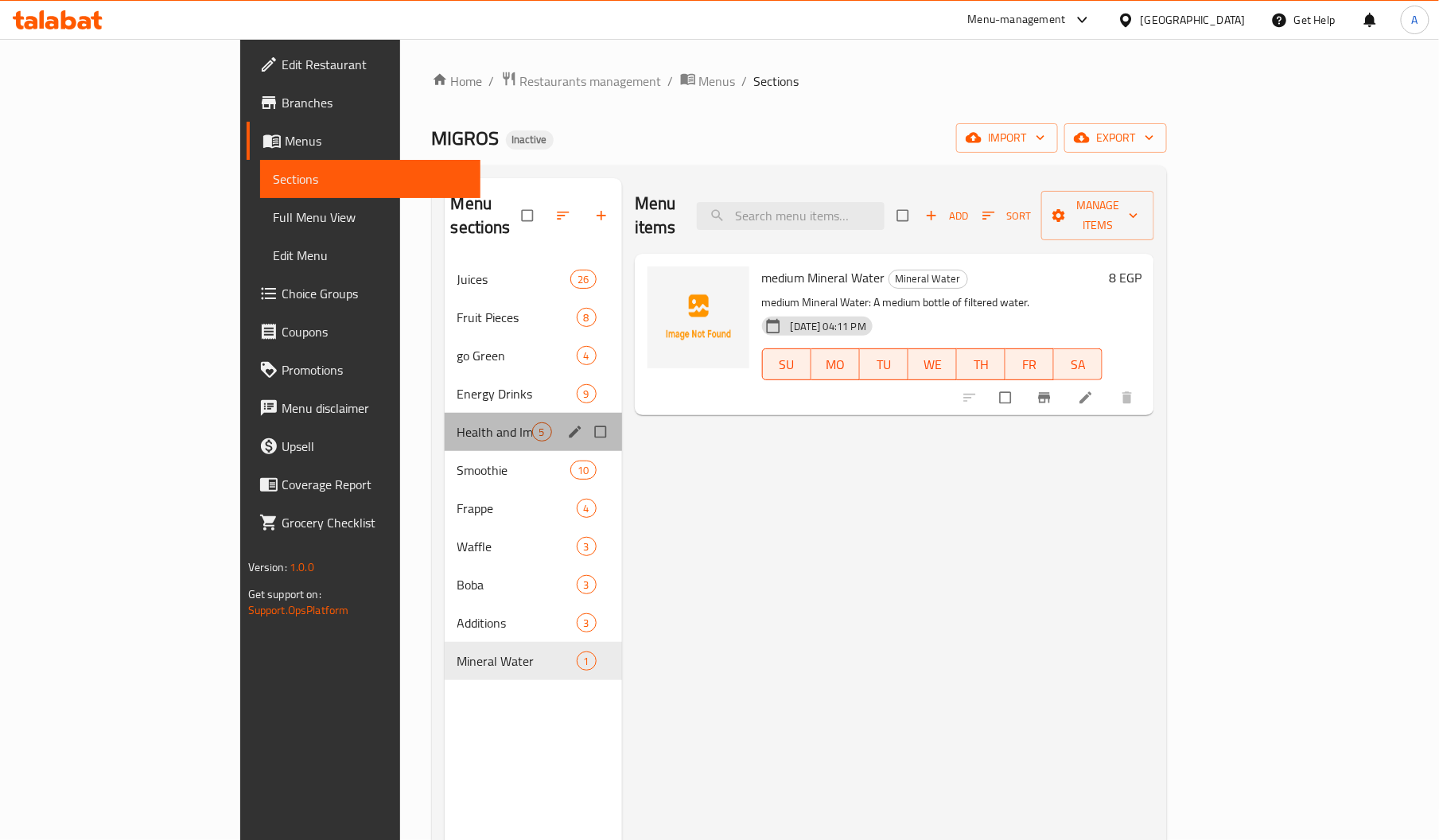
click at [445, 413] on div "Health and Immunity Drinks 5" at bounding box center [533, 431] width 177 height 38
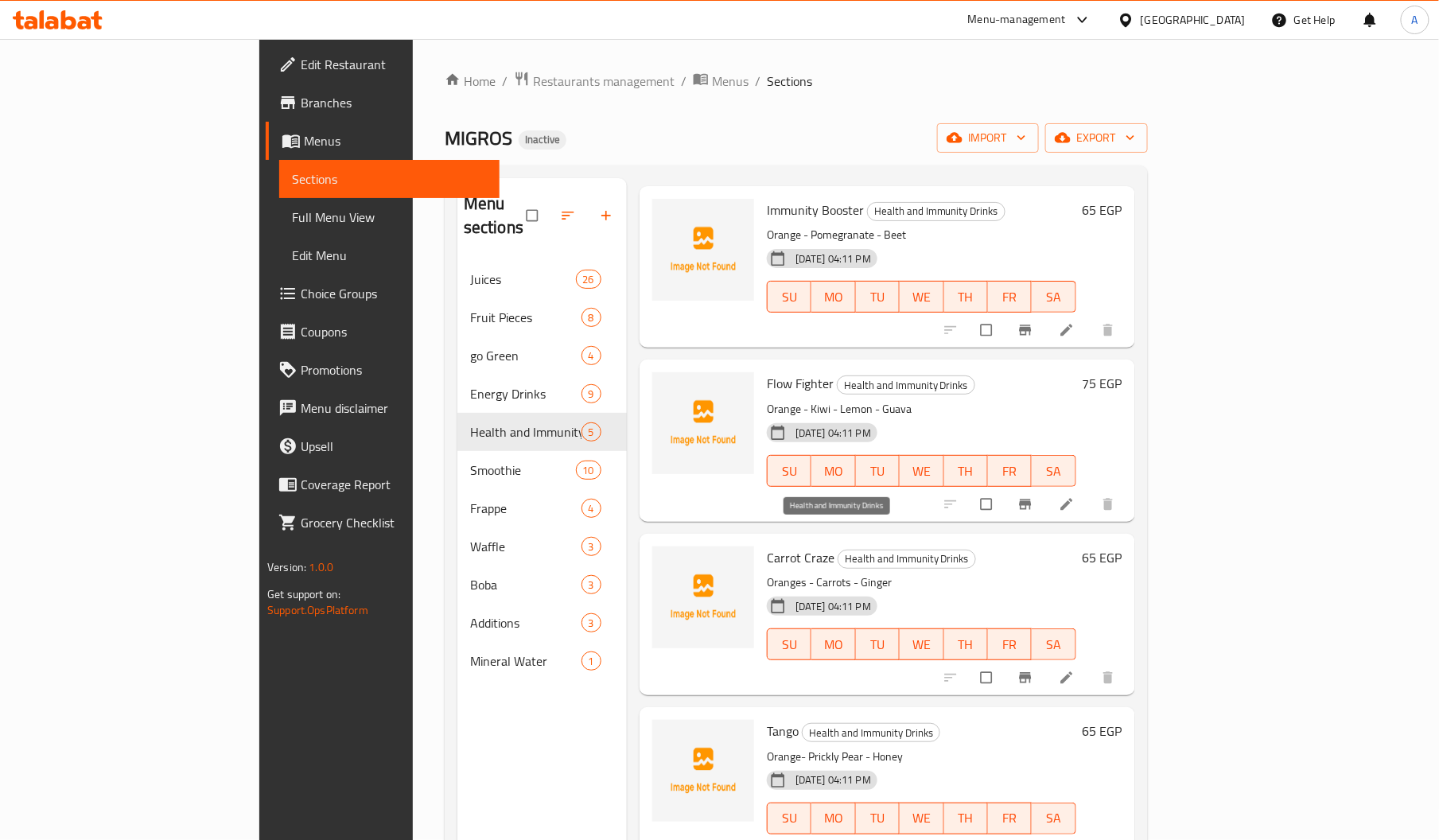
scroll to position [225, 0]
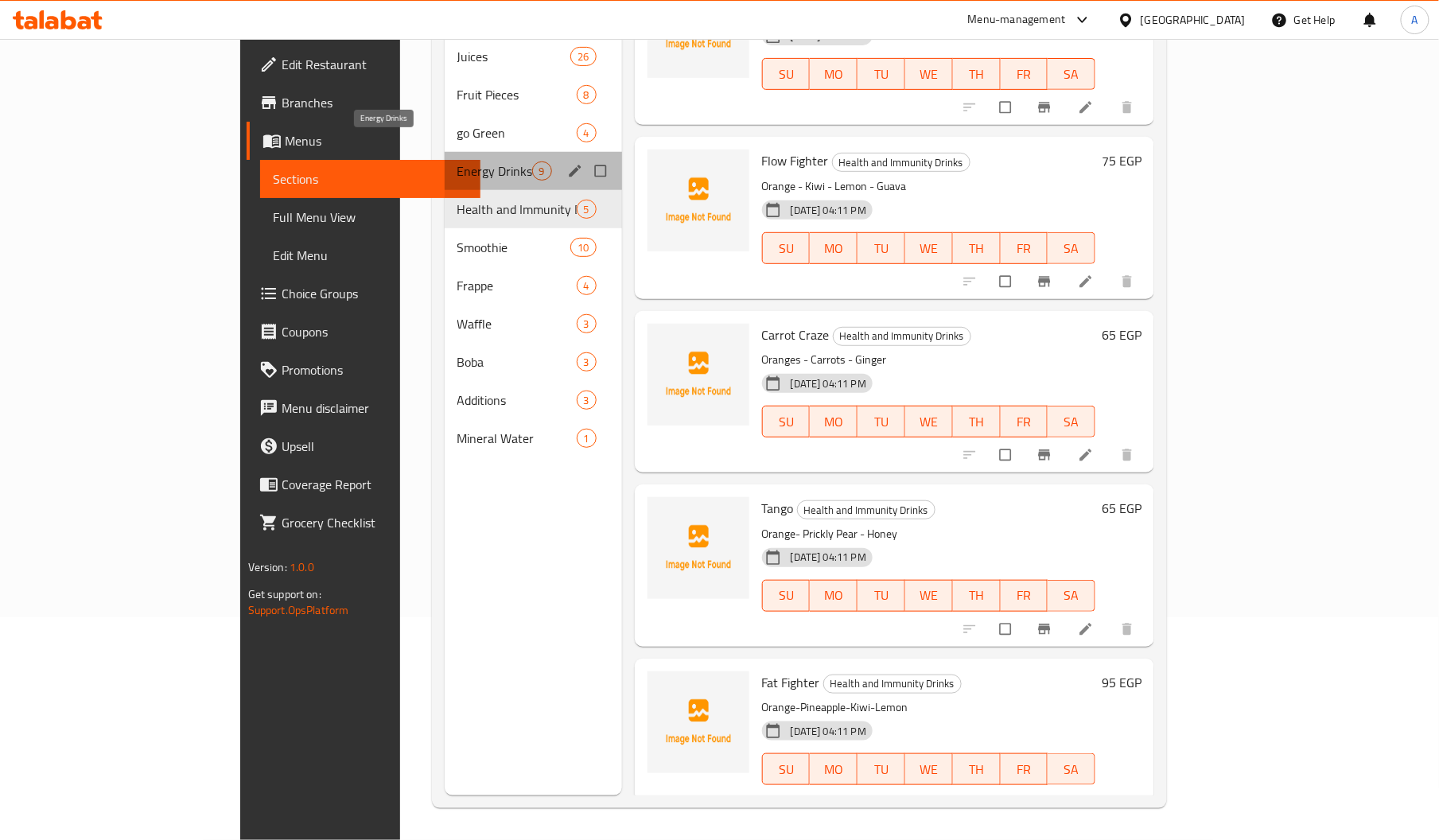
click at [458, 161] on span "Energy Drinks" at bounding box center [495, 171] width 75 height 19
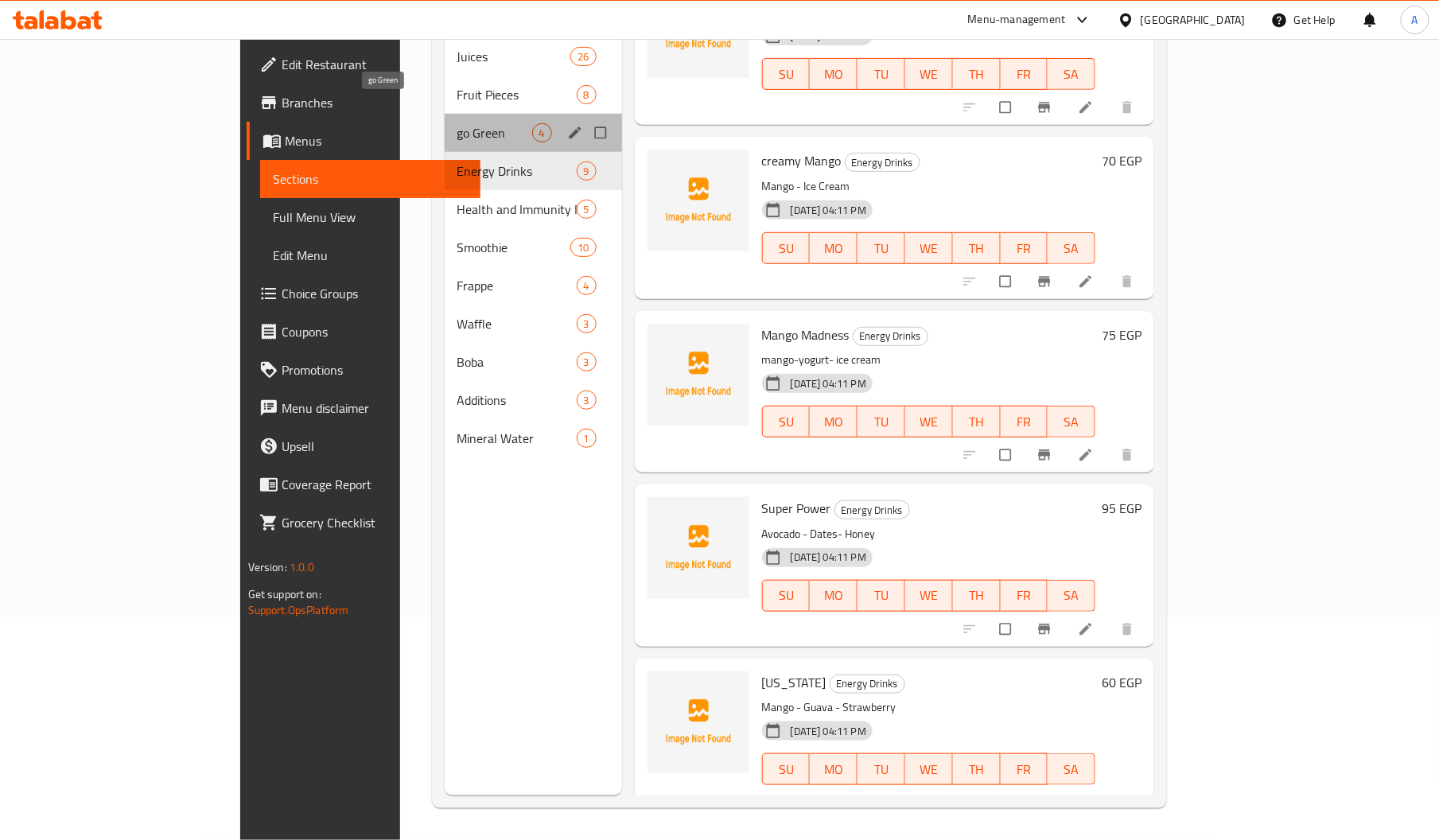
click at [458, 124] on span "go Green" at bounding box center [495, 133] width 75 height 19
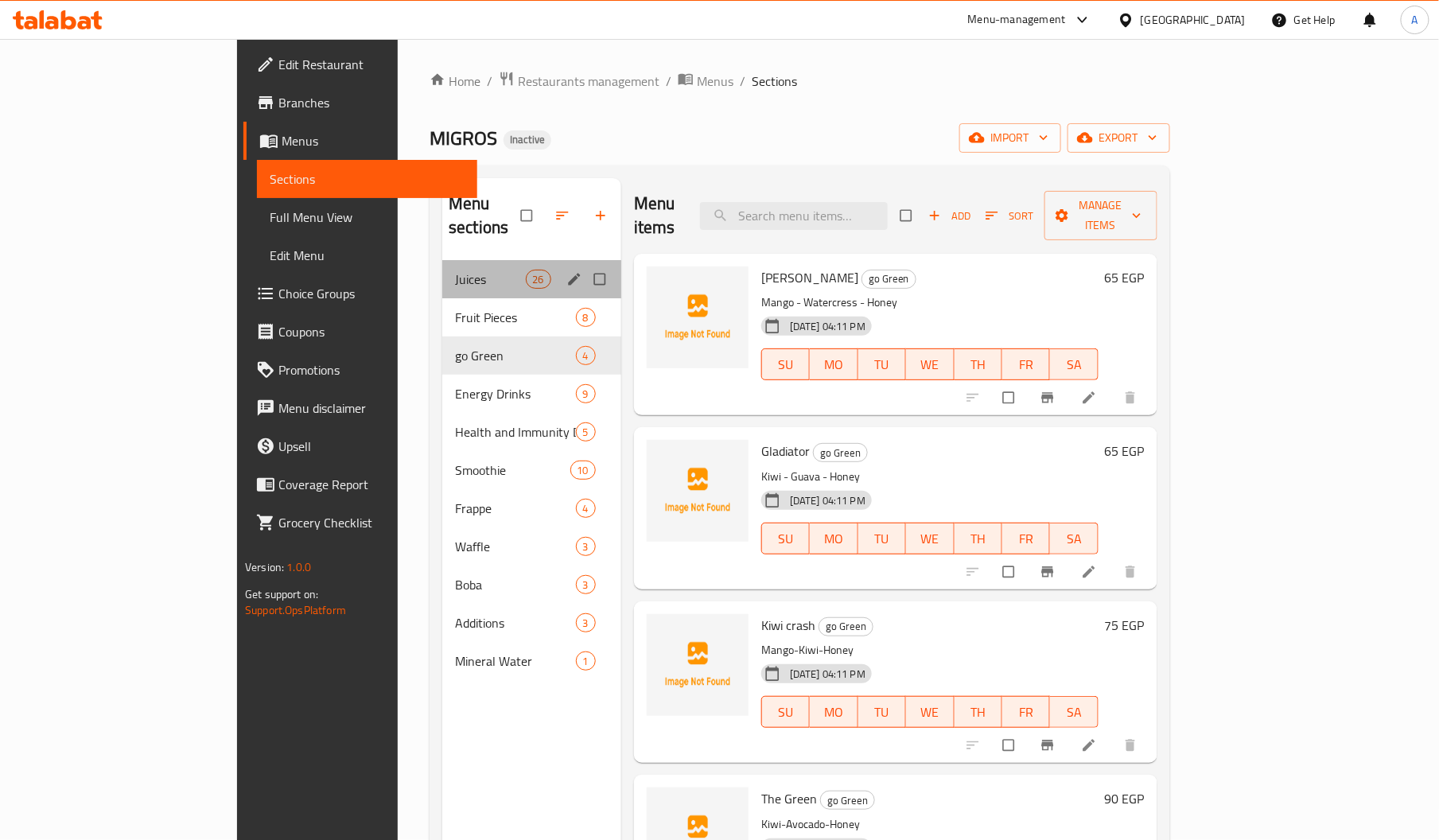
click at [442, 270] on div "Juices 26" at bounding box center [532, 278] width 179 height 38
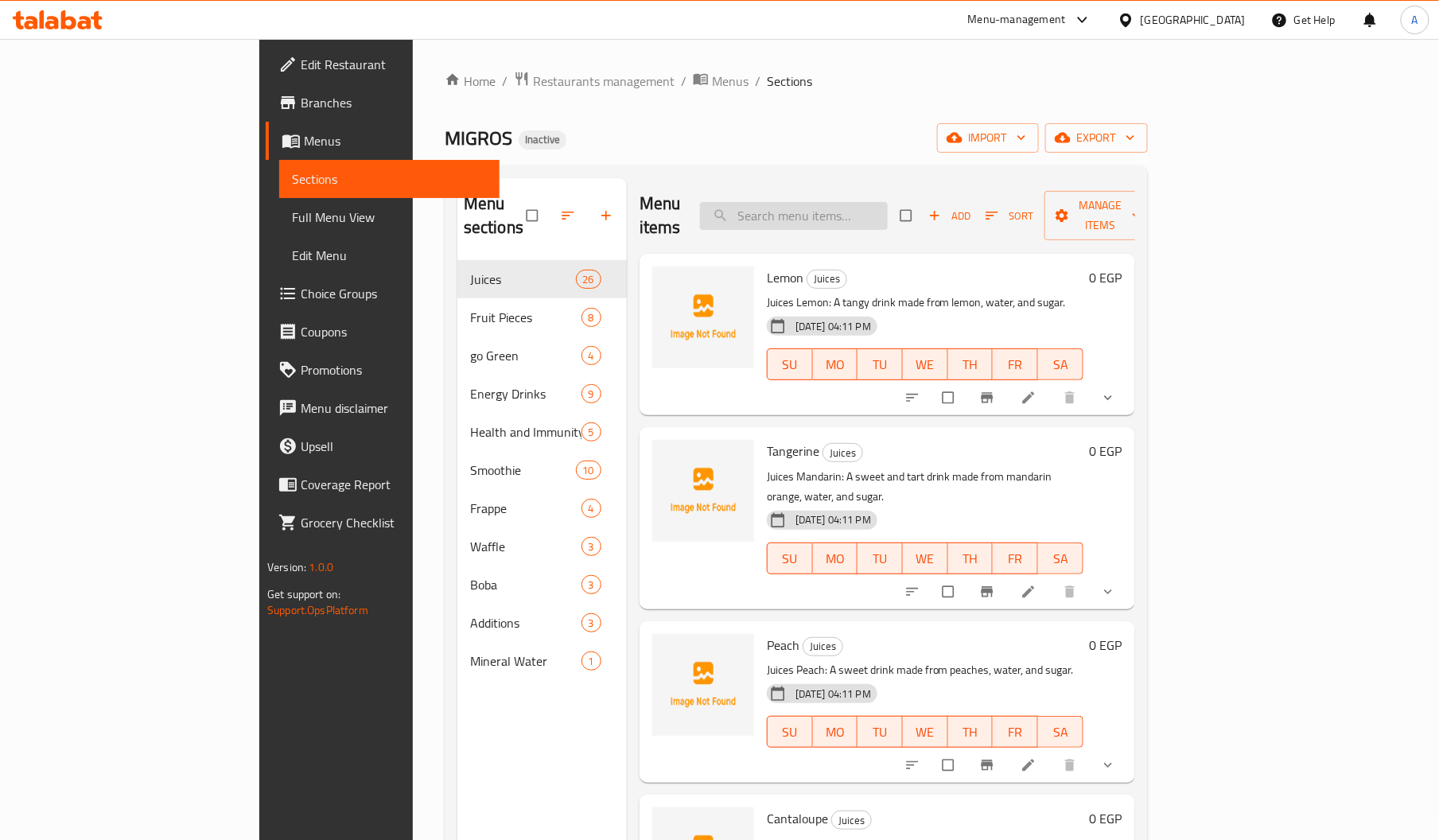
paste input "Grape"
click at [887, 202] on input "Grape" at bounding box center [793, 215] width 188 height 28
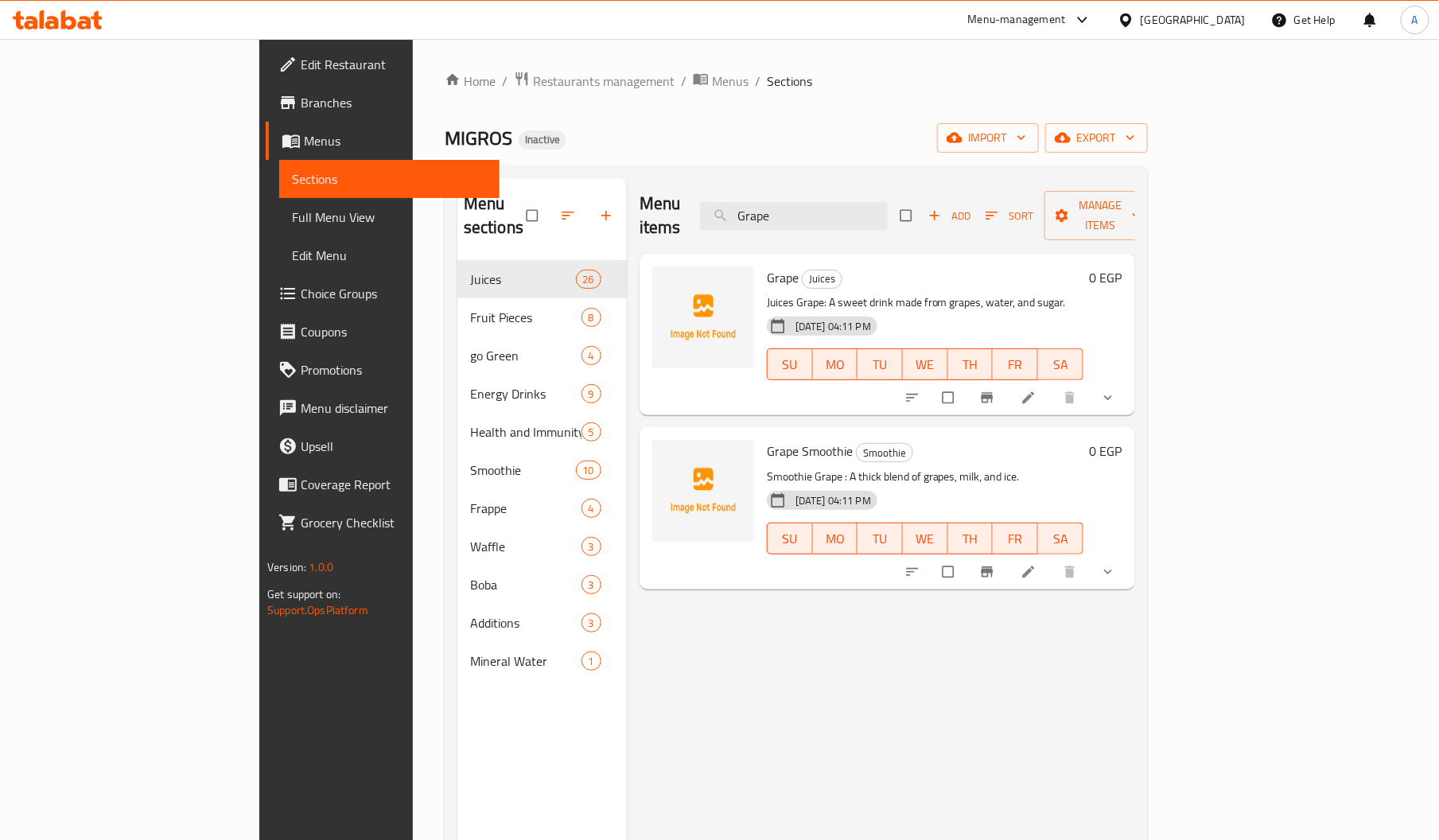
type input "Grape"
